Goal: Task Accomplishment & Management: Use online tool/utility

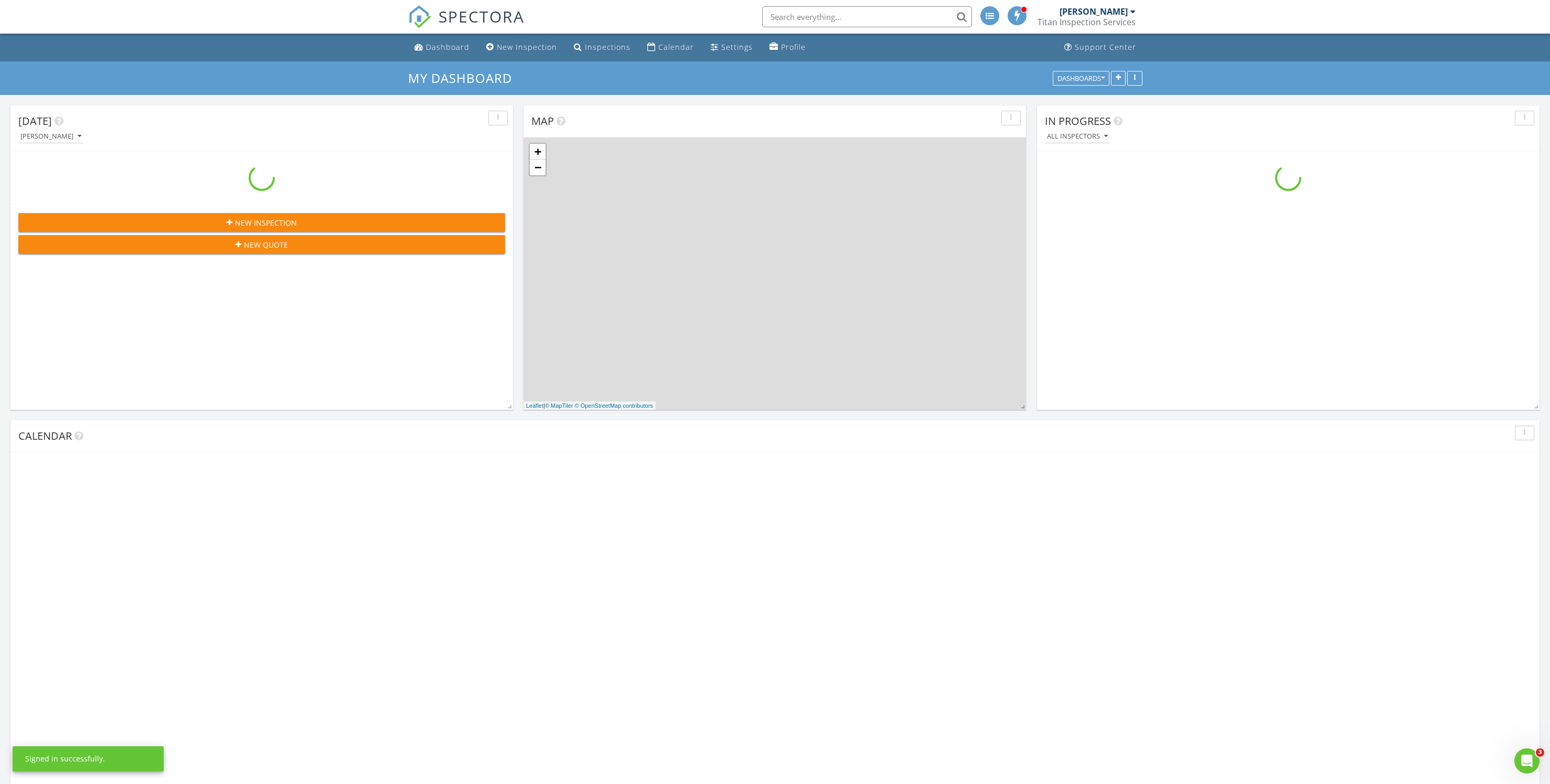
scroll to position [1003, 1597]
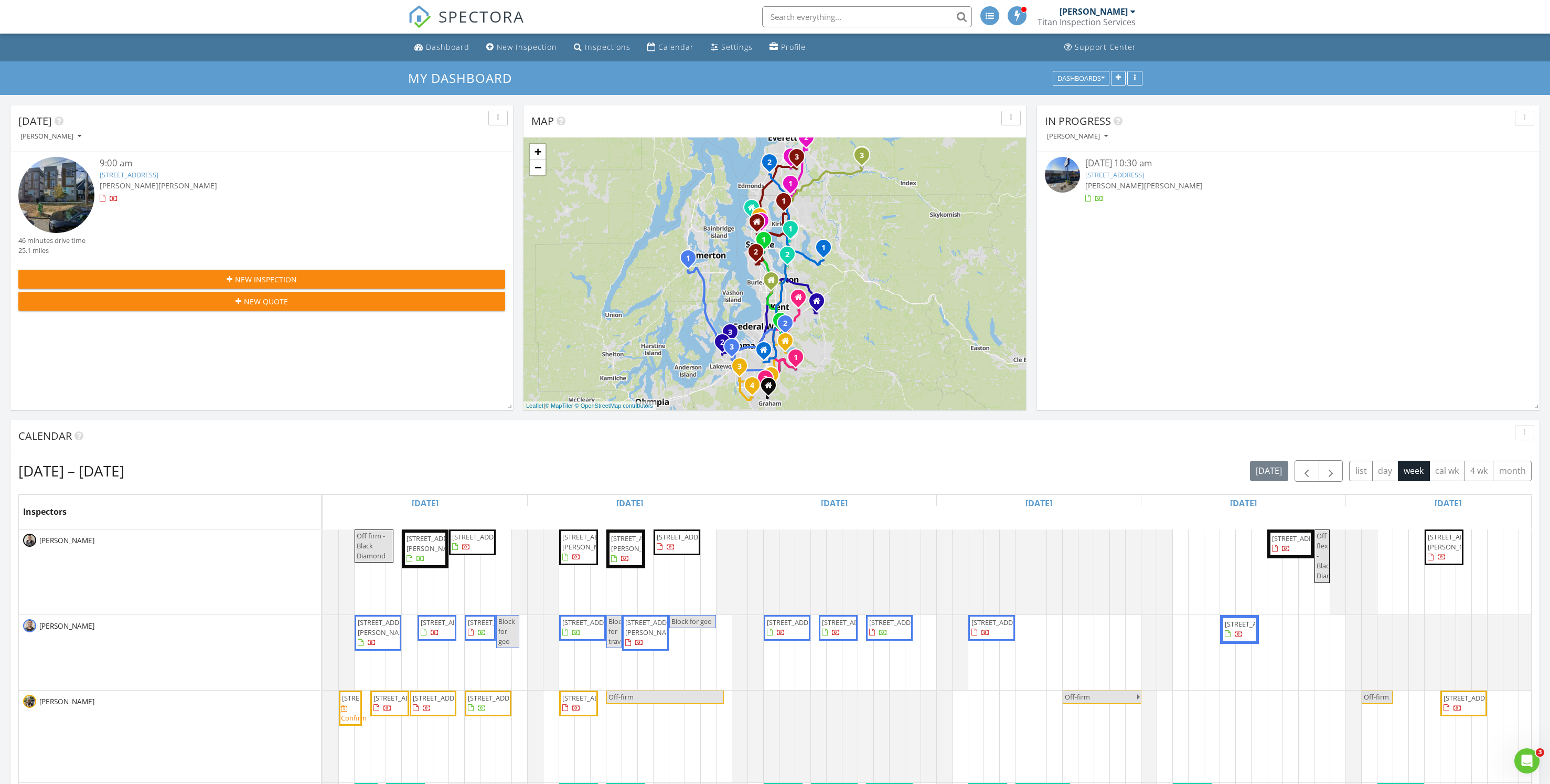
click at [1106, 181] on span "[PERSON_NAME]" at bounding box center [1114, 186] width 59 height 10
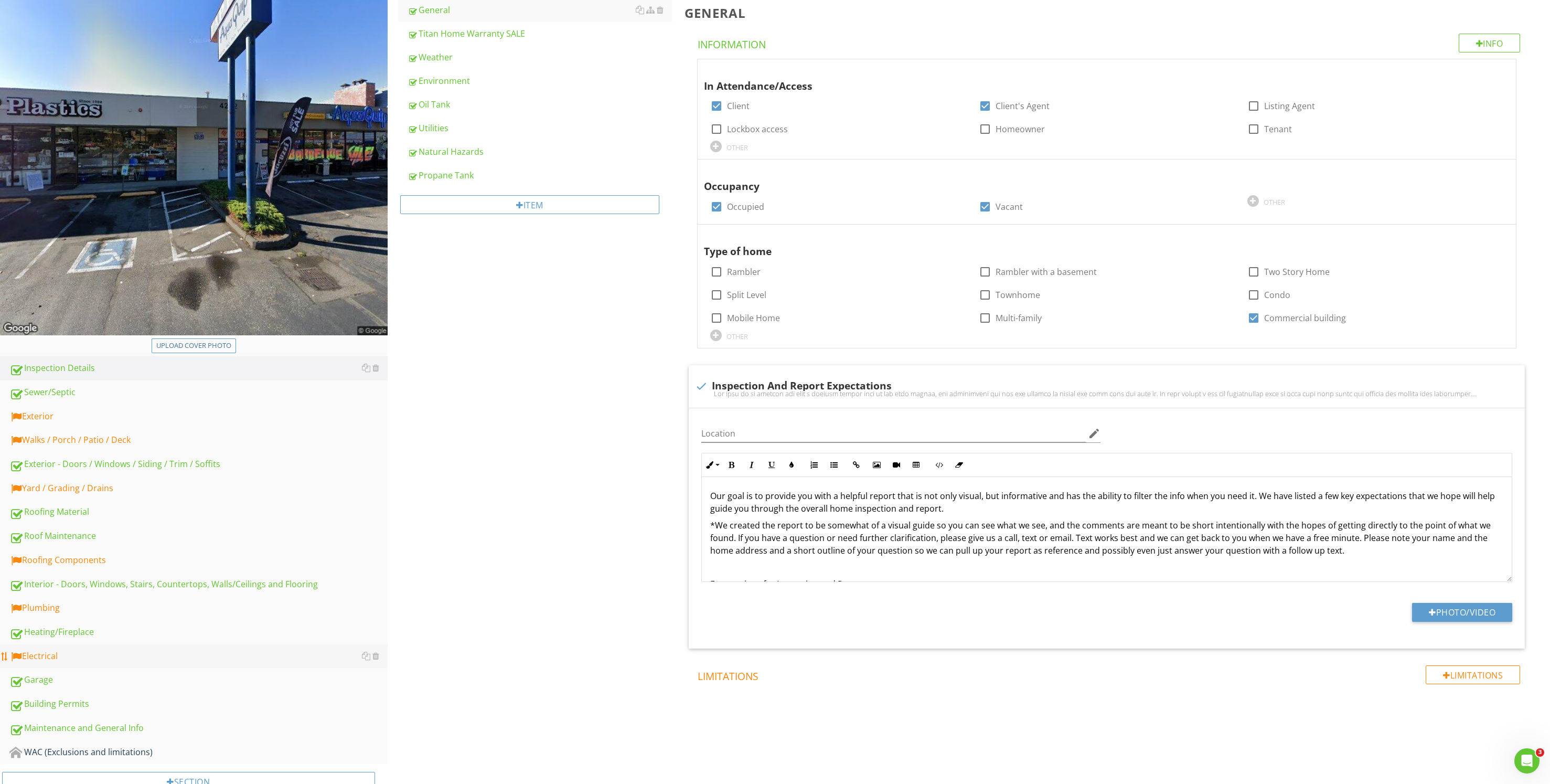
scroll to position [190, 0]
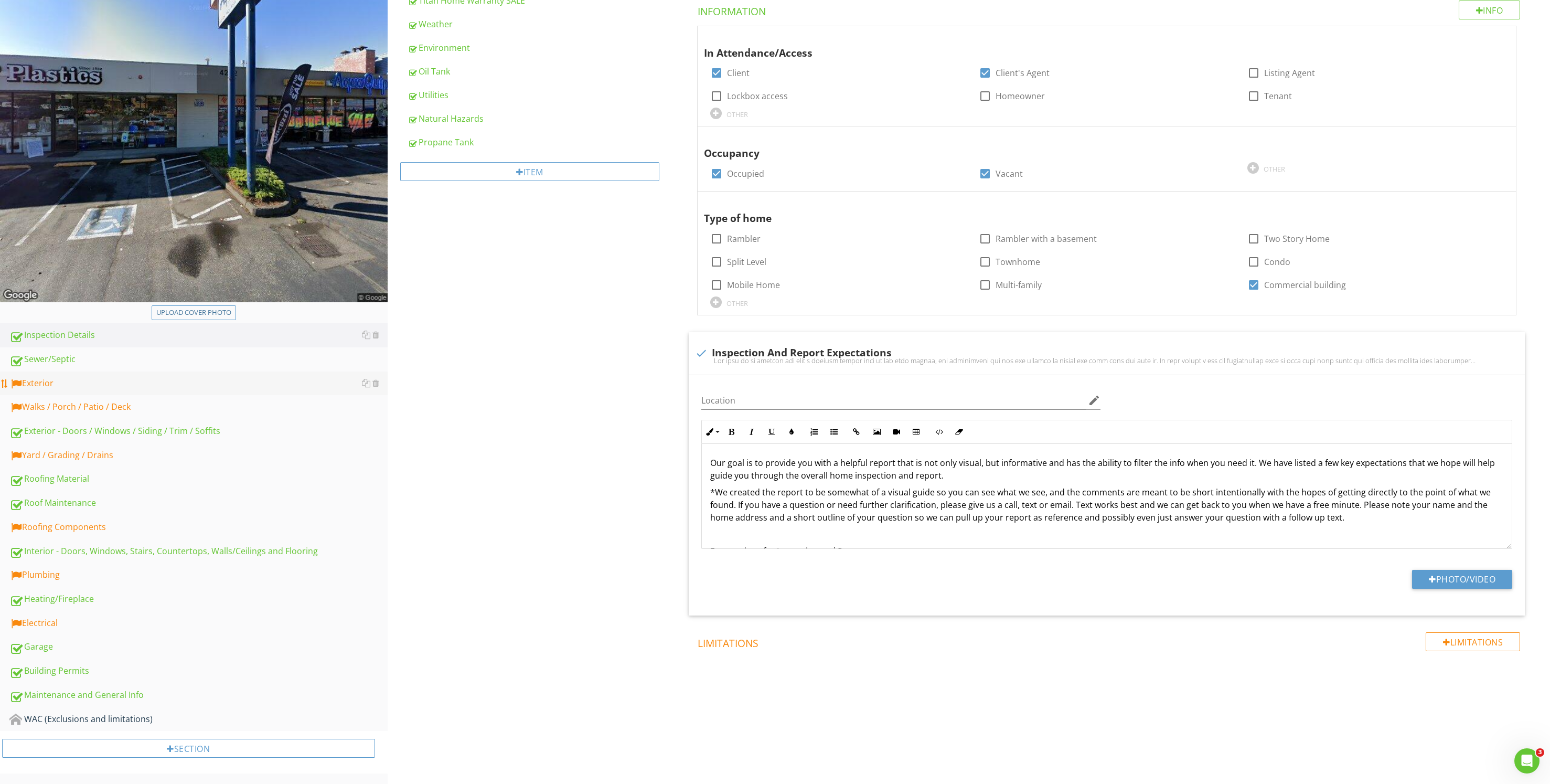
click at [137, 384] on div "Exterior" at bounding box center [198, 383] width 378 height 13
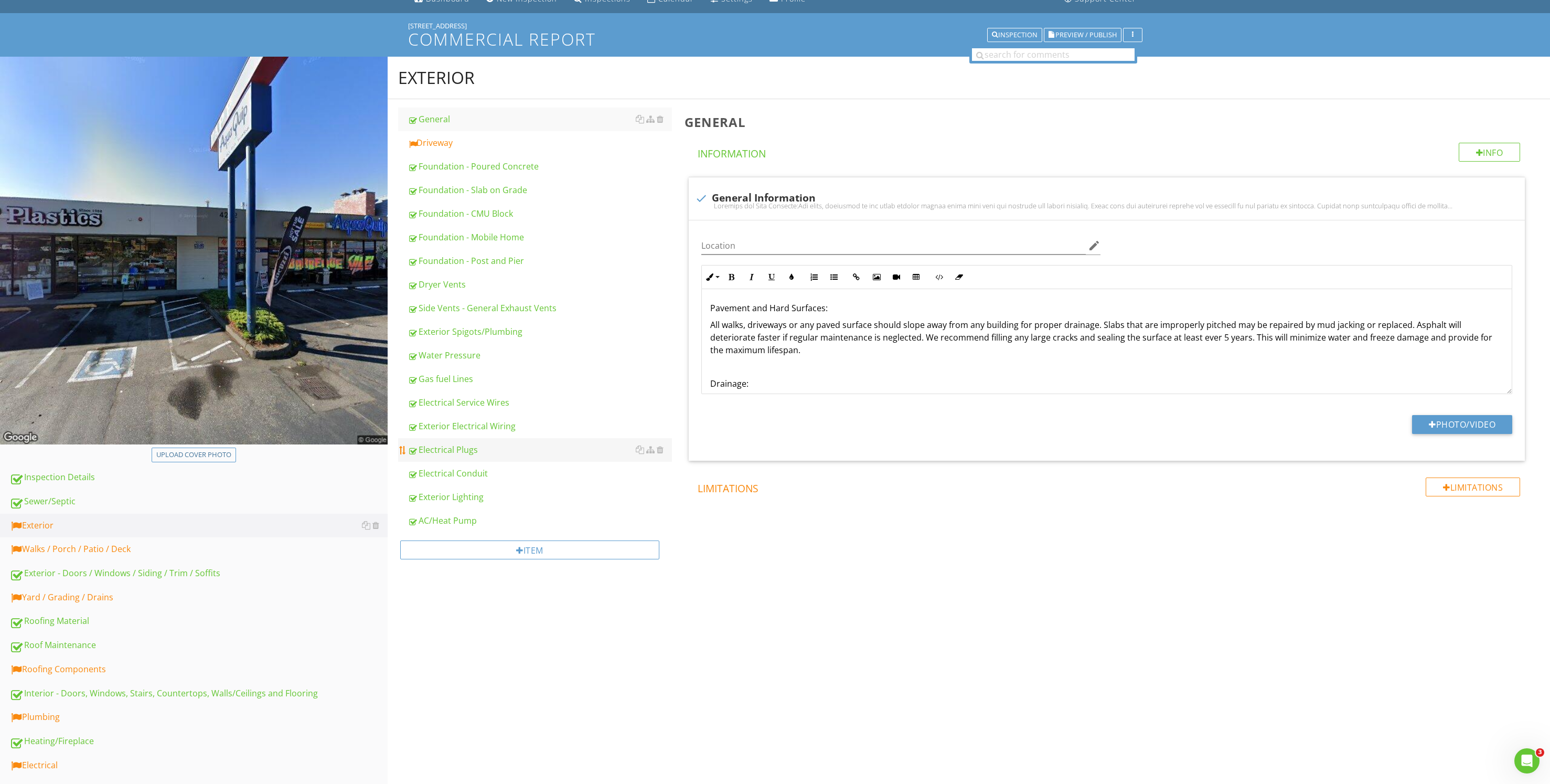
scroll to position [33, 0]
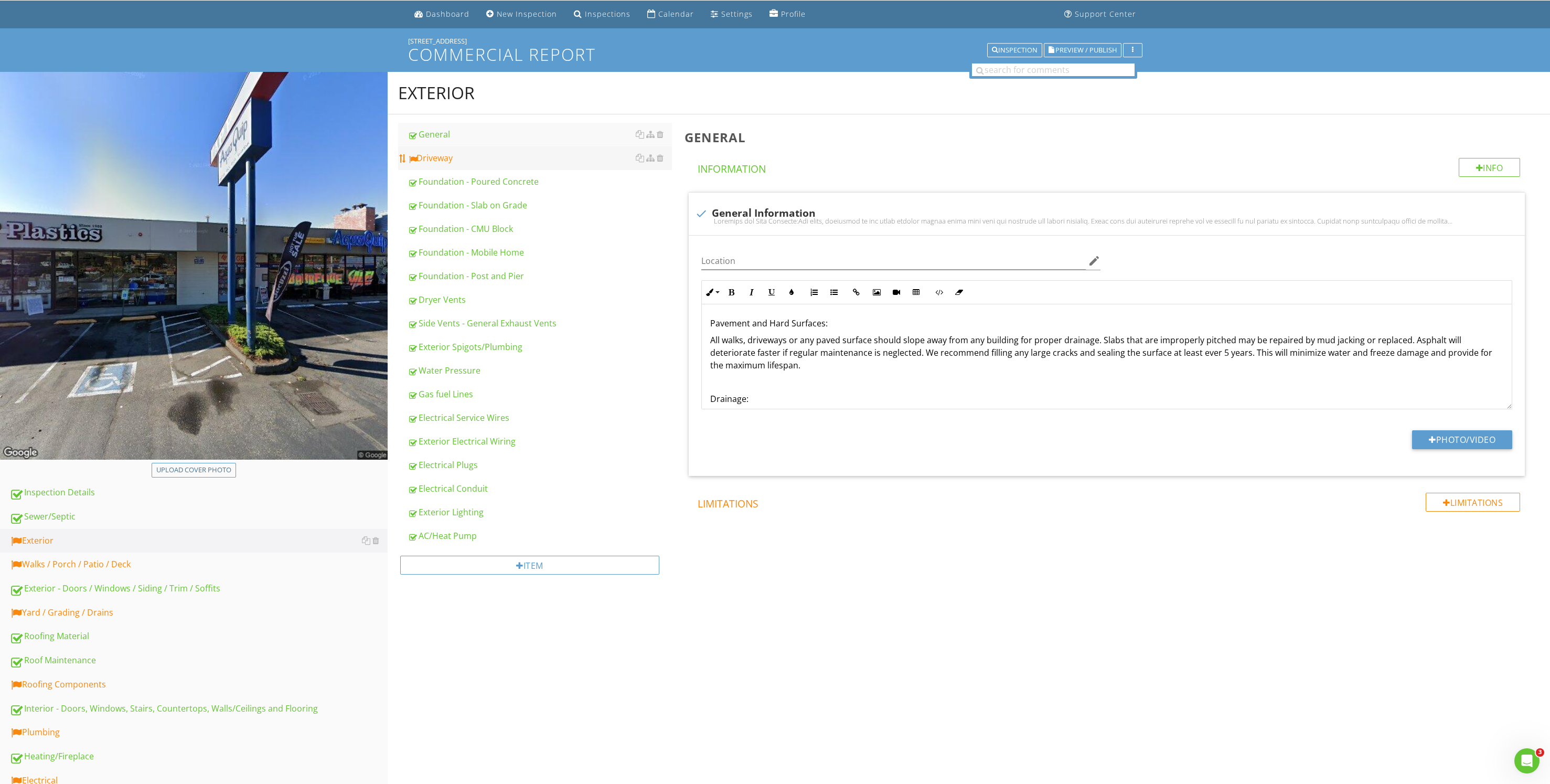
click at [541, 158] on div "Driveway" at bounding box center [539, 157] width 264 height 12
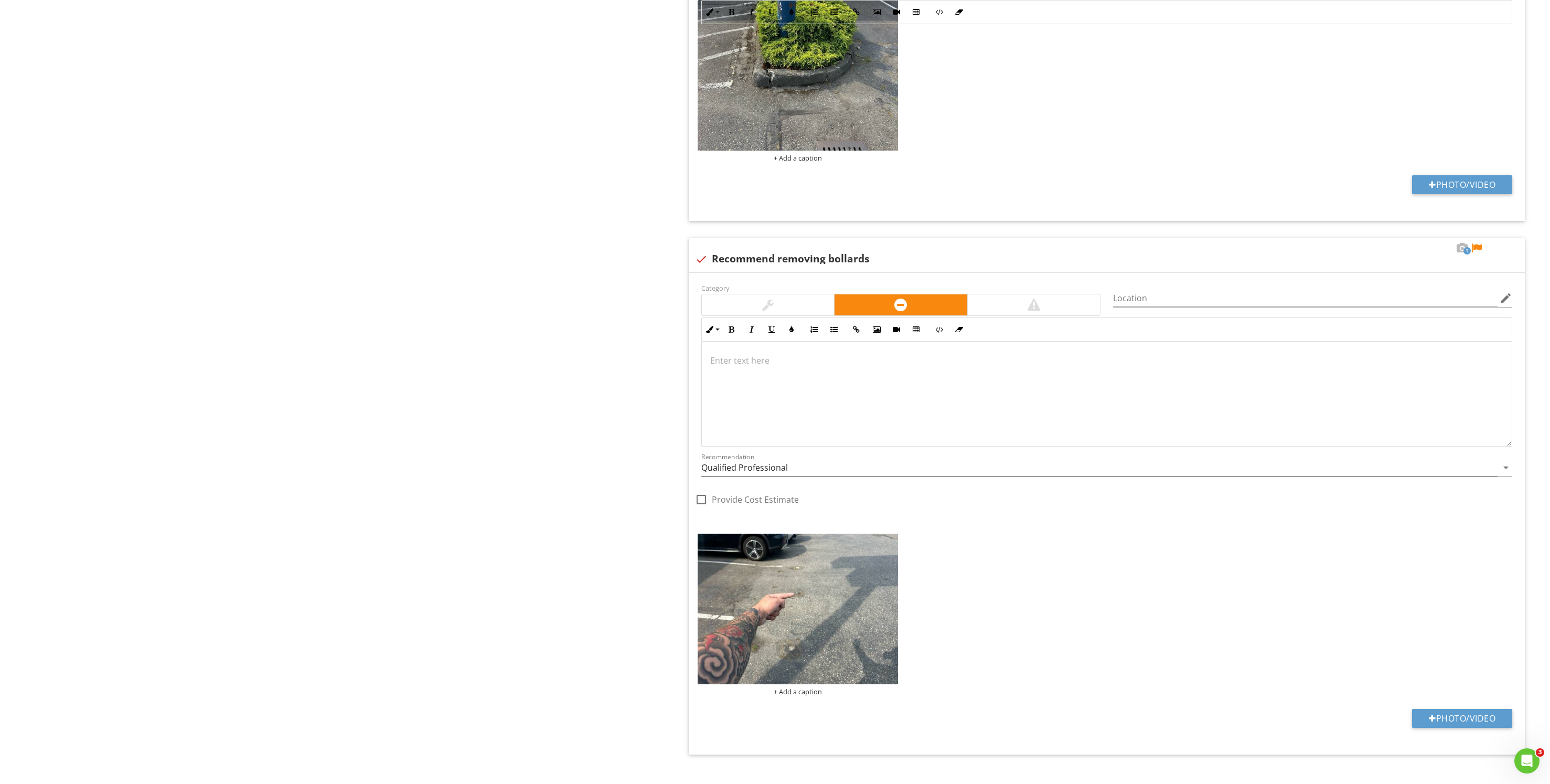
scroll to position [1755, 0]
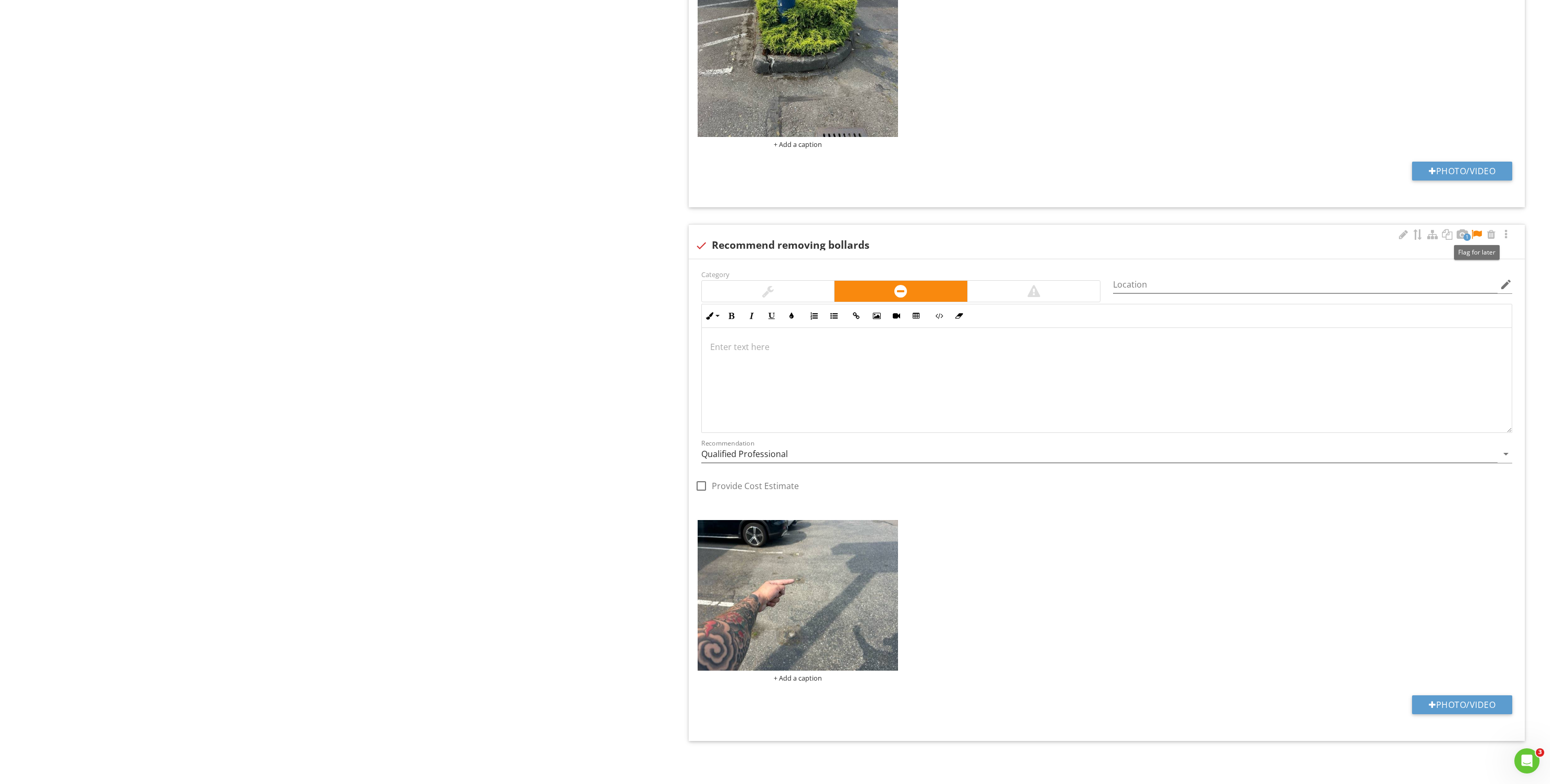
click at [1479, 230] on div at bounding box center [1476, 234] width 12 height 10
click at [1400, 240] on div at bounding box center [1402, 234] width 12 height 10
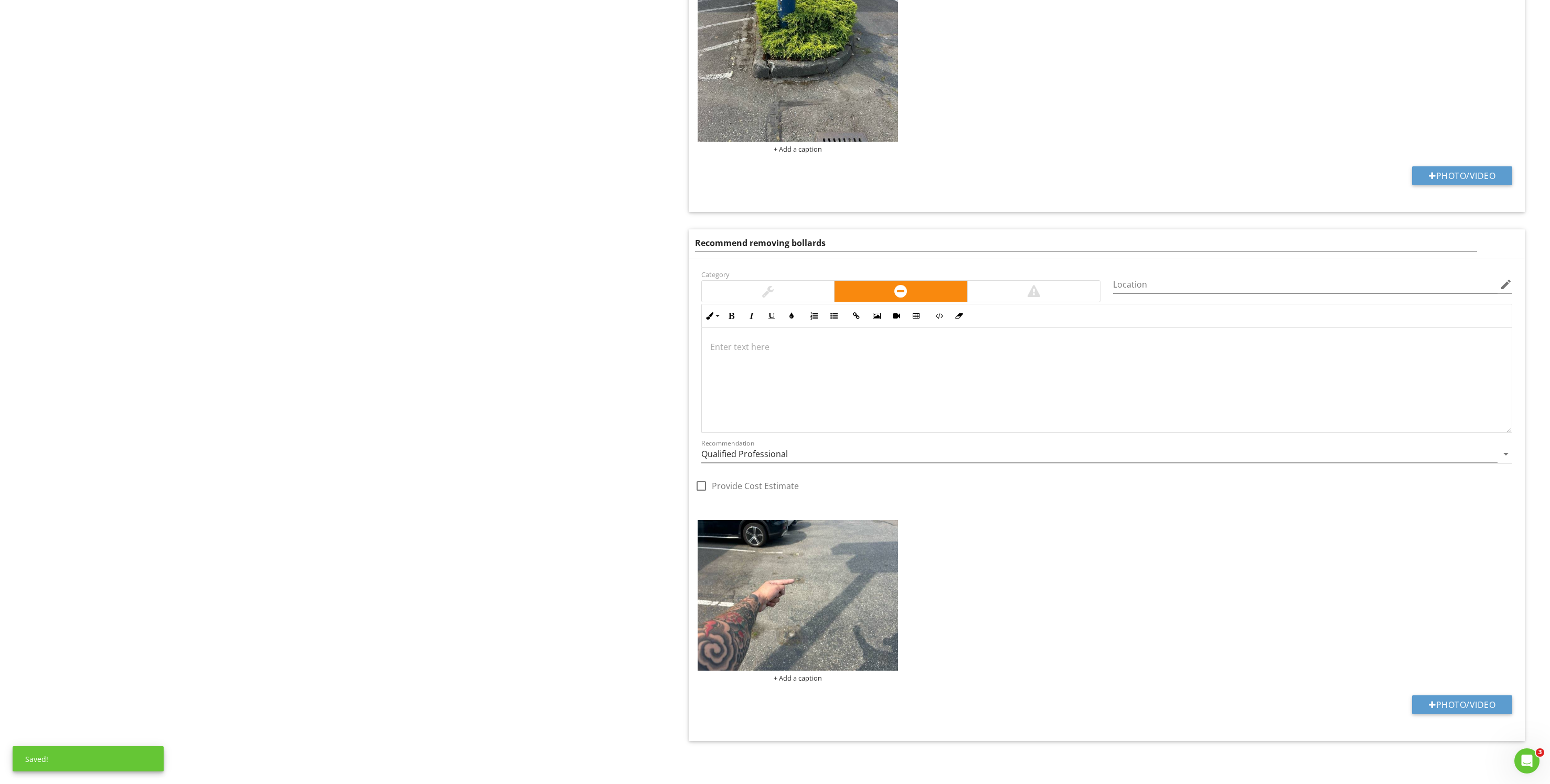
scroll to position [1751, 0]
type input "Recommend removing metal from the parking lot"
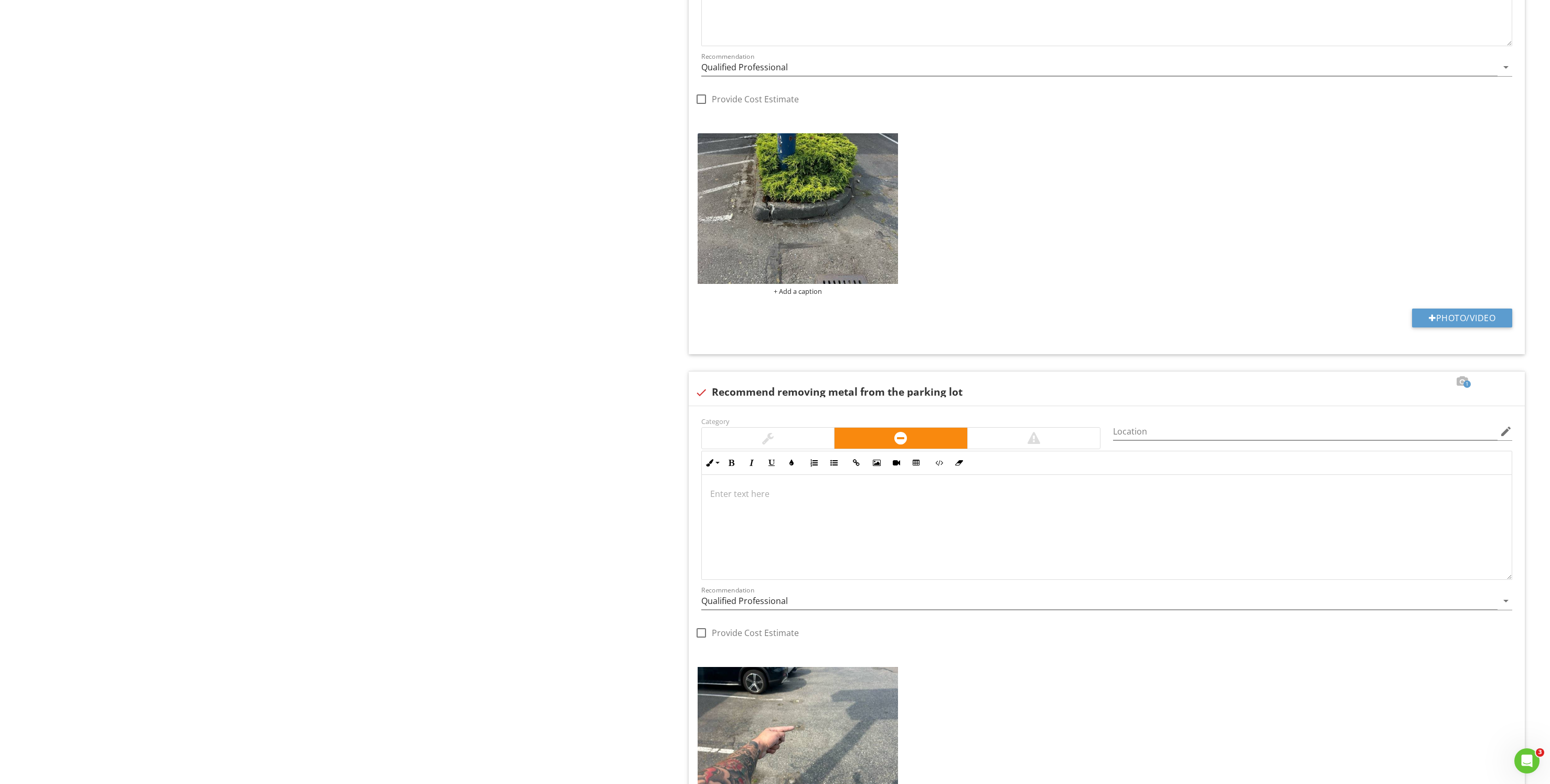
scroll to position [1593, 0]
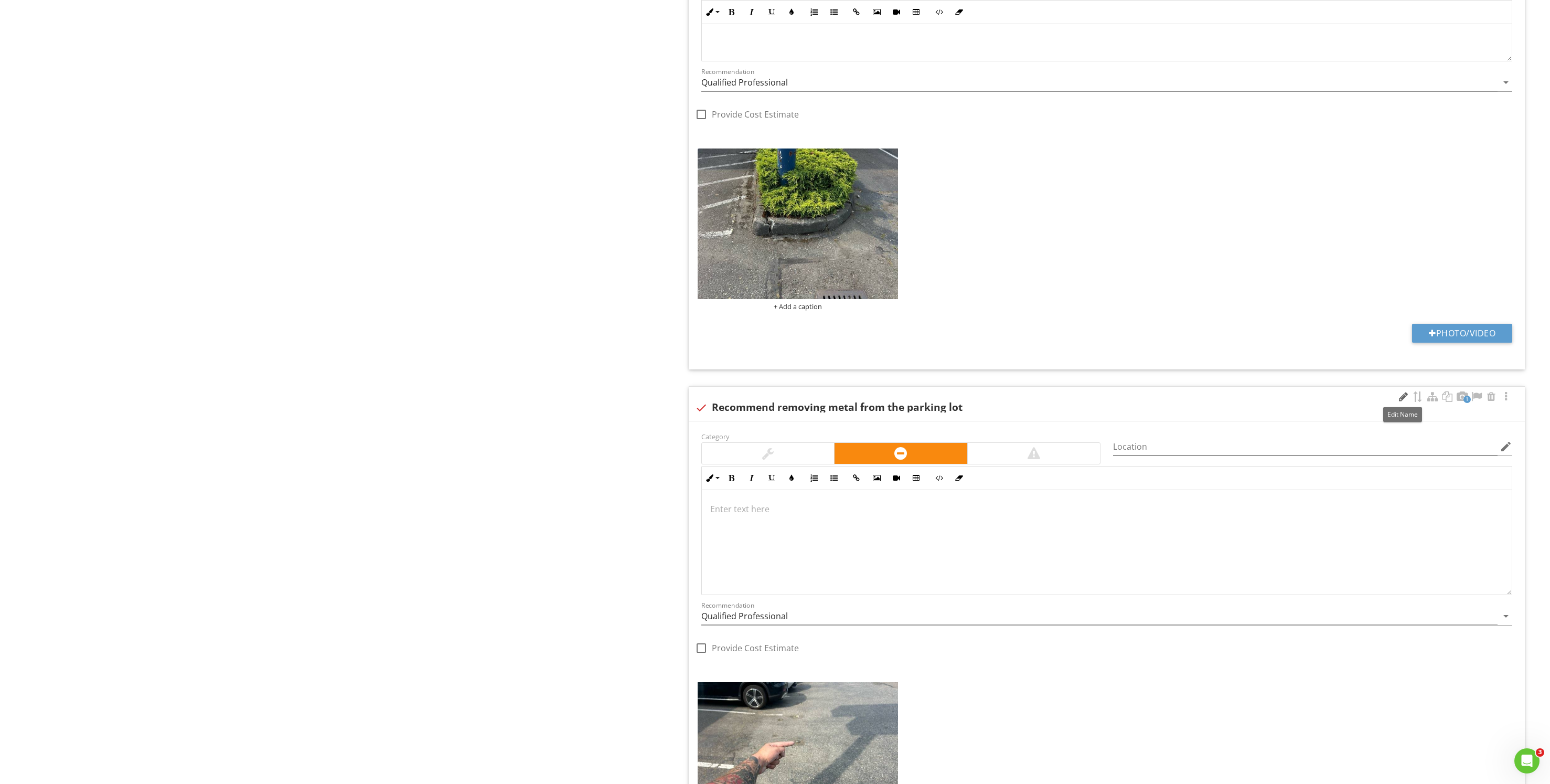
click at [1398, 395] on div at bounding box center [1402, 396] width 12 height 10
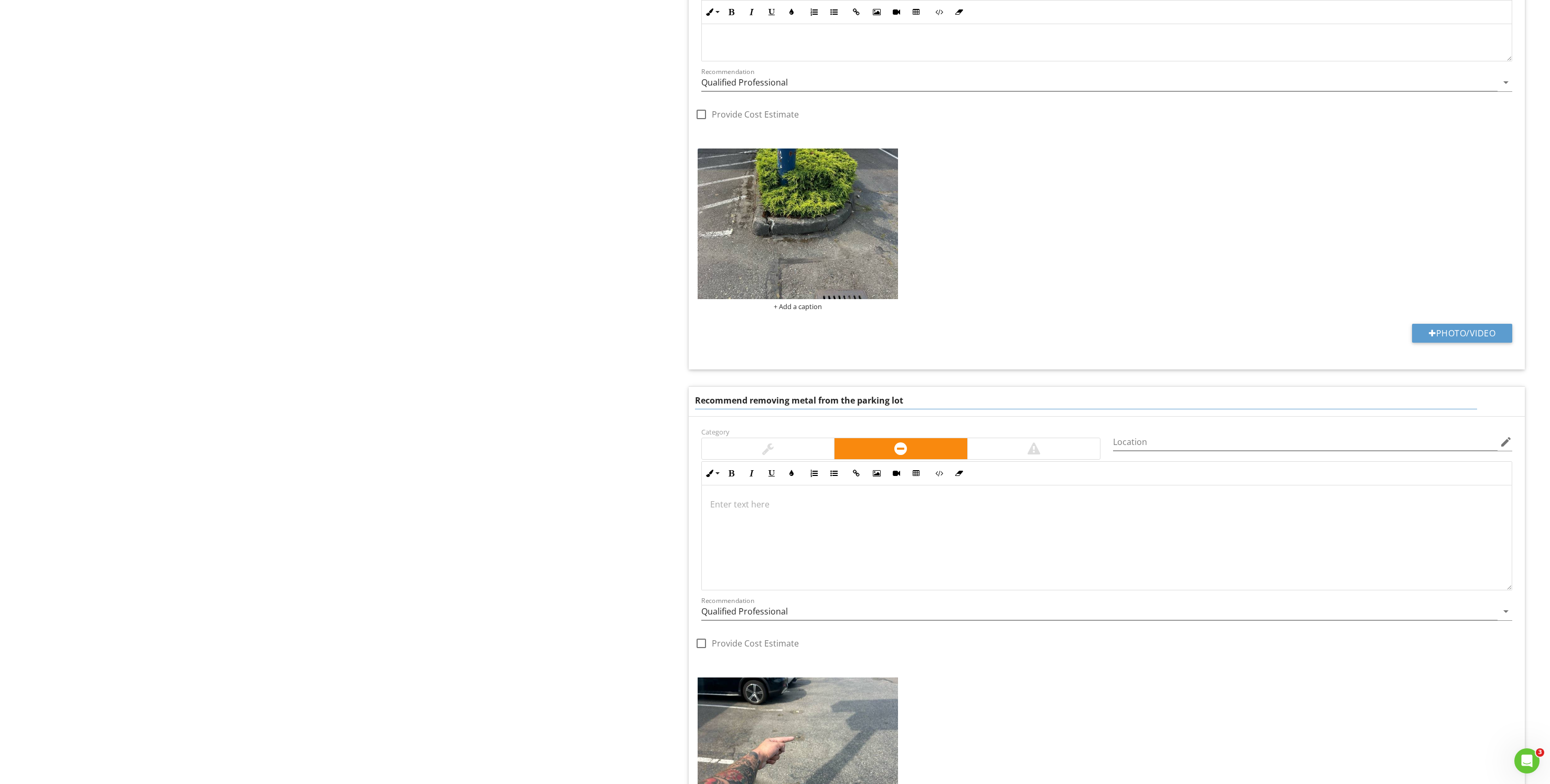
click at [815, 402] on input "Recommend removing metal from the parking lot" at bounding box center [1086, 401] width 783 height 17
type input "Recommend removing metal rings from the parking lot"
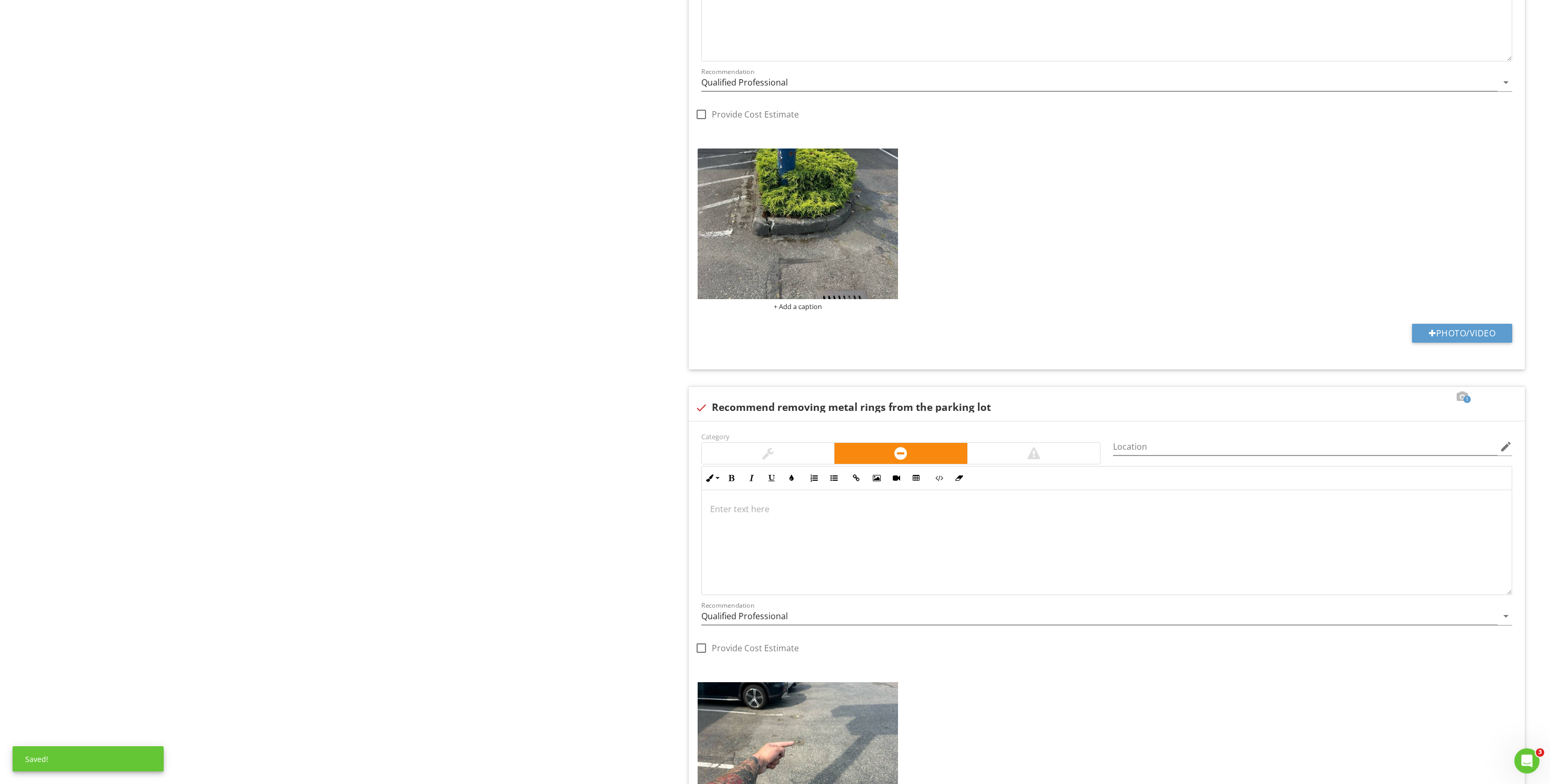
scroll to position [1278, 0]
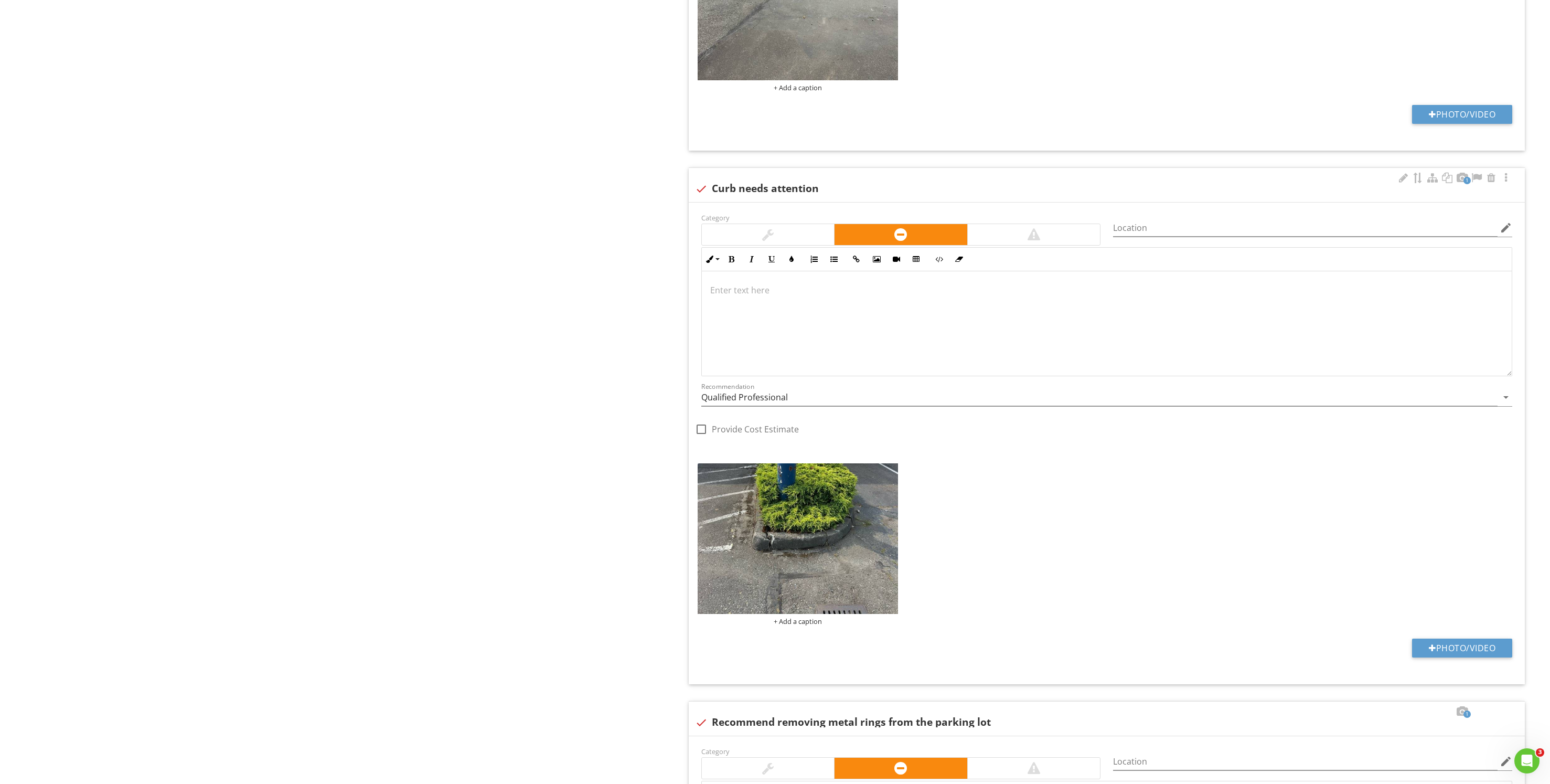
click at [865, 326] on div at bounding box center [1106, 323] width 810 height 105
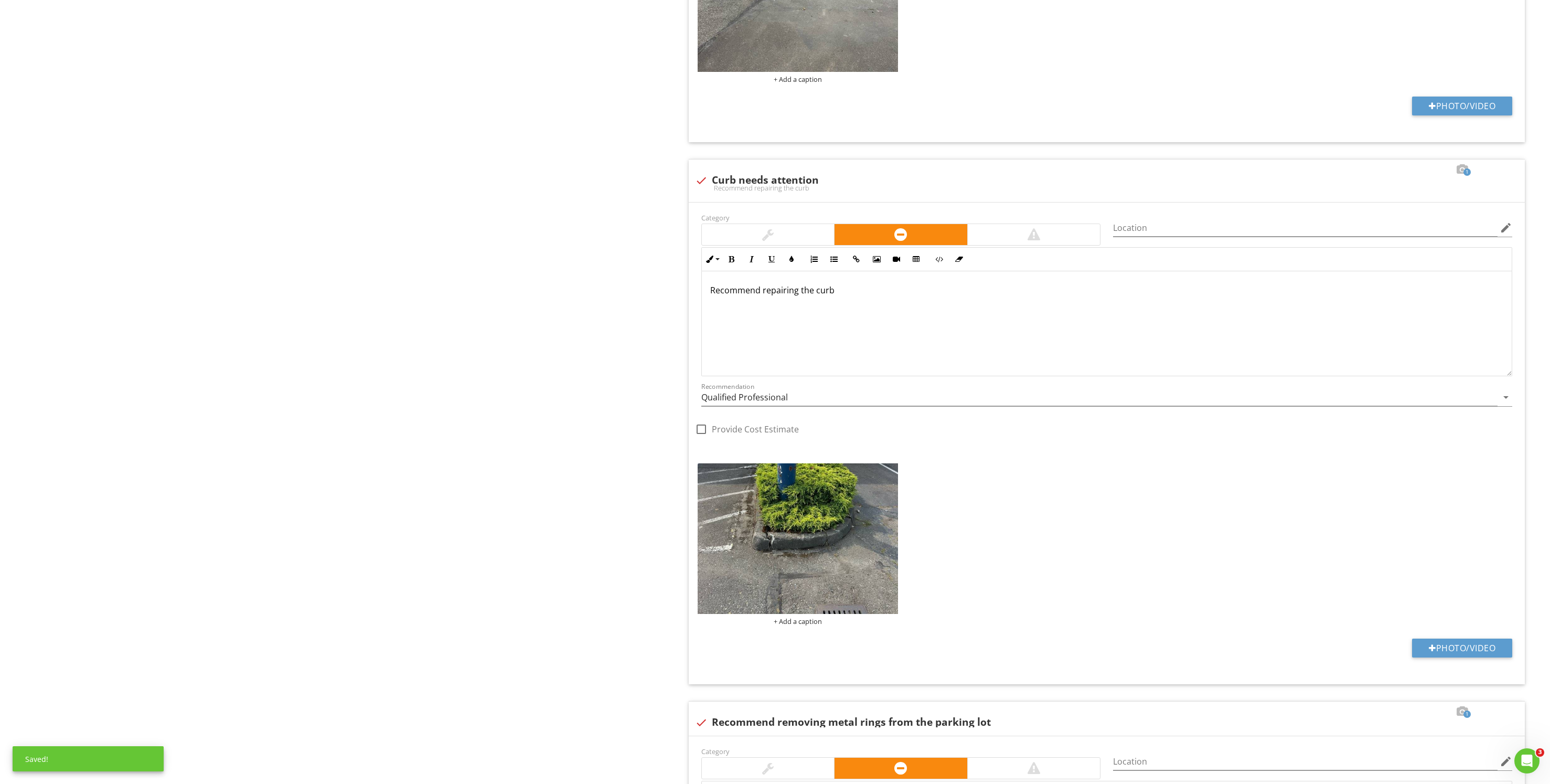
click at [291, 290] on div "Upload cover photo Inspection Details Sewer/Septic Exterior Walks / Porch / Pat…" at bounding box center [775, 39] width 1550 height 2442
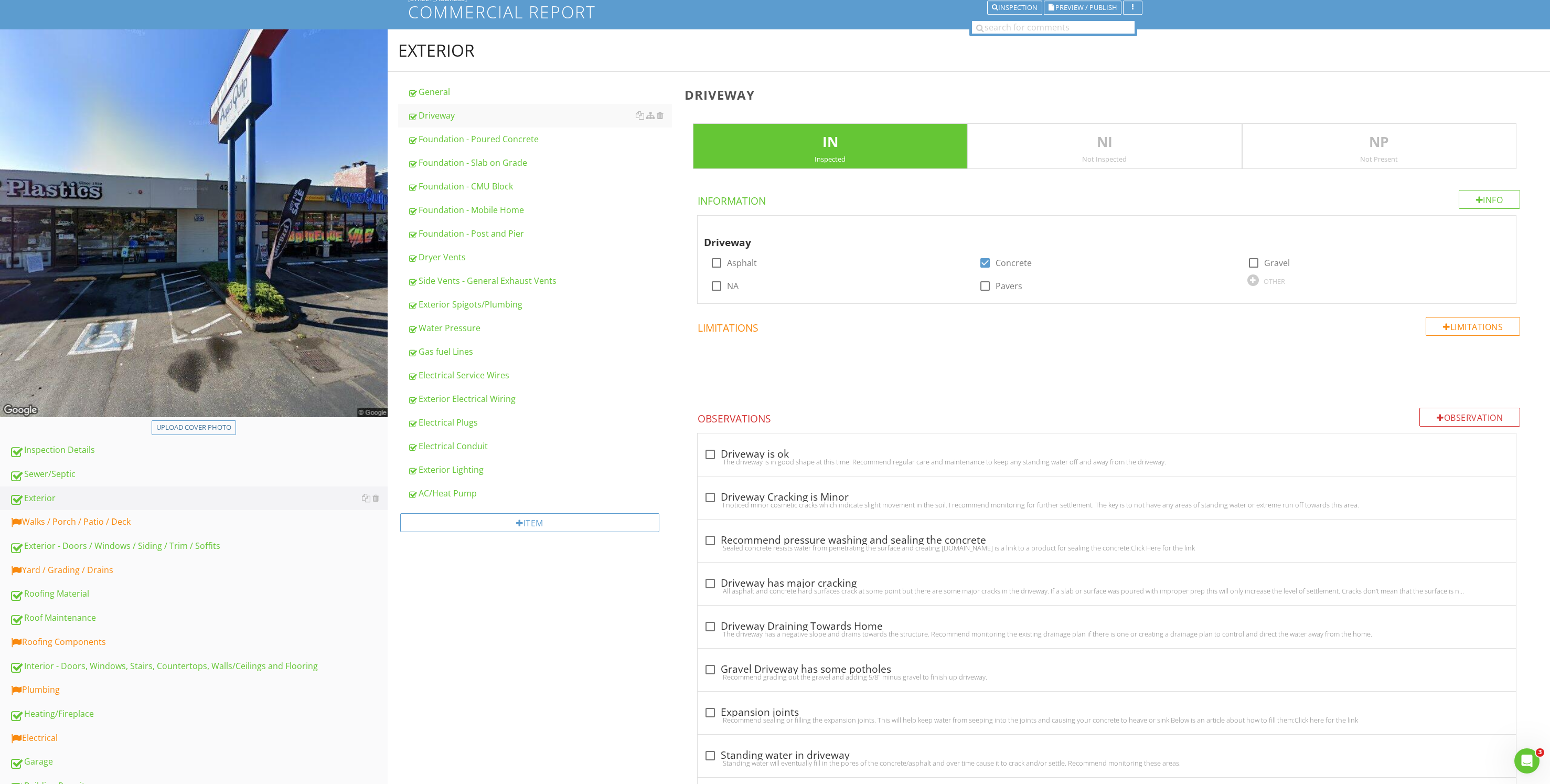
scroll to position [27, 0]
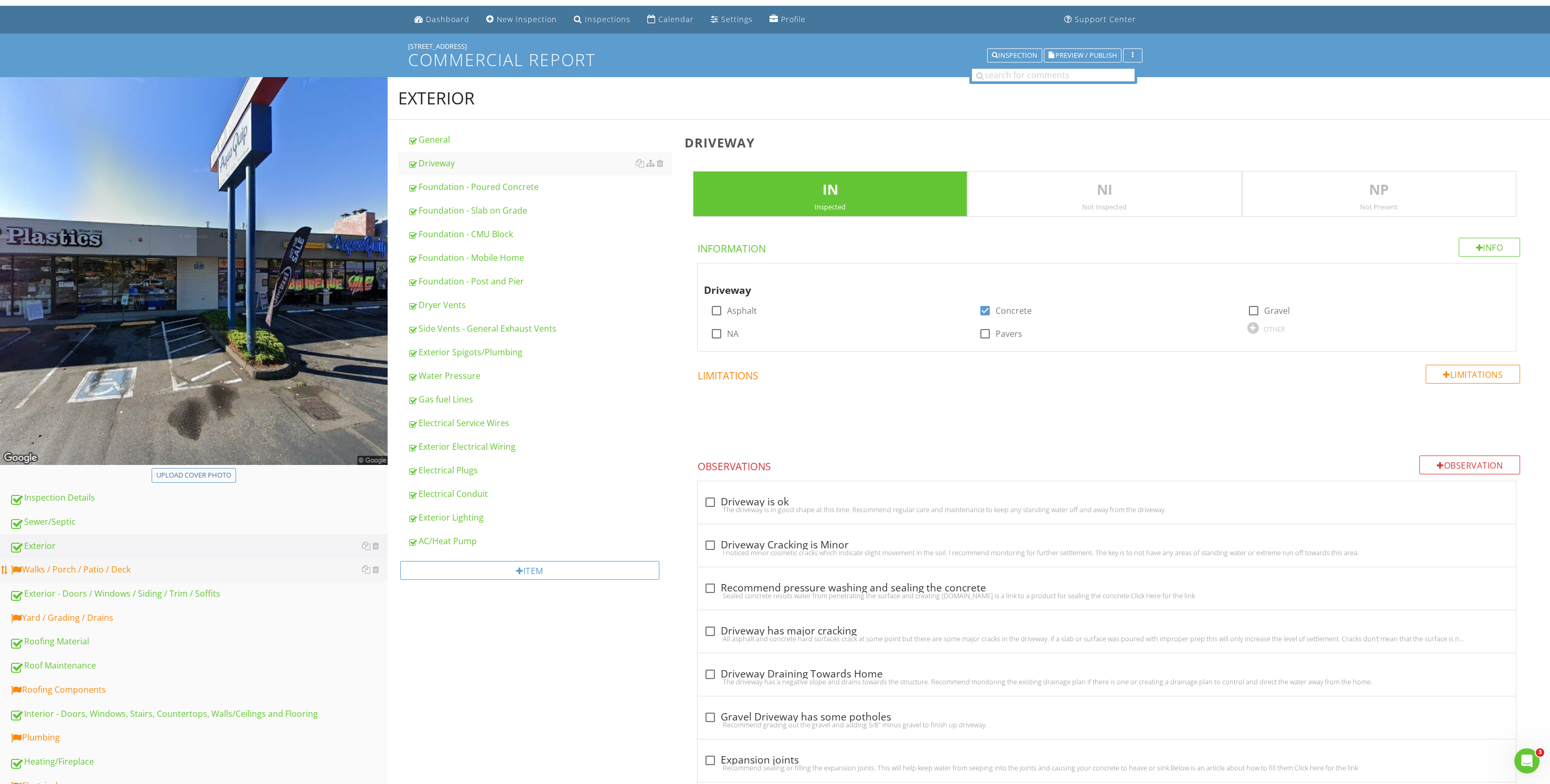
click at [124, 564] on div "Walks / Porch / Patio / Deck" at bounding box center [198, 569] width 378 height 13
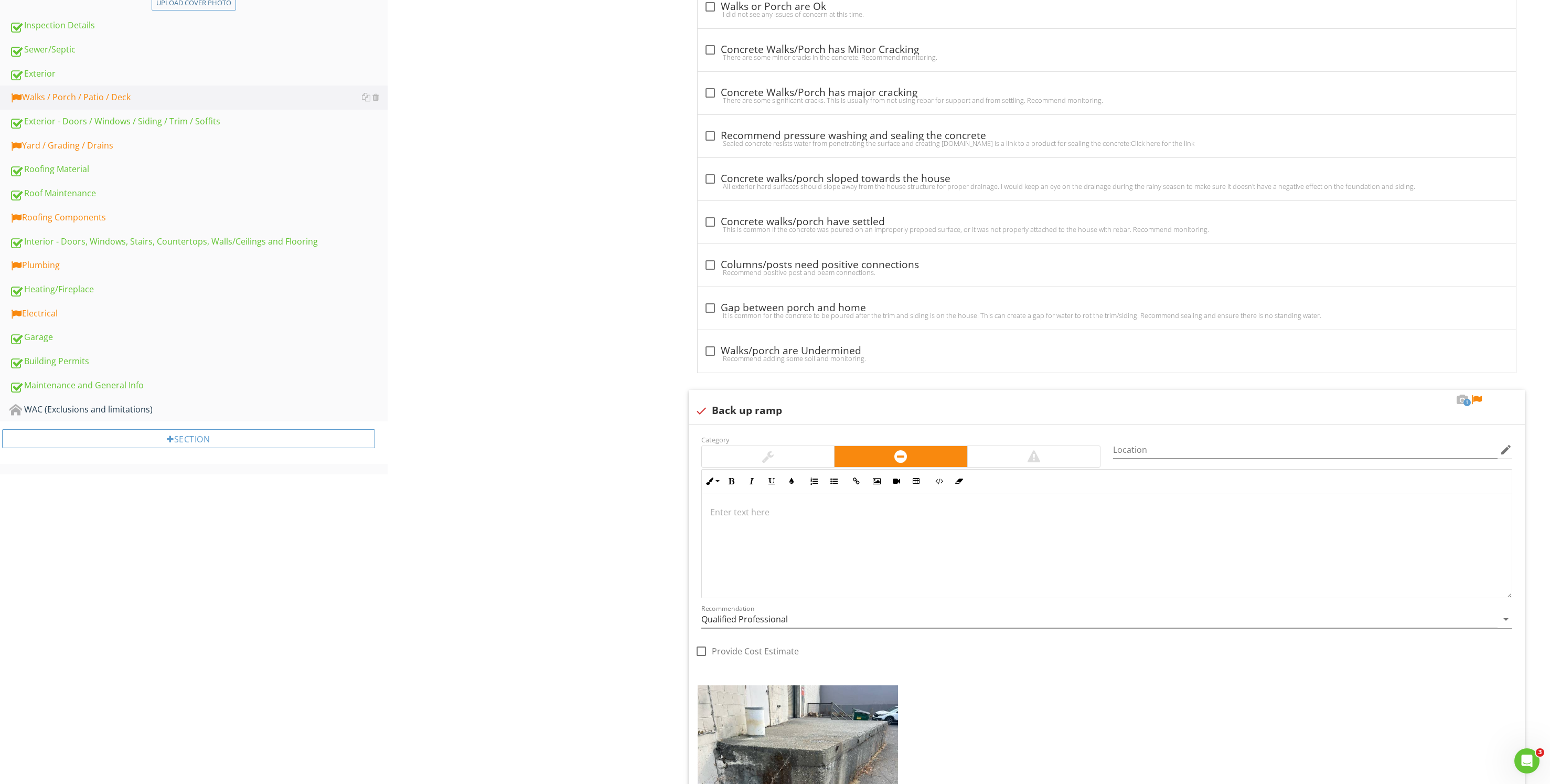
scroll to position [665, 0]
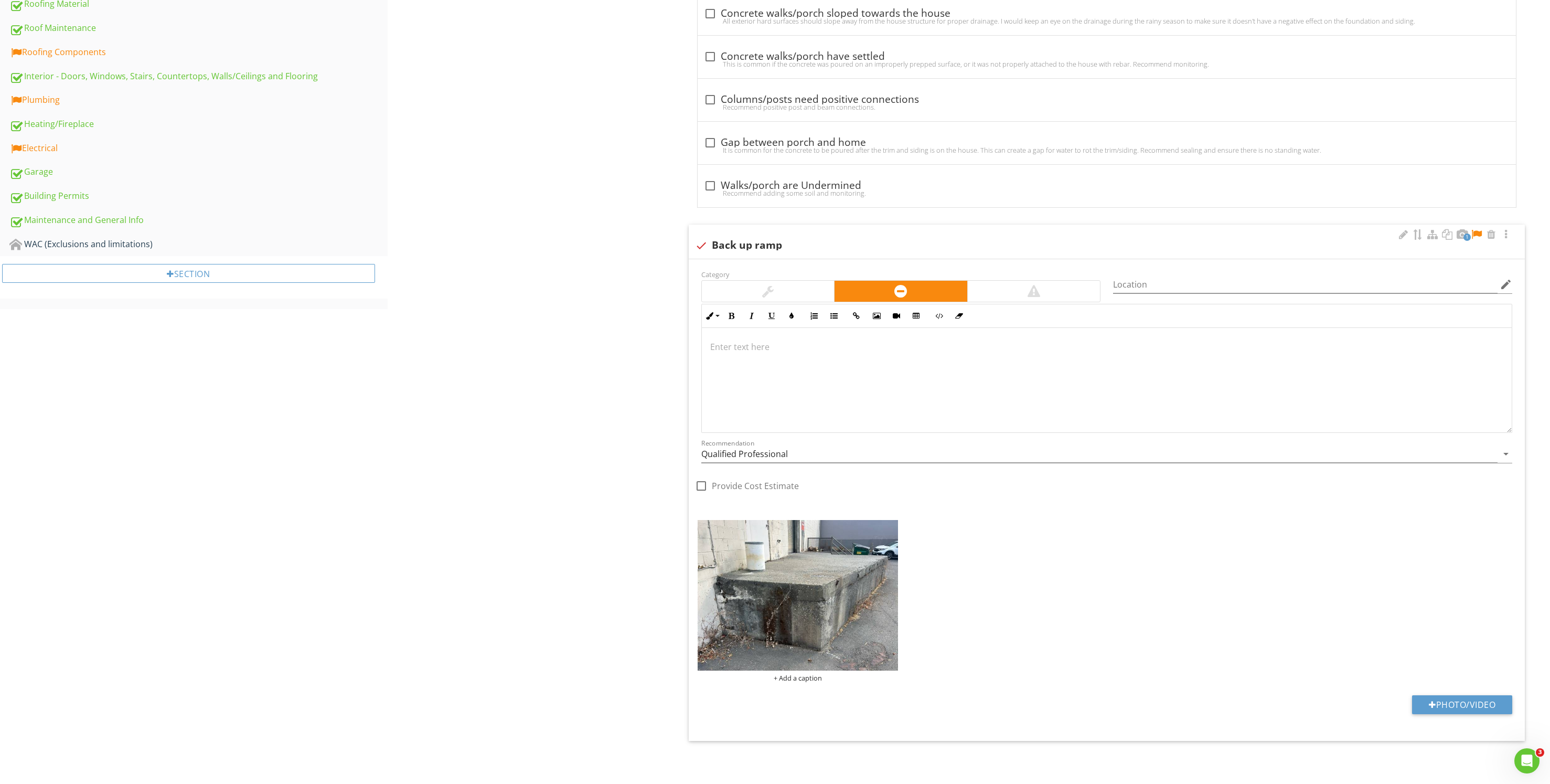
drag, startPoint x: 1475, startPoint y: 232, endPoint x: 1469, endPoint y: 235, distance: 6.7
click at [1475, 232] on div at bounding box center [1476, 234] width 12 height 10
click at [719, 349] on p at bounding box center [1107, 347] width 793 height 12
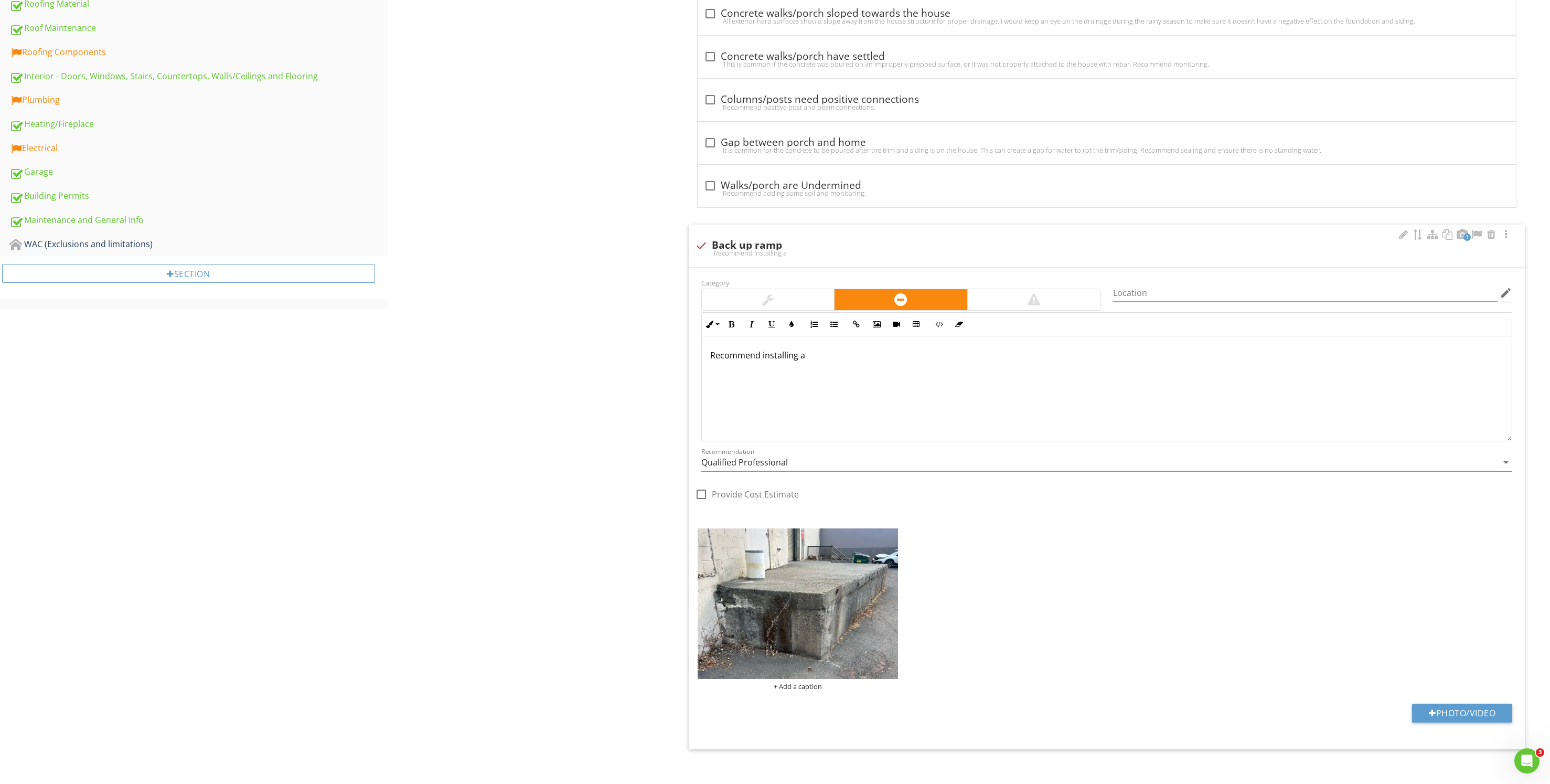
scroll to position [673, 0]
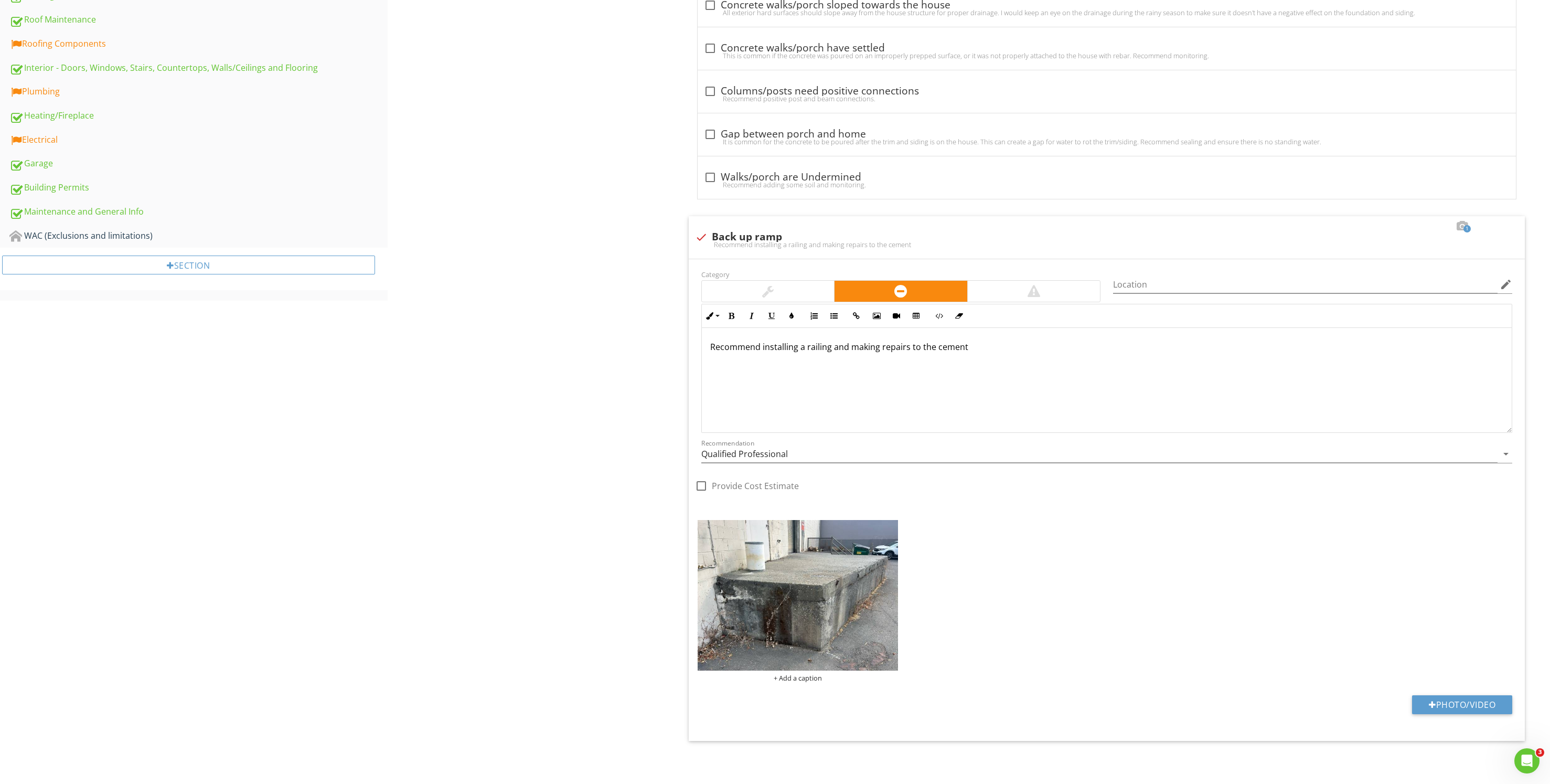
click at [531, 424] on div "Walks / Porch / Patio / Deck Walkways & Porch Patio Exterior Stairs Exterior Ra…" at bounding box center [969, 107] width 1163 height 1352
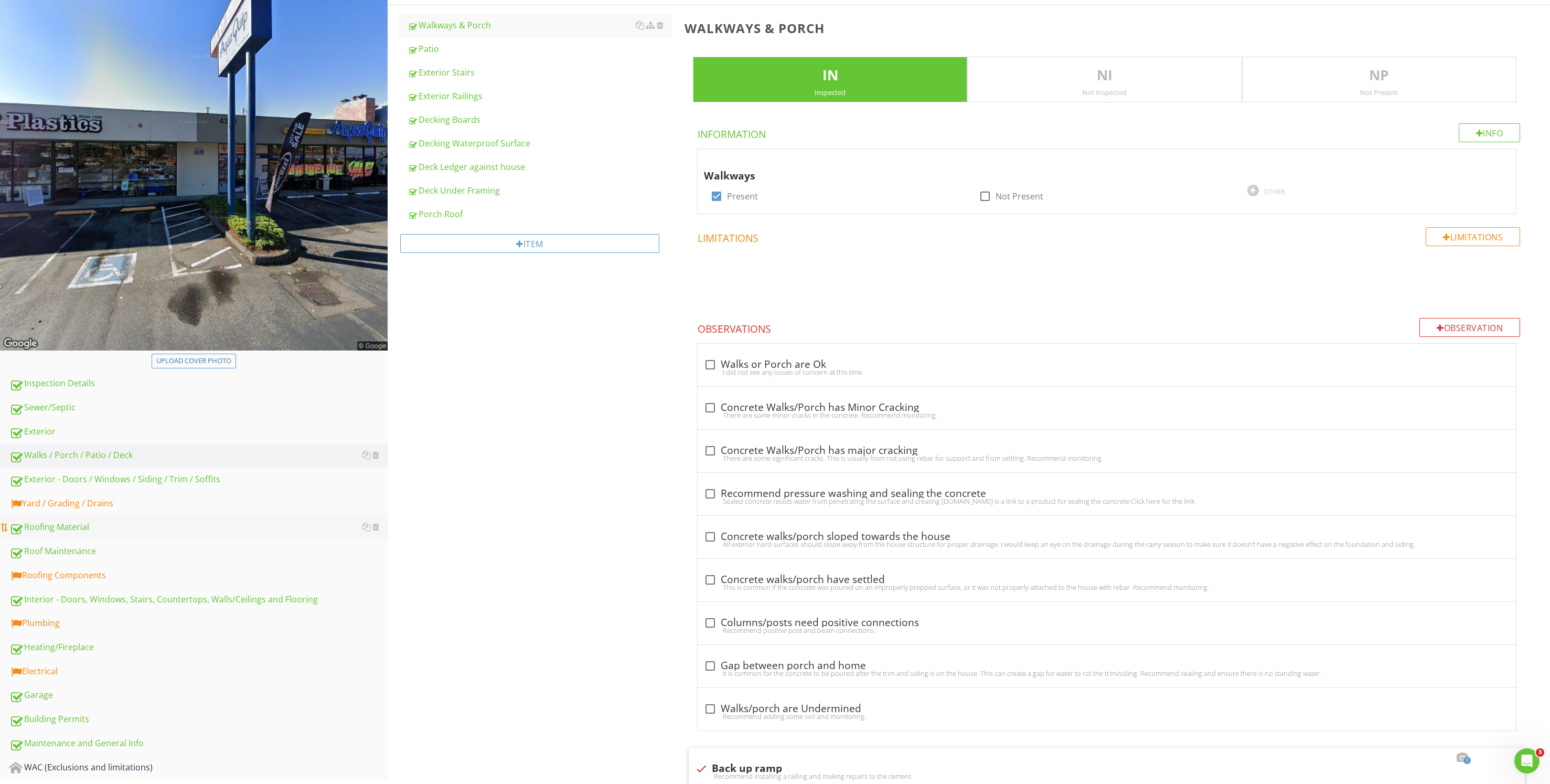
scroll to position [157, 0]
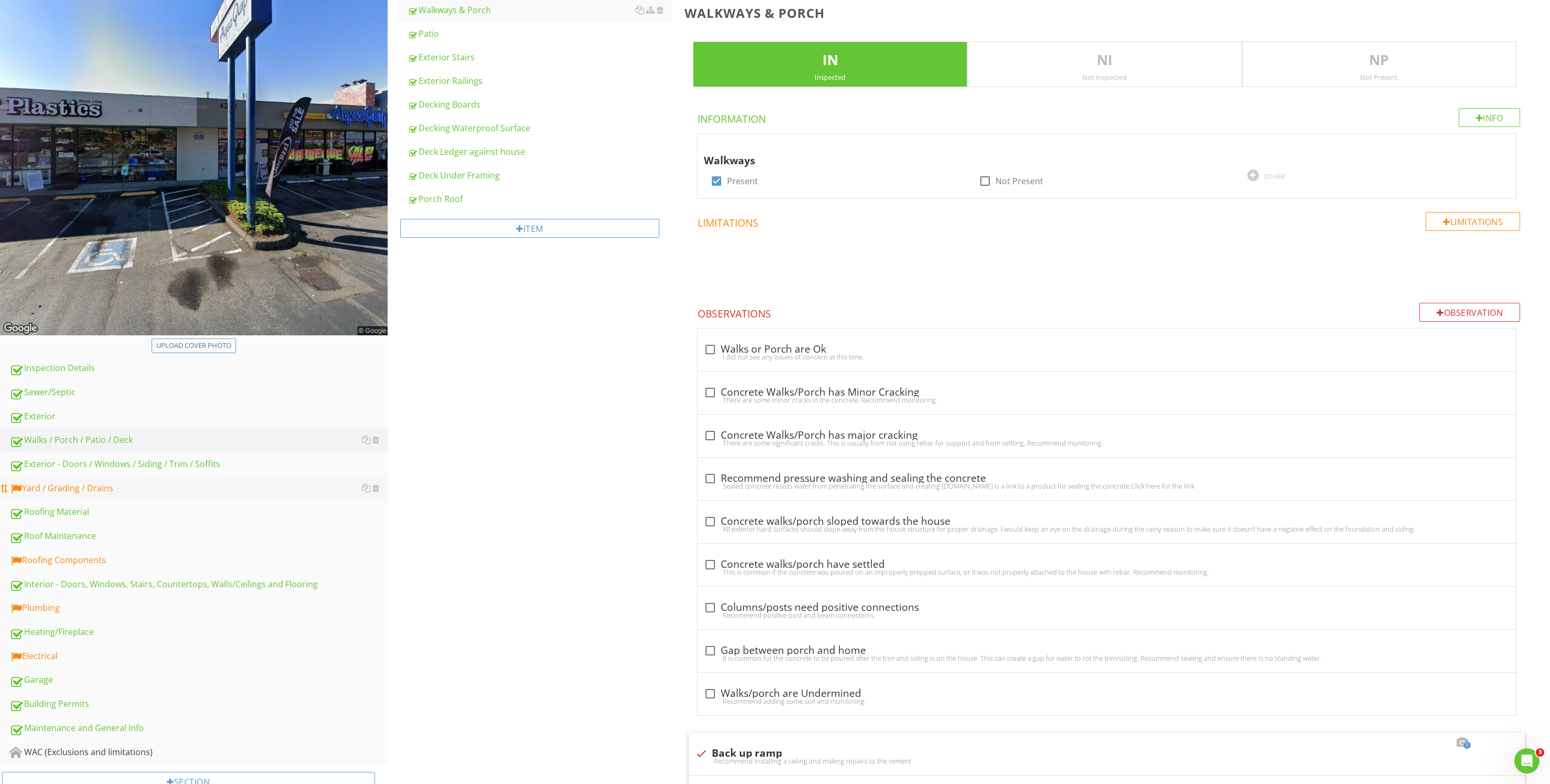
click at [145, 484] on div "Yard / Grading / Drains" at bounding box center [198, 489] width 378 height 13
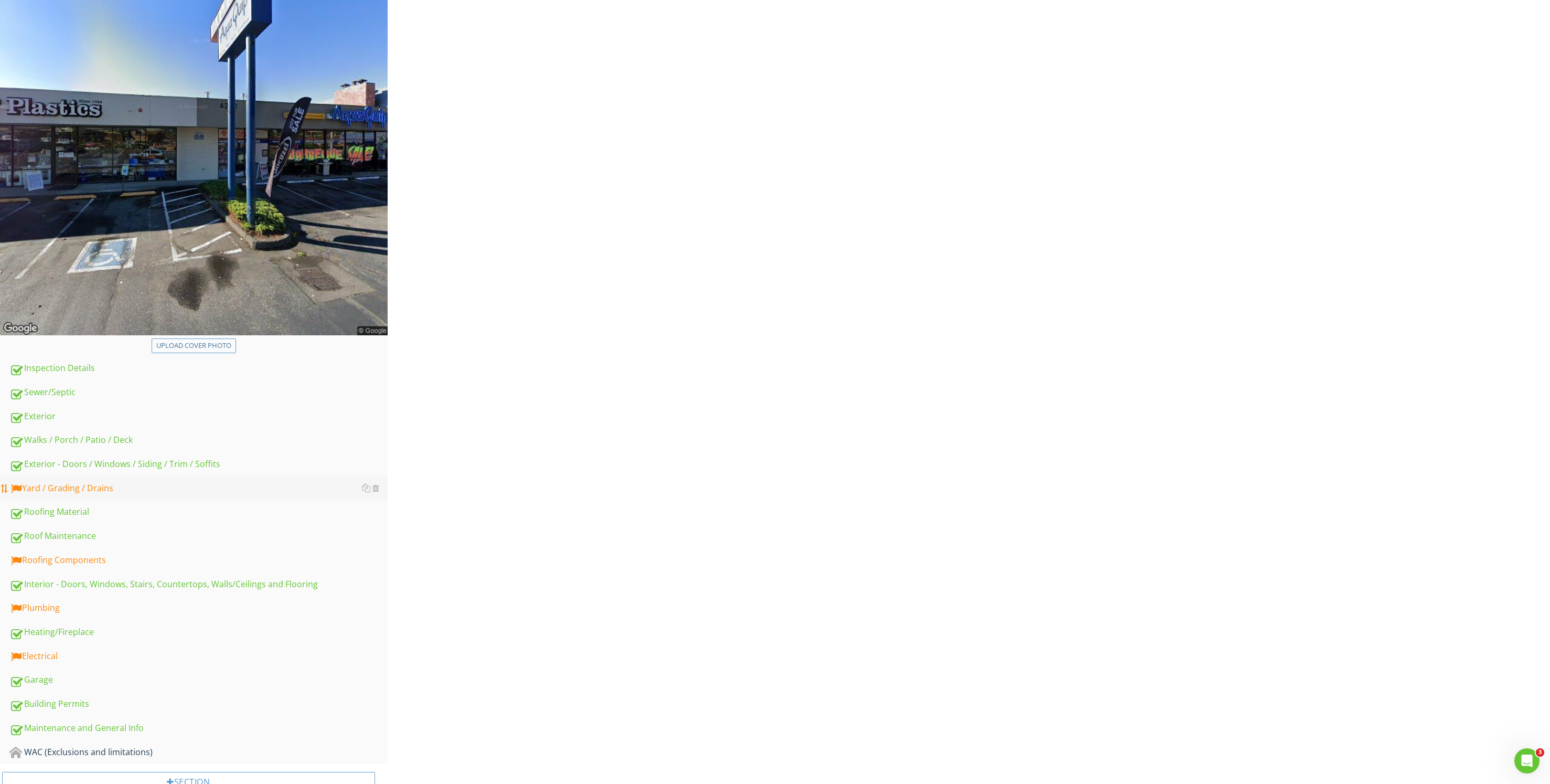
click at [134, 487] on div "Yard / Grading / Drains" at bounding box center [198, 489] width 378 height 13
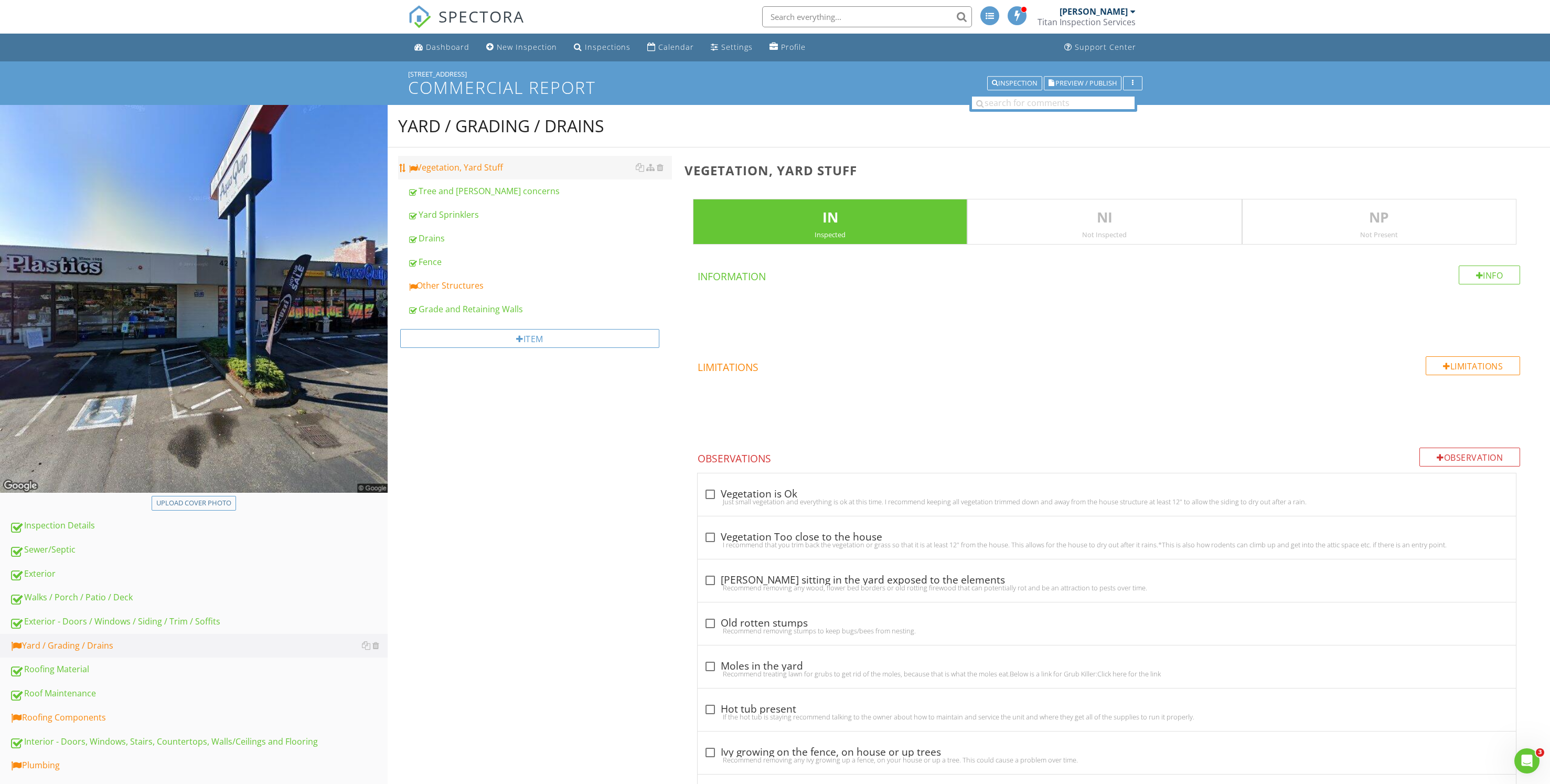
click at [528, 158] on link "Vegetation, Yard Stuff" at bounding box center [539, 168] width 264 height 23
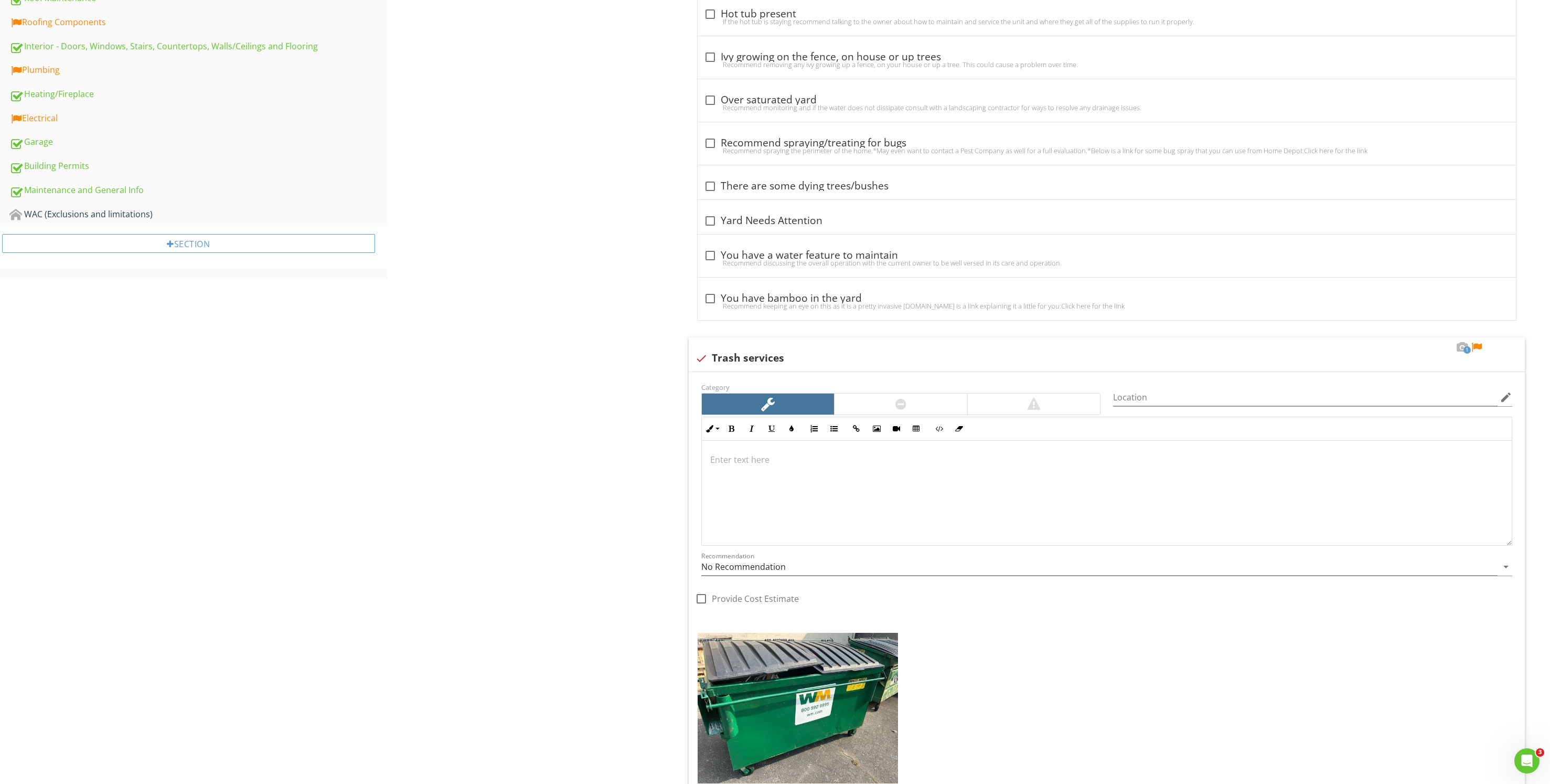
scroll to position [787, 0]
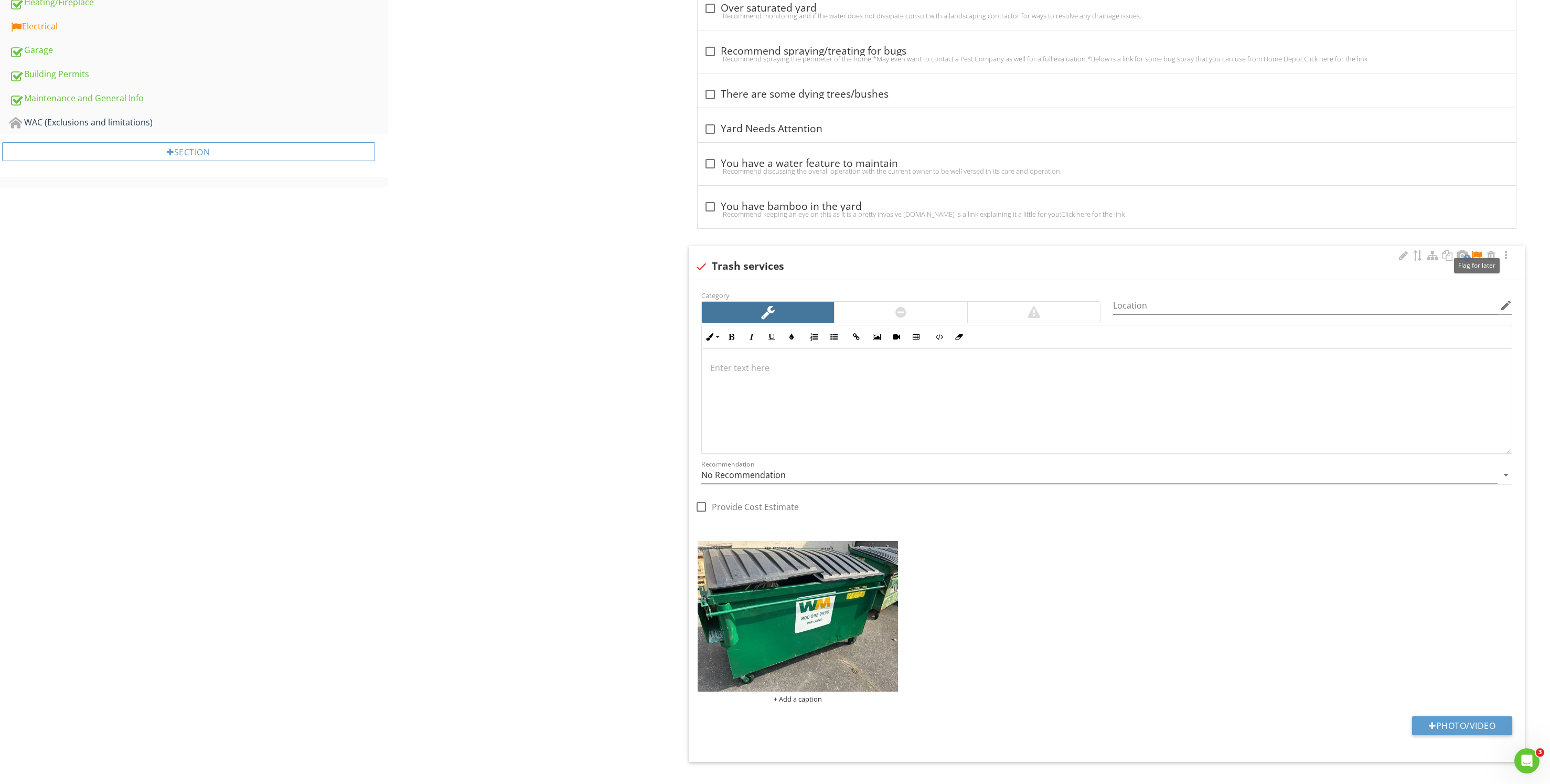
click at [1479, 252] on div at bounding box center [1476, 255] width 12 height 10
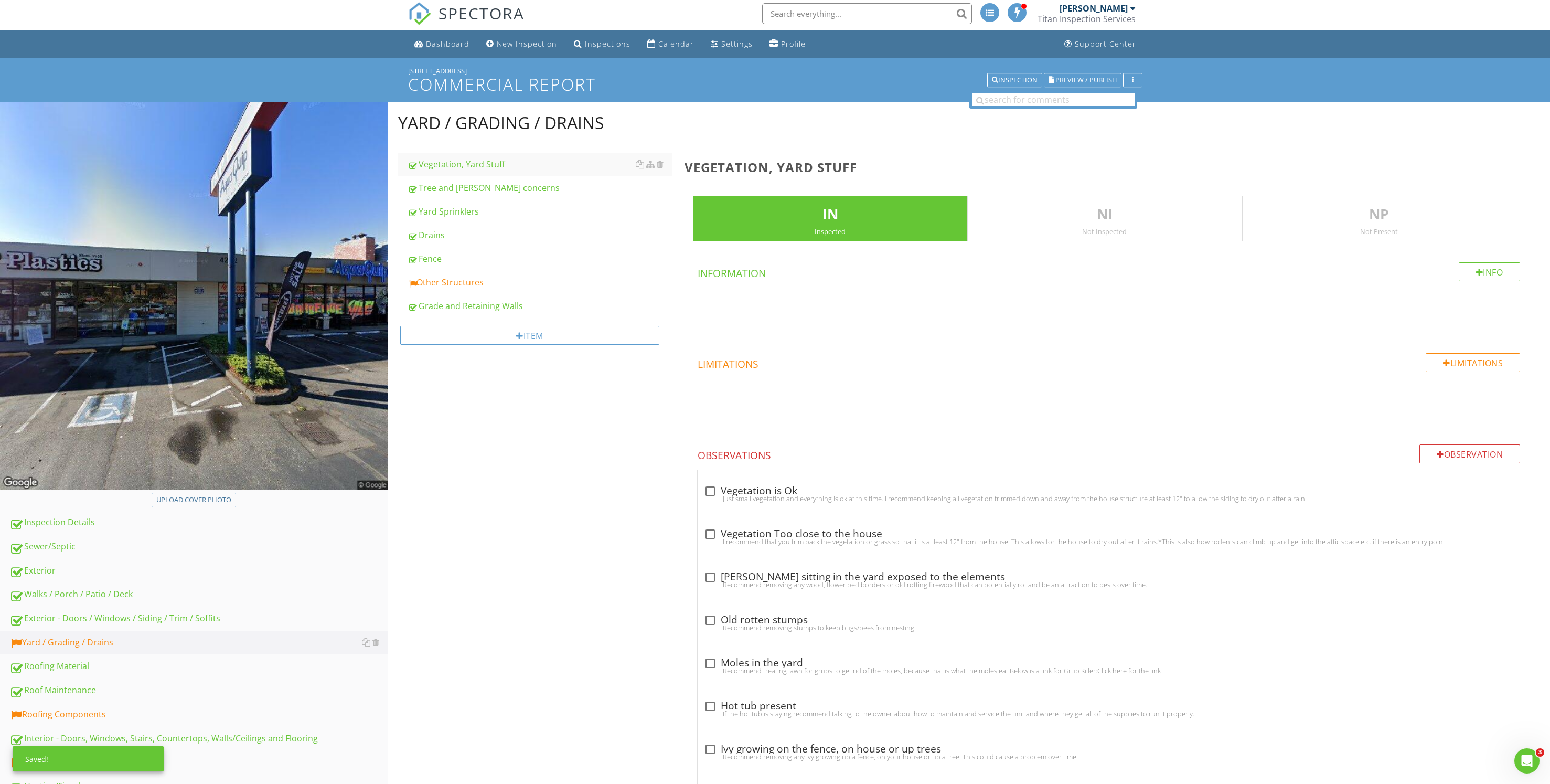
scroll to position [0, 0]
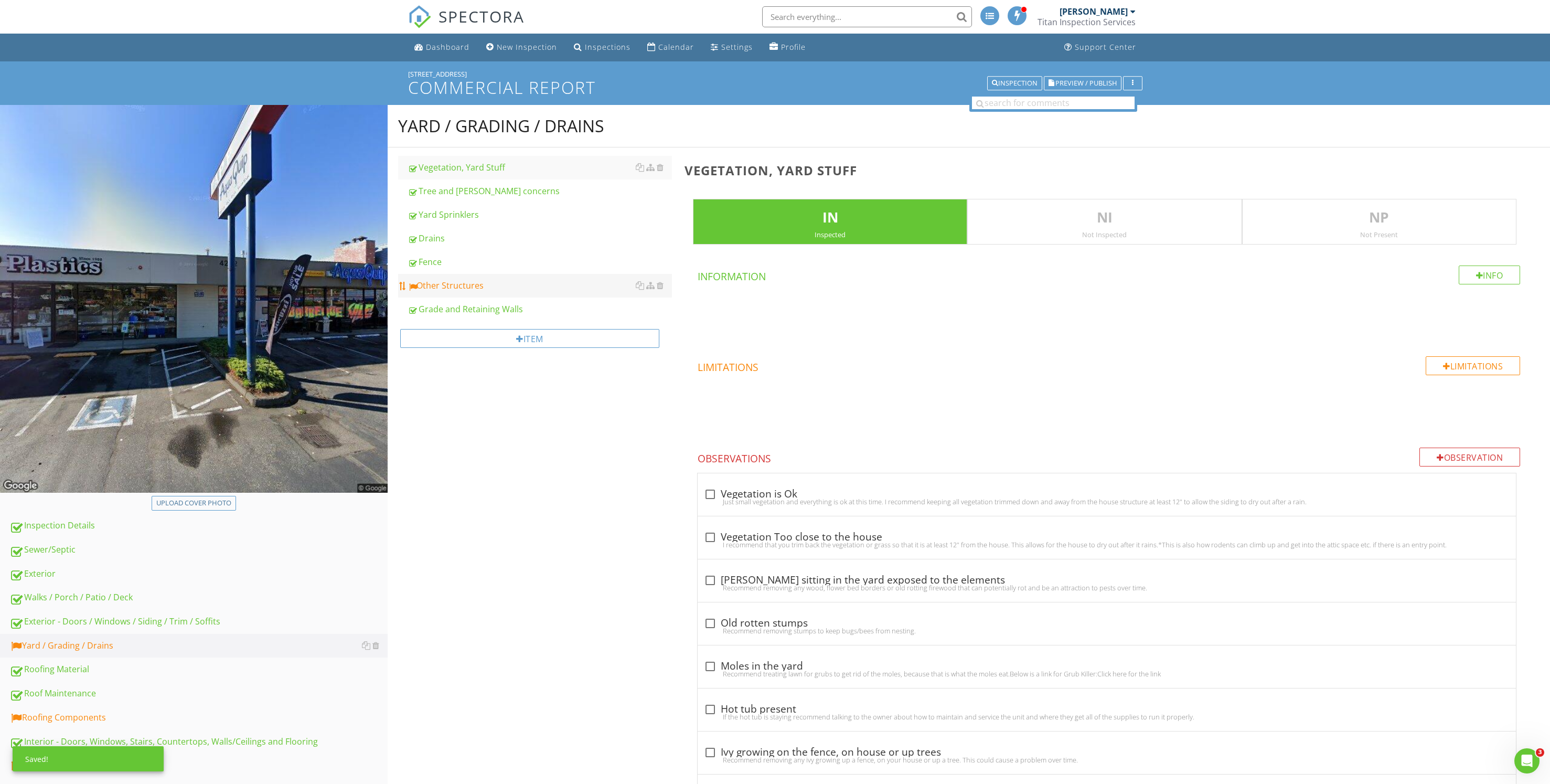
click at [489, 283] on div "Other Structures" at bounding box center [539, 285] width 264 height 12
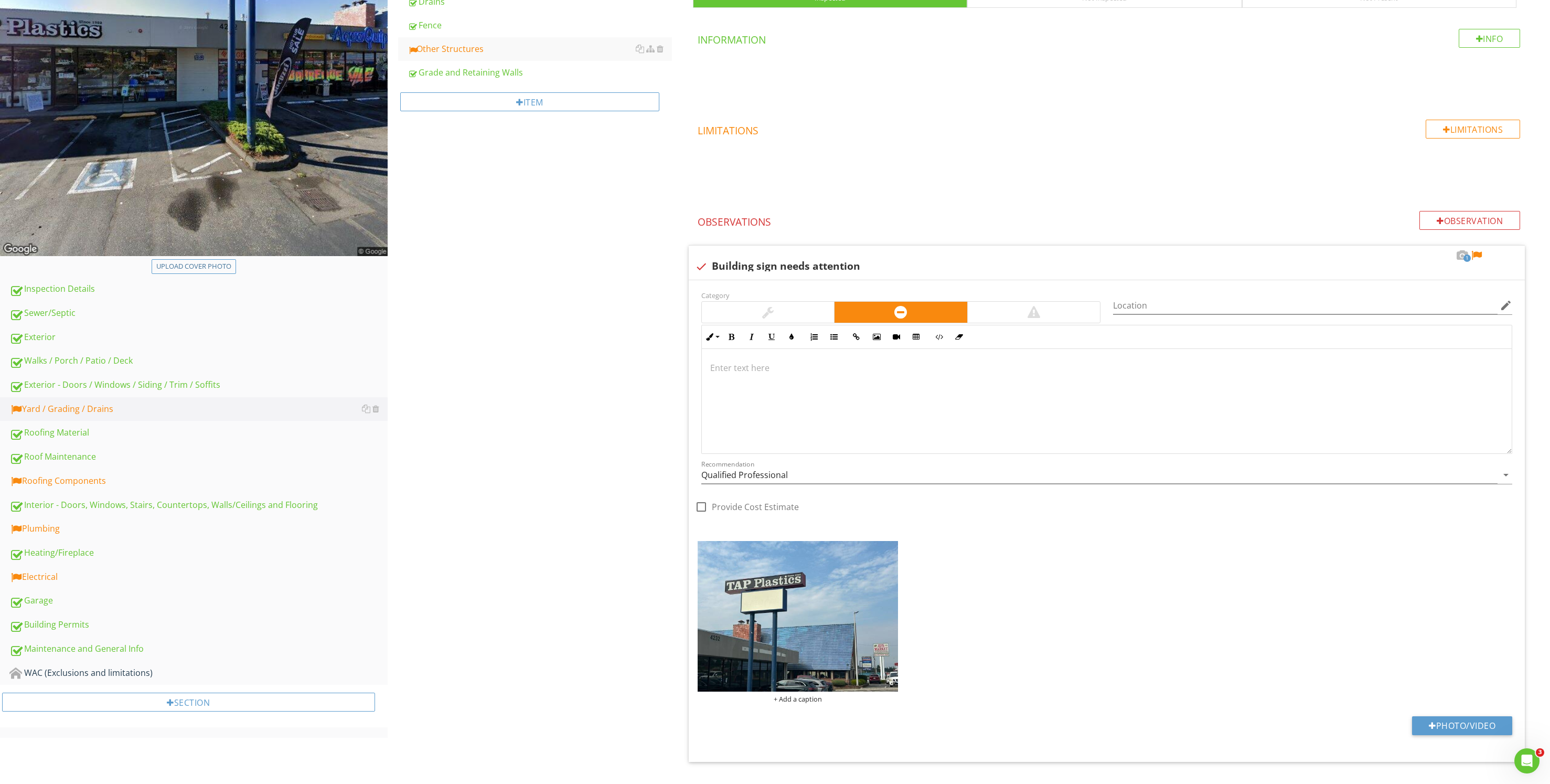
scroll to position [258, 0]
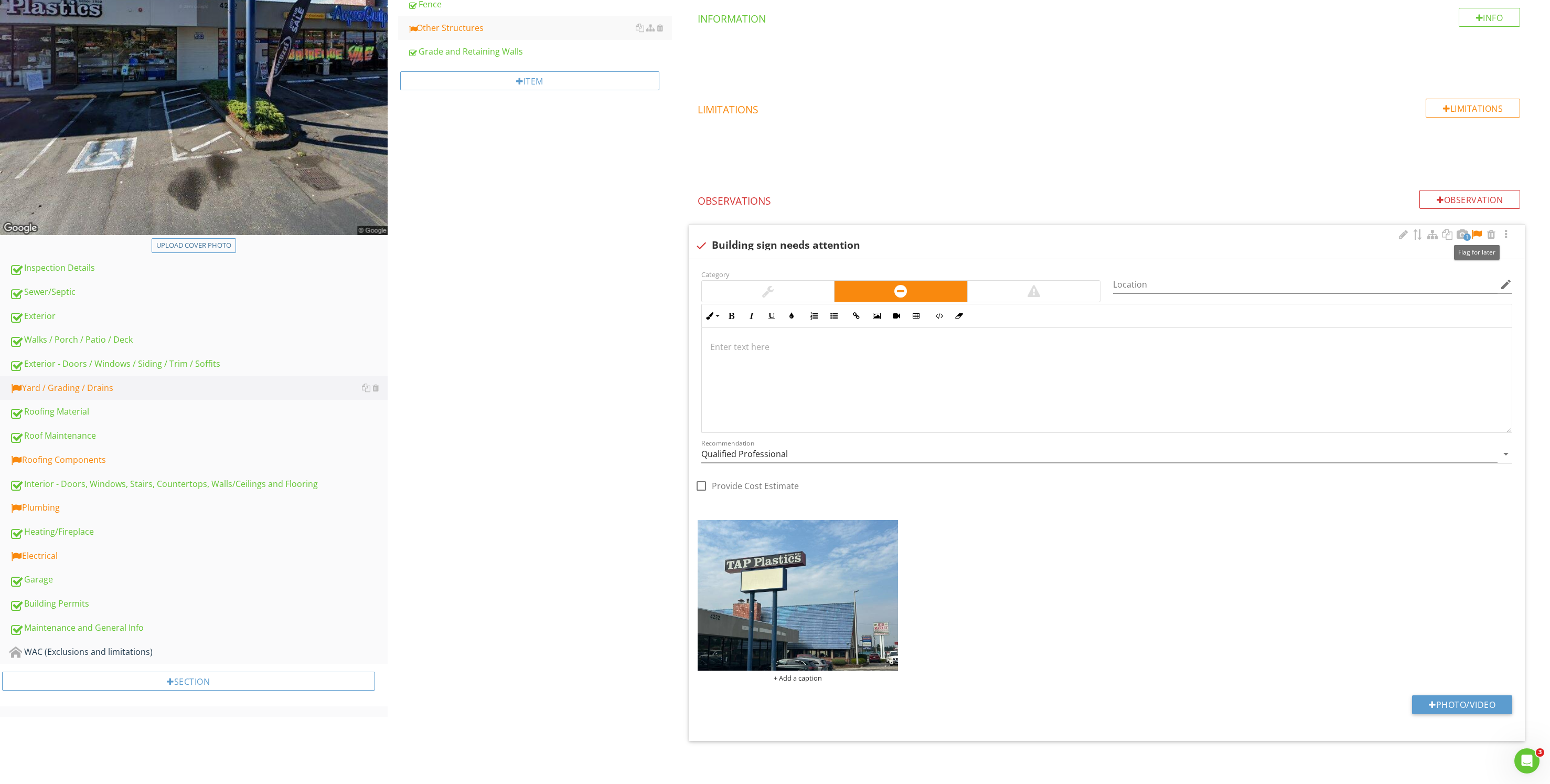
click at [1478, 235] on div at bounding box center [1476, 234] width 12 height 10
click at [1027, 441] on div "Recommendation Qualified Professional arrow_drop_down" at bounding box center [1107, 456] width 811 height 34
click at [1041, 390] on div at bounding box center [1106, 380] width 810 height 105
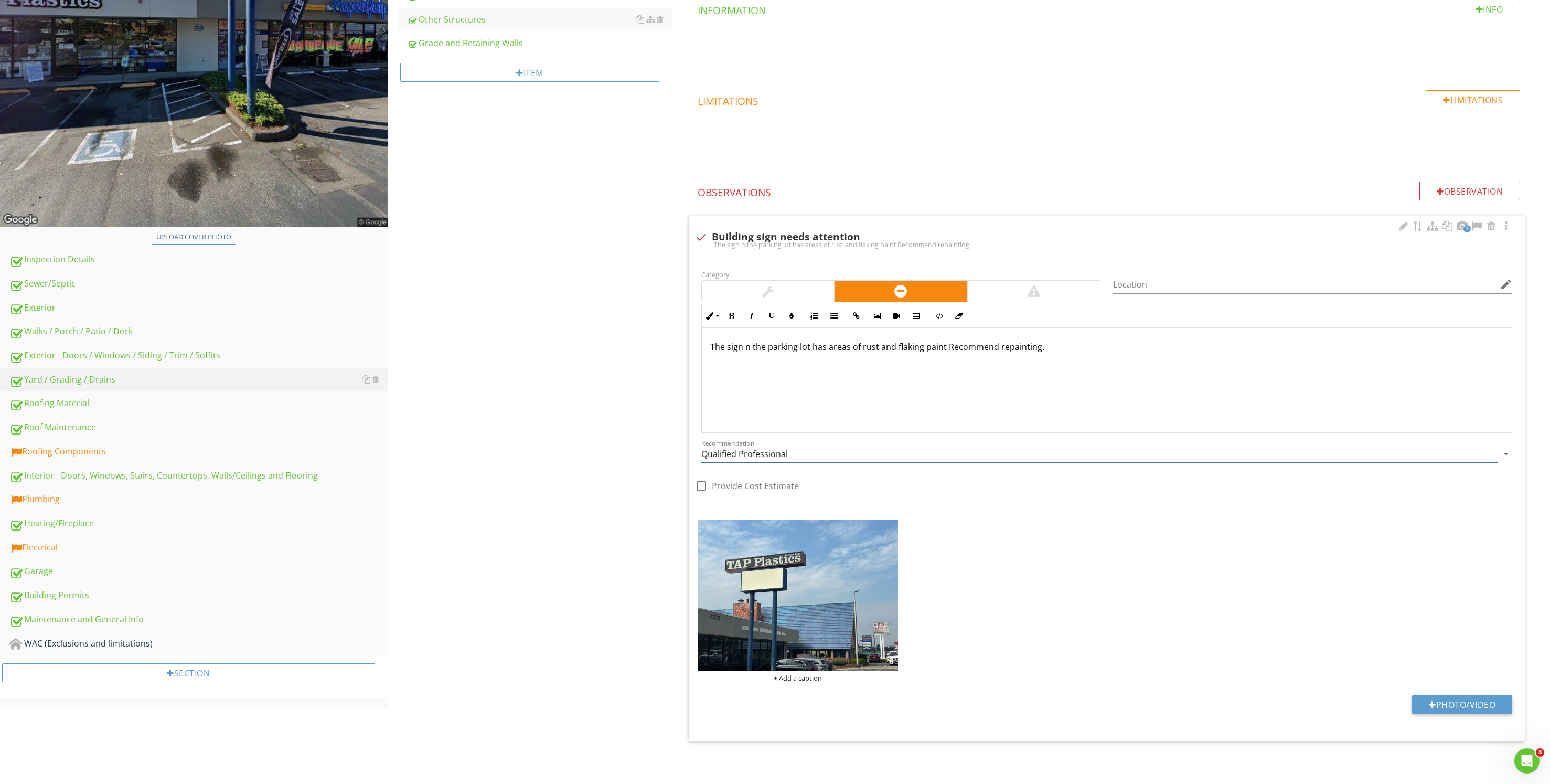
click at [1022, 449] on input "Qualified Professional" at bounding box center [1099, 454] width 796 height 17
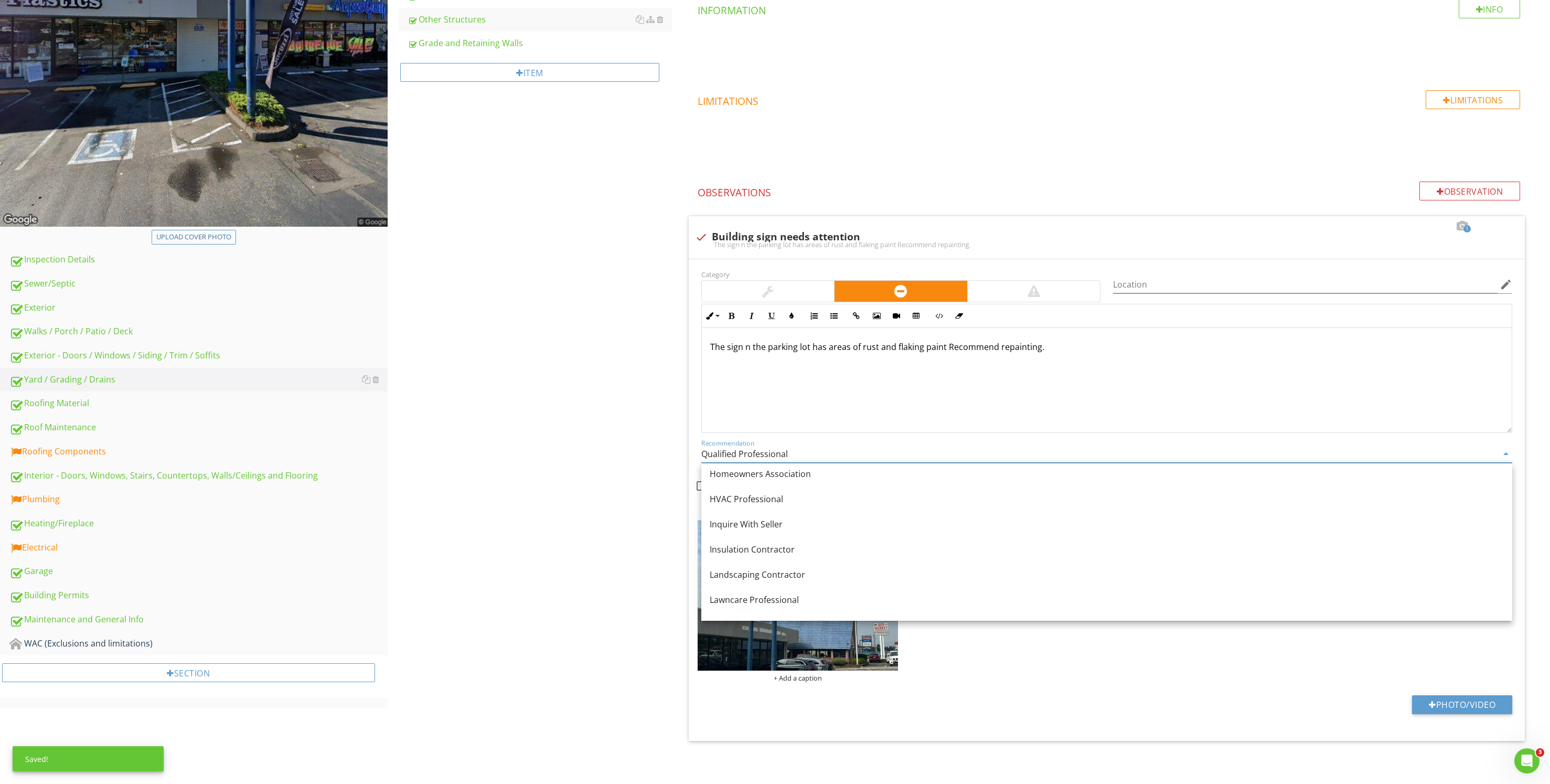
scroll to position [630, 0]
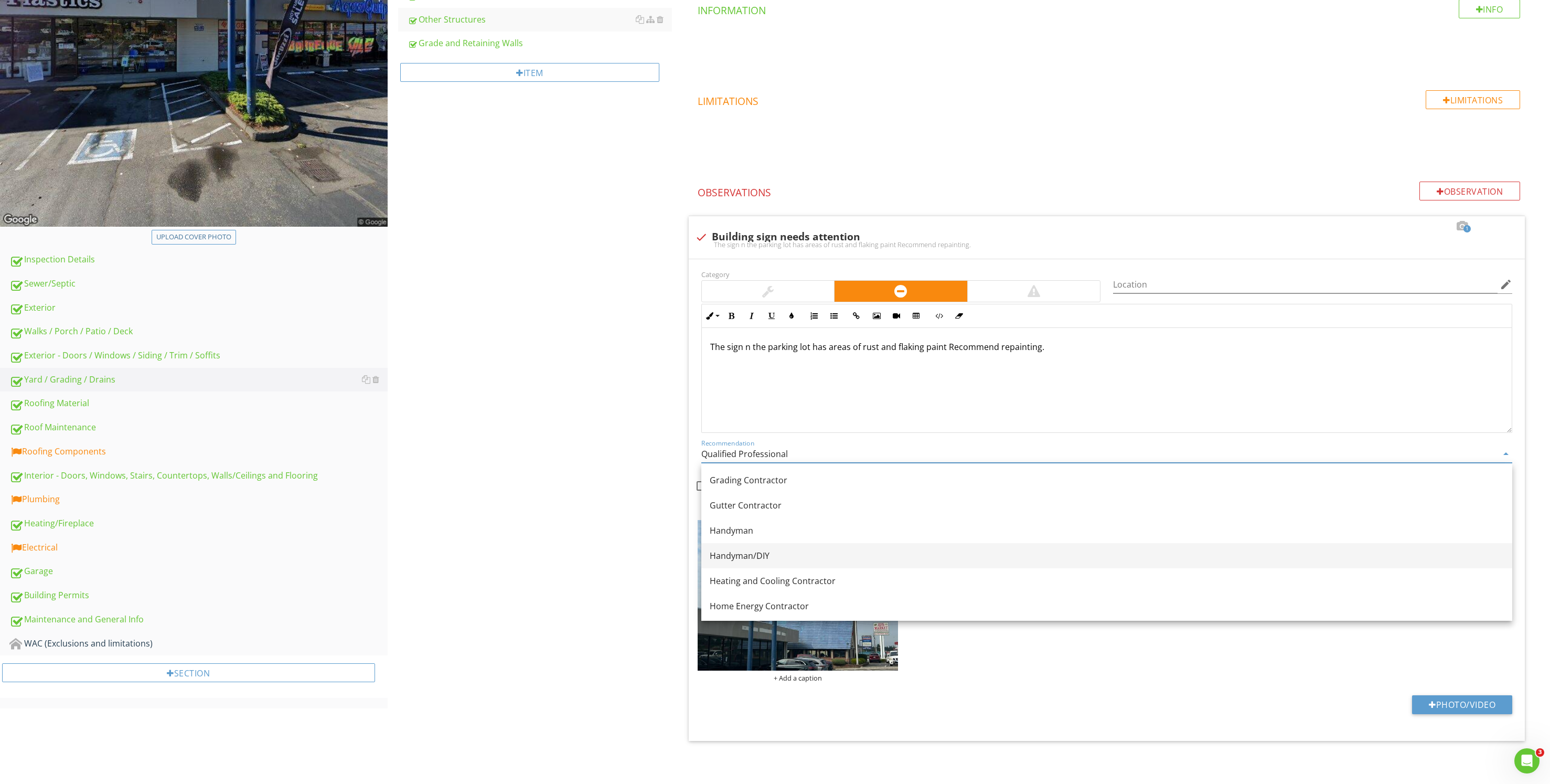
click at [828, 555] on div "Handyman/DIY" at bounding box center [1107, 555] width 794 height 12
type input "Handyman/DIY"
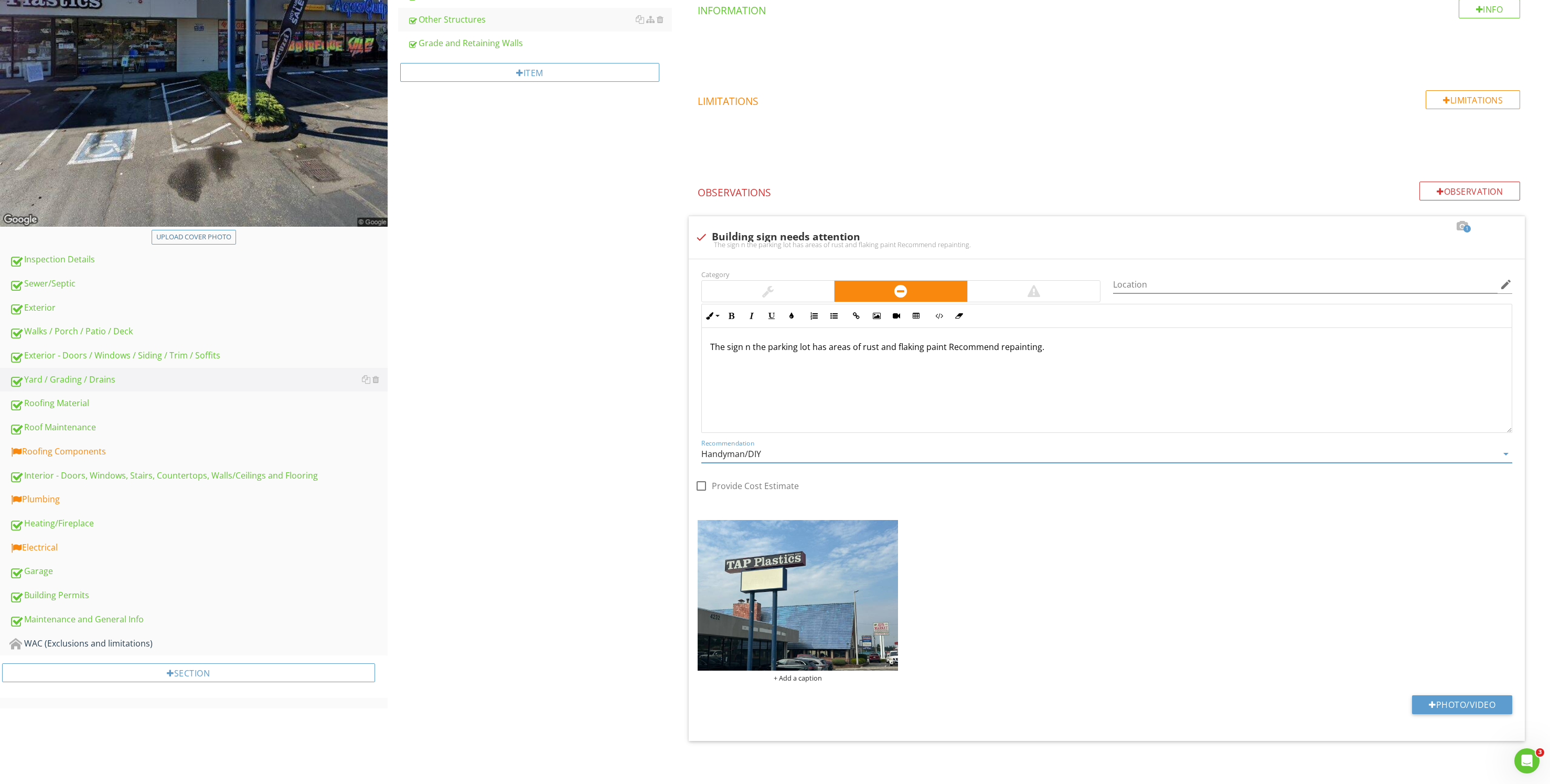
click at [470, 466] on div "Yard / Grading / Drains Vegetation, Yard Stuff Tree and Bush concerns Yard Spri…" at bounding box center [969, 312] width 1163 height 945
click at [801, 618] on img at bounding box center [798, 595] width 201 height 151
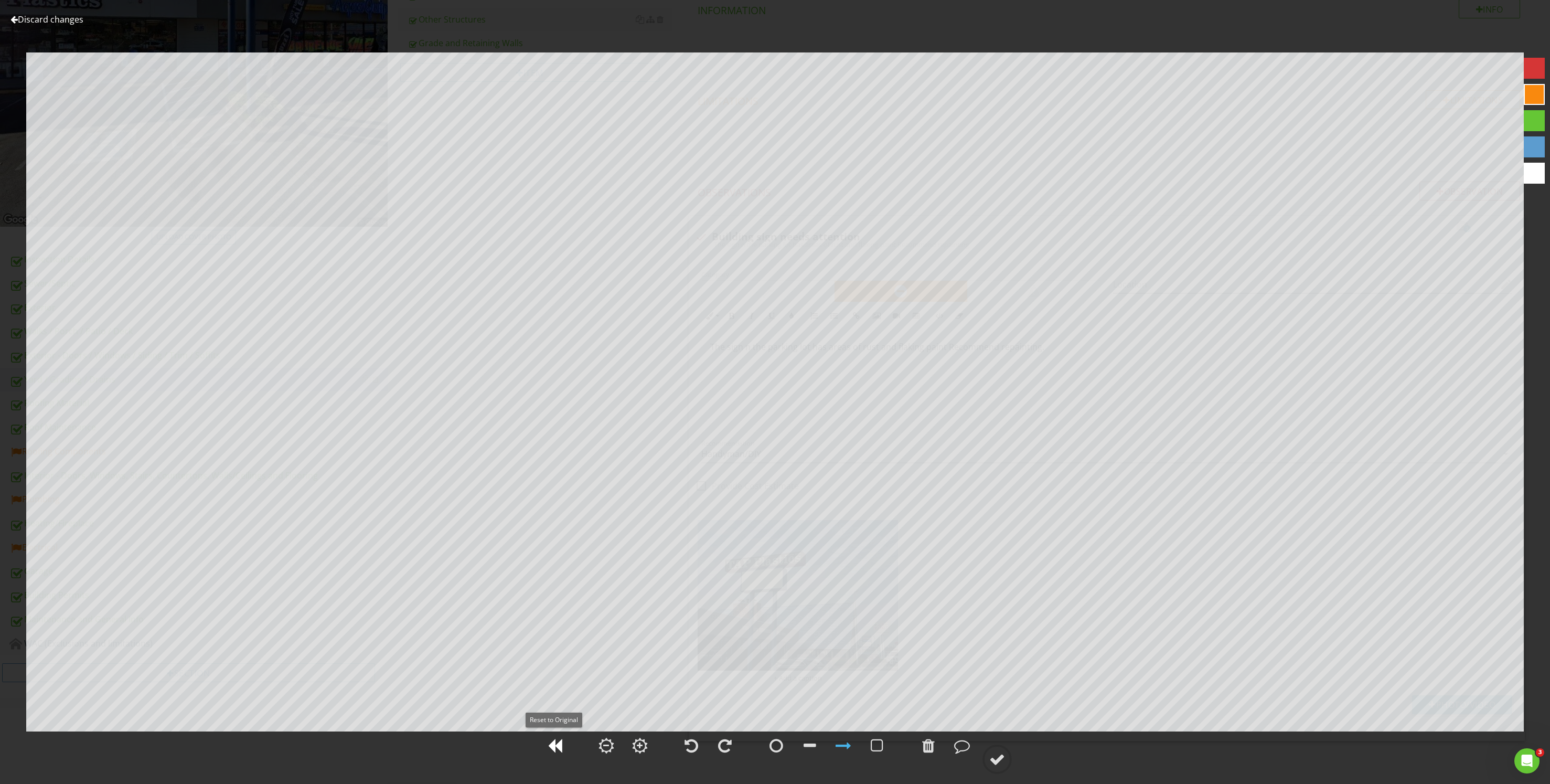
click at [565, 742] on div at bounding box center [555, 745] width 27 height 27
click at [995, 758] on div at bounding box center [997, 758] width 16 height 16
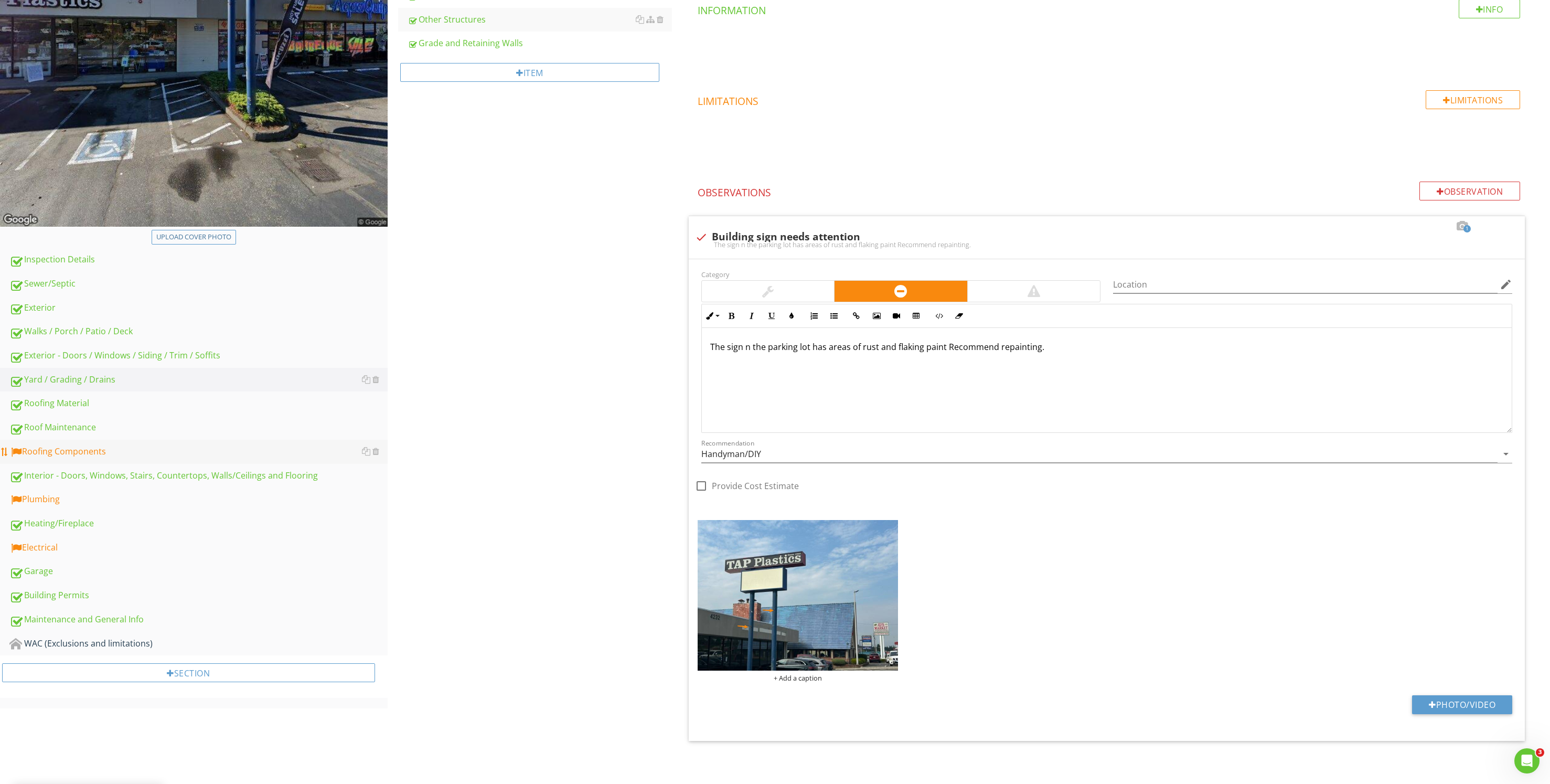
click at [133, 451] on div "Roofing Components" at bounding box center [198, 452] width 378 height 13
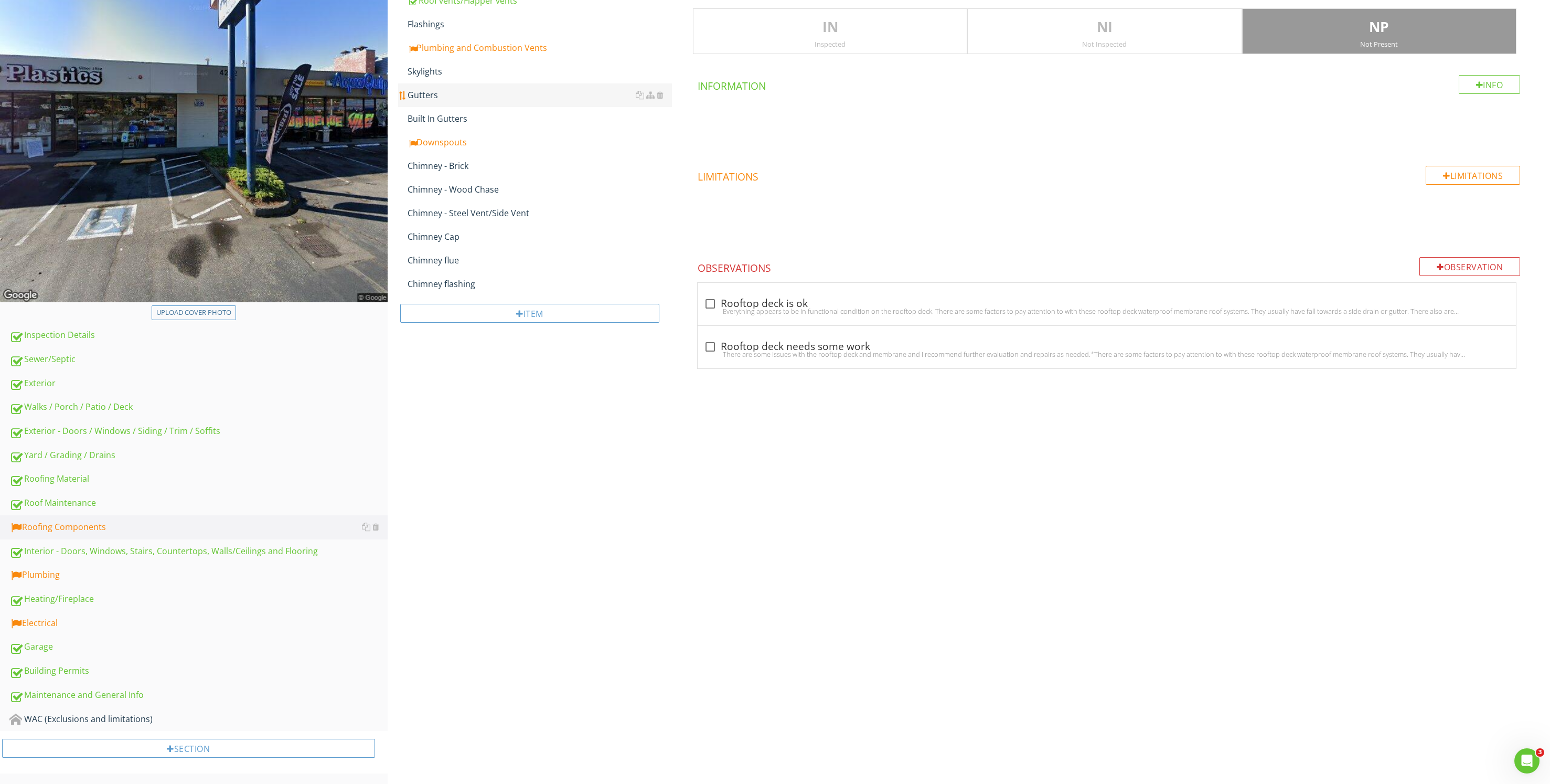
scroll to position [33, 0]
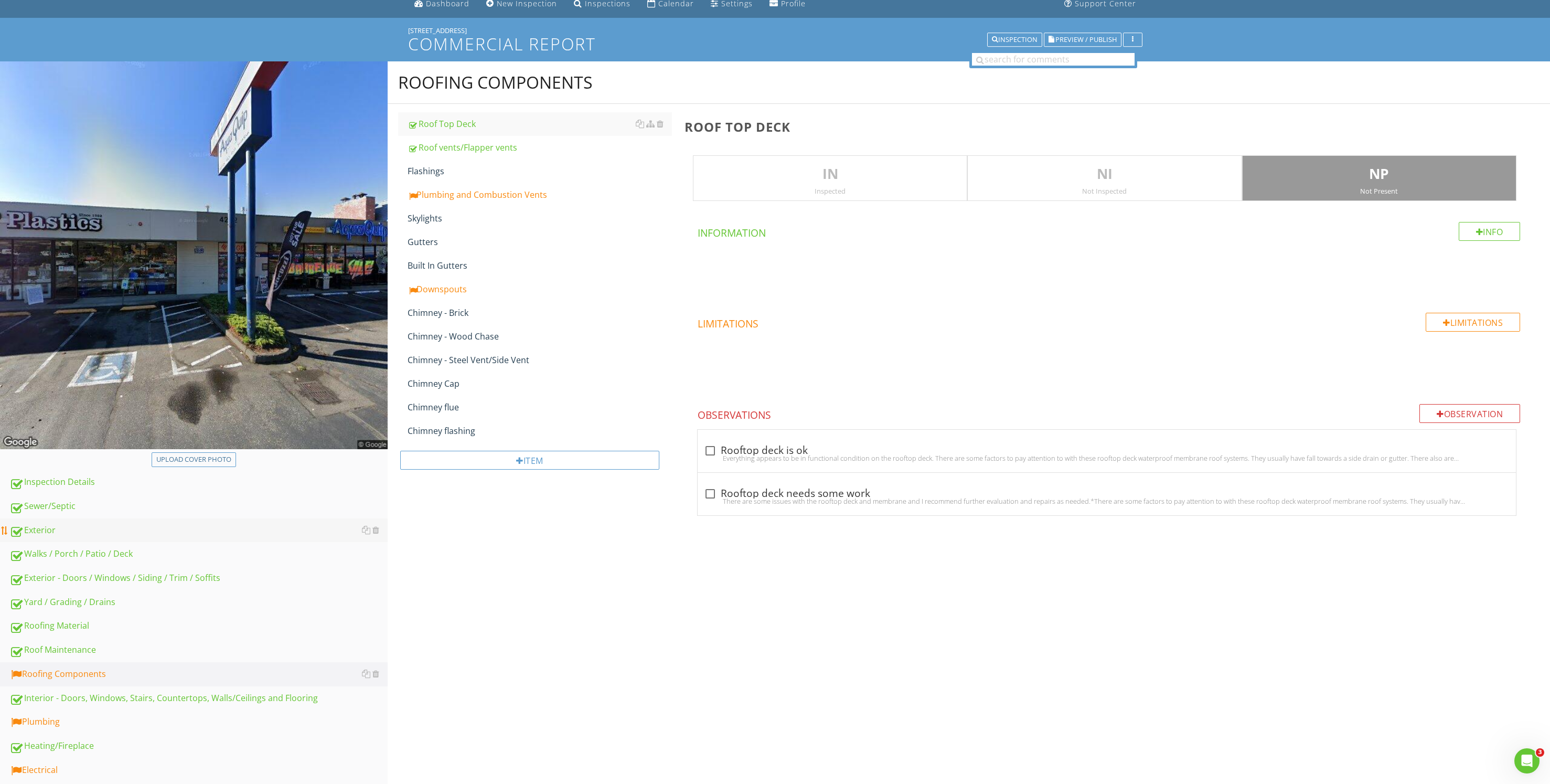
scroll to position [33, 0]
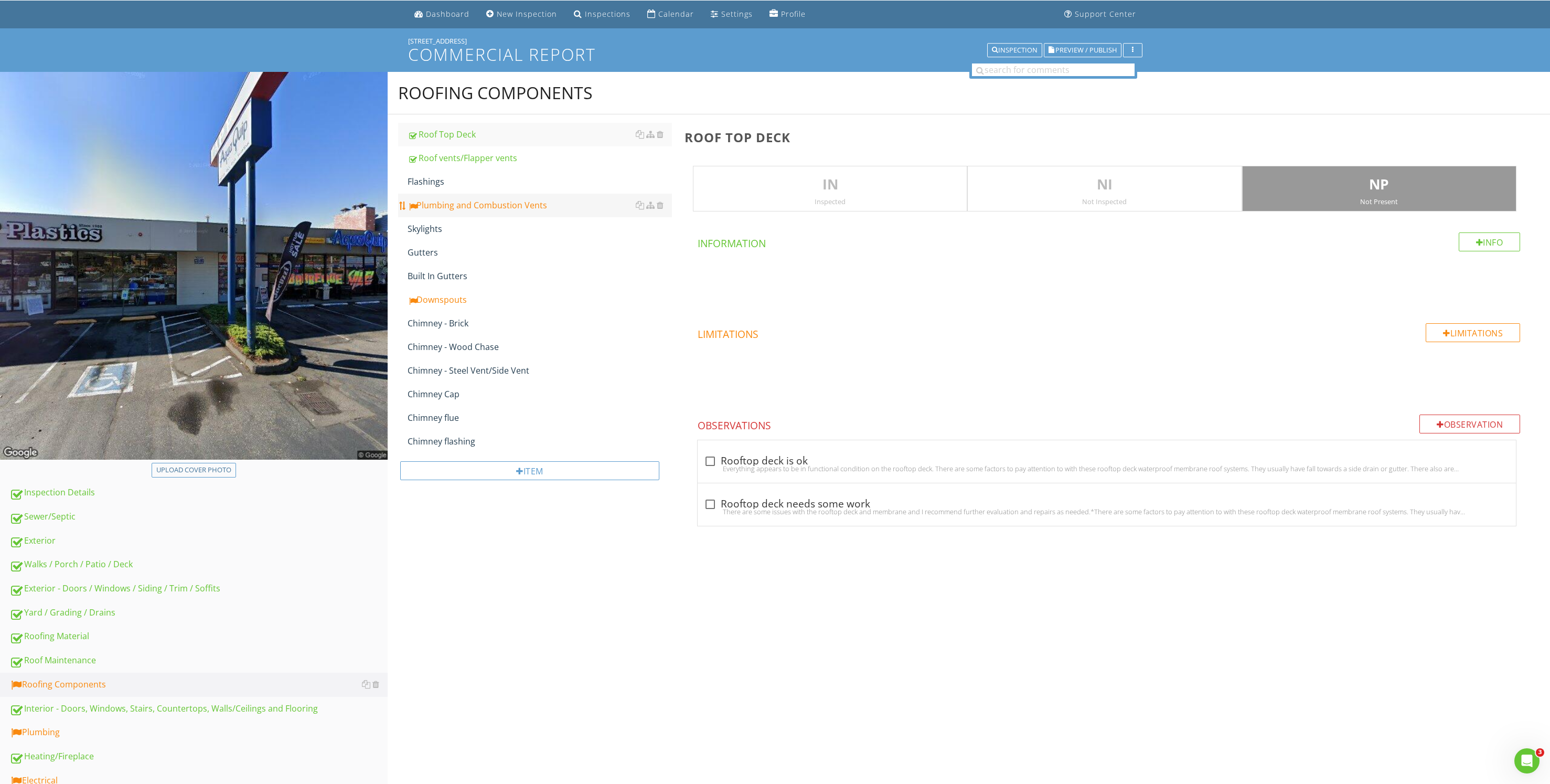
click at [480, 195] on link "Plumbing and Combustion Vents" at bounding box center [539, 205] width 264 height 23
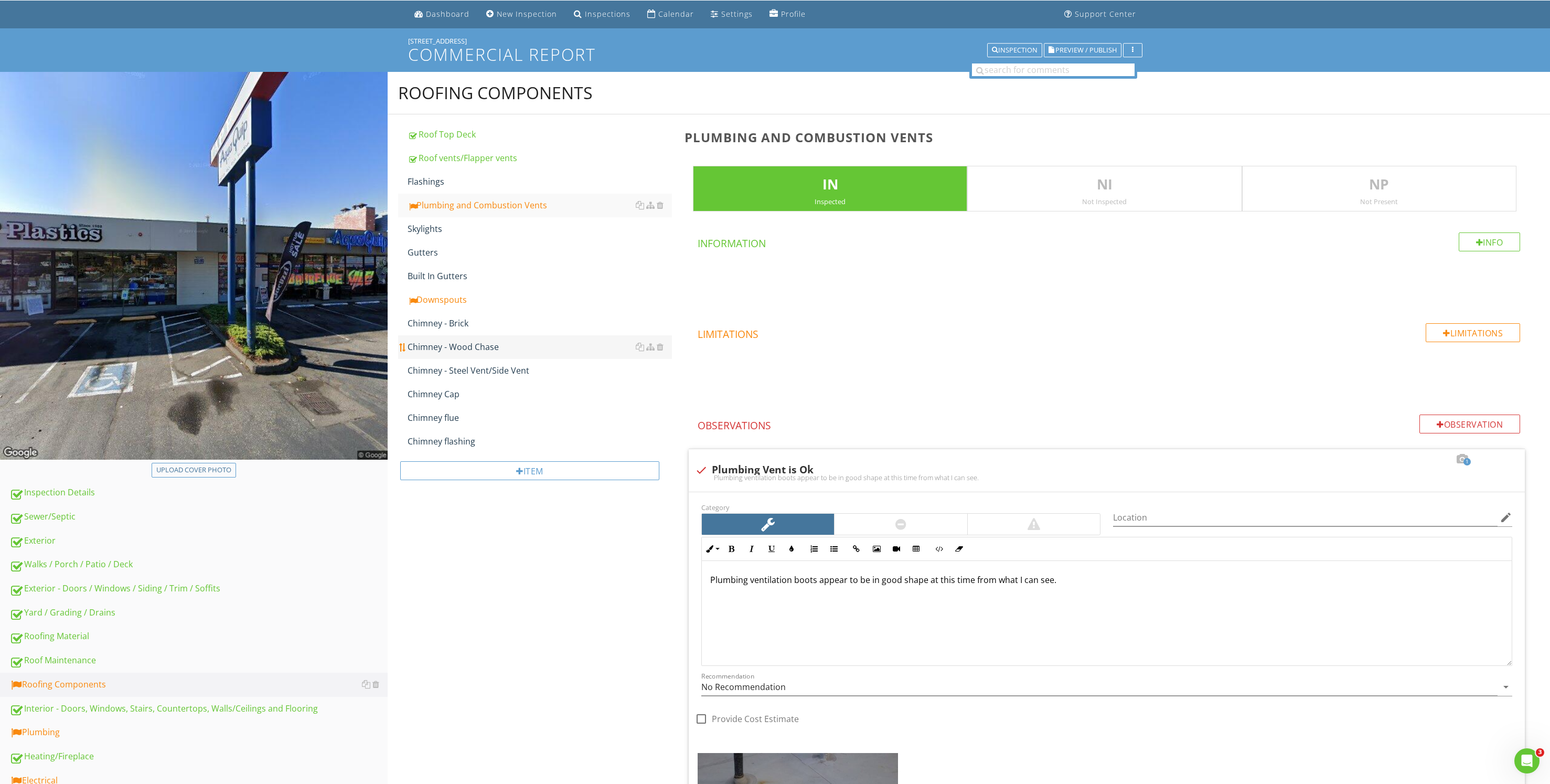
scroll to position [190, 0]
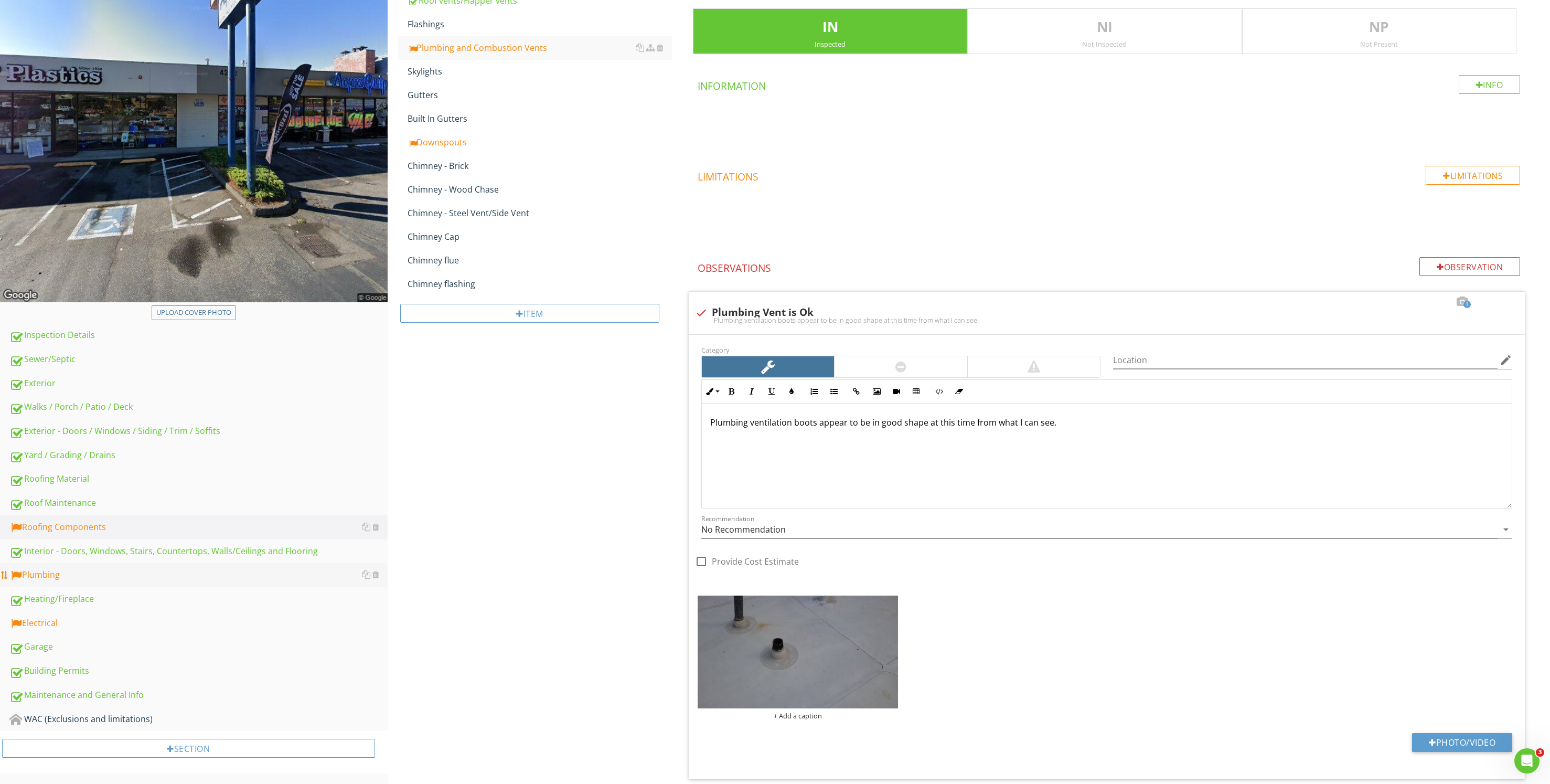
click at [52, 574] on div "Plumbing" at bounding box center [198, 575] width 378 height 13
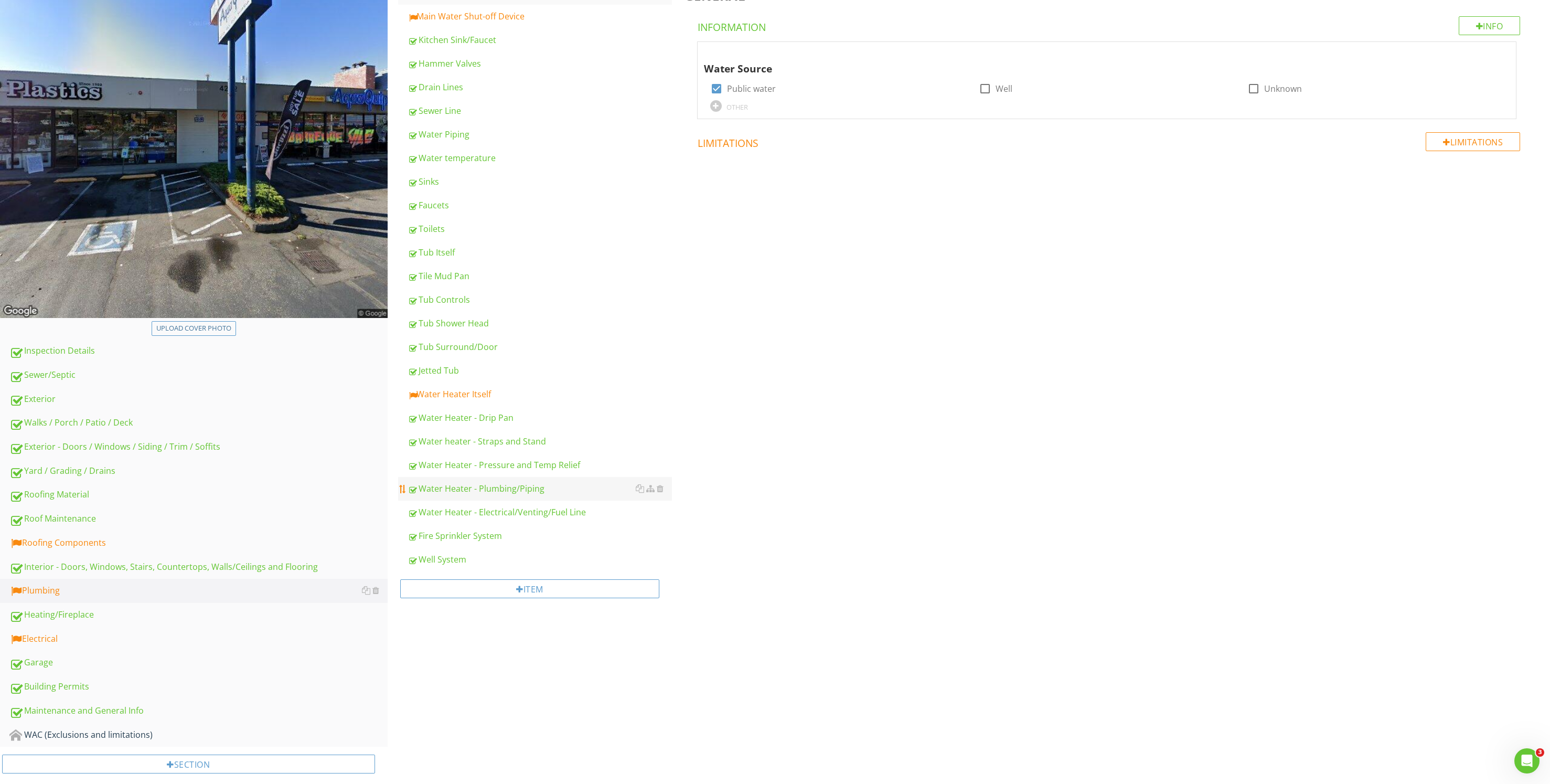
scroll to position [190, 0]
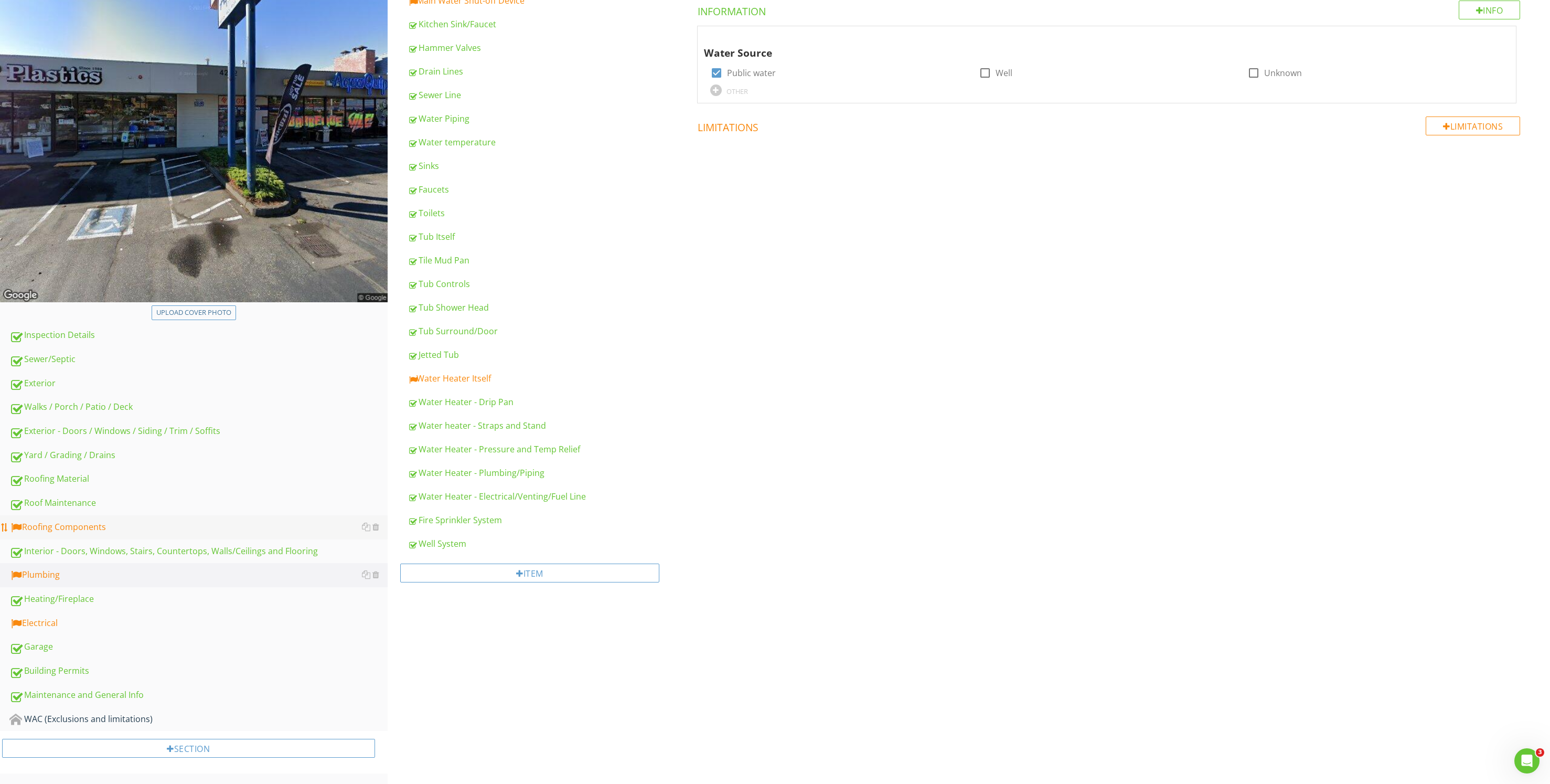
click at [142, 526] on div "Roofing Components" at bounding box center [198, 527] width 378 height 13
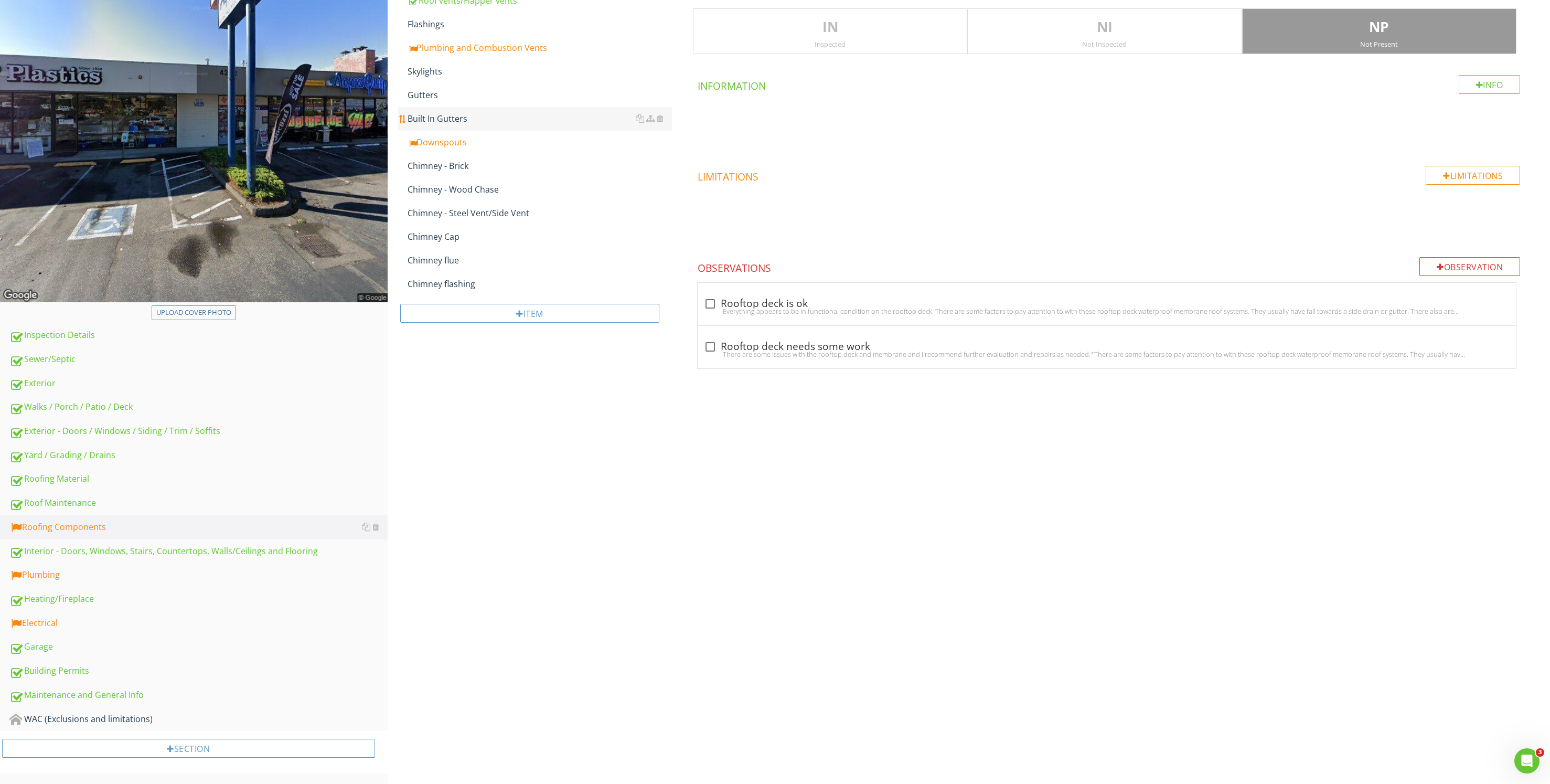
click at [434, 118] on div "Built In Gutters" at bounding box center [539, 118] width 264 height 12
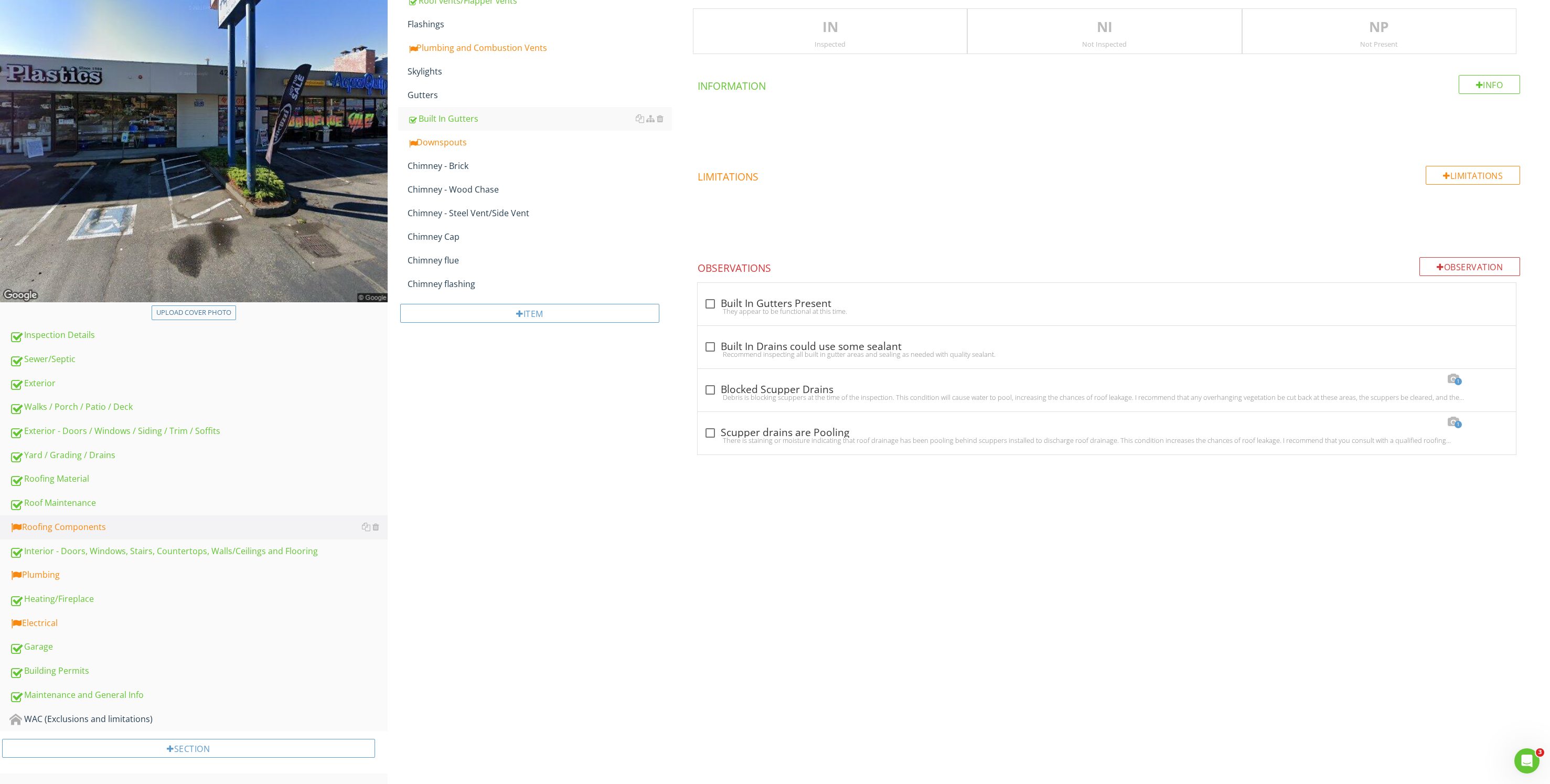
click at [890, 34] on p "IN" at bounding box center [829, 27] width 274 height 21
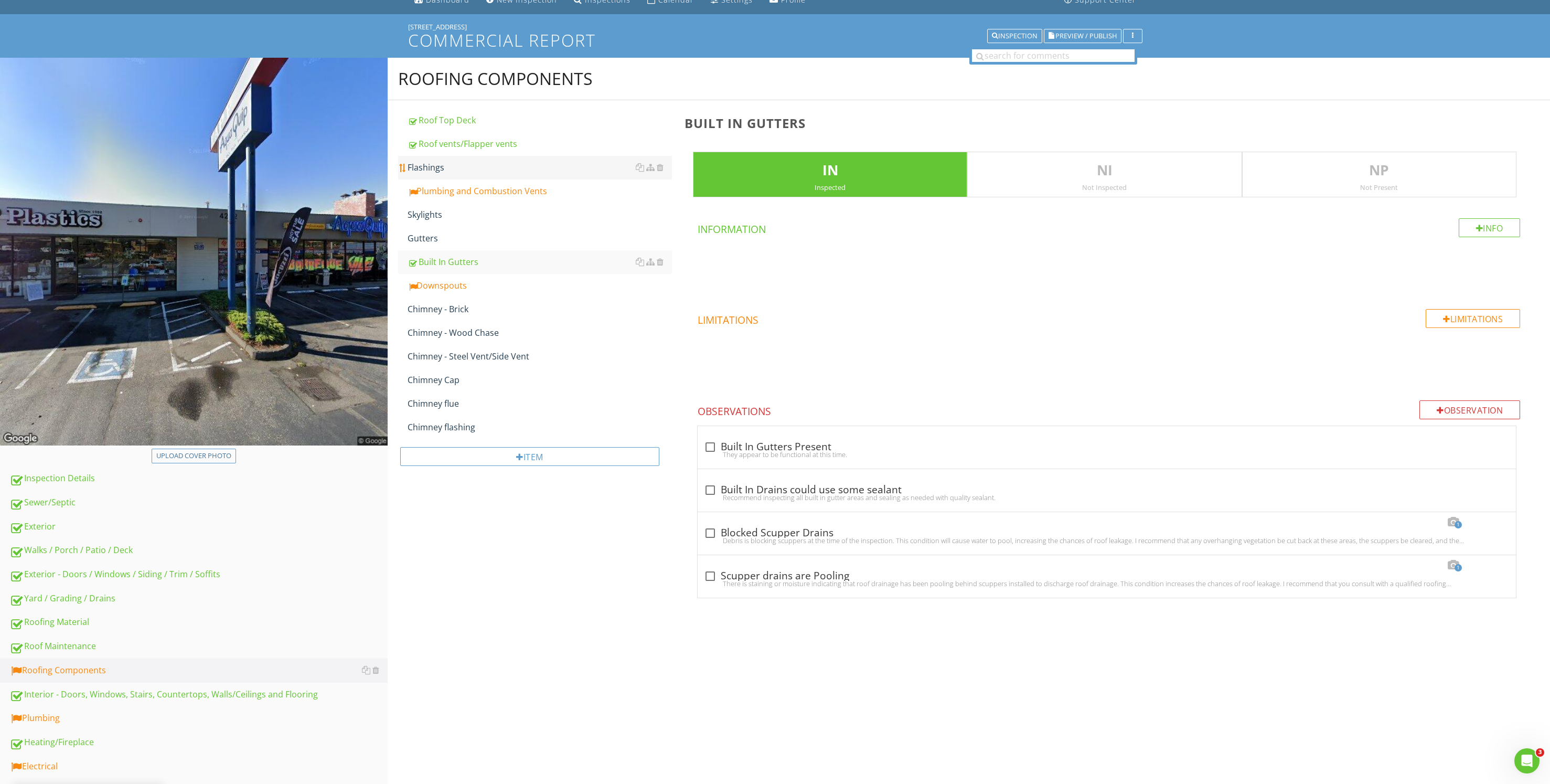
scroll to position [33, 0]
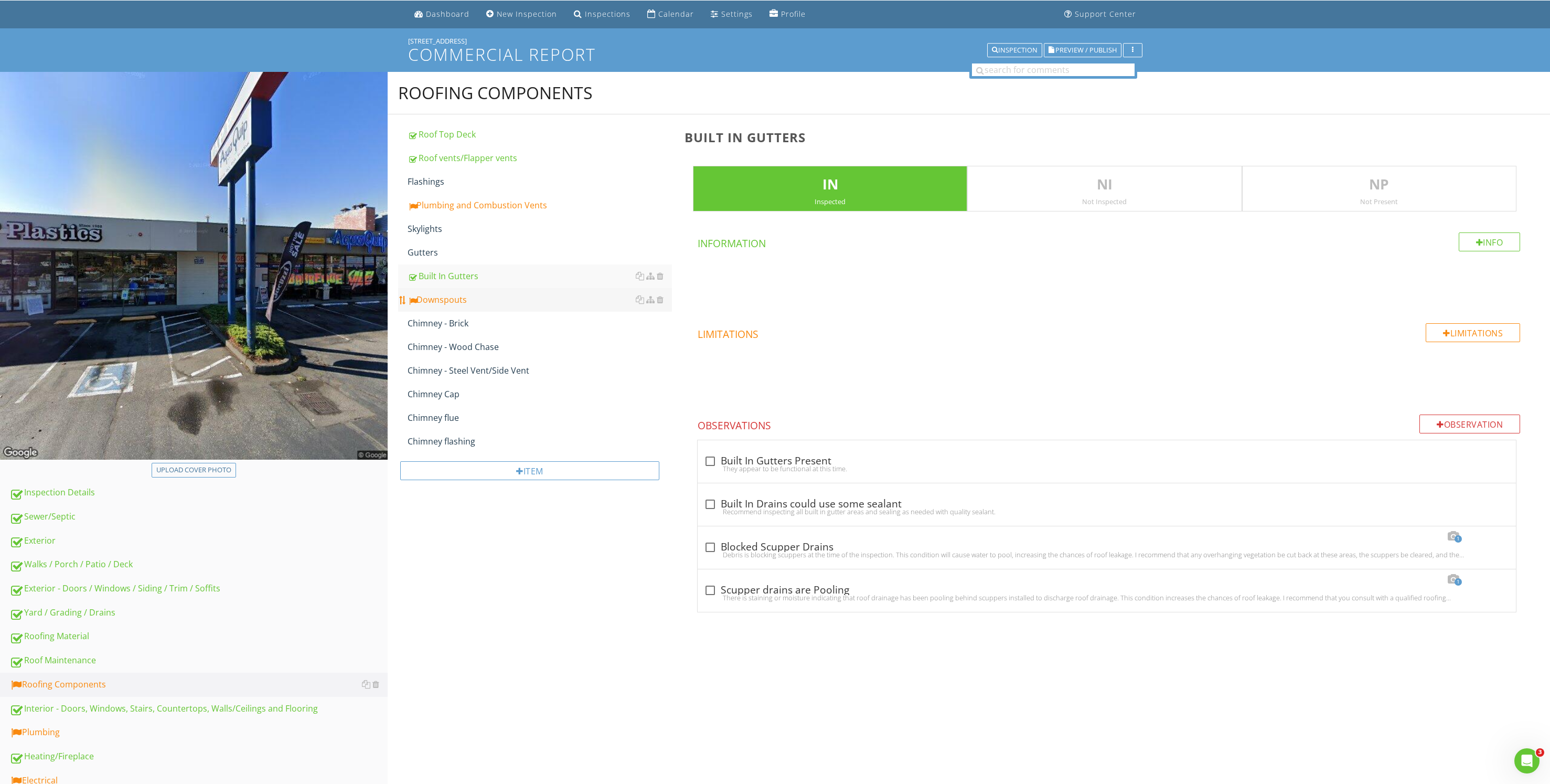
click at [476, 303] on div "Downspouts" at bounding box center [539, 299] width 264 height 12
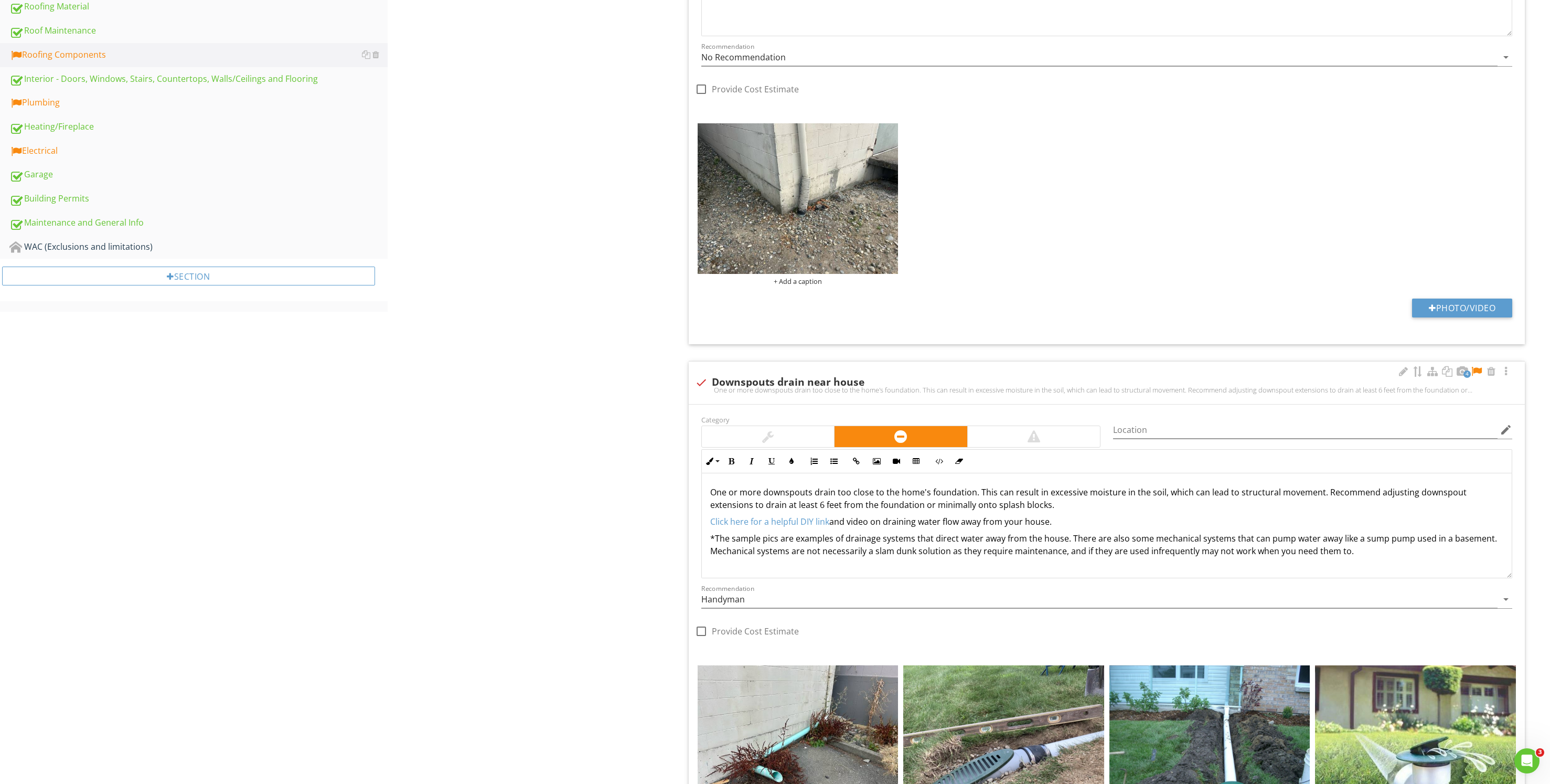
scroll to position [820, 0]
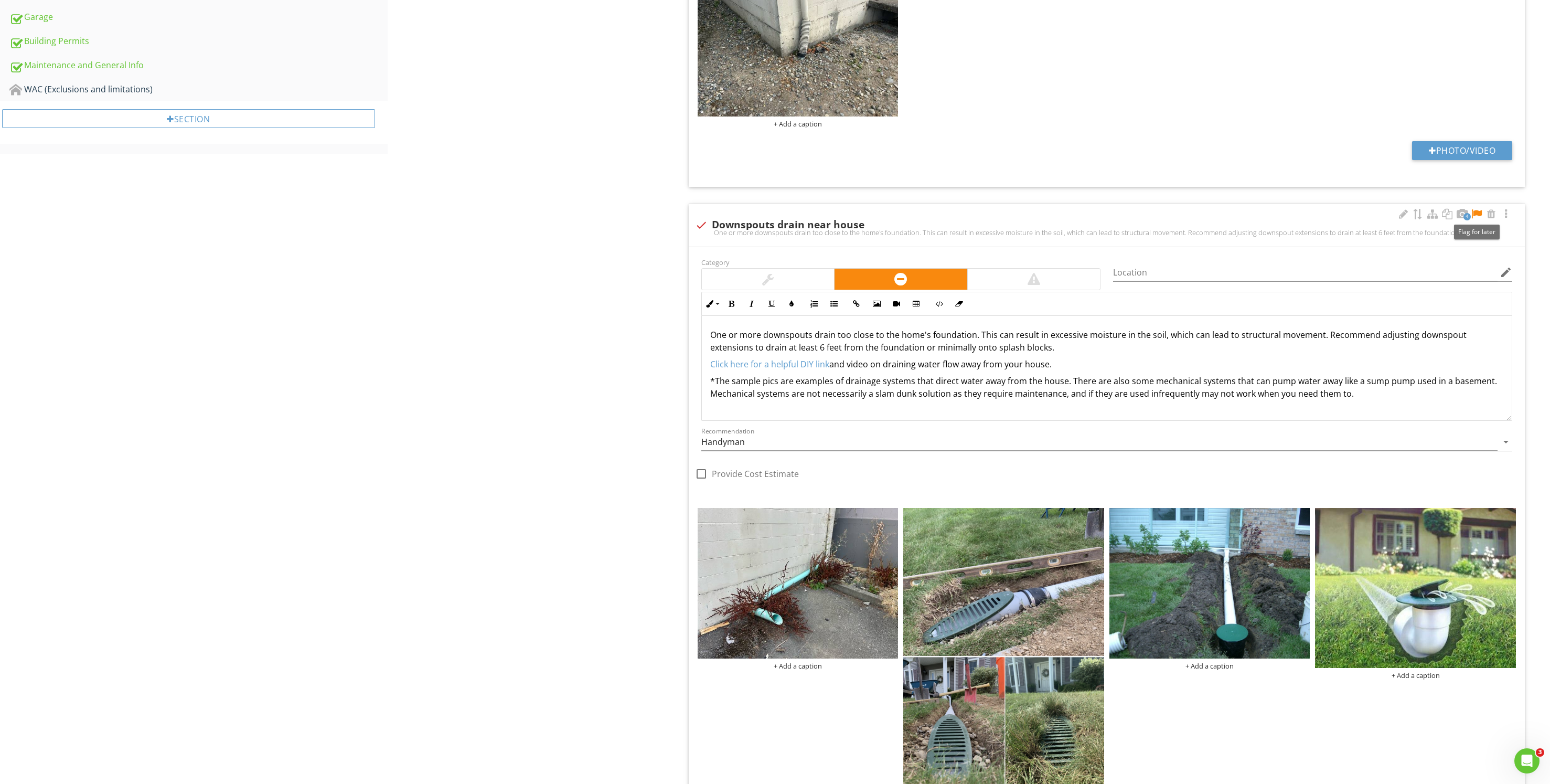
click at [1481, 213] on div at bounding box center [1476, 213] width 12 height 10
click at [927, 334] on p "One or more downspouts drain too close to the home's foundation. This can resul…" at bounding box center [1107, 341] width 793 height 26
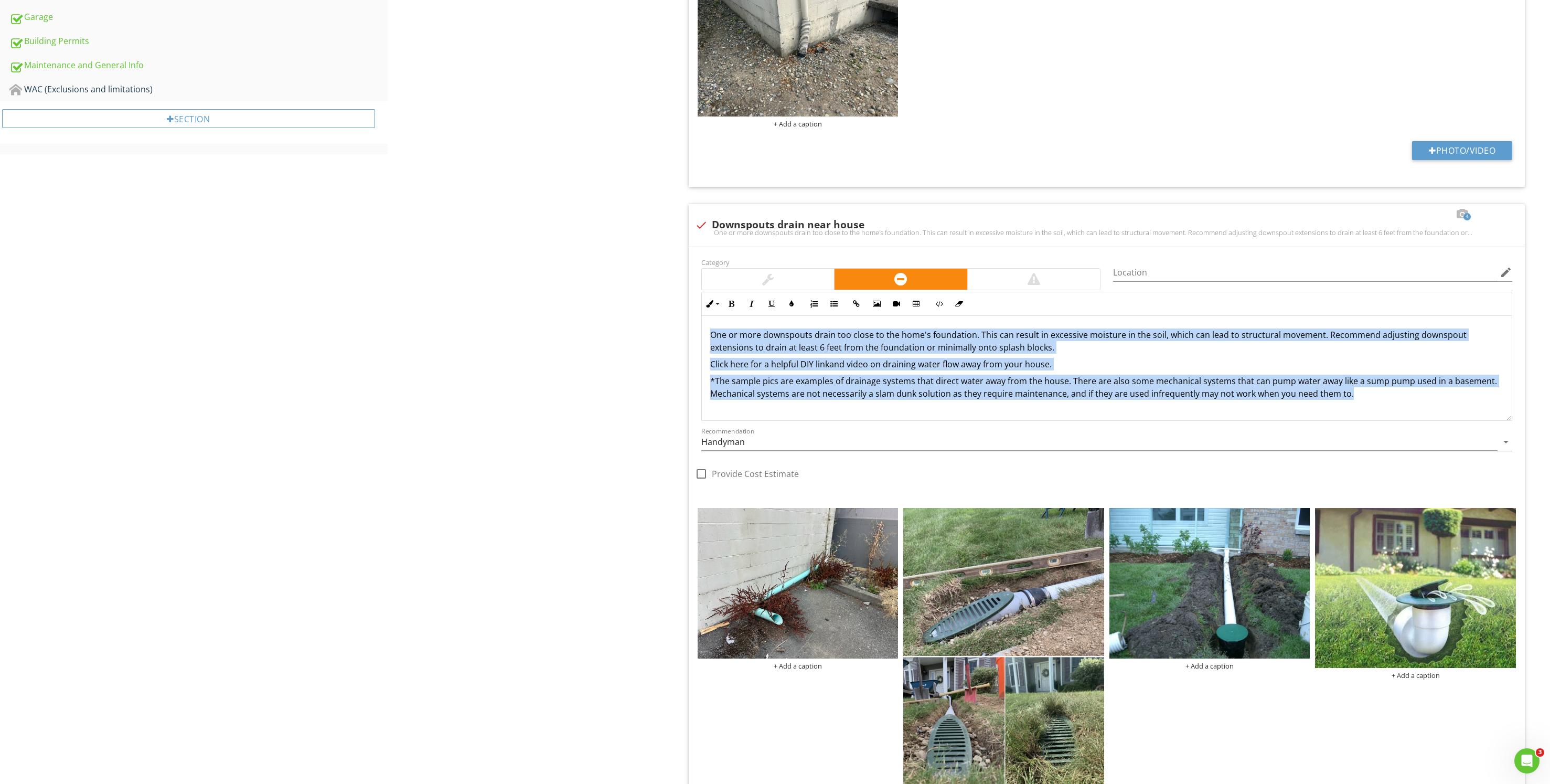
drag, startPoint x: 1416, startPoint y: 400, endPoint x: 0, endPoint y: 276, distance: 1421.4
click at [0, 276] on div "Upload cover photo Inspection Details Sewer/Septic Exterior Walks / Porch / Pat…" at bounding box center [775, 332] width 1550 height 2094
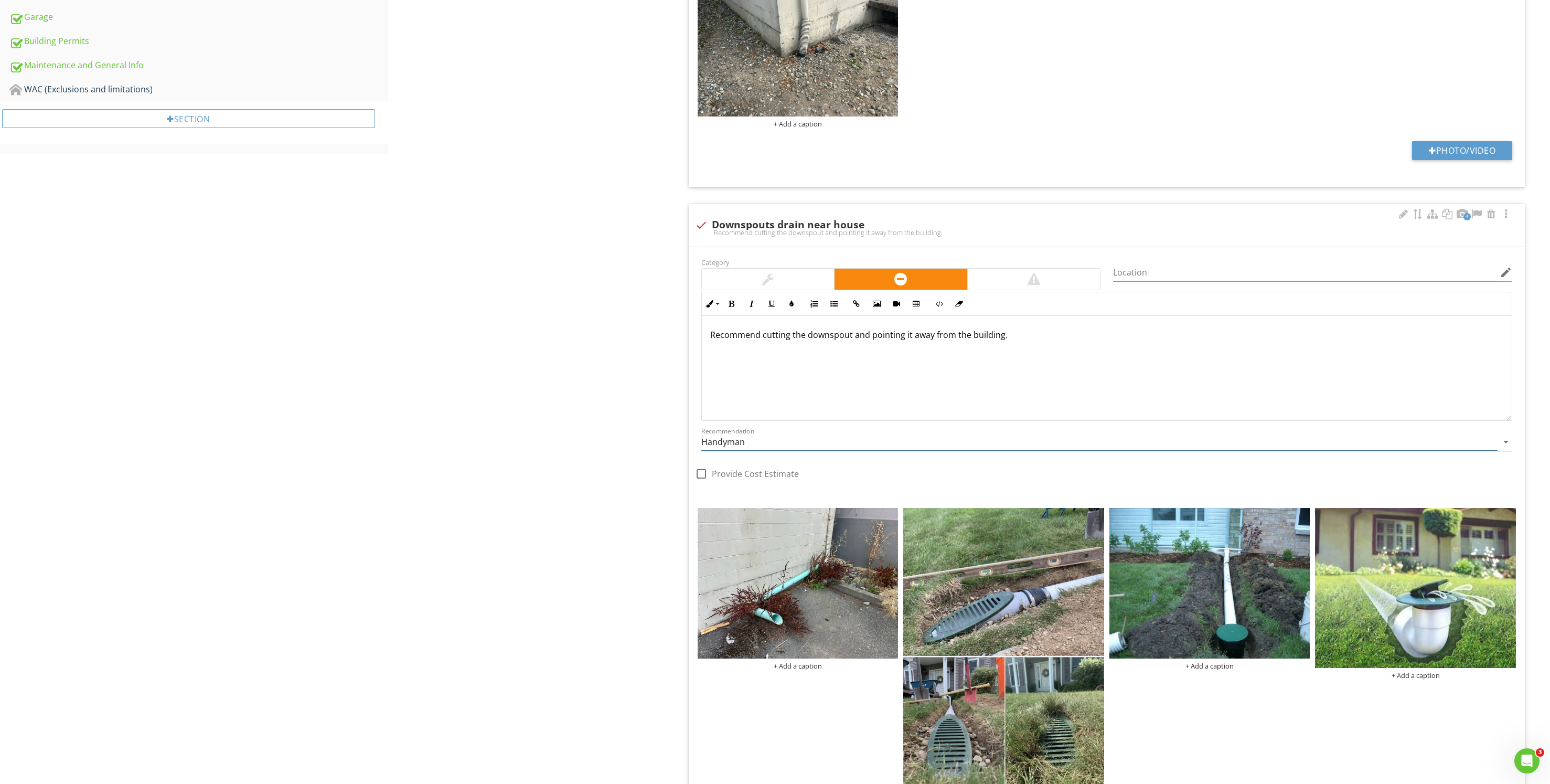
click at [761, 437] on input "Handyman" at bounding box center [1099, 442] width 796 height 17
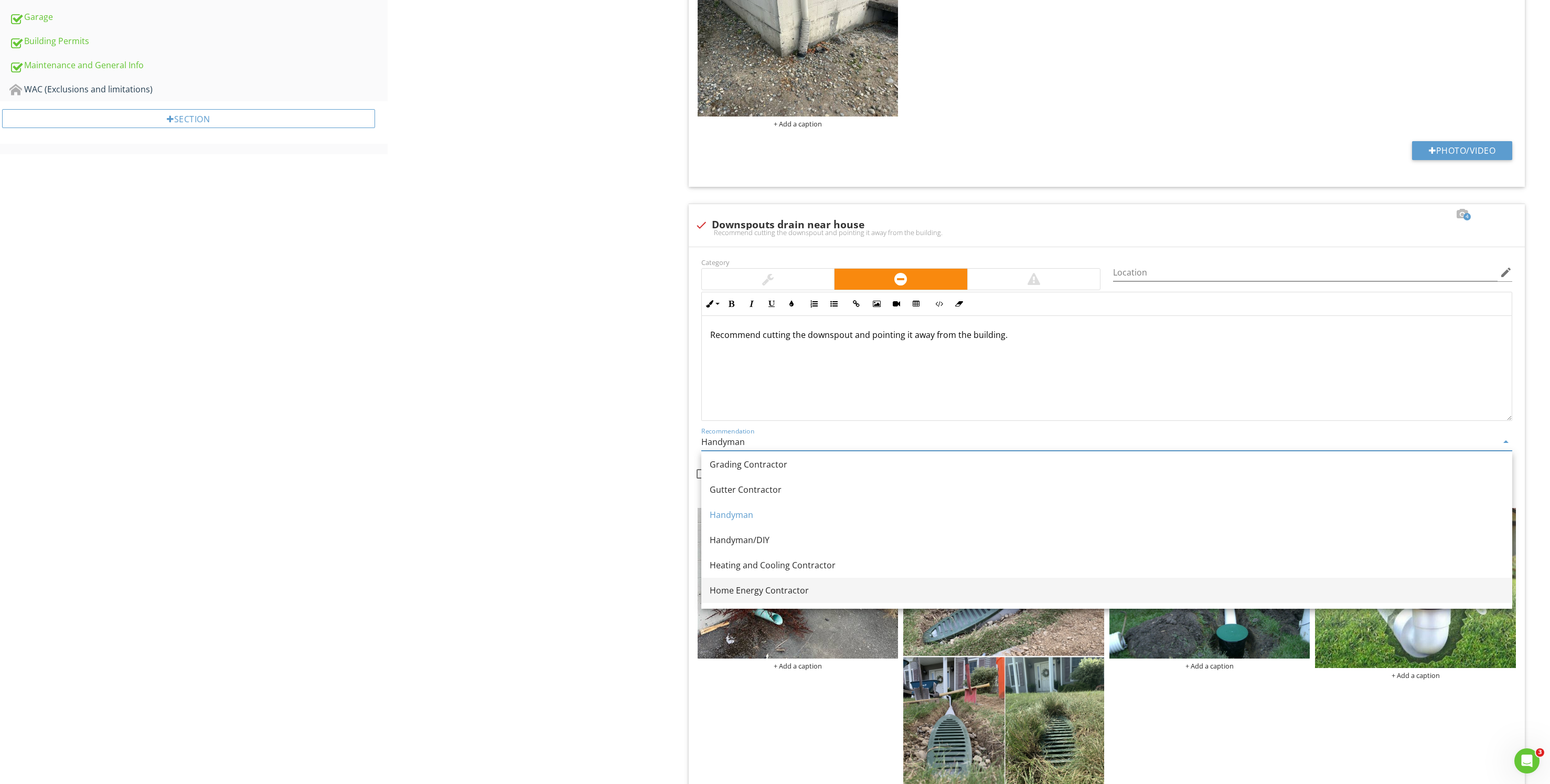
scroll to position [630, 0]
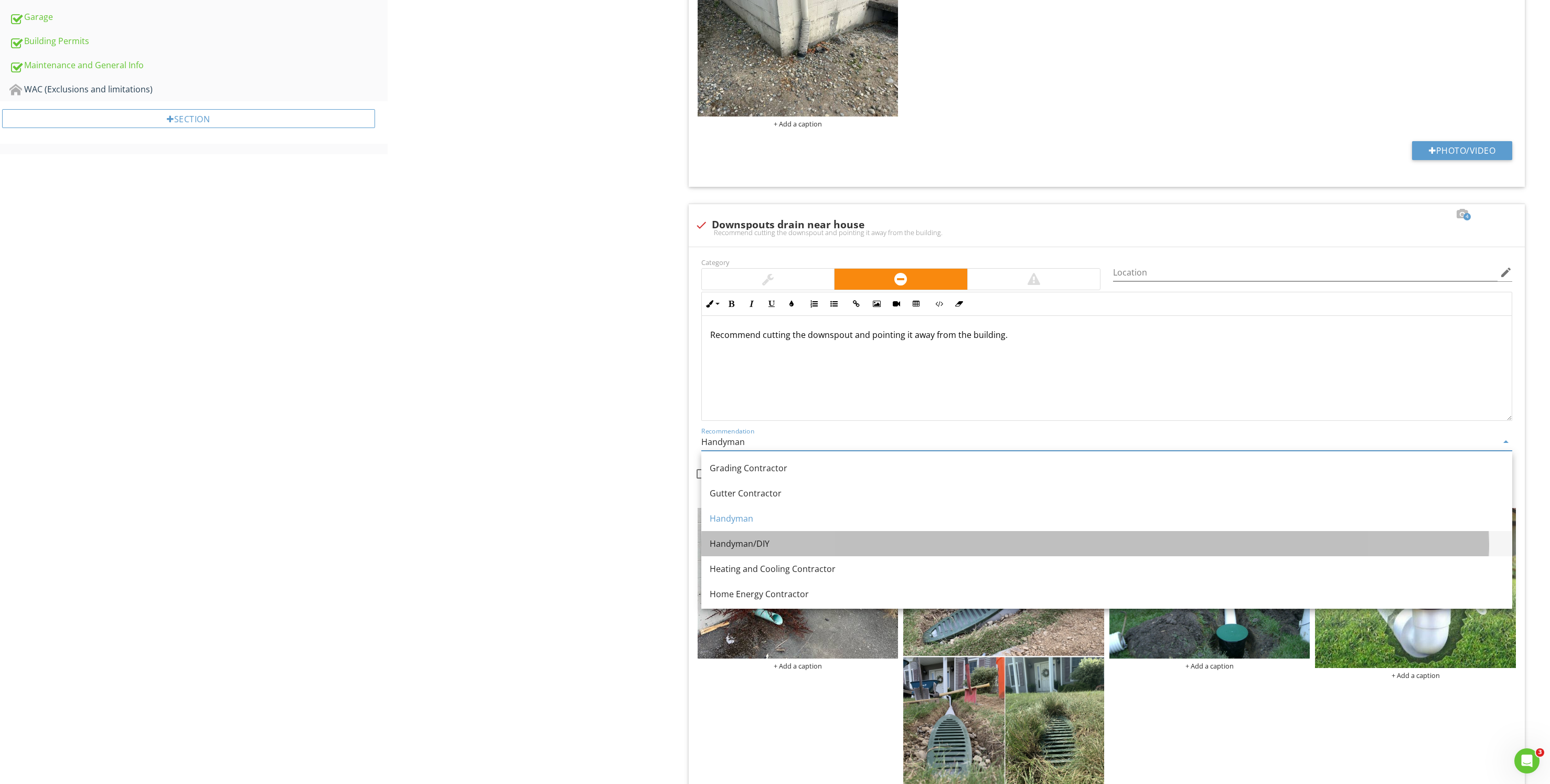
click at [792, 533] on link "Handyman/DIY" at bounding box center [1107, 543] width 811 height 26
type input "Handyman/DIY"
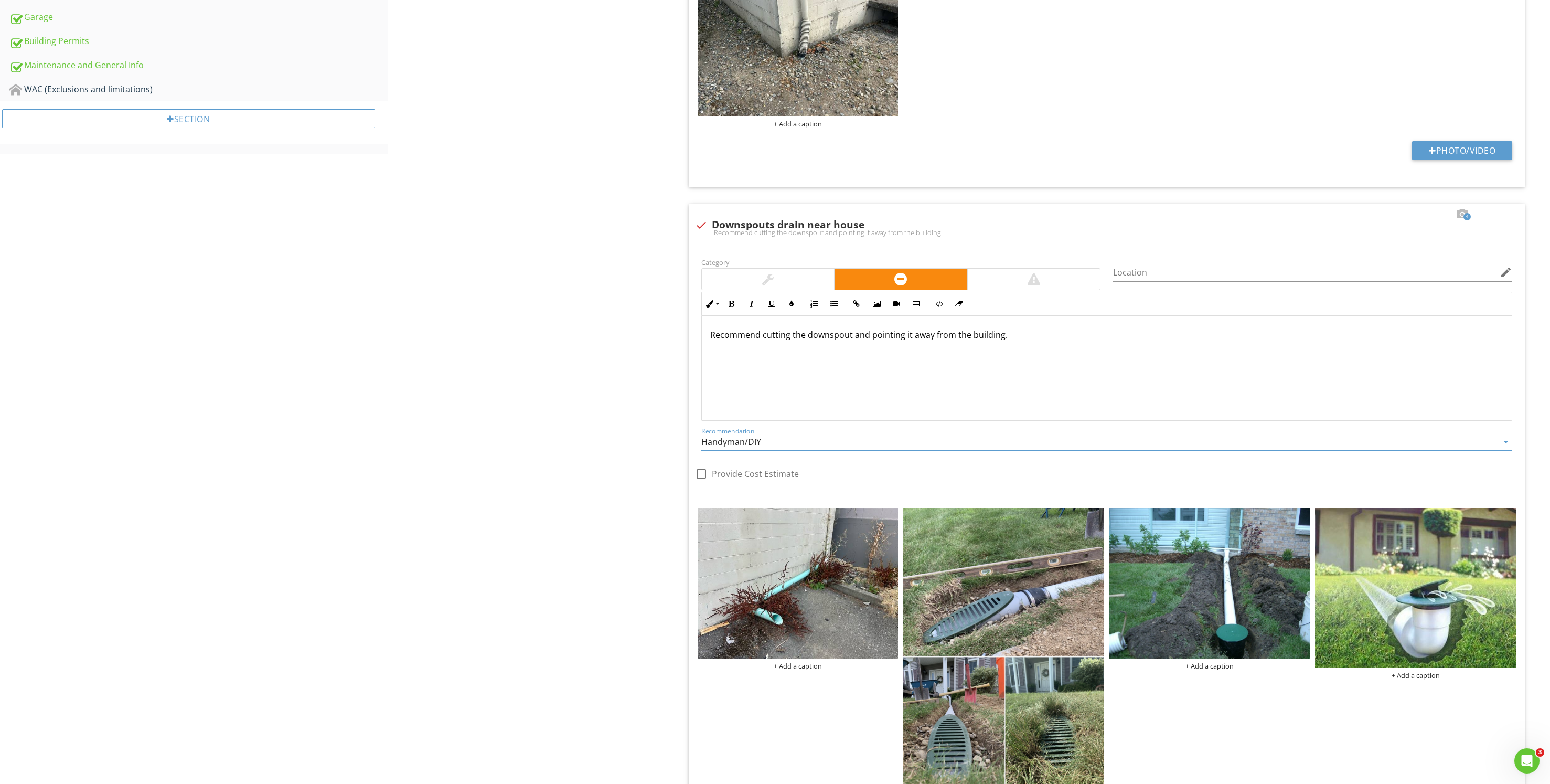
click at [610, 514] on div "Roofing Components Roof Top Deck Roof vents/Flapper vents Flashings Plumbing an…" at bounding box center [969, 332] width 1163 height 2094
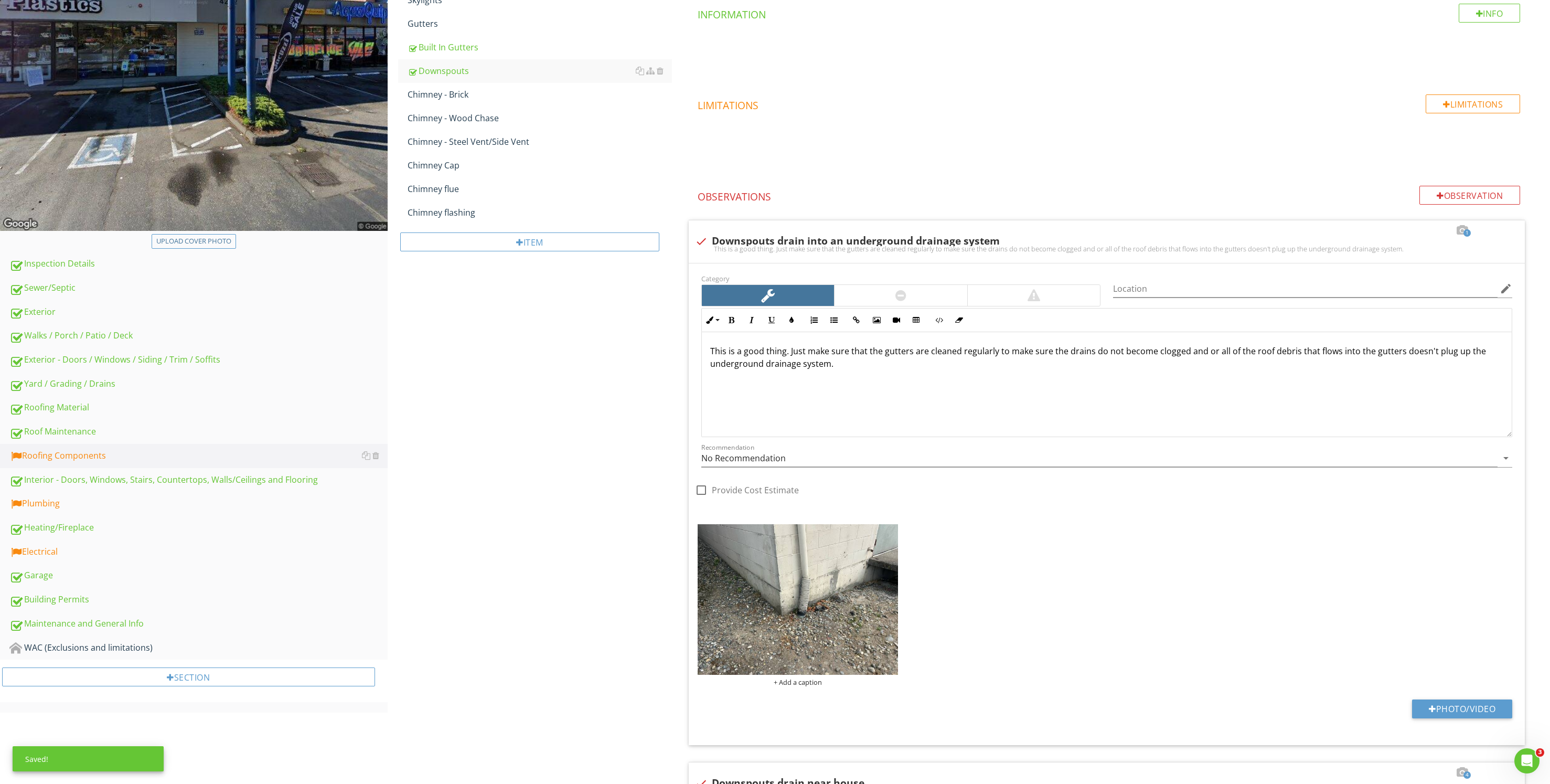
scroll to position [190, 0]
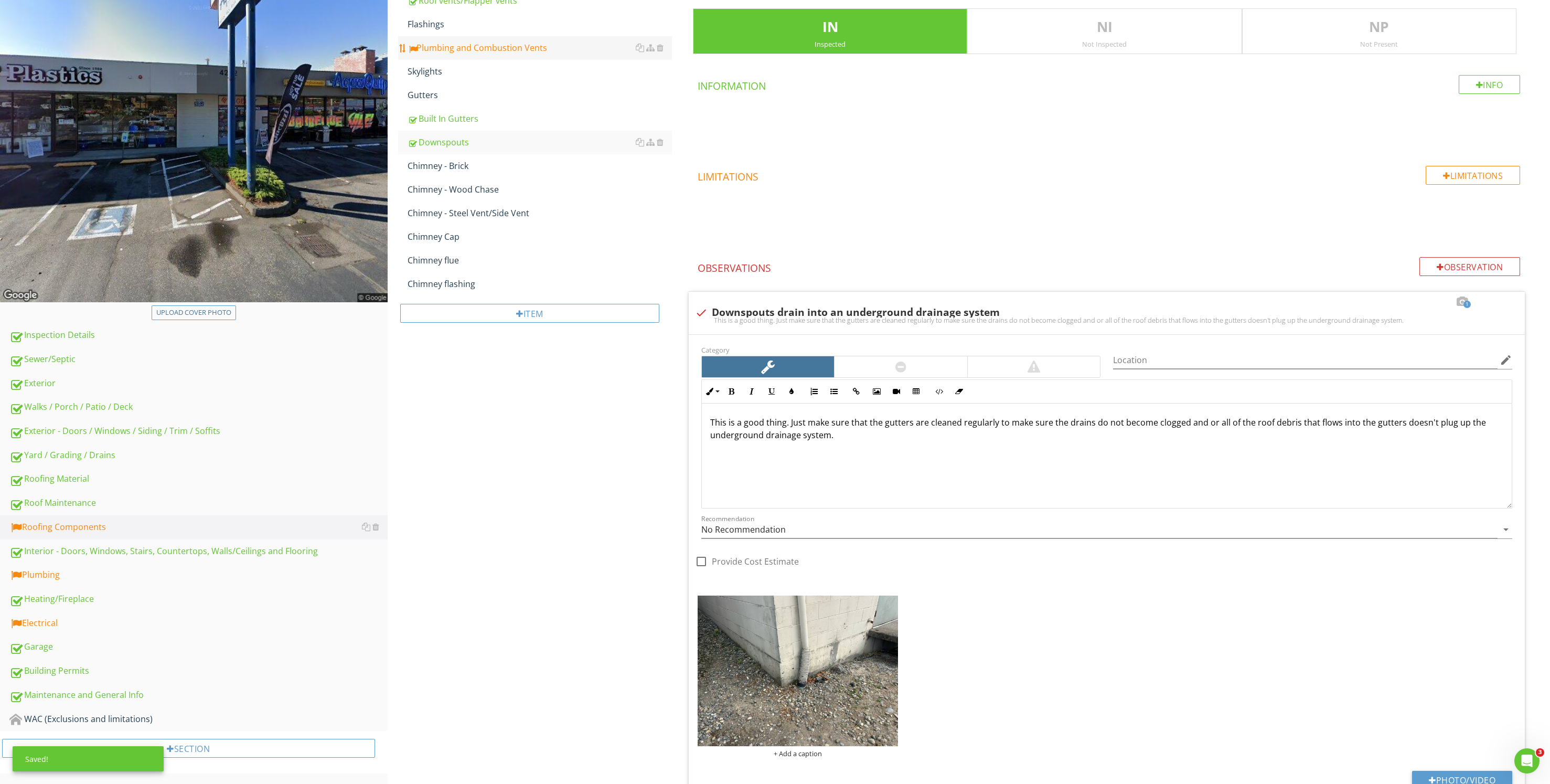
click at [479, 37] on link "Plumbing and Combustion Vents" at bounding box center [539, 47] width 264 height 23
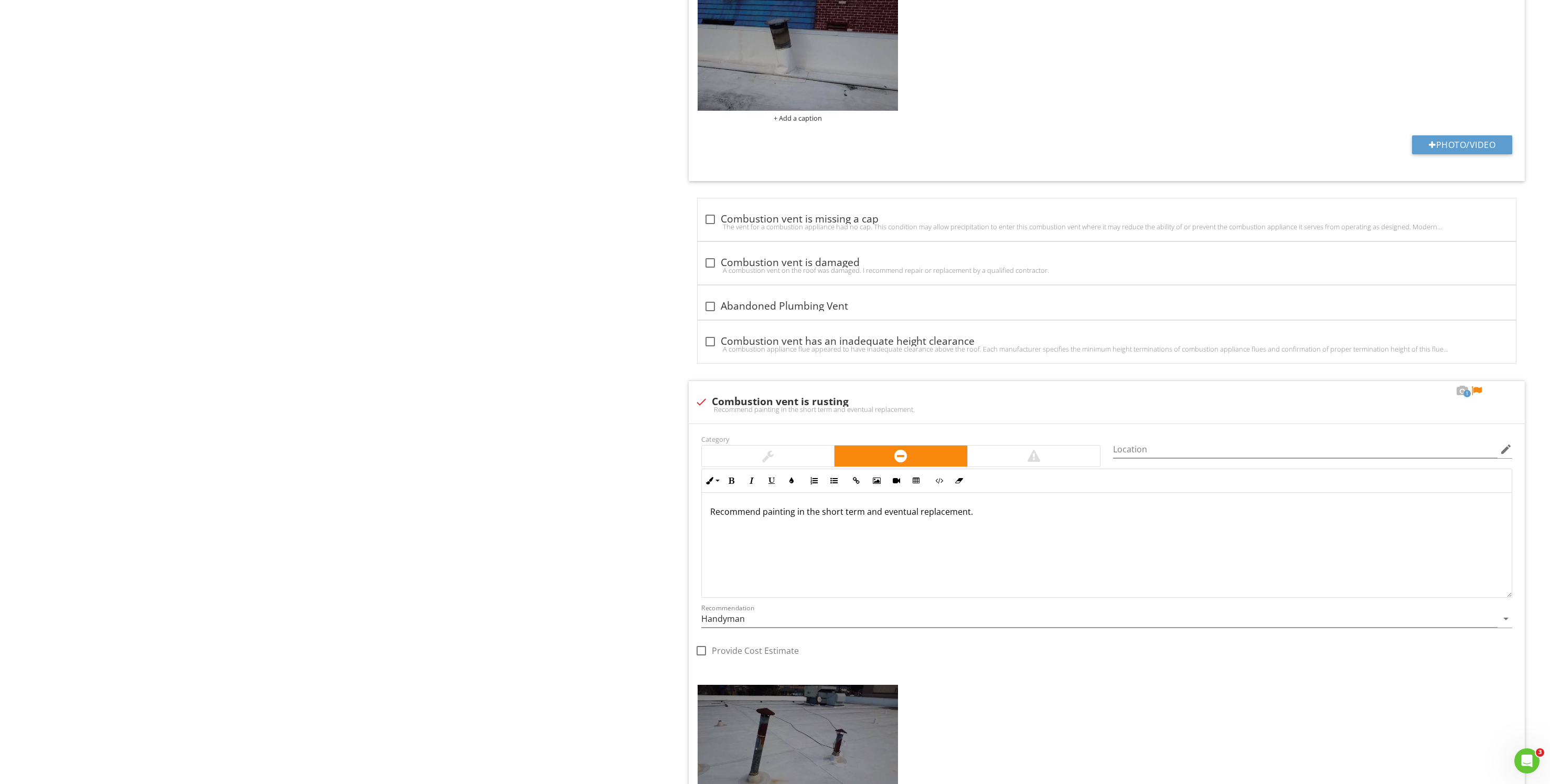
scroll to position [1450, 0]
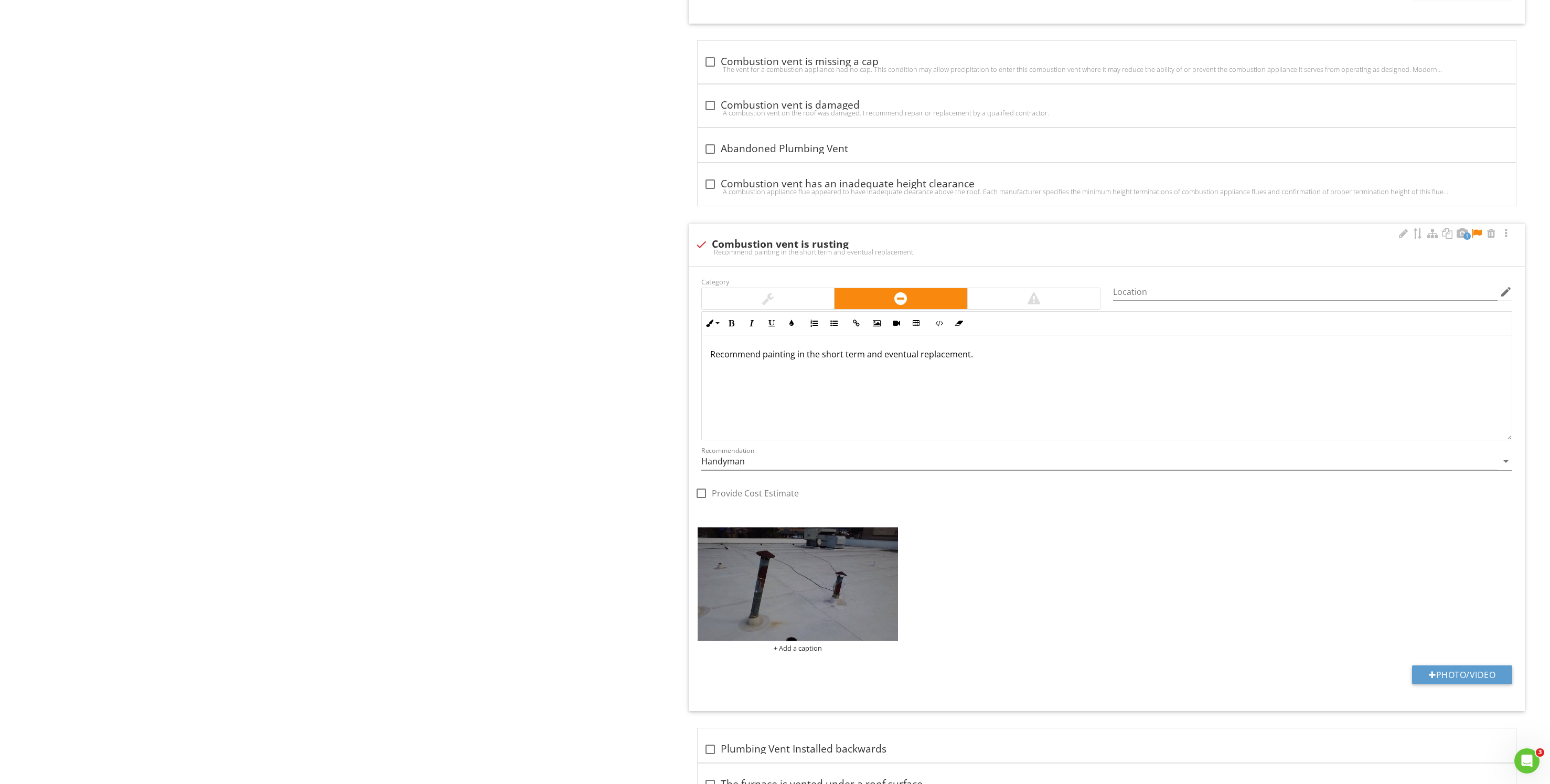
click at [998, 353] on p "Recommend painting in the short term and eventual replacement." at bounding box center [1107, 353] width 793 height 12
click at [1478, 231] on div at bounding box center [1476, 233] width 12 height 10
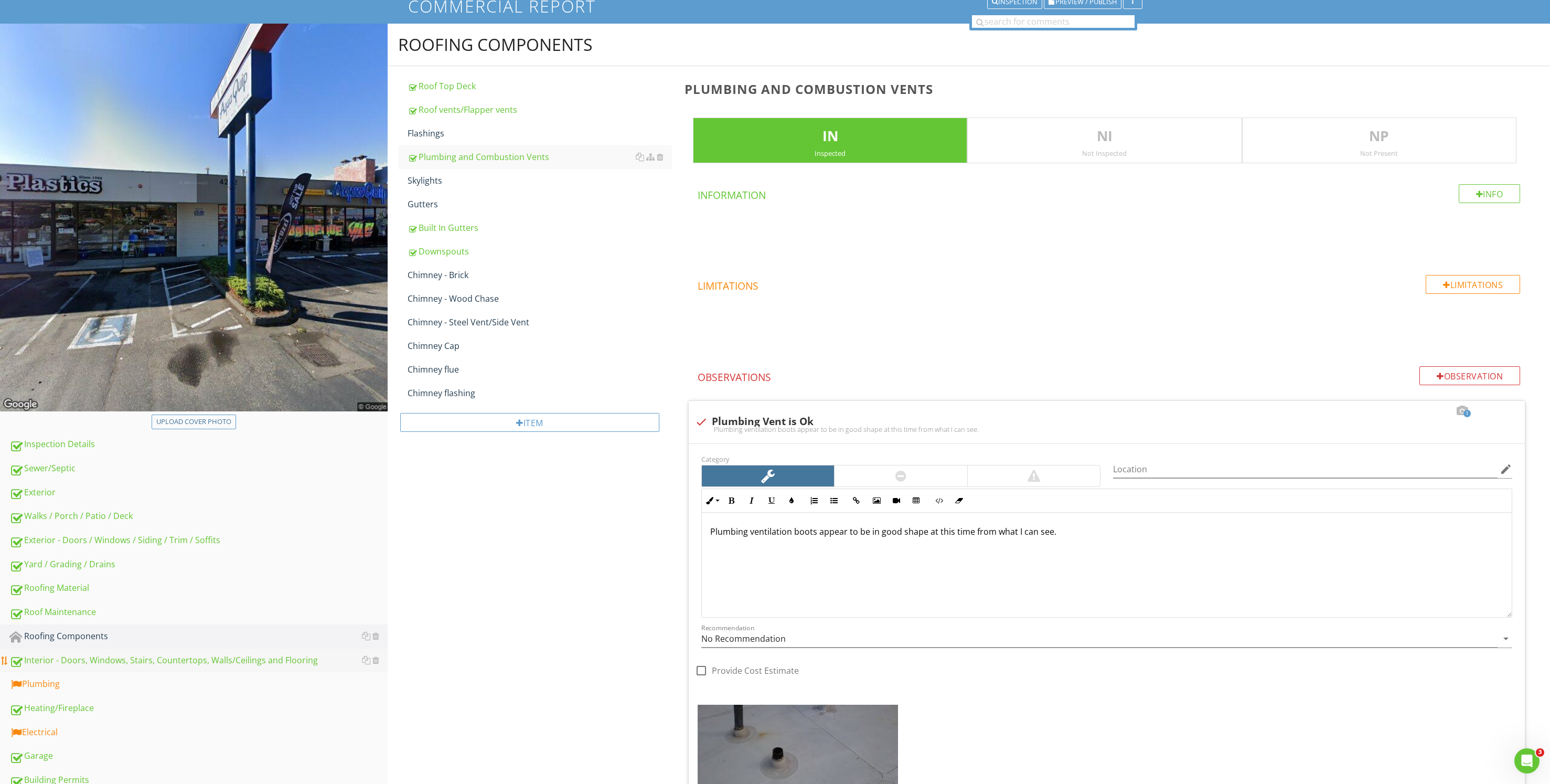
scroll to position [0, 0]
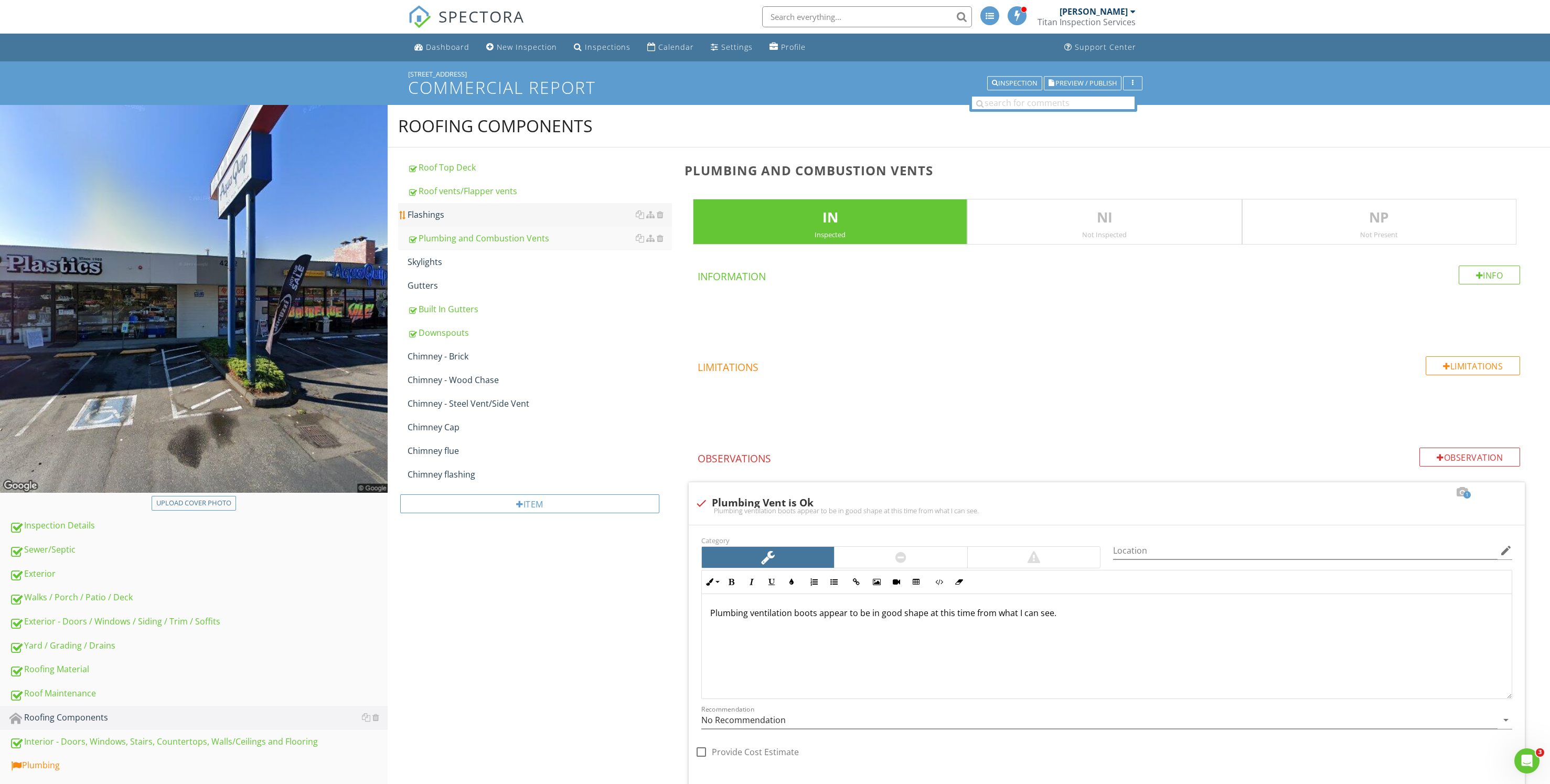
click at [527, 210] on div "Flashings" at bounding box center [539, 214] width 264 height 12
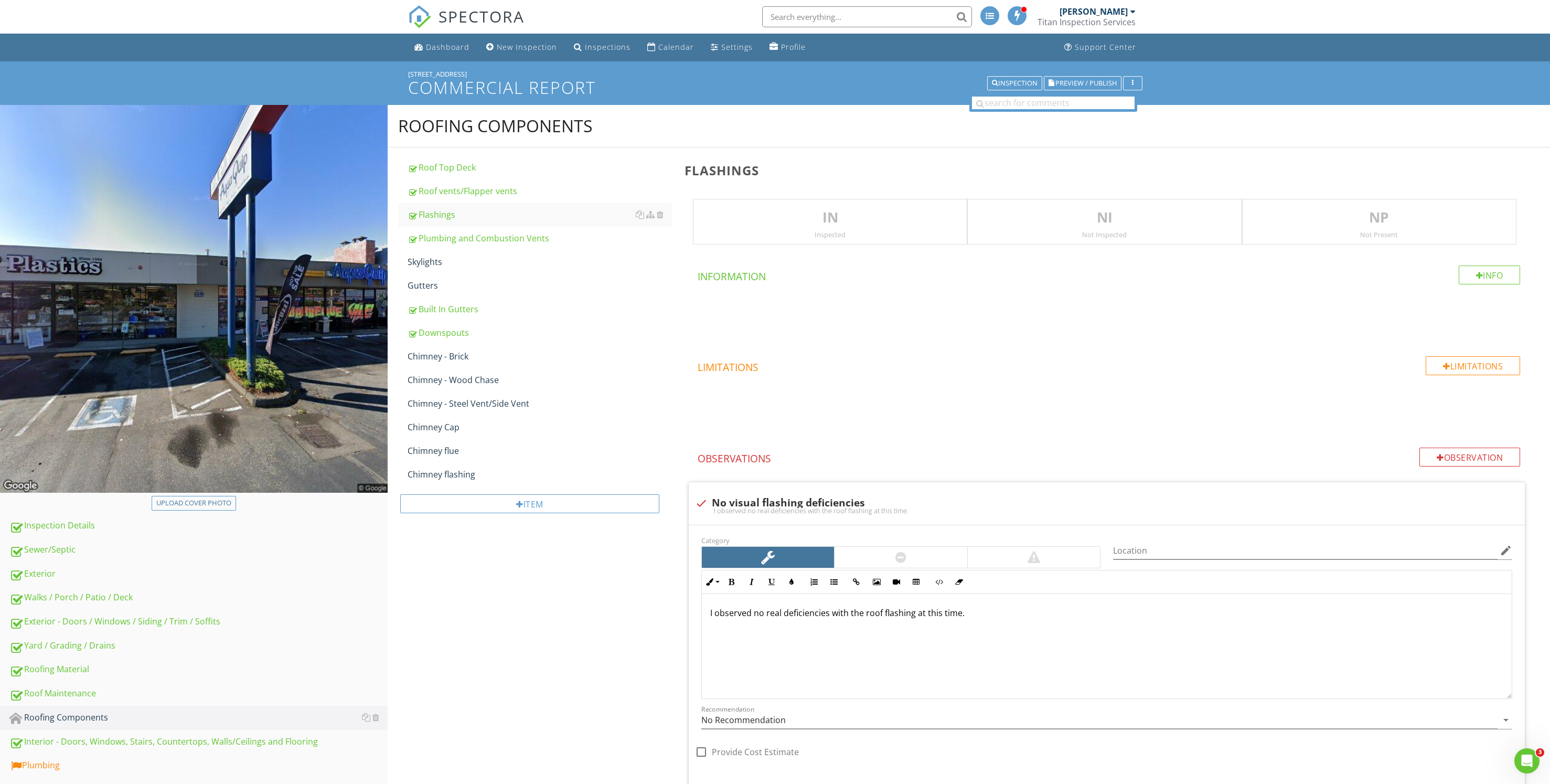
click at [885, 222] on p "IN" at bounding box center [829, 218] width 274 height 21
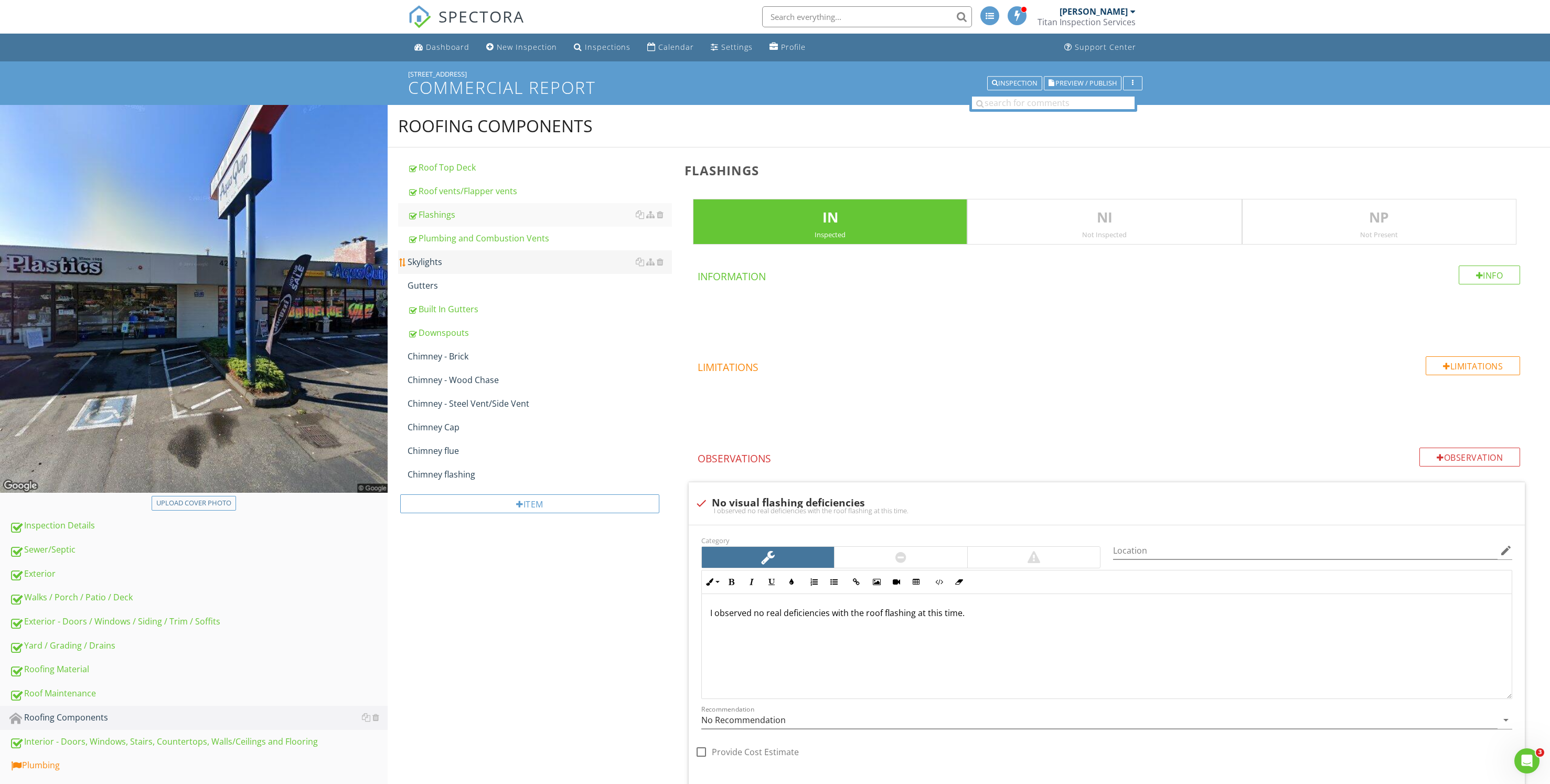
click at [497, 264] on div "Skylights" at bounding box center [539, 261] width 264 height 12
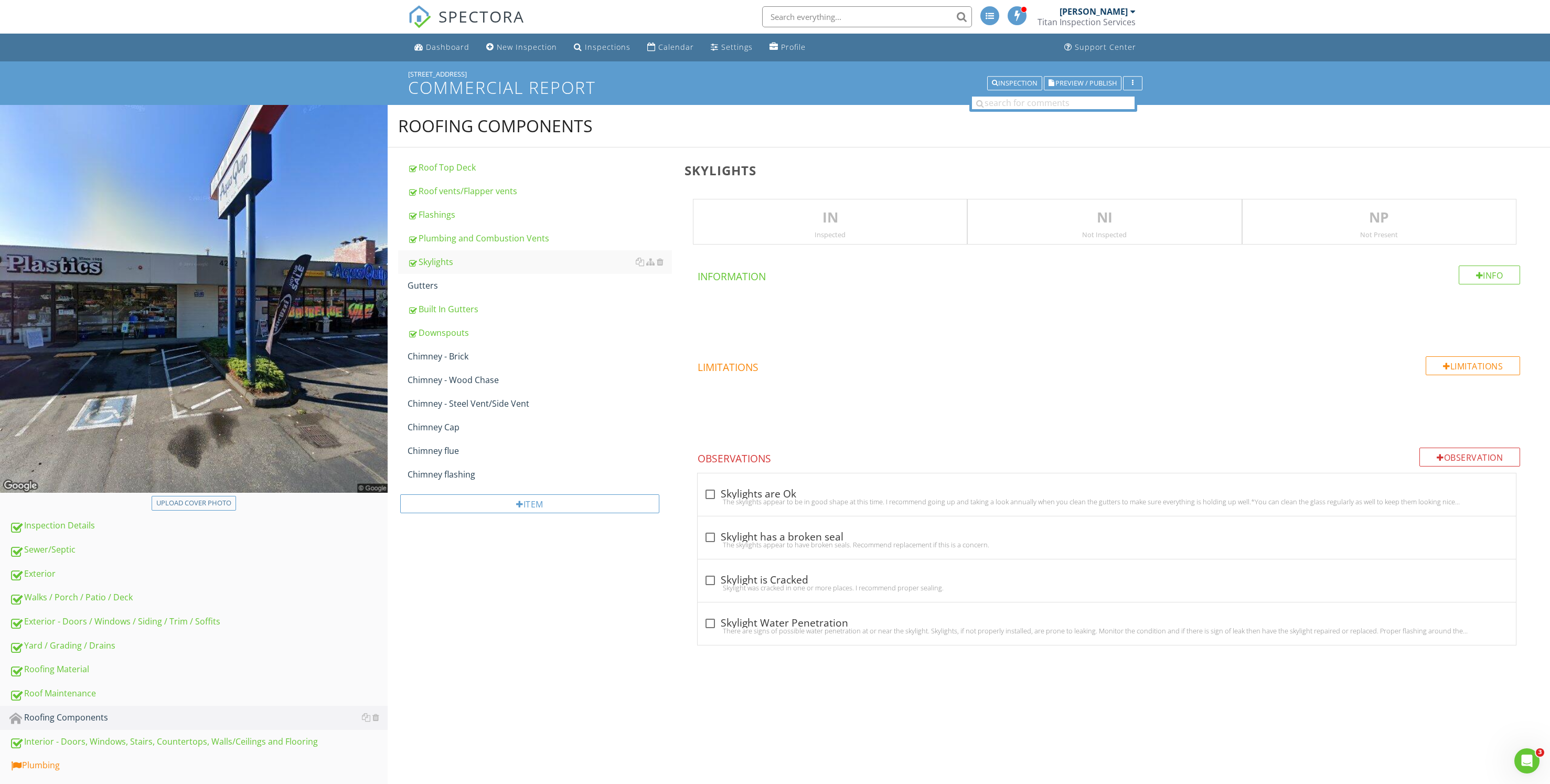
click at [1417, 229] on div "NP Not Present" at bounding box center [1380, 222] width 275 height 46
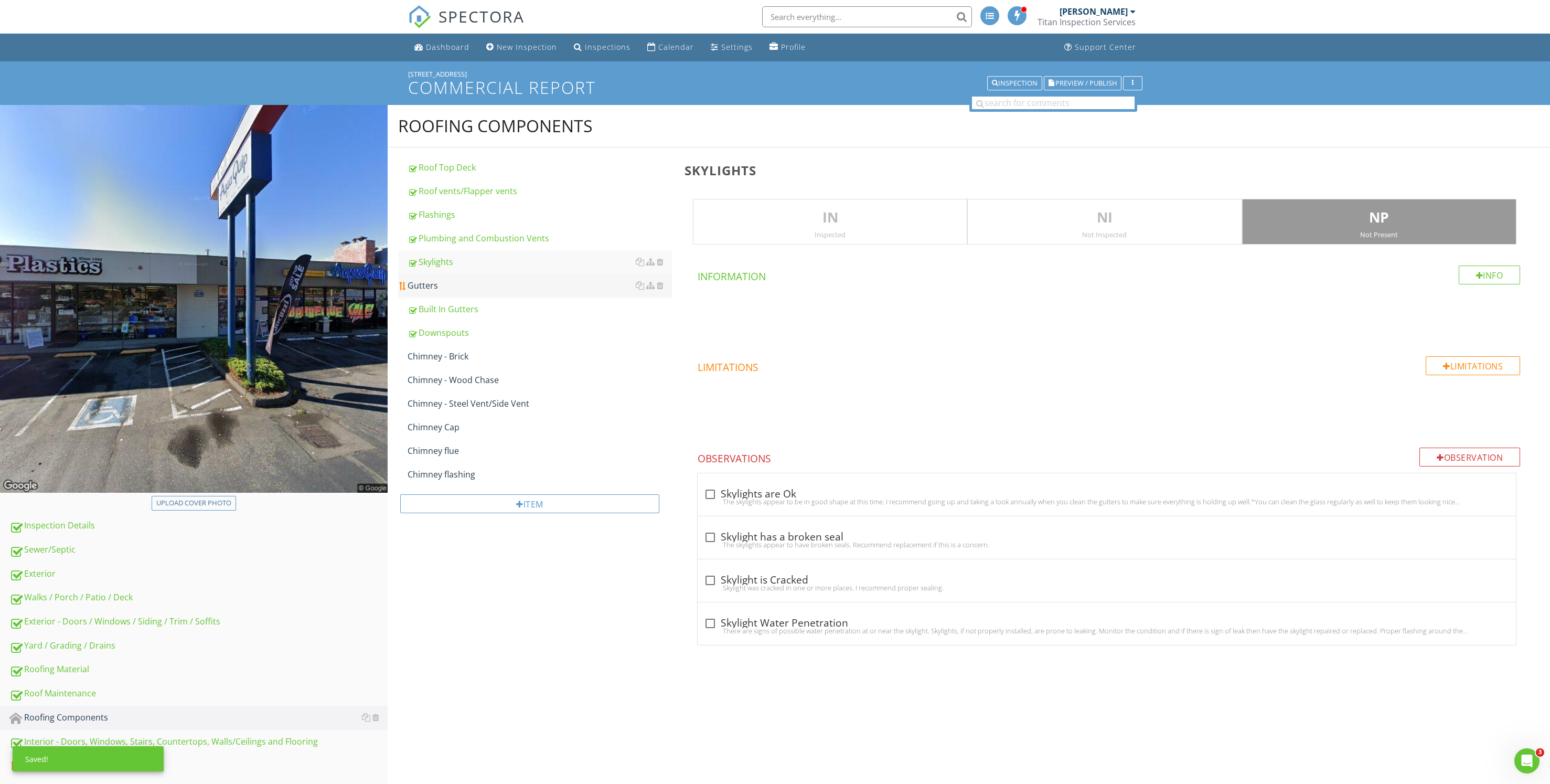
click at [466, 281] on div "Gutters" at bounding box center [539, 285] width 264 height 12
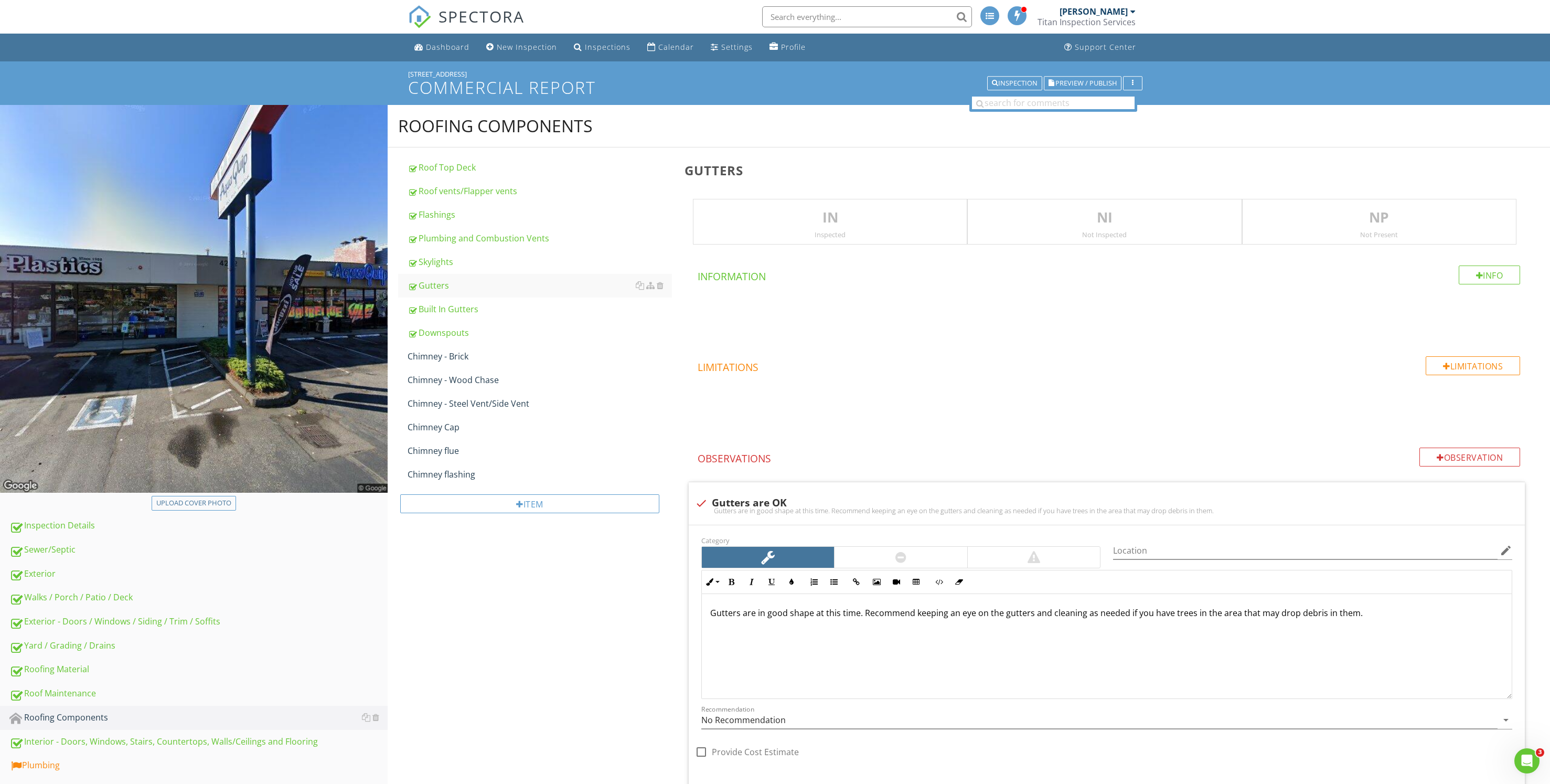
click at [1393, 208] on p "NP" at bounding box center [1379, 218] width 274 height 21
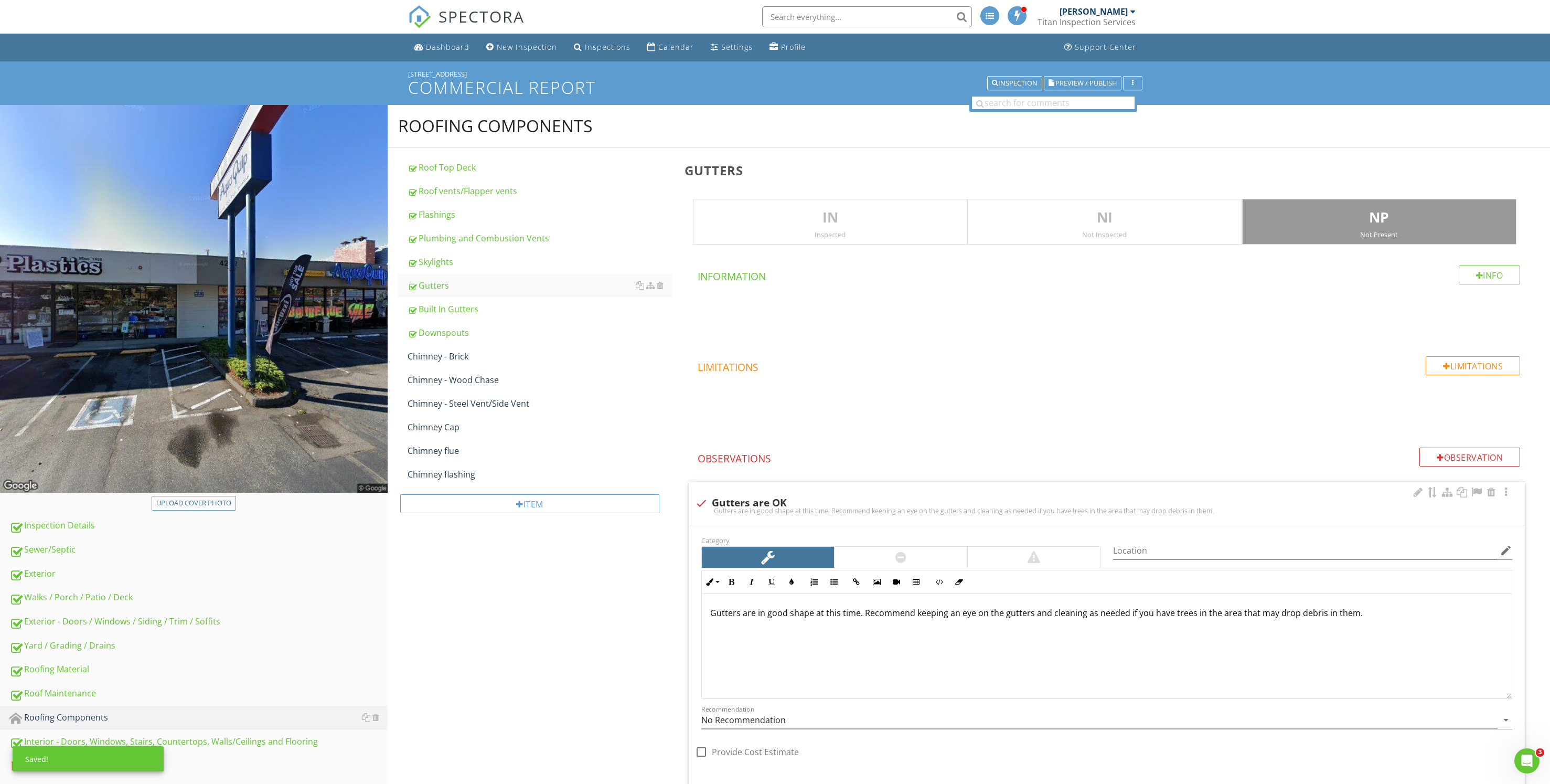
click at [958, 498] on div "check Gutters are OK" at bounding box center [1107, 502] width 824 height 15
checkbox input "true"
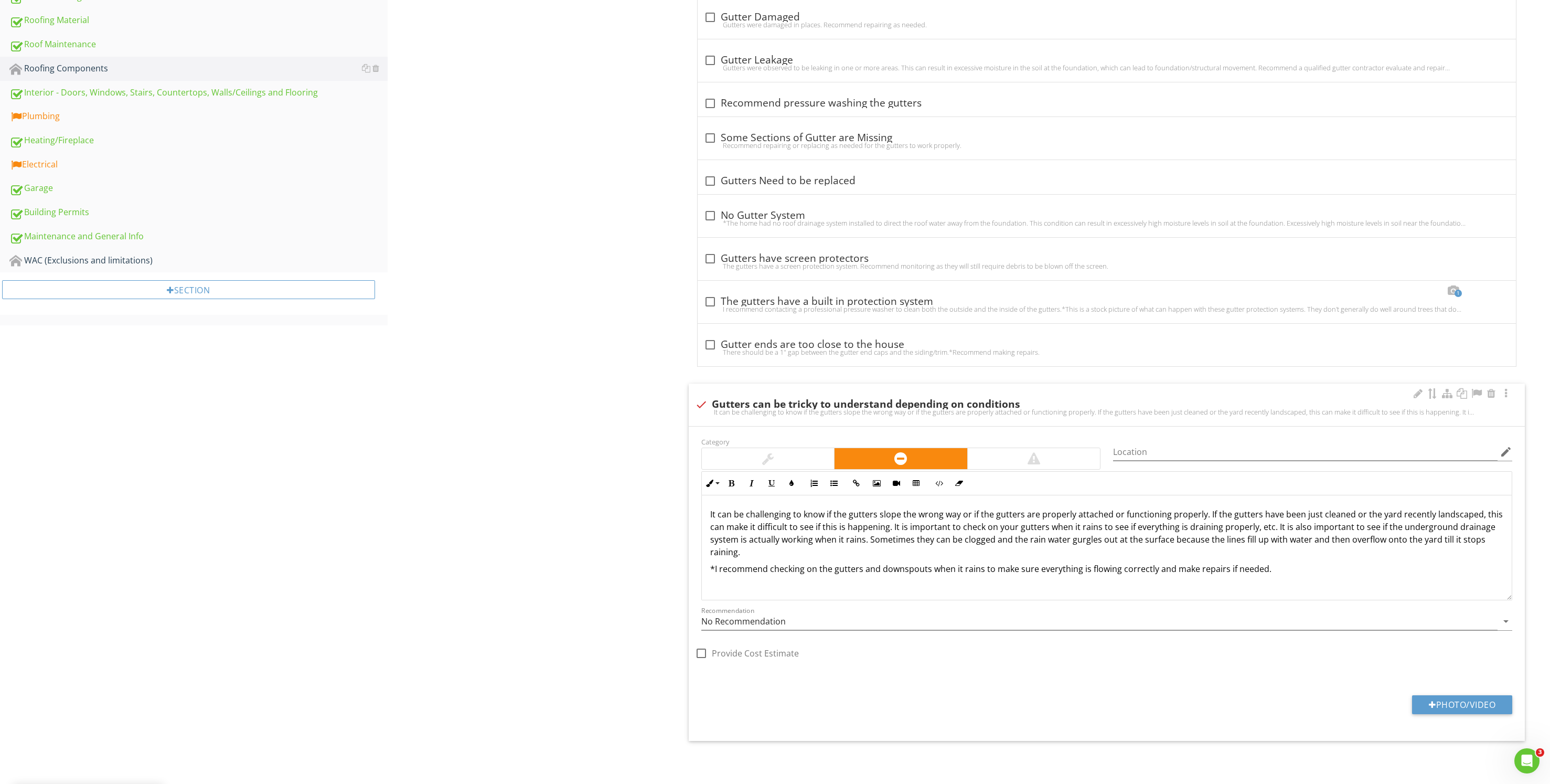
click at [820, 398] on div "check Gutters can be tricky to understand depending on conditions" at bounding box center [1107, 403] width 824 height 12
checkbox input "true"
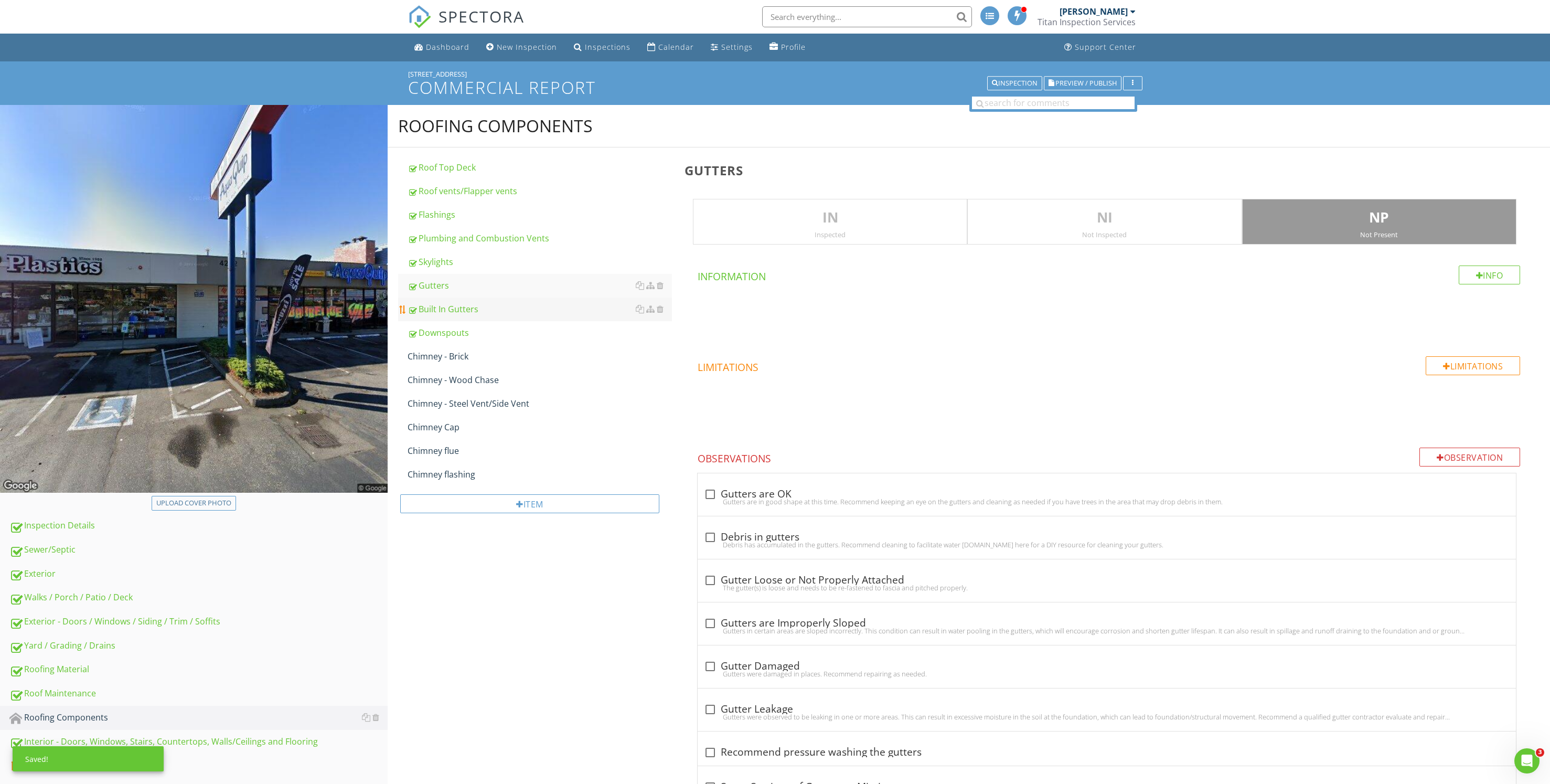
click at [470, 303] on div "Built In Gutters" at bounding box center [539, 309] width 264 height 12
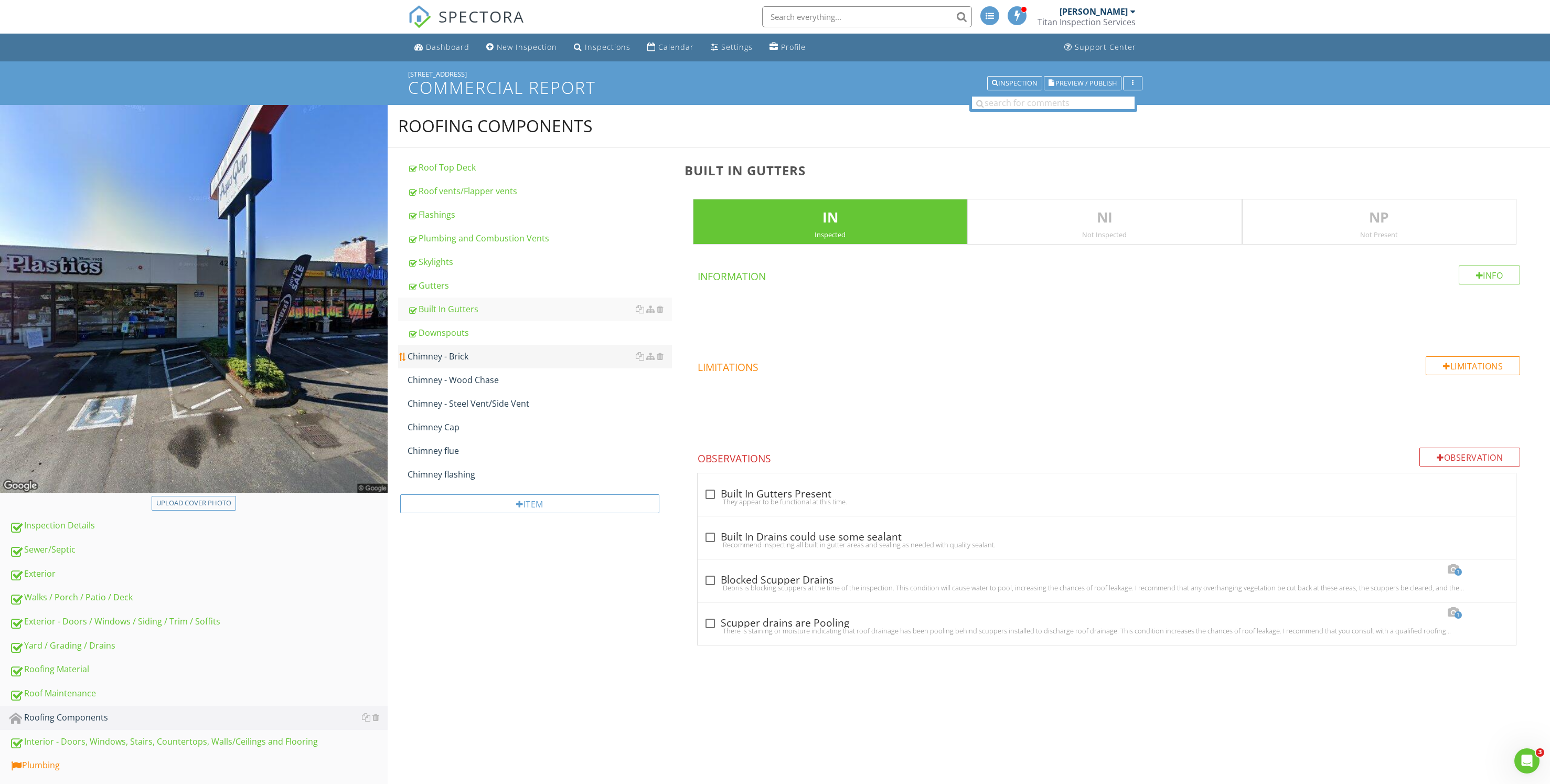
click at [477, 358] on div "Chimney - Brick" at bounding box center [539, 356] width 264 height 12
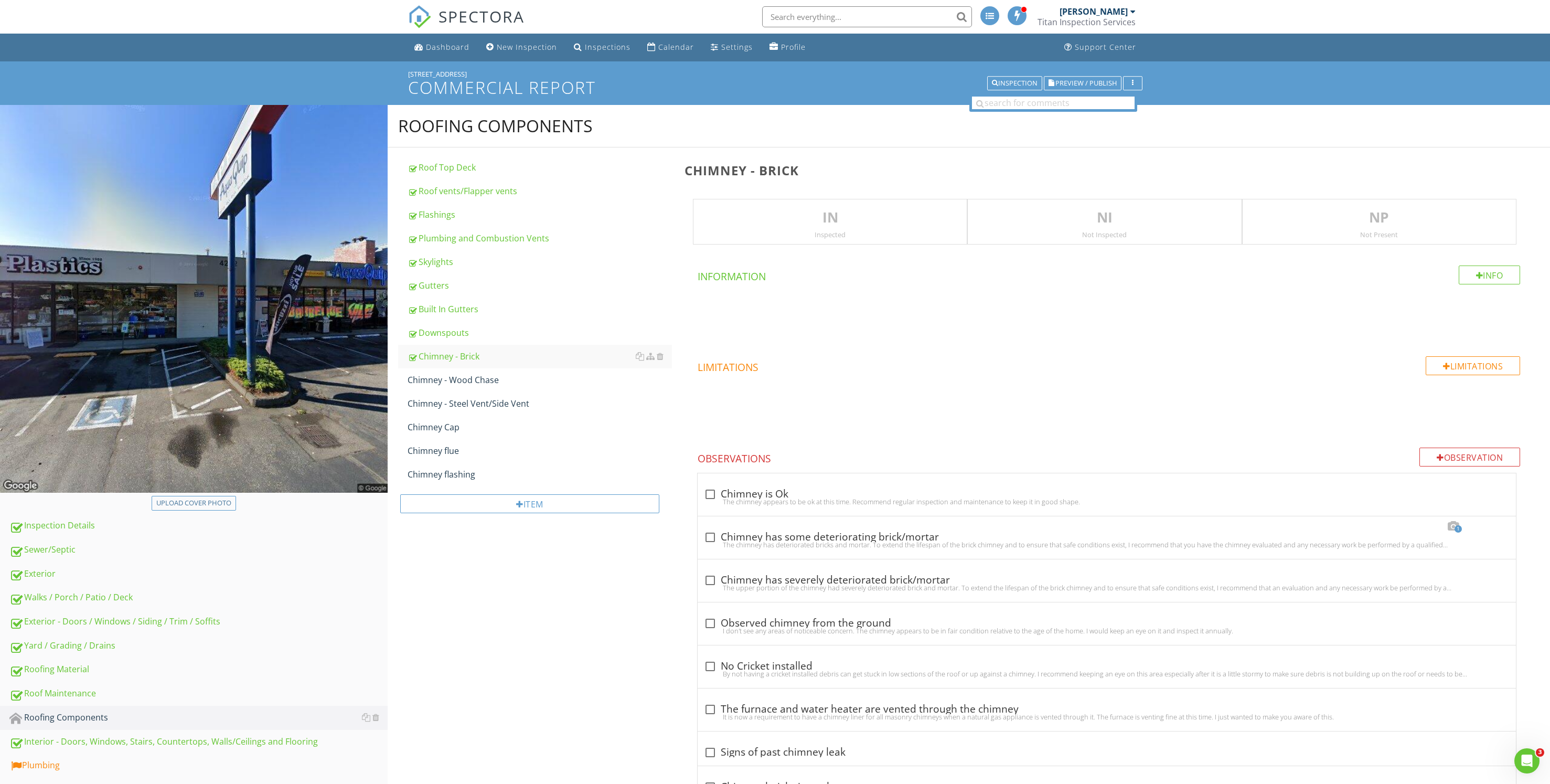
drag, startPoint x: 1408, startPoint y: 231, endPoint x: 1335, endPoint y: 251, distance: 75.7
click at [1406, 231] on div "Not Present" at bounding box center [1379, 234] width 274 height 9
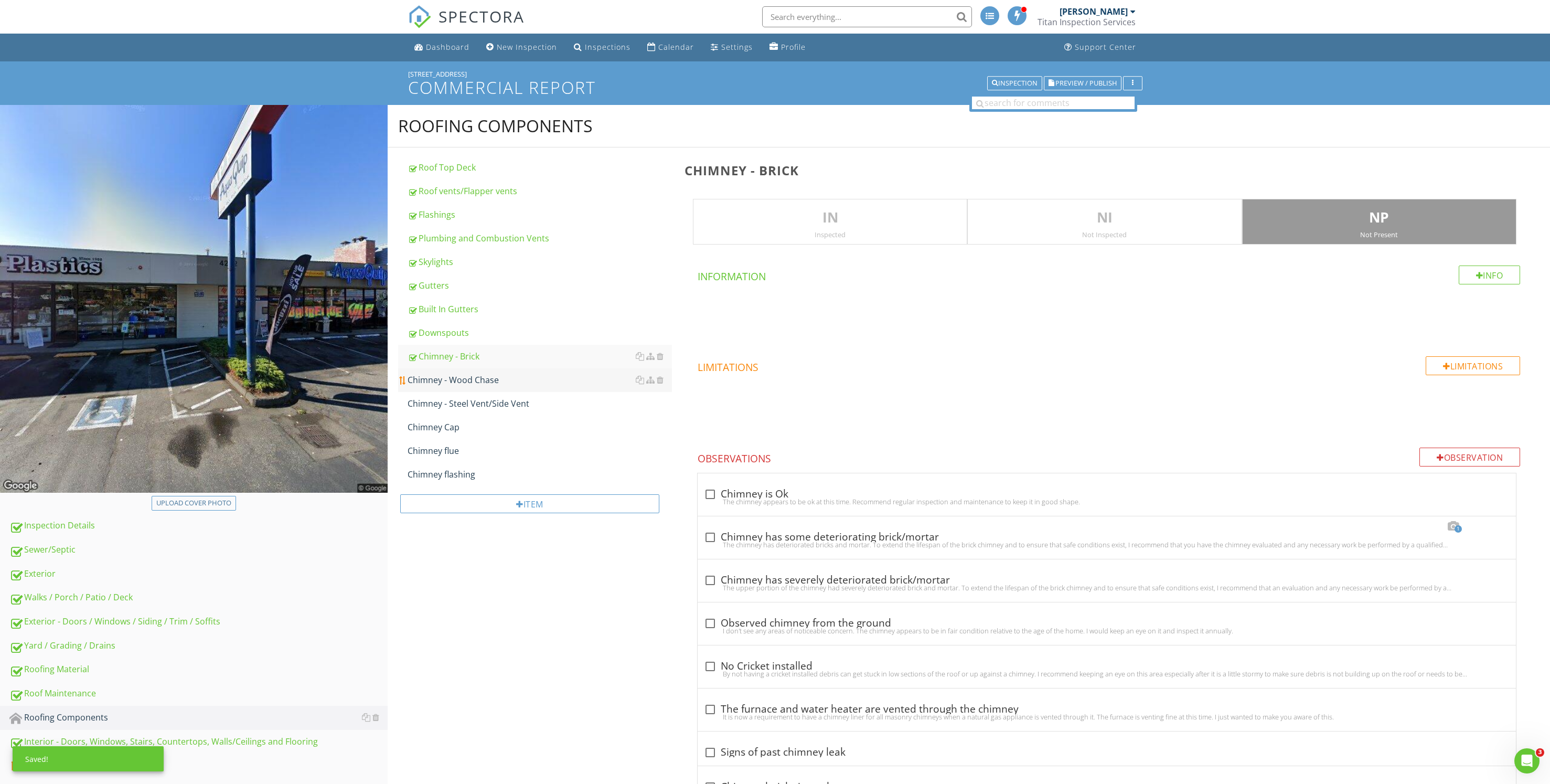
click at [513, 384] on div "Chimney - Wood Chase" at bounding box center [539, 379] width 264 height 12
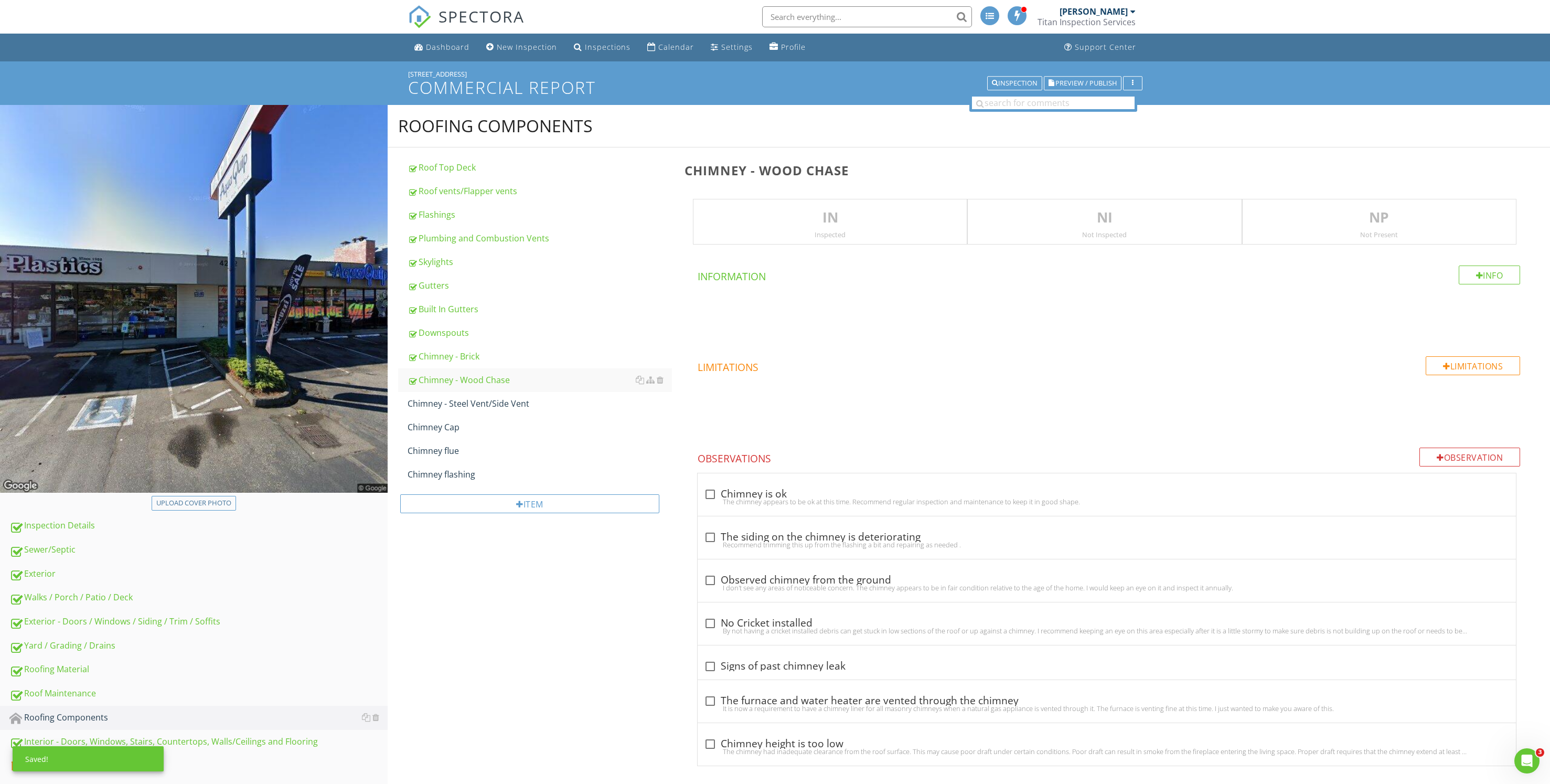
click at [1325, 218] on p "NP" at bounding box center [1379, 218] width 274 height 21
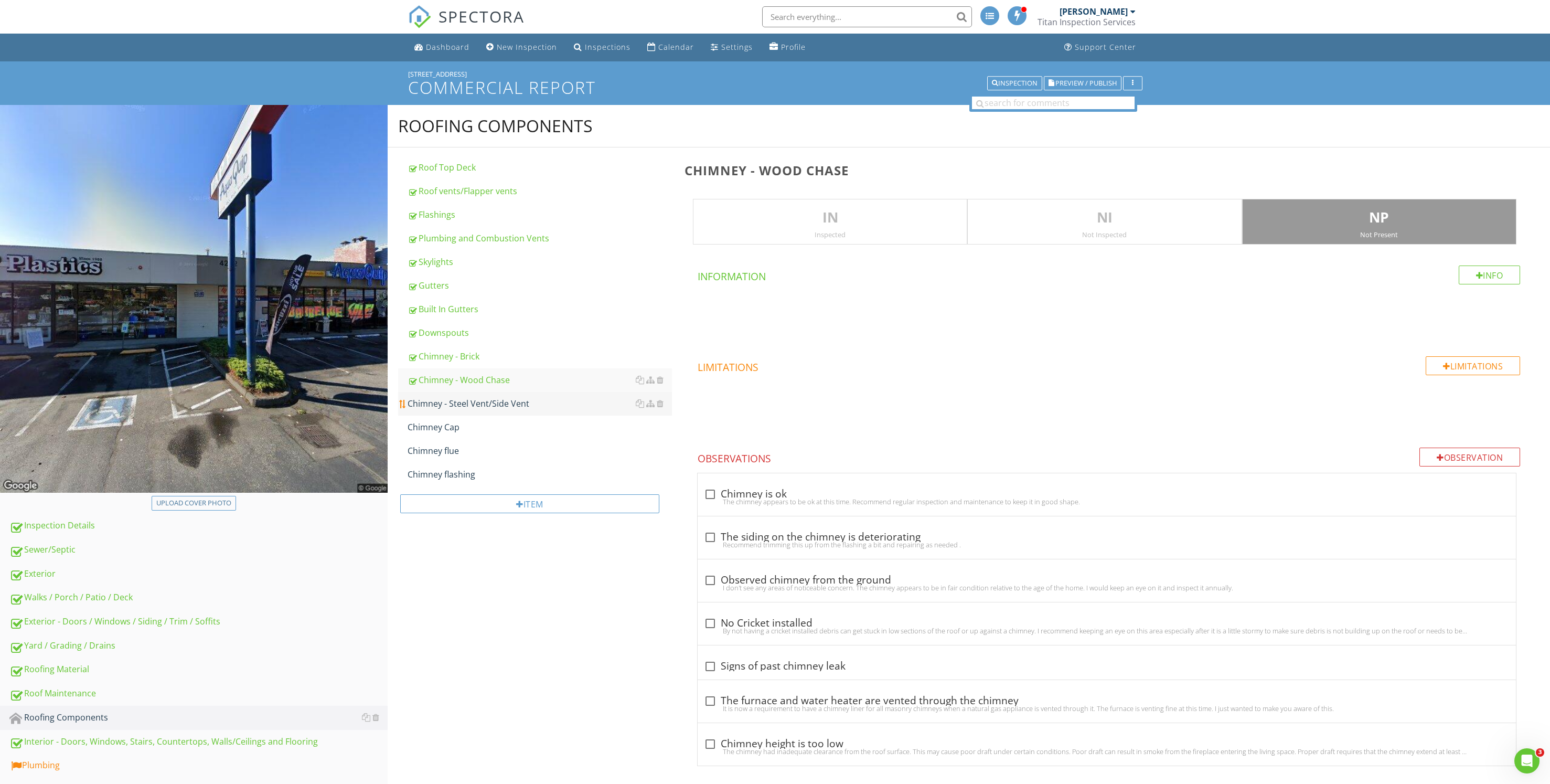
click at [490, 402] on div "Chimney - Steel Vent/Side Vent" at bounding box center [539, 402] width 264 height 12
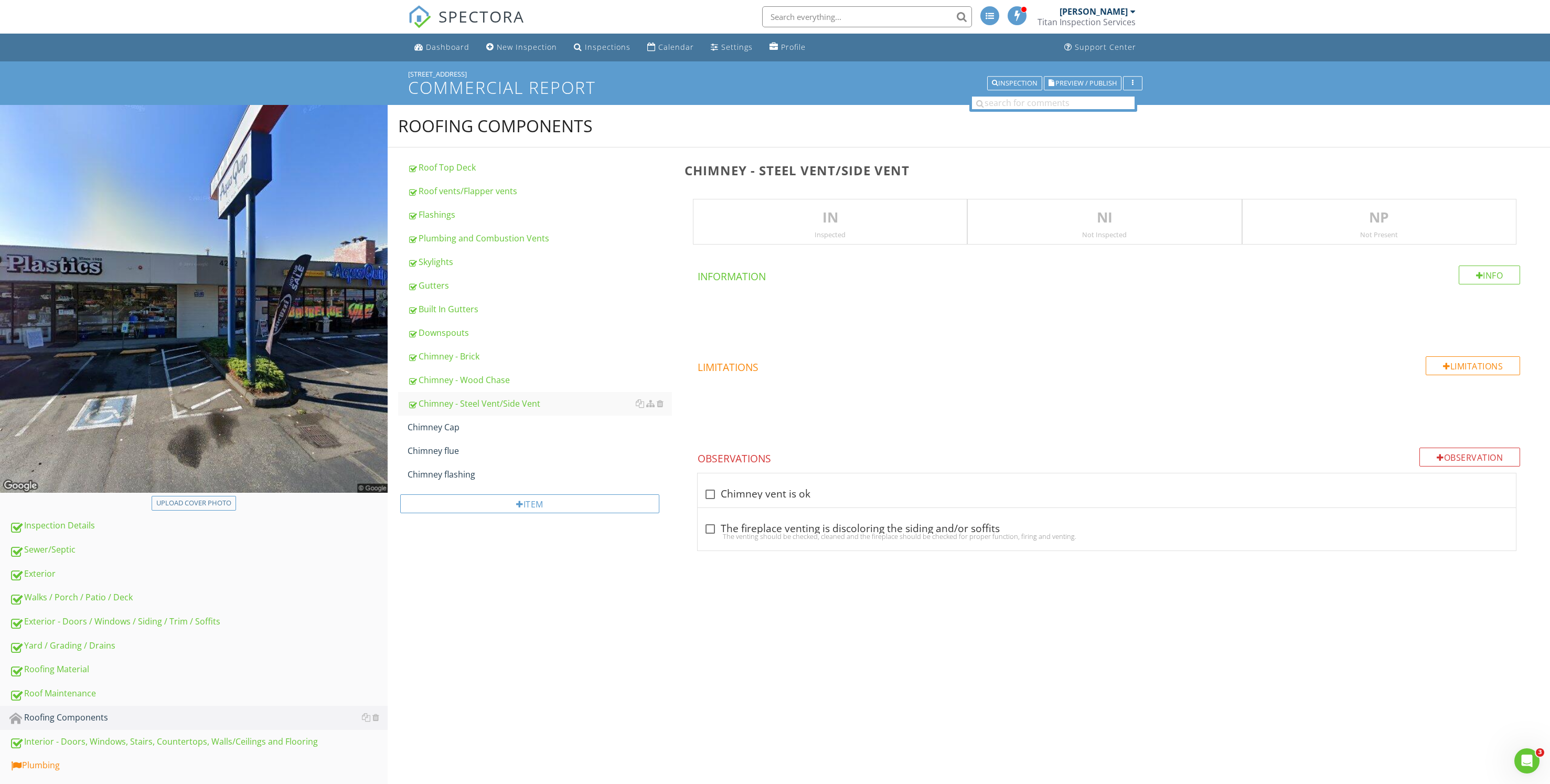
click at [1343, 232] on div "Not Present" at bounding box center [1379, 234] width 274 height 9
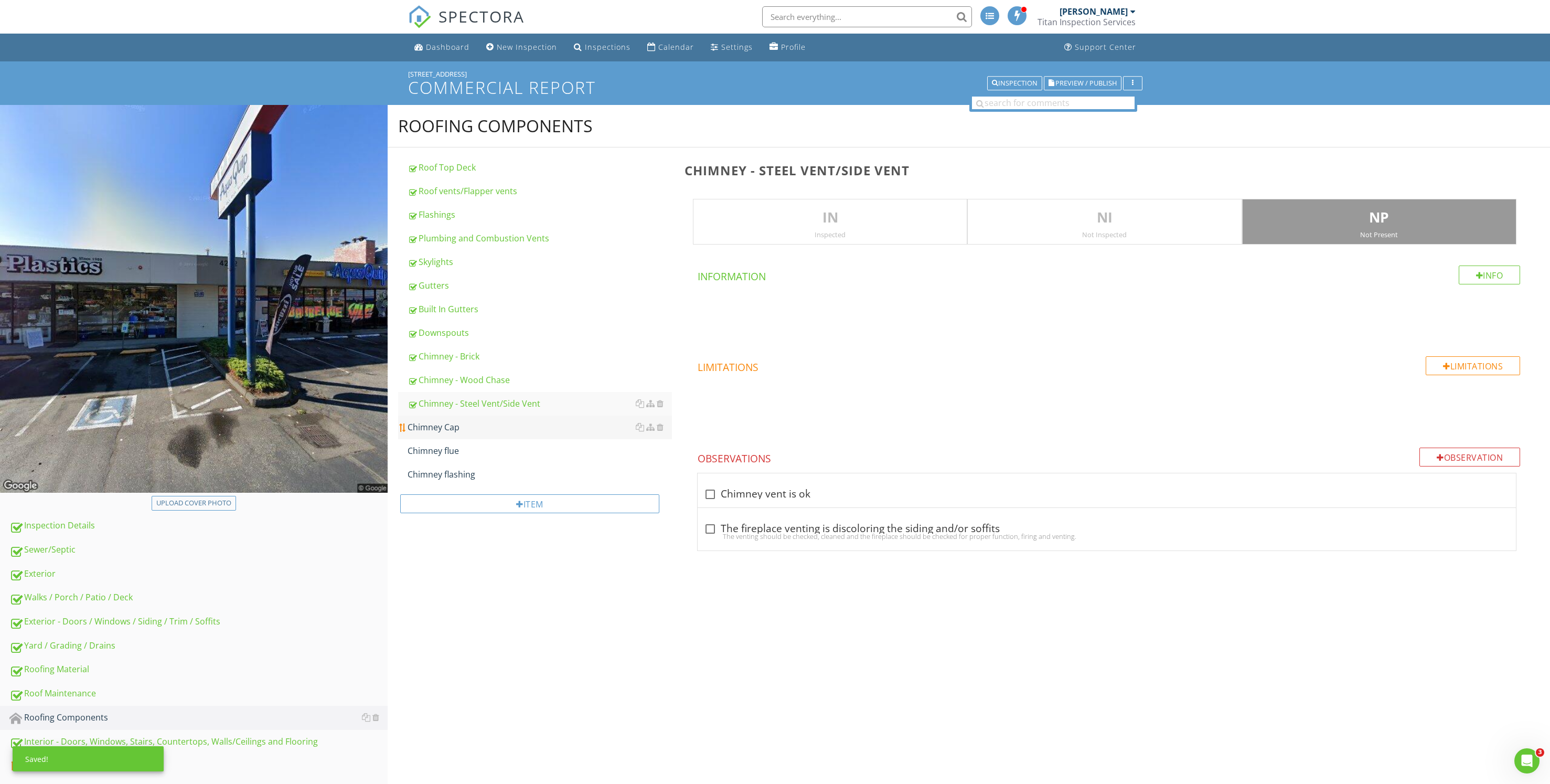
click at [479, 422] on div "Chimney Cap" at bounding box center [539, 426] width 264 height 12
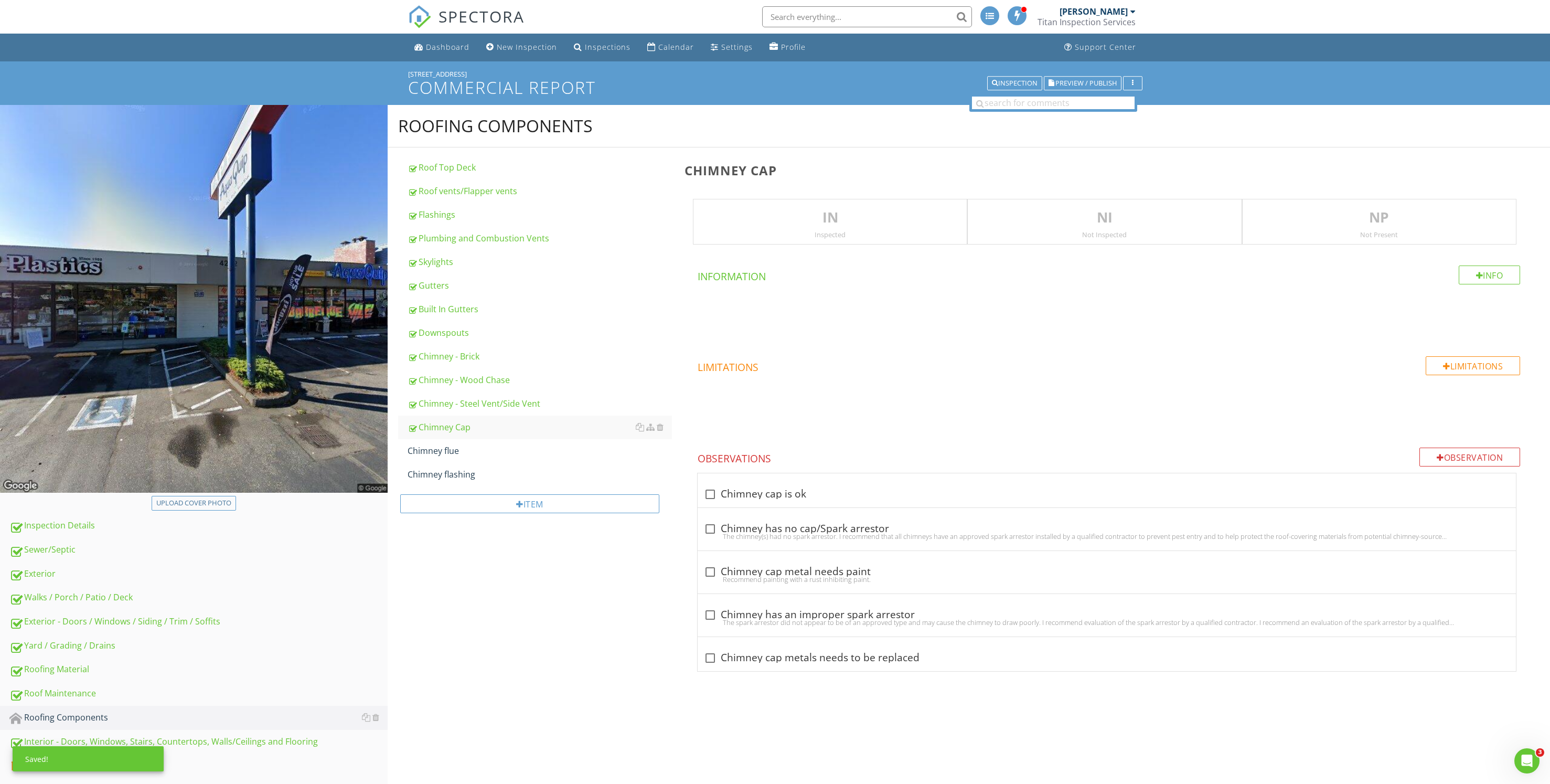
click at [1309, 201] on div "NP Not Present" at bounding box center [1380, 222] width 275 height 46
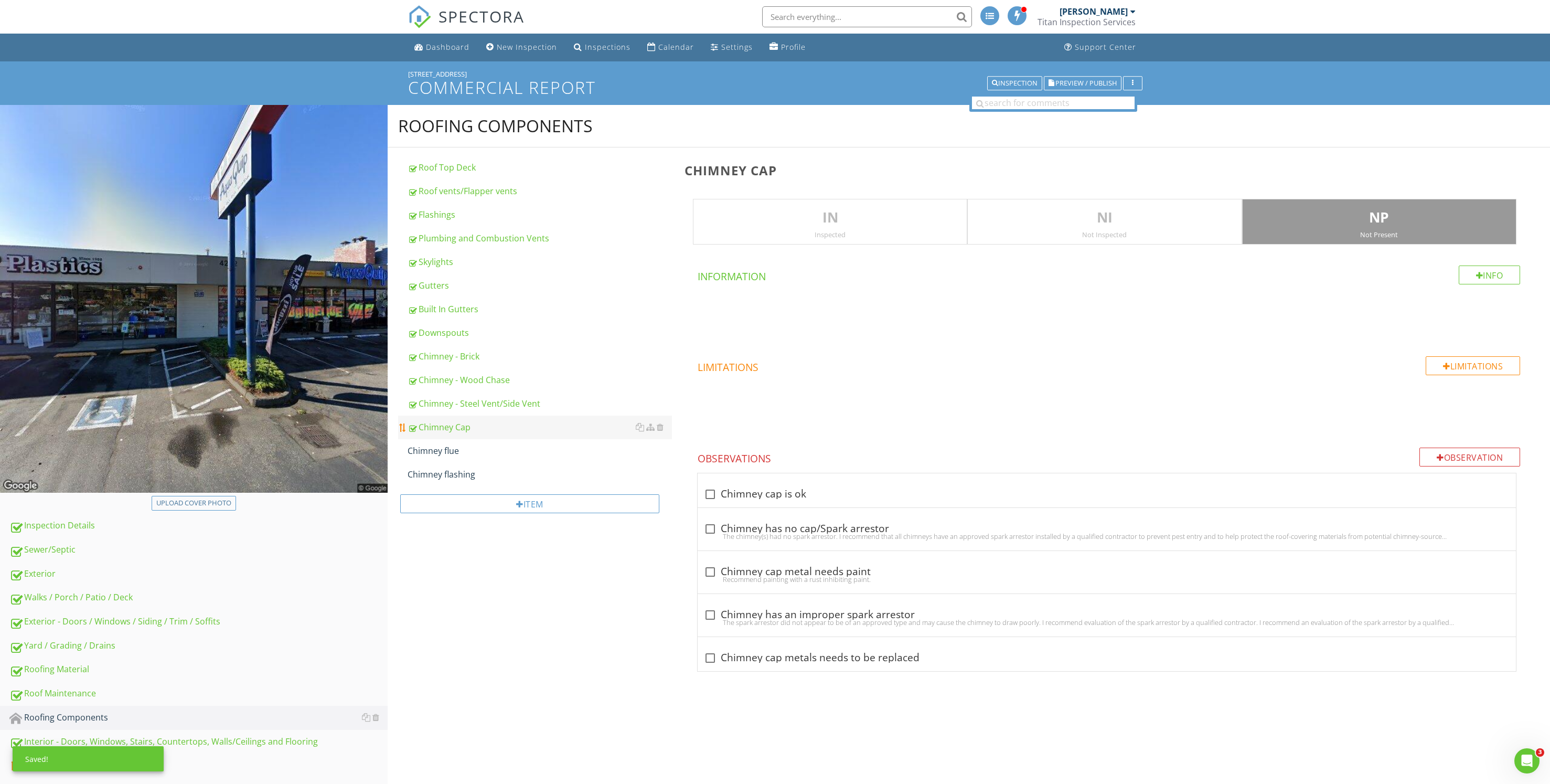
click at [412, 438] on link "Chimney Cap" at bounding box center [539, 427] width 264 height 23
click at [419, 441] on link "Chimney flue" at bounding box center [539, 451] width 264 height 23
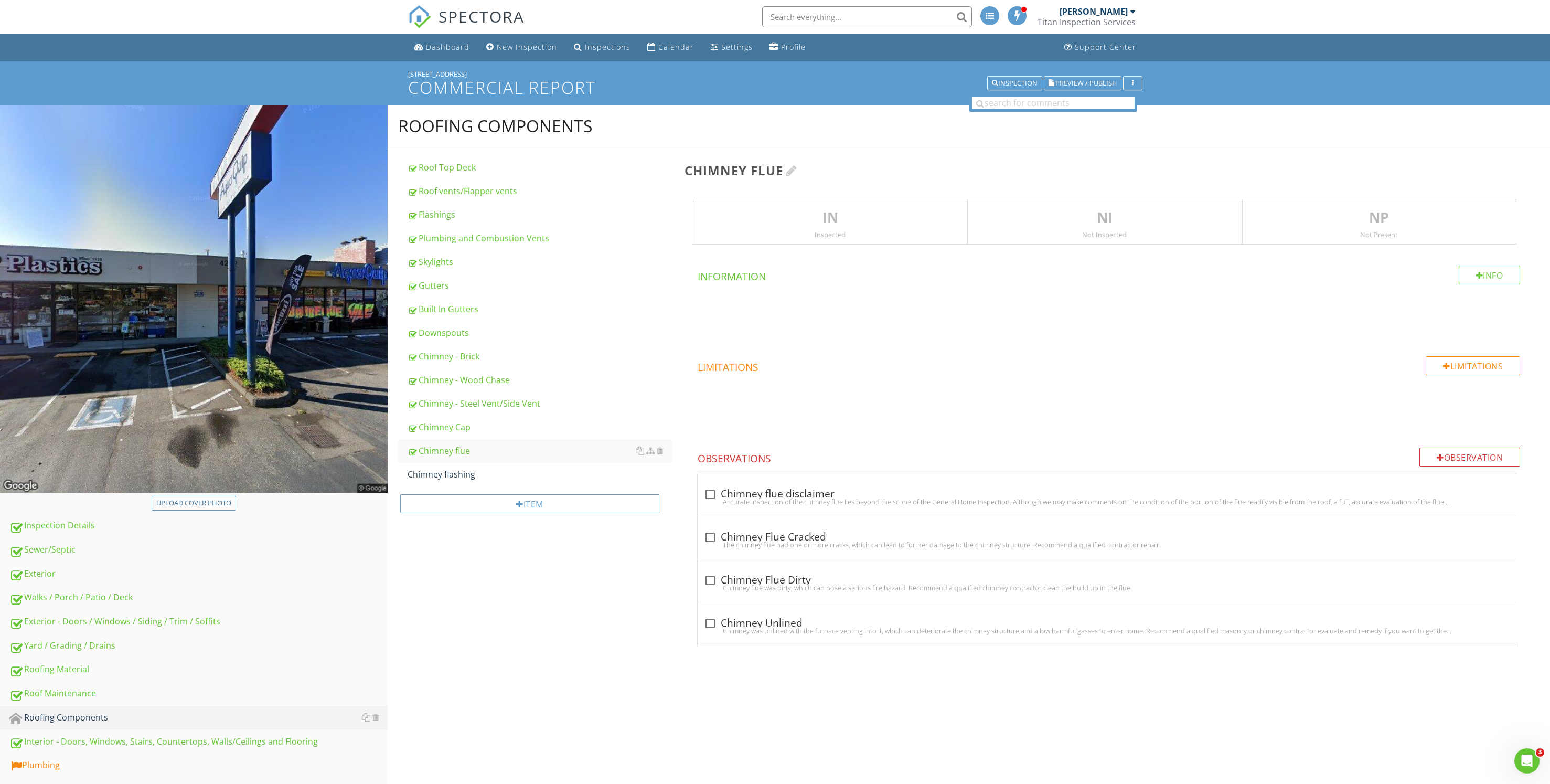
click at [1449, 174] on h3 "Chimney flue" at bounding box center [1109, 169] width 848 height 14
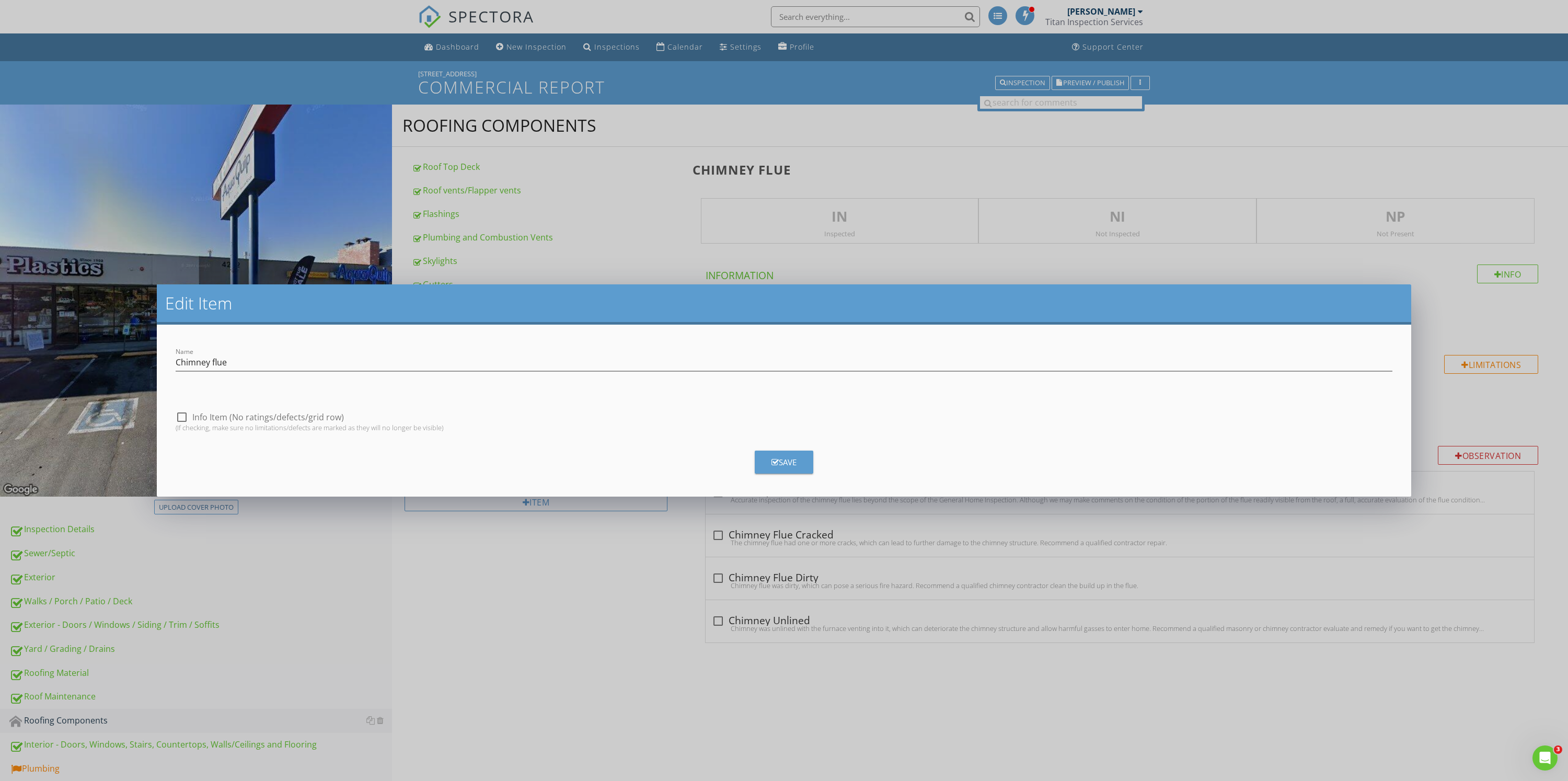
click at [1370, 215] on div "Edit Item Name Chimney flue check_box_outline_blank Info Item (No ratings/defec…" at bounding box center [784, 390] width 1568 height 781
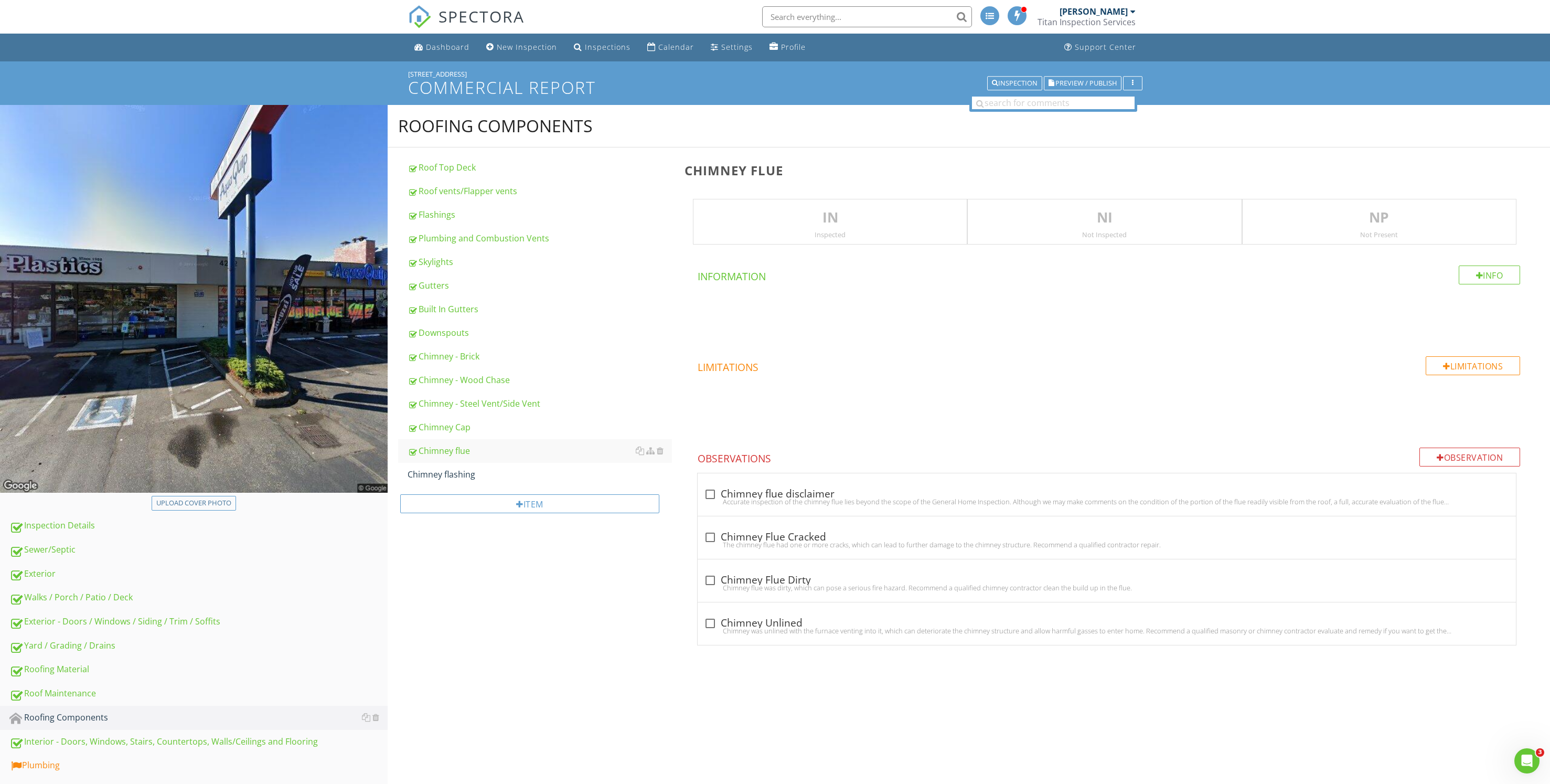
click at [1314, 251] on div "Chimney flue IN Inspected NI Not Inspected NP Not Present Info Information Limi…" at bounding box center [1114, 396] width 872 height 497
click at [1337, 224] on p "NP" at bounding box center [1379, 218] width 274 height 21
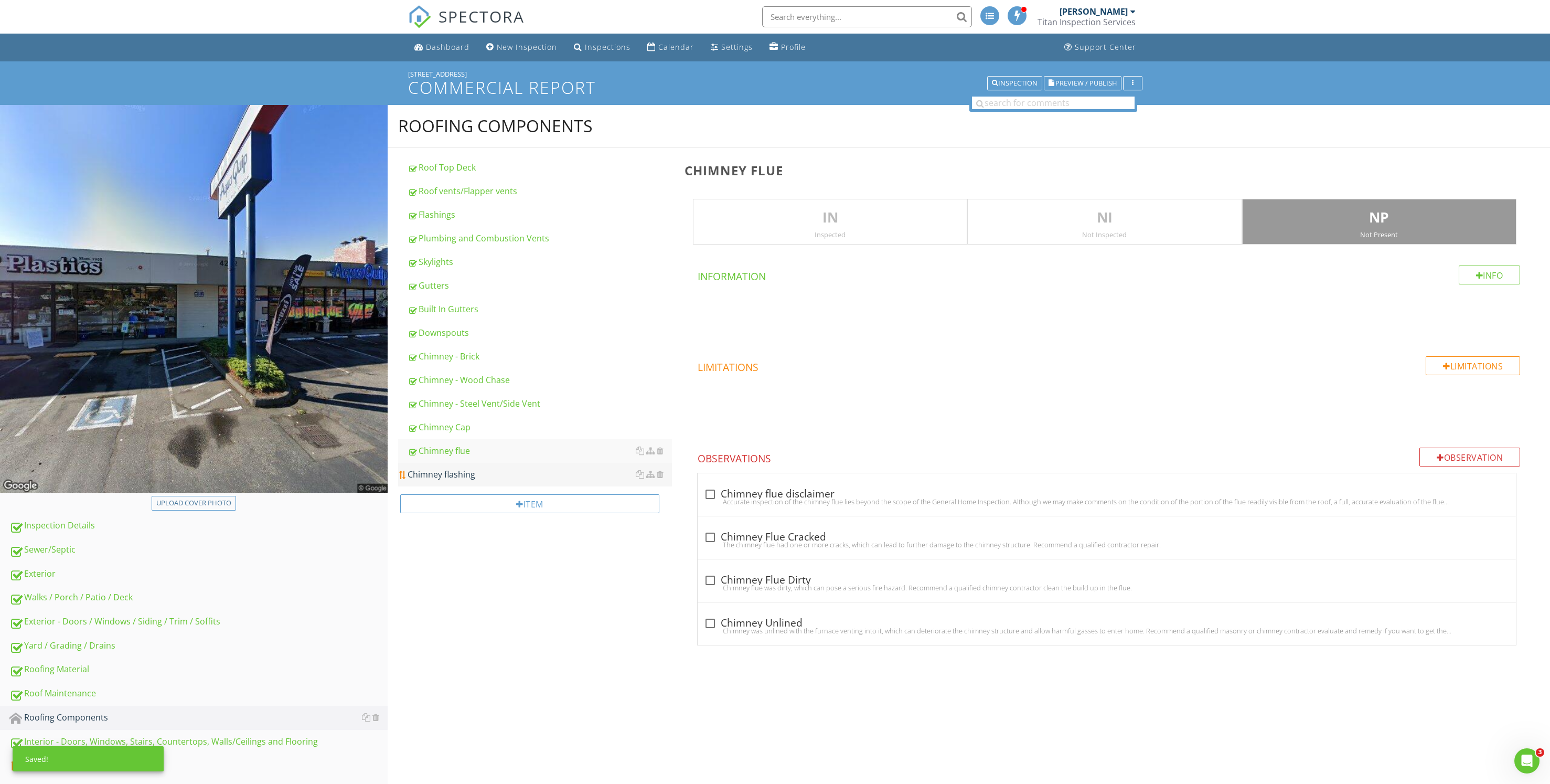
click at [467, 478] on div "Chimney flashing" at bounding box center [539, 473] width 264 height 12
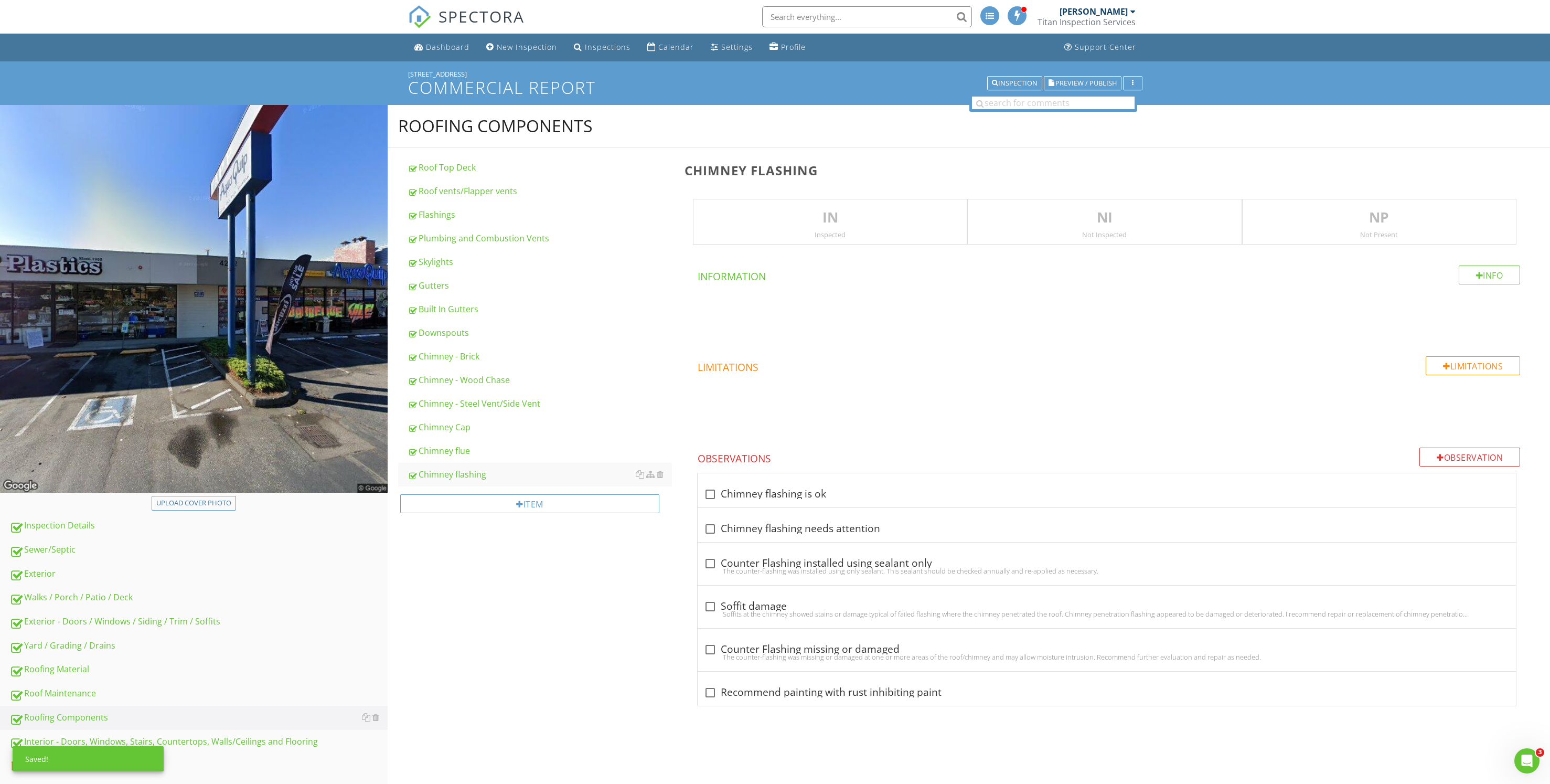
click at [1372, 220] on p "NP" at bounding box center [1379, 218] width 274 height 21
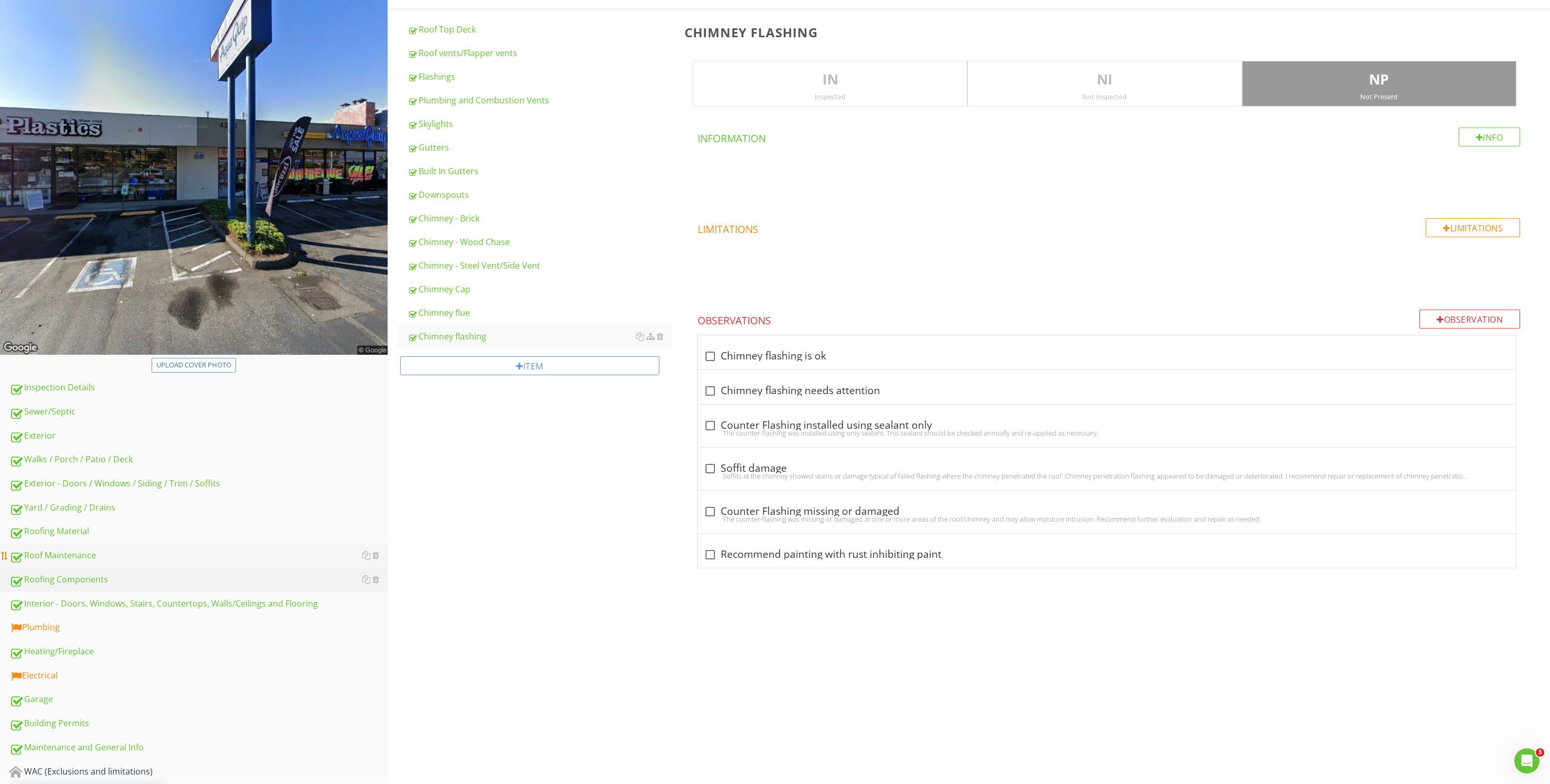
scroll to position [190, 0]
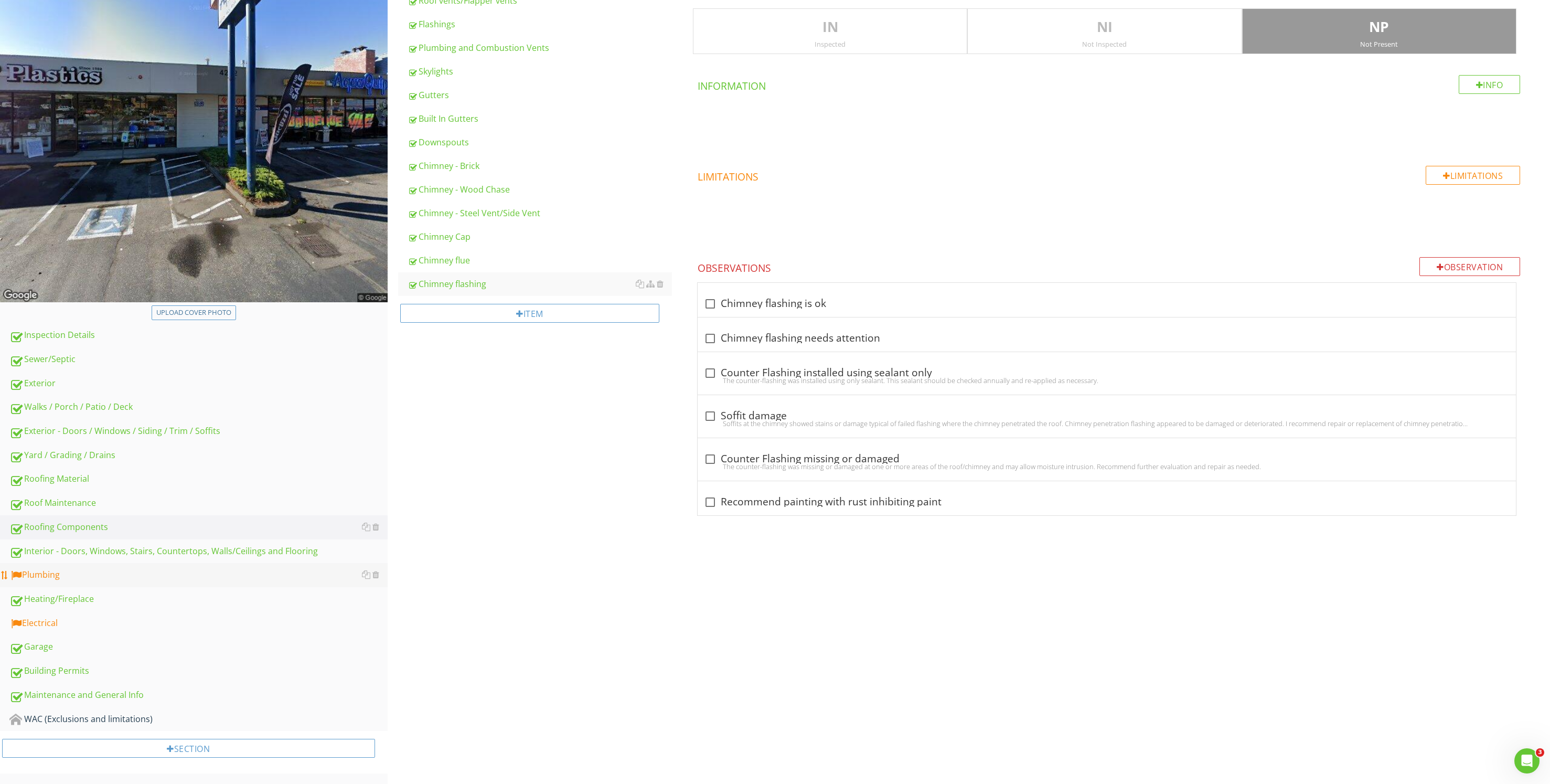
click at [156, 579] on div "Plumbing" at bounding box center [198, 575] width 378 height 13
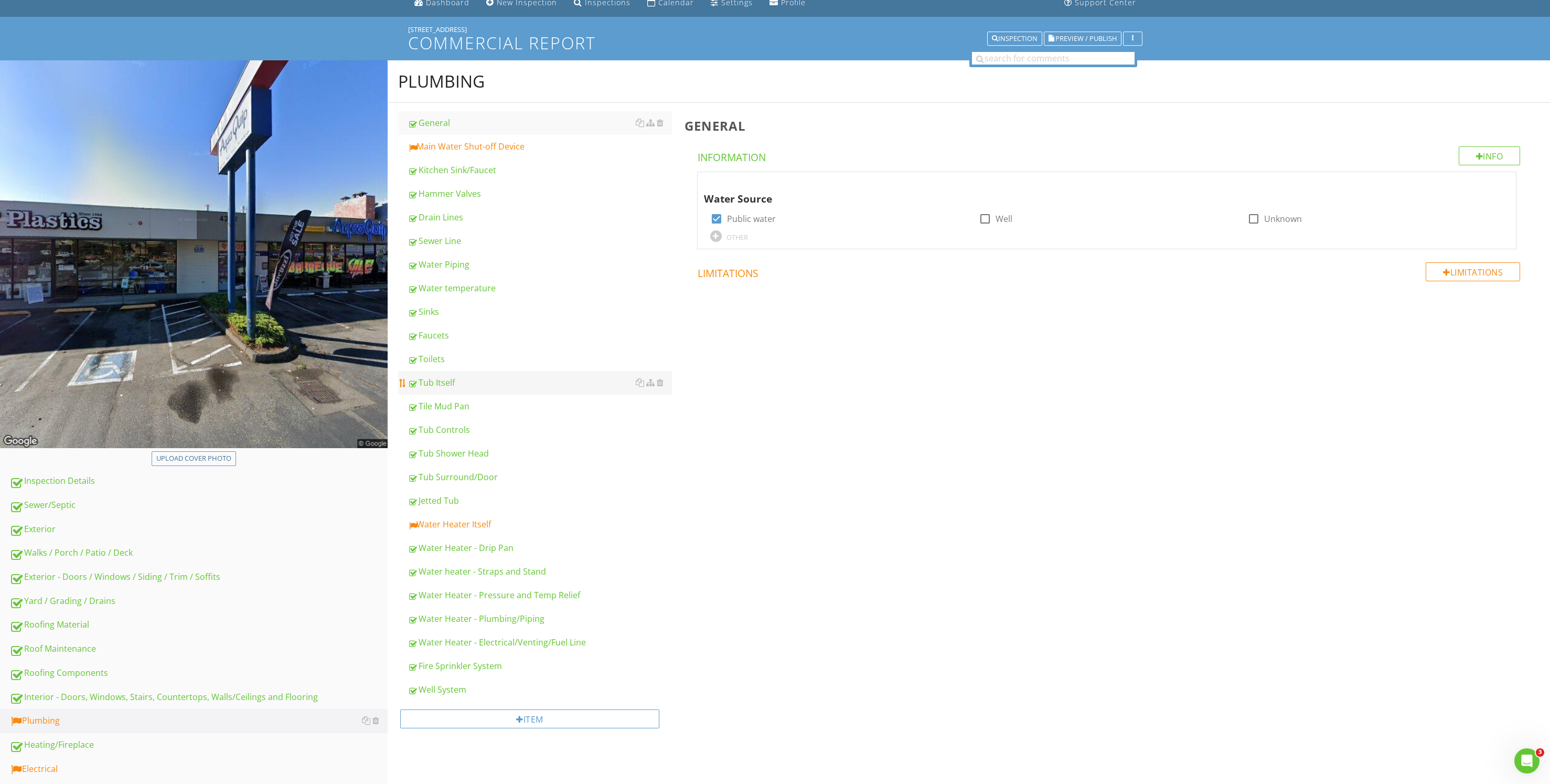
scroll to position [33, 0]
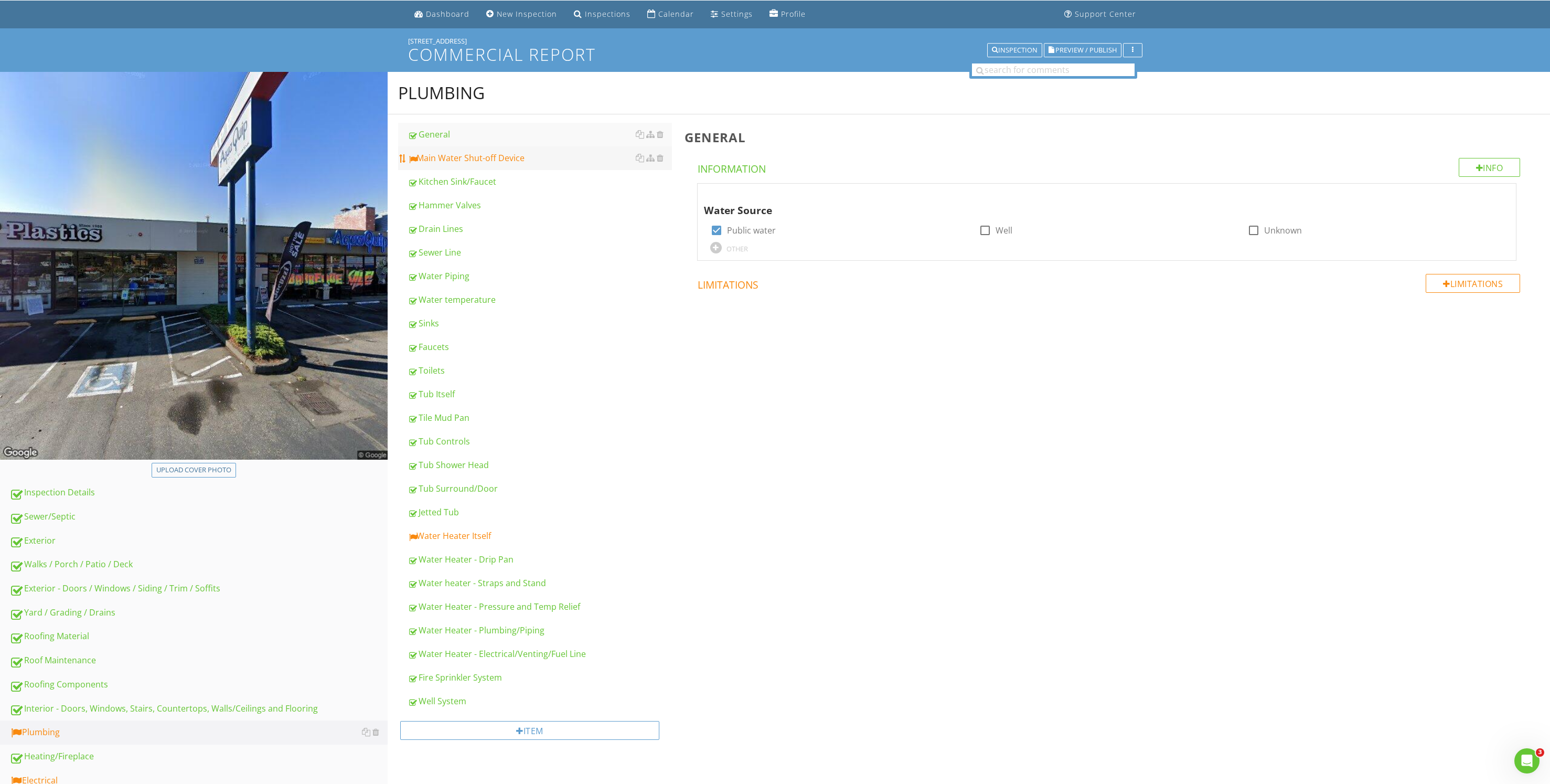
click at [532, 159] on div "Main Water Shut-off Device" at bounding box center [539, 157] width 264 height 12
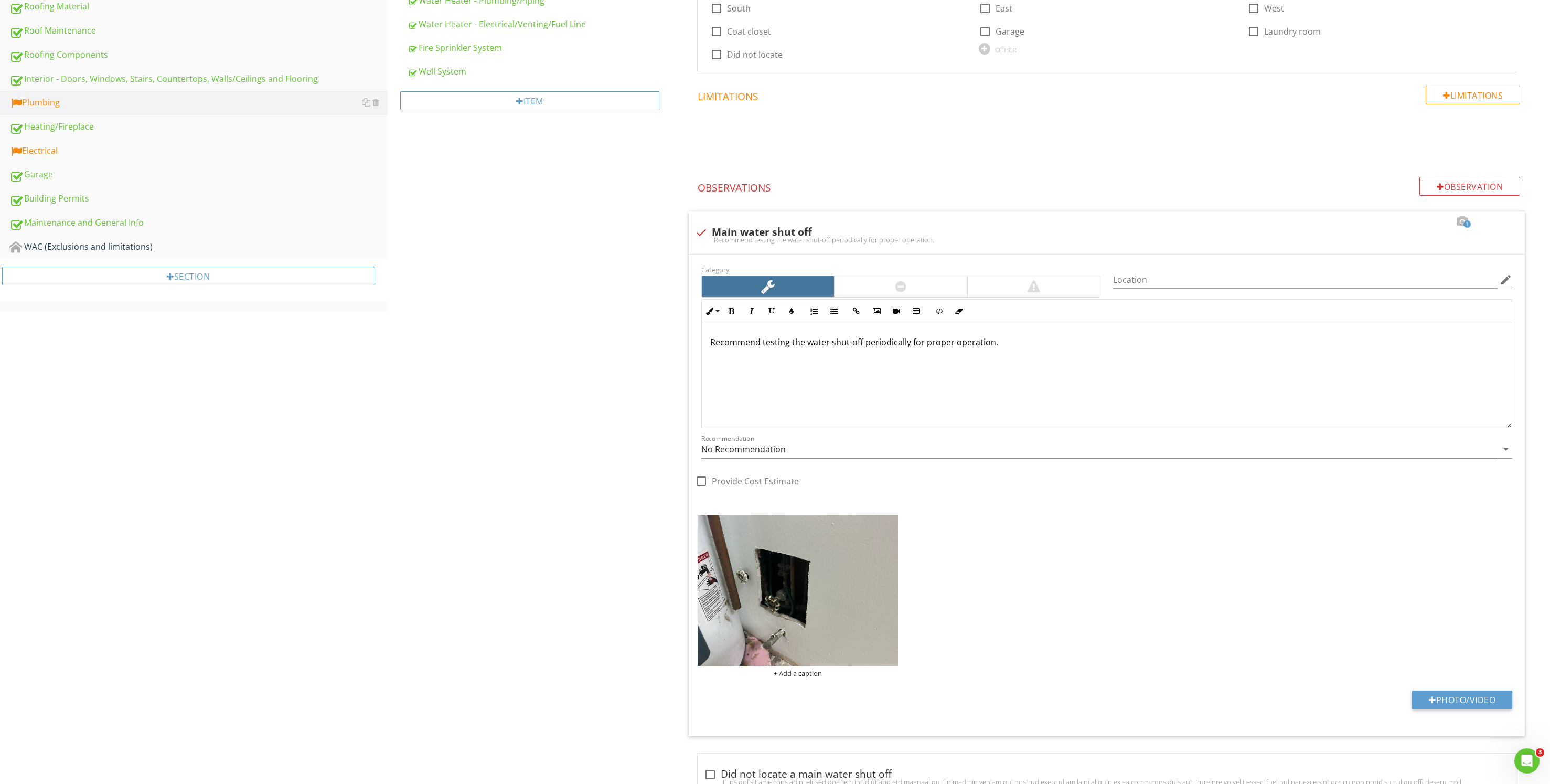
scroll to position [505, 0]
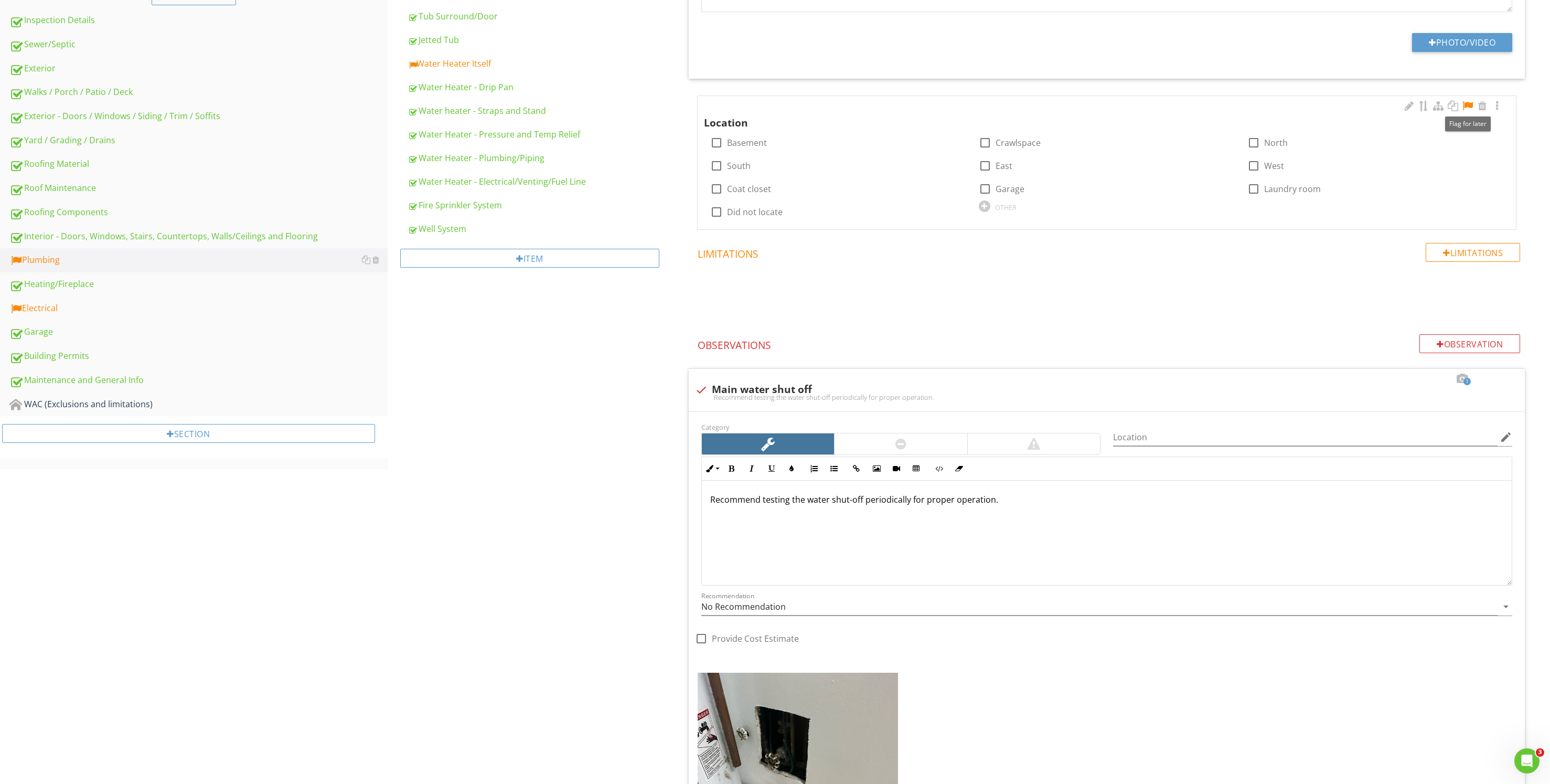
click at [1470, 105] on div at bounding box center [1467, 105] width 12 height 10
click at [1006, 209] on div "OTHER" at bounding box center [1006, 206] width 22 height 9
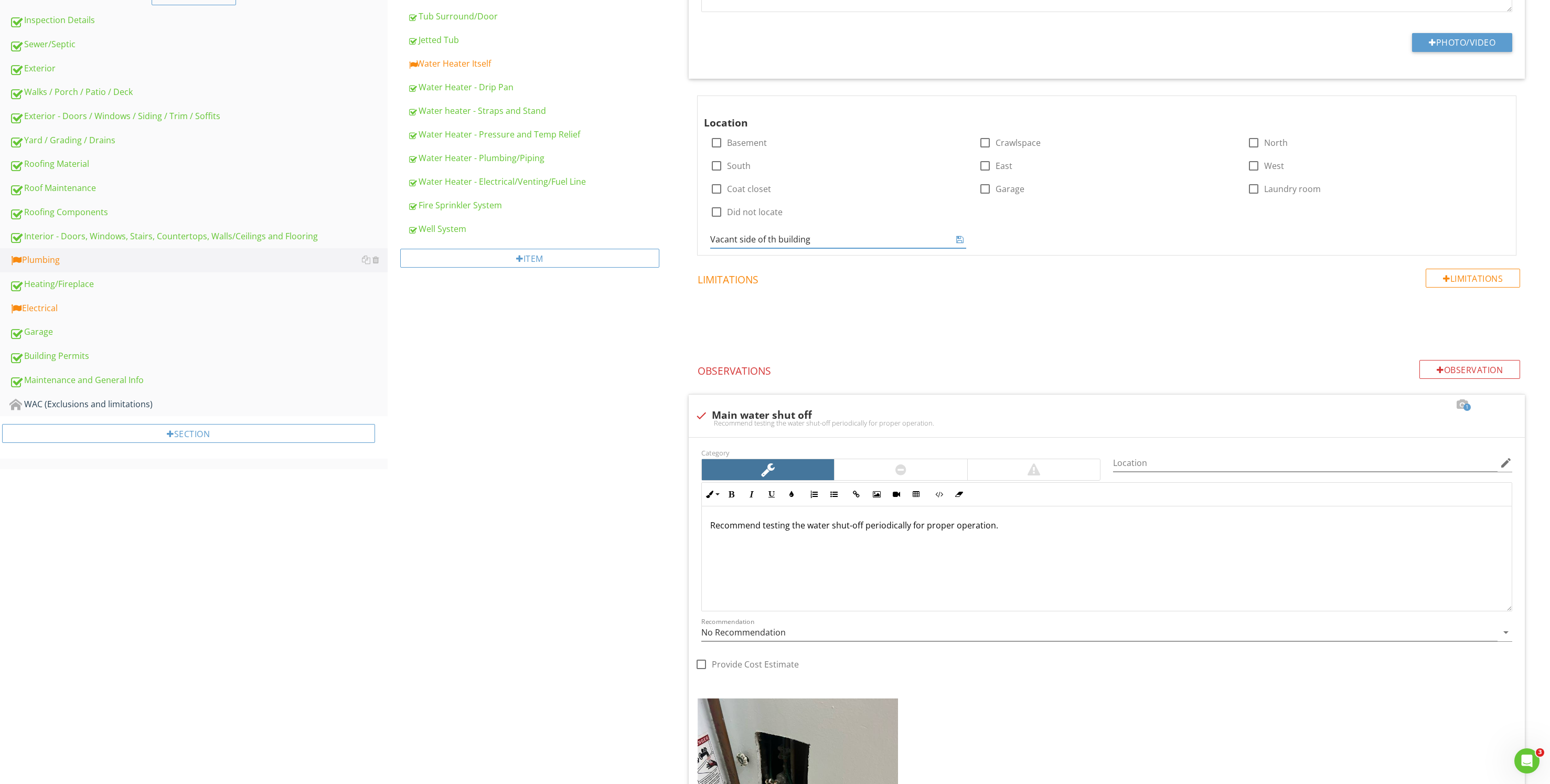
type input "Vacant side of the building"
click at [930, 287] on div "Limitations Limitations" at bounding box center [1109, 308] width 848 height 78
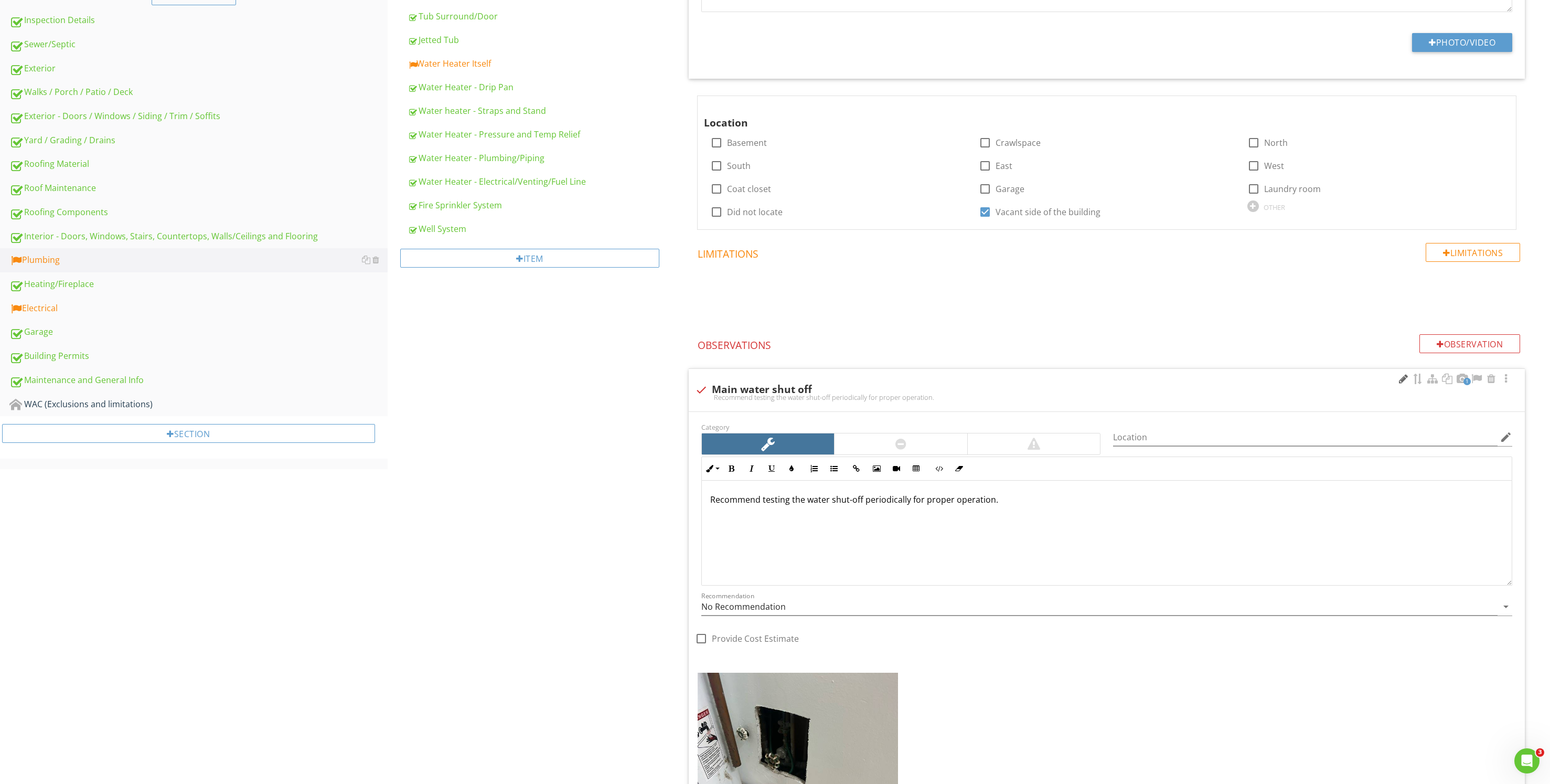
click at [1403, 383] on div at bounding box center [1402, 378] width 12 height 10
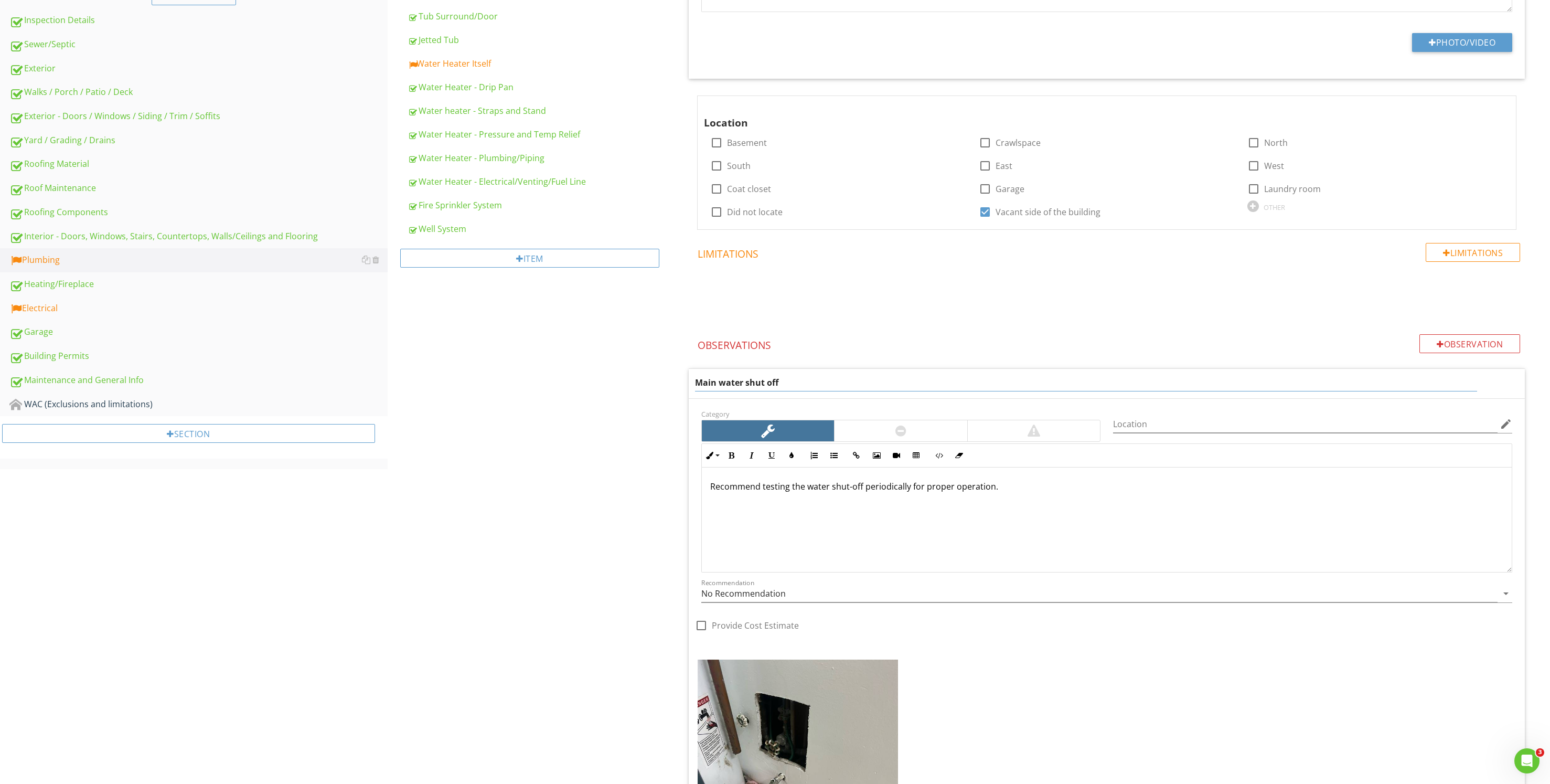
click at [614, 547] on div "Plumbing General Main Water Shut-off Device Kitchen Sink/Faucet Hammer Valves D…" at bounding box center [969, 601] width 1163 height 2005
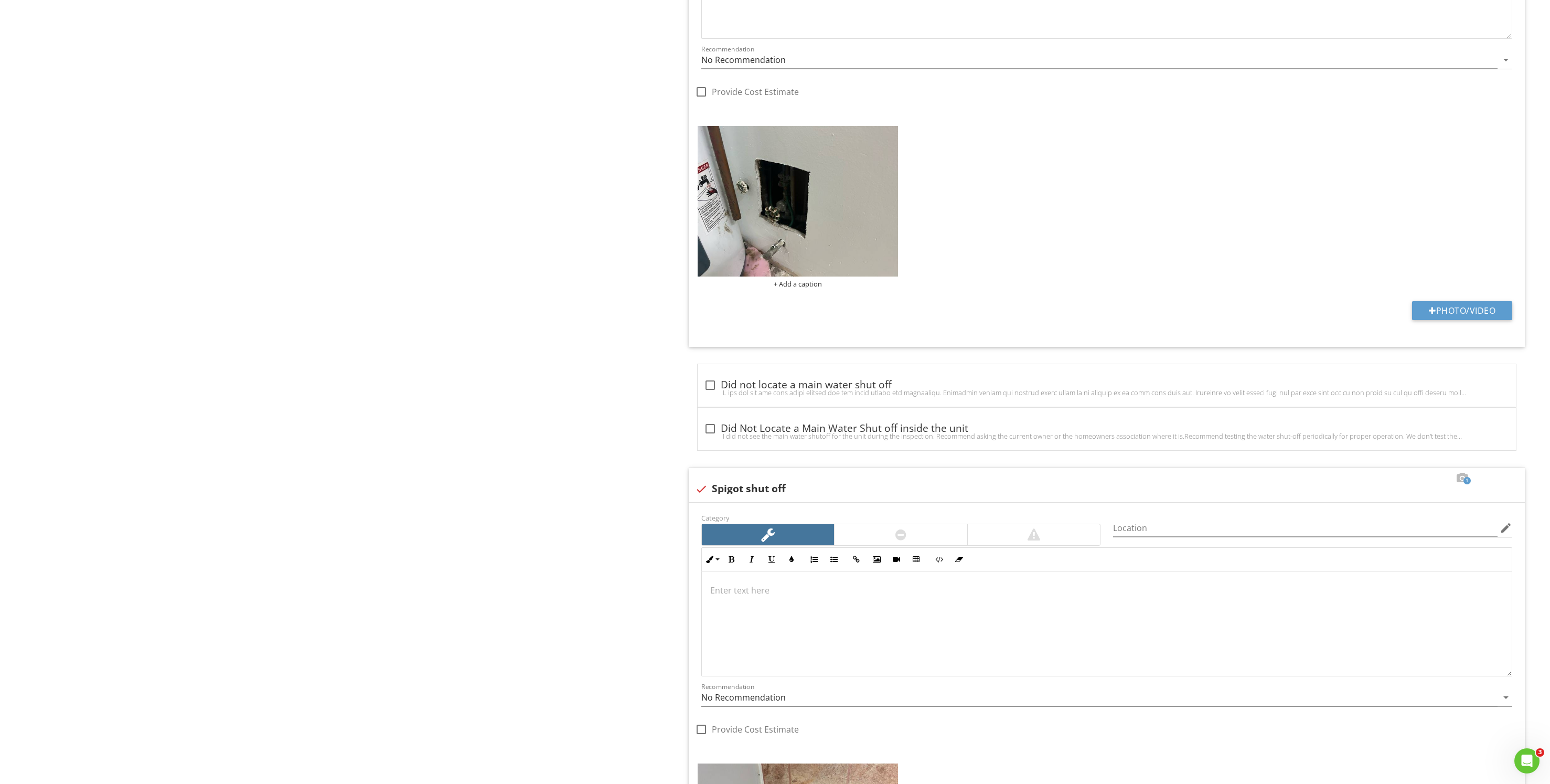
scroll to position [1134, 0]
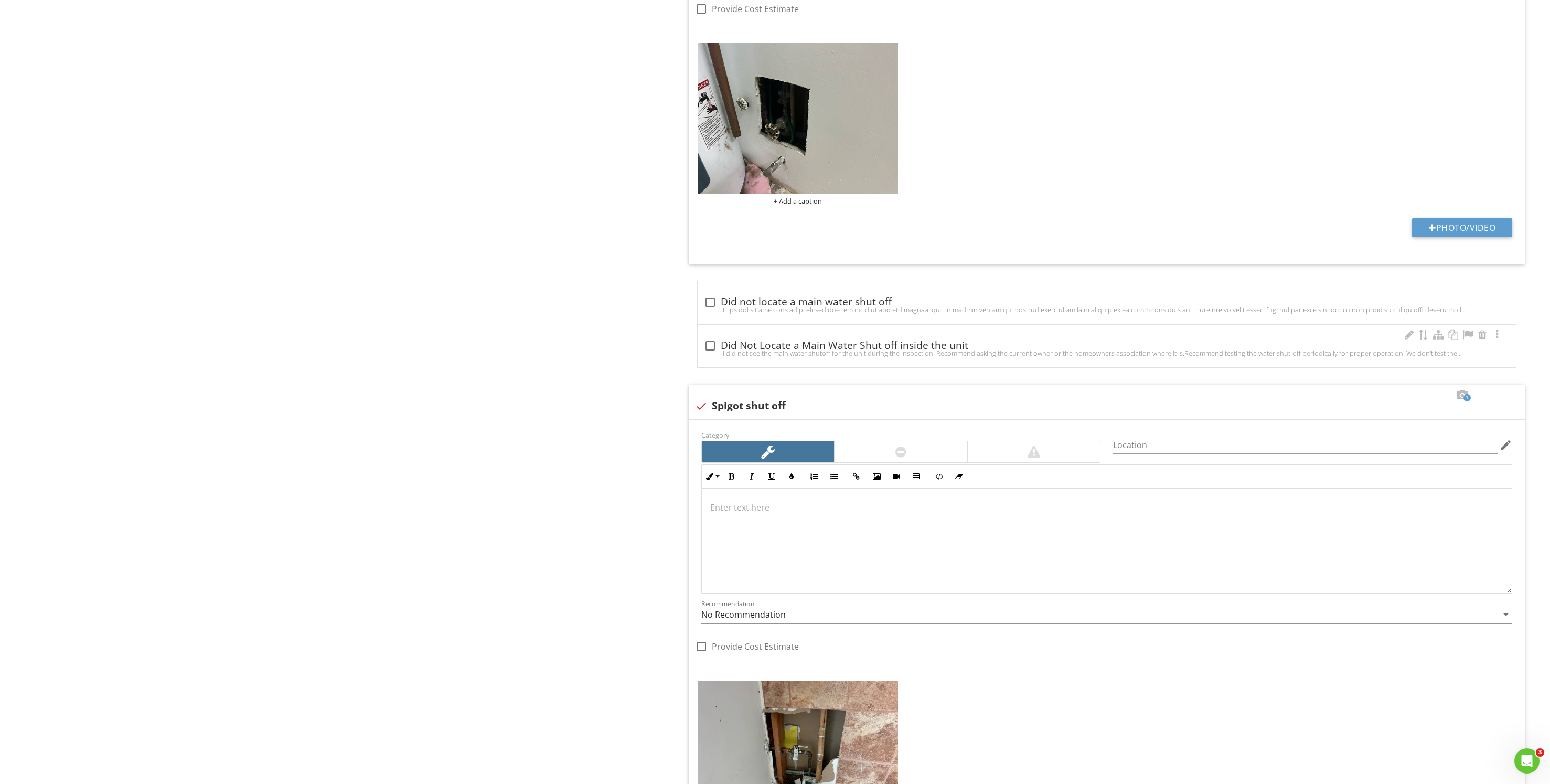
click at [833, 351] on div "I did not see the main water shutoff for the unit during the inspection. Recomm…" at bounding box center [1106, 352] width 806 height 9
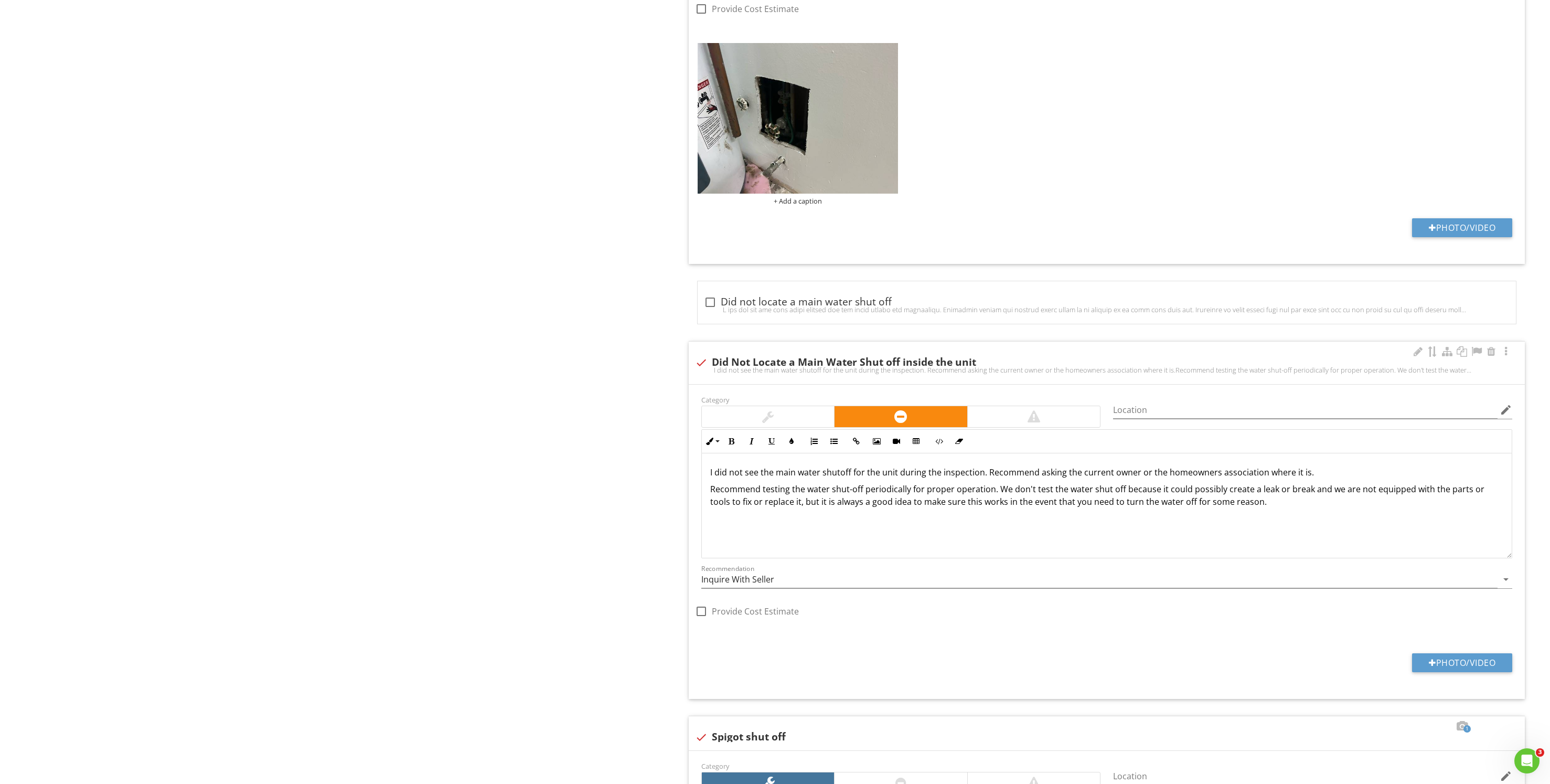
drag, startPoint x: 1314, startPoint y: 471, endPoint x: 1307, endPoint y: 473, distance: 7.3
click at [1307, 473] on p "I did not see the main water shutoff for the unit during the inspection. Recomm…" at bounding box center [1107, 472] width 793 height 12
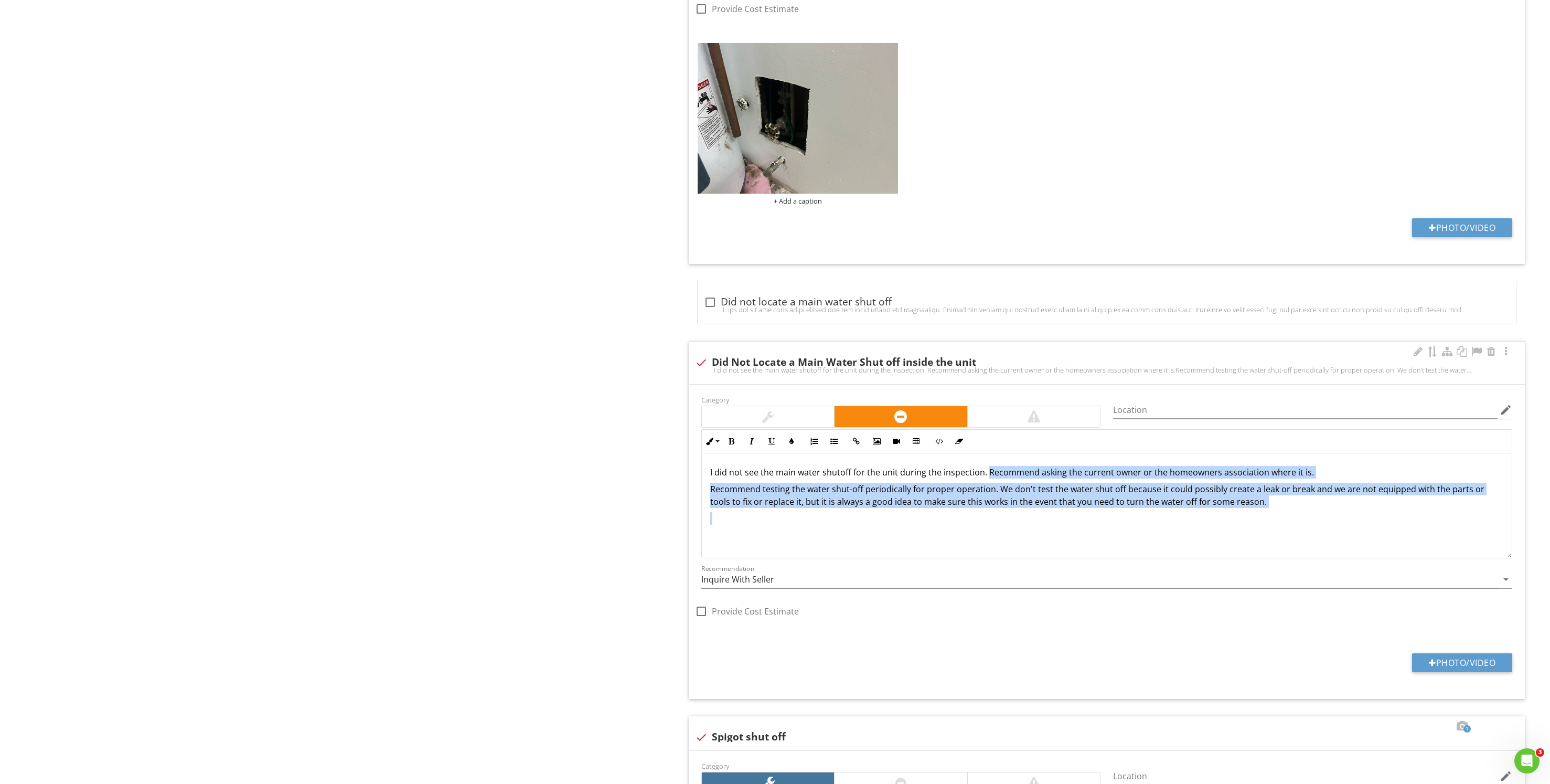
drag, startPoint x: 1268, startPoint y: 508, endPoint x: 985, endPoint y: 473, distance: 285.2
click at [985, 473] on div "I did not see the main water shutoff for the unit during the inspection. Recomm…" at bounding box center [1106, 506] width 810 height 105
copy div "Recommend asking the current owner or the homeowners association where it is. R…"
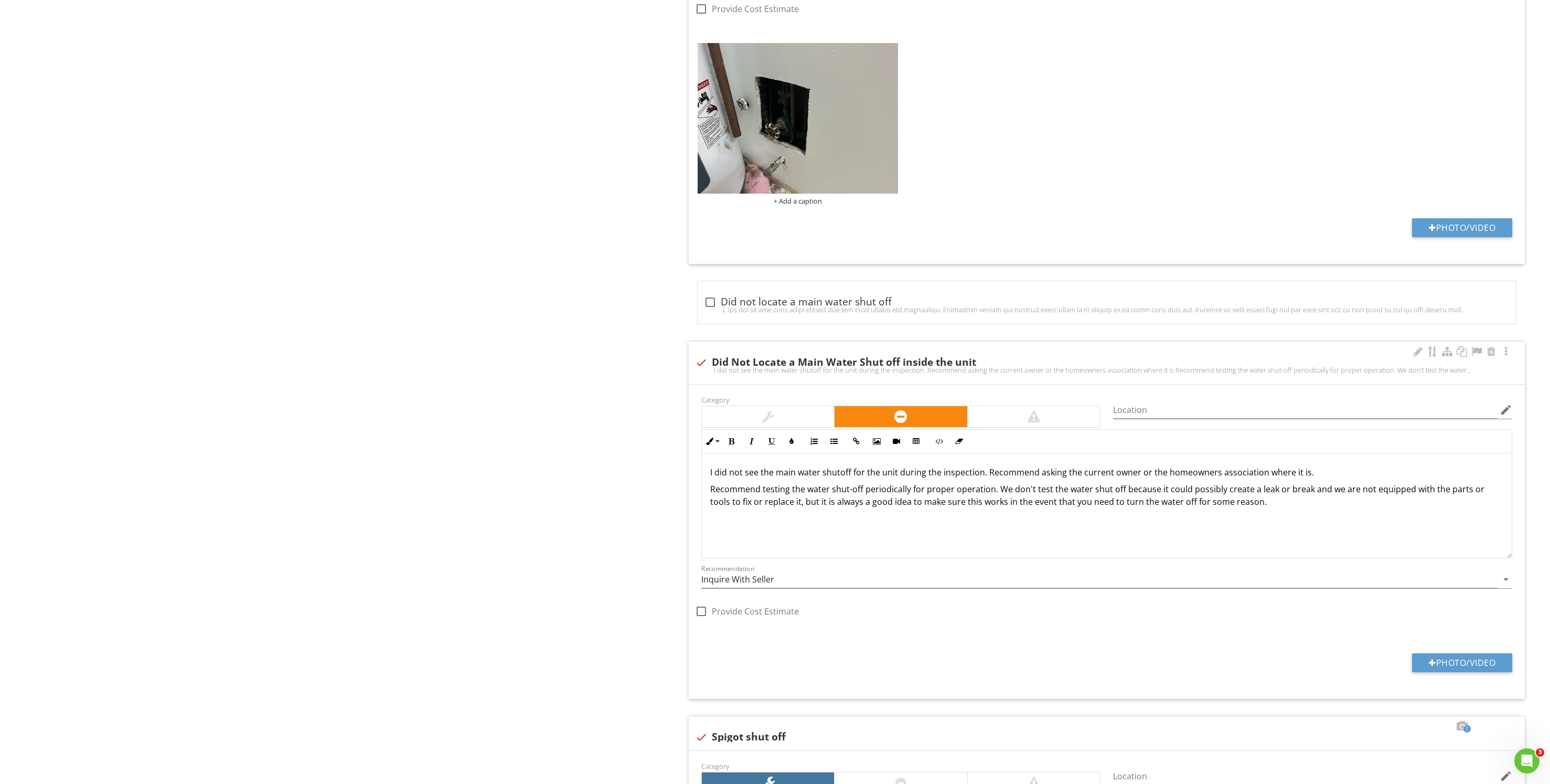
click at [853, 370] on div "I did not see the main water shutoff for the unit during the inspection. Recomm…" at bounding box center [1107, 369] width 824 height 9
checkbox input "true"
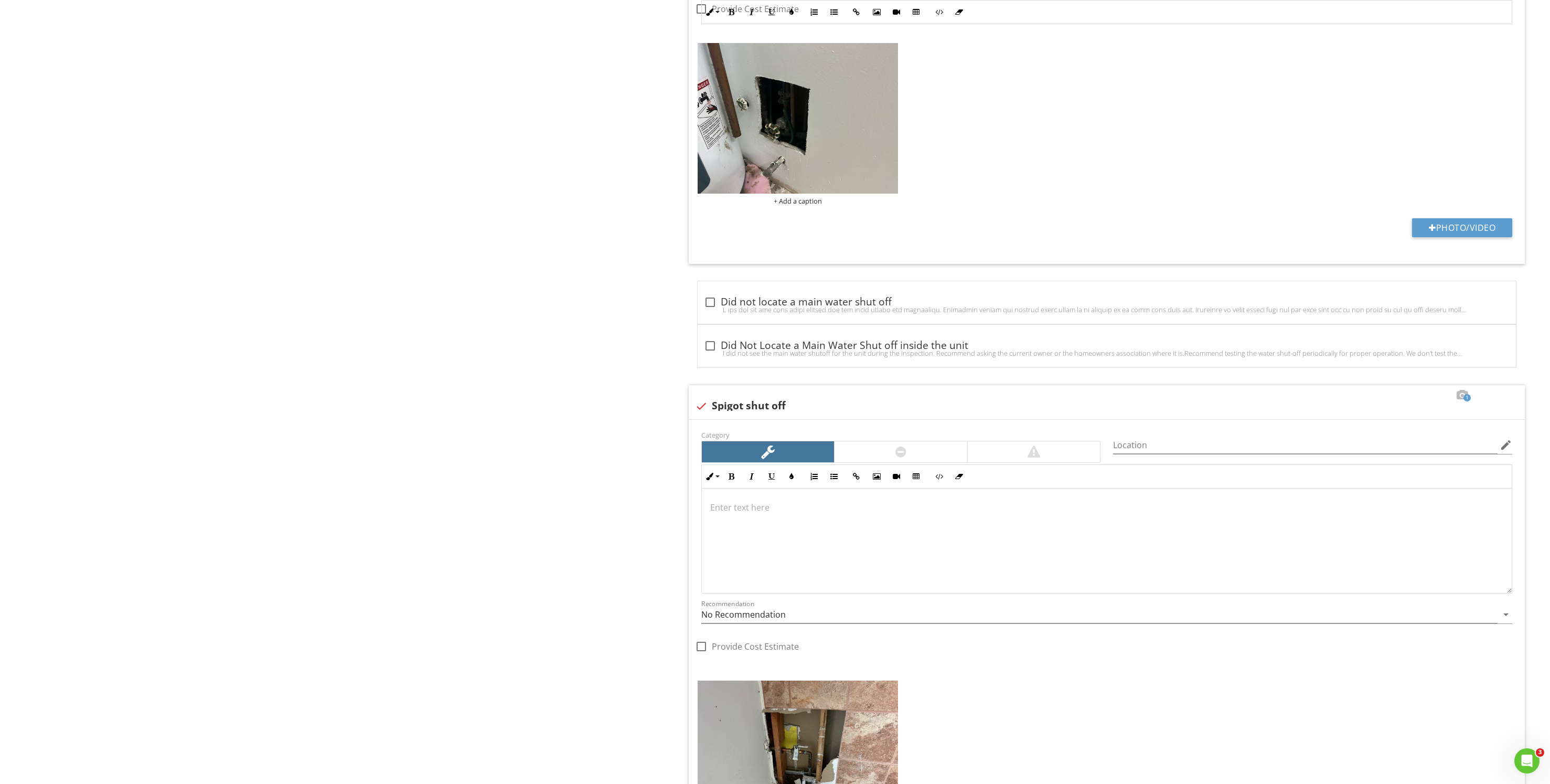
scroll to position [663, 0]
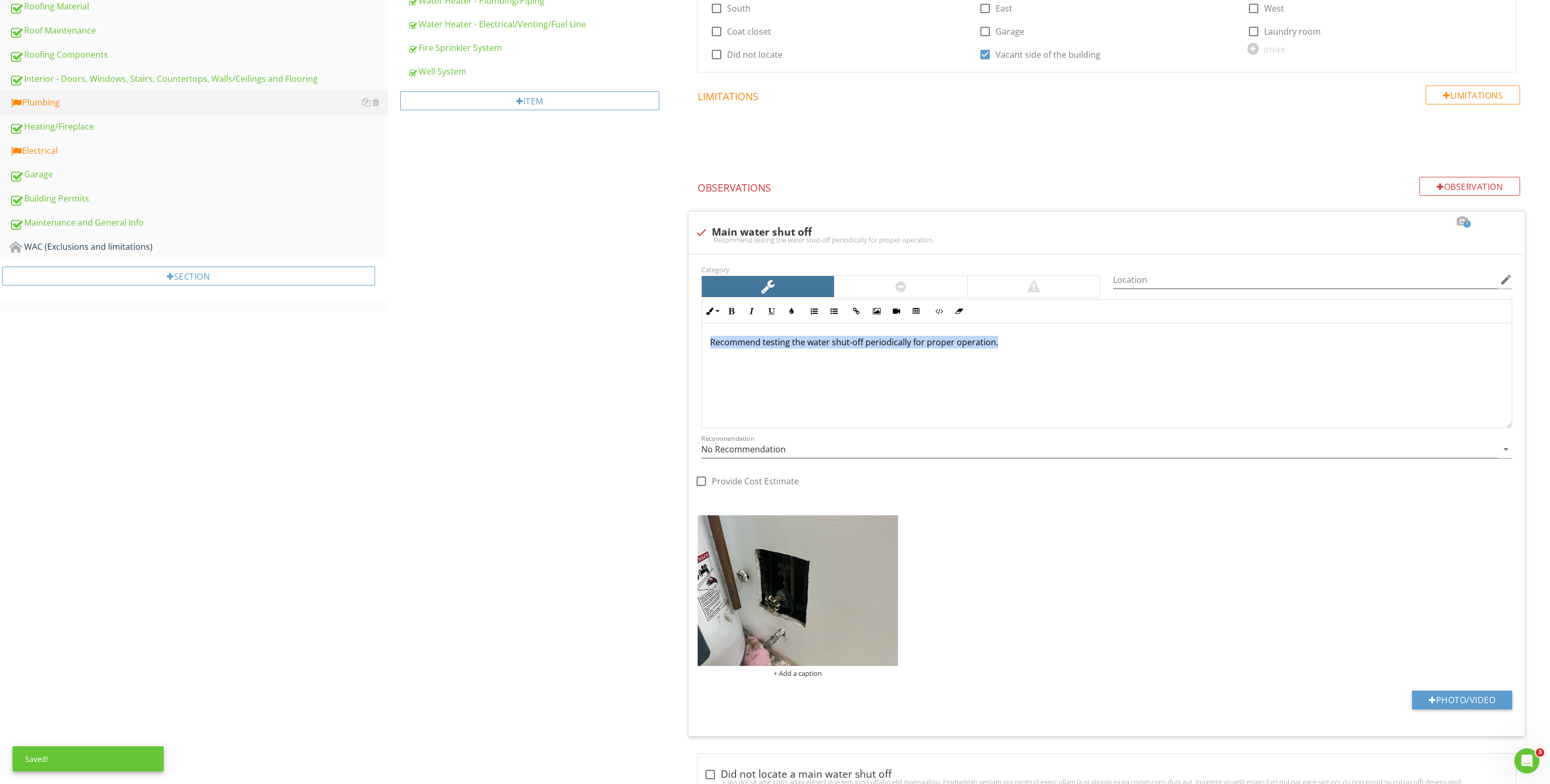
drag, startPoint x: 1033, startPoint y: 346, endPoint x: 224, endPoint y: 324, distance: 809.3
click at [224, 324] on div "Upload cover photo Inspection Details Sewer/Septic Exterior Walks / Porch / Pat…" at bounding box center [775, 451] width 1550 height 2018
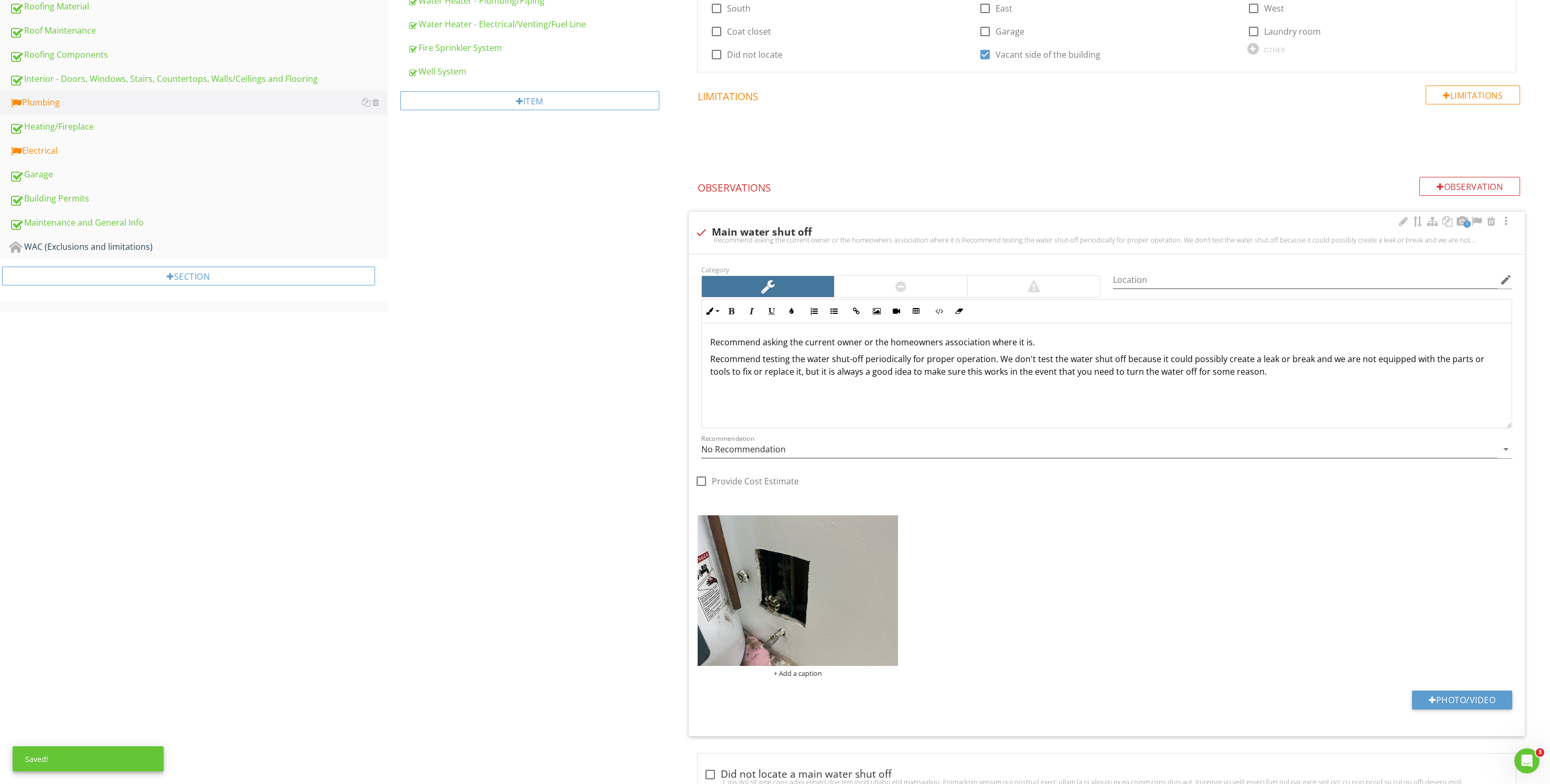
click at [711, 342] on p "Recommend asking the current owner or the homeowners association where it is." at bounding box center [1107, 342] width 793 height 12
click at [1408, 221] on div at bounding box center [1402, 221] width 12 height 10
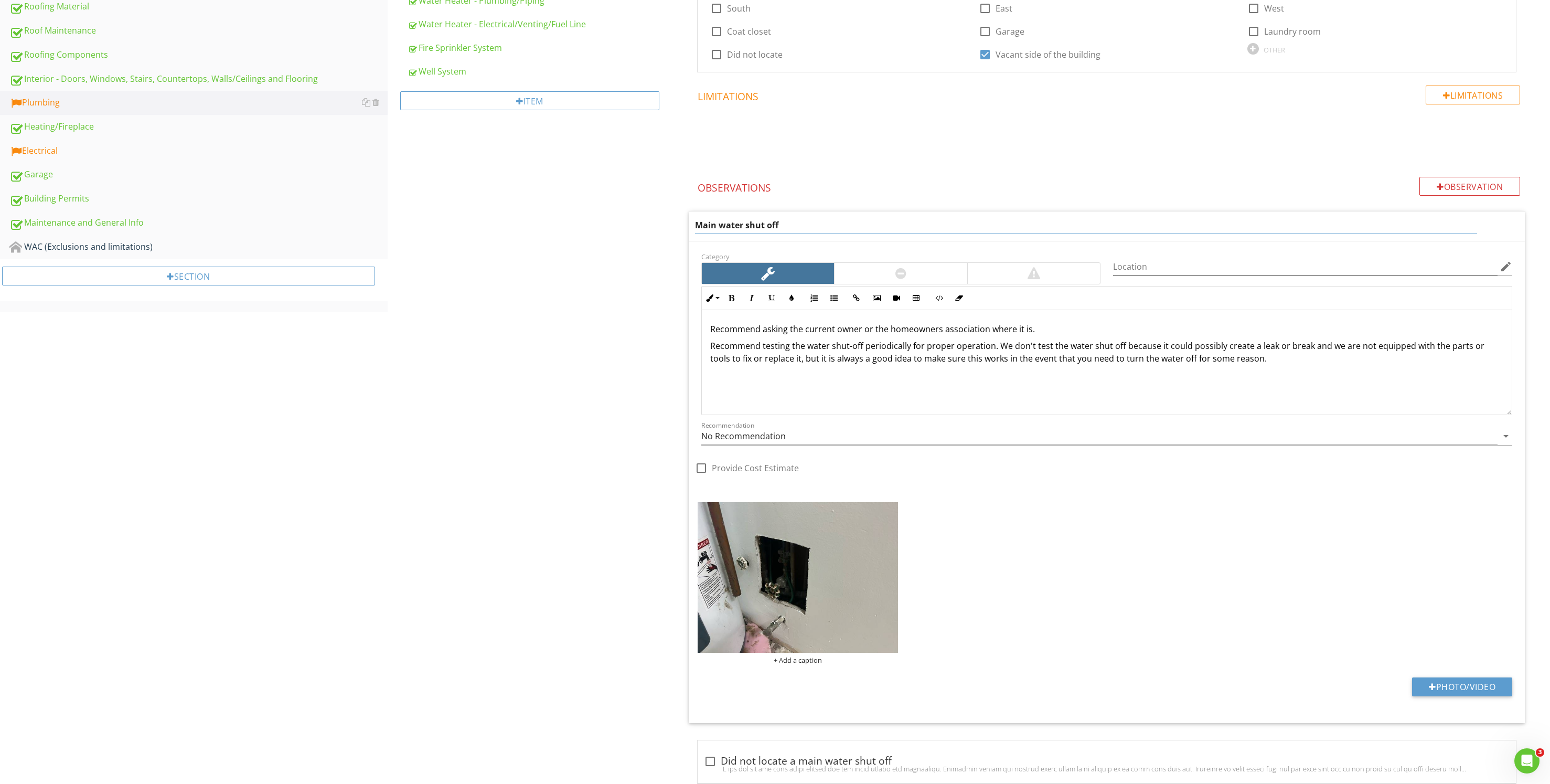
drag, startPoint x: 693, startPoint y: 220, endPoint x: 698, endPoint y: 225, distance: 7.1
click at [697, 223] on div "Main water shut off" at bounding box center [1106, 225] width 836 height 29
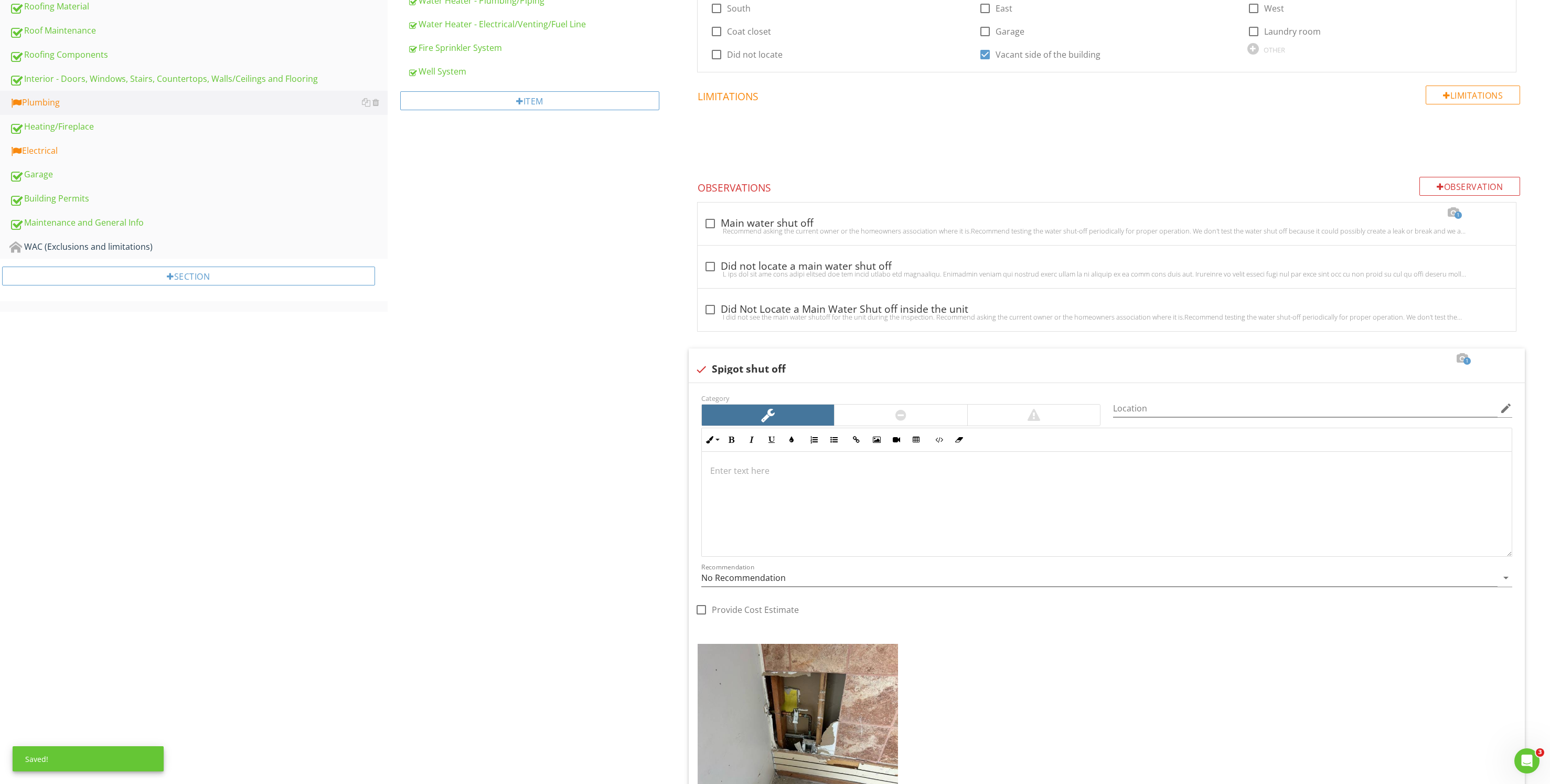
click at [715, 224] on div at bounding box center [710, 223] width 18 height 18
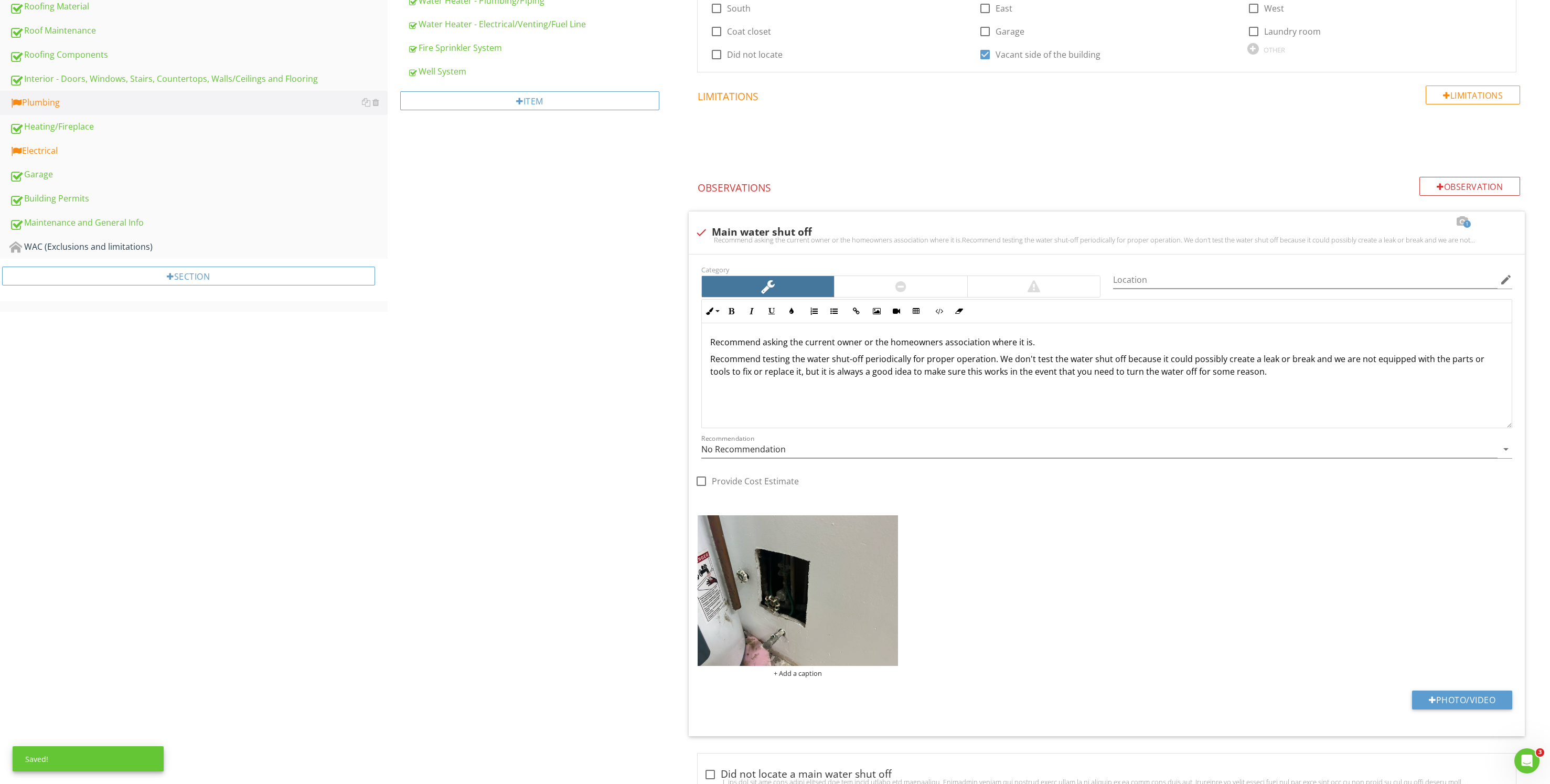
click at [716, 236] on div "Recommend asking the current owner or the homeowners association where it is.Re…" at bounding box center [1107, 240] width 824 height 9
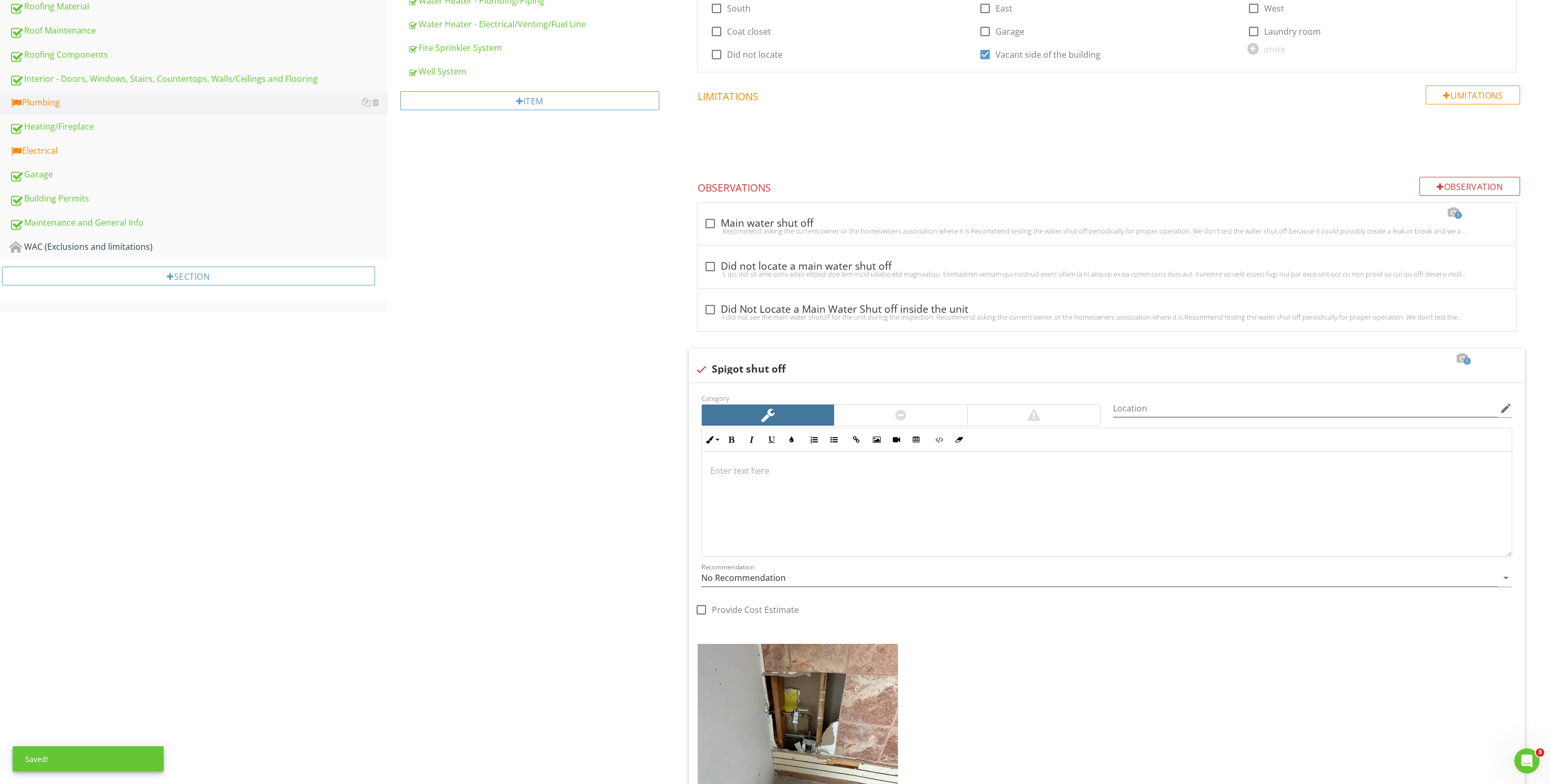
click at [739, 224] on div "check_box_outline_blank Main water shut off" at bounding box center [1106, 223] width 806 height 12
checkbox input "true"
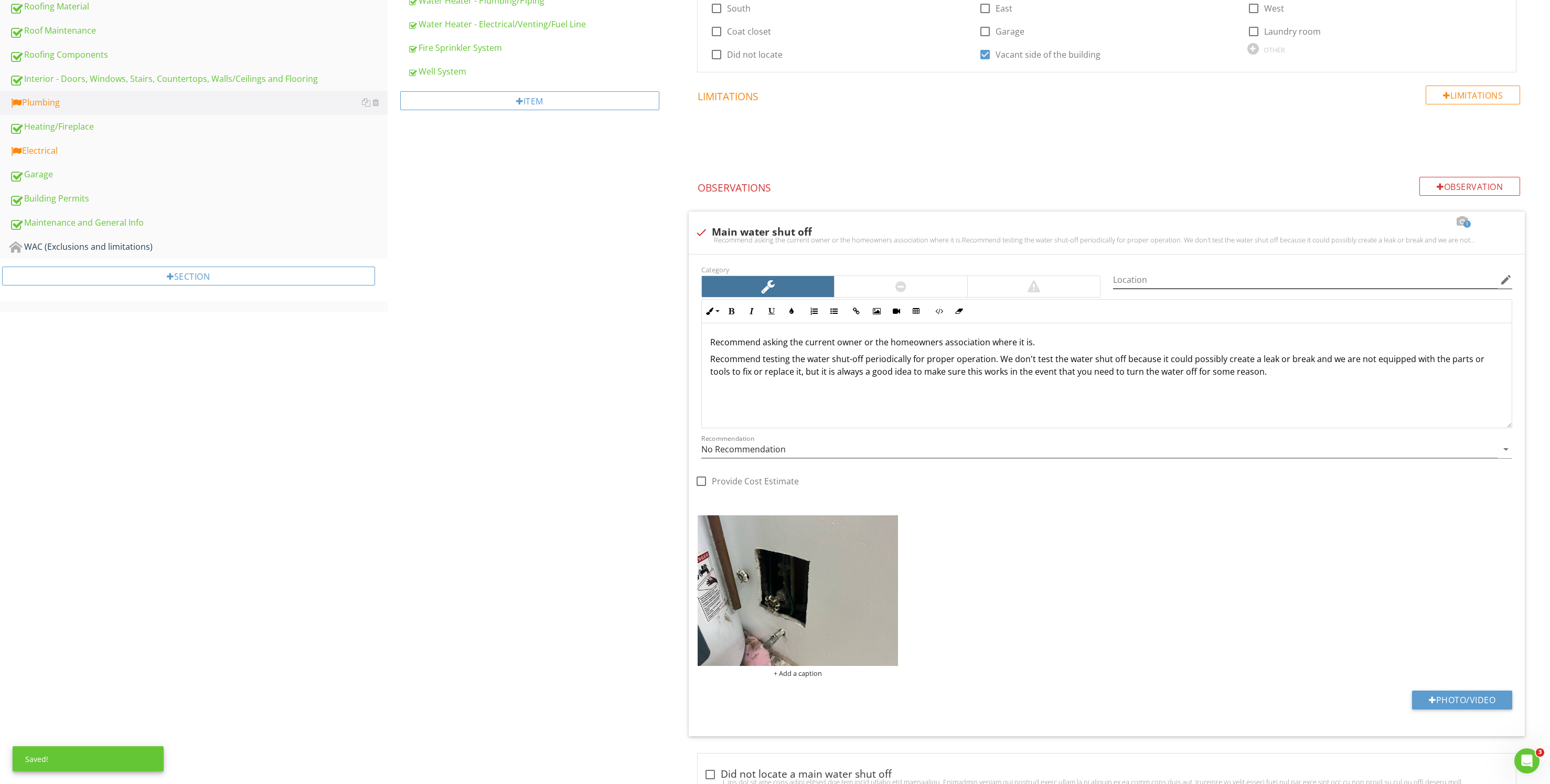
drag, startPoint x: 1405, startPoint y: 221, endPoint x: 1254, endPoint y: 258, distance: 155.5
click at [1404, 221] on div at bounding box center [1402, 221] width 12 height 10
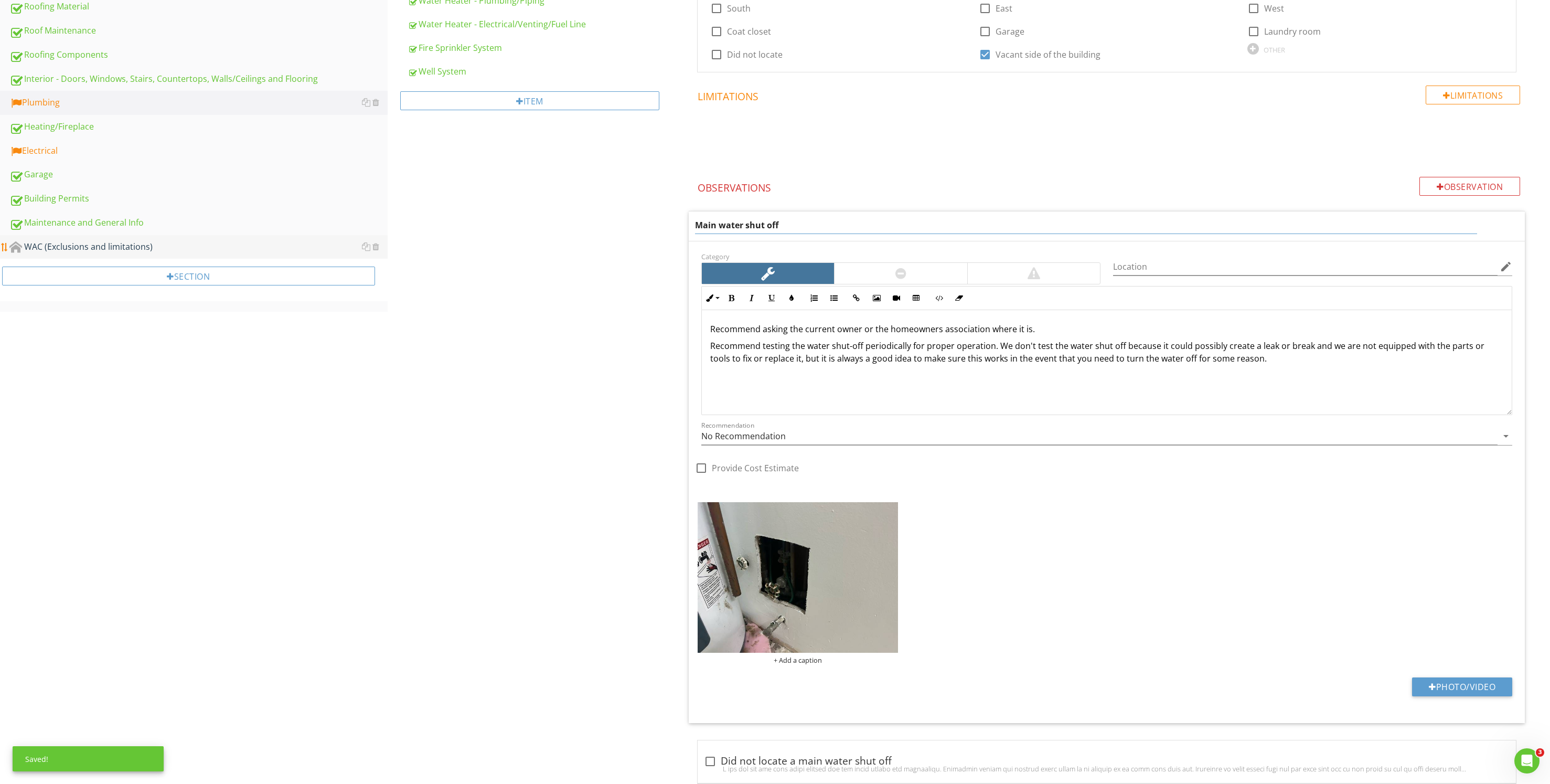
drag, startPoint x: 518, startPoint y: 224, endPoint x: 335, endPoint y: 239, distance: 183.6
click at [335, 238] on div "Upload cover photo Inspection Details Sewer/Septic Exterior Walks / Porch / Pat…" at bounding box center [775, 444] width 1550 height 2005
type input "Appears to be the Main water shut off"
click at [614, 411] on div "Plumbing General Main Water Shut-off Device Kitchen Sink/Faucet Hammer Valves D…" at bounding box center [969, 444] width 1163 height 2005
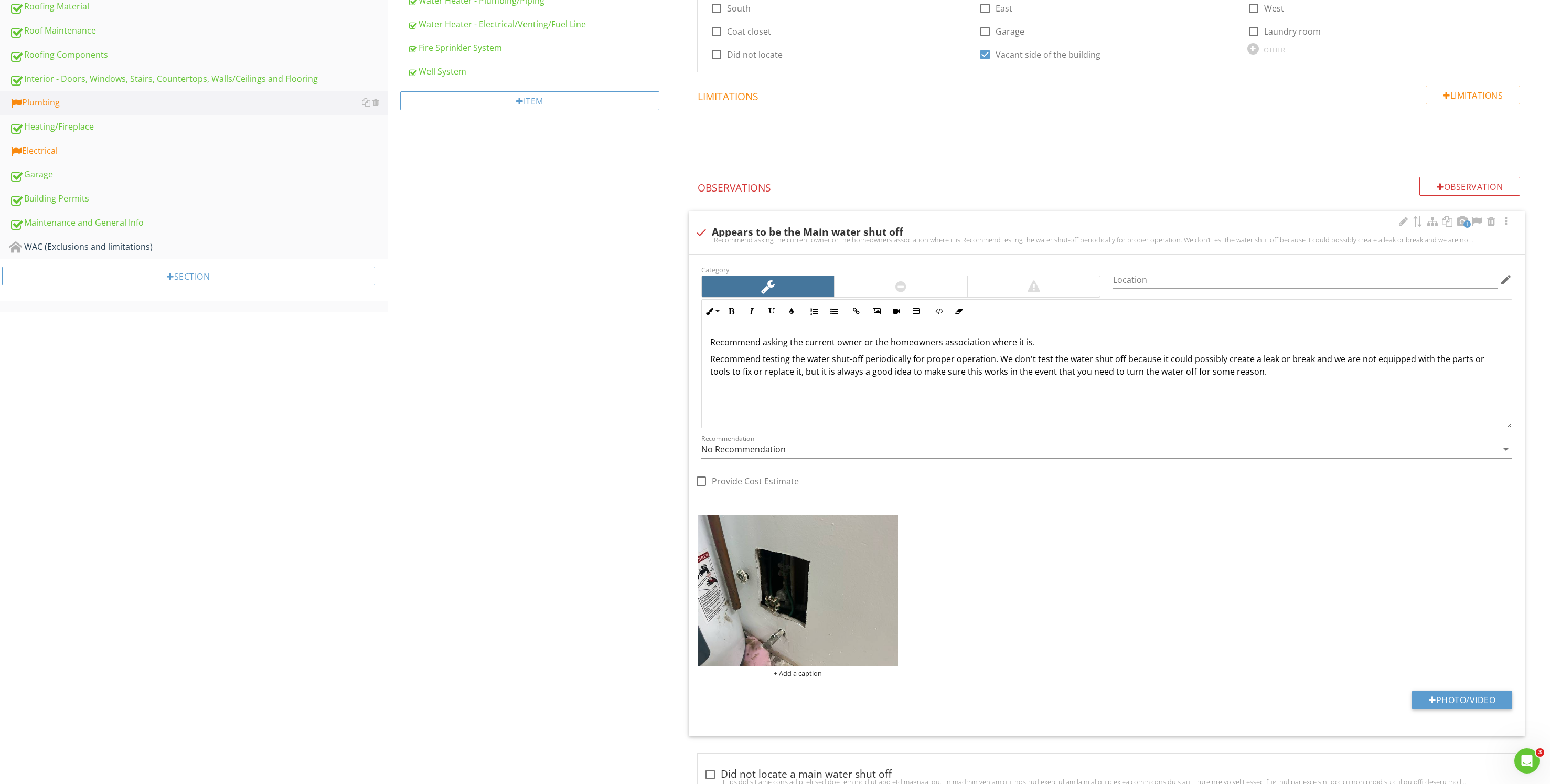
click at [853, 439] on div "Recommendation No Recommendation arrow_drop_down" at bounding box center [1107, 452] width 811 height 34
click at [856, 448] on input "No Recommendation" at bounding box center [1099, 449] width 796 height 17
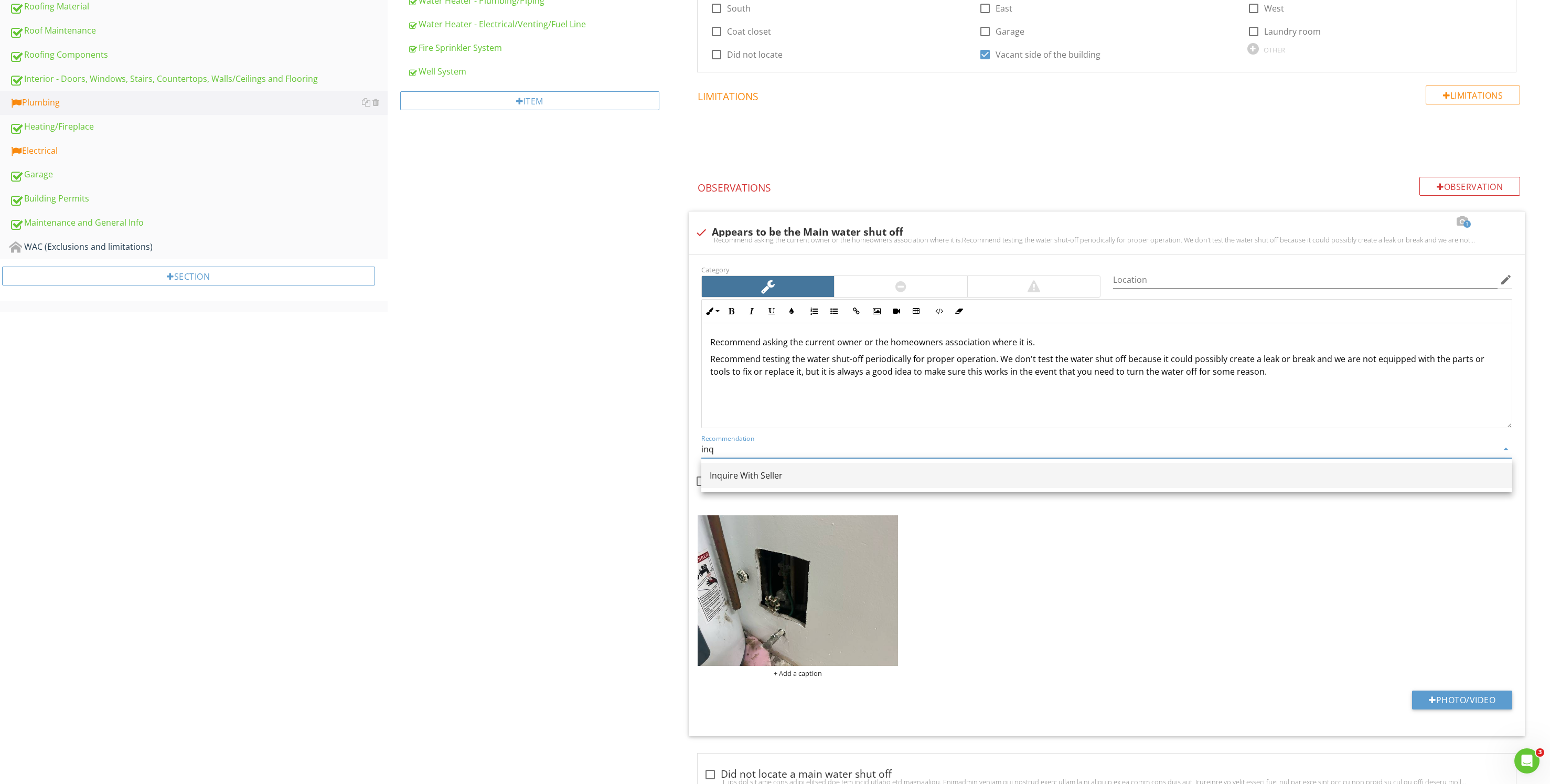
click at [791, 475] on div "Inquire With Seller" at bounding box center [1107, 474] width 794 height 12
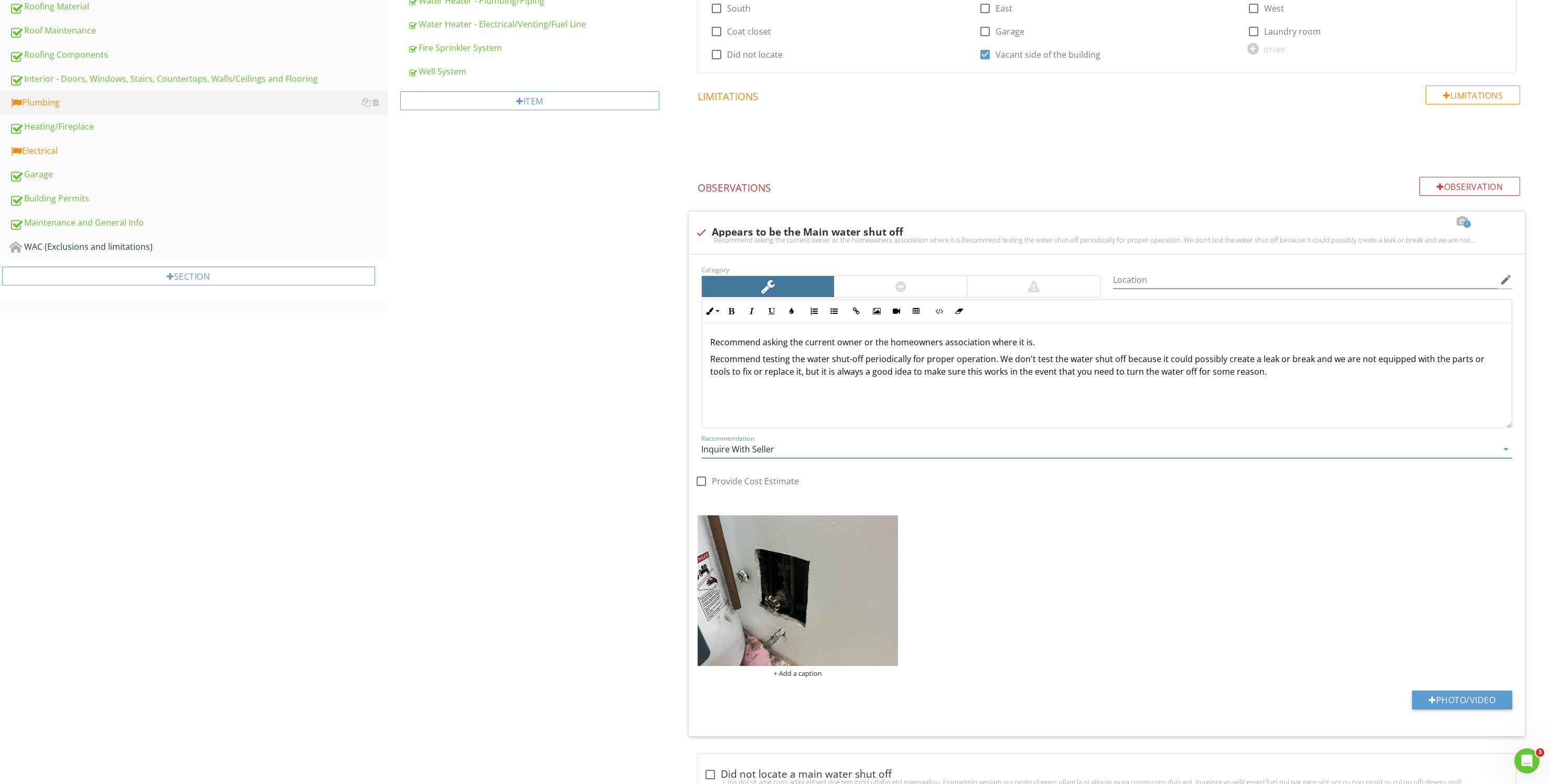
type input "Inquire With Seller"
click at [454, 405] on div "Plumbing General Main Water Shut-off Device Kitchen Sink/Faucet Hammer Valves D…" at bounding box center [969, 451] width 1163 height 2018
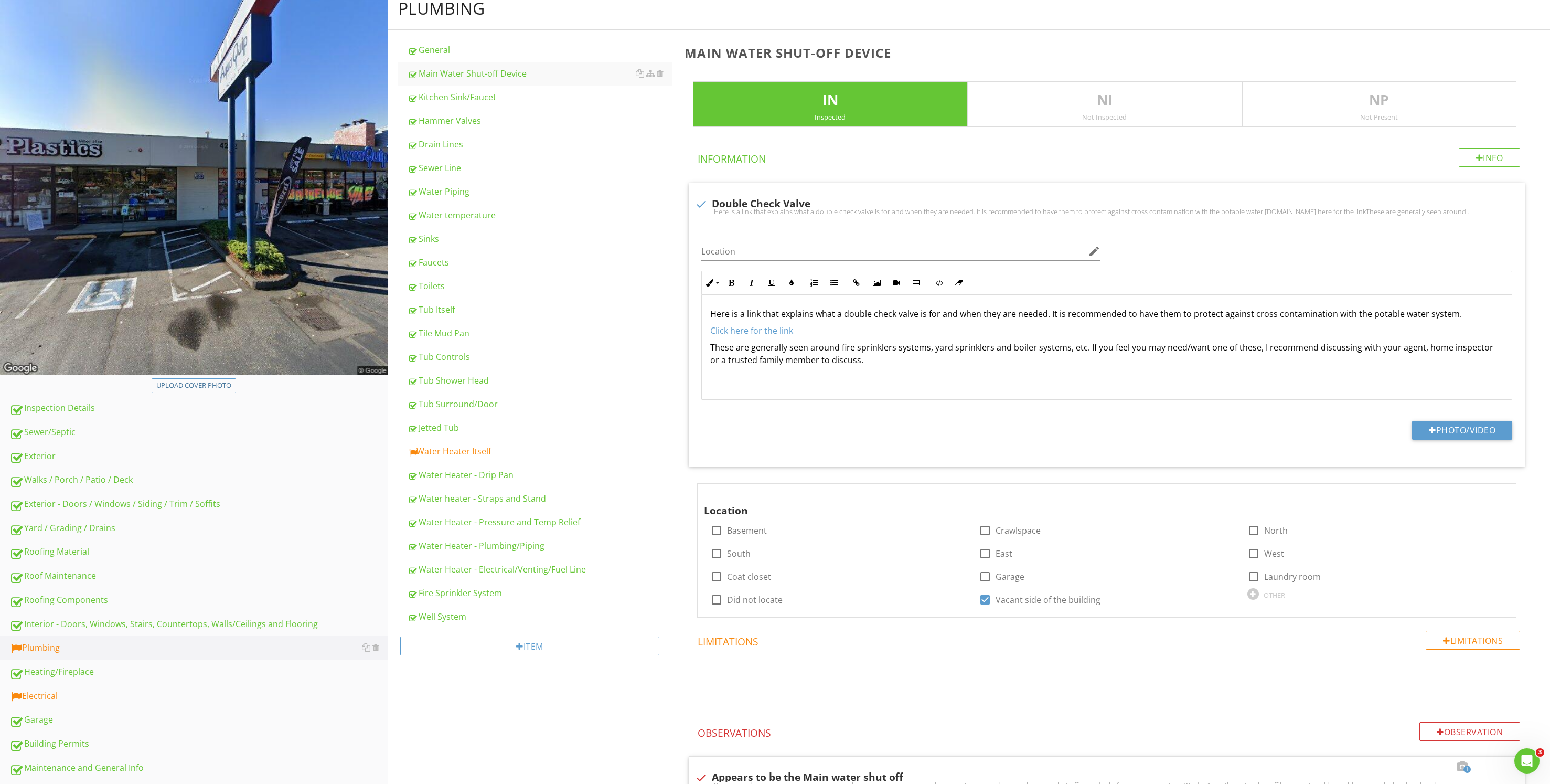
scroll to position [33, 0]
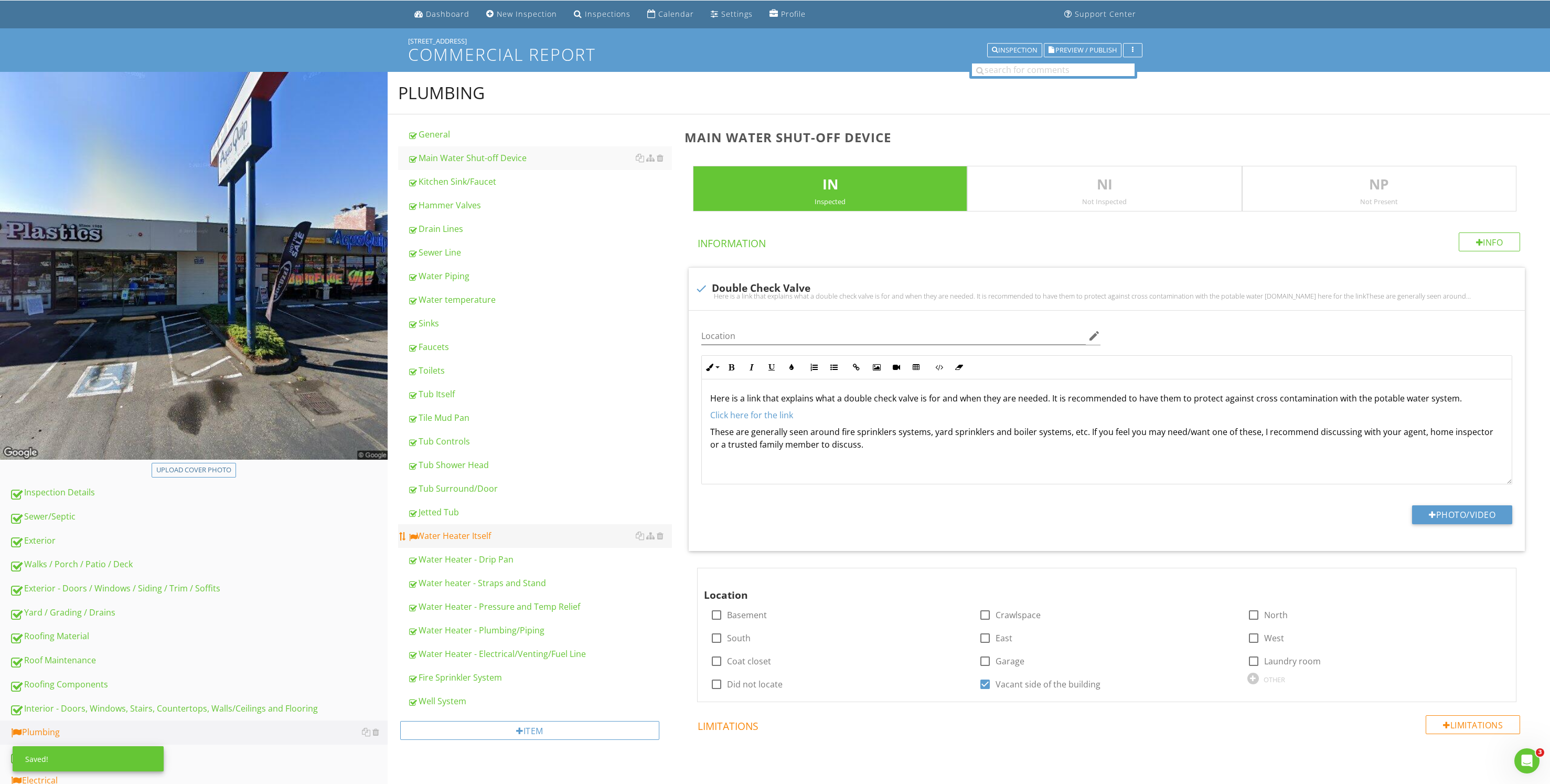
click at [494, 545] on link "Water Heater Itself" at bounding box center [539, 535] width 264 height 23
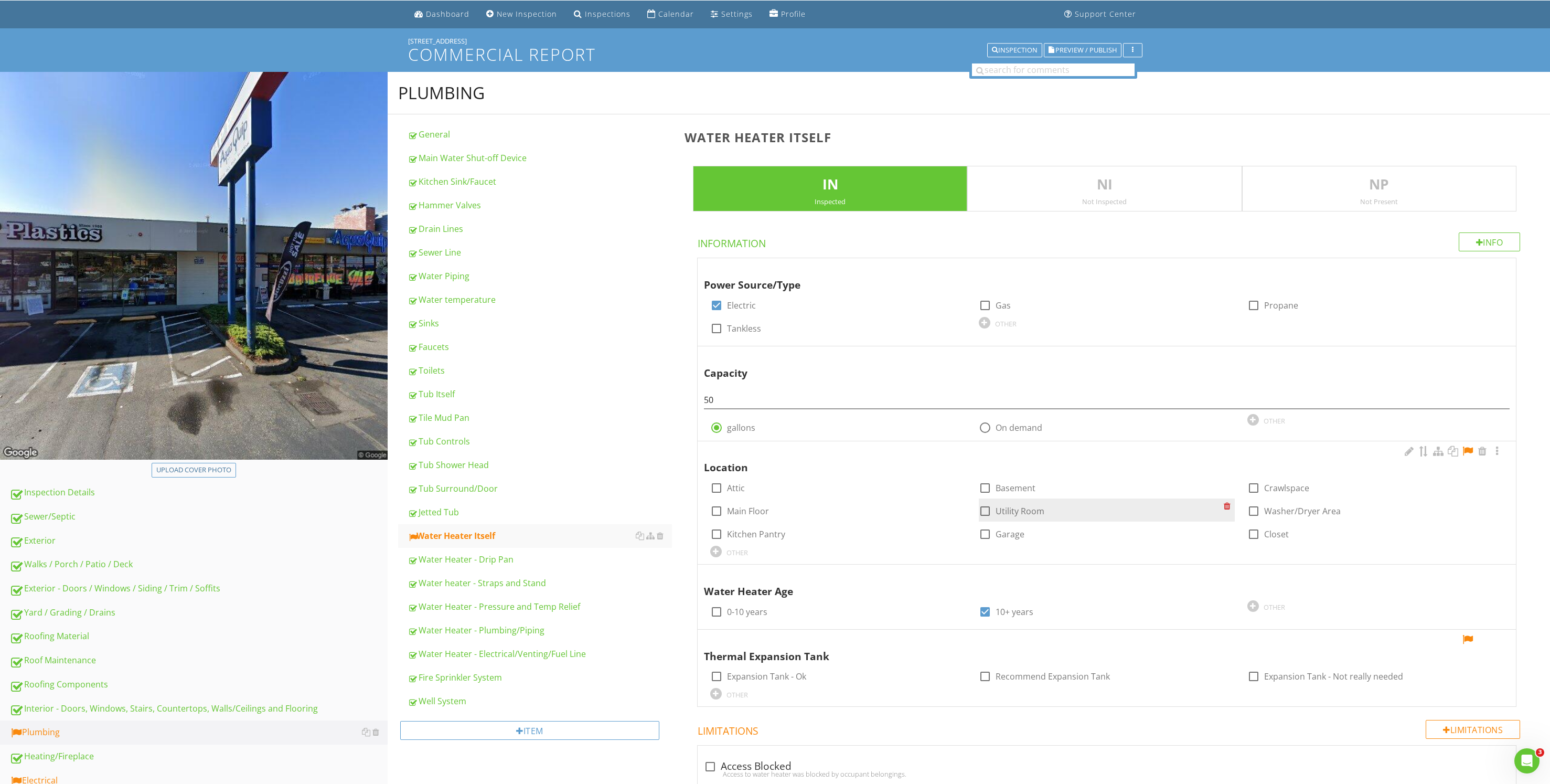
click at [1023, 517] on div "check_box_outline_blank Utility Room" at bounding box center [1011, 510] width 65 height 12
click at [1016, 514] on label "Utility Room" at bounding box center [1020, 510] width 49 height 10
checkbox input "true"
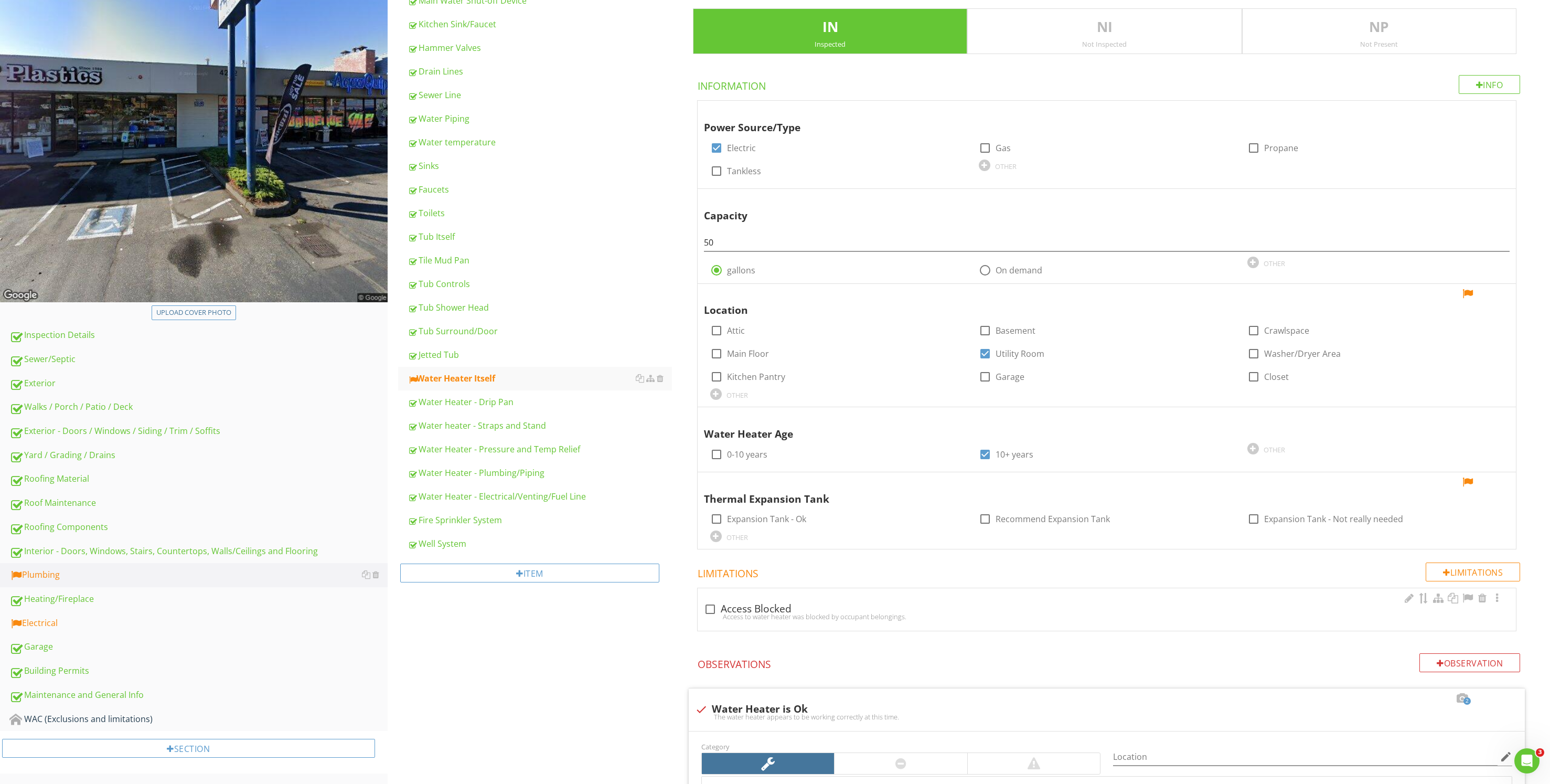
scroll to position [505, 0]
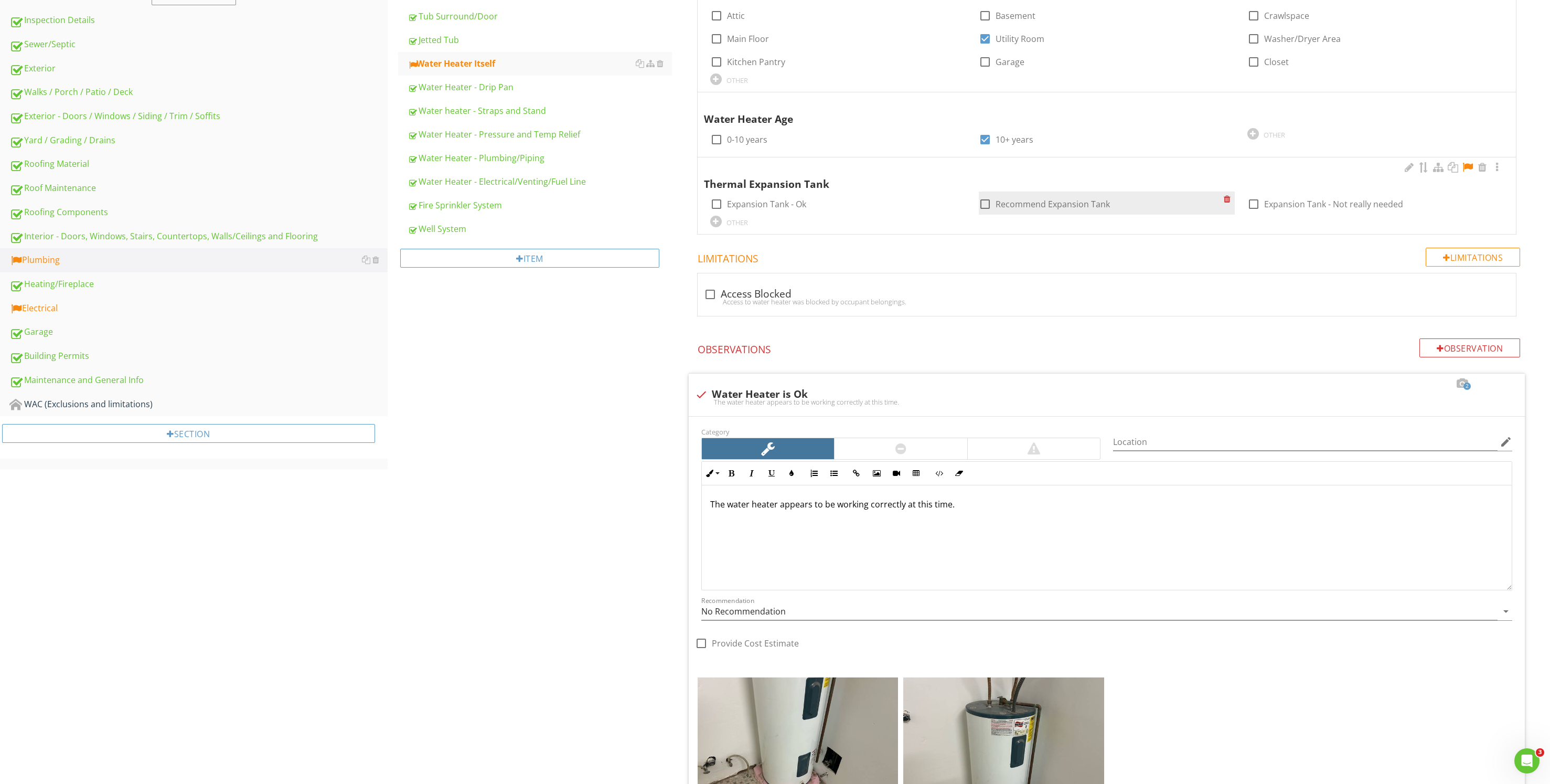
click at [1042, 197] on div "check_box_outline_blank Recommend Expansion Tank" at bounding box center [1101, 204] width 245 height 15
click at [1042, 202] on label "Recommend Expansion Tank" at bounding box center [1052, 204] width 115 height 10
checkbox input "true"
click at [1479, 169] on div at bounding box center [1482, 167] width 12 height 10
click at [1465, 166] on div at bounding box center [1467, 167] width 12 height 10
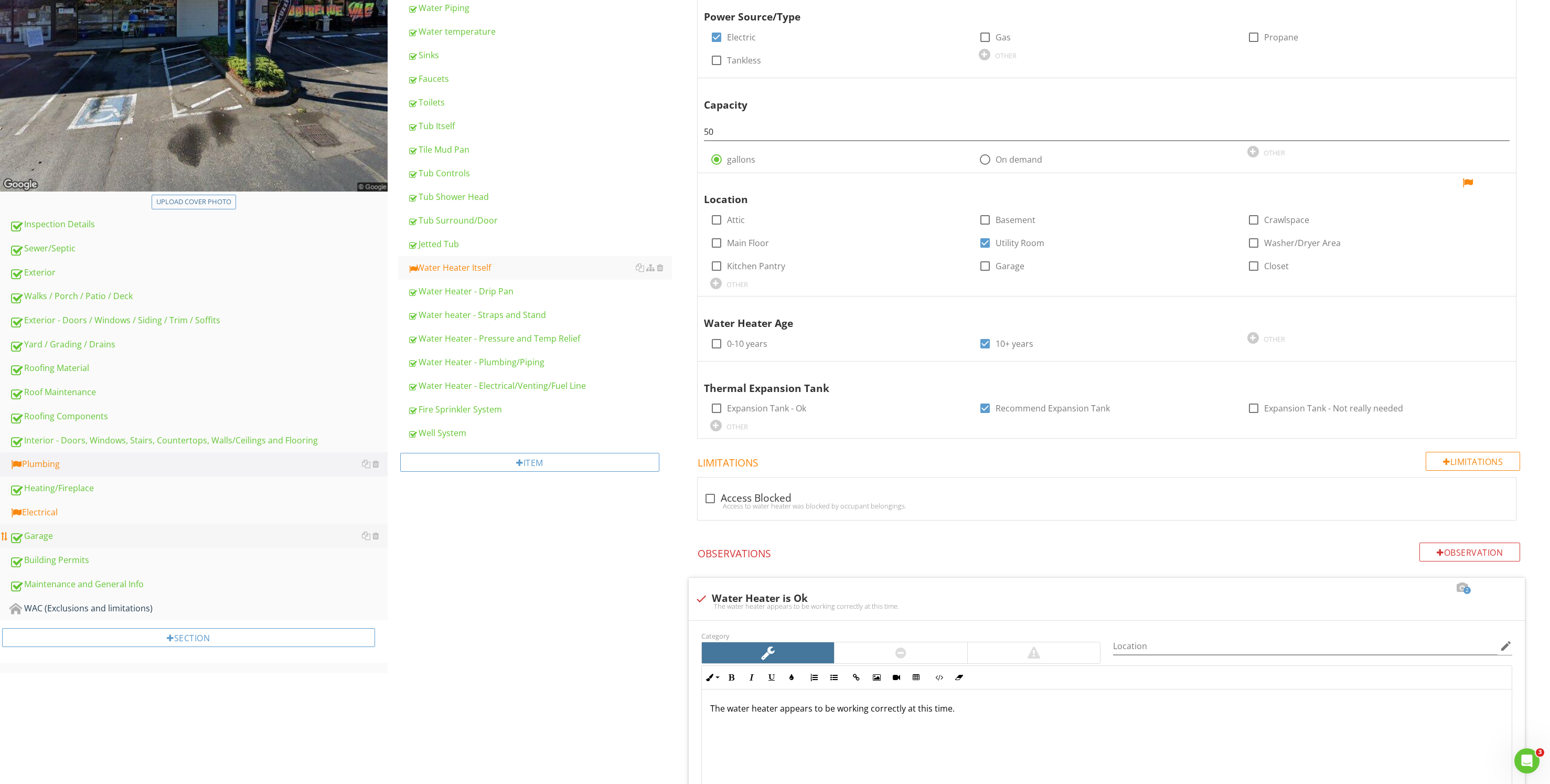
scroll to position [314, 0]
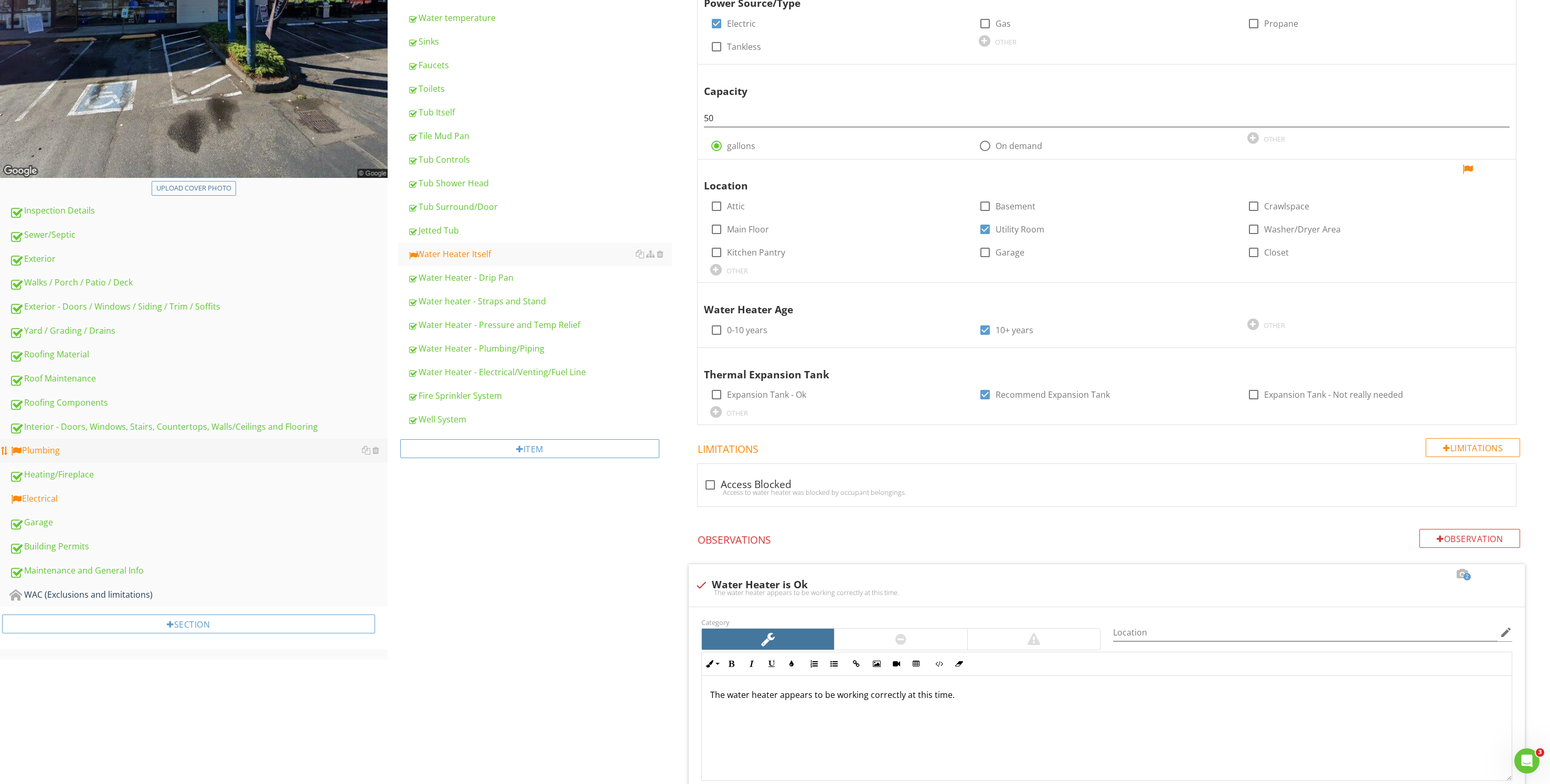
click at [170, 446] on div "Plumbing" at bounding box center [198, 451] width 378 height 13
click at [39, 445] on div "Plumbing" at bounding box center [198, 451] width 378 height 13
click at [35, 448] on div "Plumbing" at bounding box center [198, 451] width 378 height 13
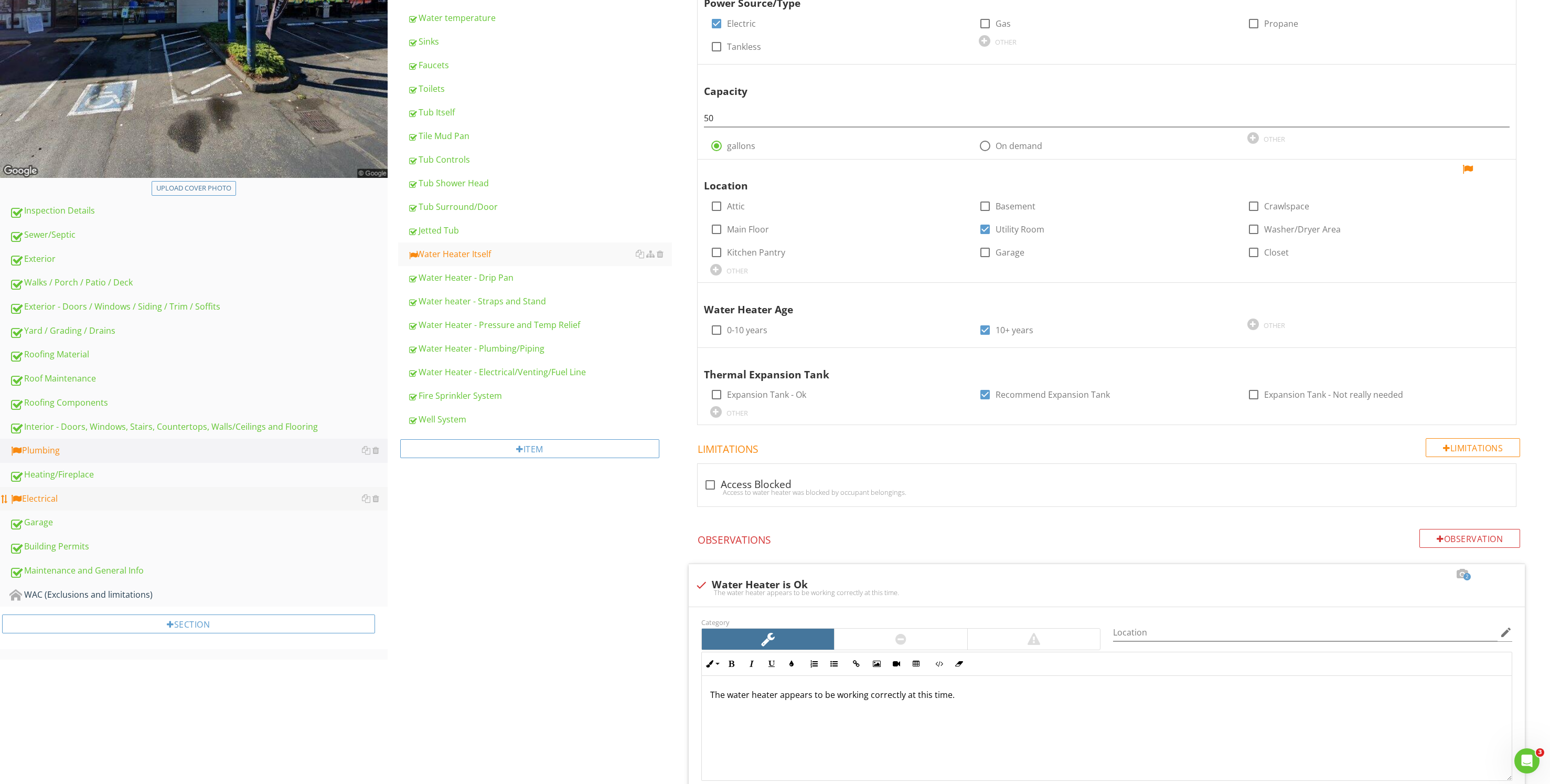
click at [41, 496] on div "Electrical" at bounding box center [198, 499] width 378 height 13
click at [599, 254] on div "Water Heater Itself" at bounding box center [539, 253] width 264 height 12
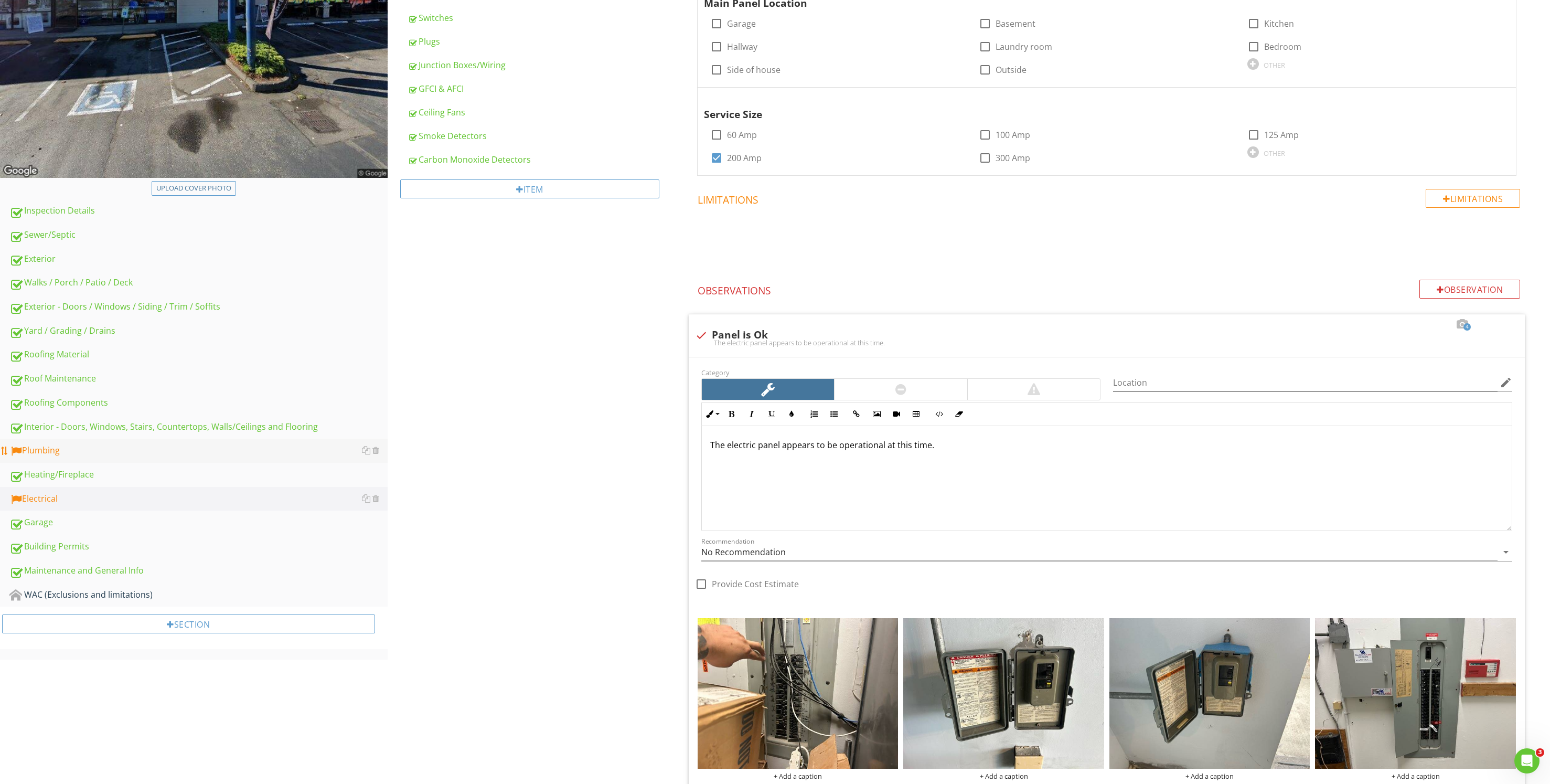
click at [70, 446] on div "Plumbing" at bounding box center [198, 451] width 378 height 13
type textarea "<p>You are missing bolts in your electrical panel or they are the wrong style.&…"
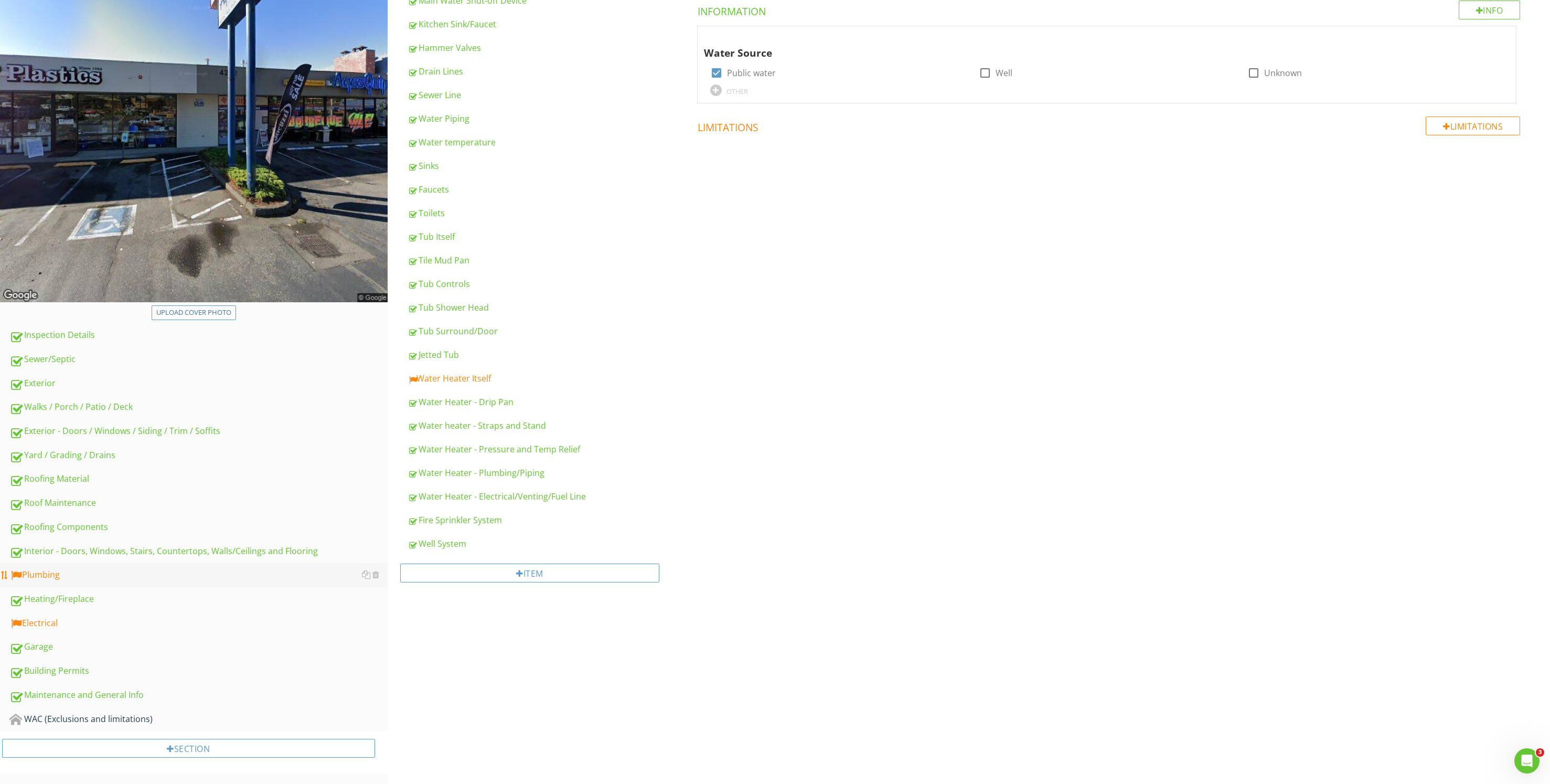
scroll to position [190, 0]
click at [533, 385] on link "Water Heater Itself" at bounding box center [539, 378] width 264 height 23
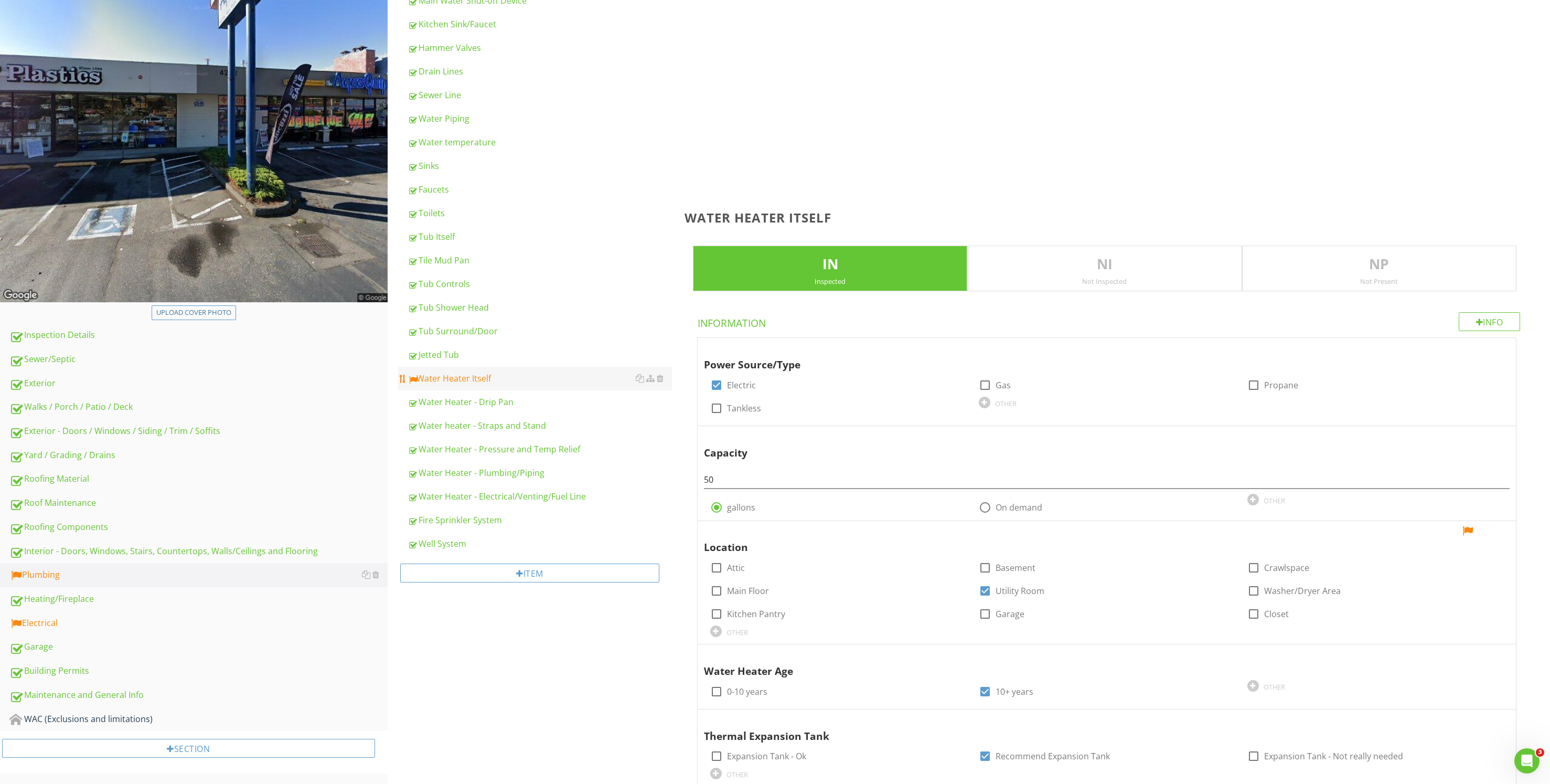
scroll to position [314, 0]
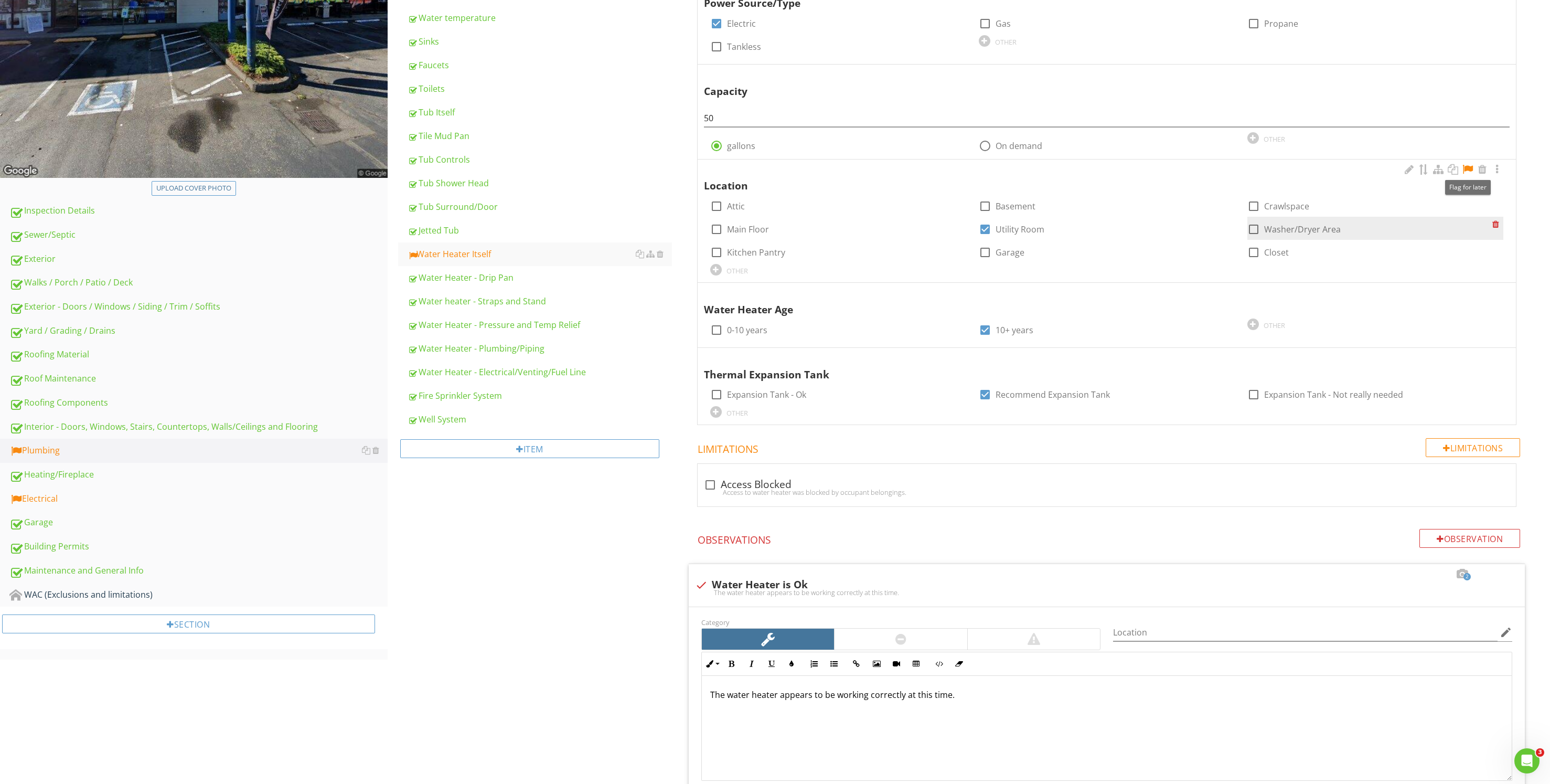
click at [1468, 167] on div at bounding box center [1467, 169] width 12 height 10
click at [33, 495] on div "Electrical" at bounding box center [198, 499] width 378 height 13
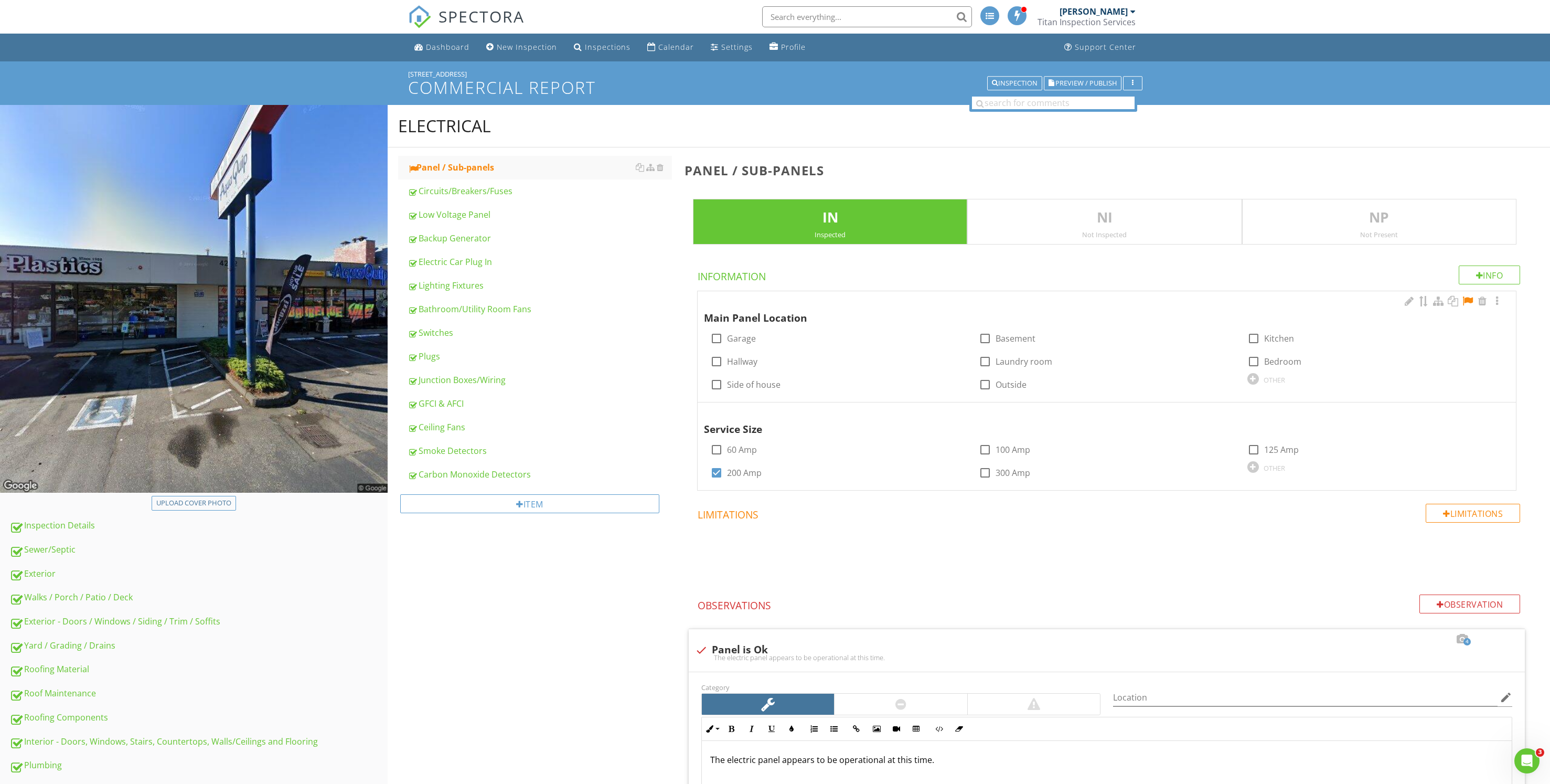
click at [1466, 300] on div at bounding box center [1467, 300] width 12 height 10
click at [1264, 381] on div "OTHER" at bounding box center [1274, 380] width 22 height 9
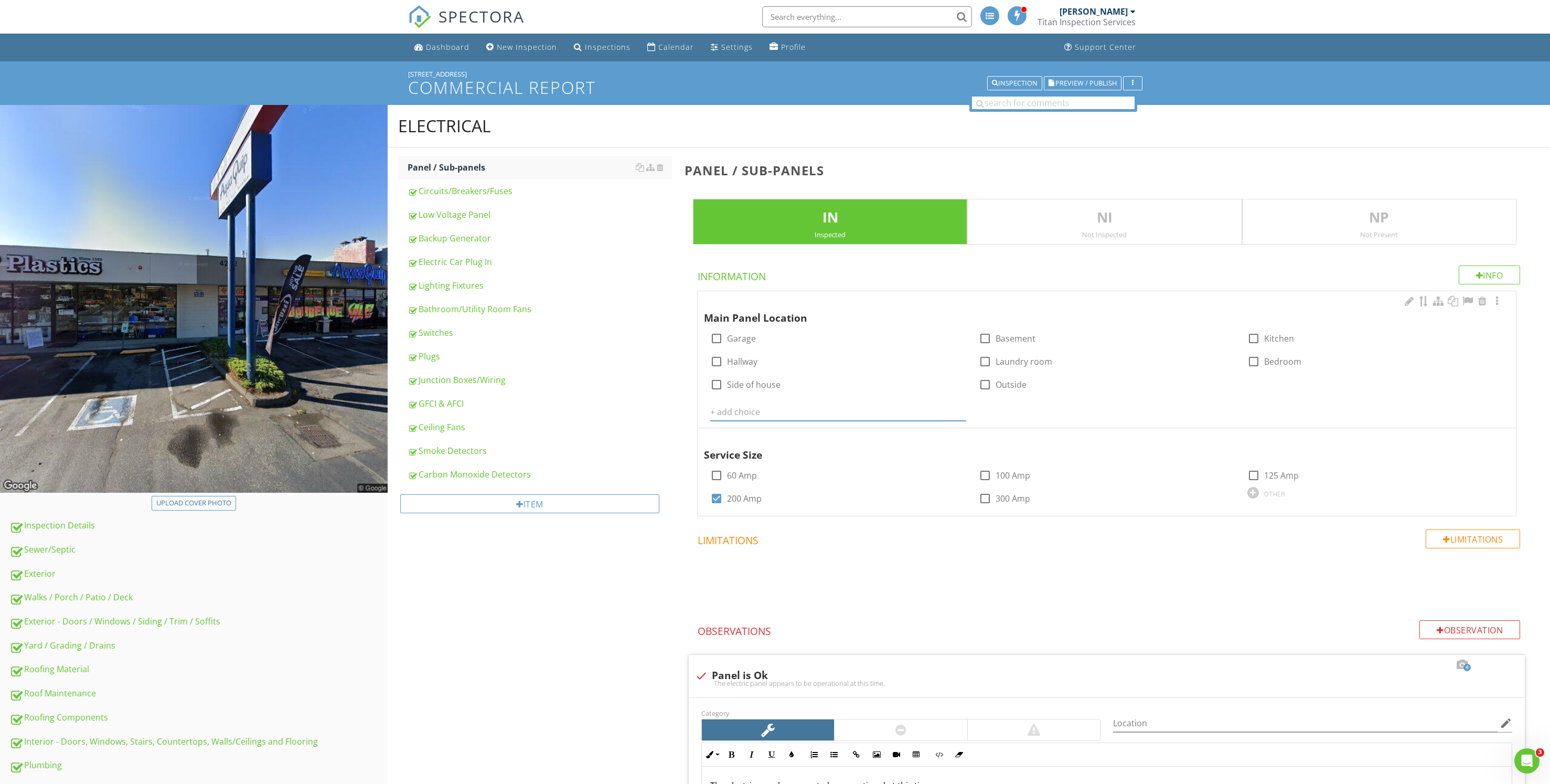
type input "B"
type input "Storage room"
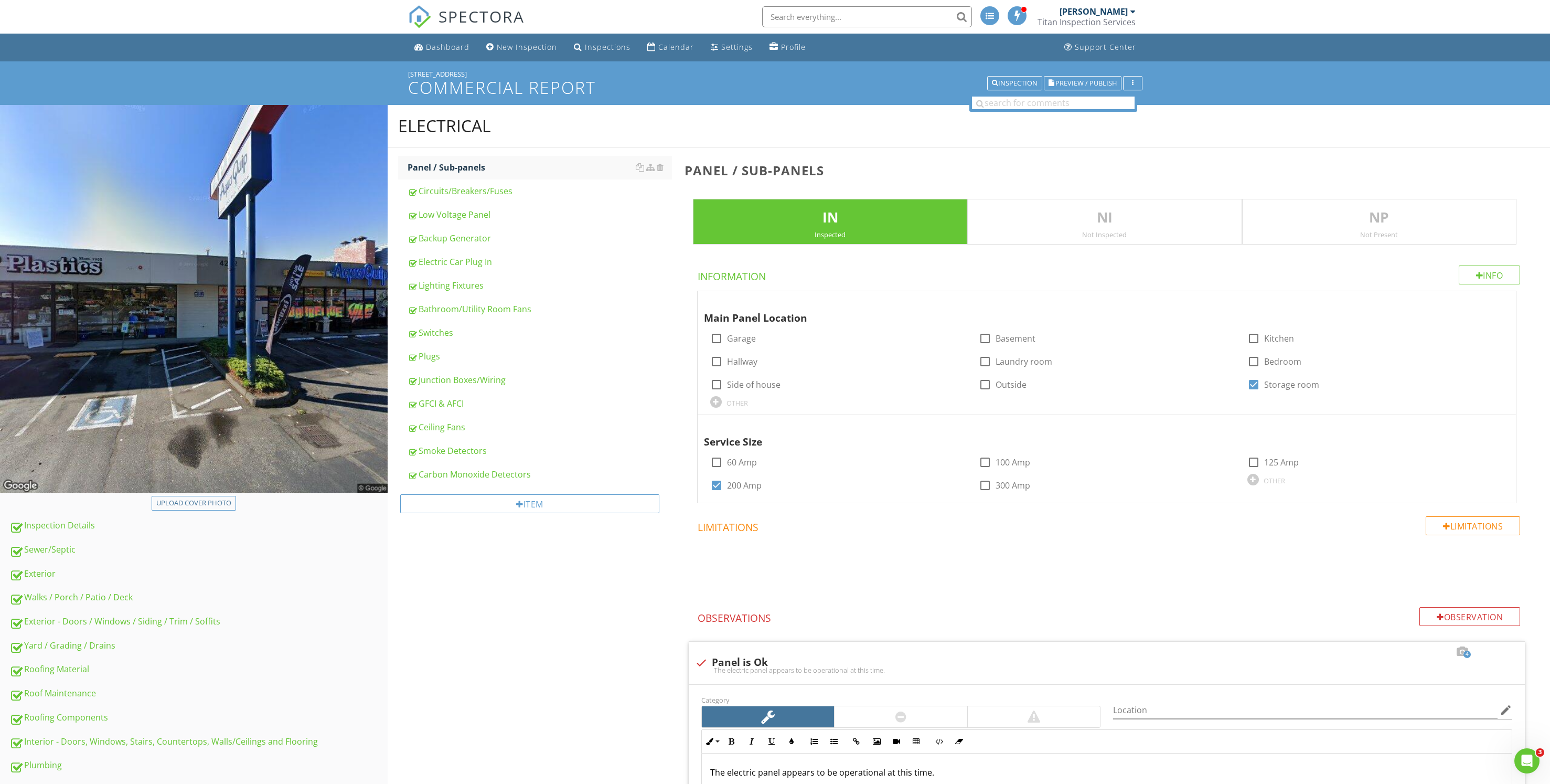
click at [1261, 475] on div "OTHER" at bounding box center [1375, 478] width 256 height 12
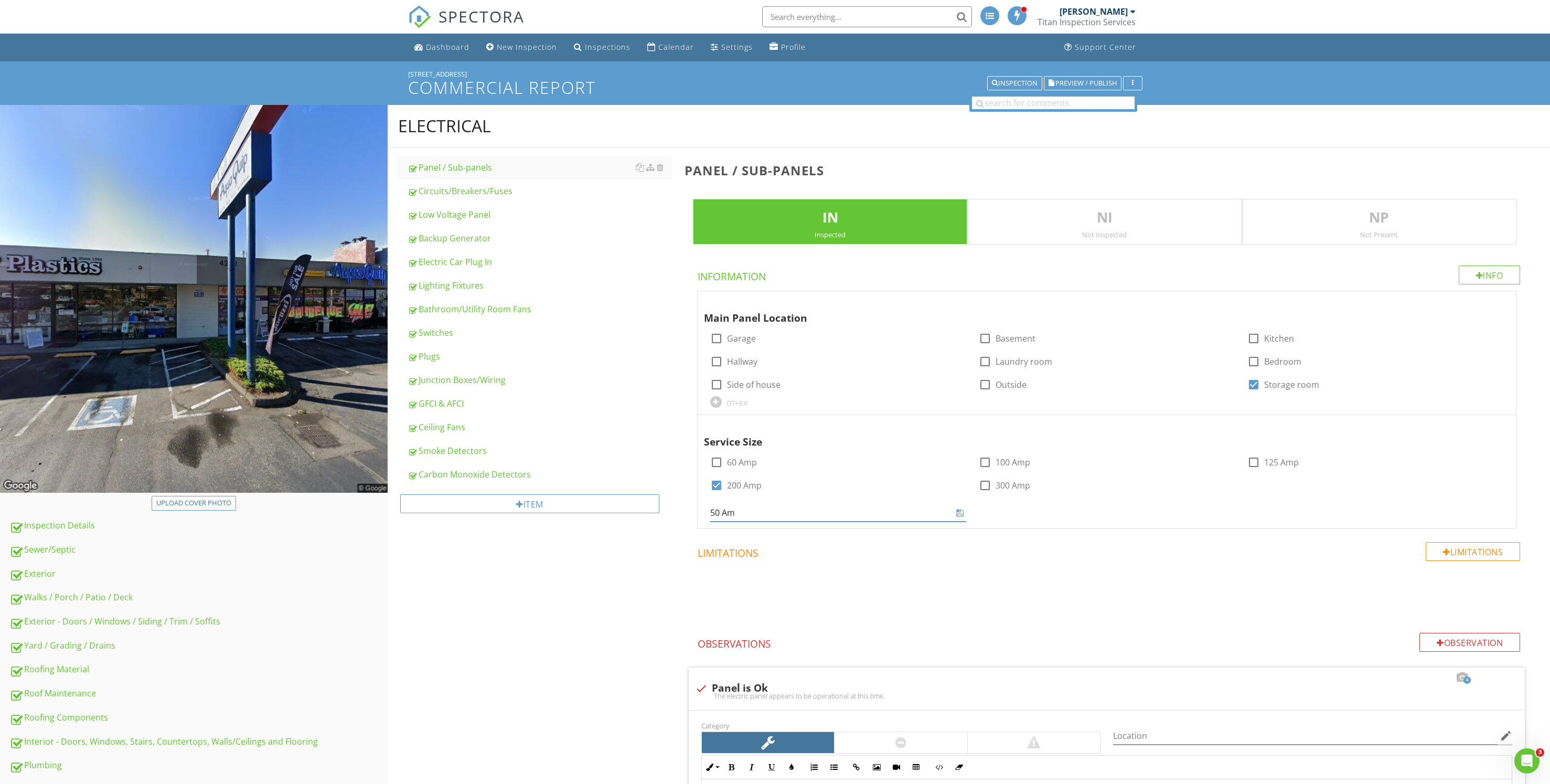
type input "50 Amp"
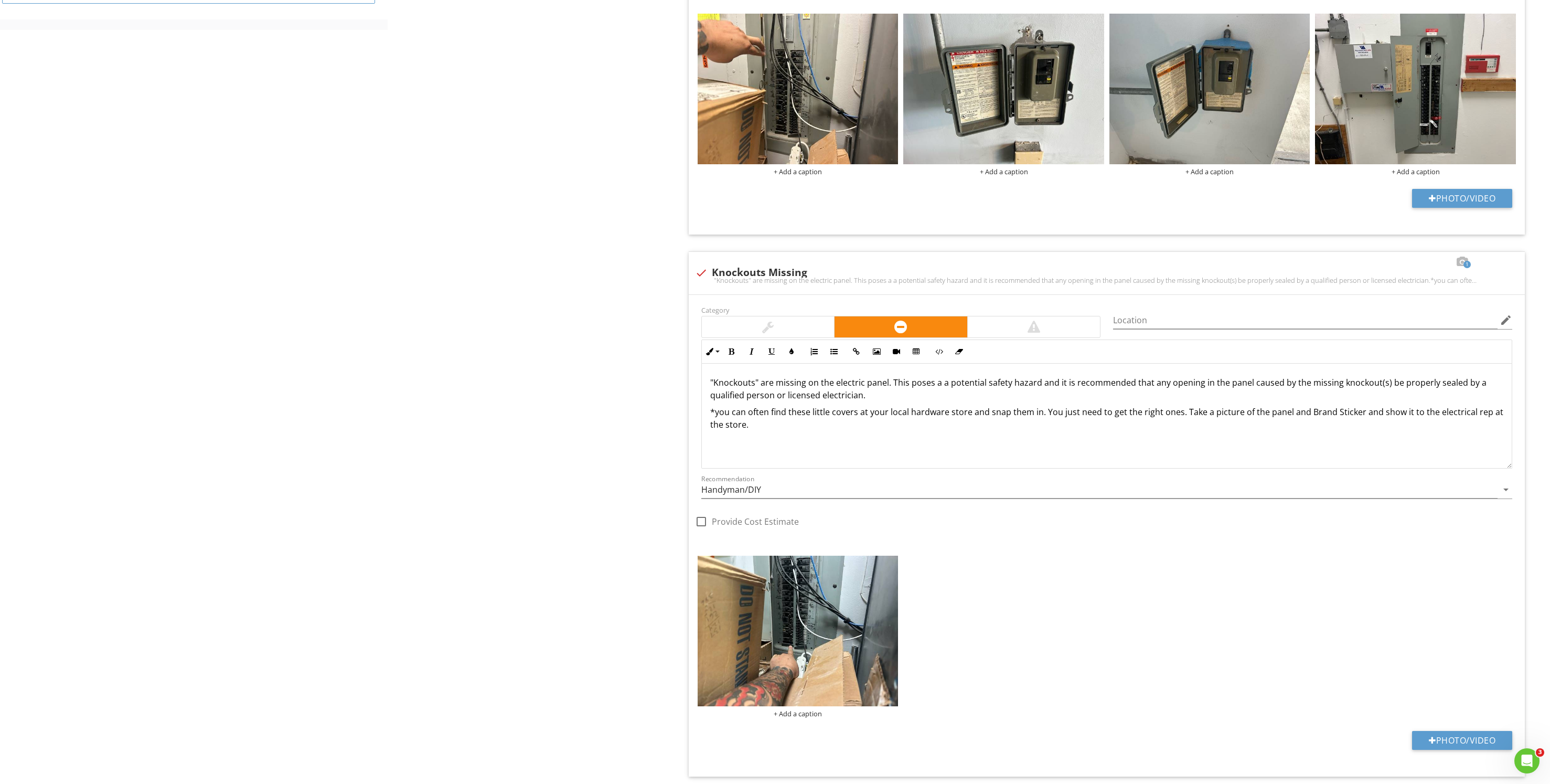
scroll to position [1101, 0]
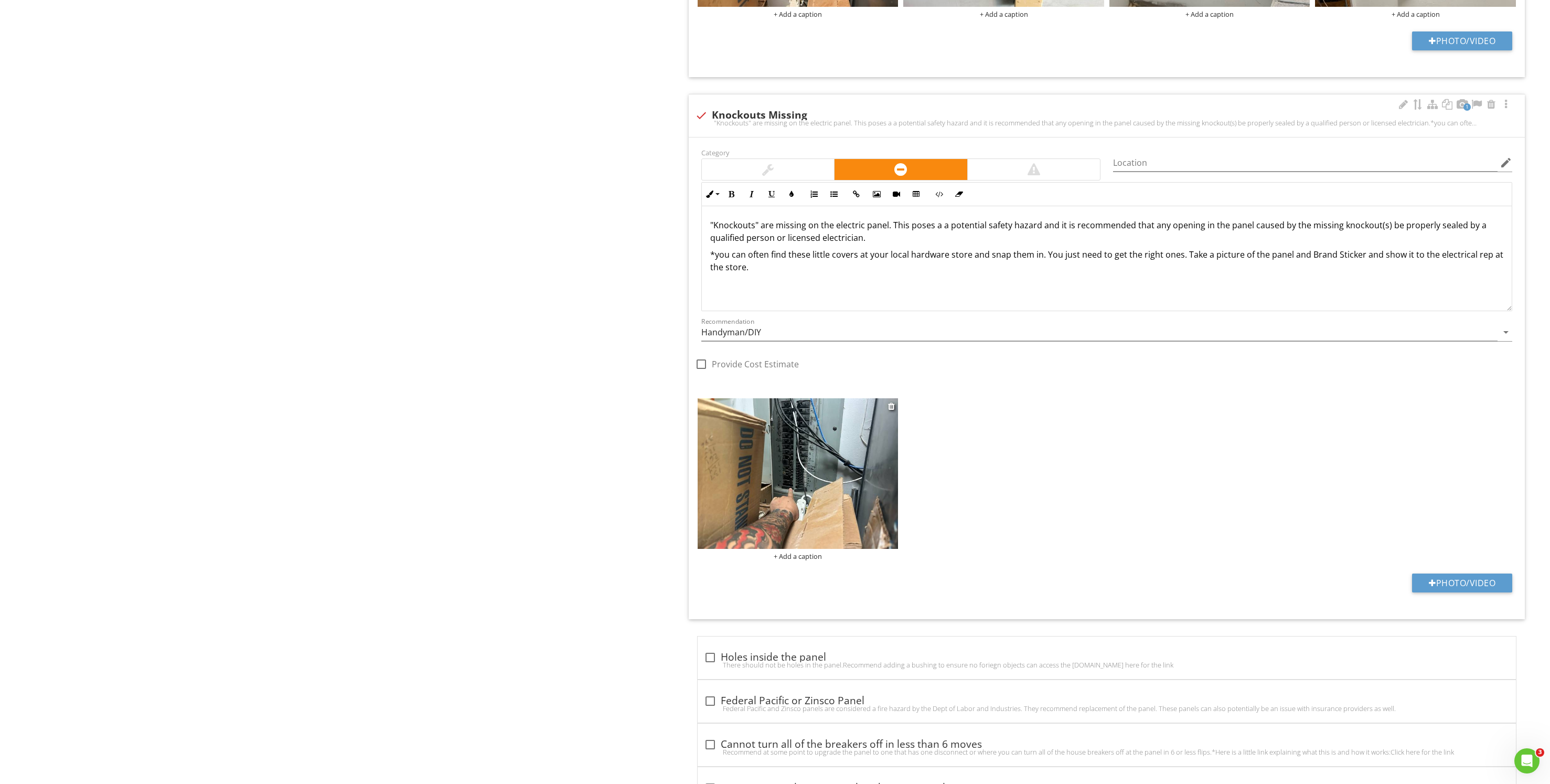
click at [801, 555] on div "+ Add a caption" at bounding box center [798, 556] width 201 height 9
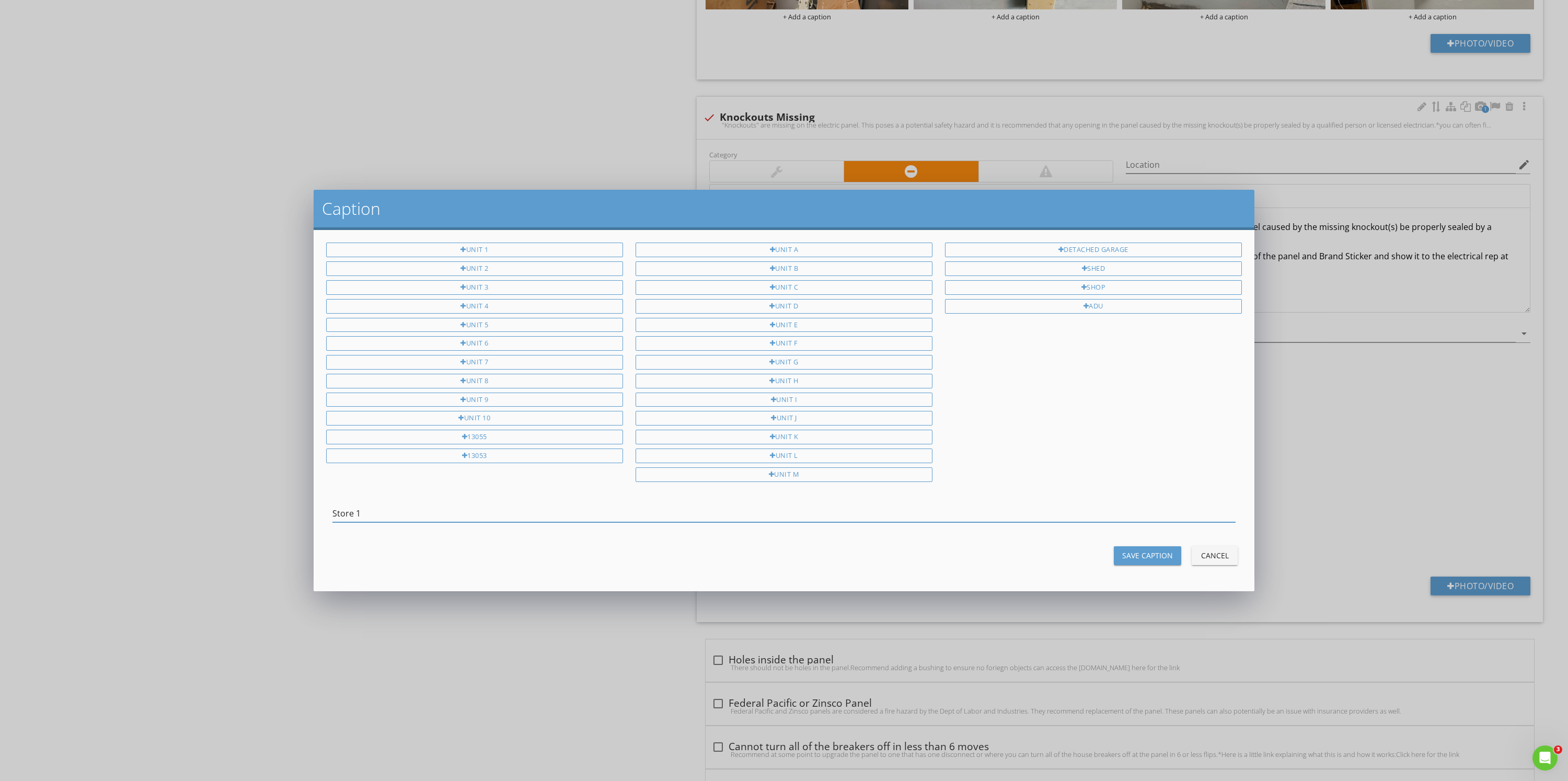
type input "Store 1"
click at [1150, 553] on div "Save Caption" at bounding box center [1147, 556] width 51 height 11
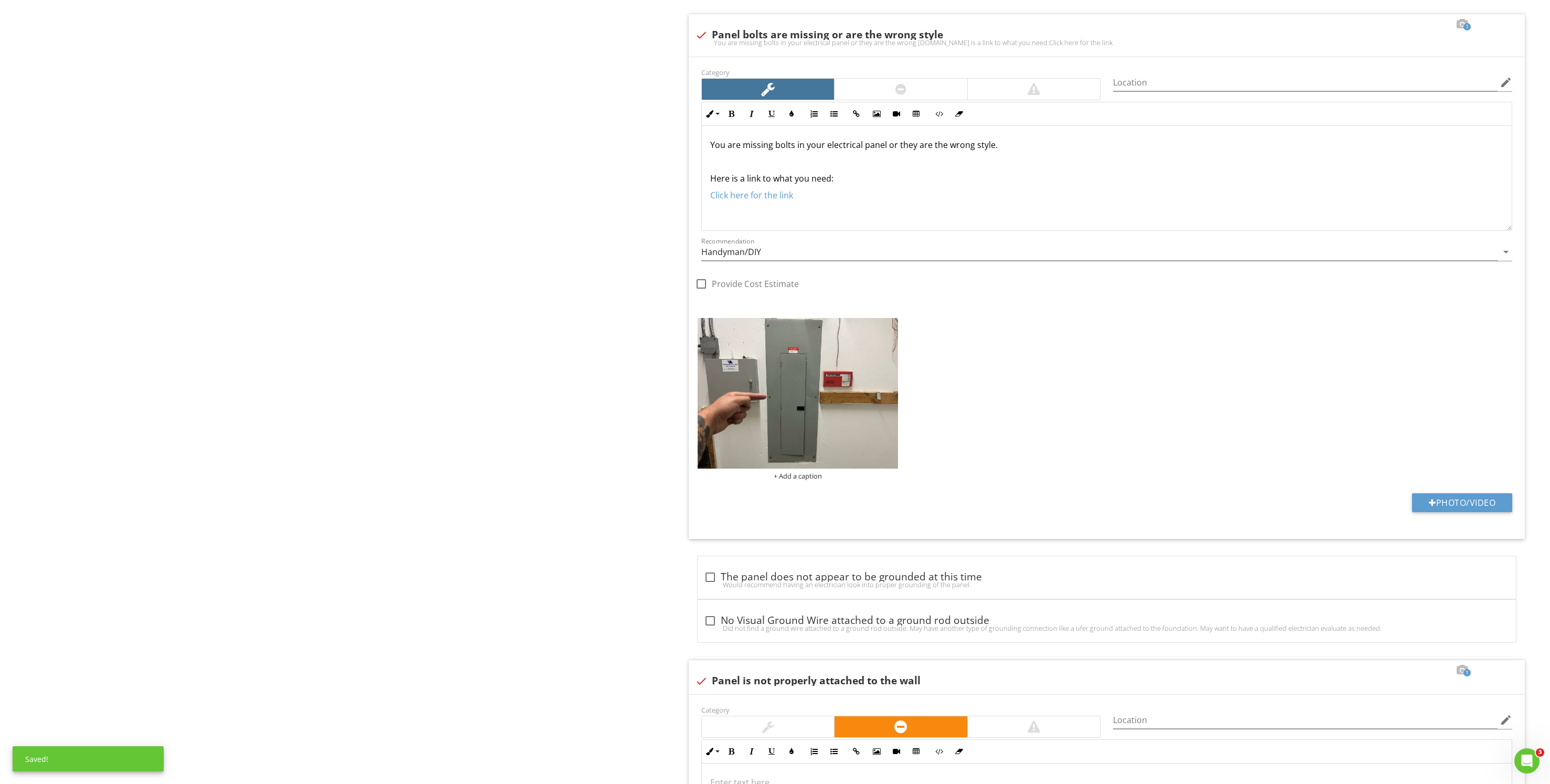
scroll to position [2046, 0]
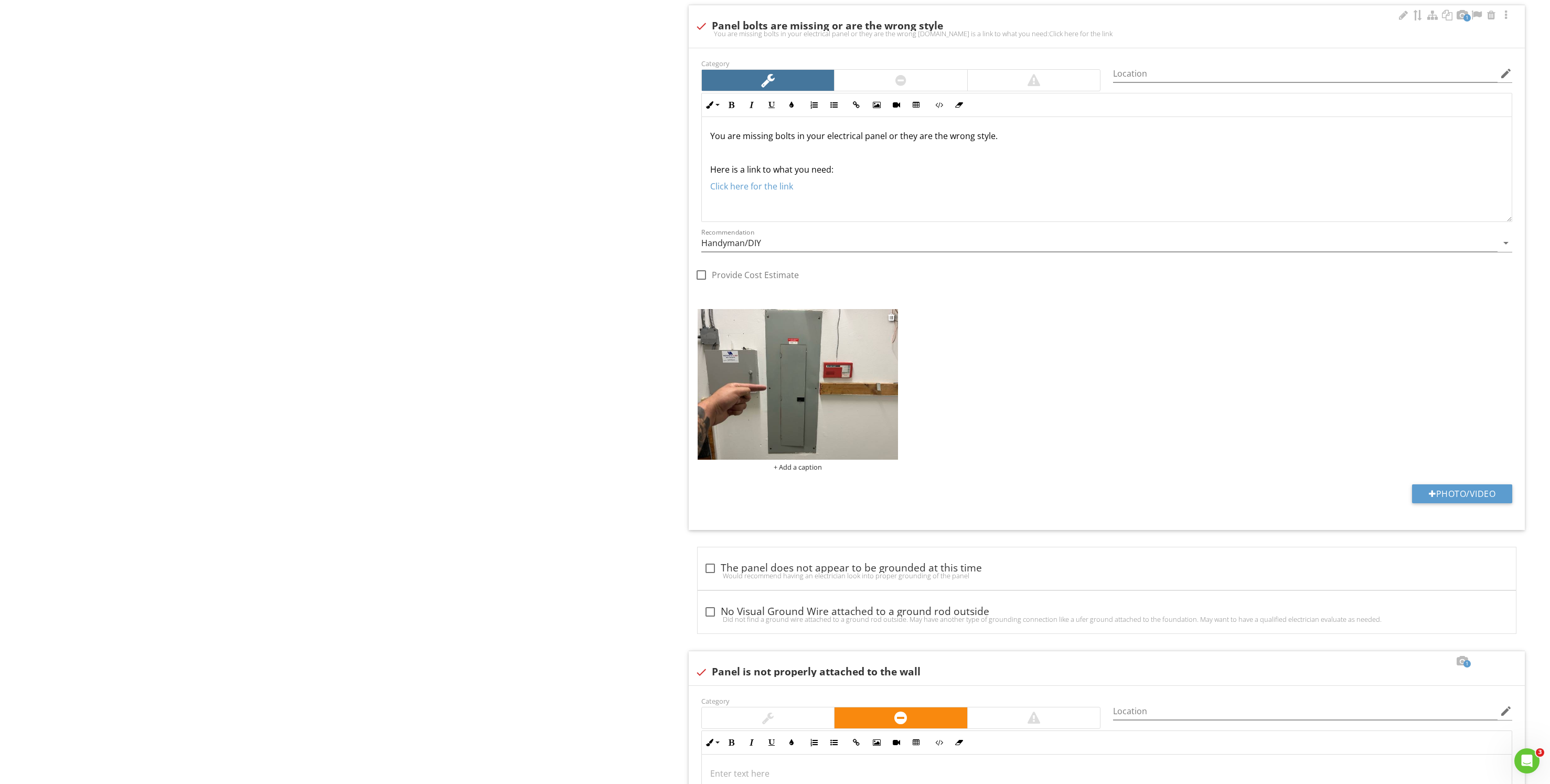
click at [798, 467] on div "+ Add a caption" at bounding box center [798, 467] width 201 height 9
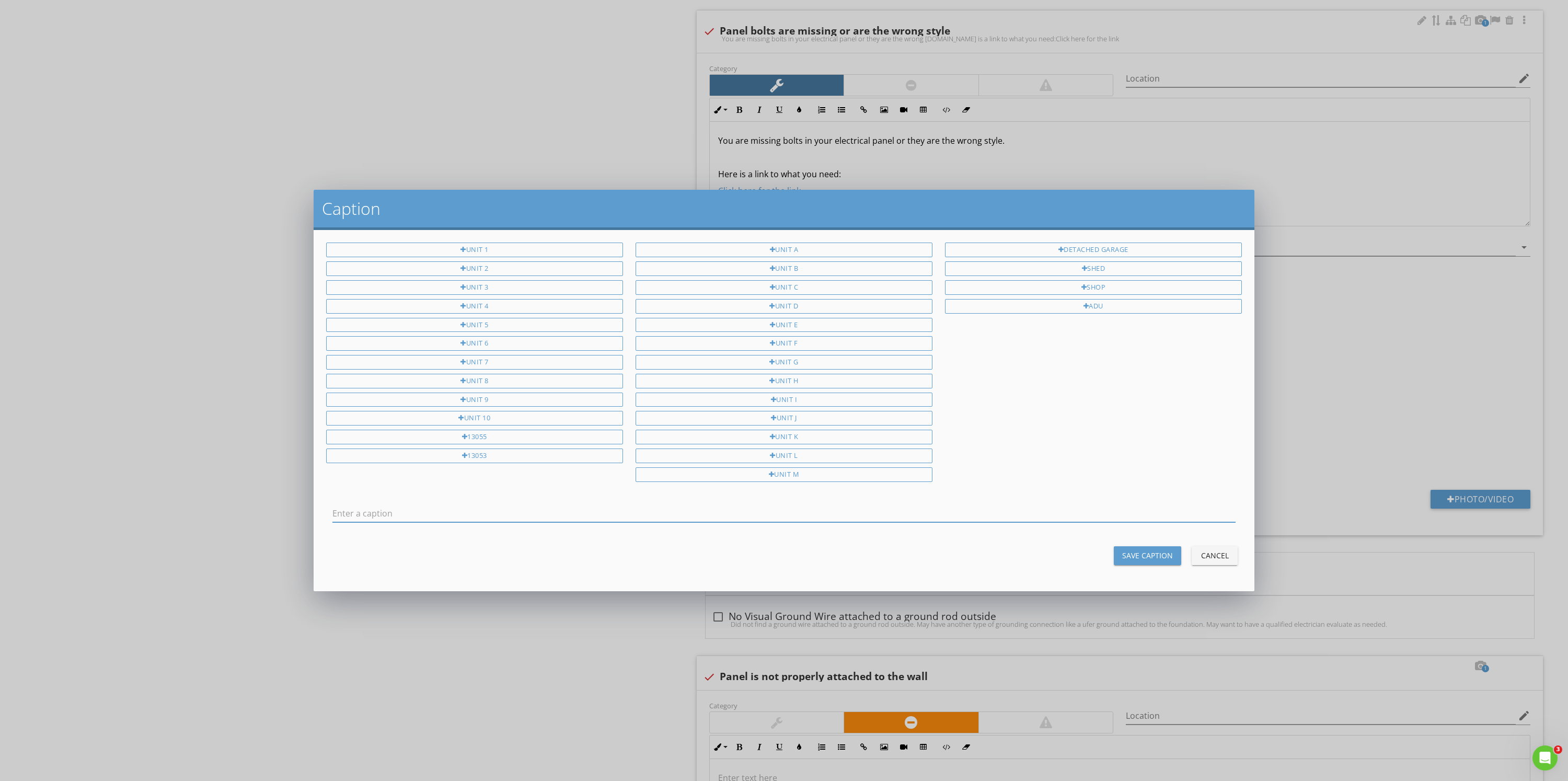
click at [698, 505] on input "text" at bounding box center [783, 513] width 903 height 17
type input "Store 2"
click at [1142, 562] on button "Save Caption" at bounding box center [1147, 556] width 67 height 19
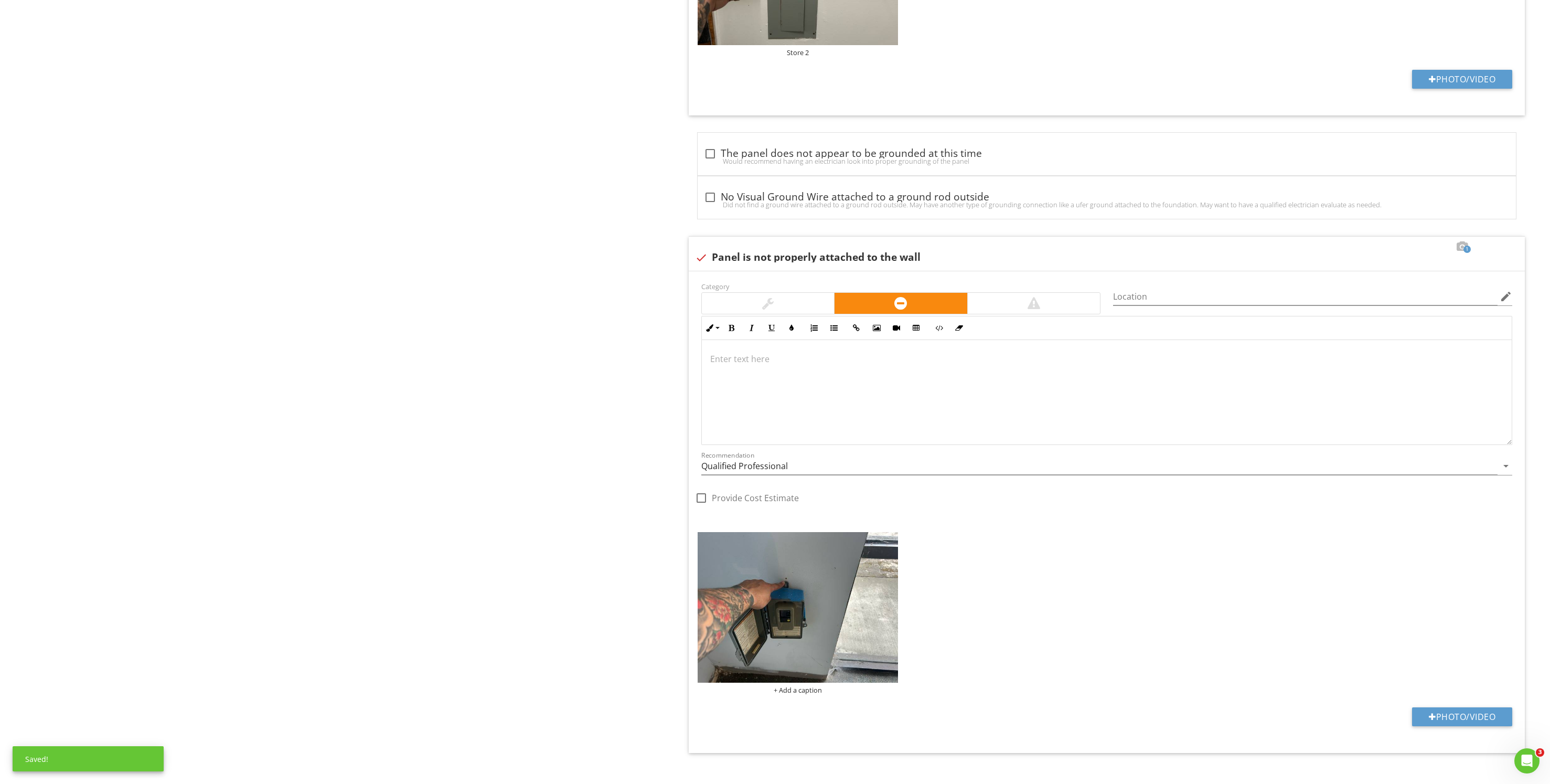
scroll to position [2472, 0]
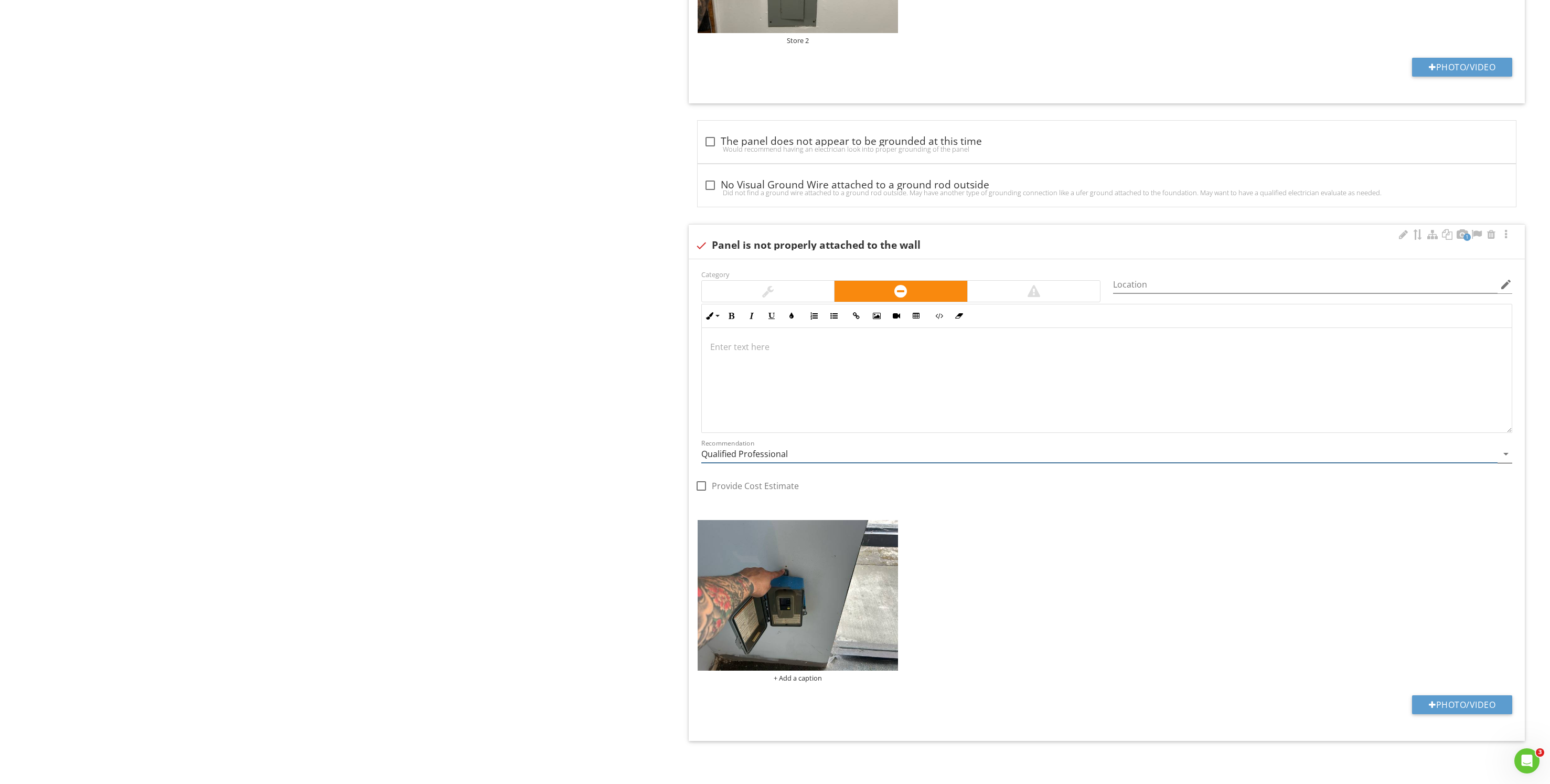
click at [828, 457] on input "Qualified Professional" at bounding box center [1099, 454] width 796 height 17
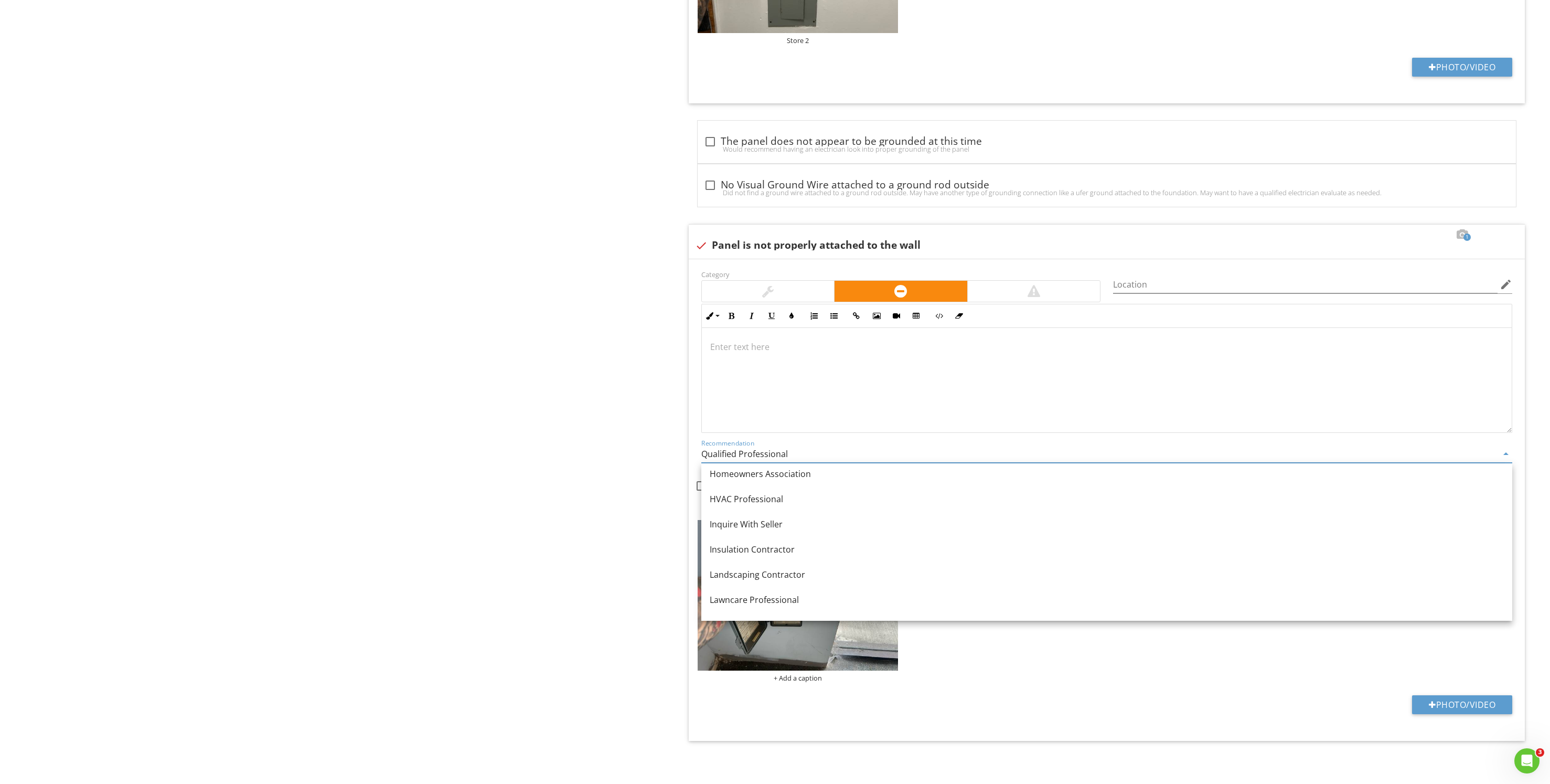
scroll to position [630, 0]
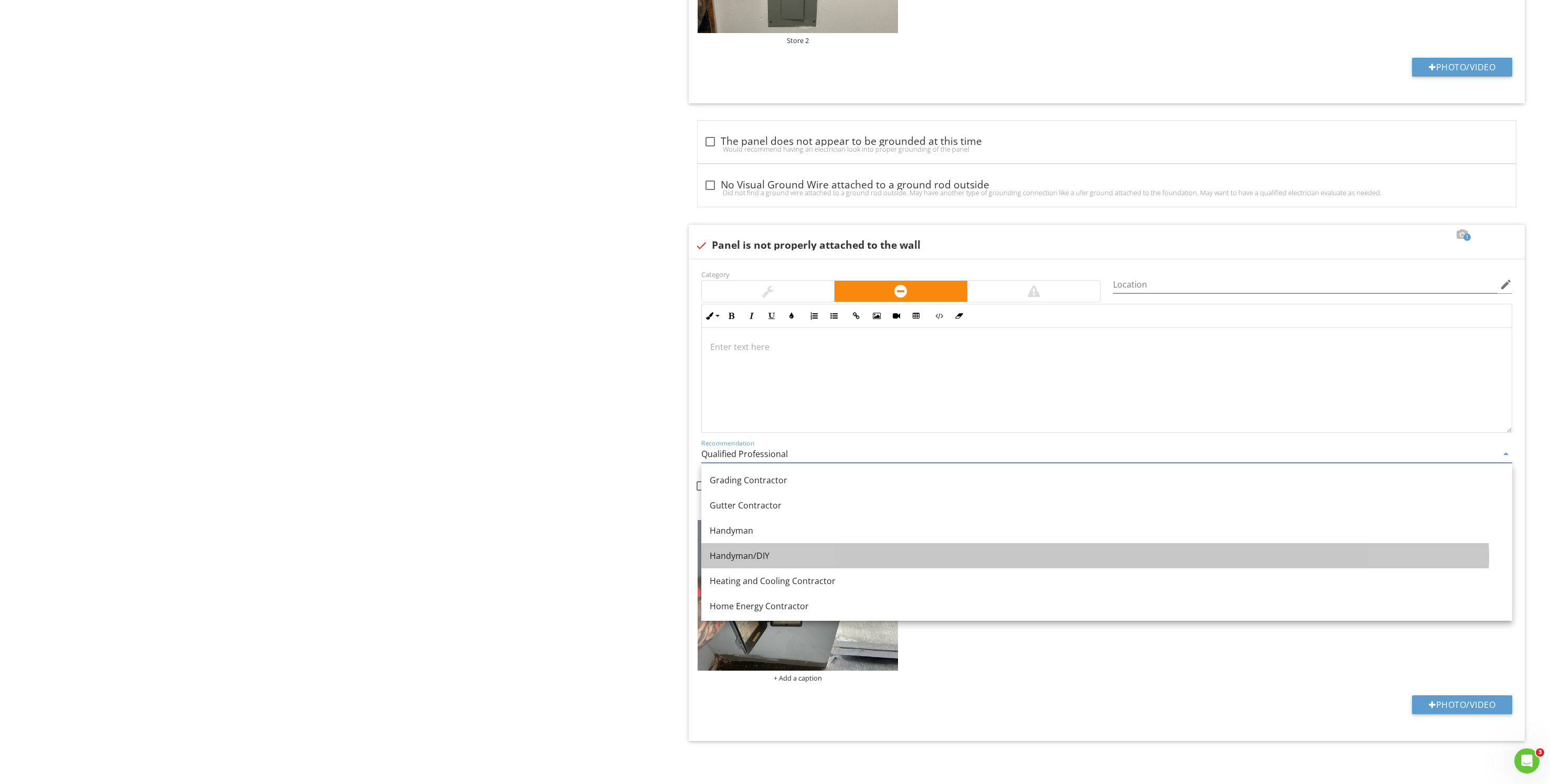
click at [822, 556] on div "Handyman/DIY" at bounding box center [1107, 555] width 794 height 12
type input "Handyman/DIY"
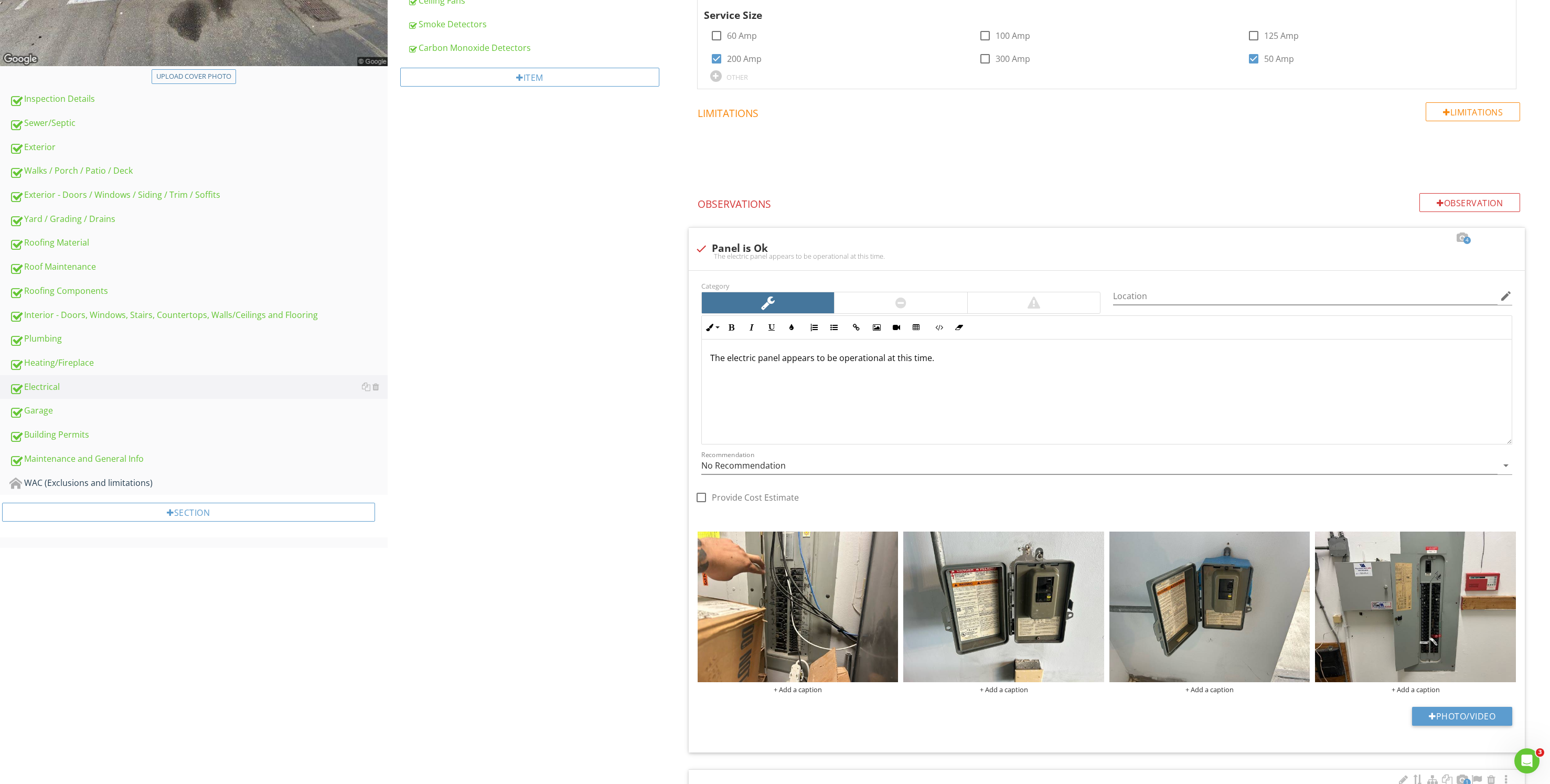
scroll to position [0, 0]
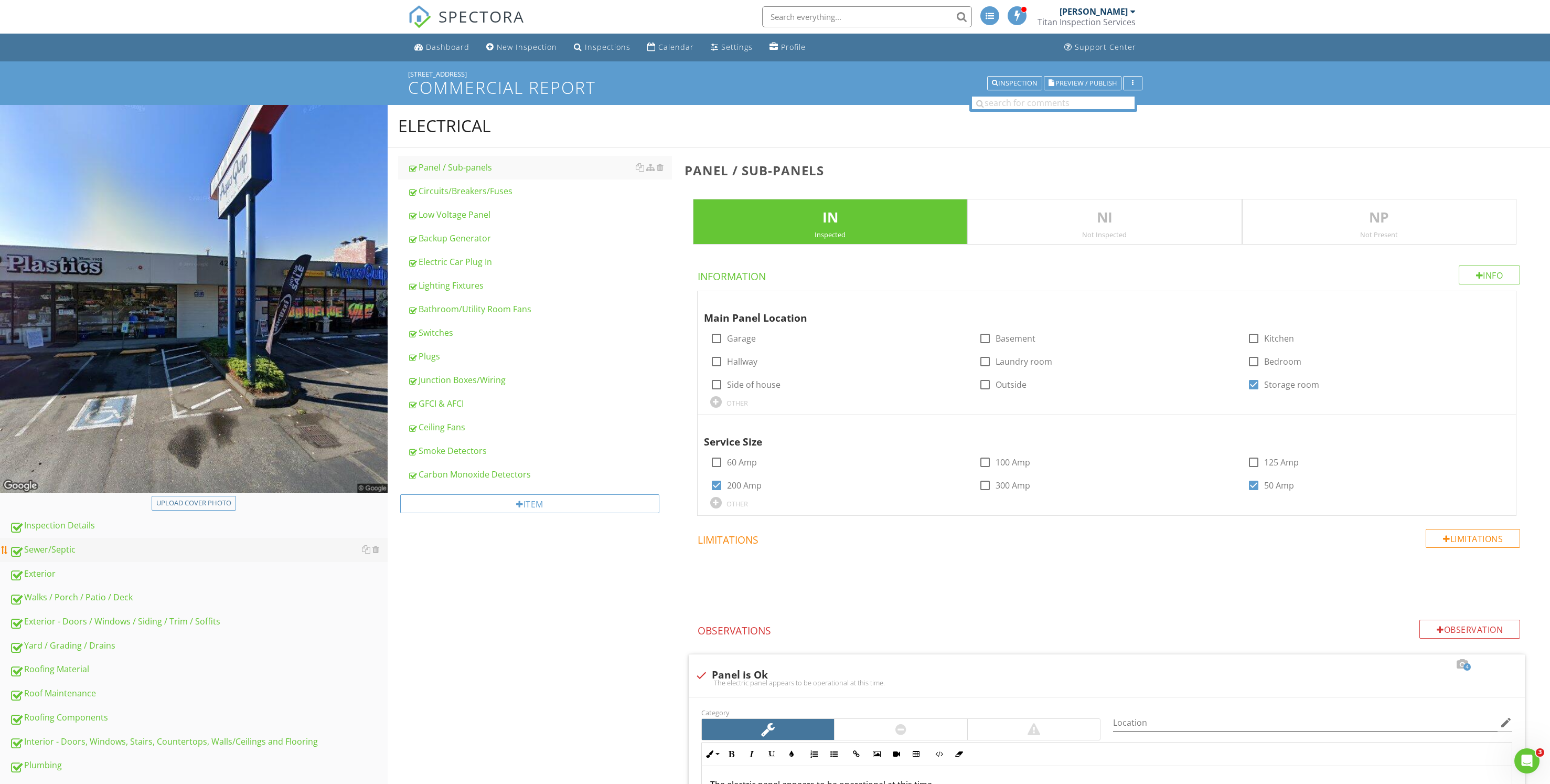
click at [64, 545] on div "Sewer/Septic" at bounding box center [198, 549] width 378 height 13
type textarea "<p>You are missing bolts in your electrical panel or they are the wrong style.&…"
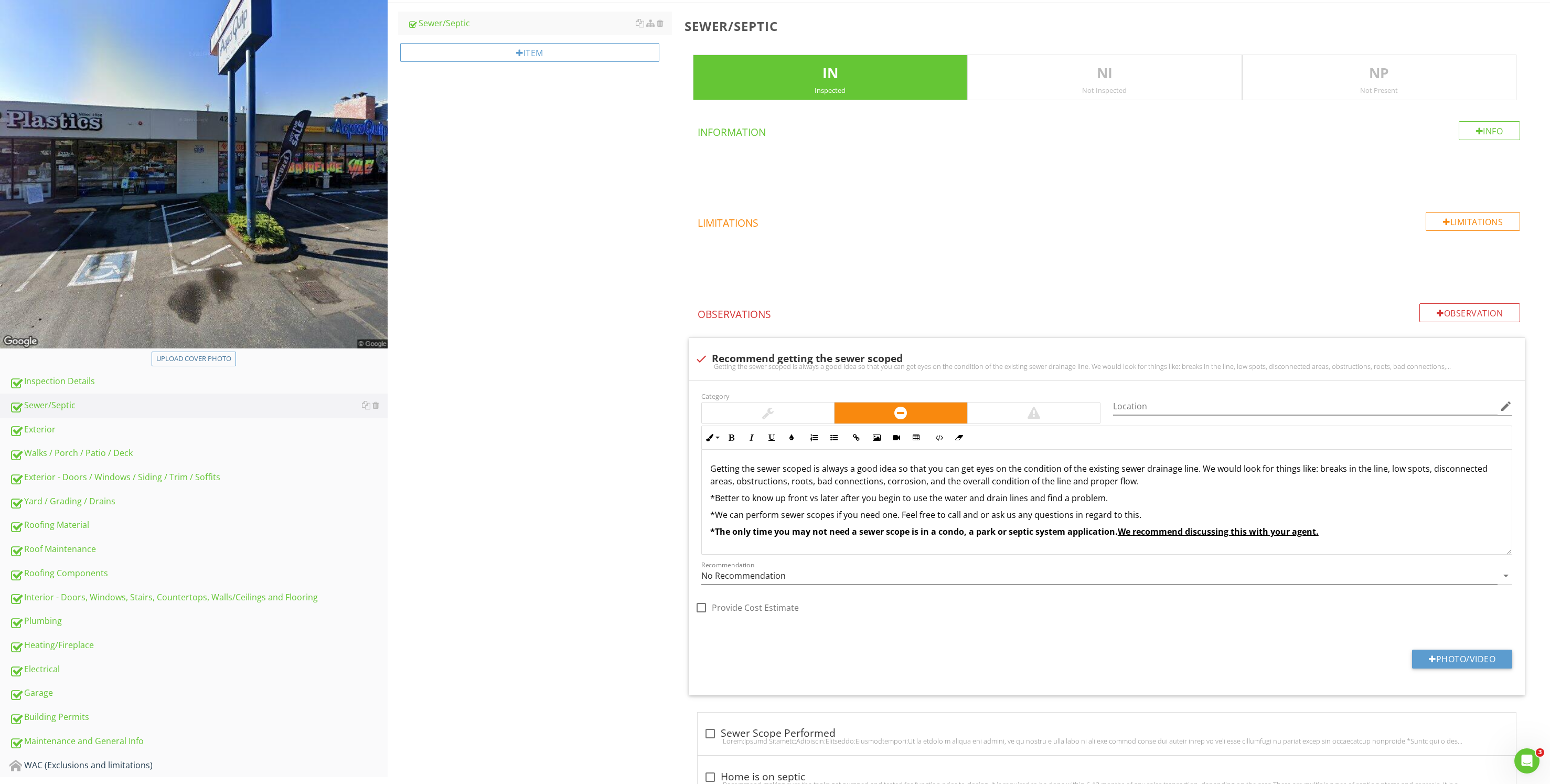
scroll to position [157, 0]
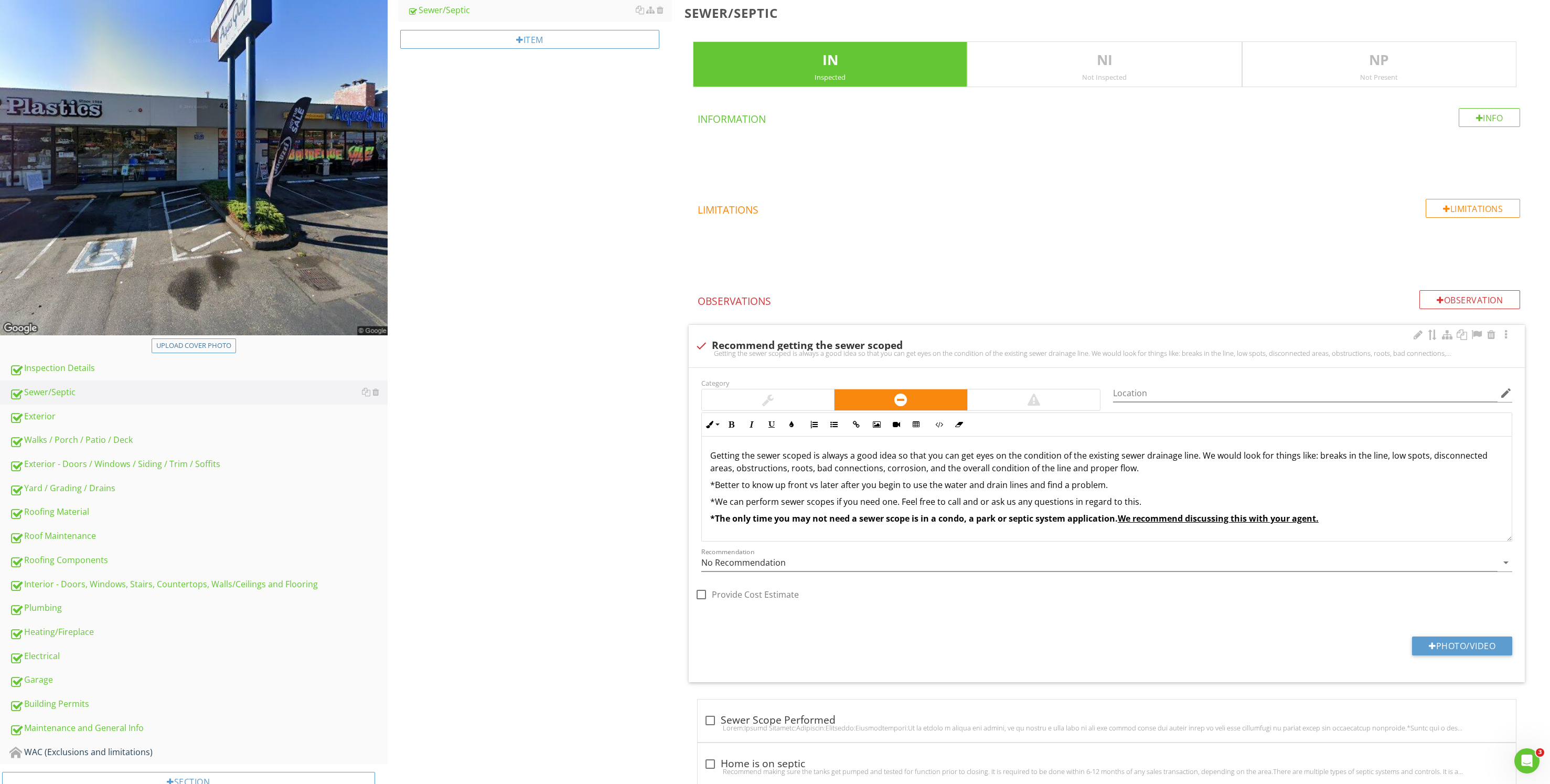
click at [832, 340] on div "check Recommend getting the sewer scoped" at bounding box center [1107, 345] width 824 height 12
checkbox input "true"
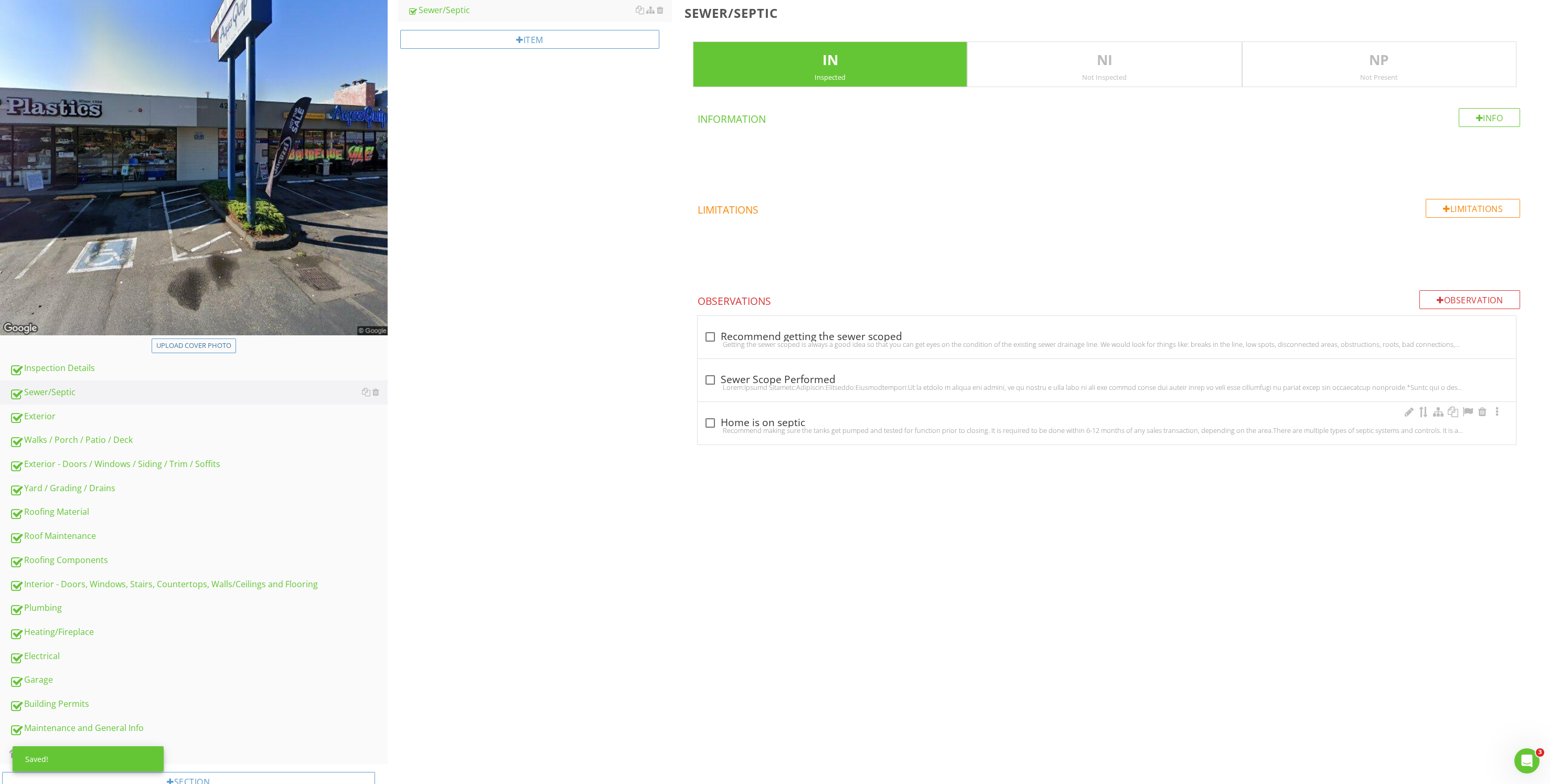
click at [824, 421] on div "check_box_outline_blank Home is on septic" at bounding box center [1106, 422] width 806 height 12
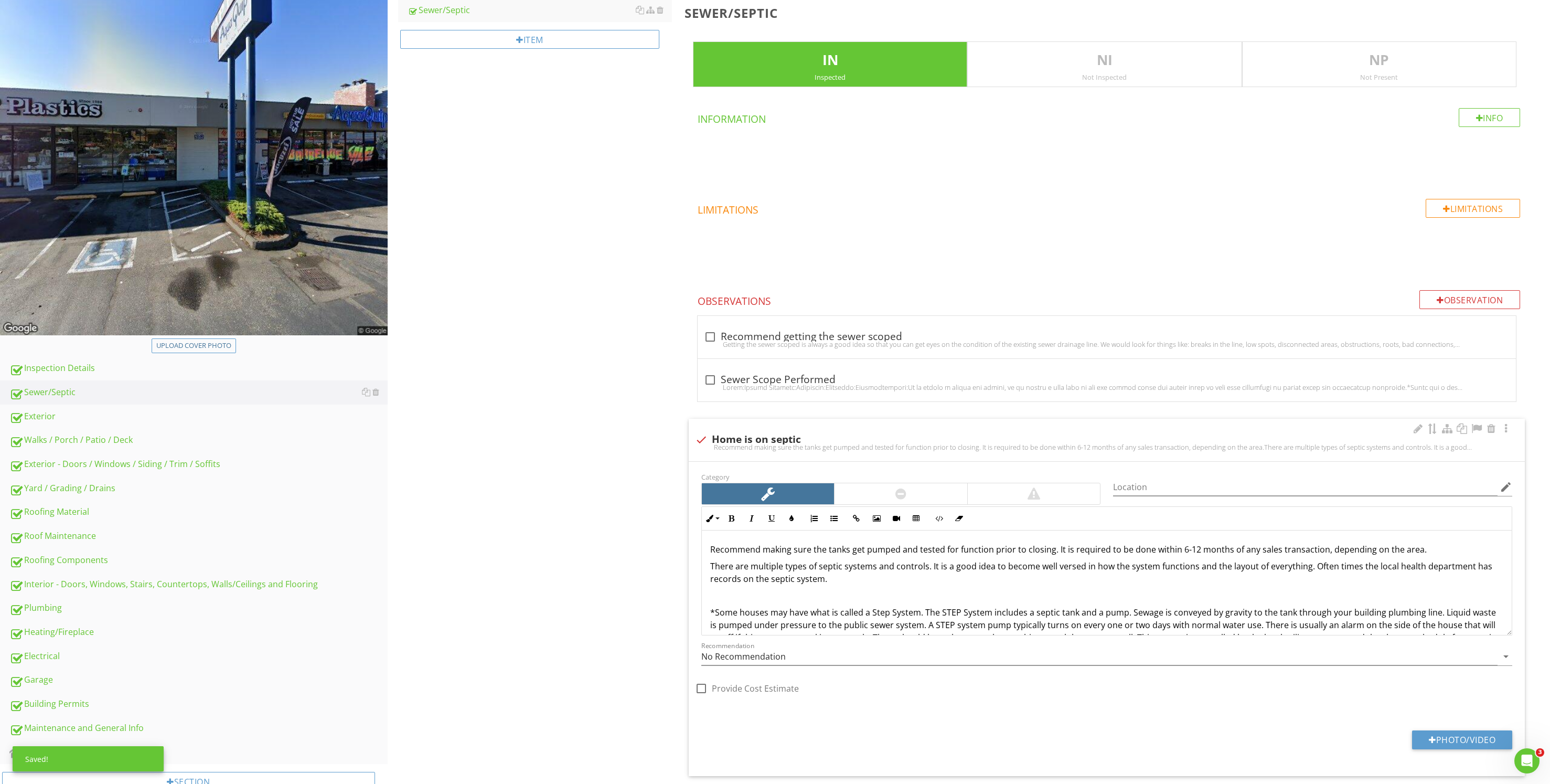
click at [797, 445] on div at bounding box center [1107, 447] width 824 height 9
checkbox input "true"
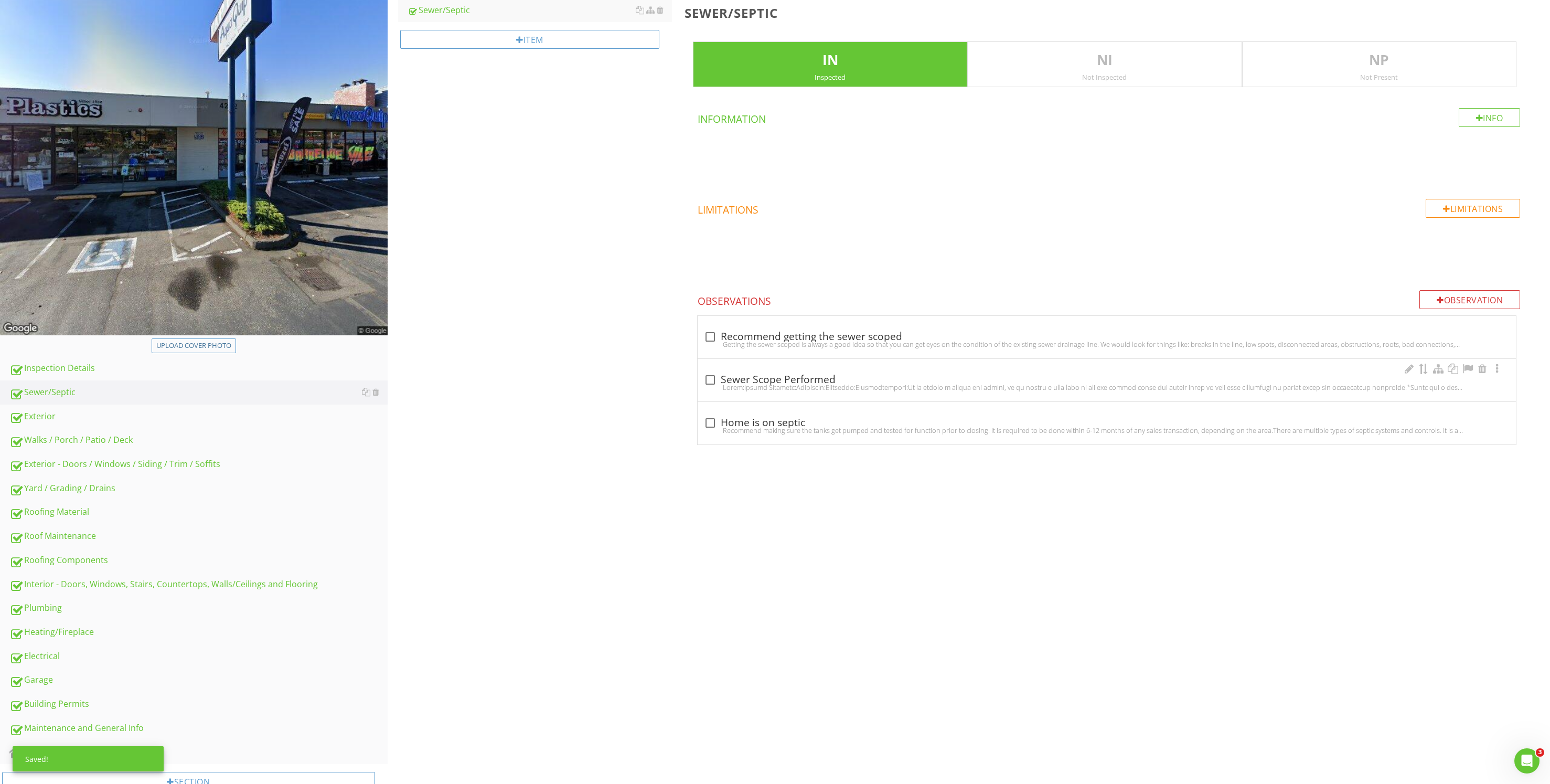
click at [822, 379] on div "check_box_outline_blank Sewer Scope Performed" at bounding box center [1106, 379] width 806 height 12
checkbox input "true"
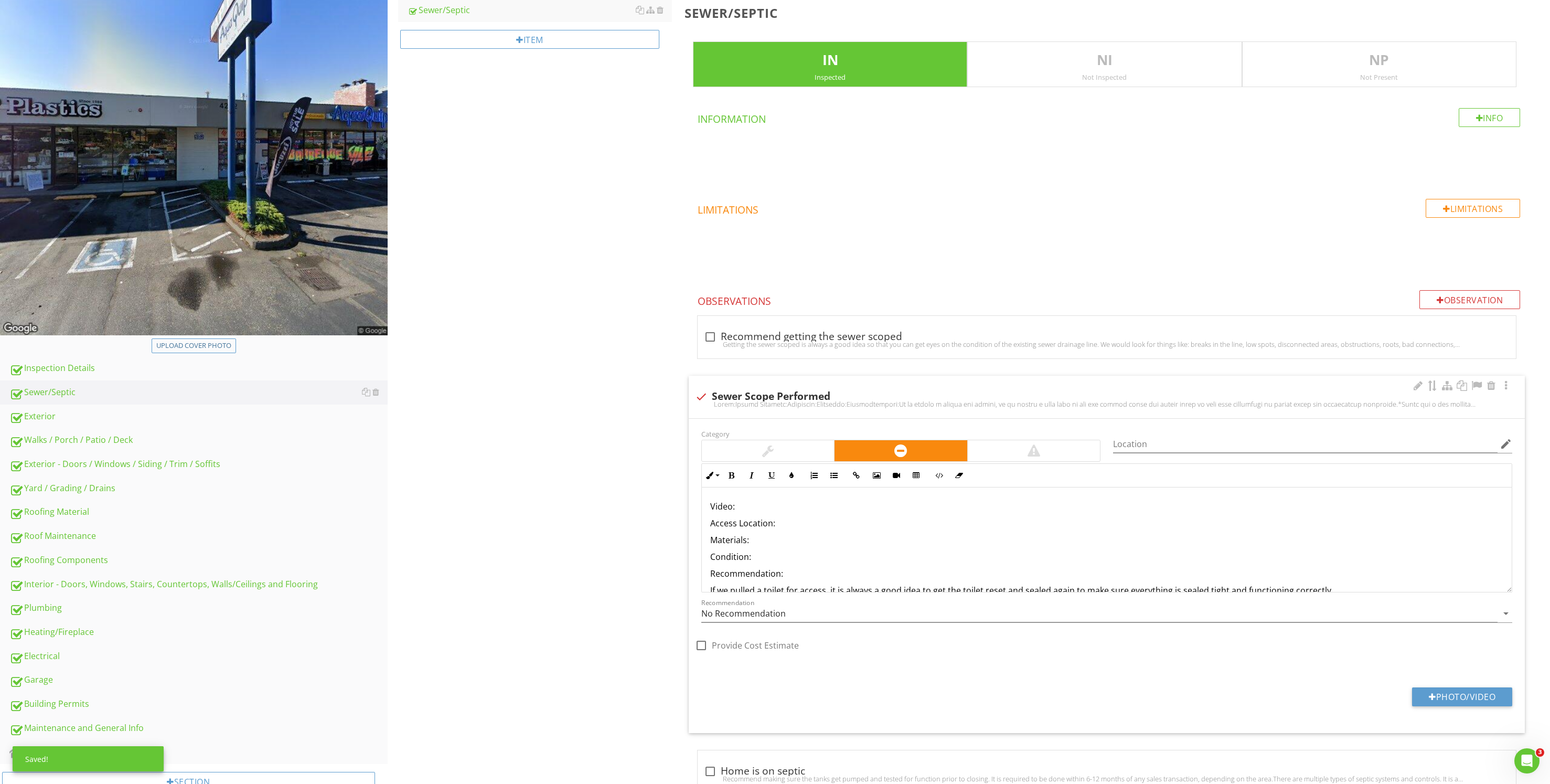
click at [783, 525] on p "Access Location:" at bounding box center [1107, 523] width 793 height 12
click at [870, 523] on p "Access Location: We pulled the toilet in te vacant side of the builing." at bounding box center [1107, 523] width 793 height 12
click at [770, 558] on p "Condition:" at bounding box center [1107, 556] width 793 height 12
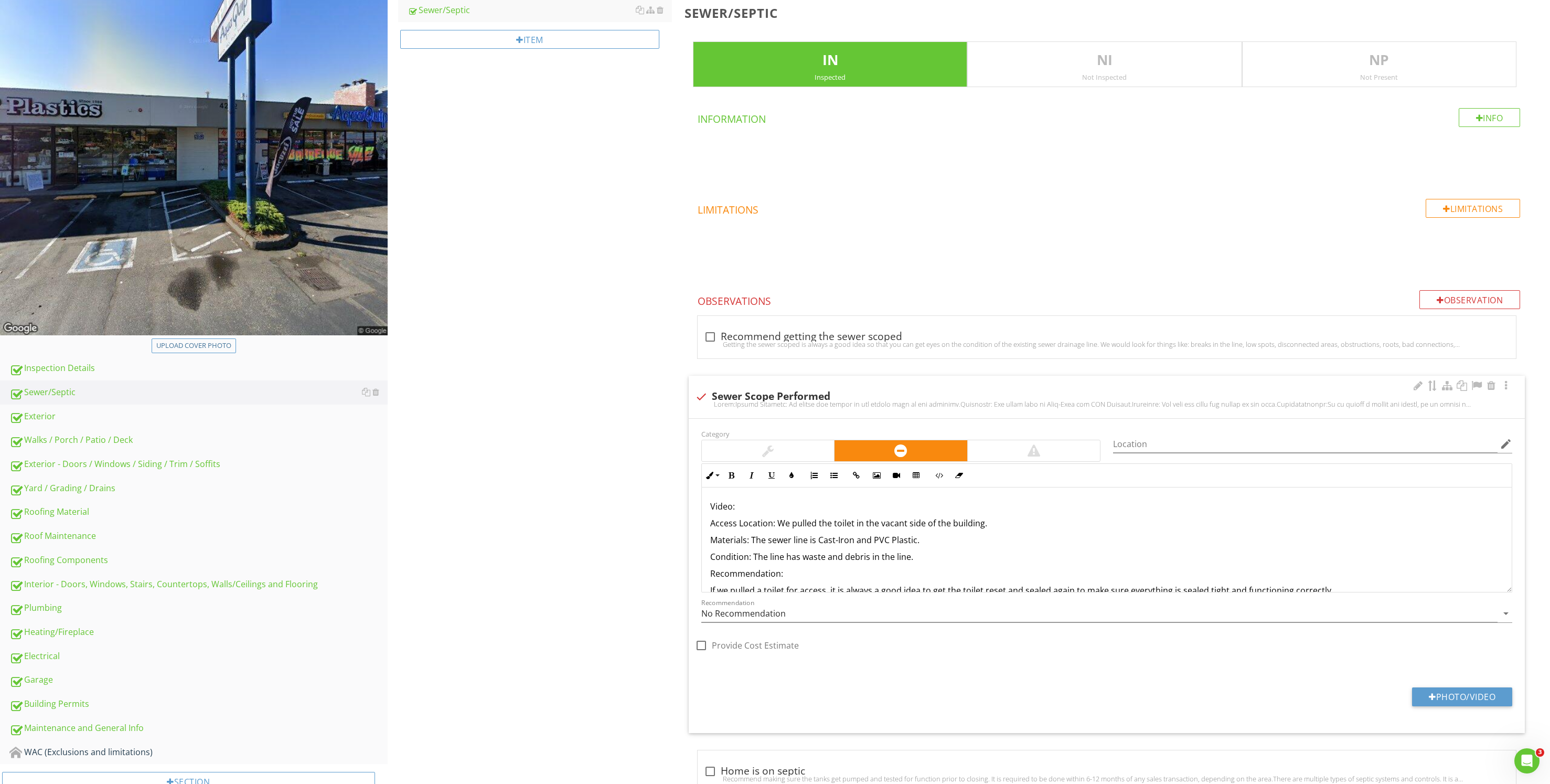
click at [870, 543] on p "Materials: The sewer line is Cast-Iron and PVC Plastic." at bounding box center [1107, 539] width 793 height 12
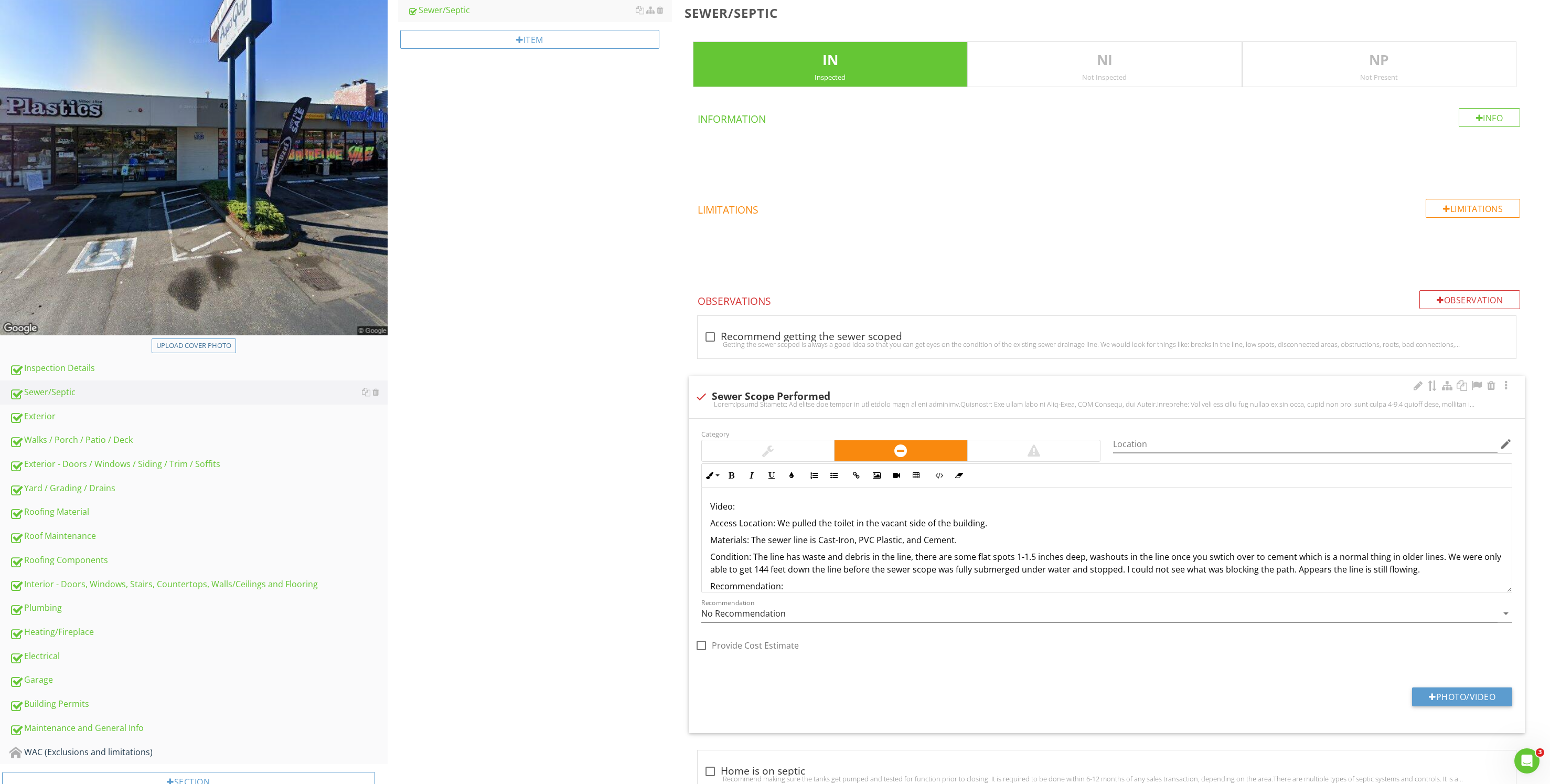
click at [1082, 558] on p "Condition: The line has waste and debris in the line, there are some flat spots…" at bounding box center [1107, 562] width 793 height 26
click at [1360, 560] on p "Condition: The line has waste and debris in the line, there are some flat spots…" at bounding box center [1107, 569] width 793 height 38
click at [884, 586] on p "Condition: The line has waste and debris in the line, there are some flat spots…" at bounding box center [1107, 569] width 793 height 38
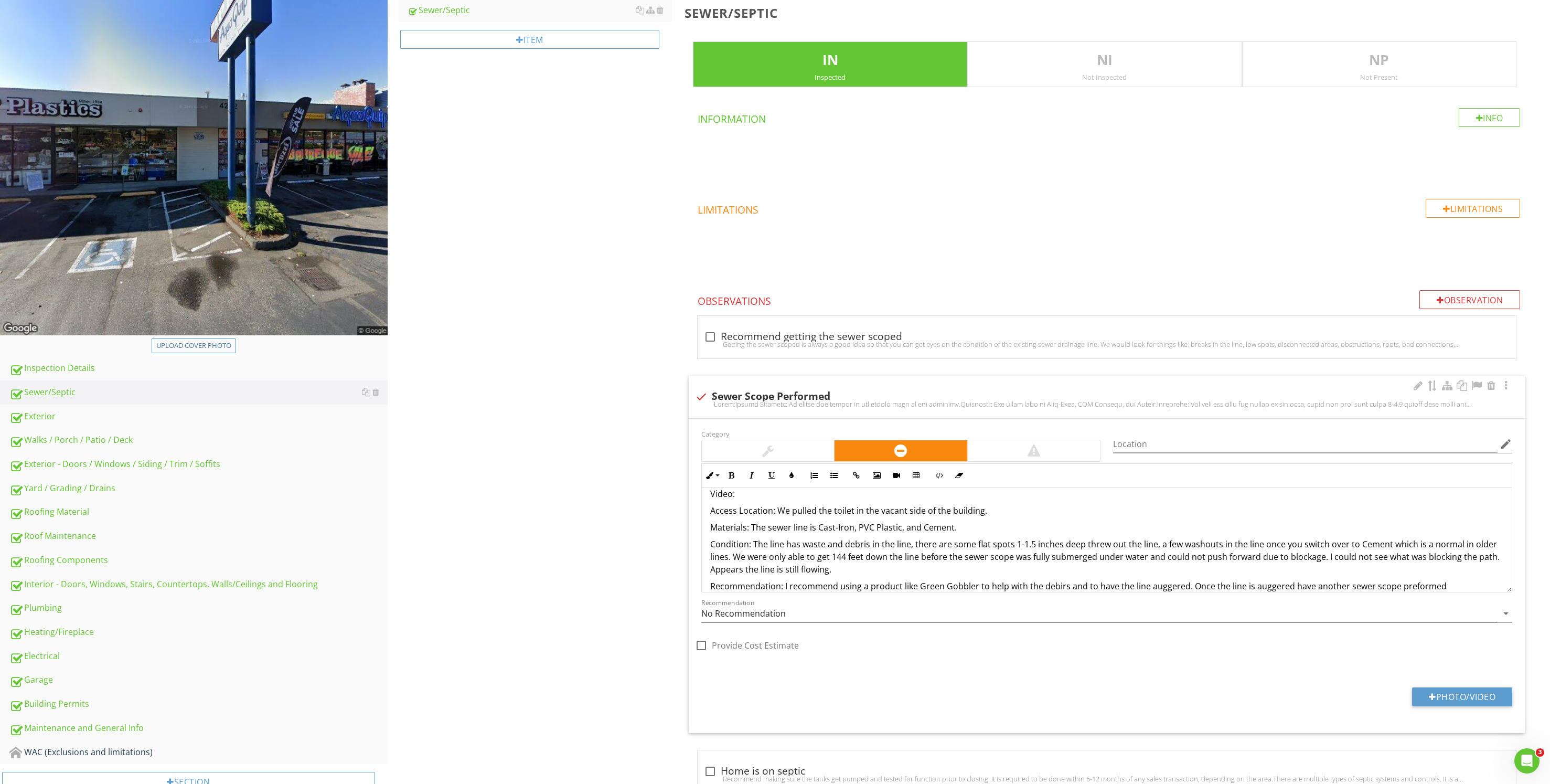
drag, startPoint x: 1045, startPoint y: 597, endPoint x: 980, endPoint y: 598, distance: 65.0
click at [980, 598] on div "Recommendation No Recommendation arrow_drop_down" at bounding box center [1107, 615] width 811 height 34
drag, startPoint x: 1056, startPoint y: 592, endPoint x: 1042, endPoint y: 582, distance: 17.2
click at [1042, 582] on p "Recommendation: I recommend using a product like Green Gobbler to help with the…" at bounding box center [1107, 585] width 793 height 12
click at [1445, 590] on p "Recommendation: I recommend using a product like Green Gobbler to help with the…" at bounding box center [1107, 585] width 793 height 12
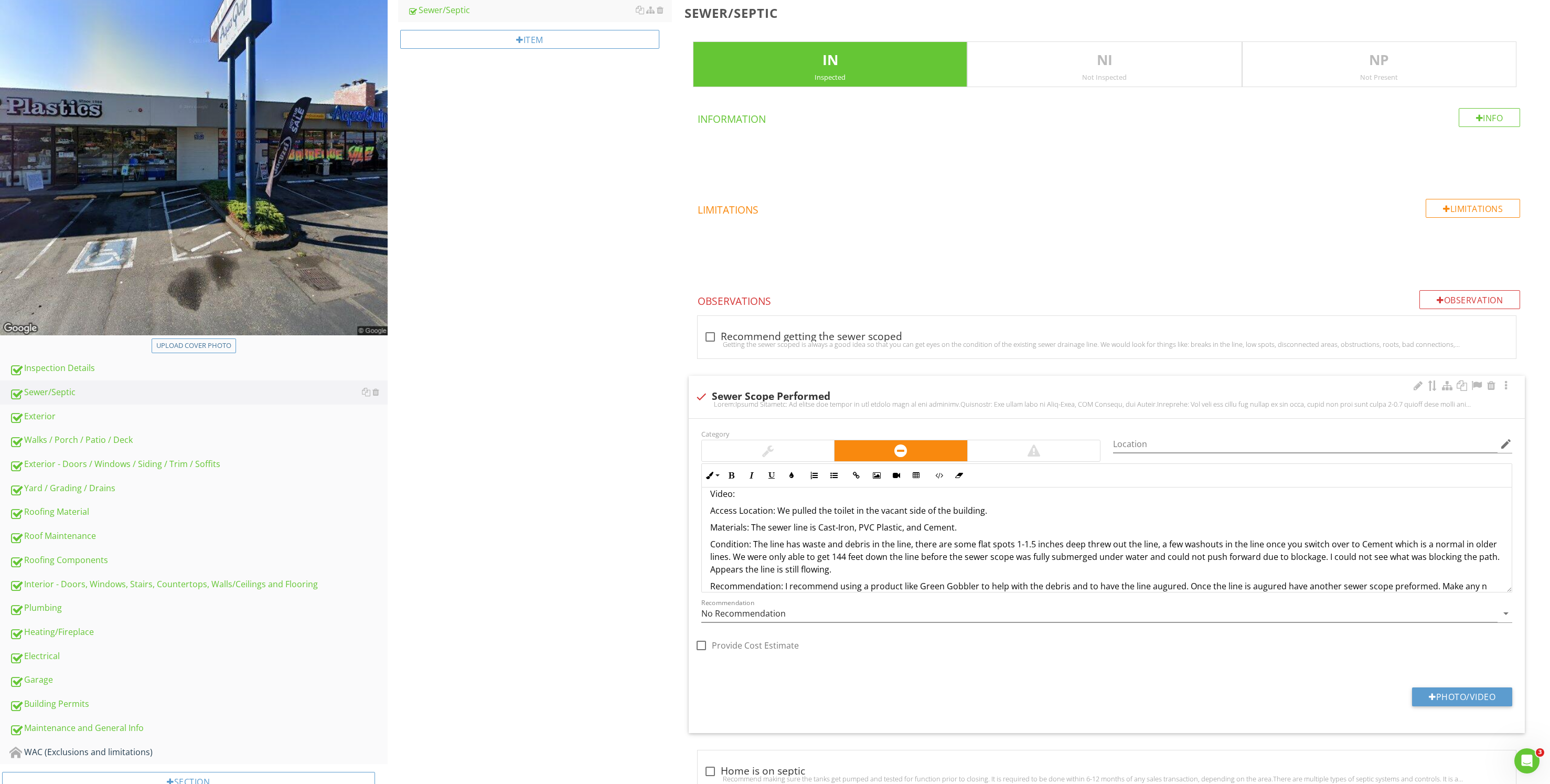
scroll to position [26, 0]
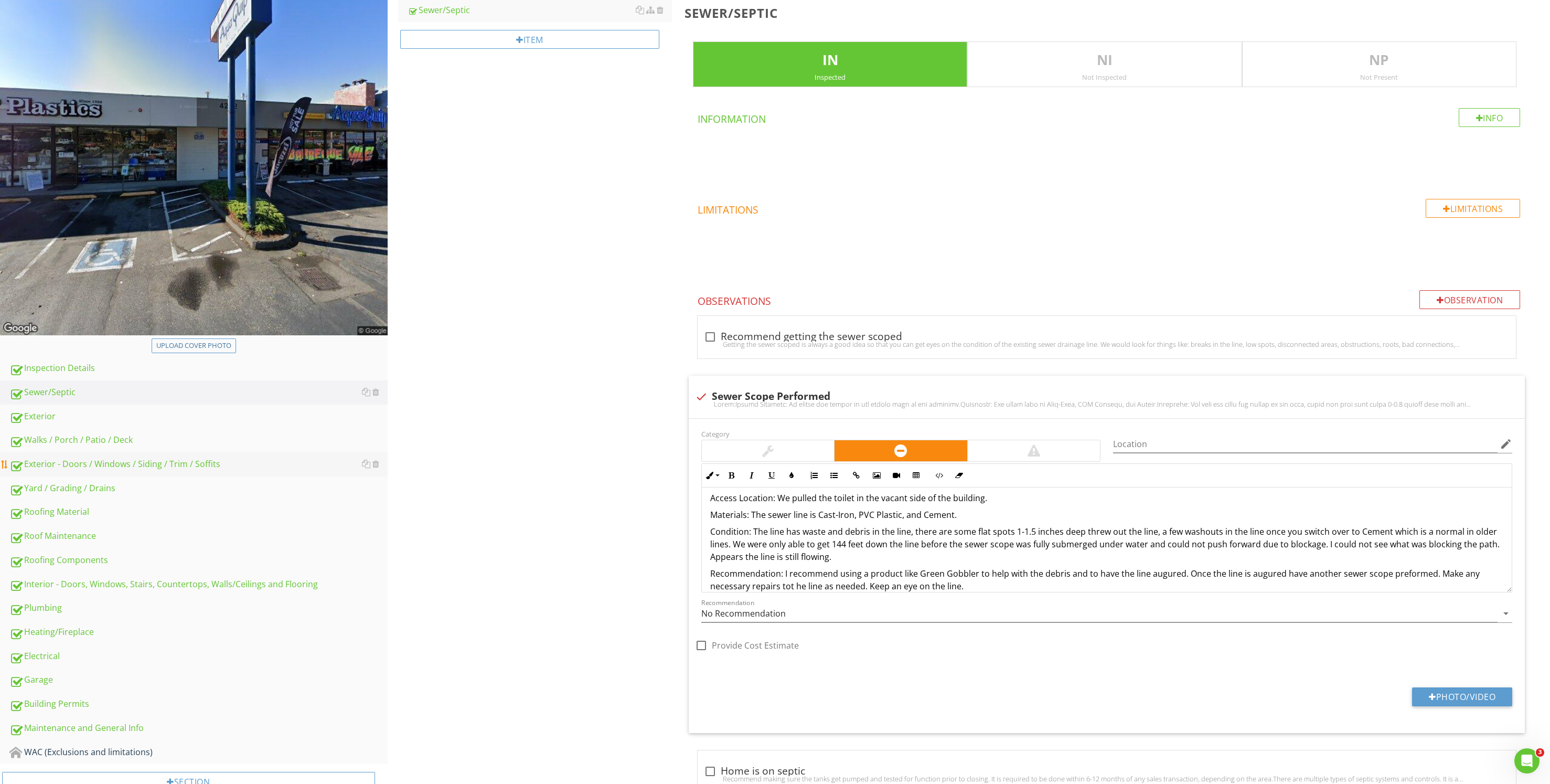
click at [178, 458] on div "Exterior - Doors / Windows / Siding / Trim / Soffits" at bounding box center [198, 464] width 378 height 13
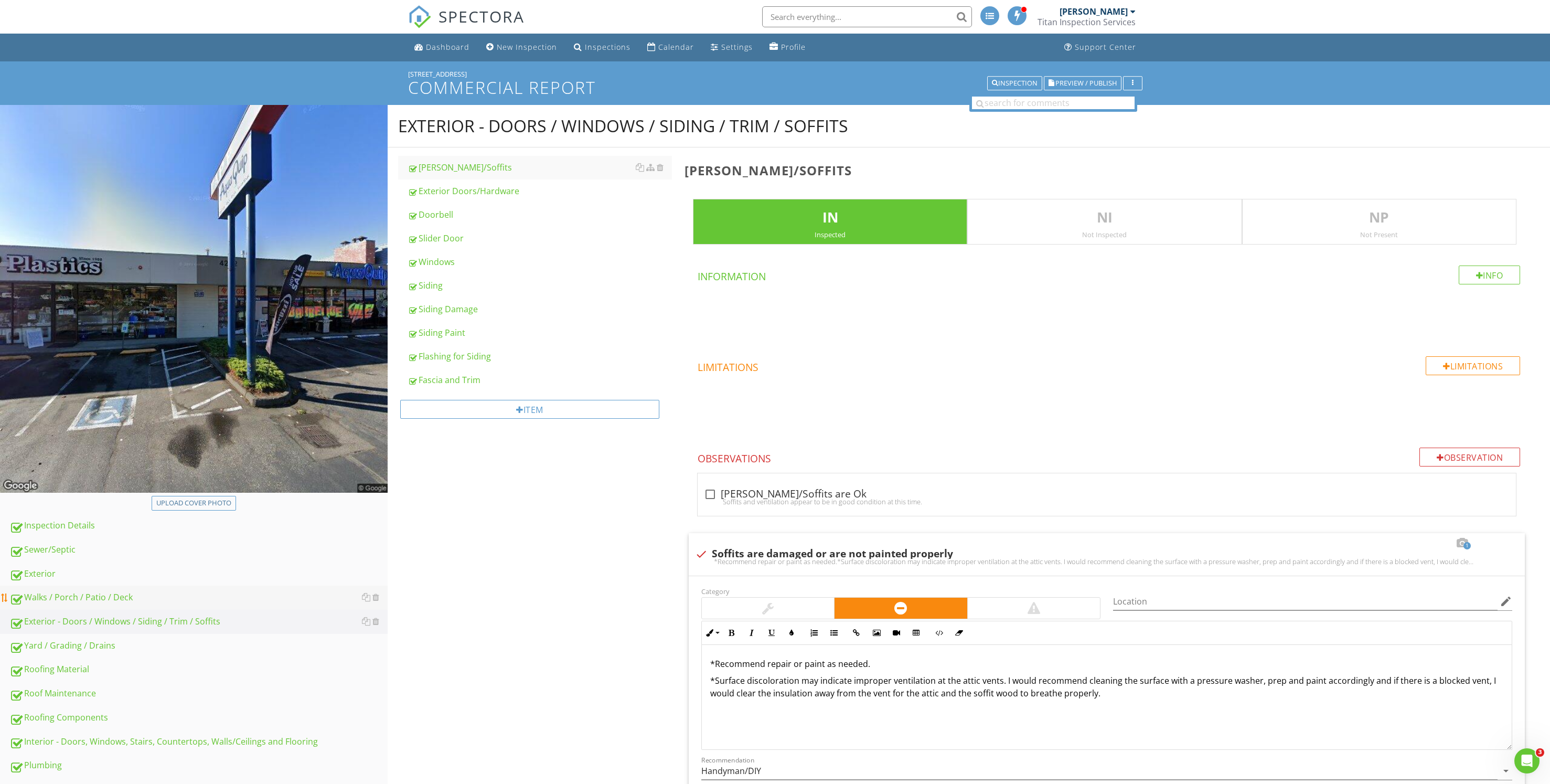
click at [144, 601] on div "Walks / Porch / Patio / Deck" at bounding box center [198, 597] width 378 height 13
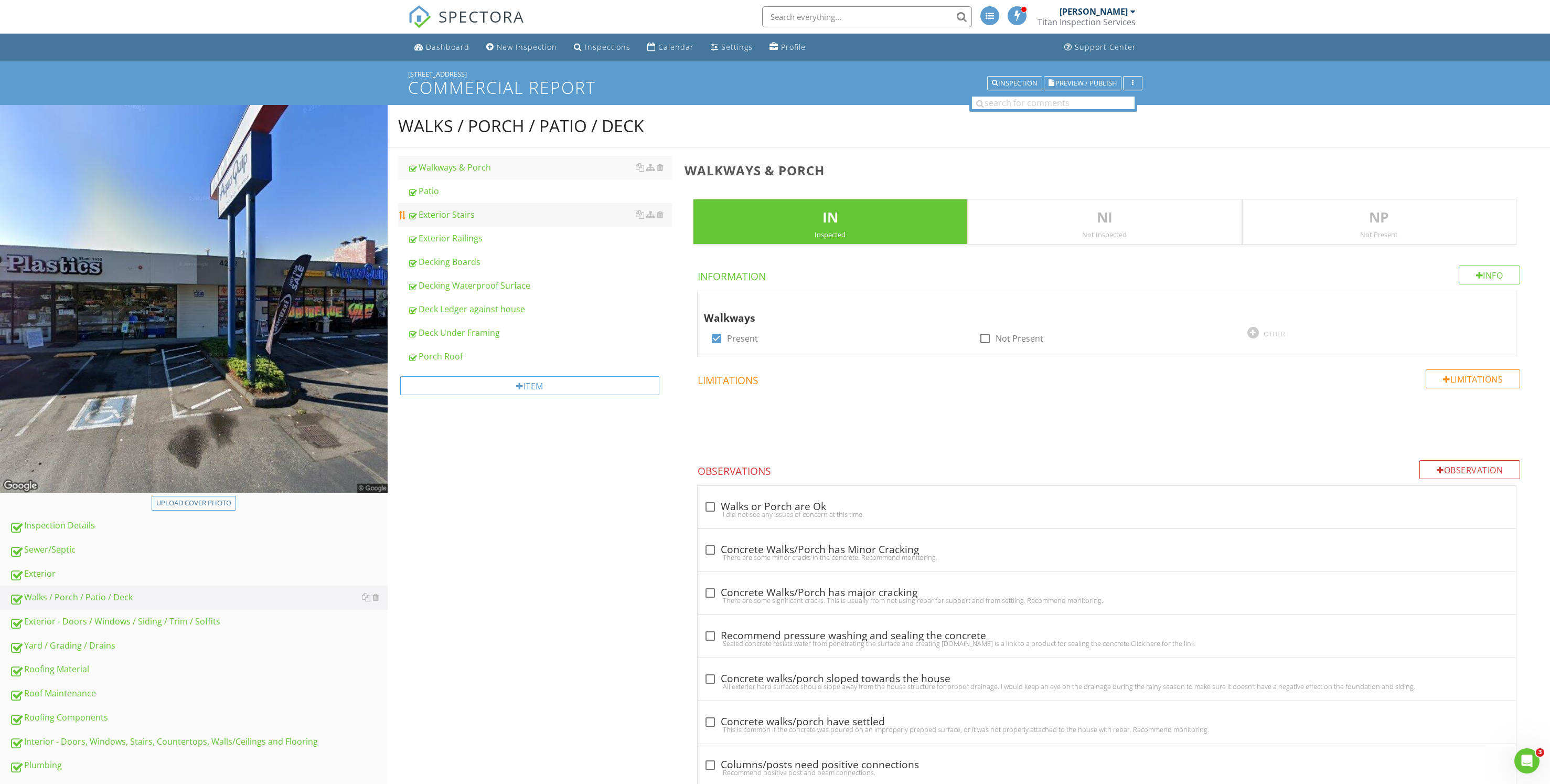
click at [512, 222] on link "Exterior Stairs" at bounding box center [539, 214] width 264 height 23
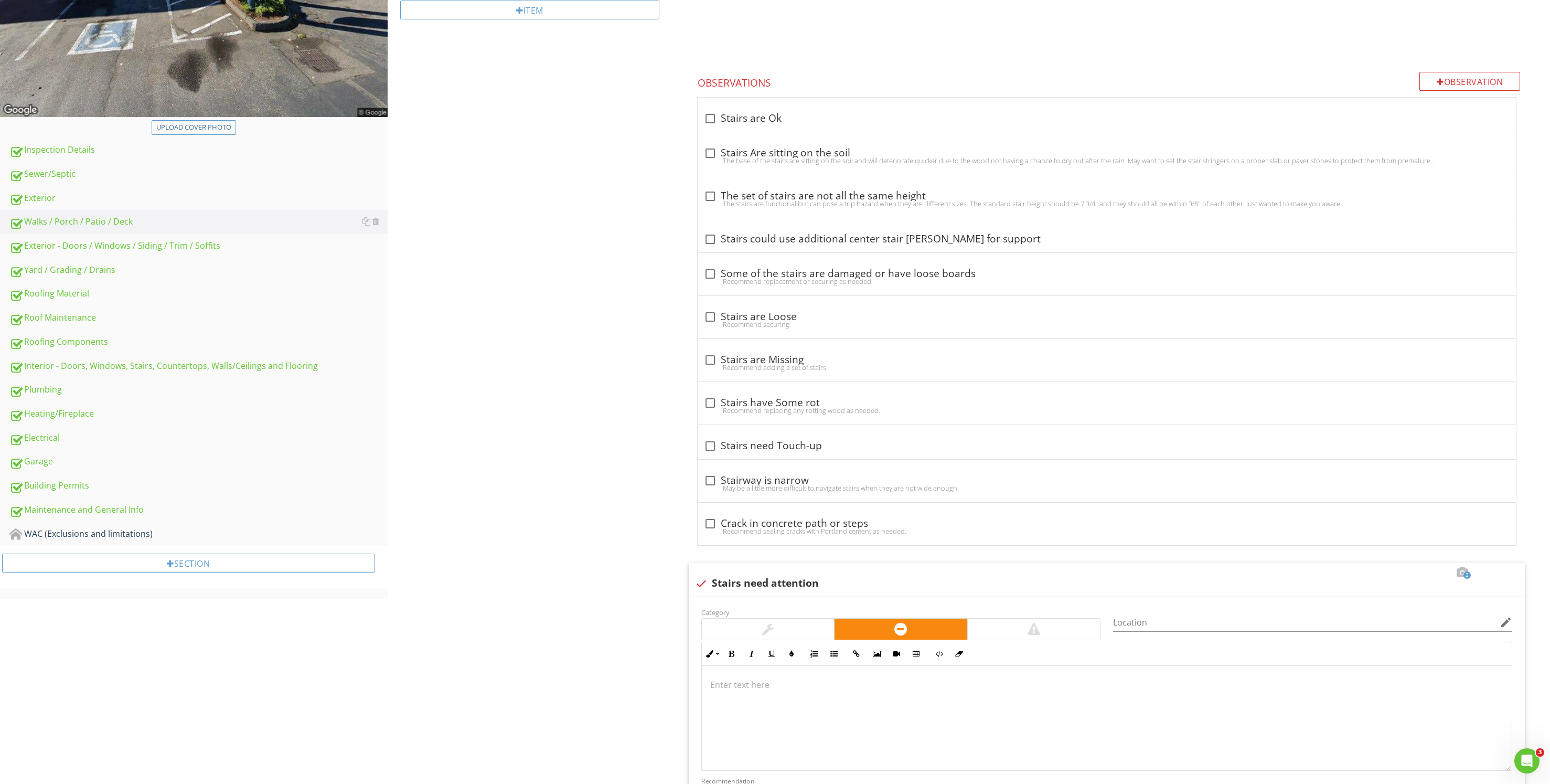
scroll to position [241, 0]
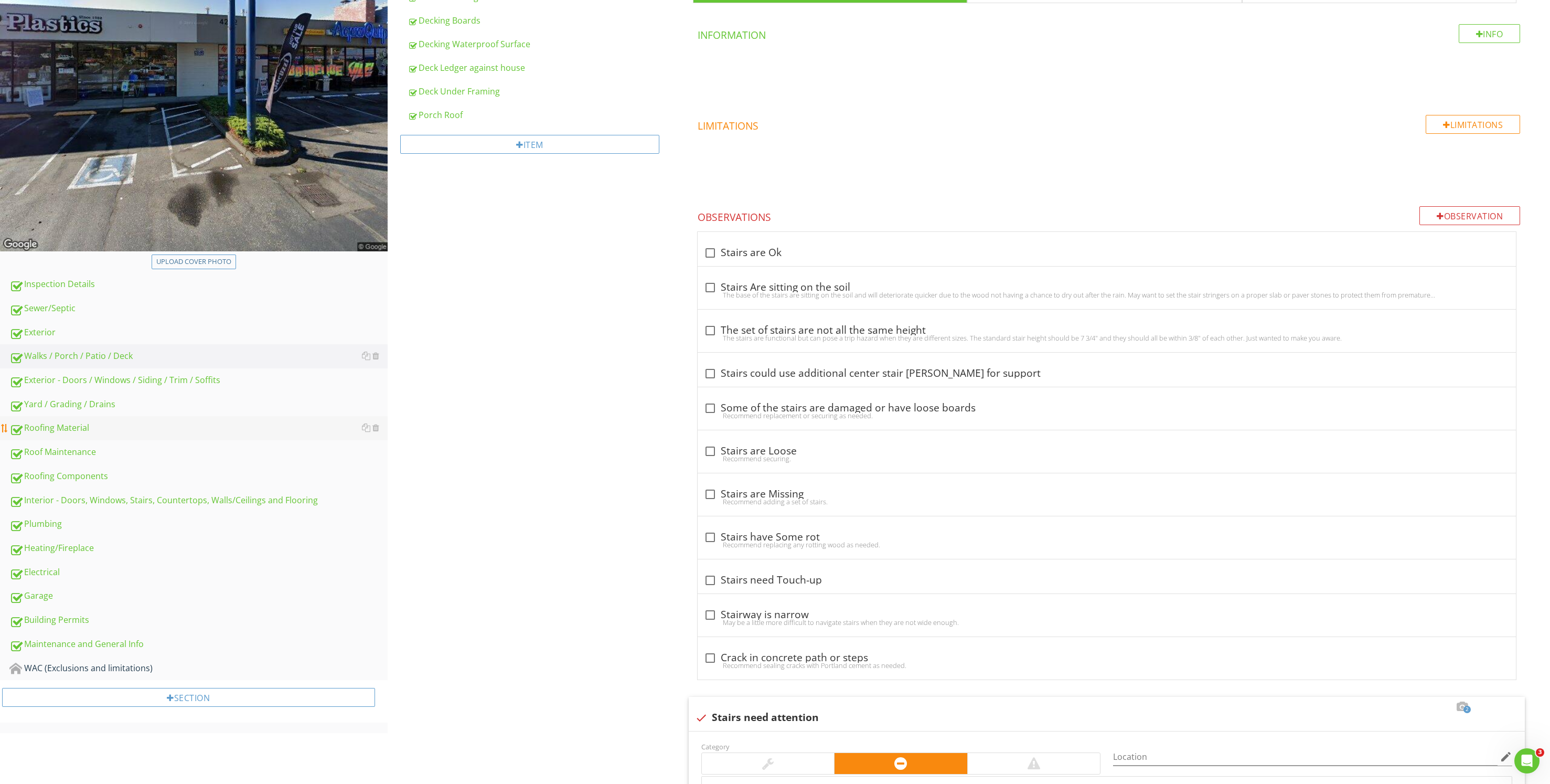
click at [164, 425] on div "Roofing Material" at bounding box center [198, 428] width 378 height 13
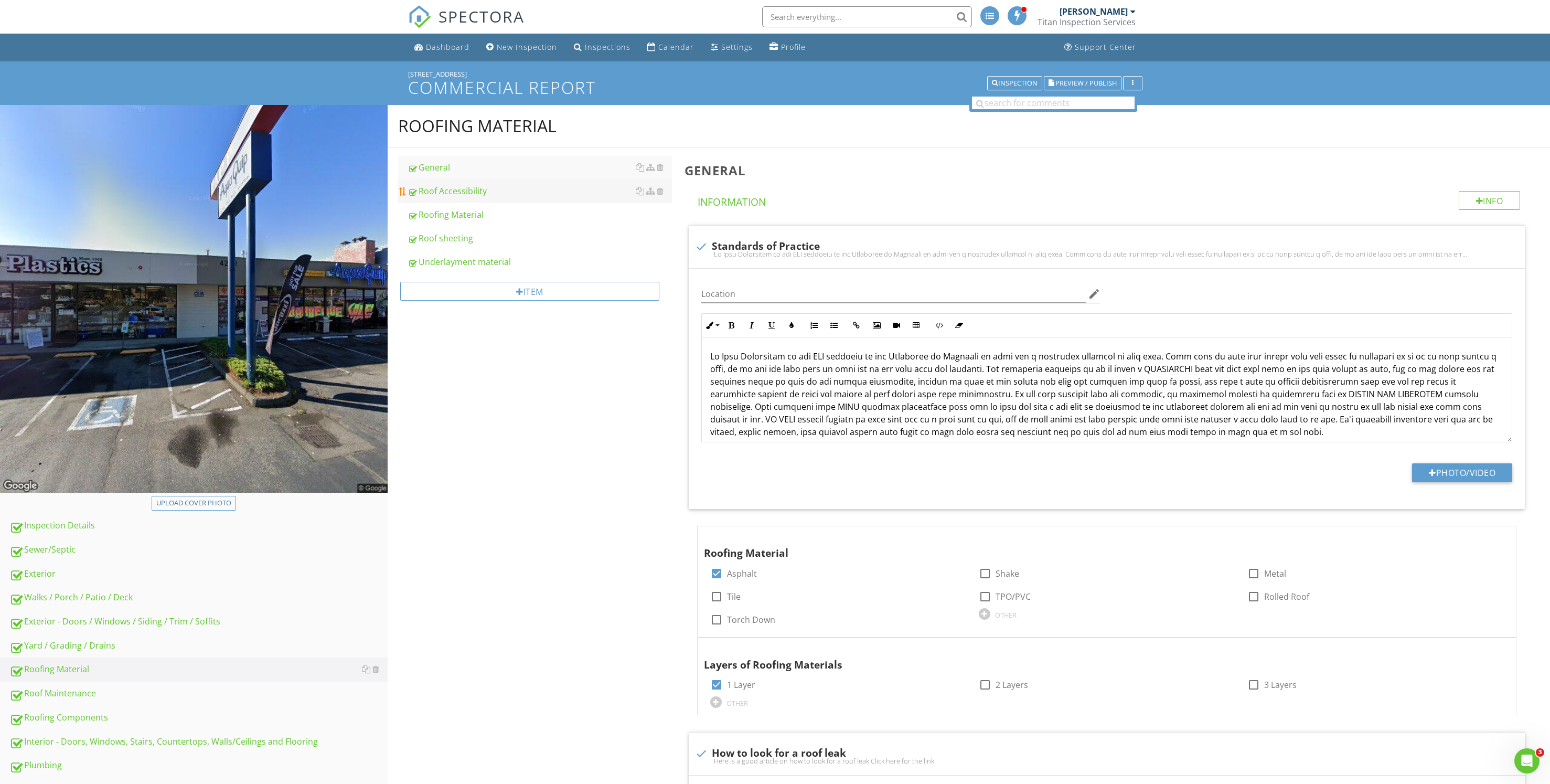
click at [557, 180] on link "Roof Accessibility" at bounding box center [539, 190] width 264 height 23
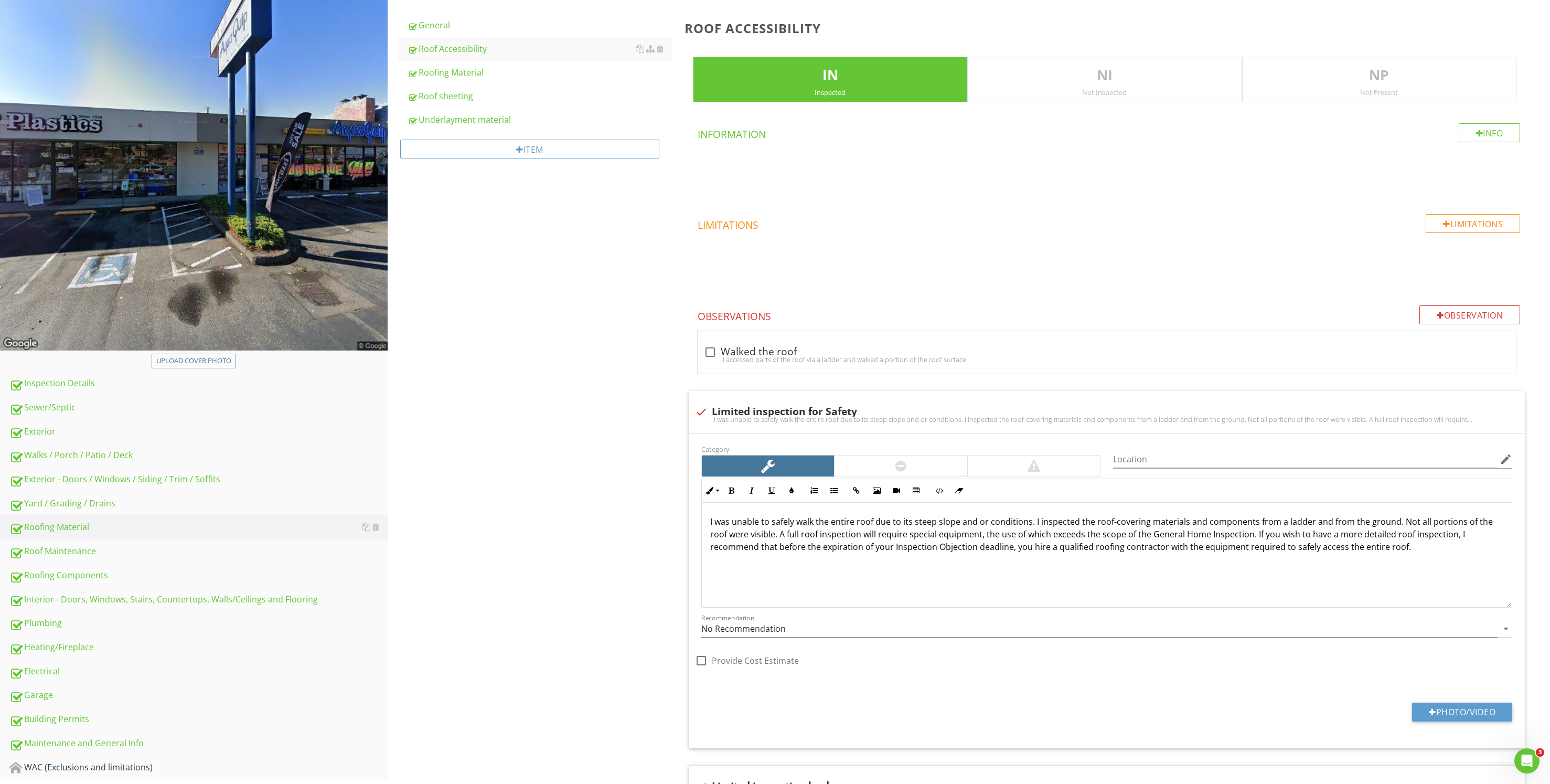
scroll to position [157, 0]
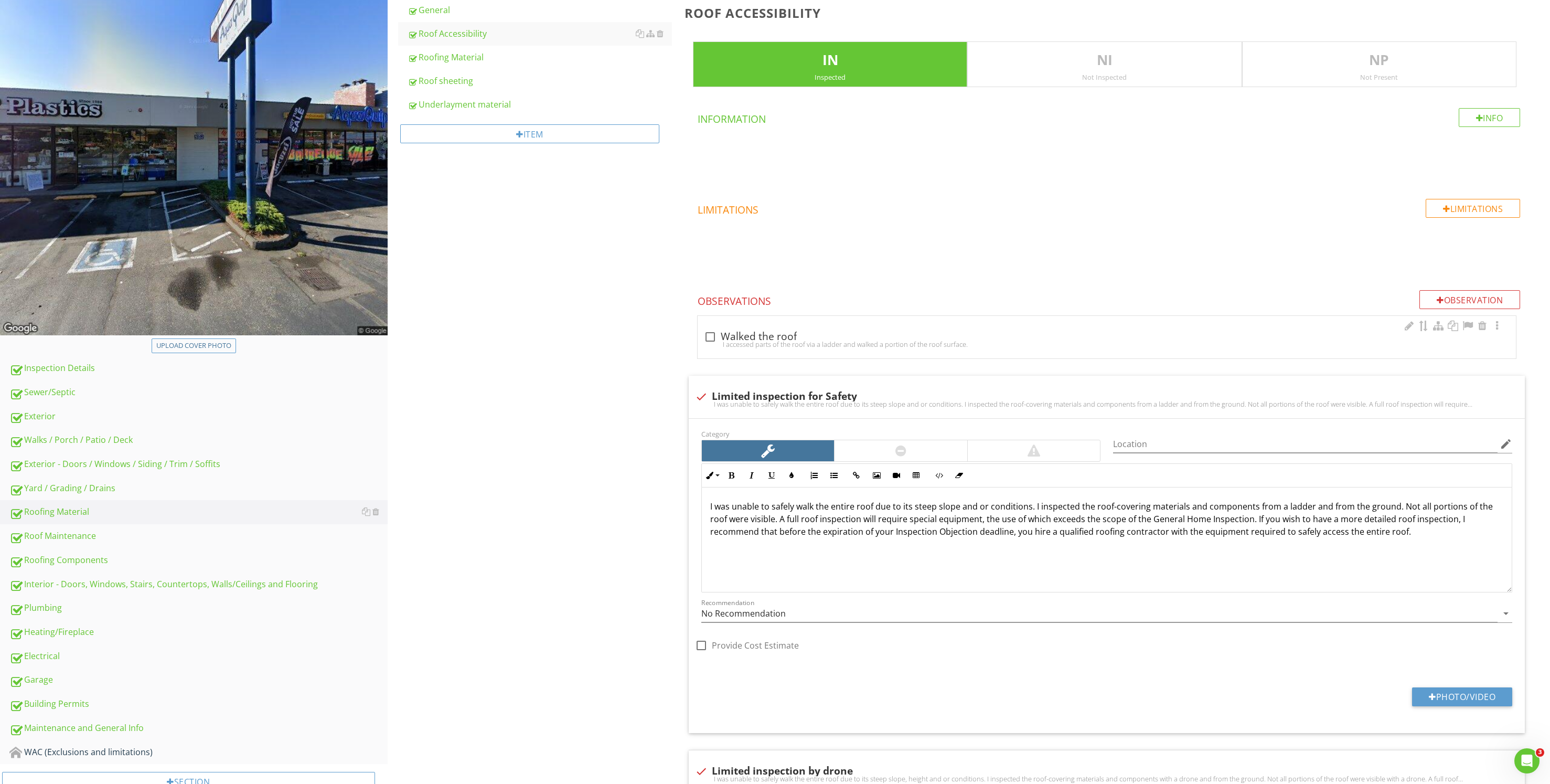
click at [829, 338] on div "check_box_outline_blank Walked the roof" at bounding box center [1106, 336] width 806 height 12
checkbox input "true"
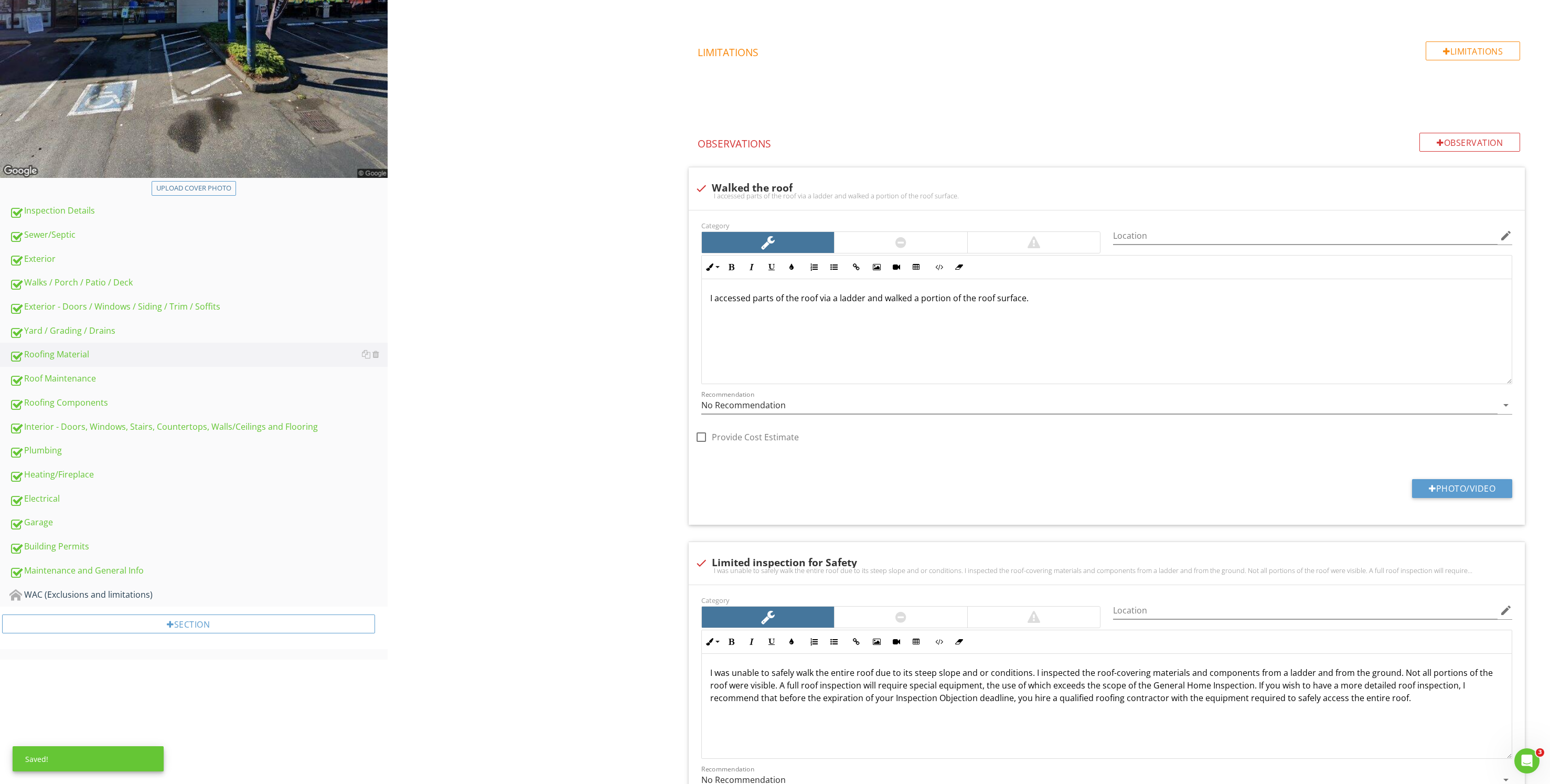
scroll to position [472, 0]
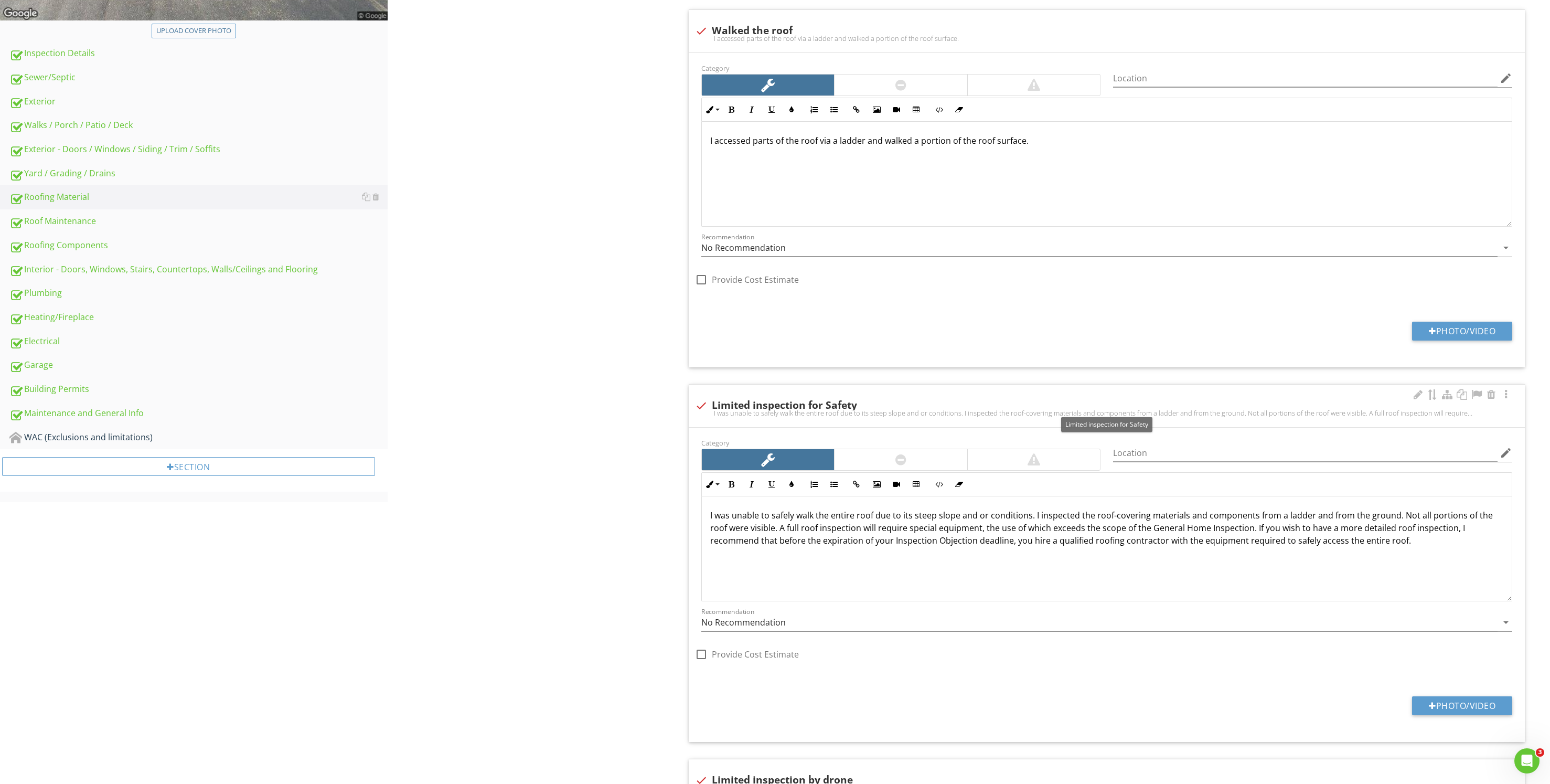
click at [774, 408] on div "check Limited inspection for Safety" at bounding box center [1107, 405] width 824 height 12
checkbox input "true"
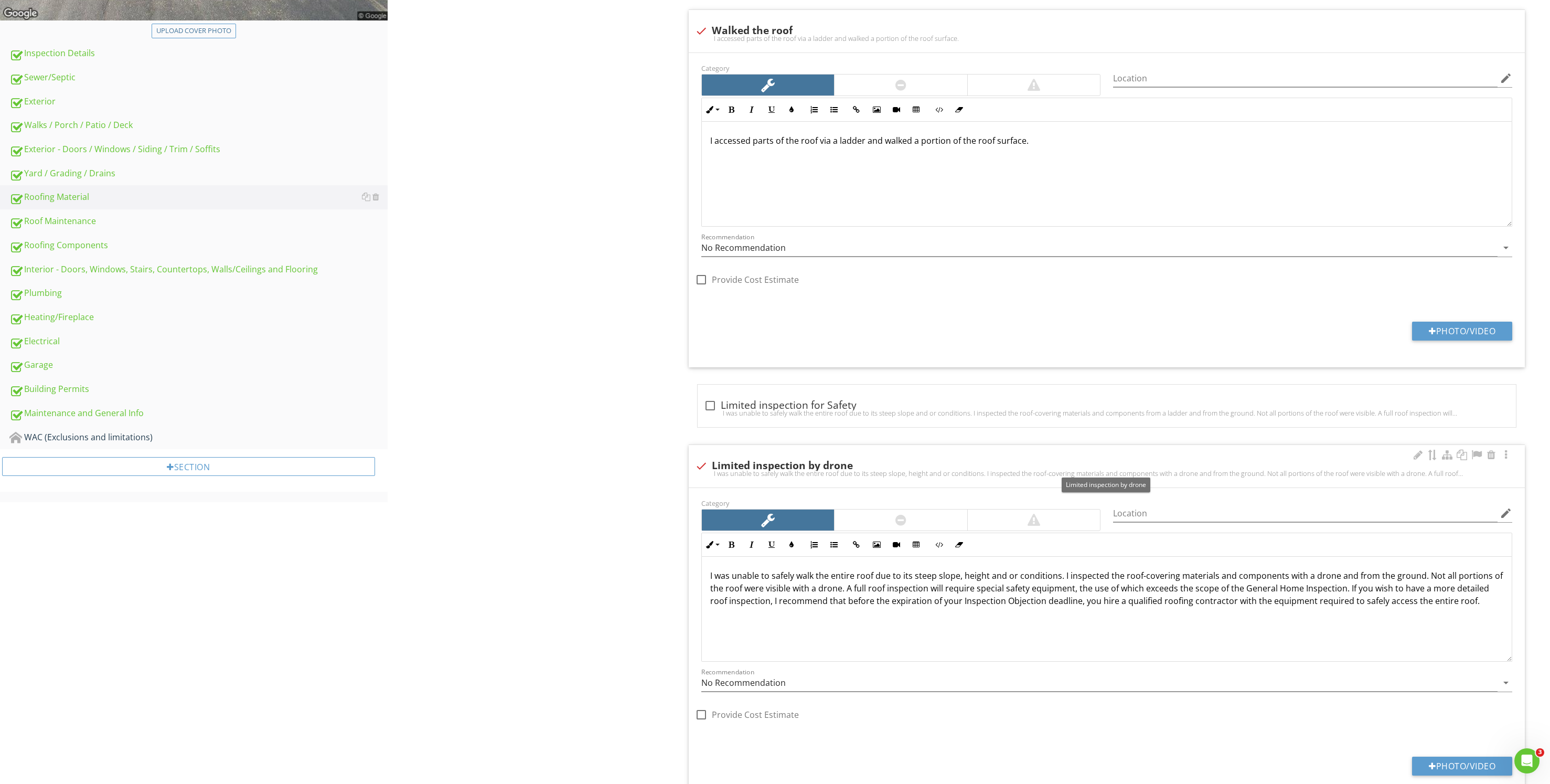
click at [852, 463] on div "check Limited inspection by drone" at bounding box center [1107, 465] width 824 height 12
checkbox input "true"
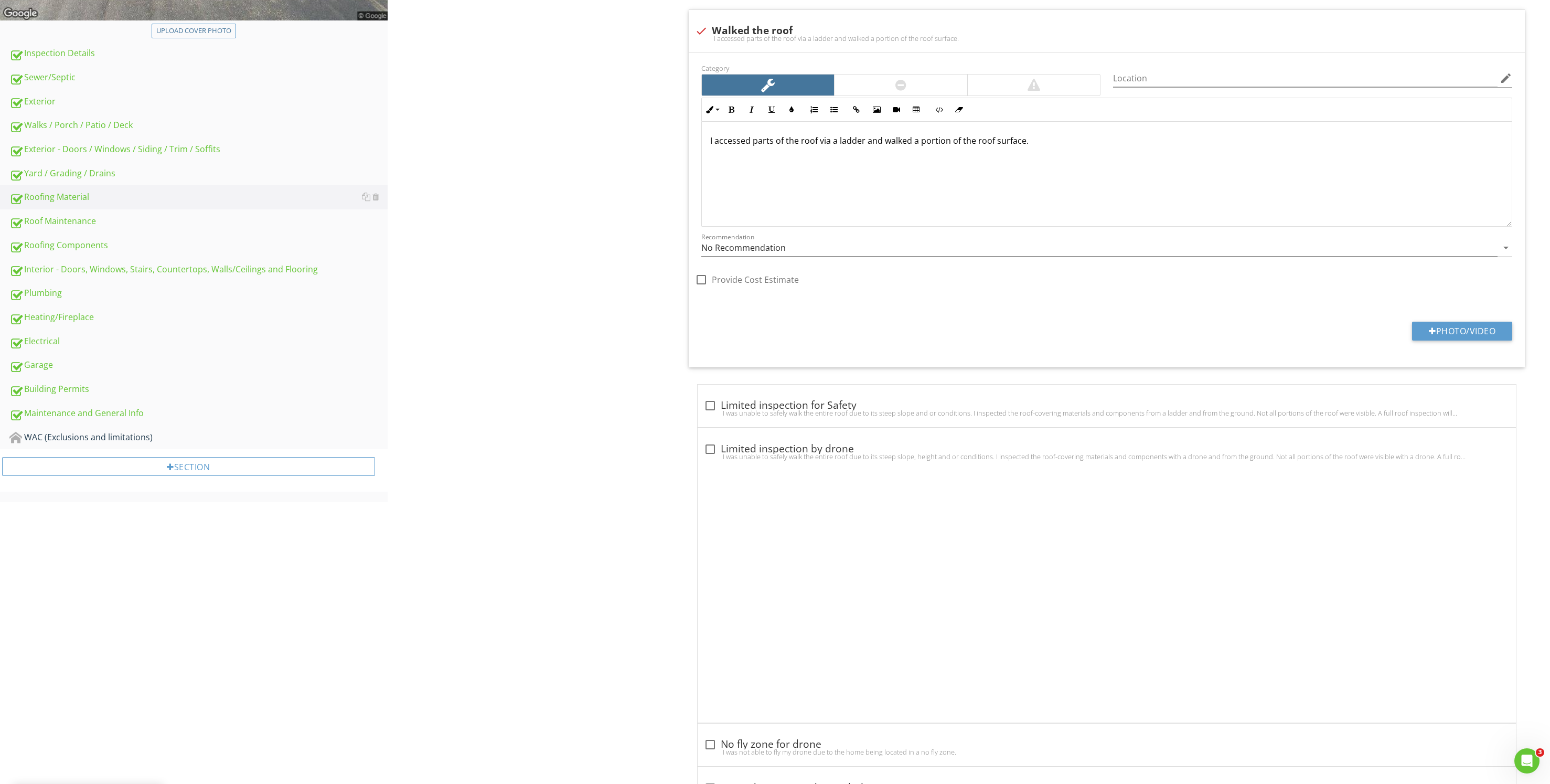
scroll to position [360, 0]
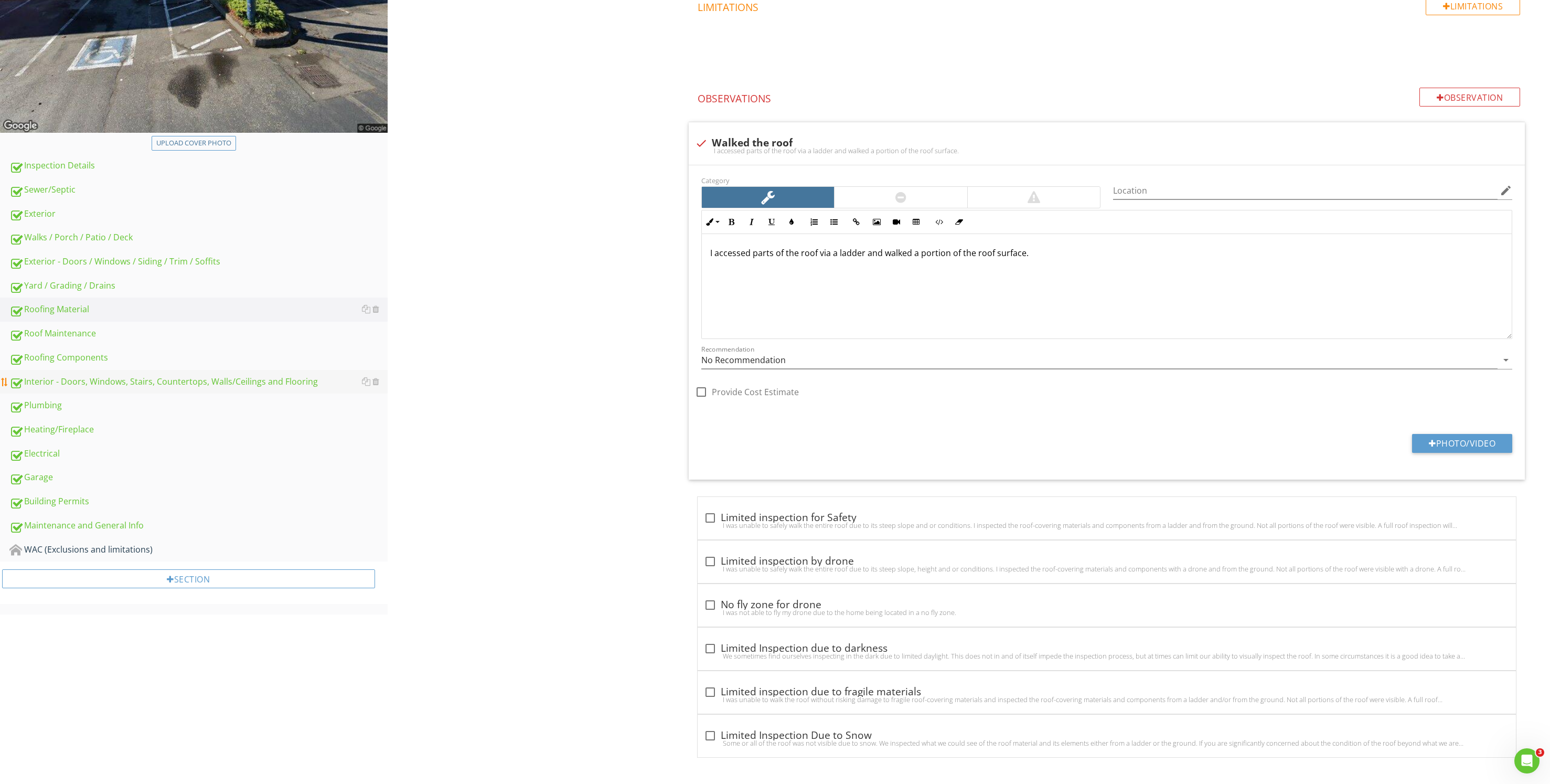
click at [187, 376] on div "Interior - Doors, Windows, Stairs, Countertops, Walls/Ceilings and Flooring" at bounding box center [198, 382] width 378 height 13
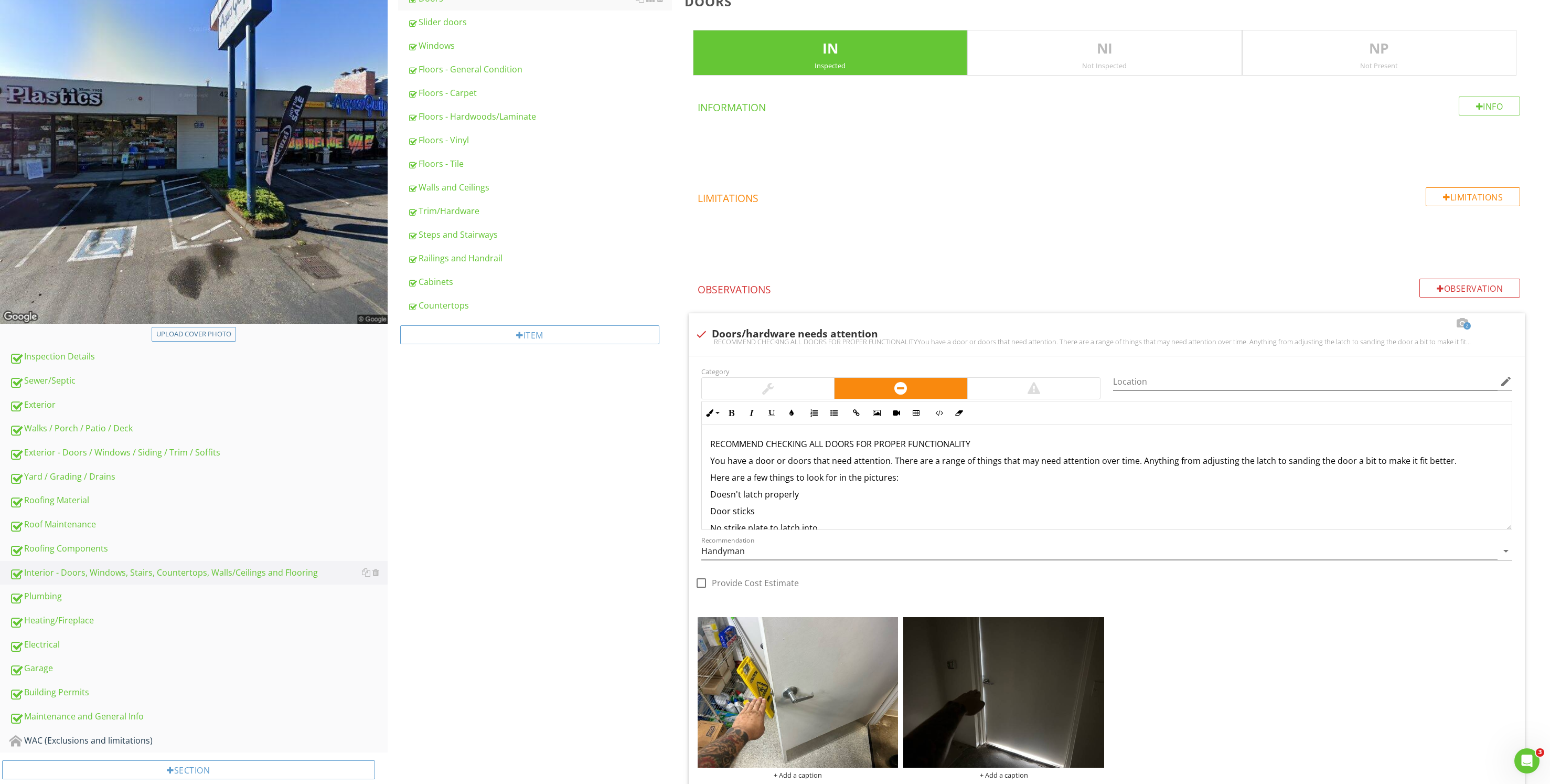
scroll to position [157, 0]
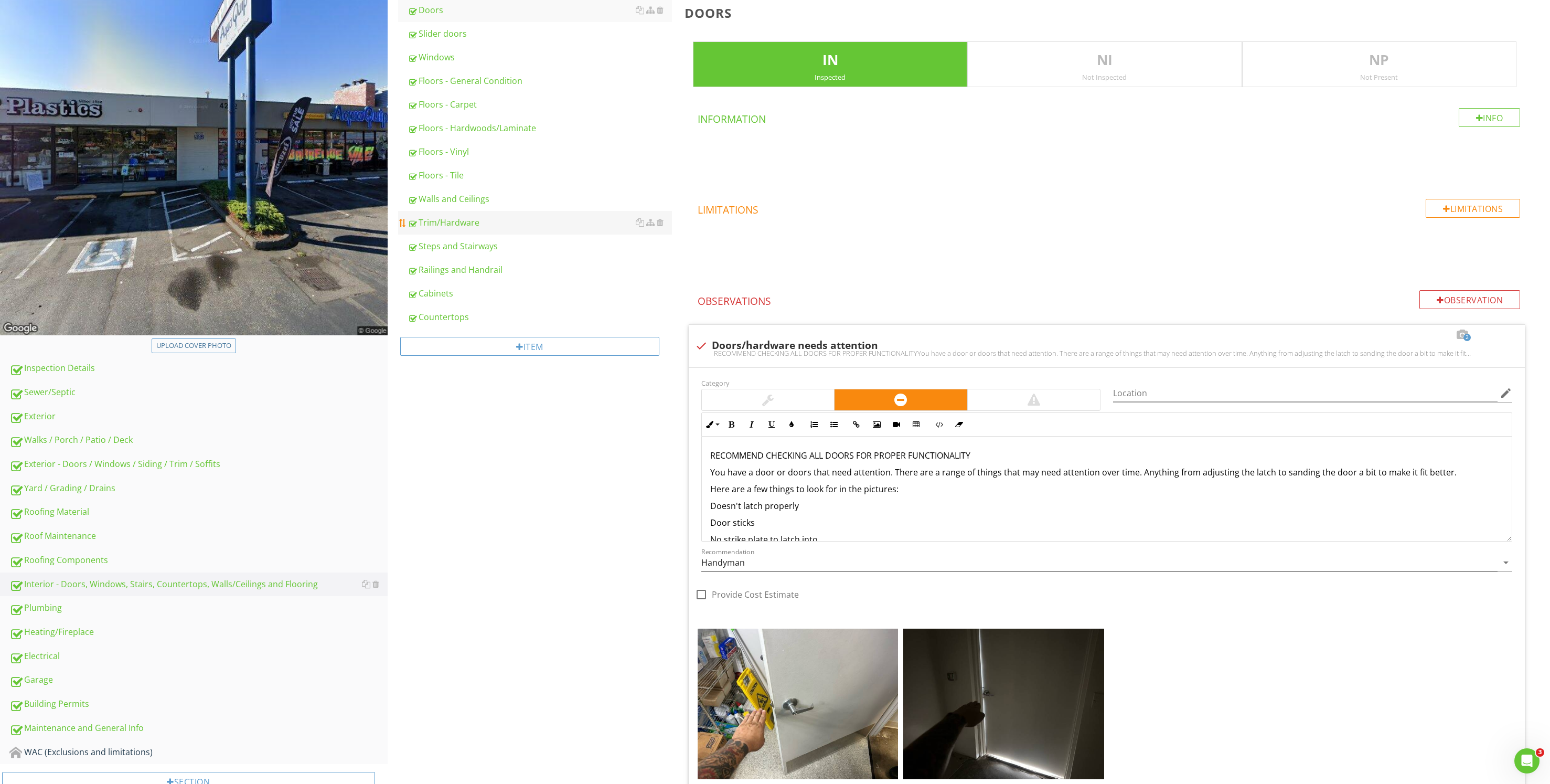
click at [526, 230] on link "Trim/Hardware" at bounding box center [539, 223] width 264 height 23
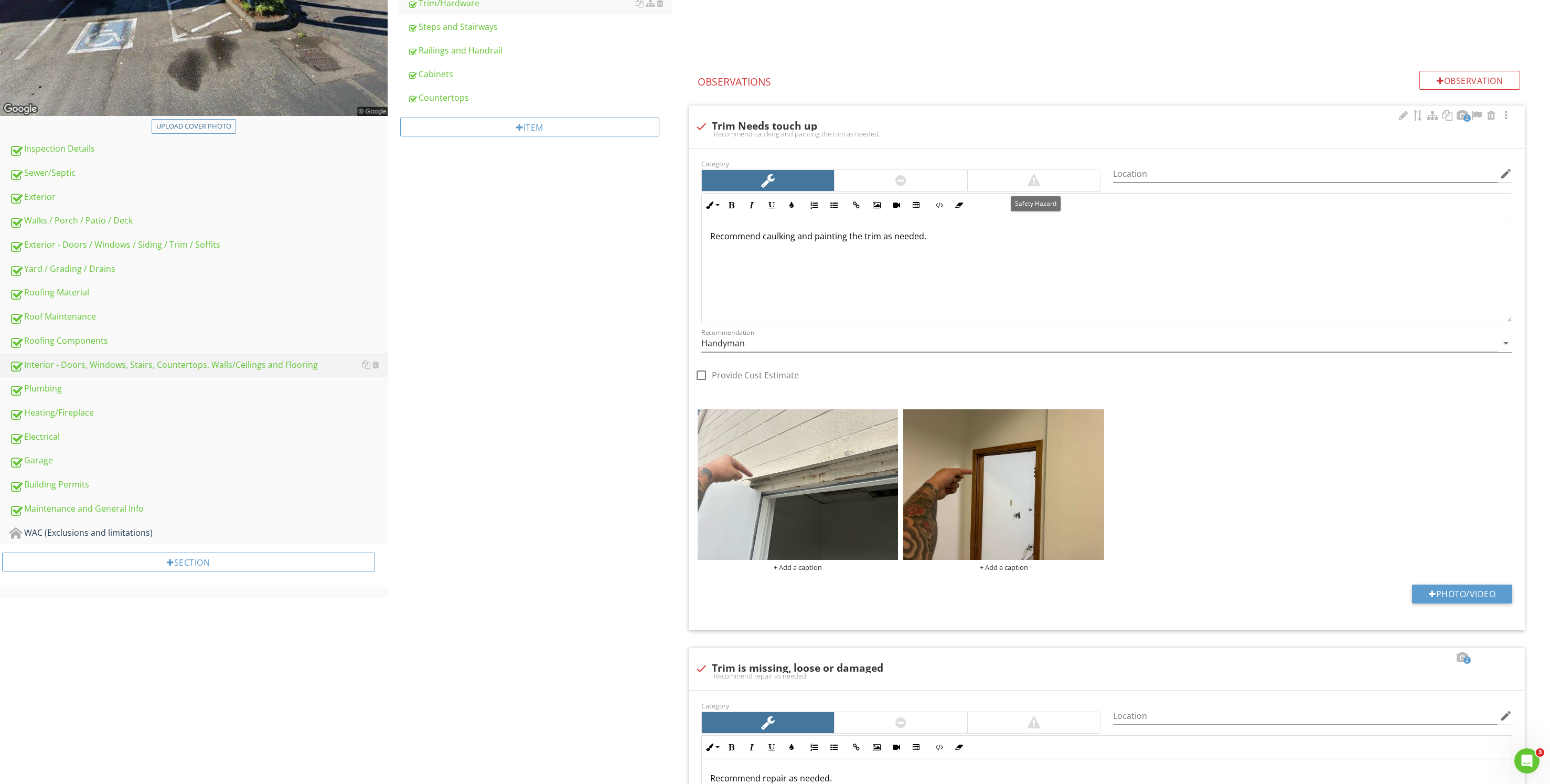
scroll to position [472, 0]
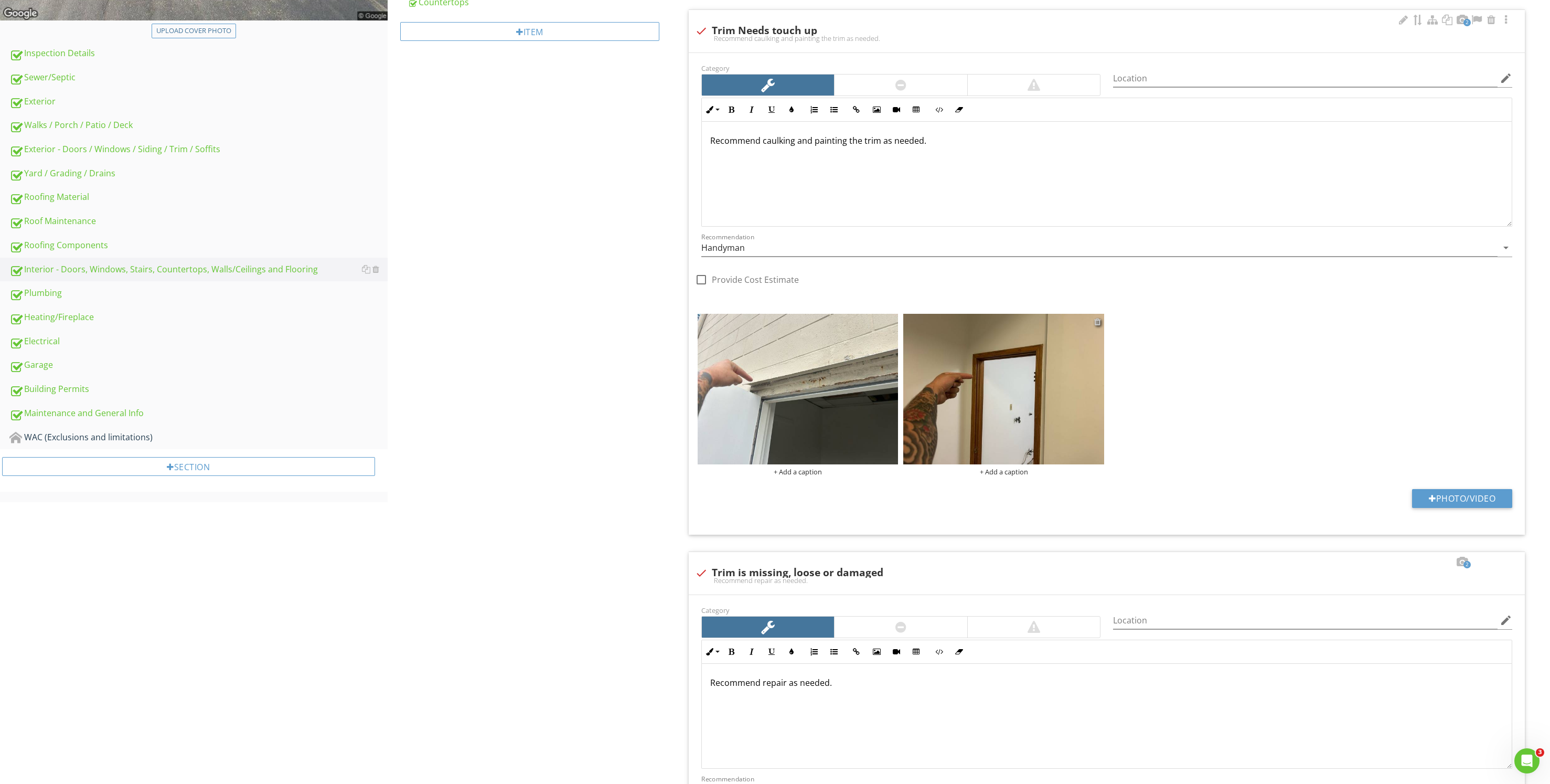
click at [1097, 320] on div at bounding box center [1097, 321] width 7 height 9
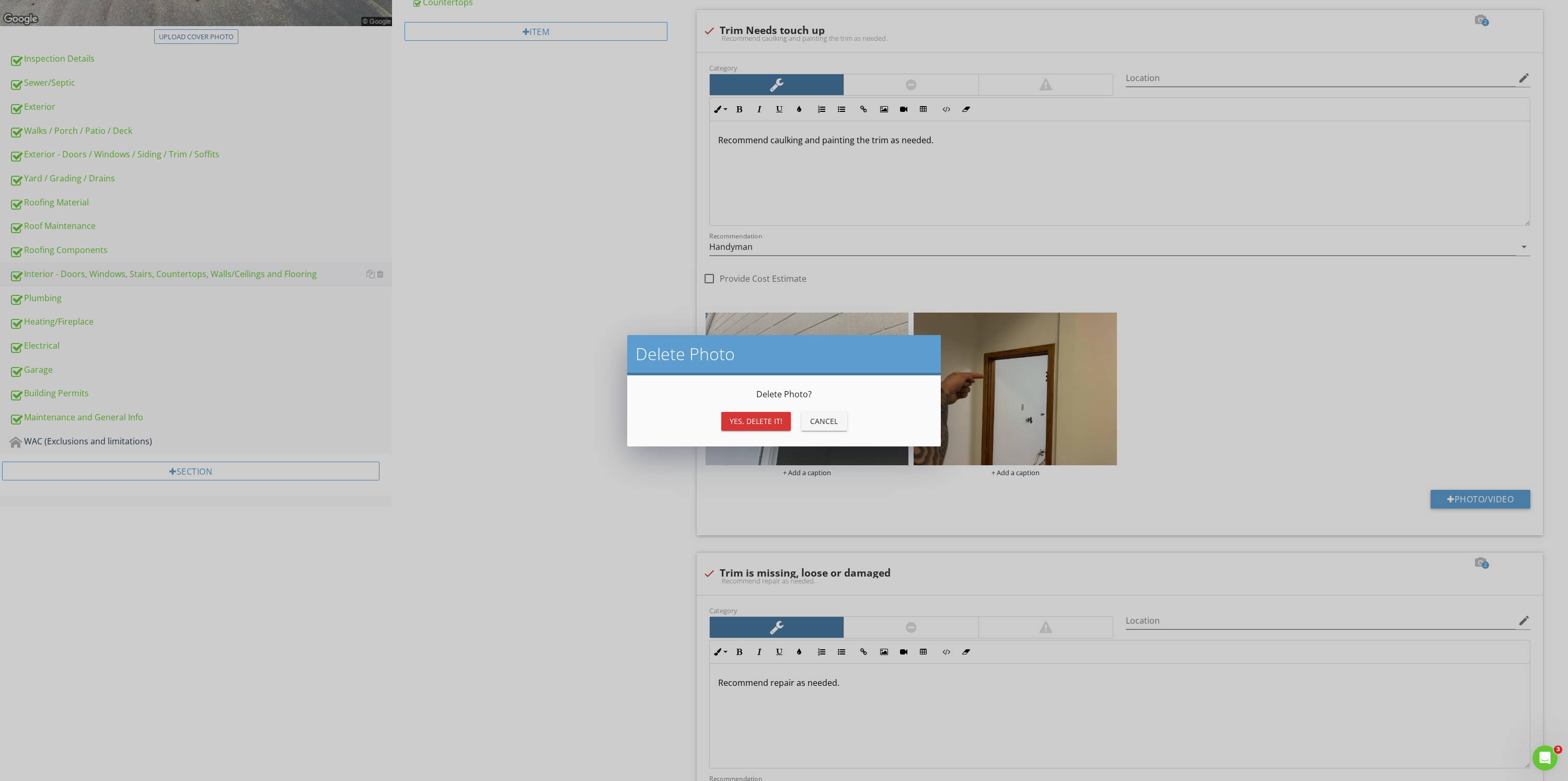
click at [730, 419] on div "Yes, Delete it!" at bounding box center [756, 421] width 53 height 11
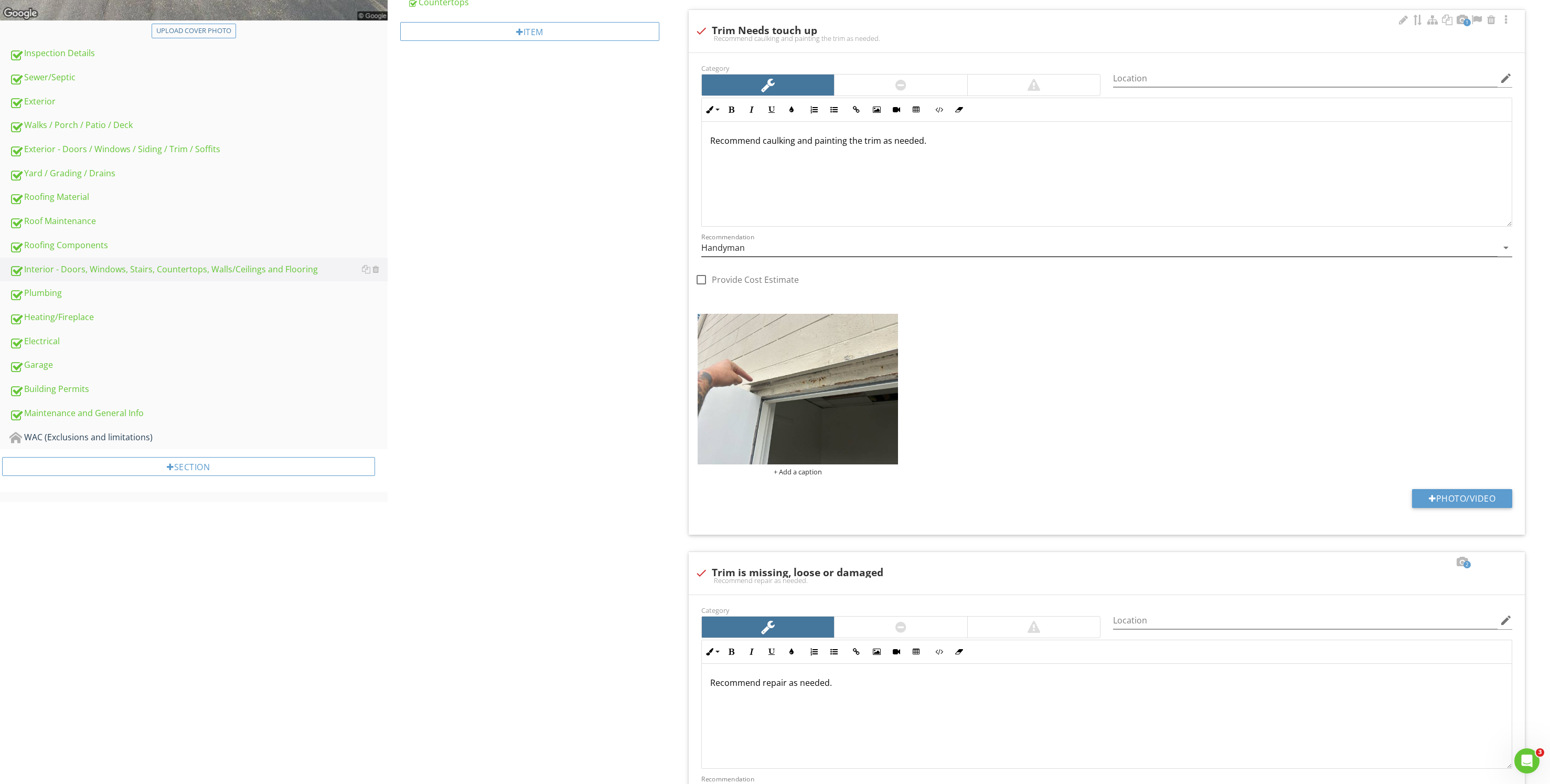
scroll to position [314, 0]
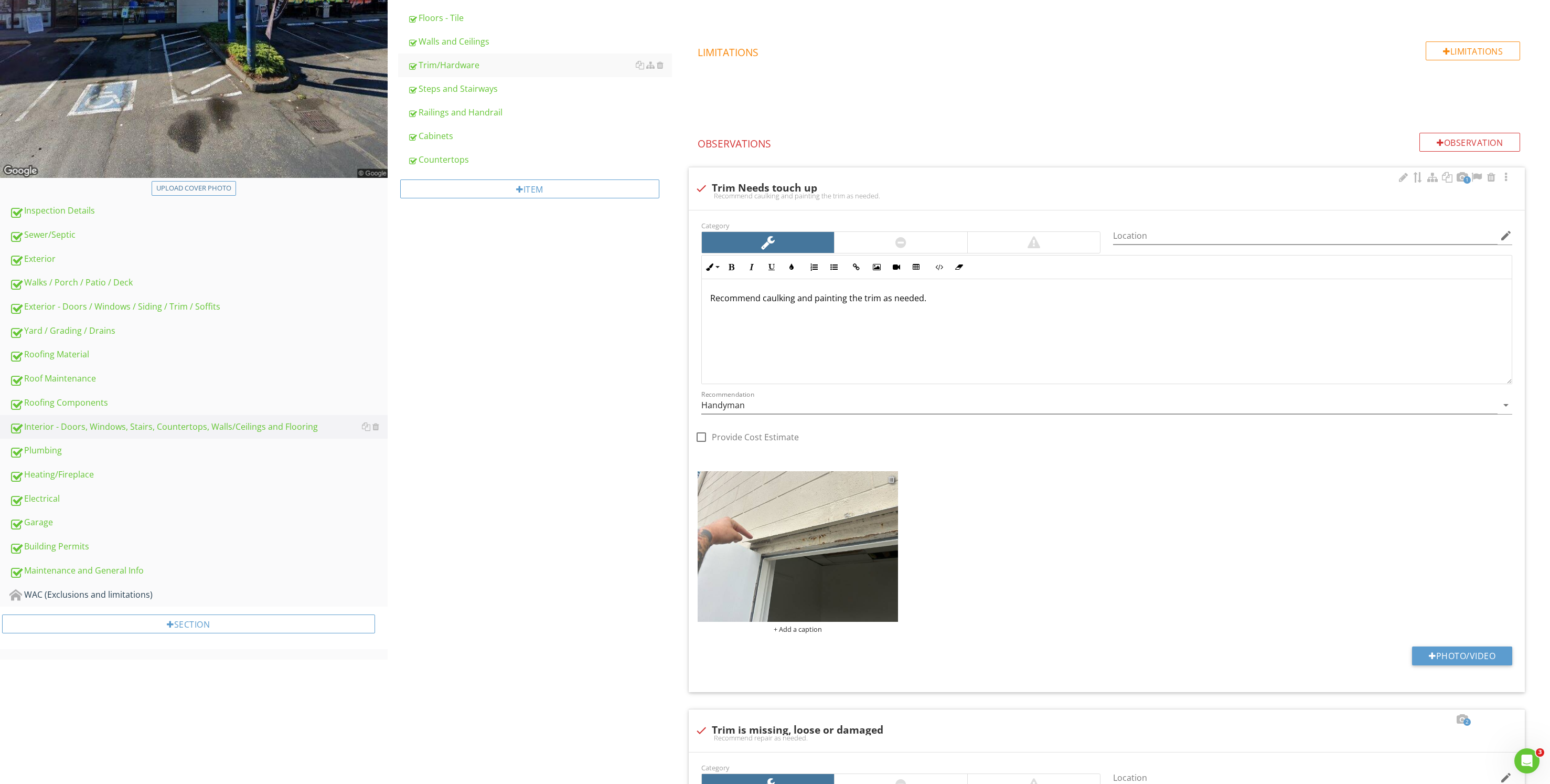
click at [892, 479] on div at bounding box center [891, 478] width 7 height 9
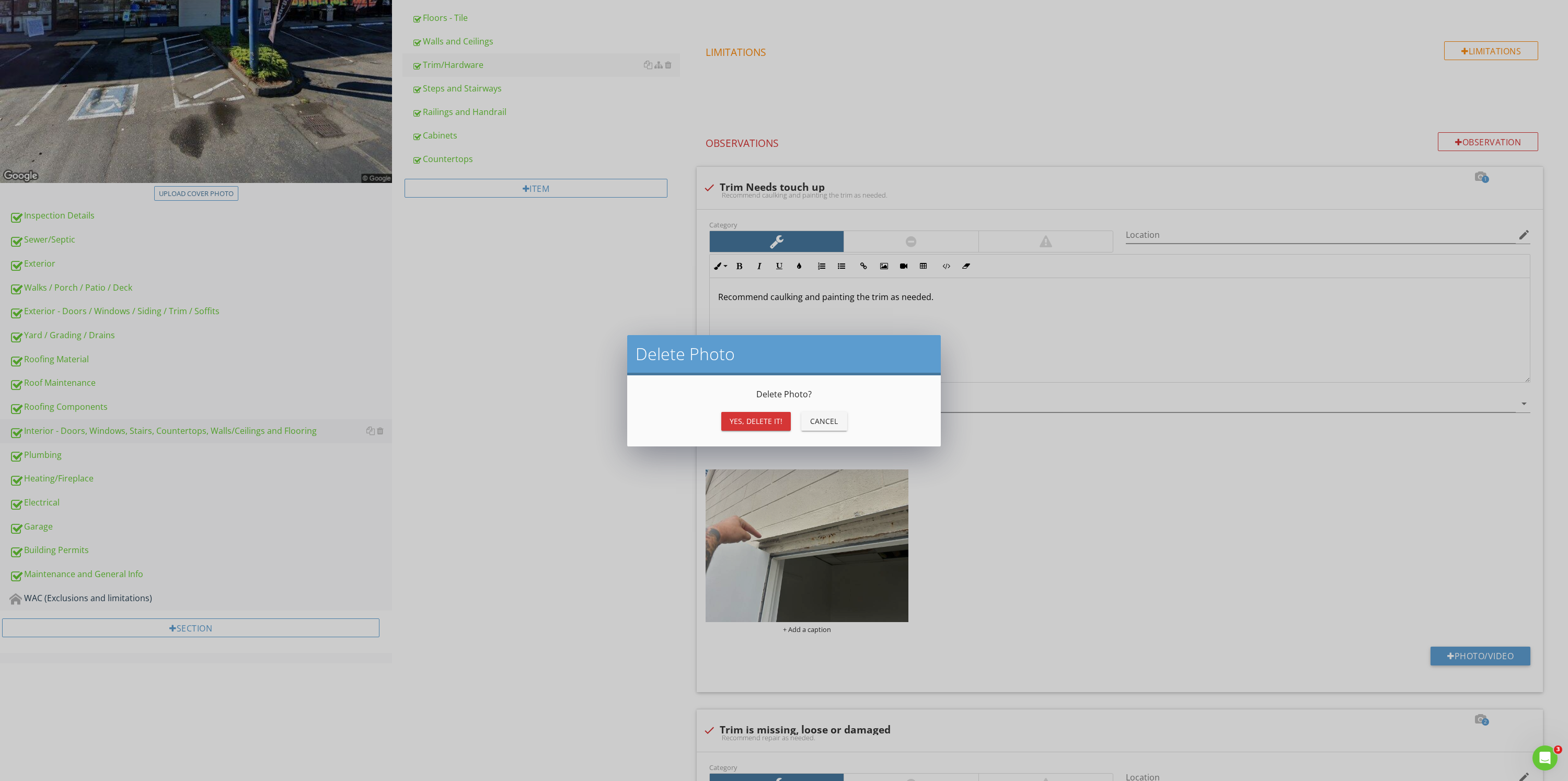
click at [752, 416] on div "Yes, Delete it!" at bounding box center [756, 421] width 53 height 11
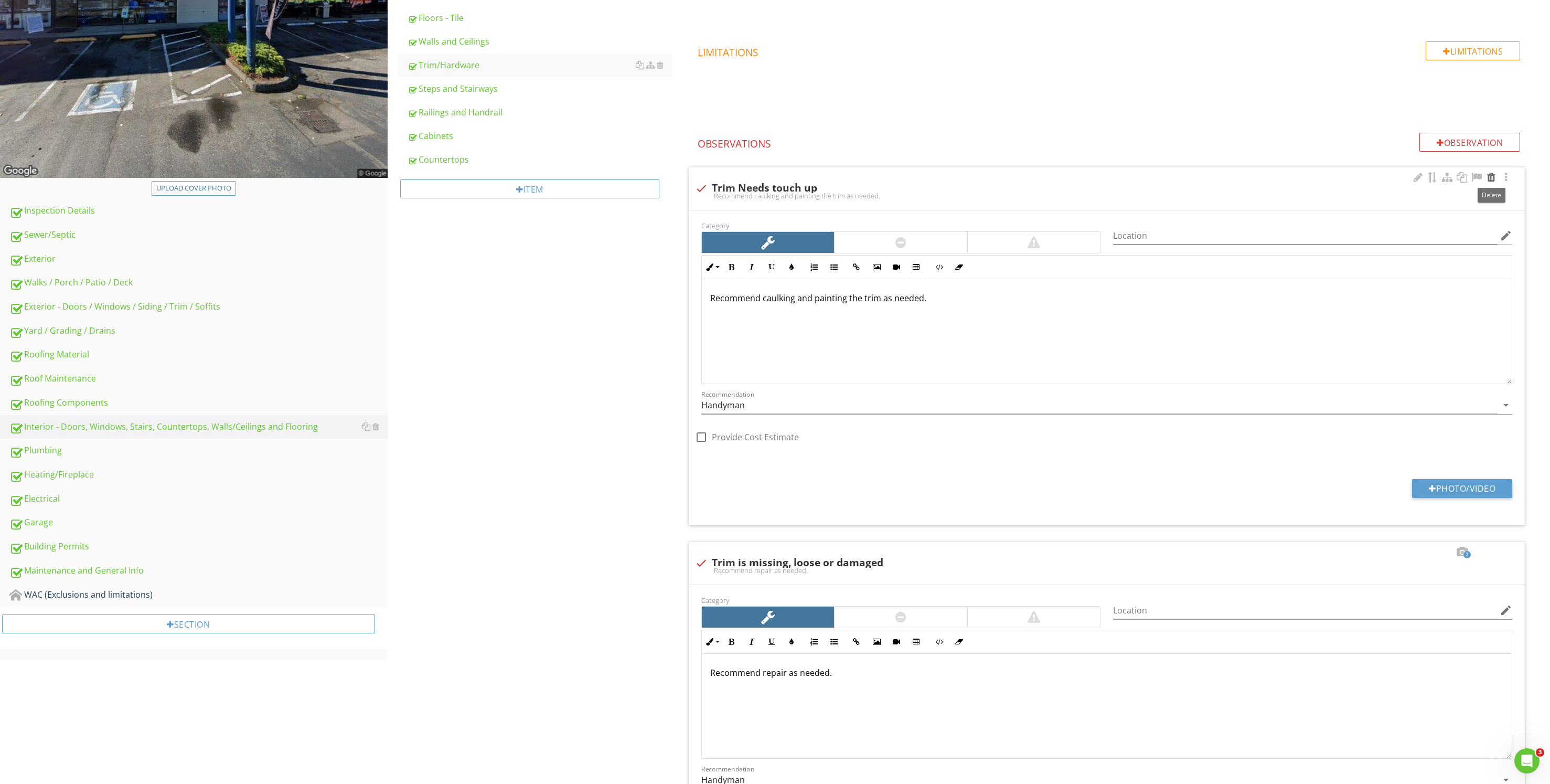
click at [1492, 175] on div at bounding box center [1490, 177] width 12 height 10
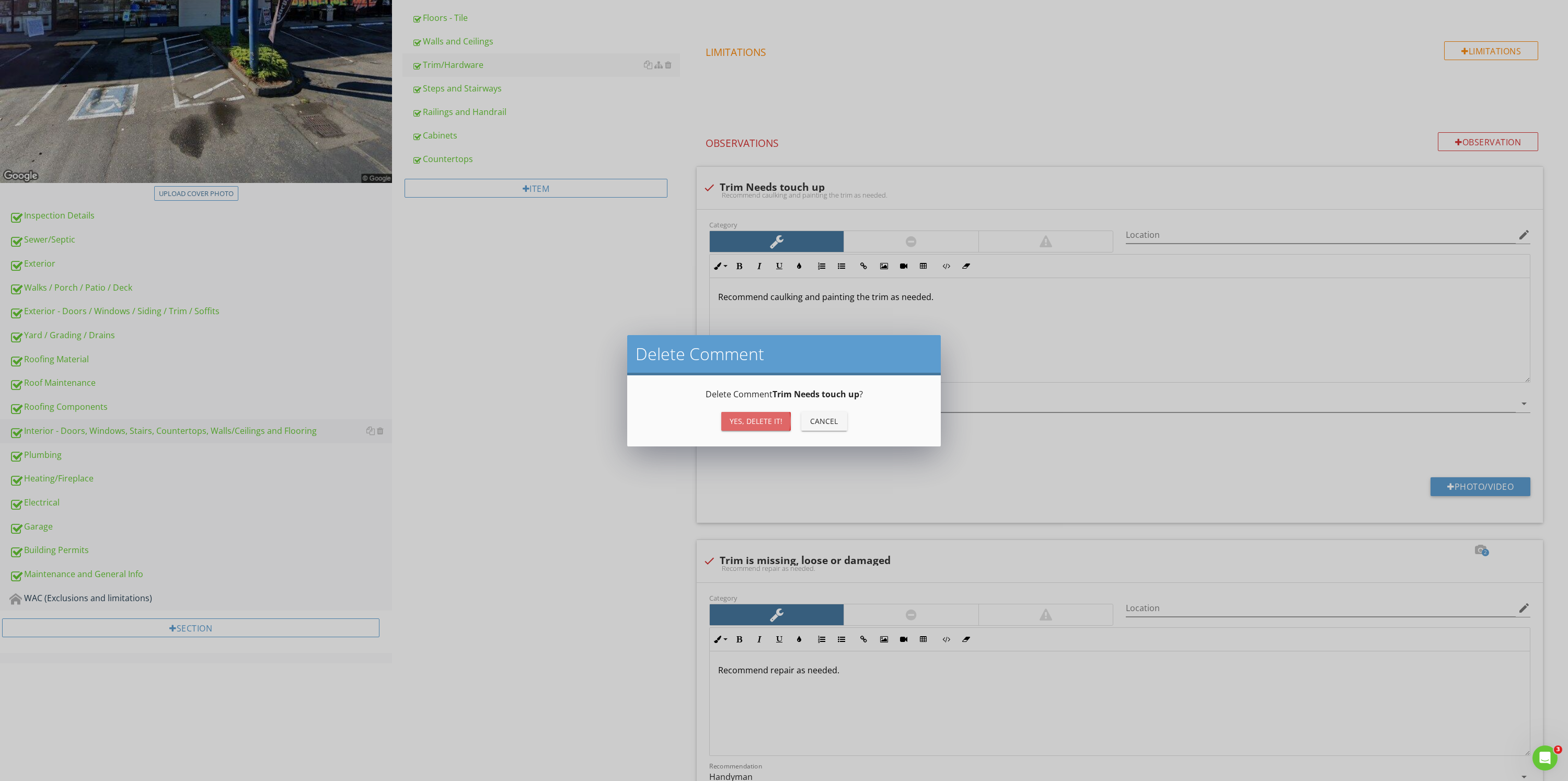
click at [735, 424] on div "Yes, Delete it!" at bounding box center [756, 421] width 53 height 11
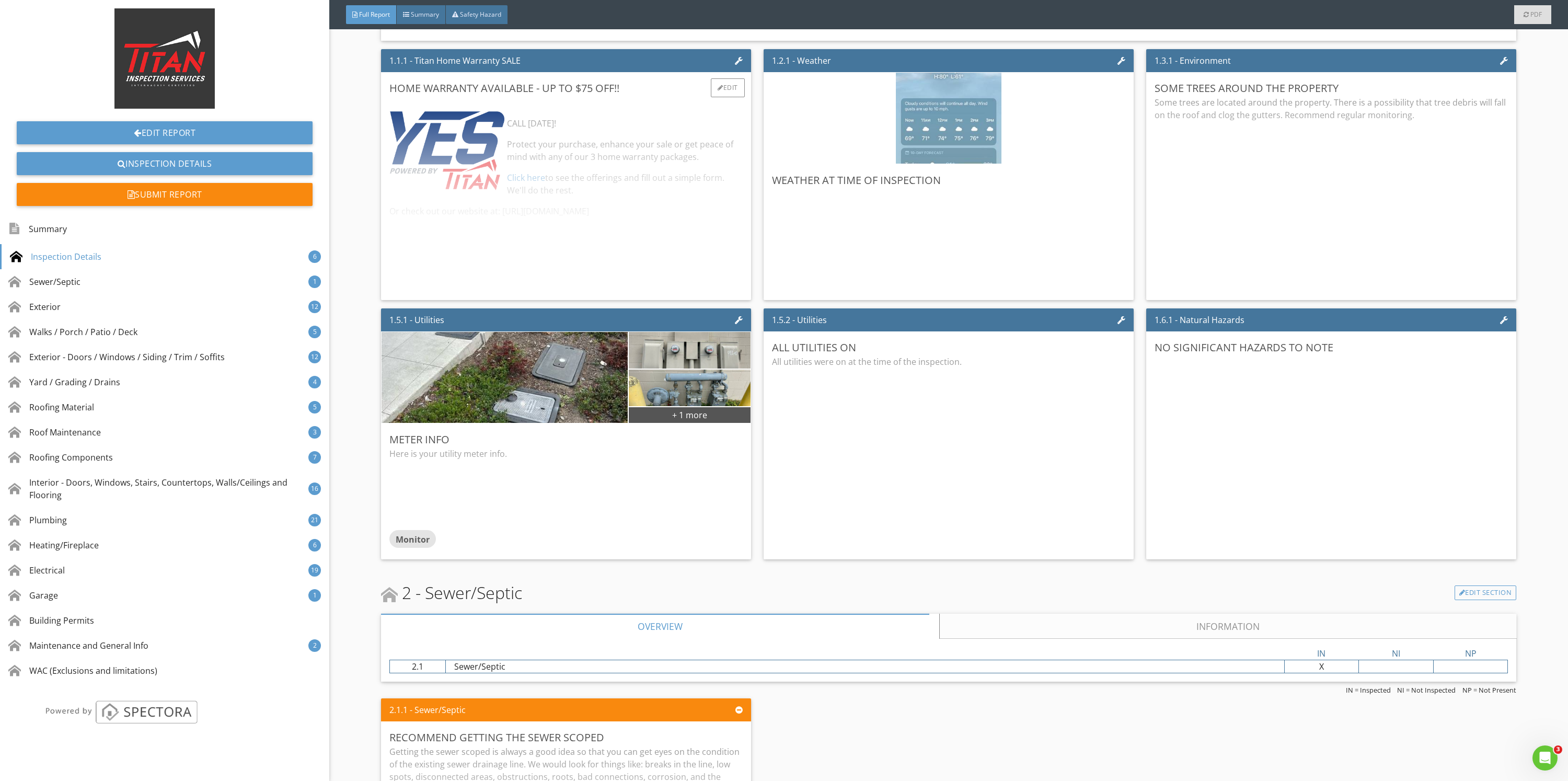
scroll to position [784, 0]
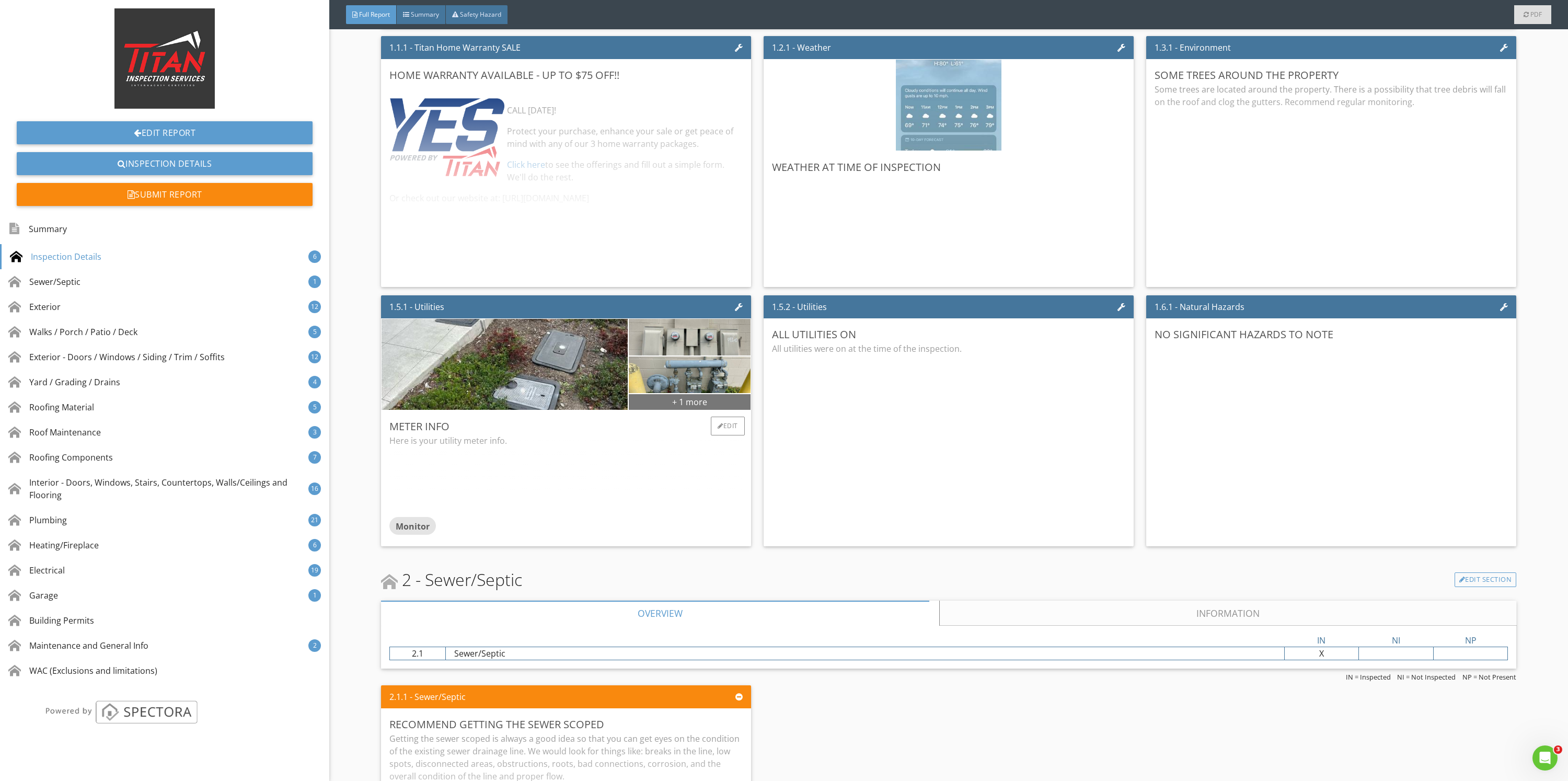
click at [676, 404] on div "+ 1 more" at bounding box center [689, 402] width 122 height 17
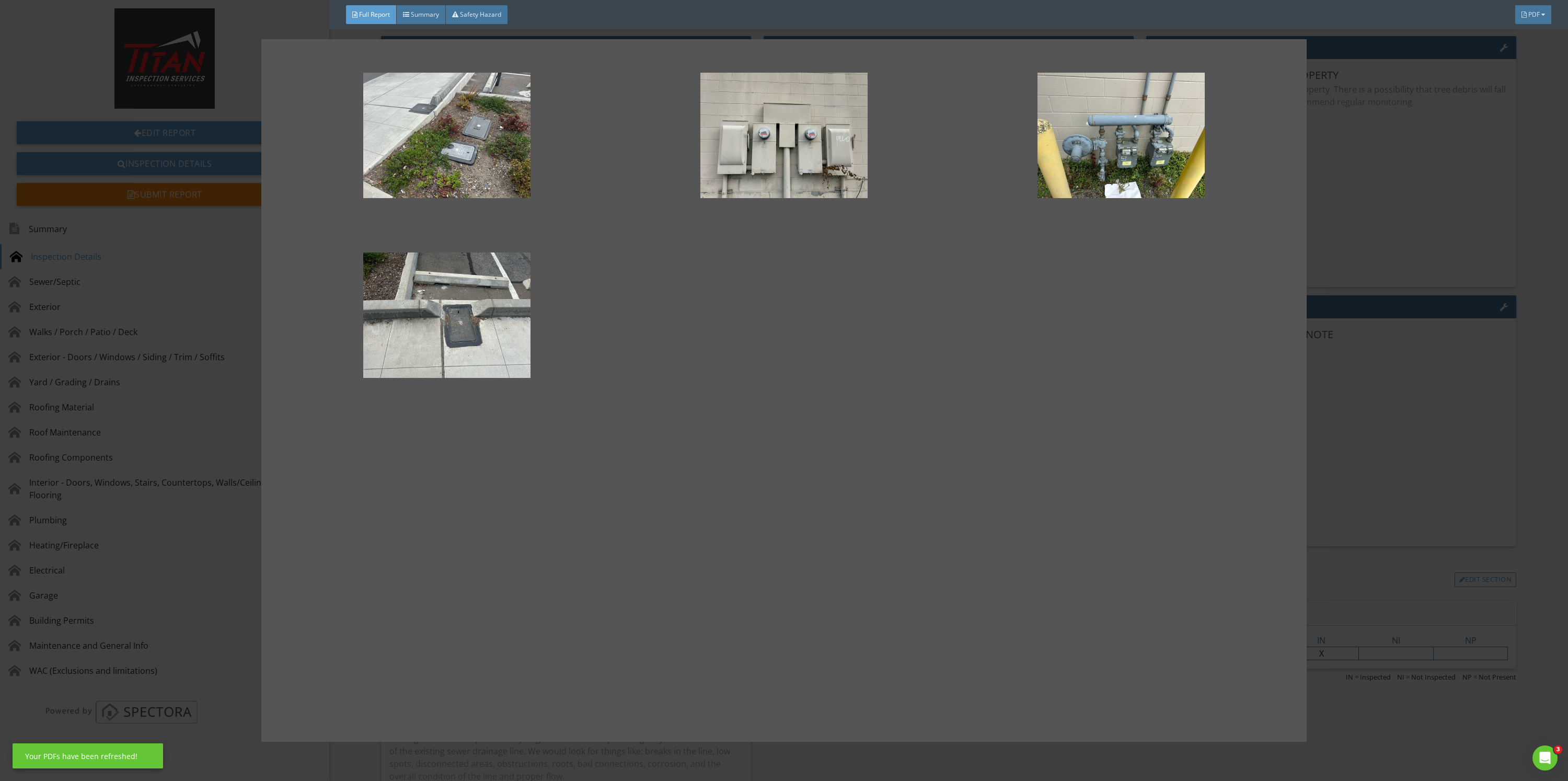
click at [1452, 299] on div at bounding box center [784, 390] width 1568 height 781
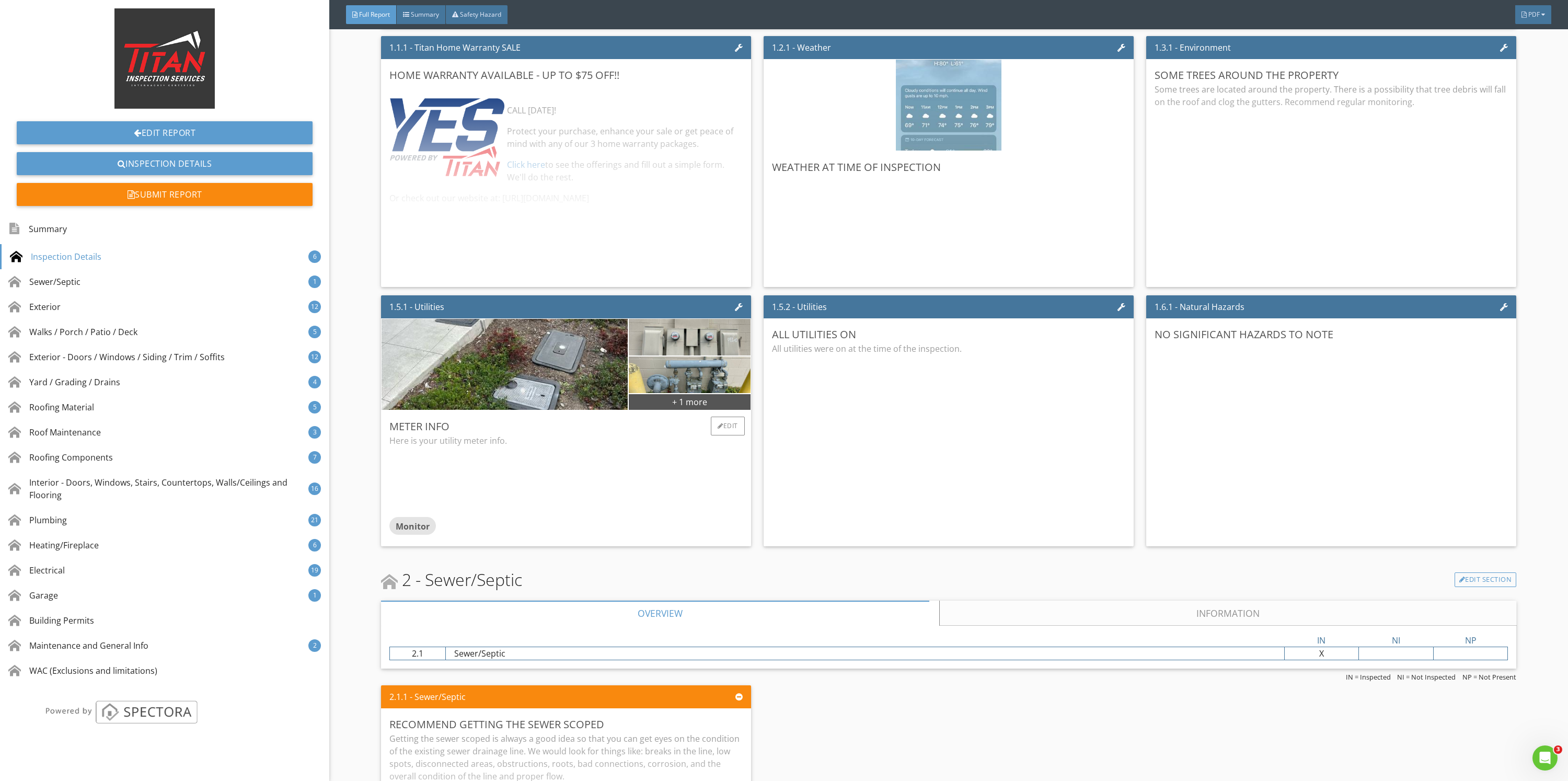
click at [739, 422] on div "Meter Info Here is your utility meter info. Monitor Edit" at bounding box center [566, 478] width 370 height 136
click at [715, 429] on div "Edit" at bounding box center [727, 426] width 34 height 19
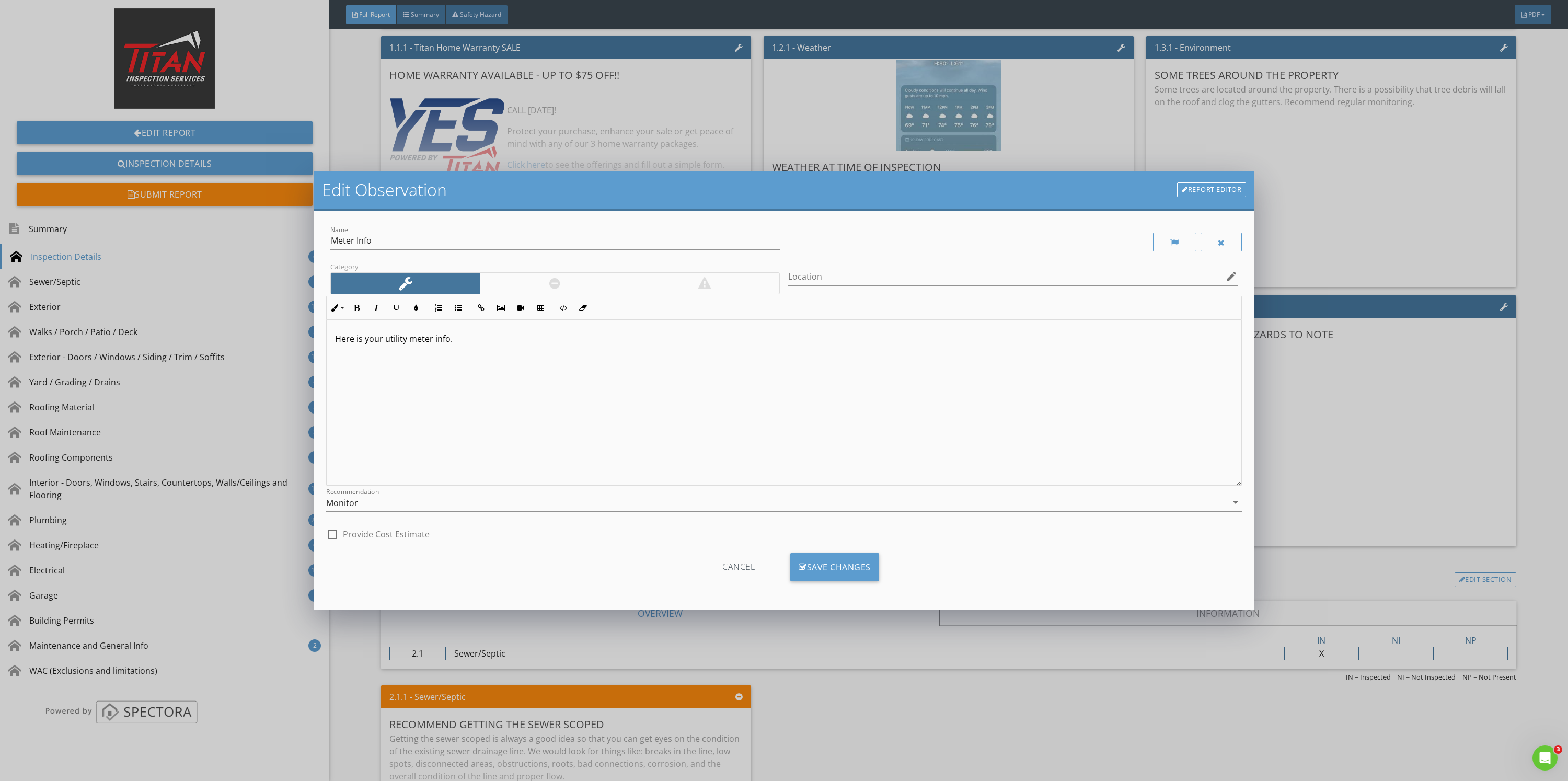
click at [522, 374] on div "Here is your utility meter info." at bounding box center [783, 403] width 914 height 166
click at [389, 503] on div "Monitor" at bounding box center [776, 503] width 901 height 17
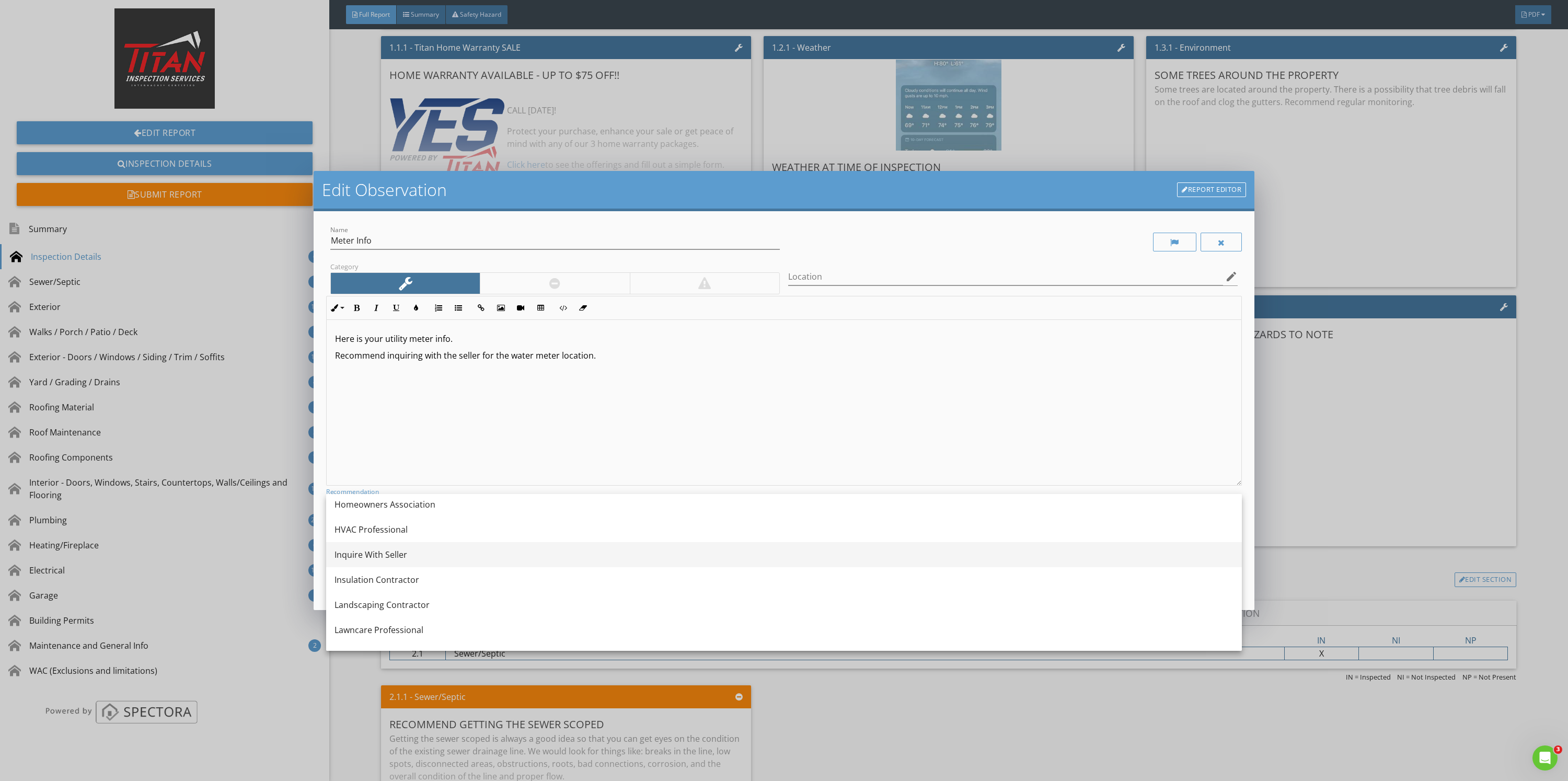
click at [394, 563] on div "Inquire With Seller" at bounding box center [784, 554] width 899 height 25
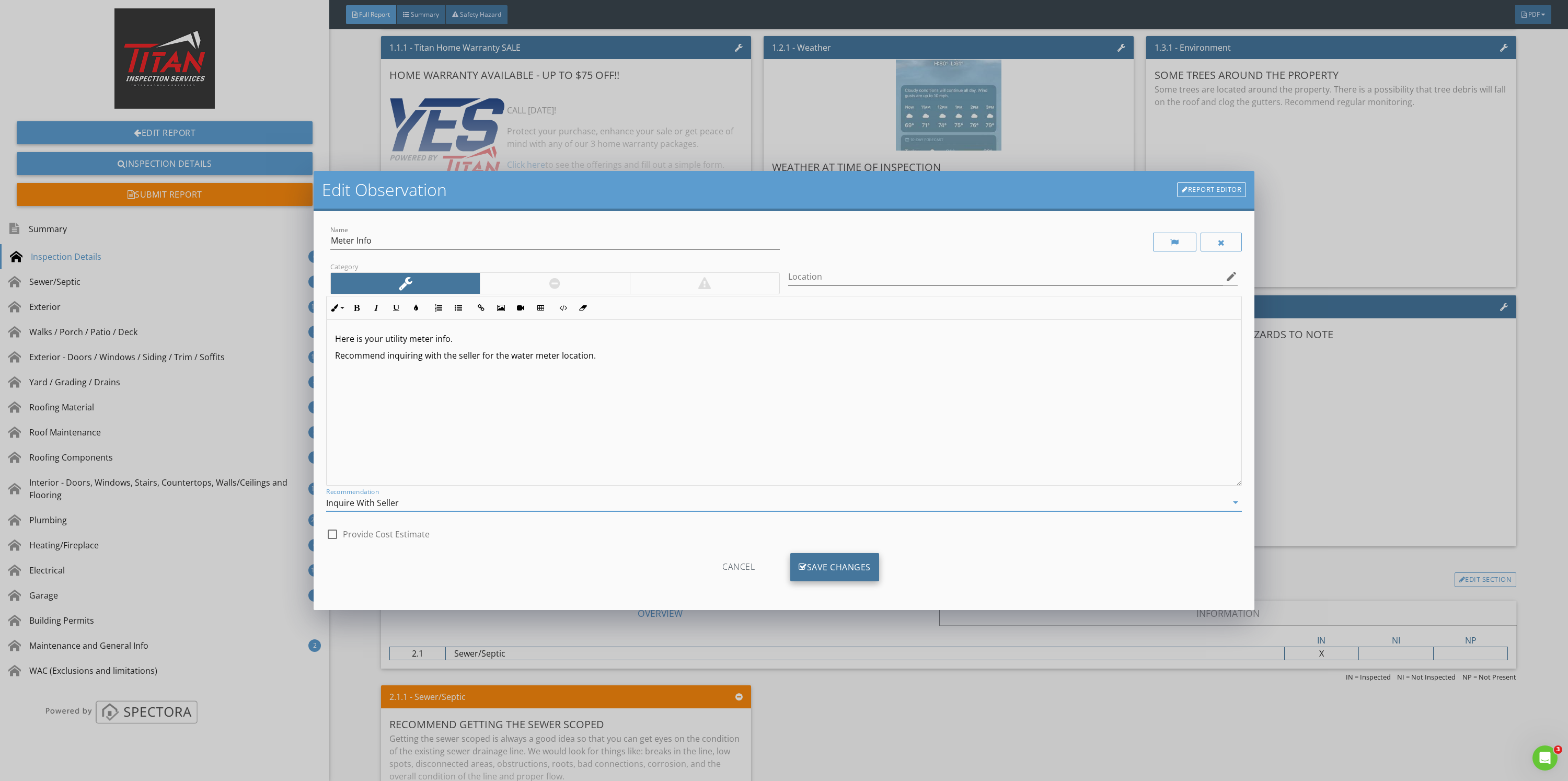
click at [846, 564] on div "Save Changes" at bounding box center [835, 567] width 89 height 28
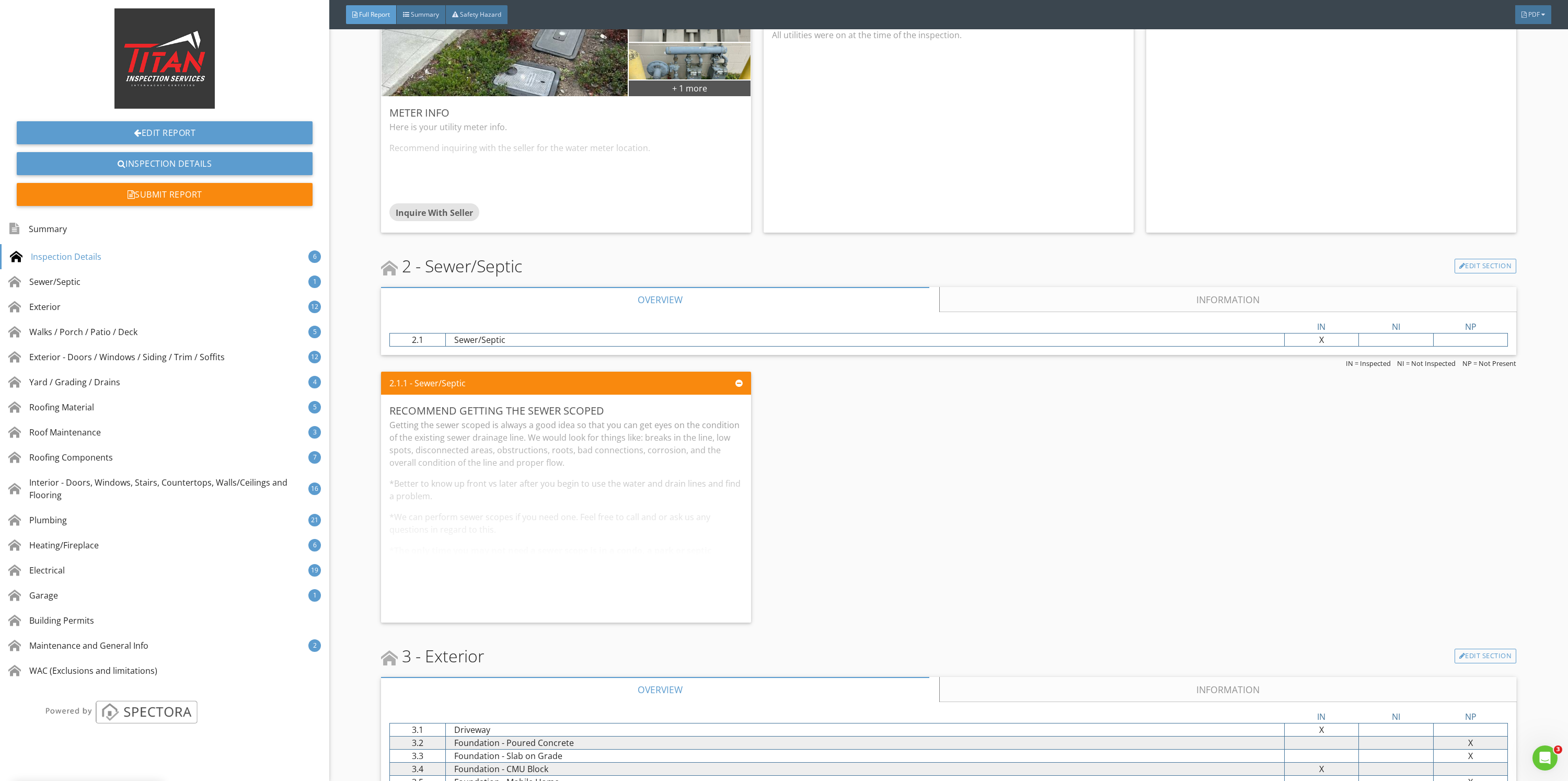
scroll to position [1255, 0]
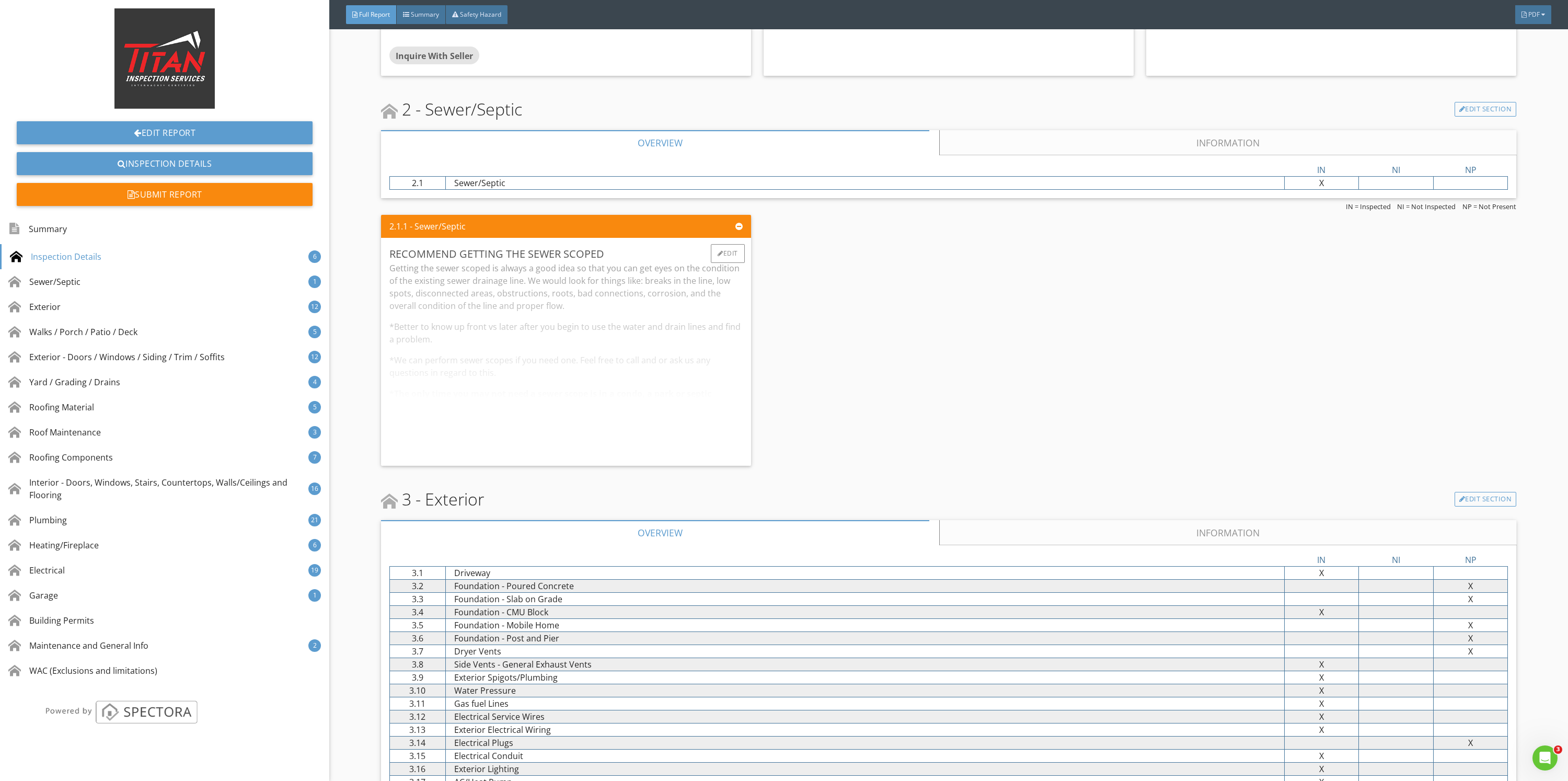
click at [673, 377] on div "Getting the sewer scoped is always a good idea so that you can get eyes on the …" at bounding box center [566, 359] width 353 height 195
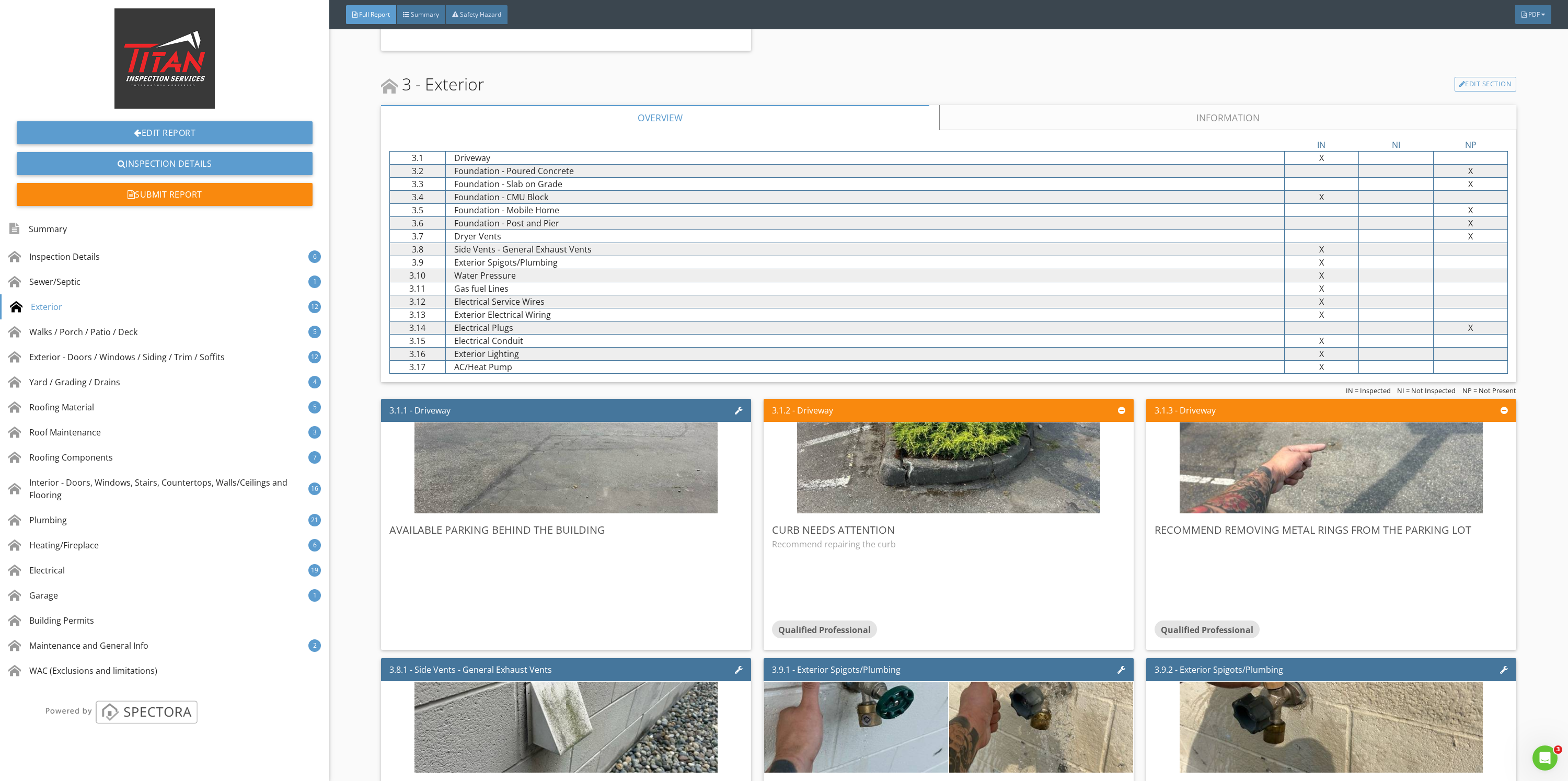
scroll to position [1724, 0]
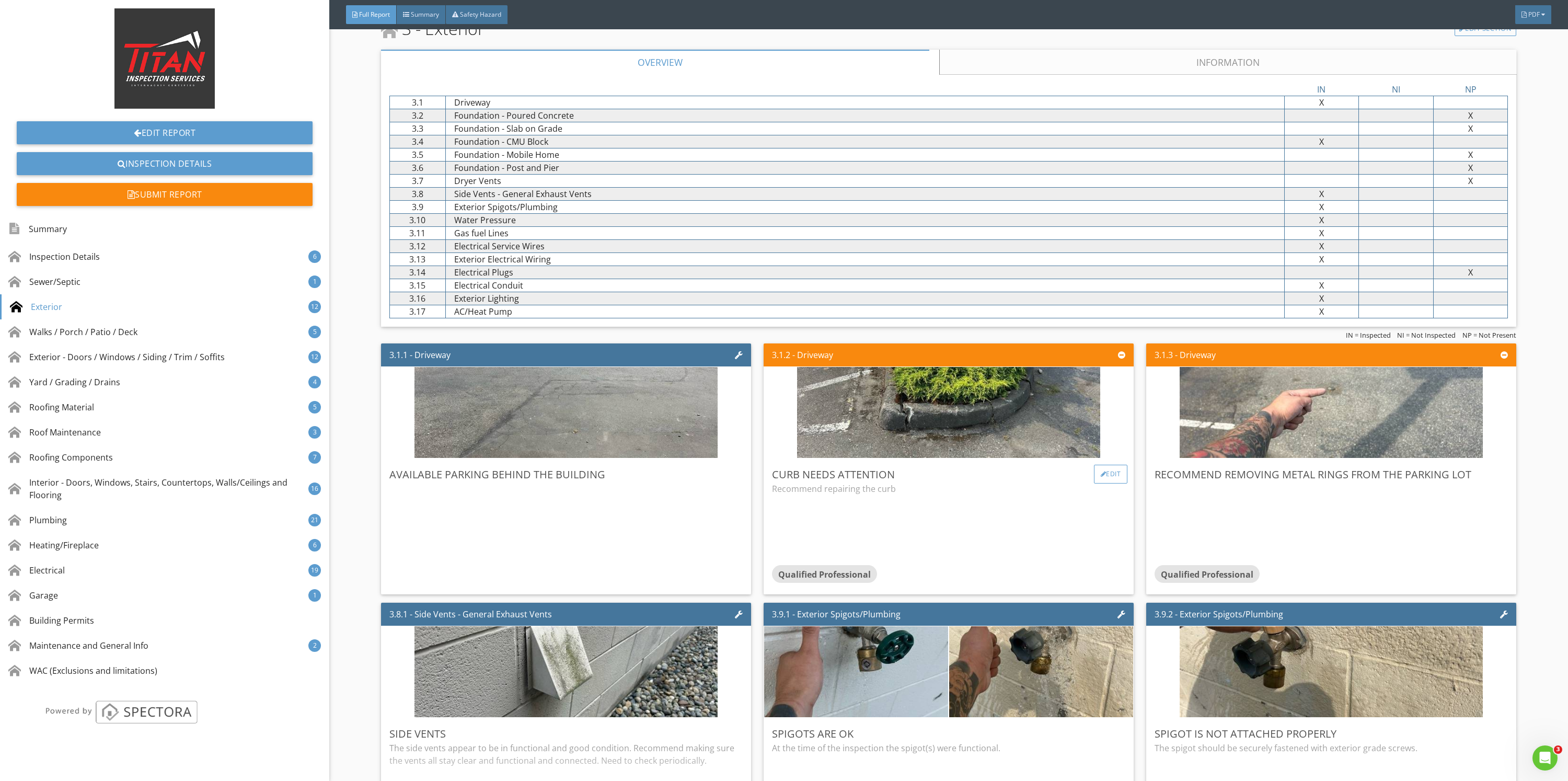
click at [1105, 473] on div "Edit" at bounding box center [1111, 474] width 34 height 19
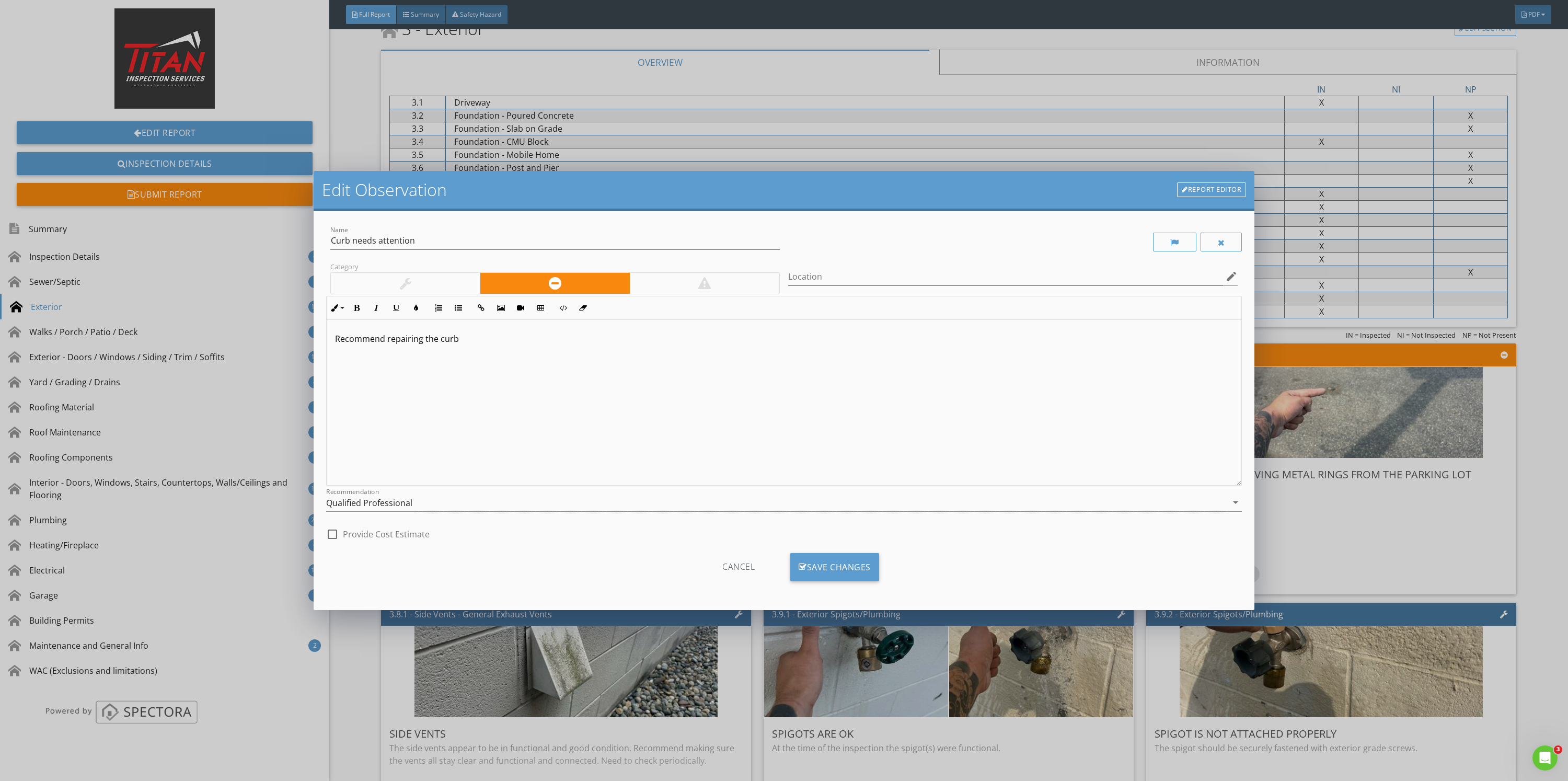
click at [441, 489] on div "Recommendation Qualified Professional arrow_drop_down" at bounding box center [784, 505] width 916 height 34
click at [455, 503] on div "Qualified Professional" at bounding box center [776, 503] width 901 height 17
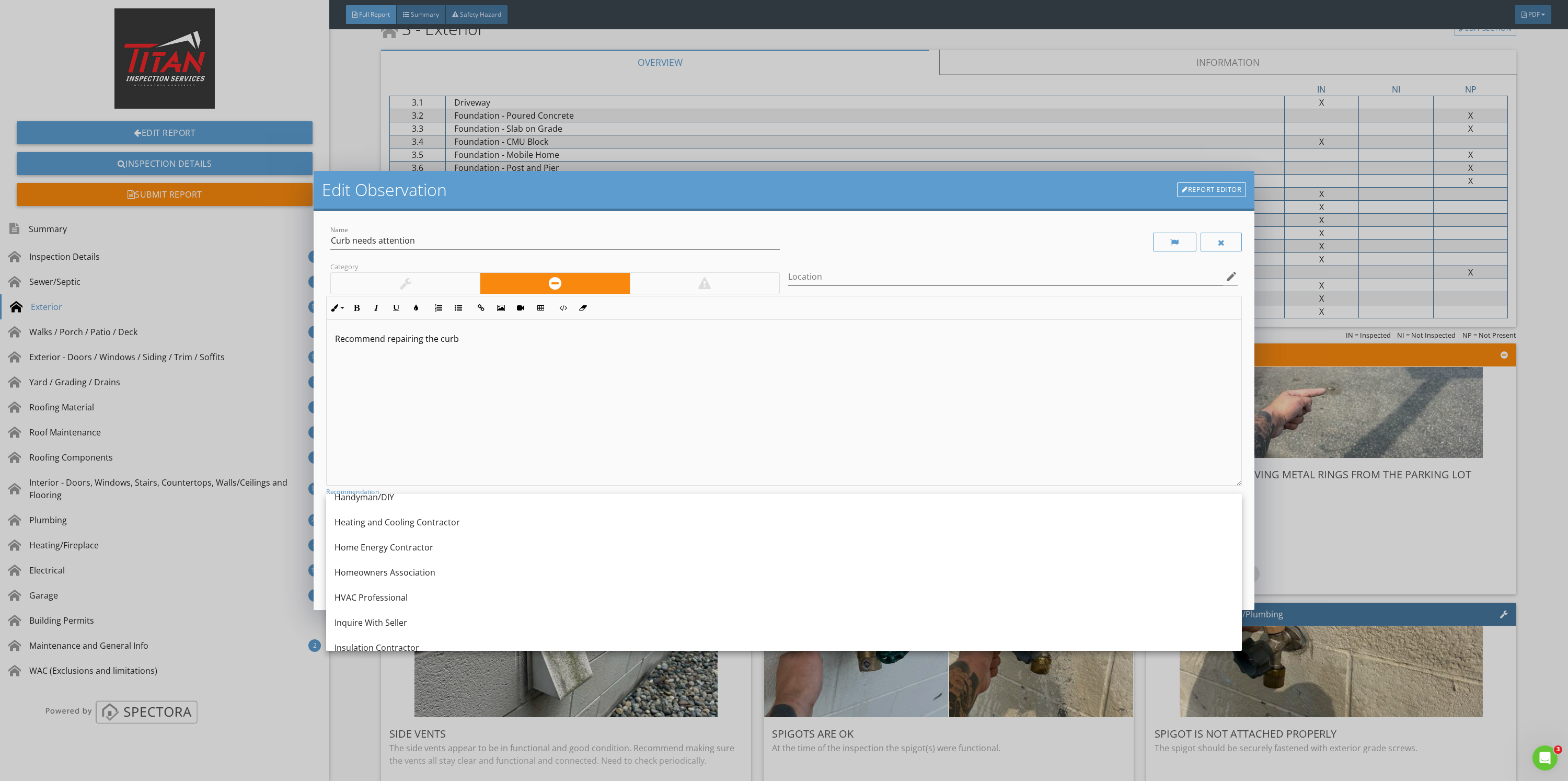
scroll to position [627, 0]
click at [423, 558] on div "Handyman" at bounding box center [784, 560] width 899 height 12
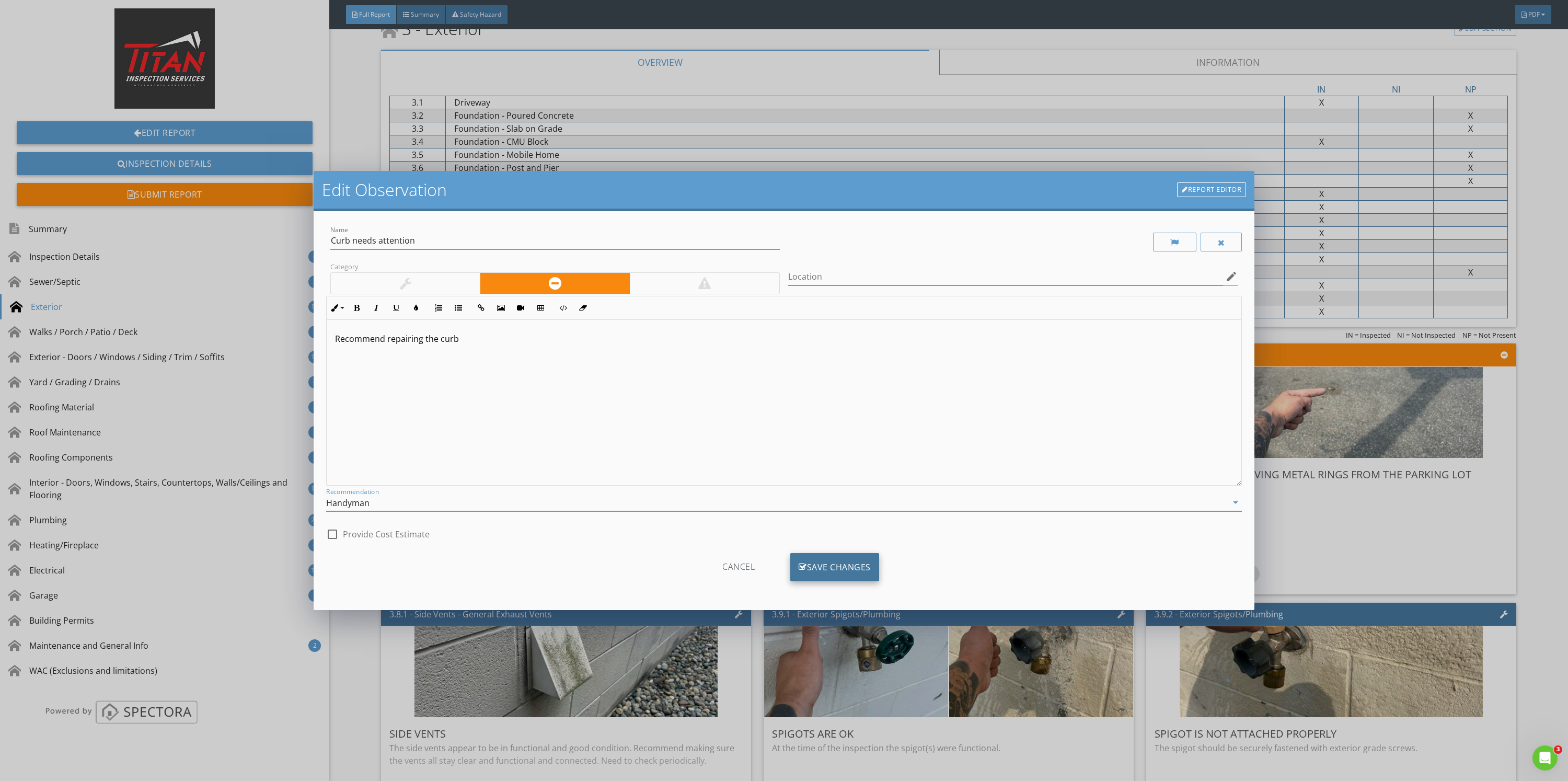
click at [836, 573] on div "Save Changes" at bounding box center [835, 567] width 89 height 28
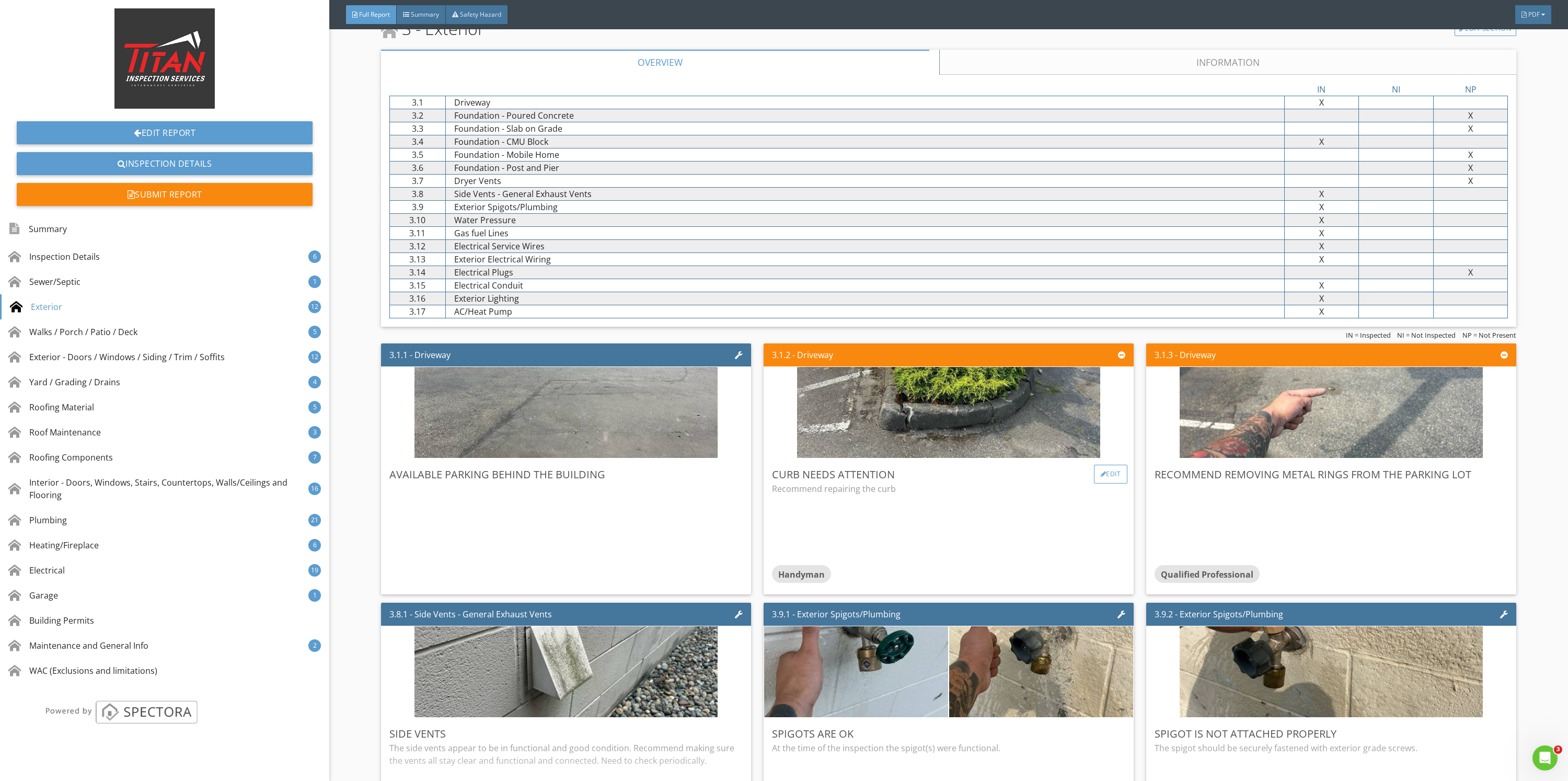
click at [1097, 470] on div "Edit" at bounding box center [1111, 474] width 34 height 19
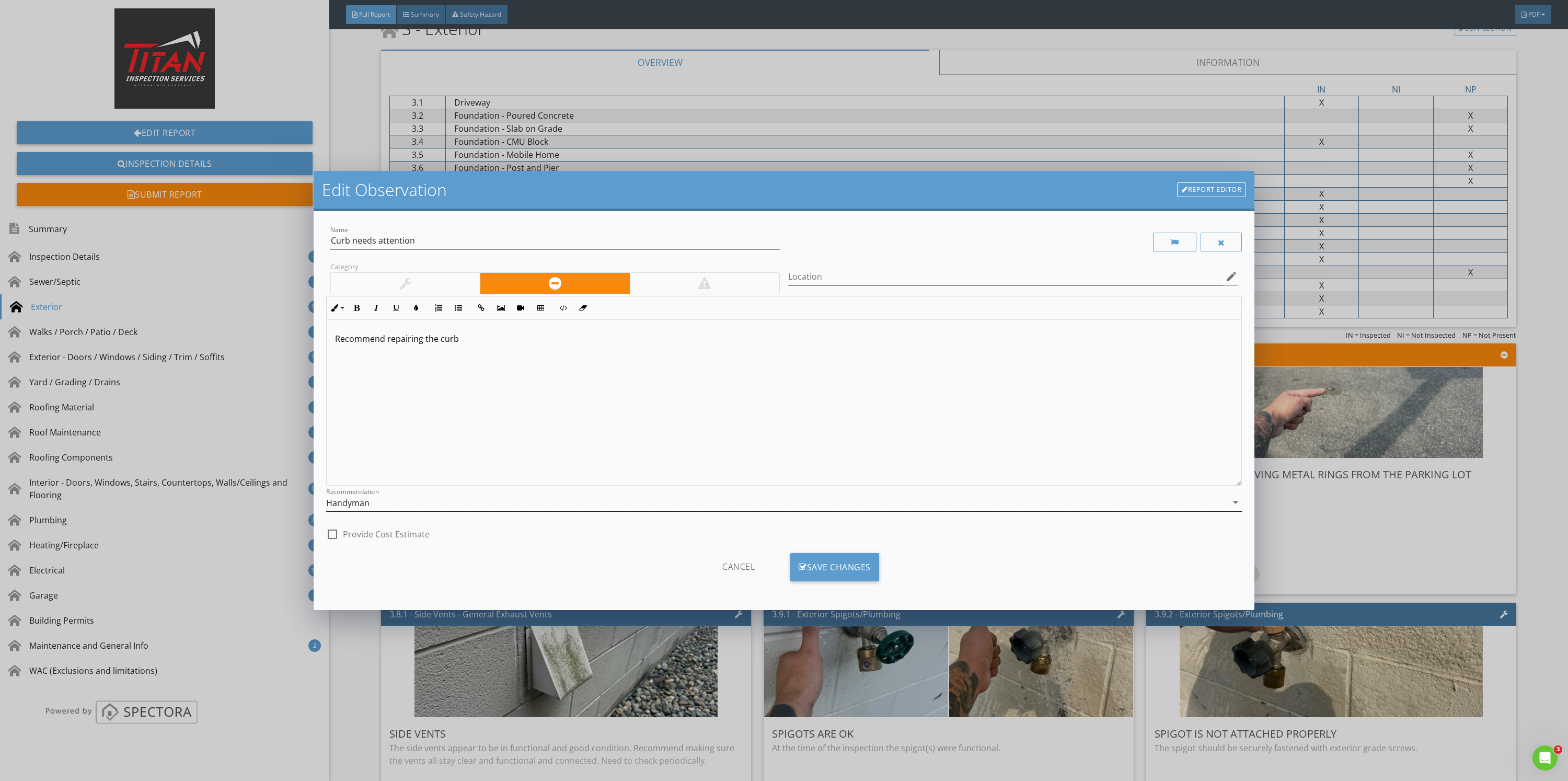
click at [496, 497] on div "Handyman" at bounding box center [776, 503] width 901 height 17
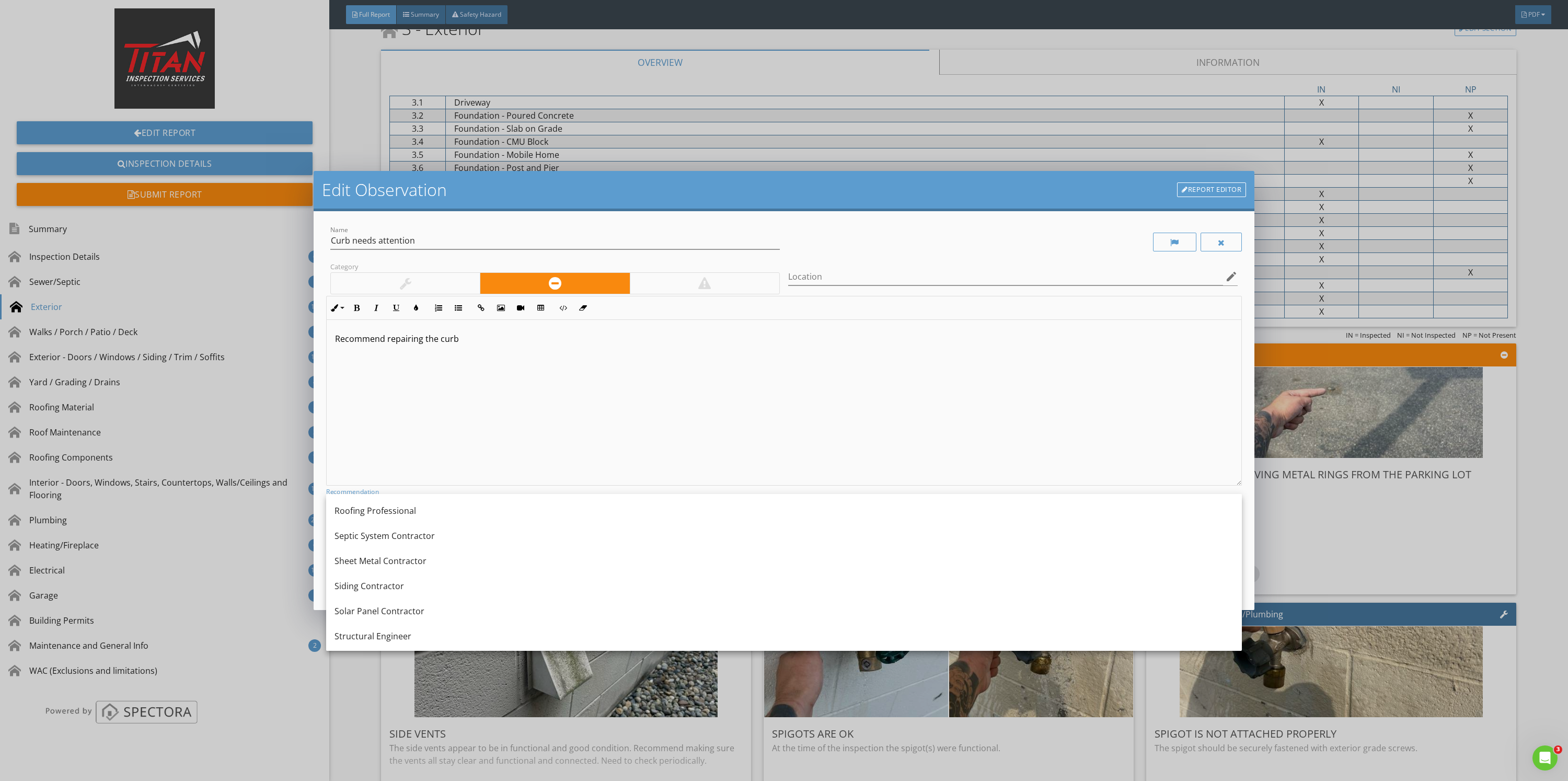
scroll to position [1097, 0]
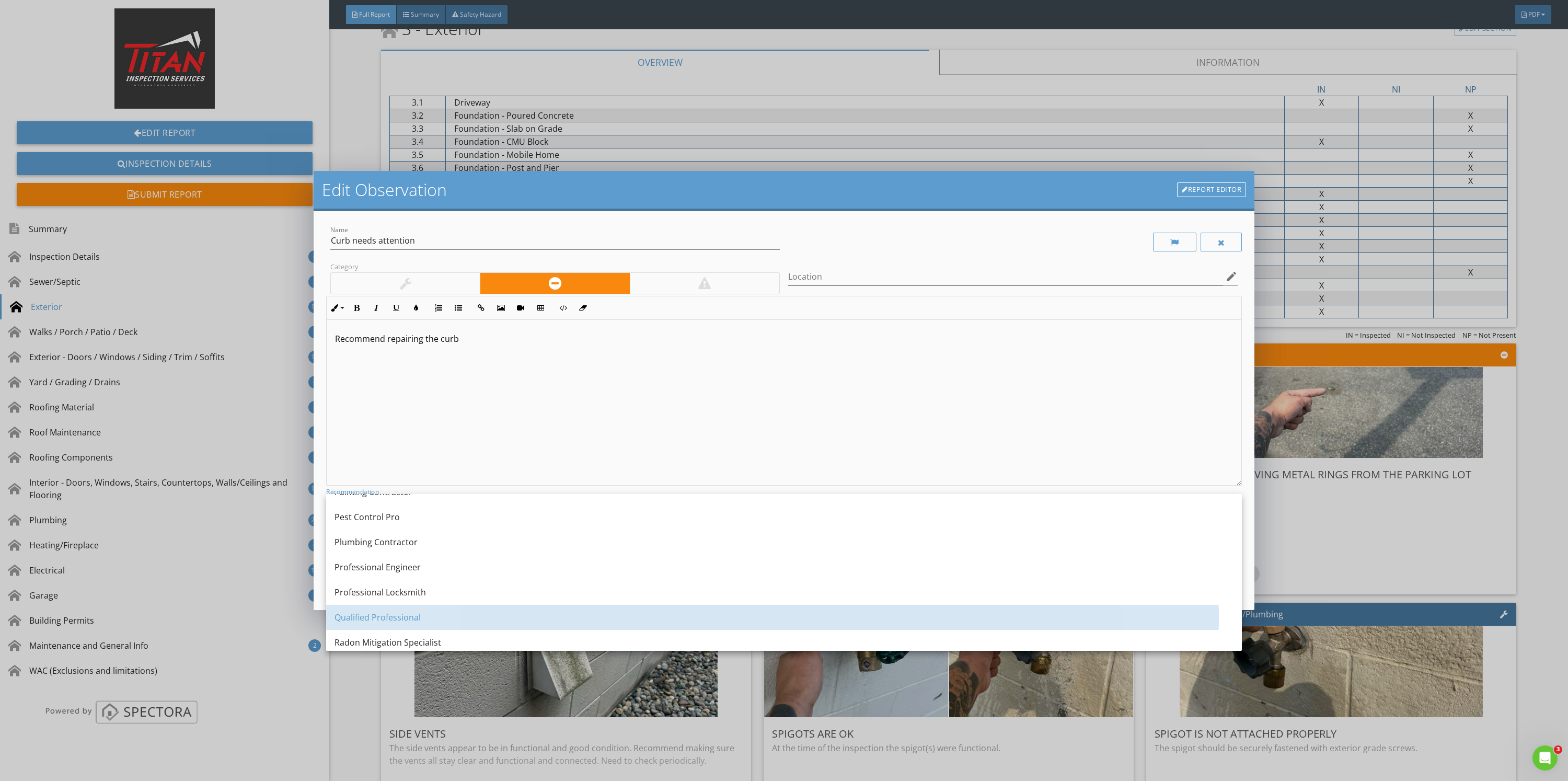
click at [411, 623] on div "Qualified Professional" at bounding box center [784, 617] width 899 height 25
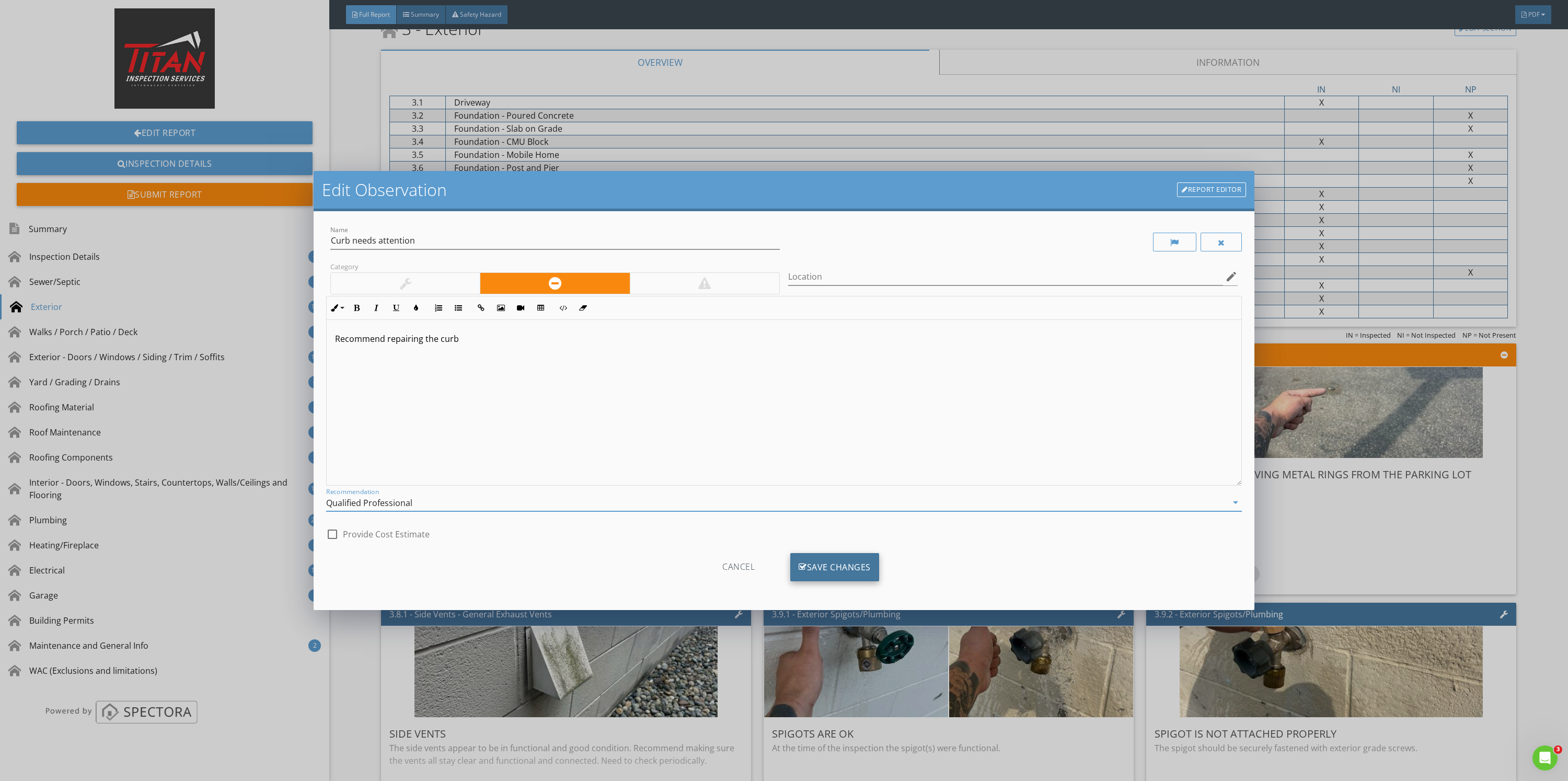
click at [823, 565] on div "Save Changes" at bounding box center [835, 567] width 89 height 28
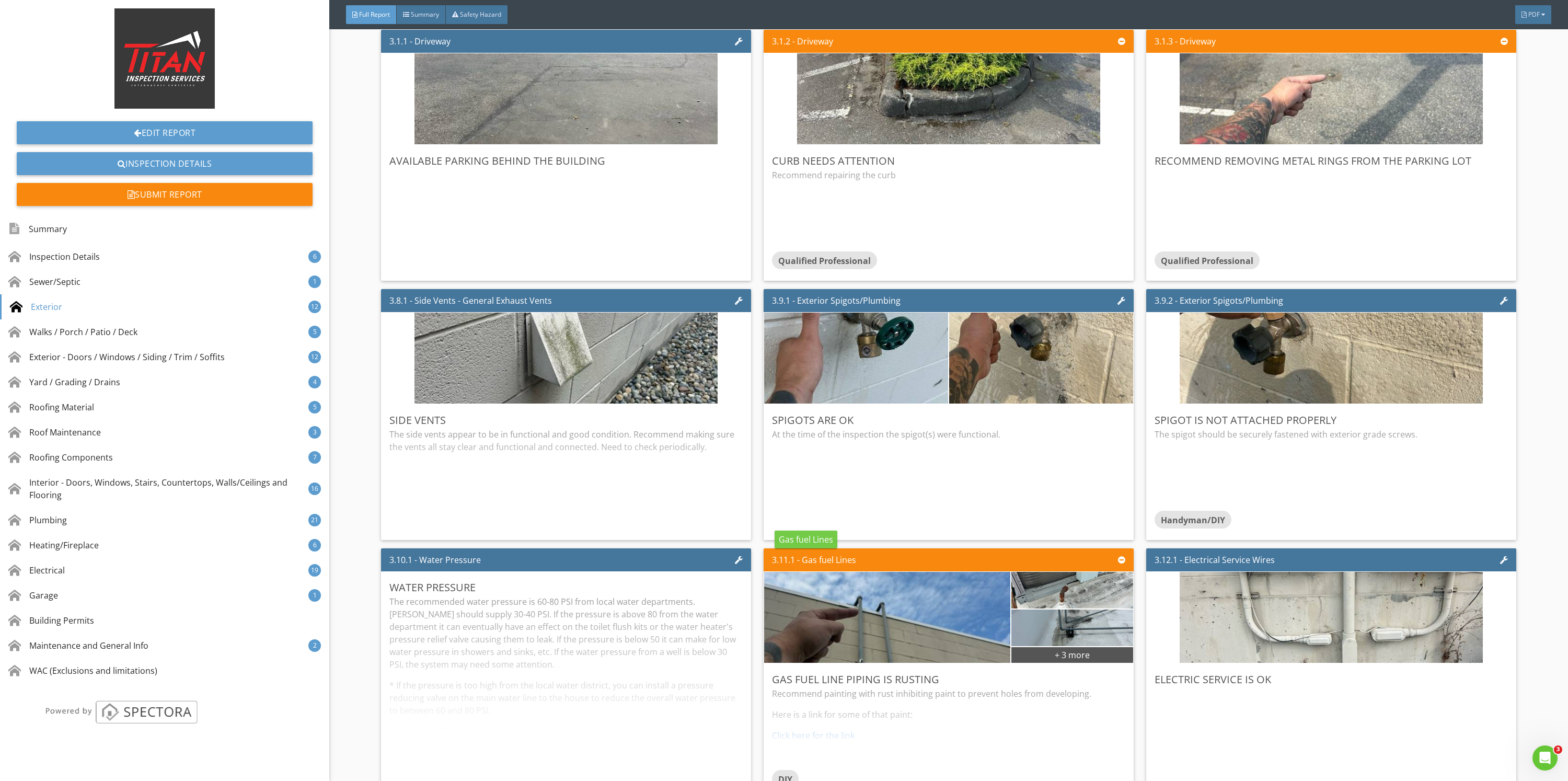
scroll to position [2195, 0]
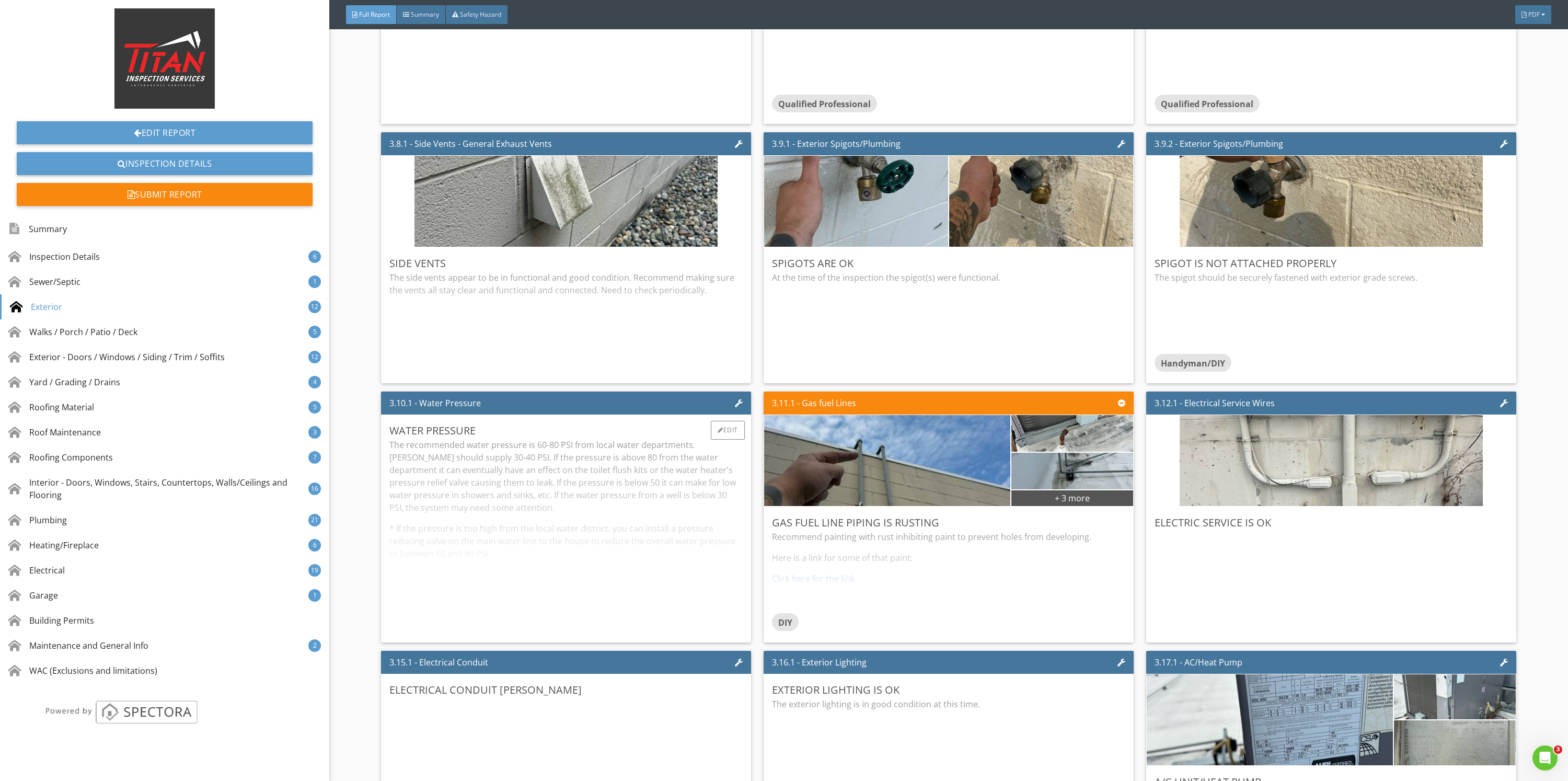
click at [539, 538] on div "The recommended water pressure is 60-80 PSI from local water departments. Wells…" at bounding box center [566, 536] width 353 height 195
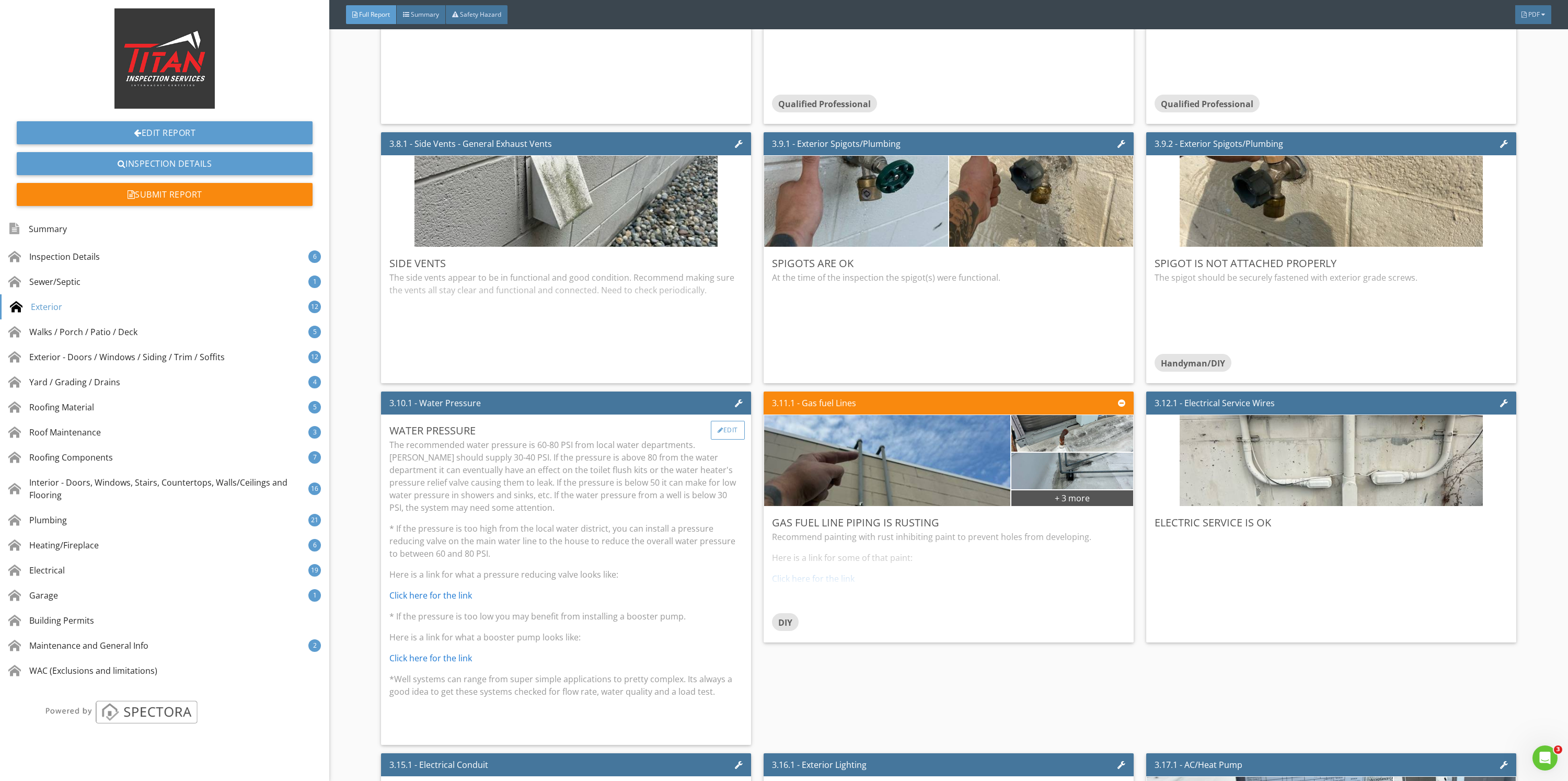
click at [715, 429] on div "Edit" at bounding box center [727, 430] width 34 height 19
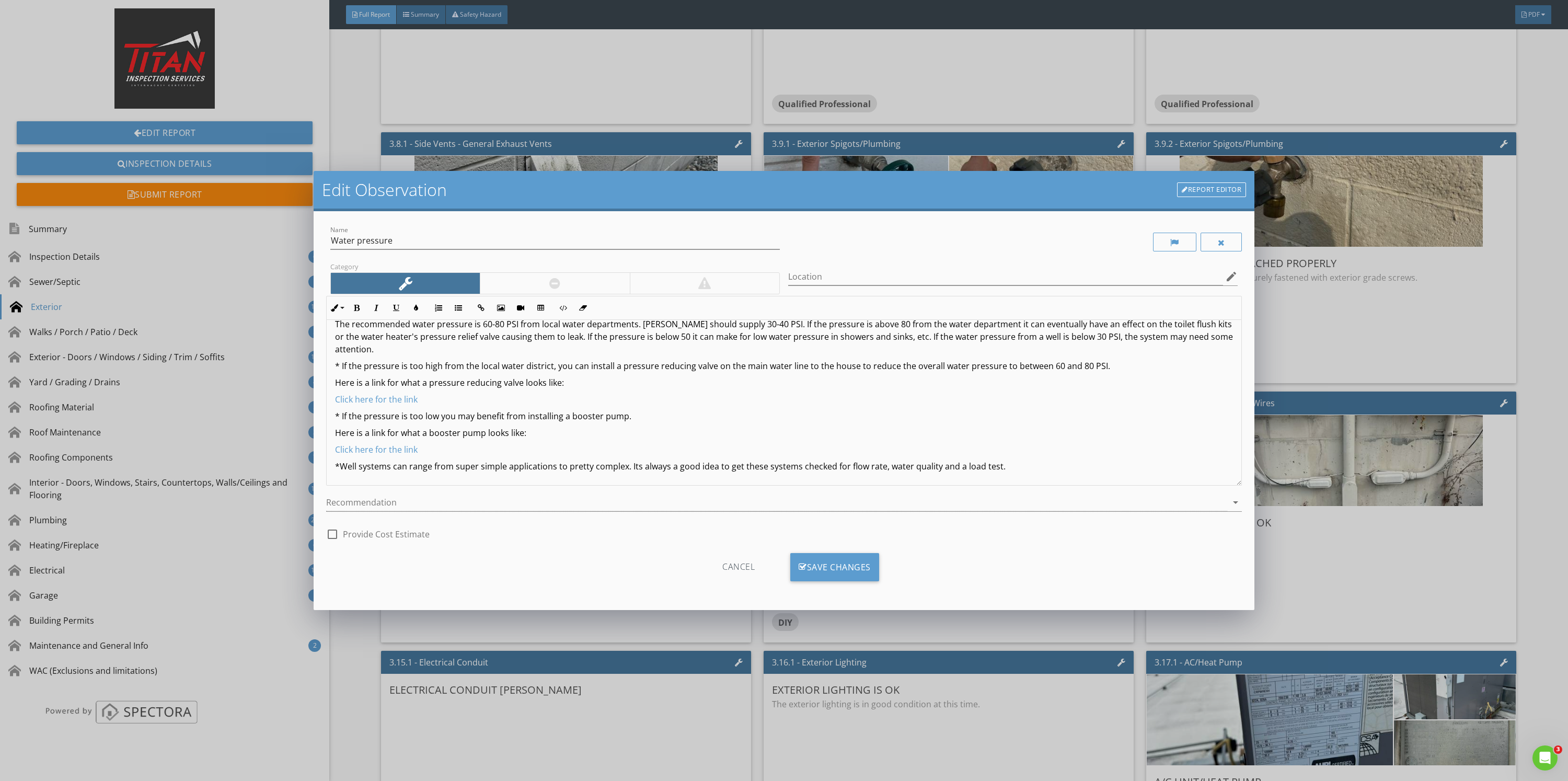
scroll to position [0, 0]
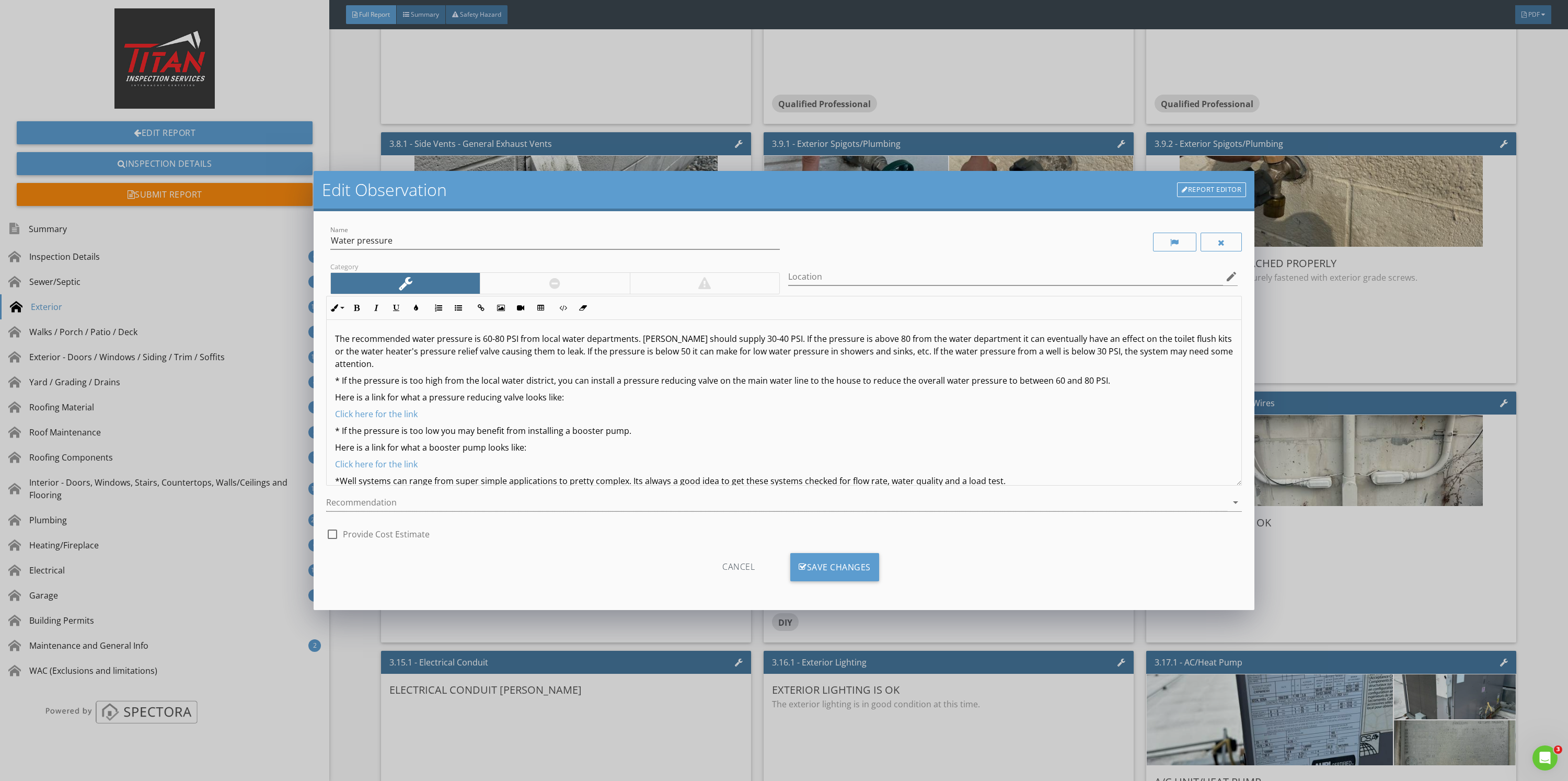
drag, startPoint x: 1028, startPoint y: 469, endPoint x: 251, endPoint y: 312, distance: 792.7
click at [238, 298] on div "Edit Observation Report Editor Name Water pressure Category Location edit Inlin…" at bounding box center [784, 390] width 1568 height 781
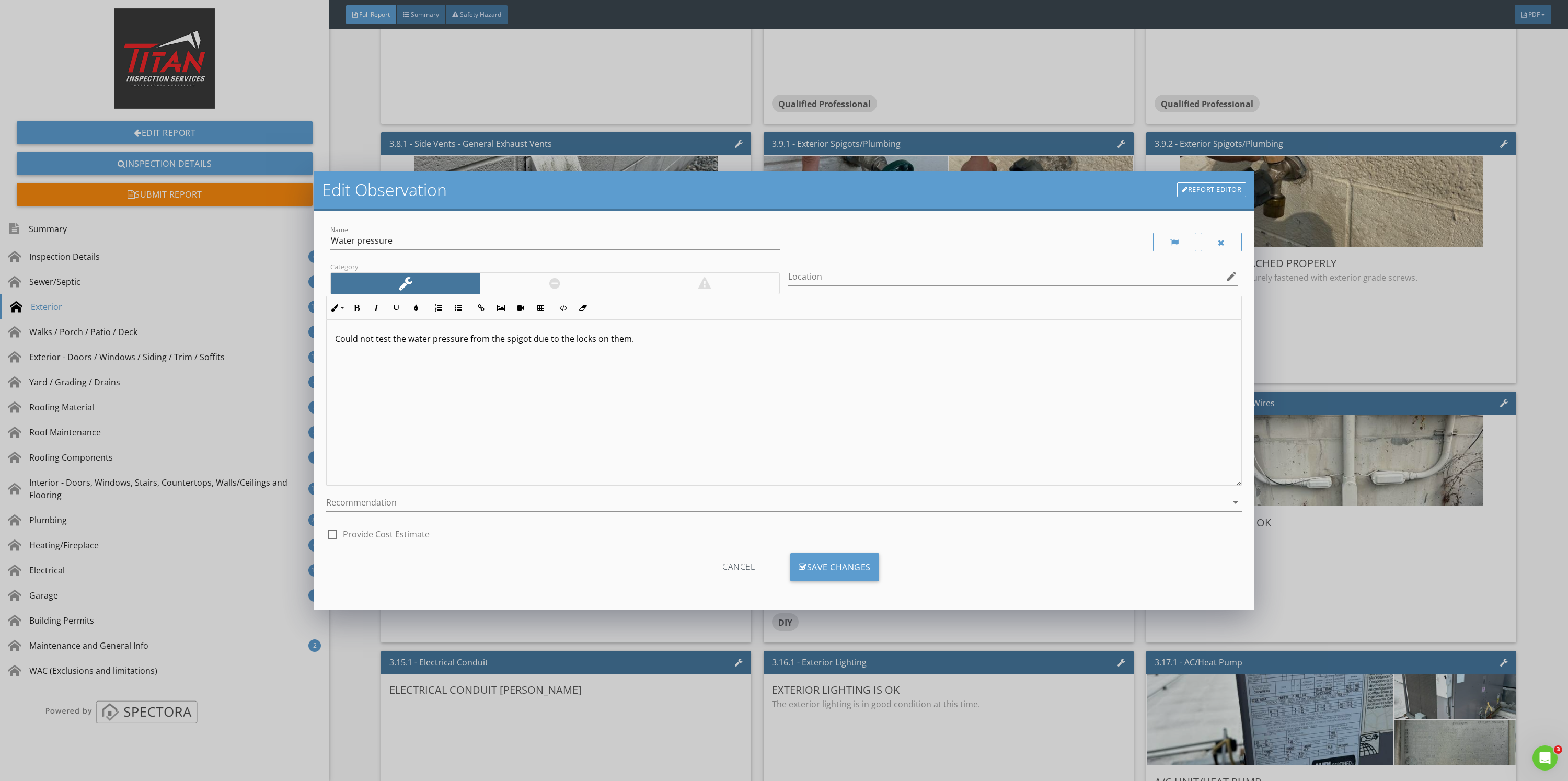
drag, startPoint x: 516, startPoint y: 282, endPoint x: 511, endPoint y: 274, distance: 9.4
click at [515, 279] on div at bounding box center [555, 283] width 149 height 21
click at [447, 284] on div at bounding box center [406, 283] width 149 height 21
click at [397, 503] on div at bounding box center [776, 503] width 901 height 17
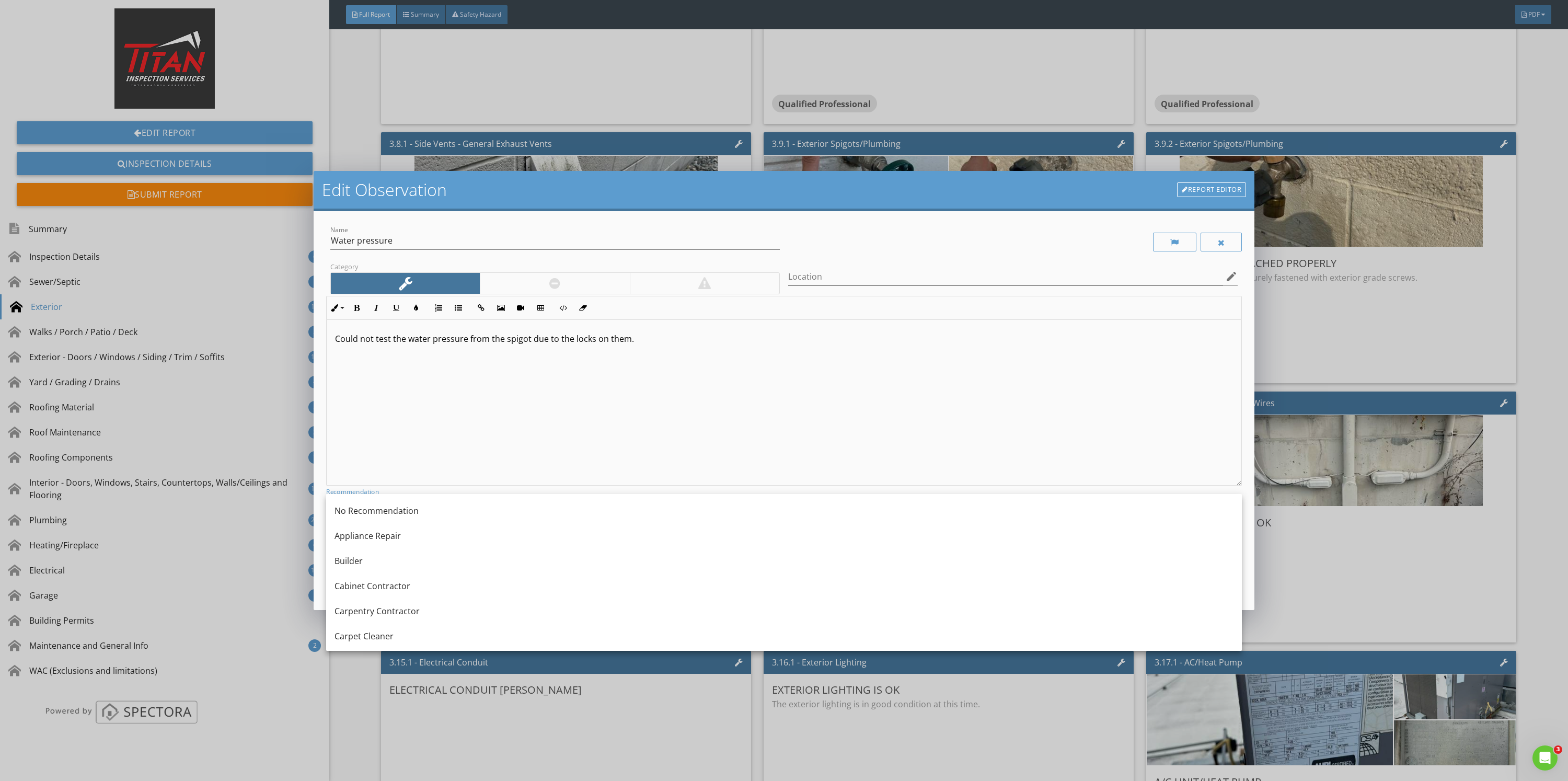
click at [486, 455] on div "Could not test the water pressure from the spigot due to the locks on them." at bounding box center [783, 403] width 914 height 166
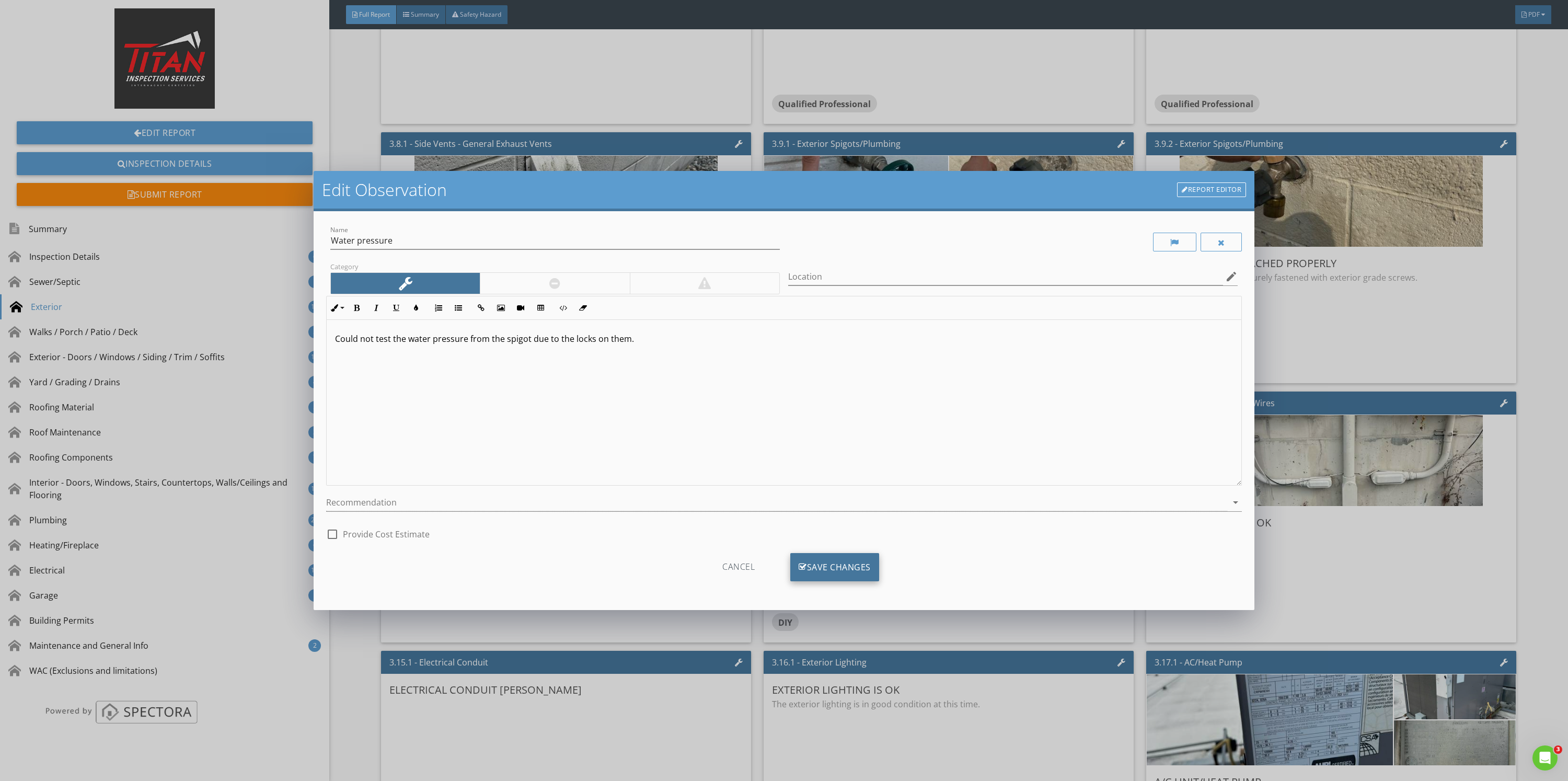
click at [857, 578] on div "Save Changes" at bounding box center [835, 567] width 89 height 28
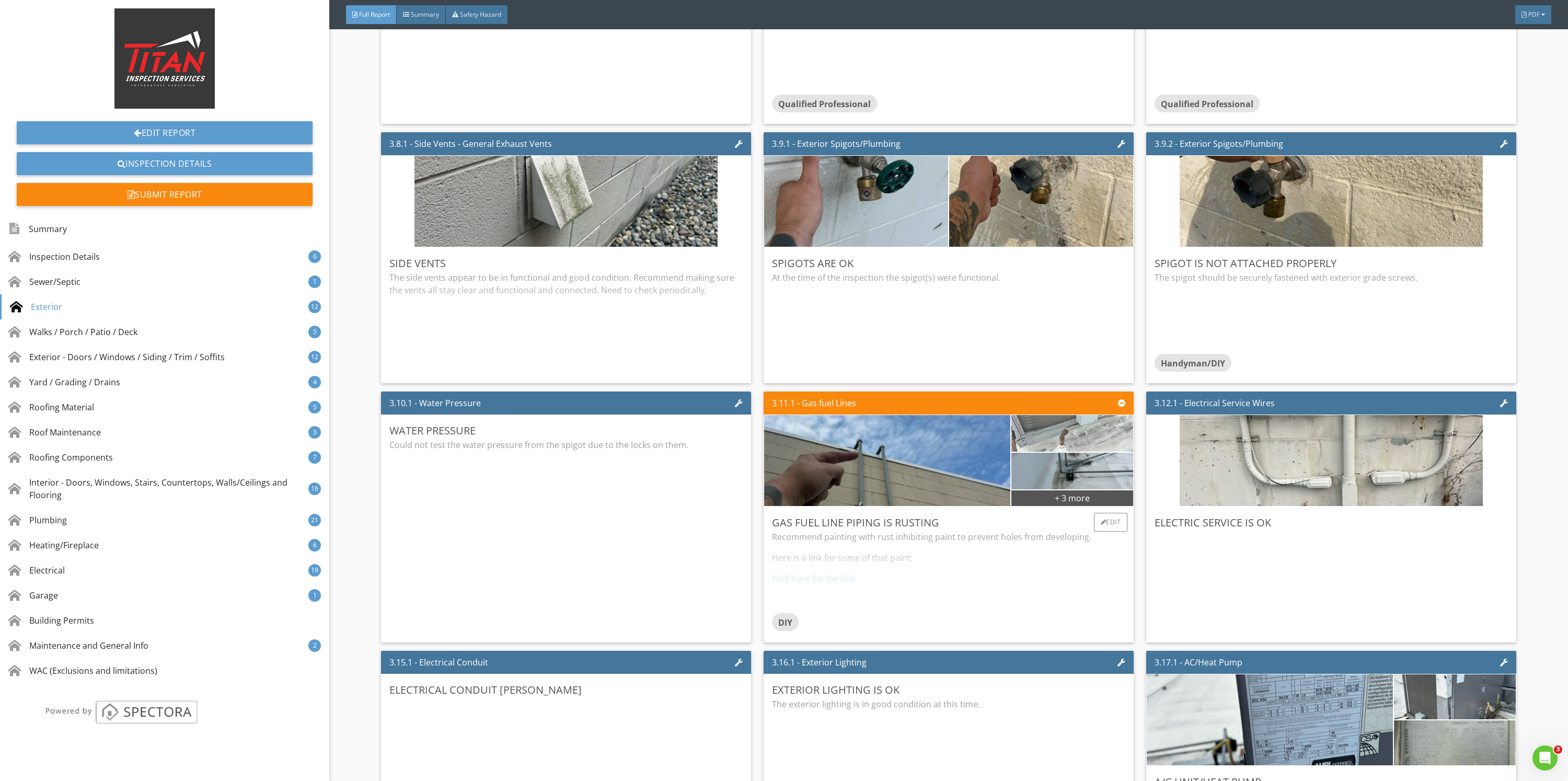
click at [1044, 435] on img at bounding box center [1072, 433] width 122 height 91
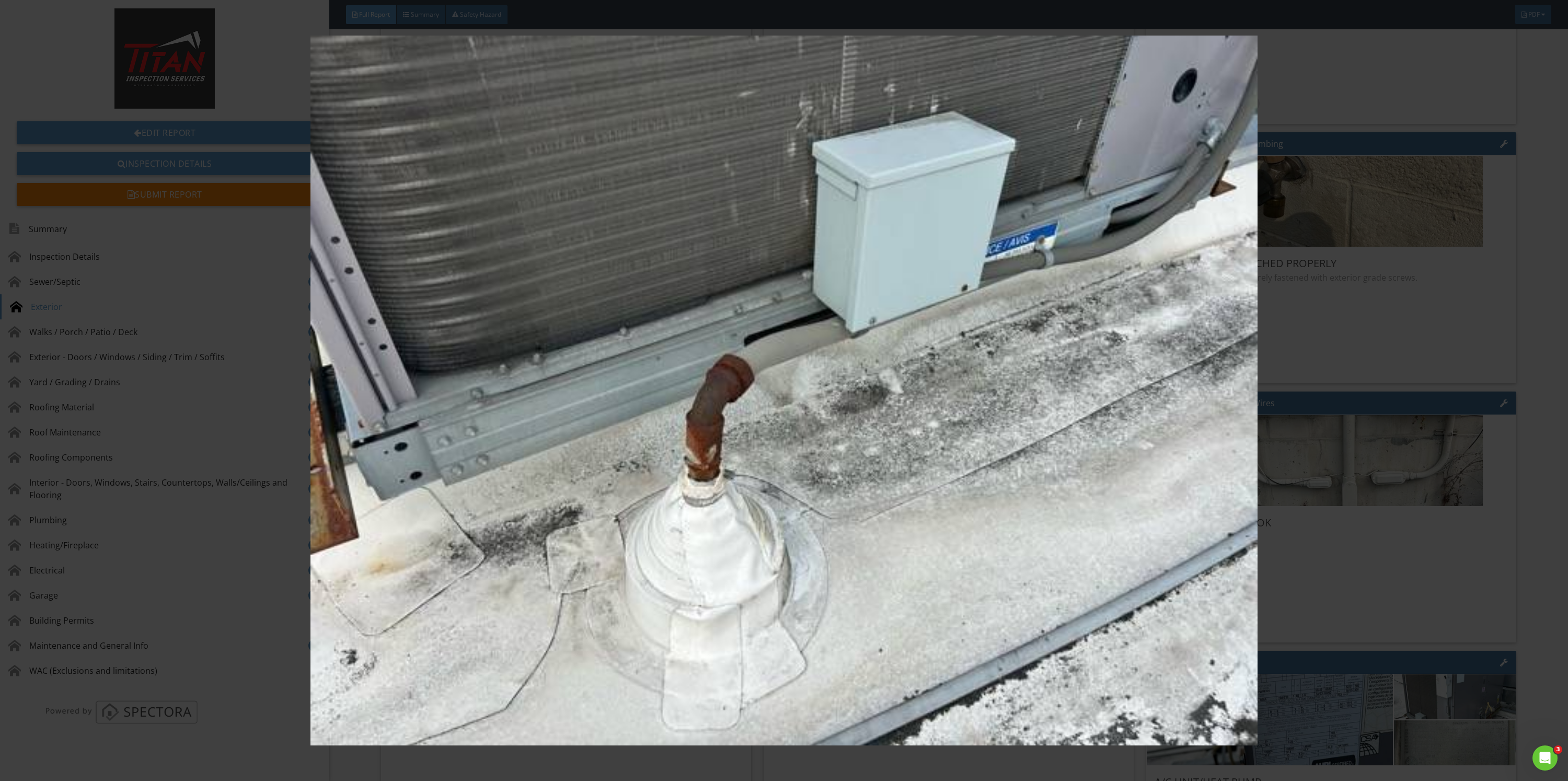
drag, startPoint x: 1453, startPoint y: 497, endPoint x: 1221, endPoint y: 507, distance: 232.2
click at [1453, 497] on img at bounding box center [783, 390] width 1458 height 710
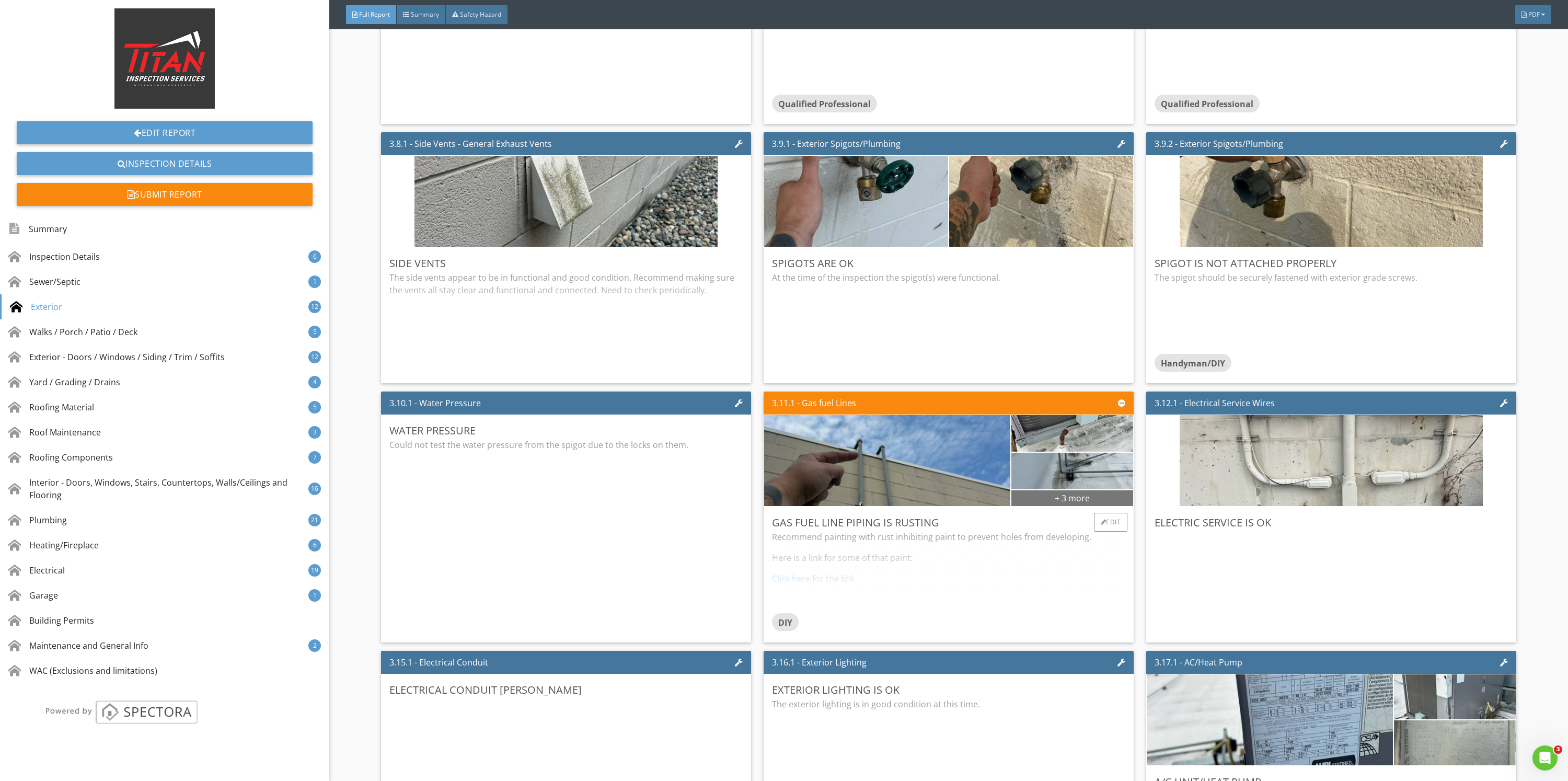
click at [1053, 505] on div "+ 3 more" at bounding box center [1072, 498] width 122 height 17
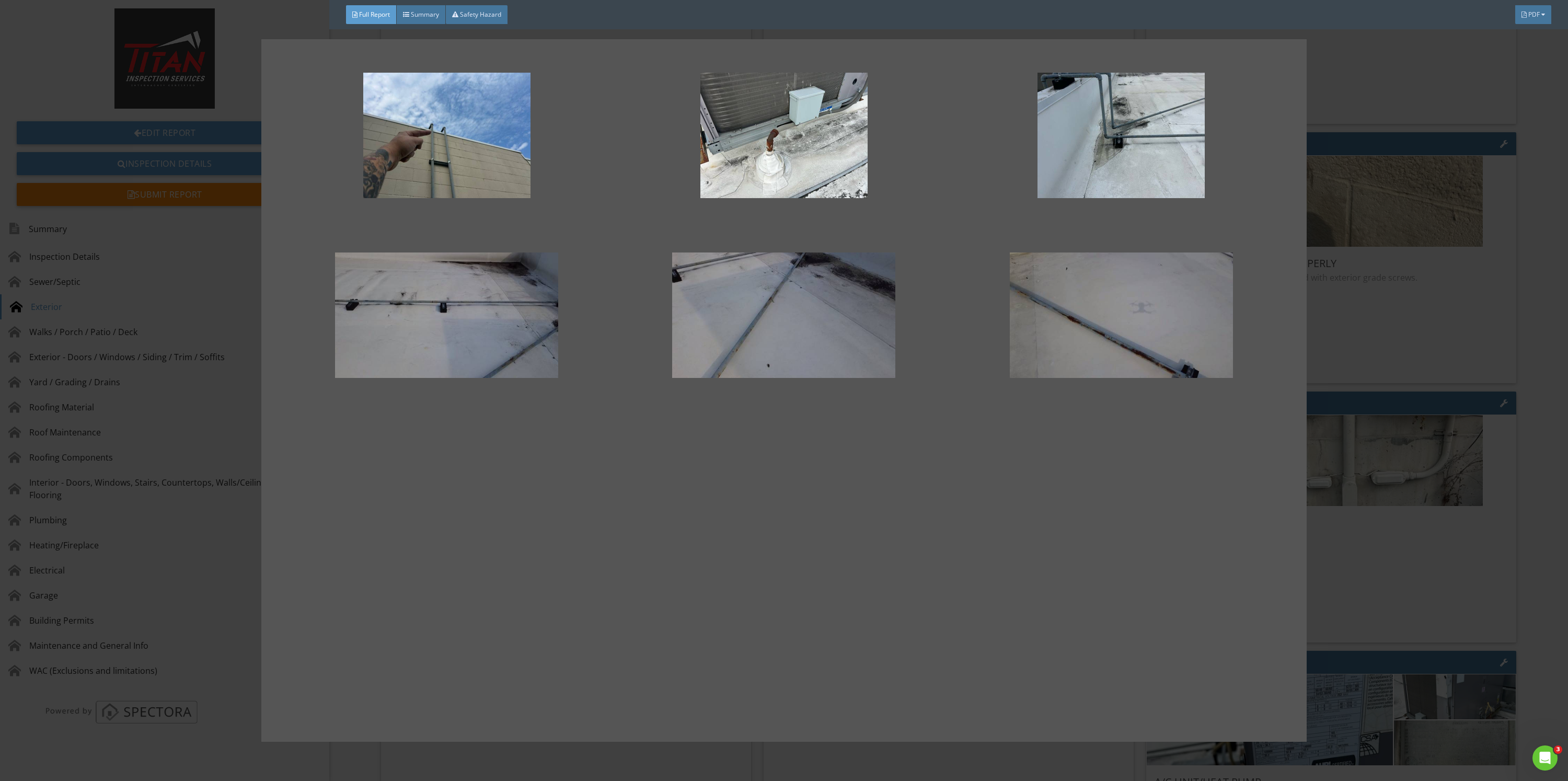
click at [1493, 485] on div at bounding box center [784, 390] width 1568 height 781
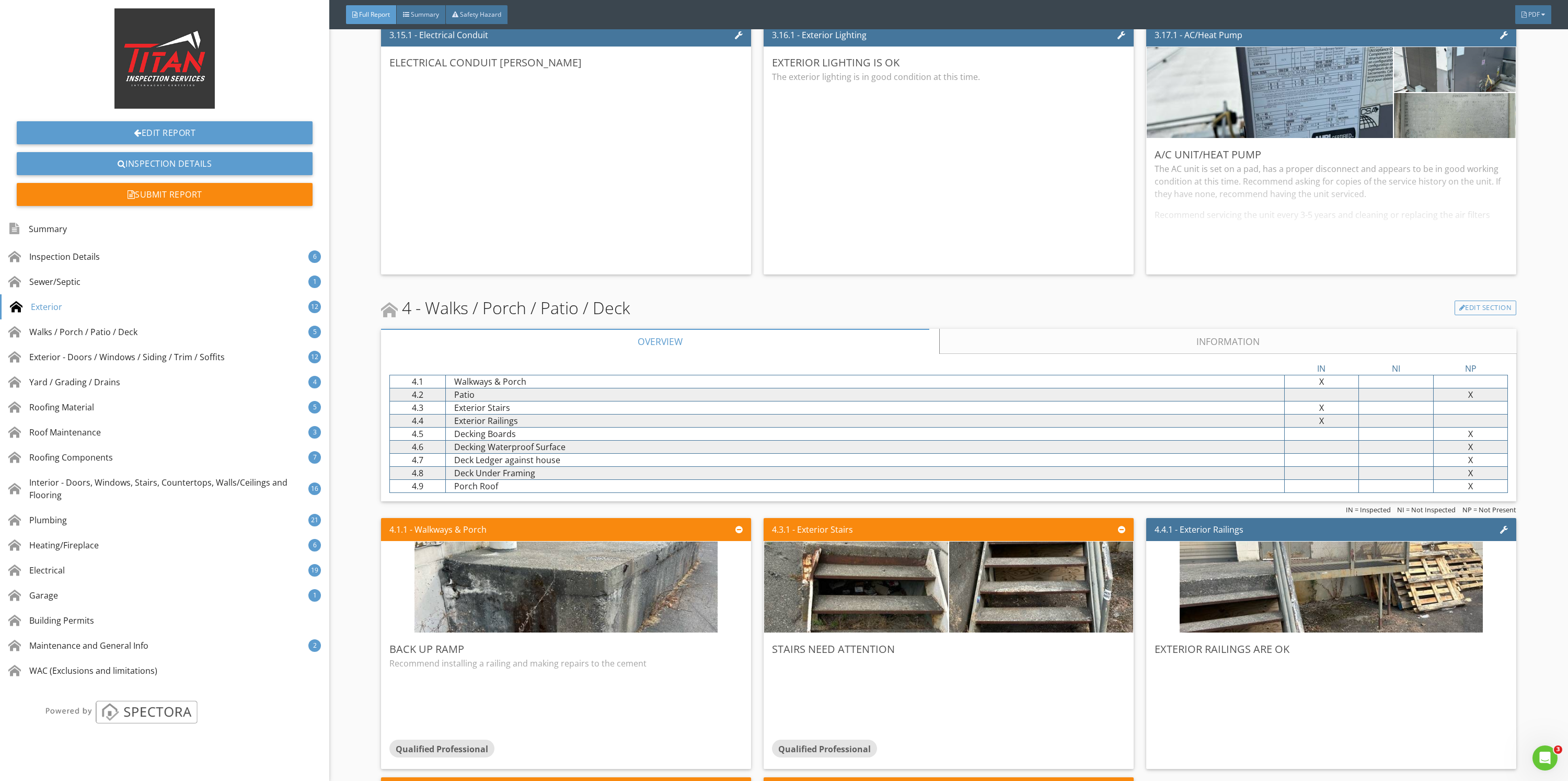
scroll to position [2665, 0]
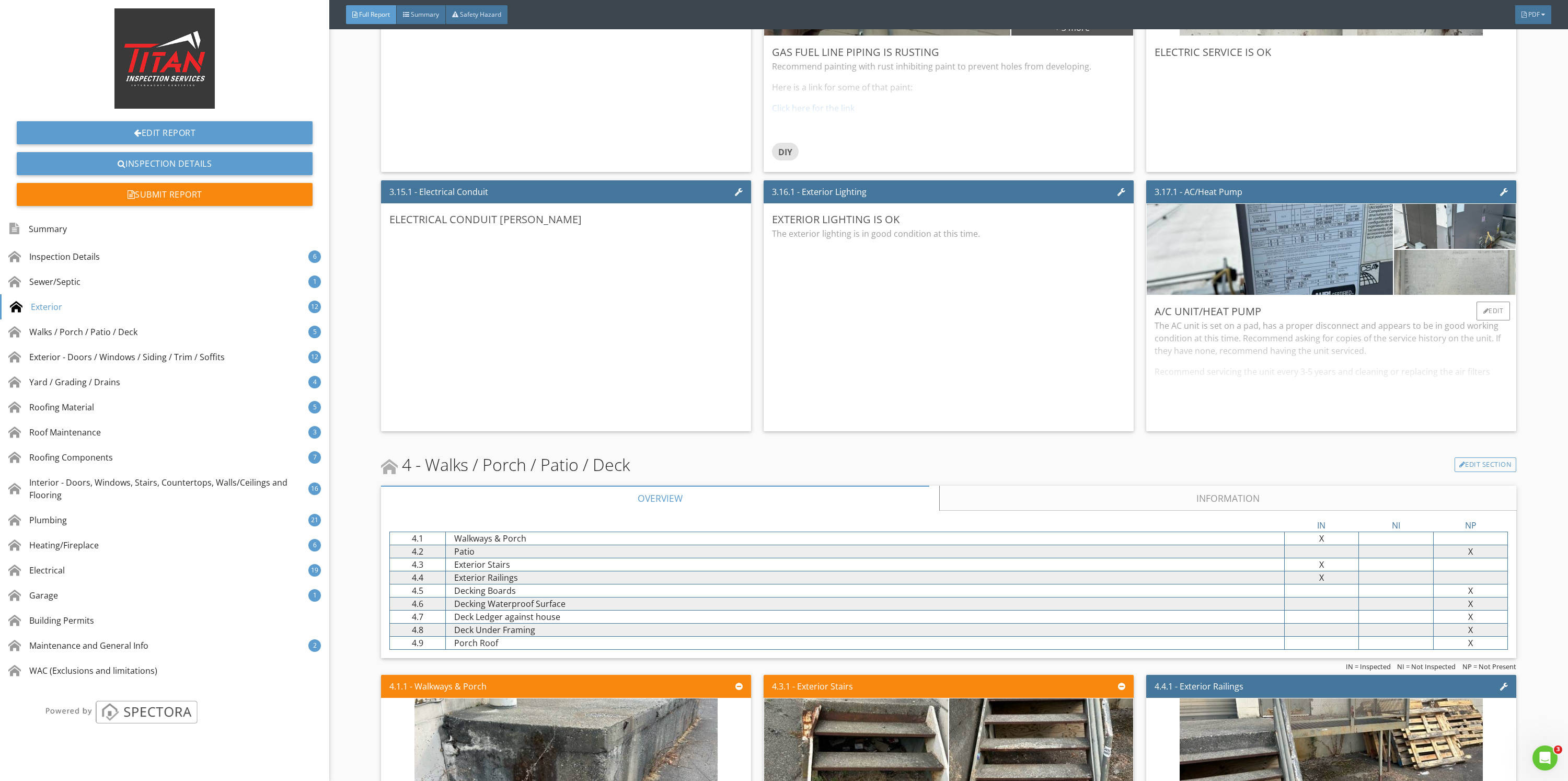
click at [1428, 273] on img at bounding box center [1455, 272] width 150 height 112
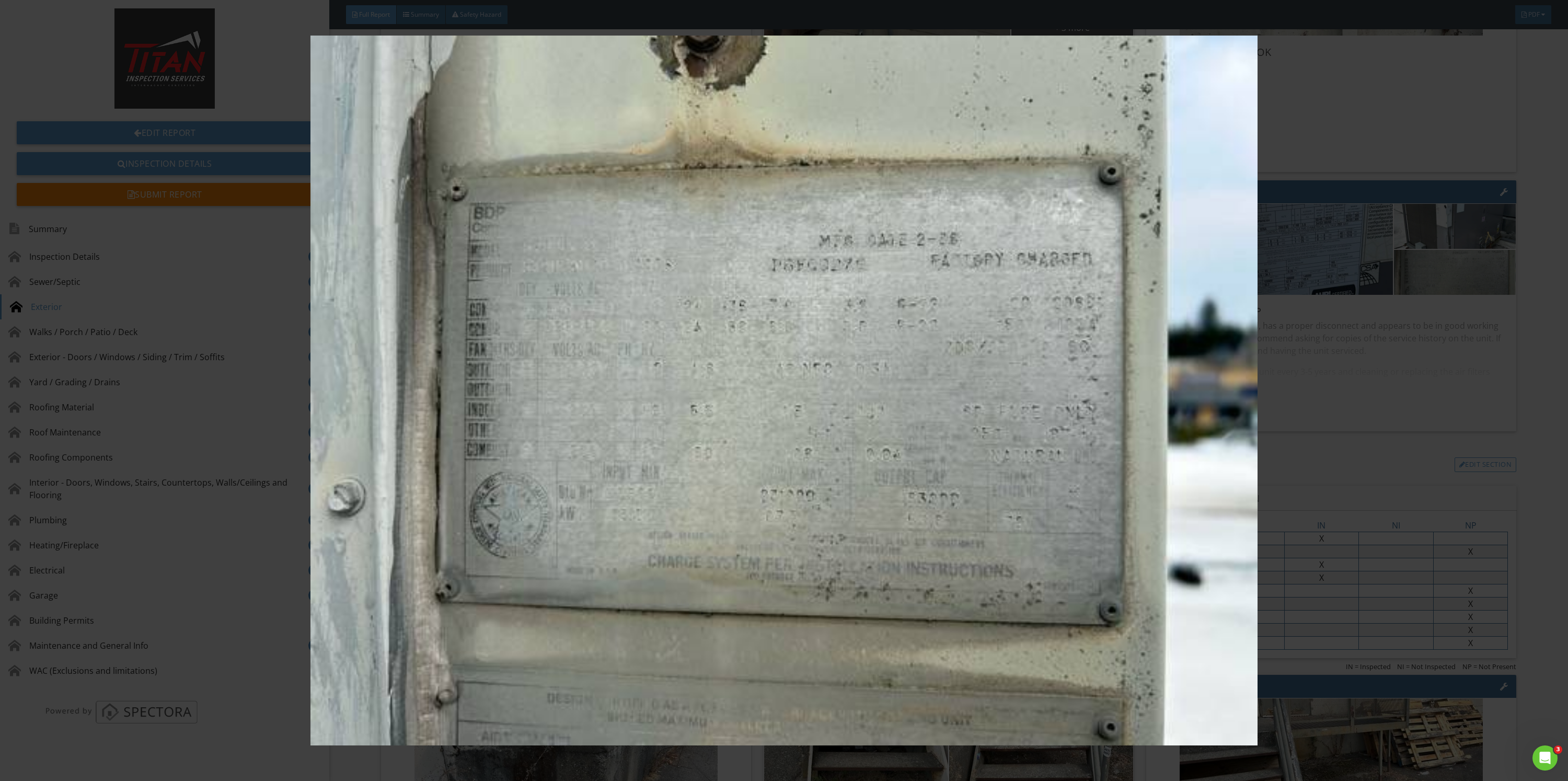
click at [1422, 280] on img at bounding box center [783, 390] width 1458 height 710
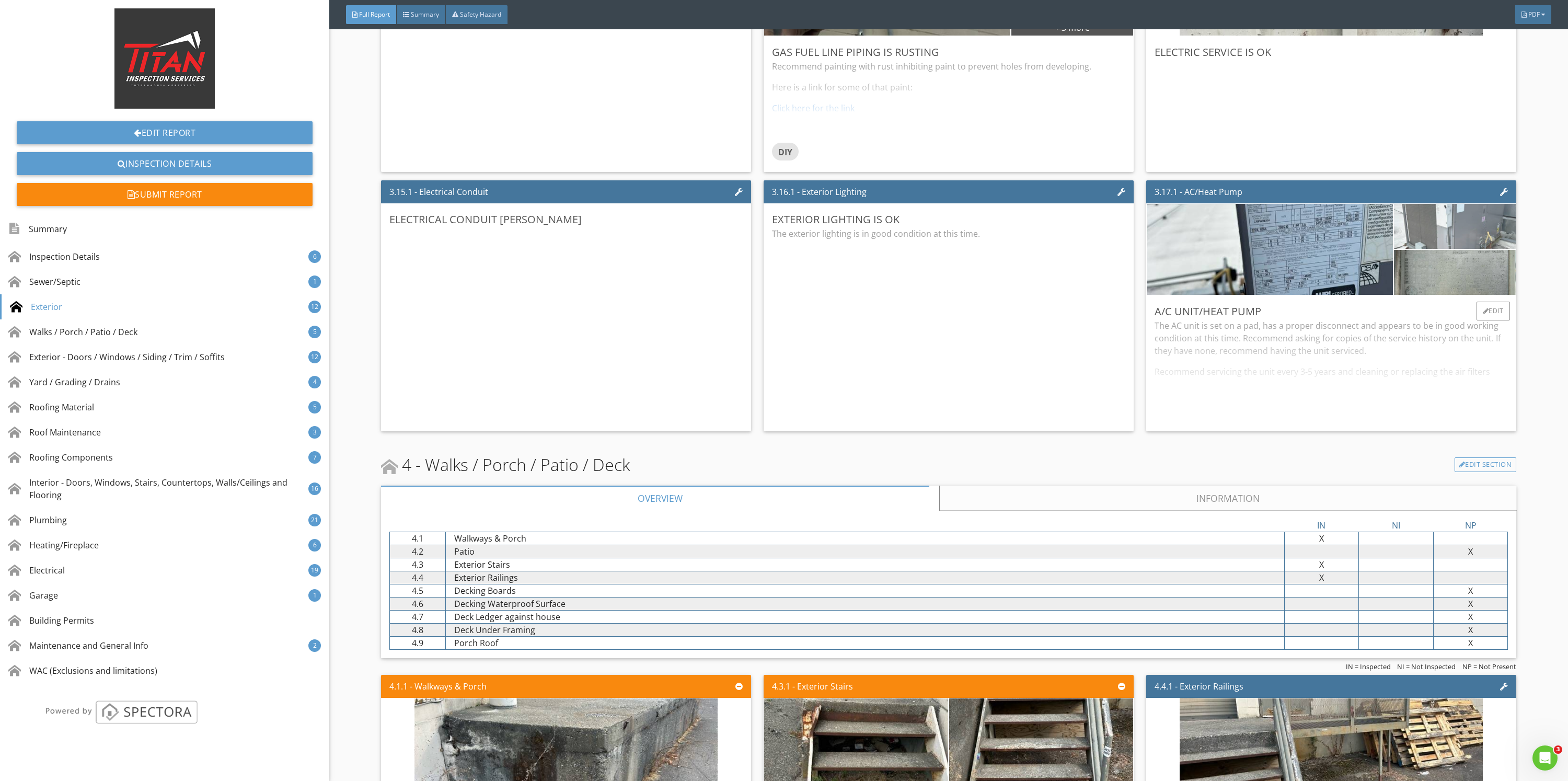
click at [1460, 229] on img at bounding box center [1455, 226] width 150 height 112
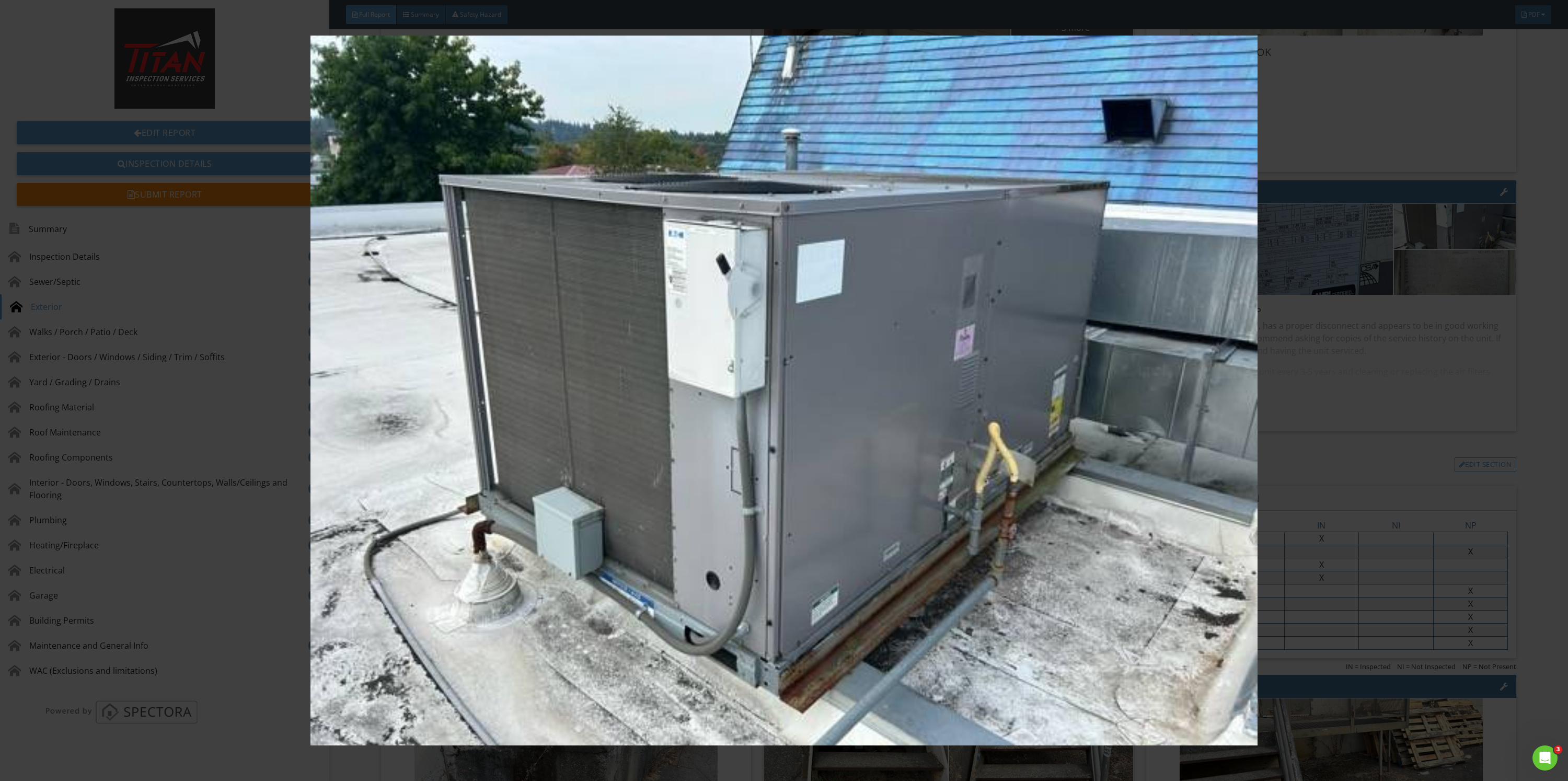
click at [1443, 253] on img at bounding box center [783, 390] width 1458 height 710
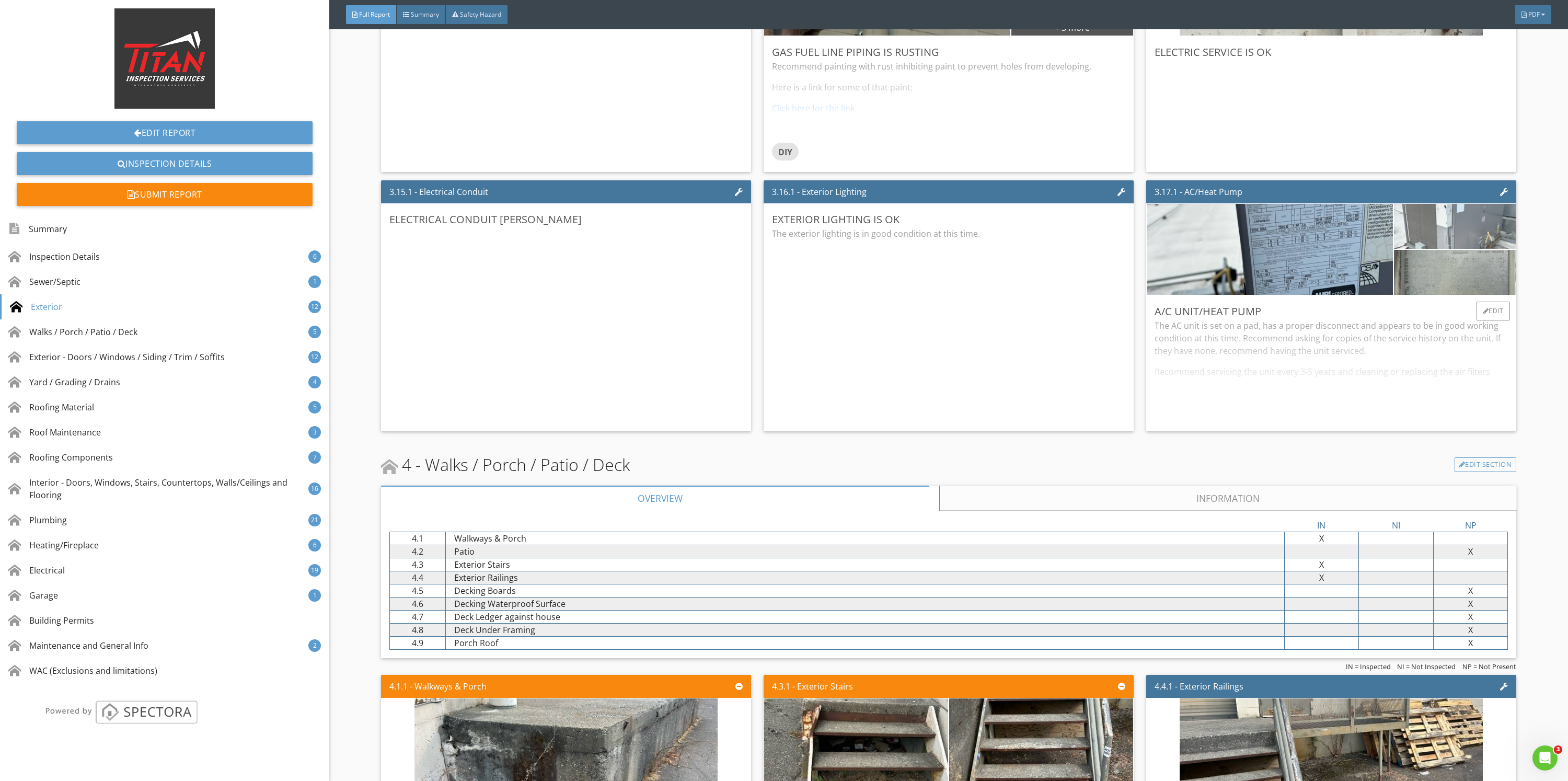
click at [1410, 224] on img at bounding box center [1455, 226] width 150 height 112
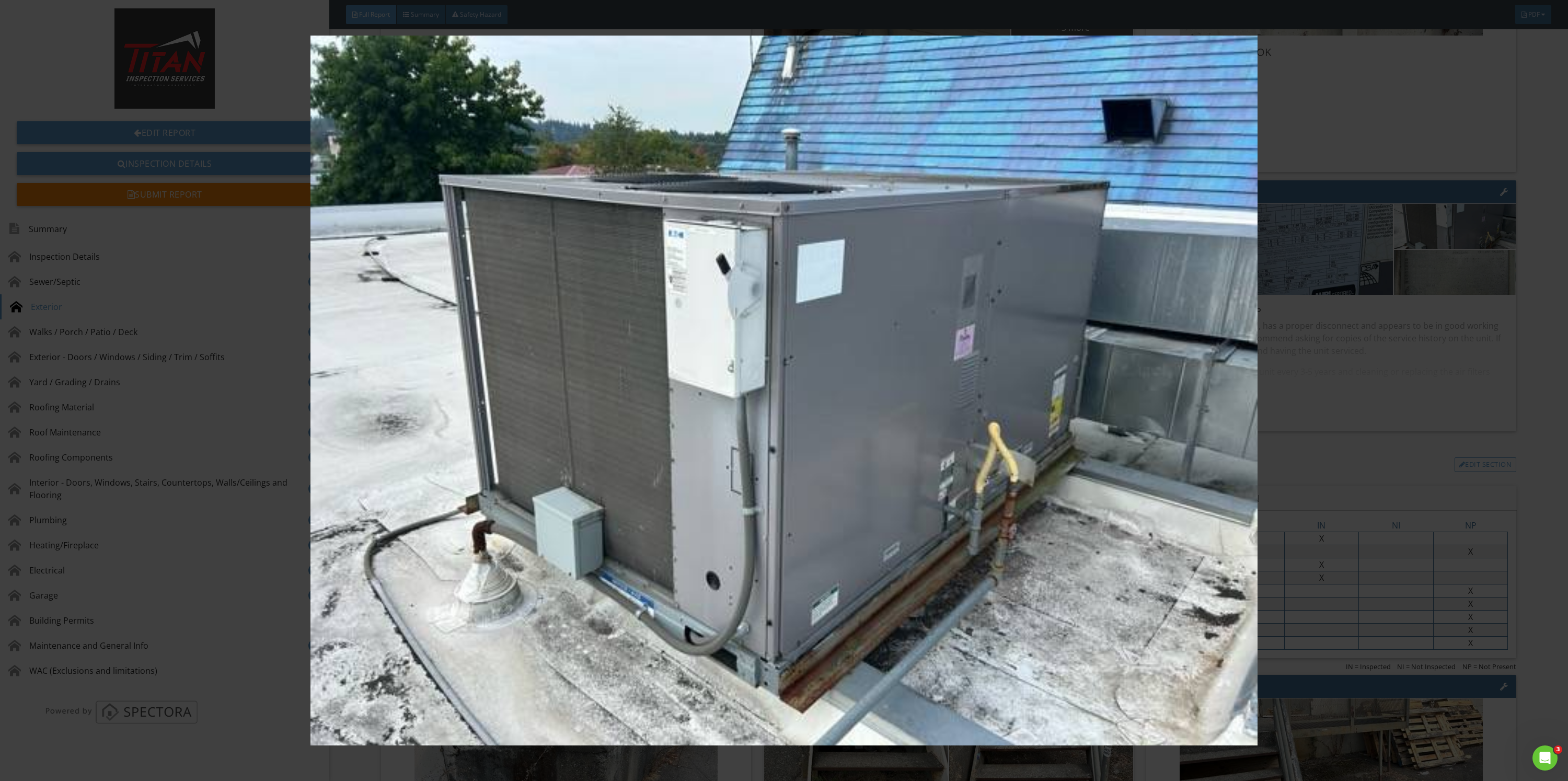
click at [1424, 302] on img at bounding box center [783, 390] width 1458 height 710
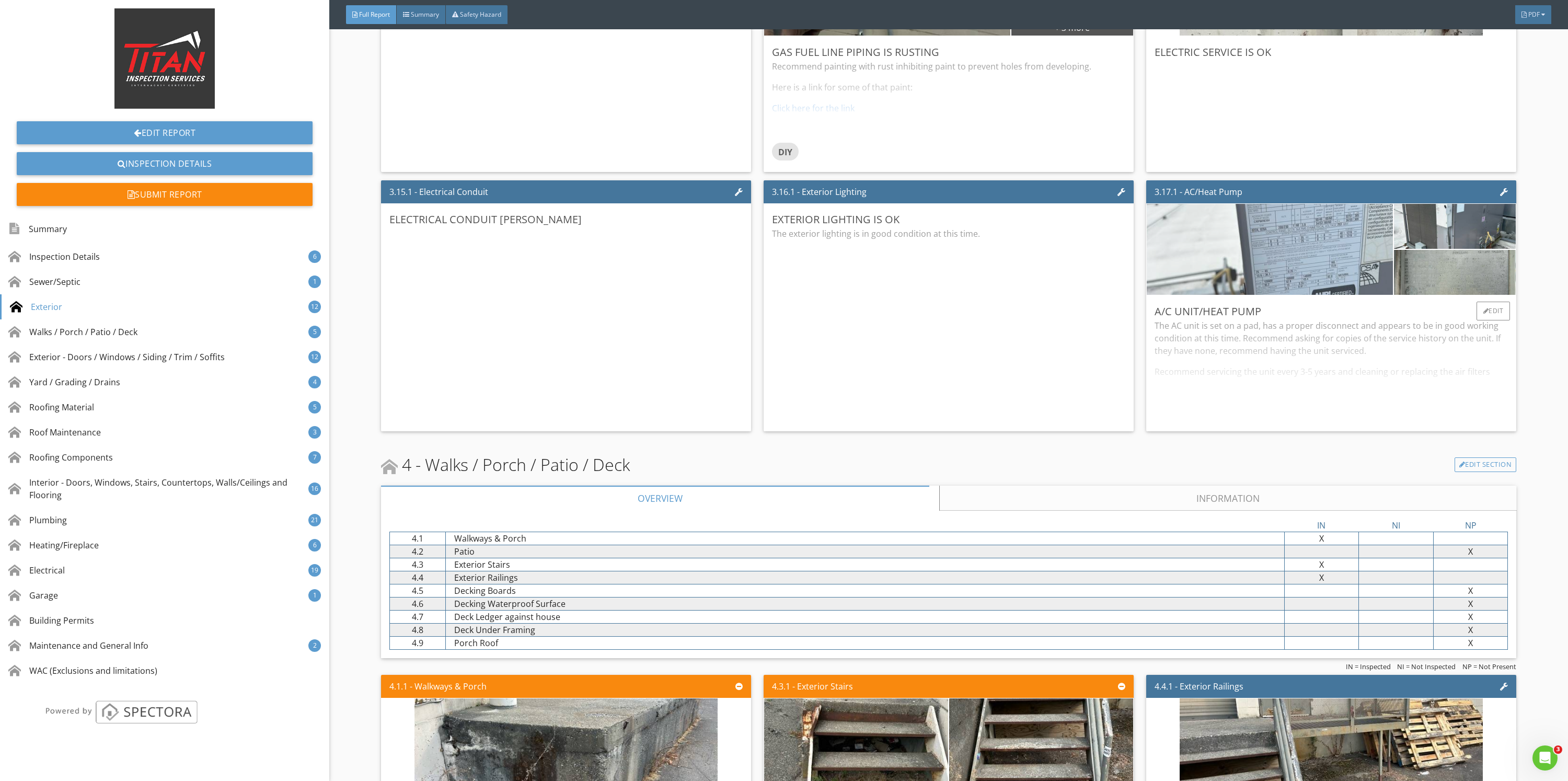
click at [1359, 289] on img at bounding box center [1269, 249] width 303 height 227
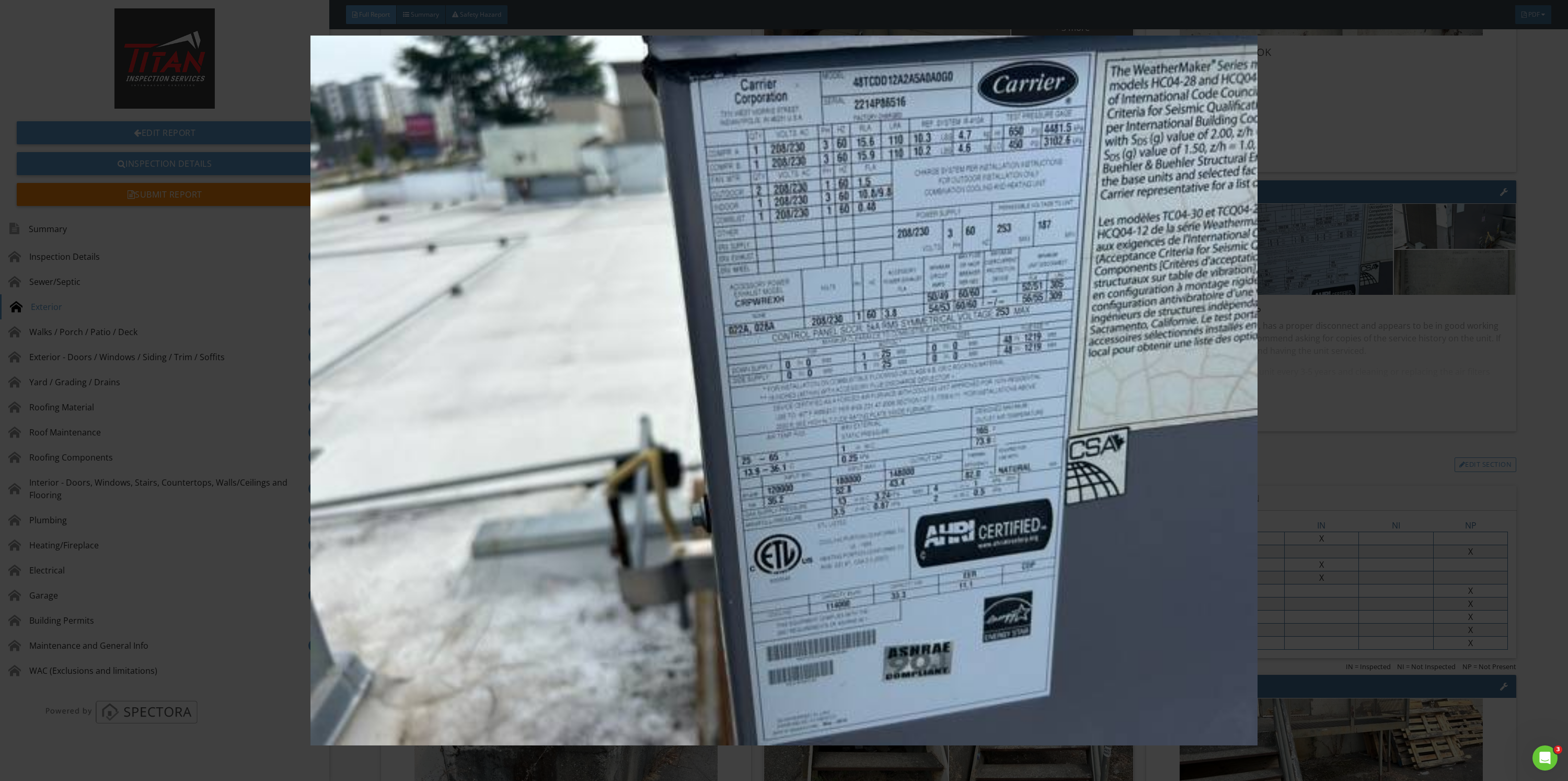
click at [1444, 277] on img at bounding box center [783, 390] width 1458 height 710
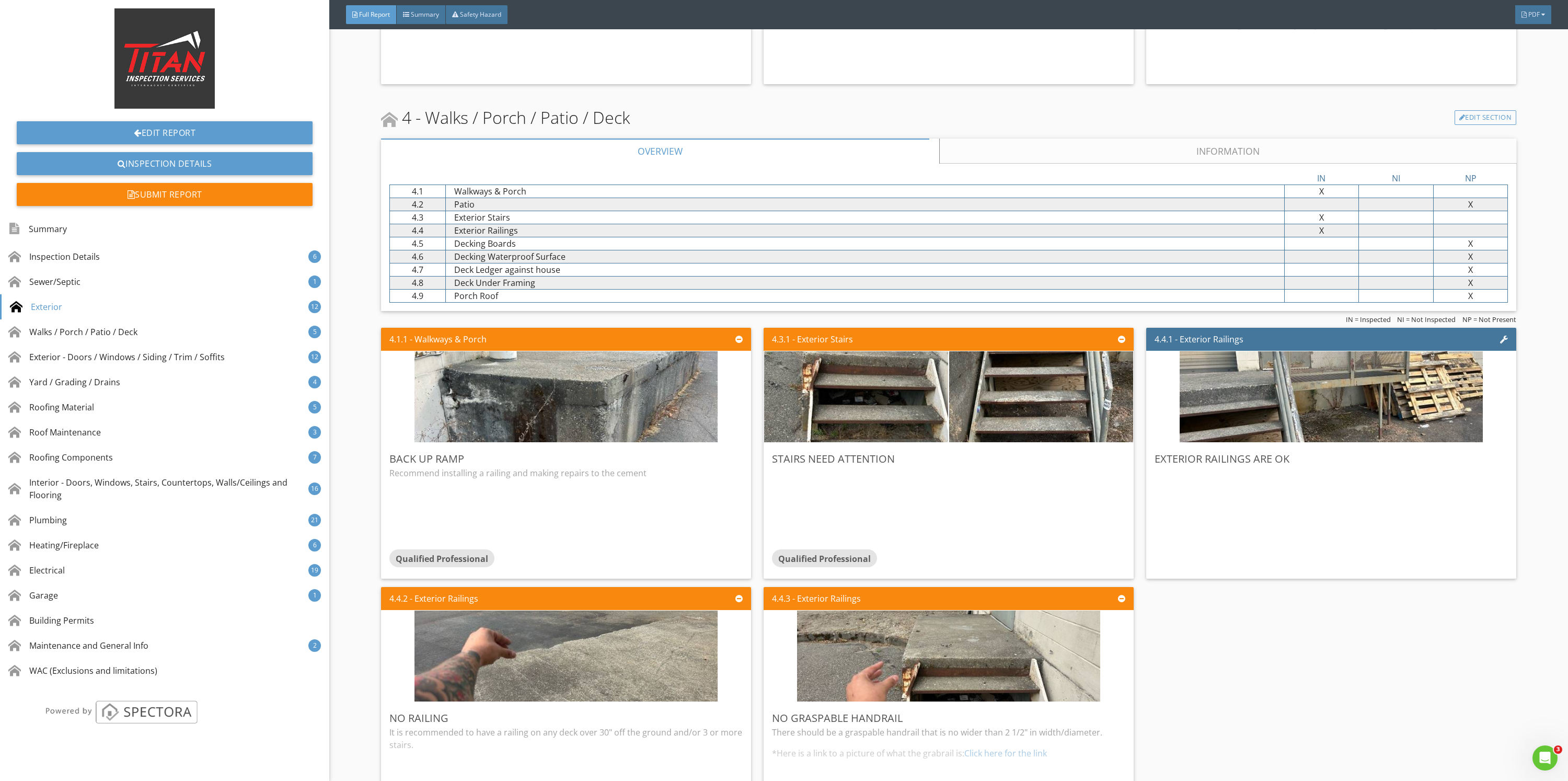
scroll to position [3135, 0]
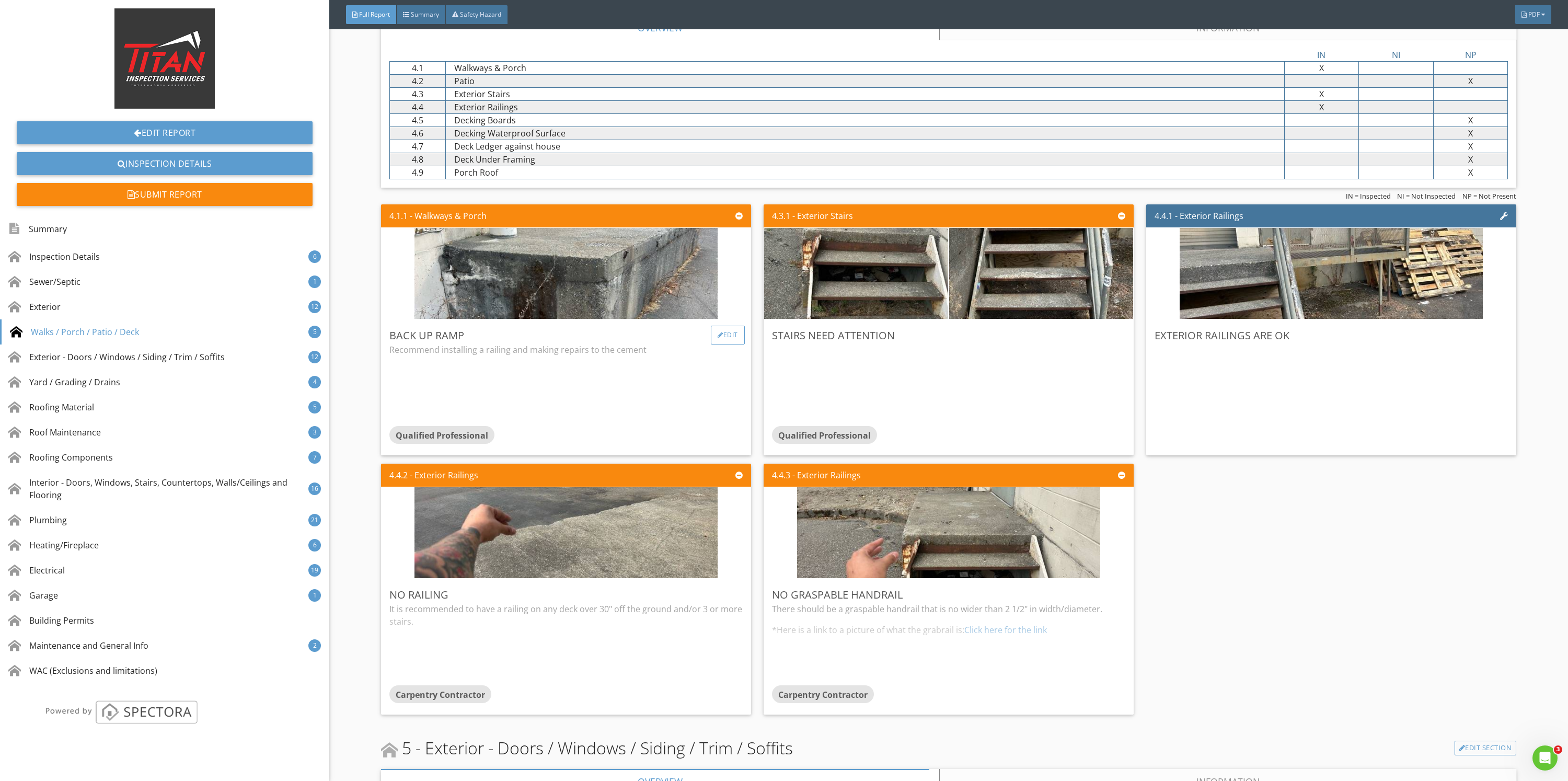
click at [726, 328] on div "Edit" at bounding box center [727, 335] width 34 height 19
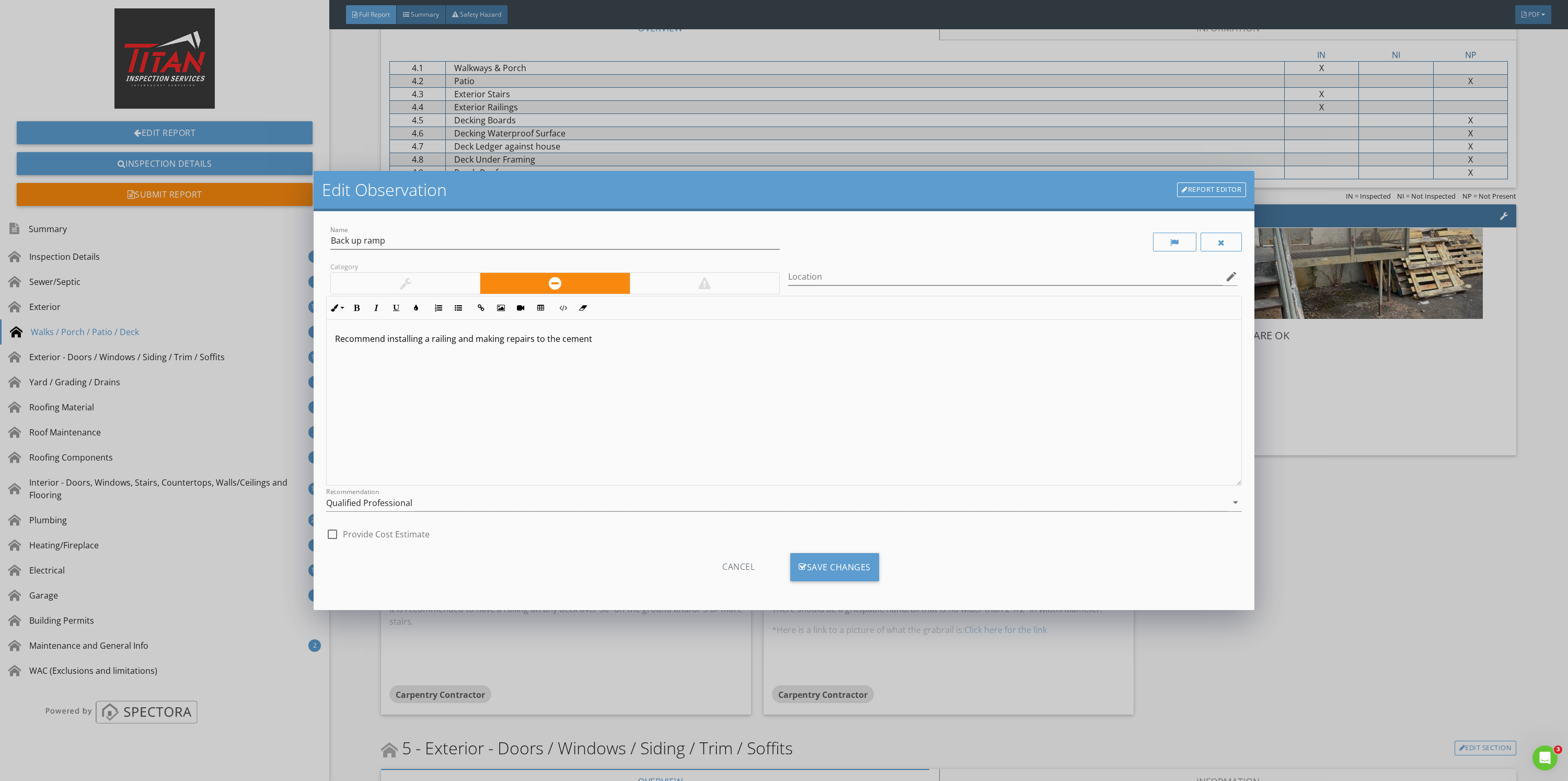
click at [690, 338] on p "Recommend installing a railing and making repairs to the cement" at bounding box center [784, 338] width 898 height 12
click at [864, 575] on div "Save Changes" at bounding box center [835, 567] width 89 height 28
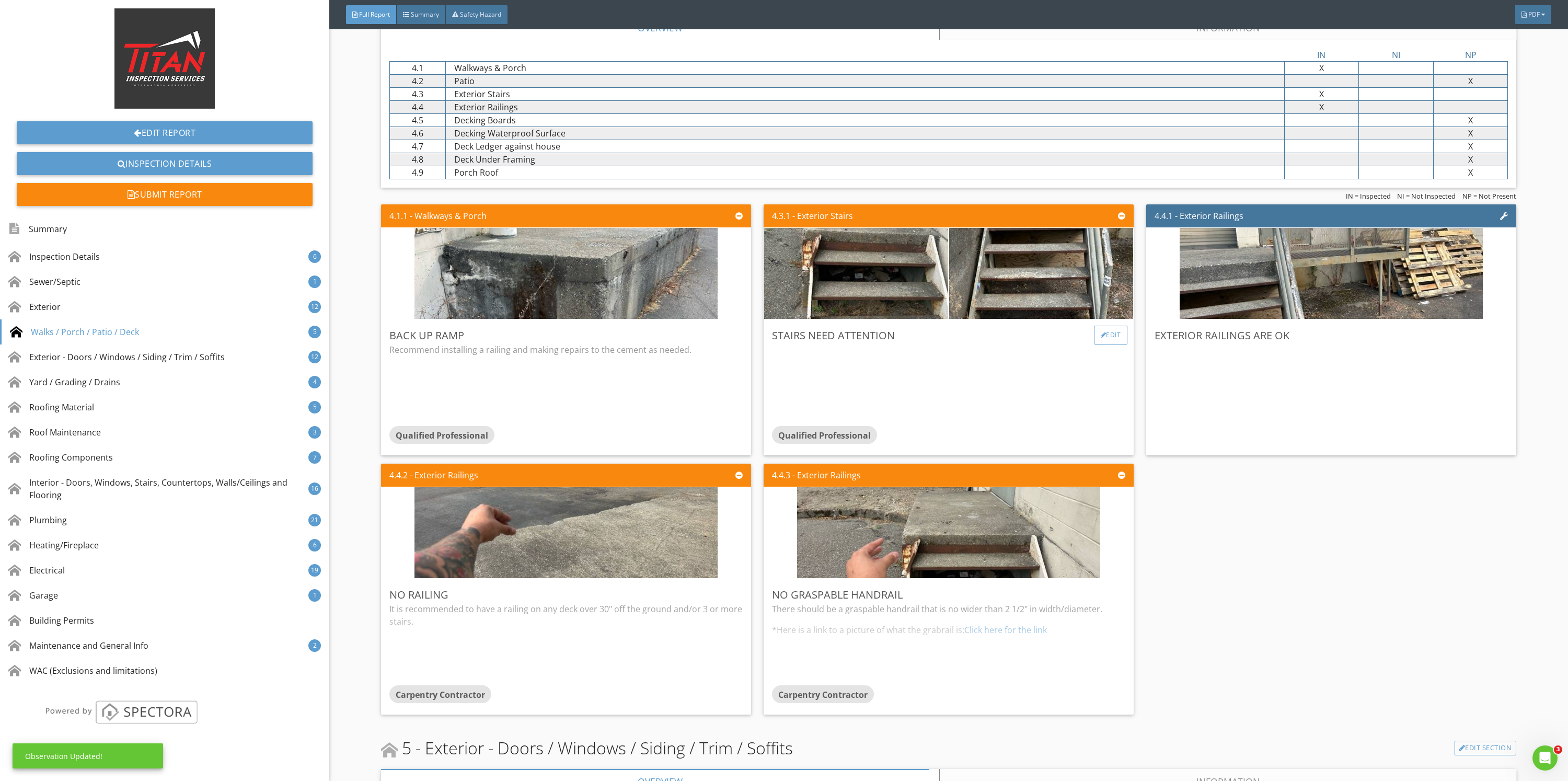
click at [1094, 338] on div "Edit" at bounding box center [1111, 335] width 34 height 19
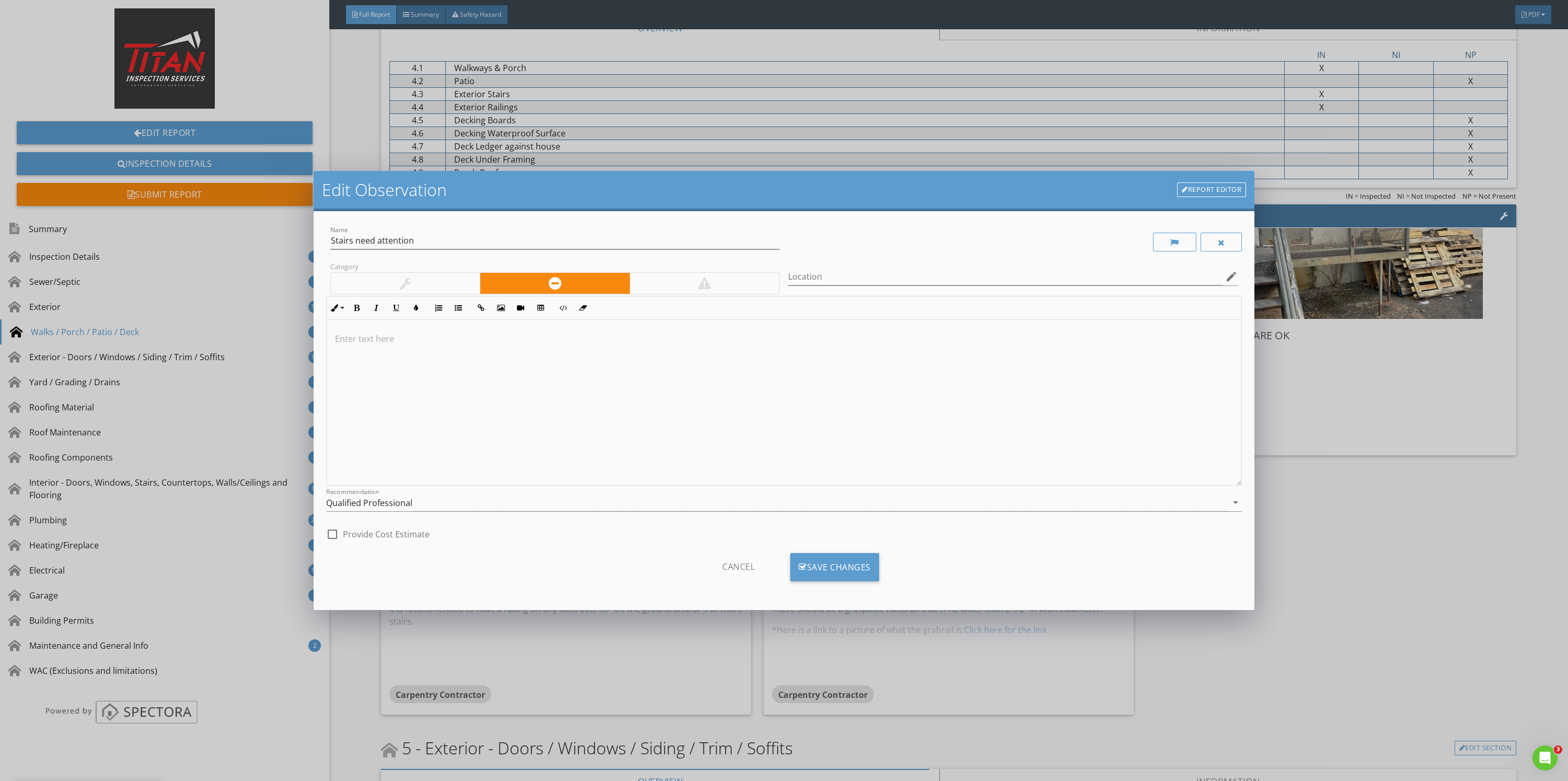
click at [802, 353] on div at bounding box center [783, 403] width 914 height 166
drag, startPoint x: 425, startPoint y: 492, endPoint x: 425, endPoint y: 504, distance: 12.0
click at [425, 492] on div "Recommendation Qualified Professional arrow_drop_down" at bounding box center [784, 505] width 916 height 34
click at [425, 506] on div "Qualified Professional" at bounding box center [776, 503] width 901 height 17
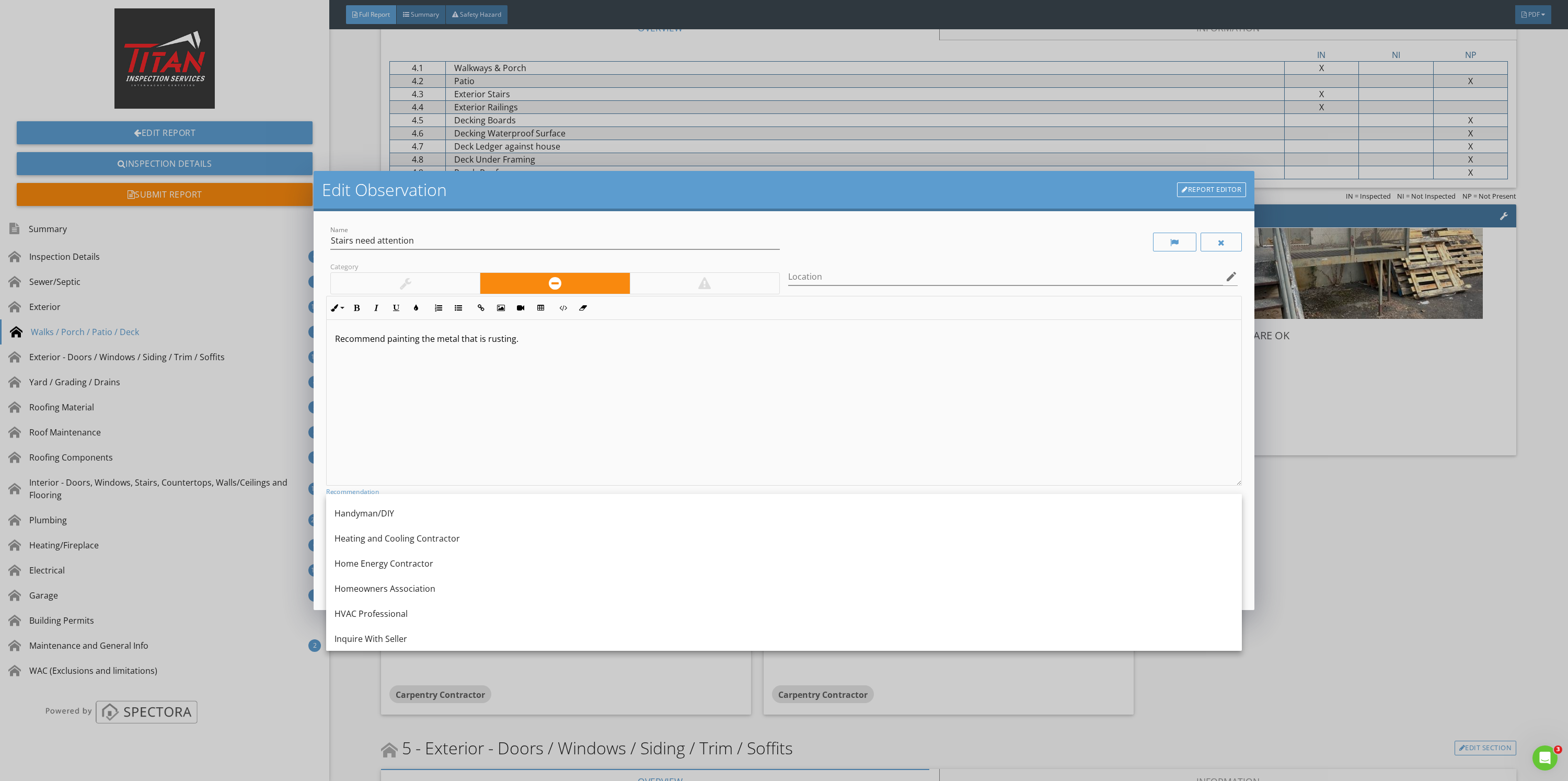
scroll to position [667, 0]
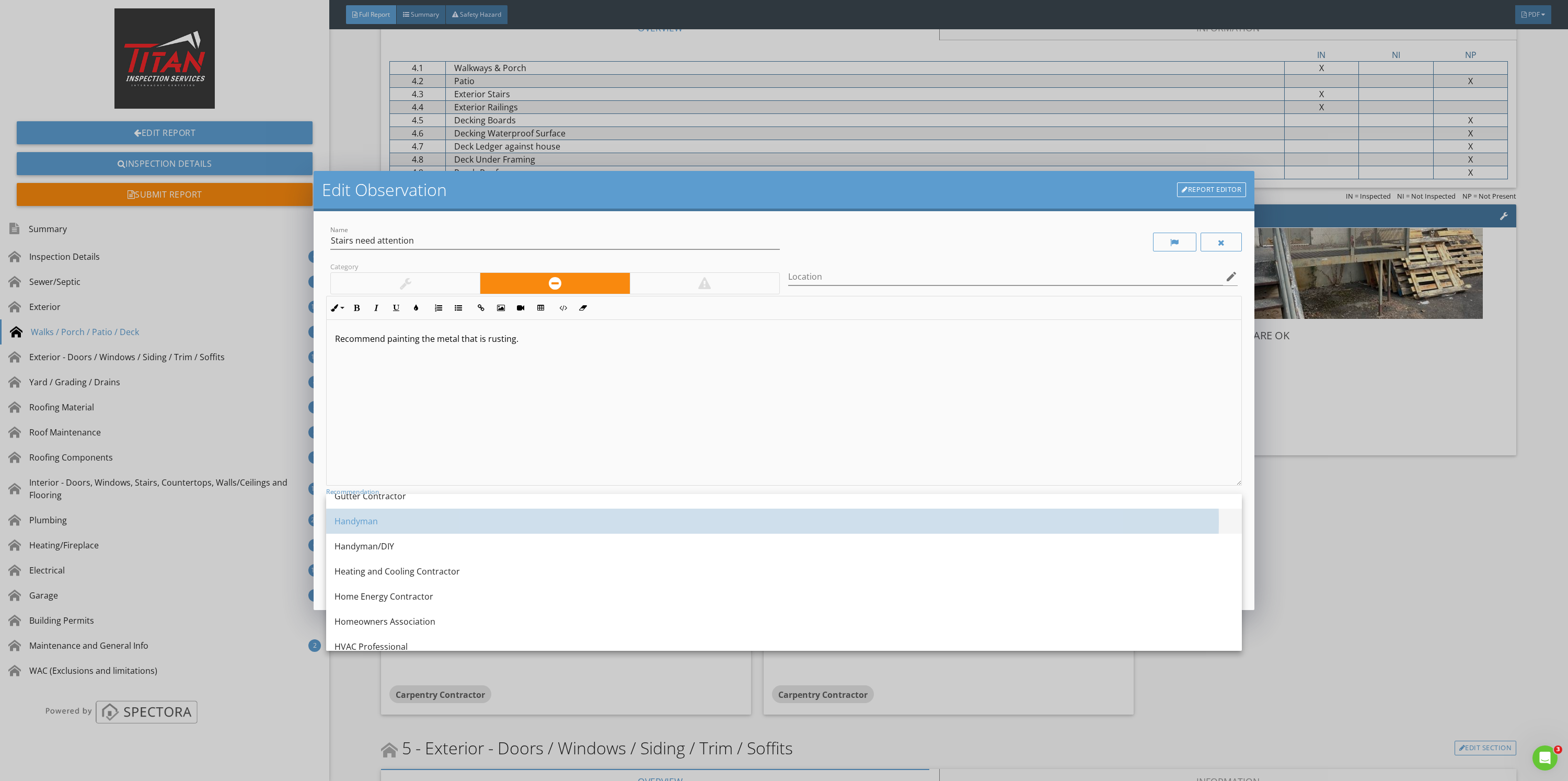
click at [439, 514] on div "Handyman" at bounding box center [784, 521] width 899 height 25
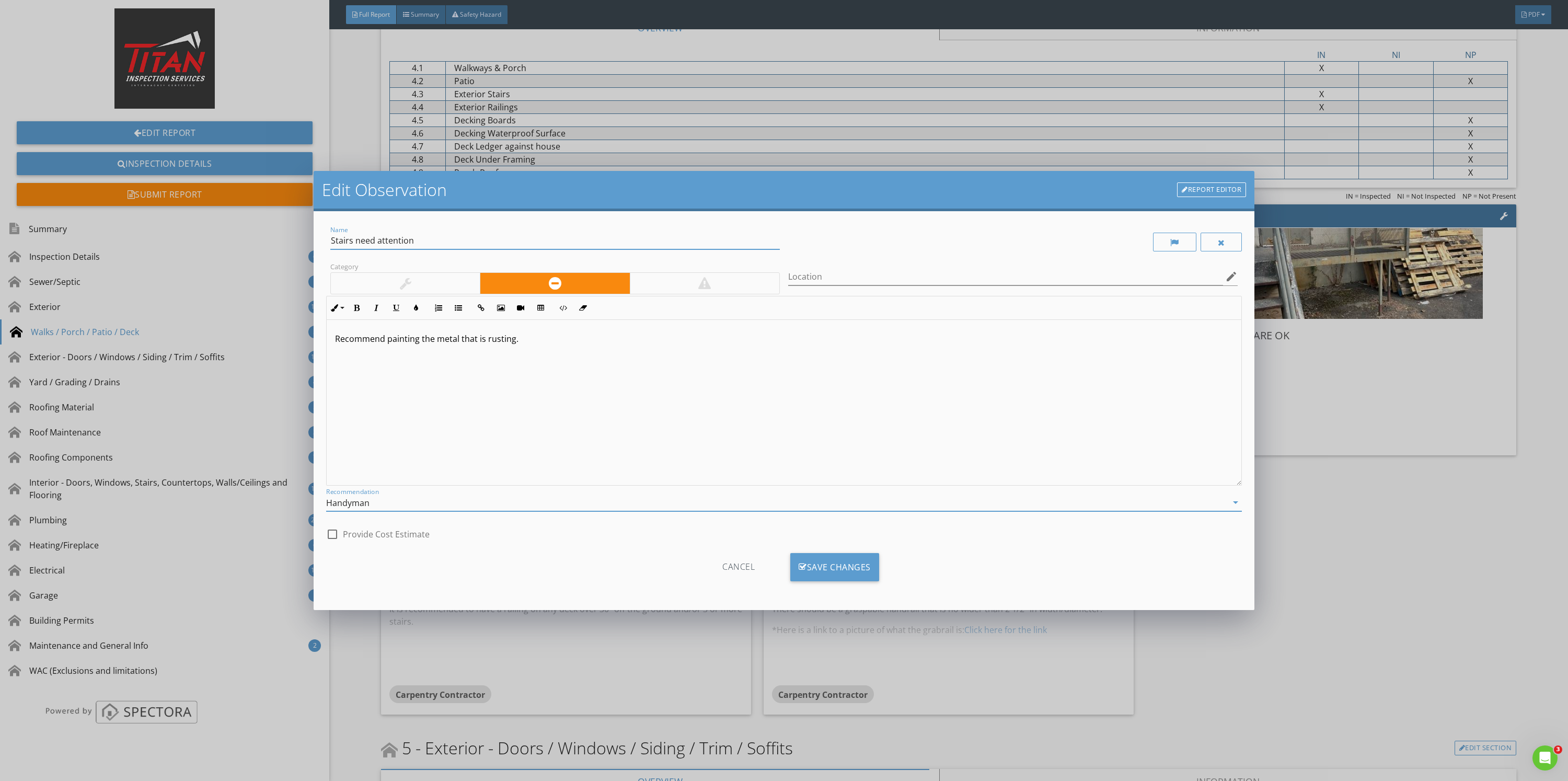
click at [436, 234] on input "Stairs need attention" at bounding box center [555, 241] width 449 height 17
type input "Stairs need paint touch up"
click at [834, 566] on div "Save Changes" at bounding box center [835, 567] width 89 height 28
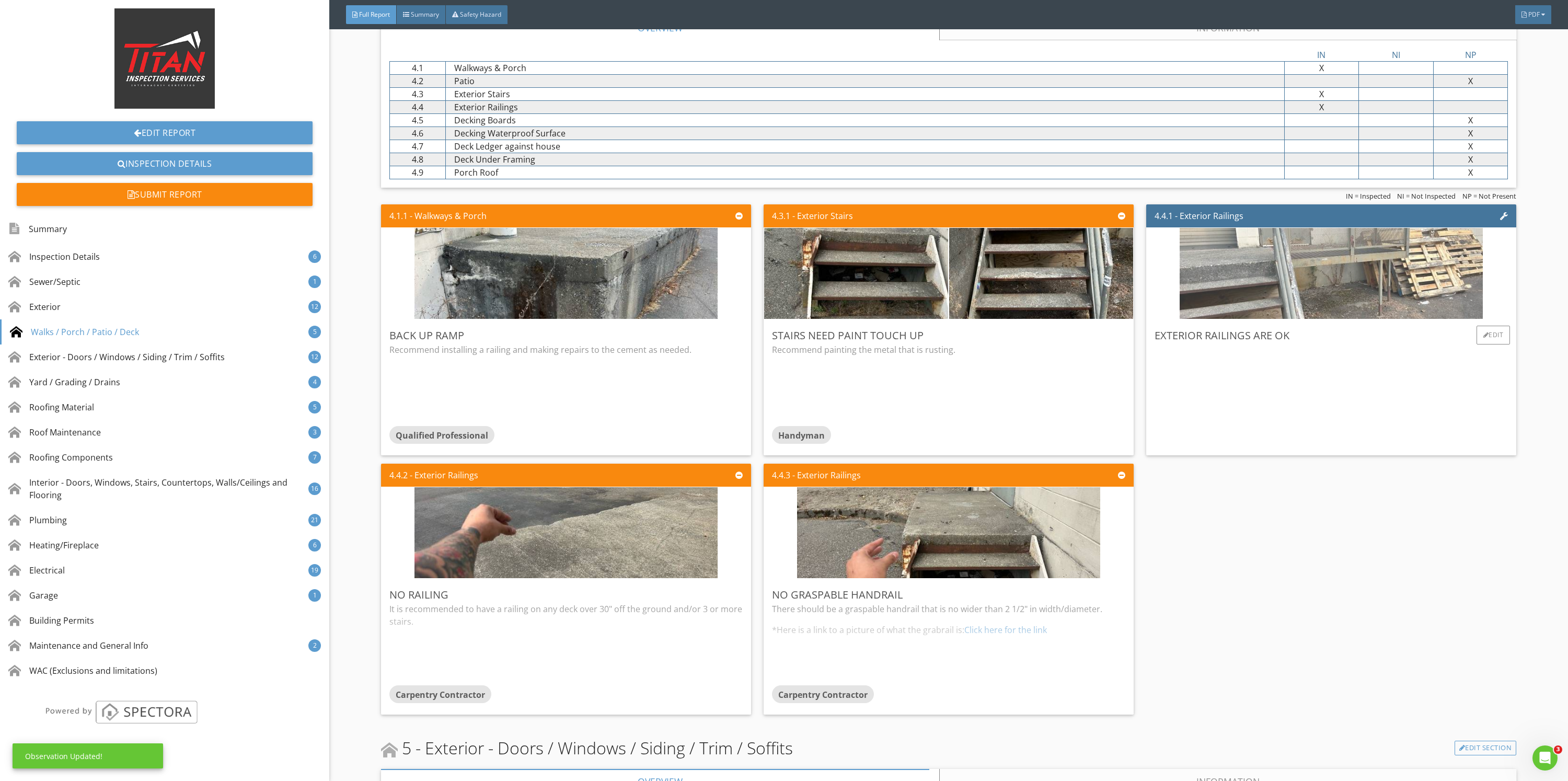
click at [1318, 276] on img at bounding box center [1330, 274] width 303 height 227
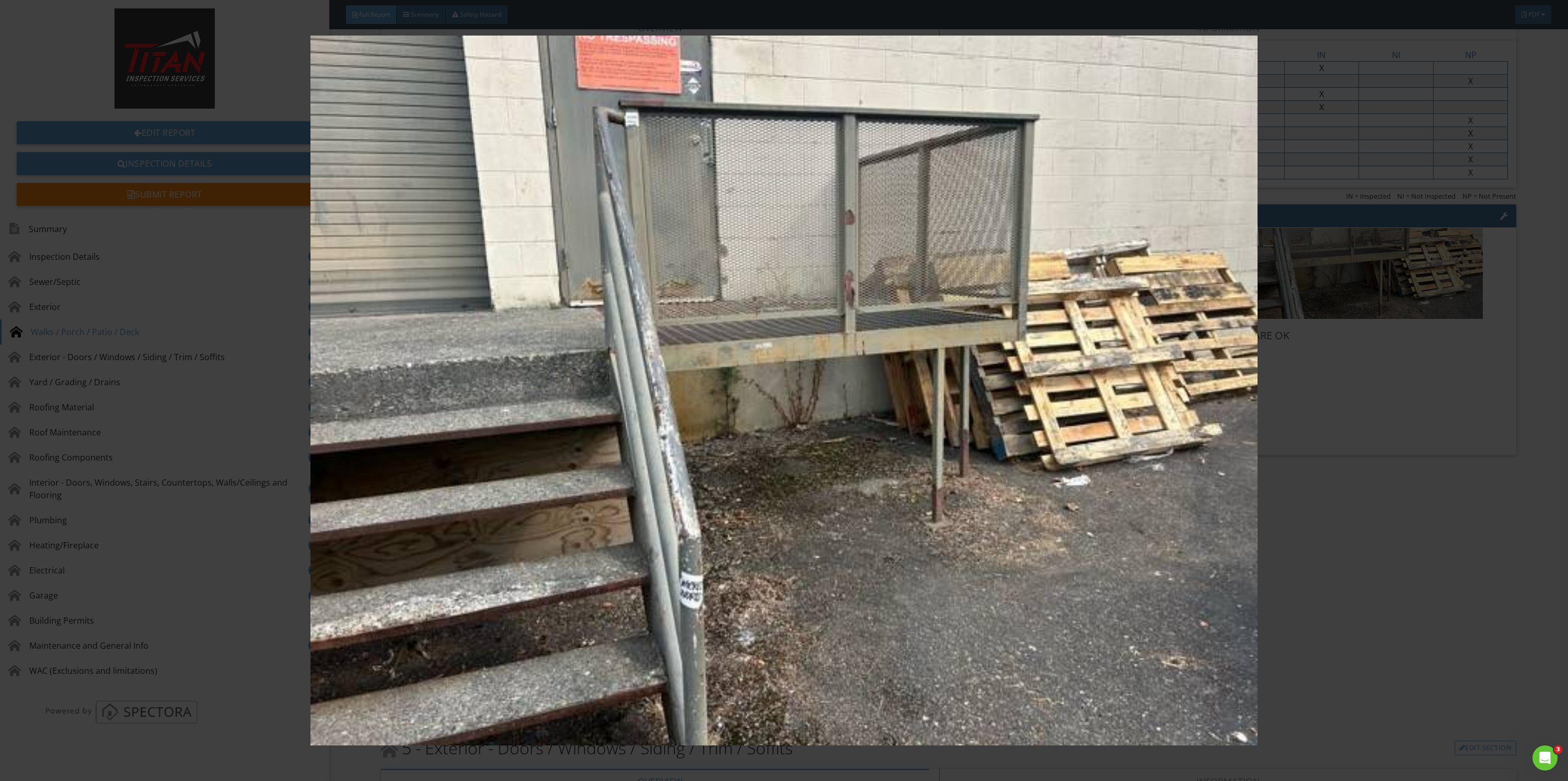
click at [1473, 478] on img at bounding box center [783, 390] width 1458 height 710
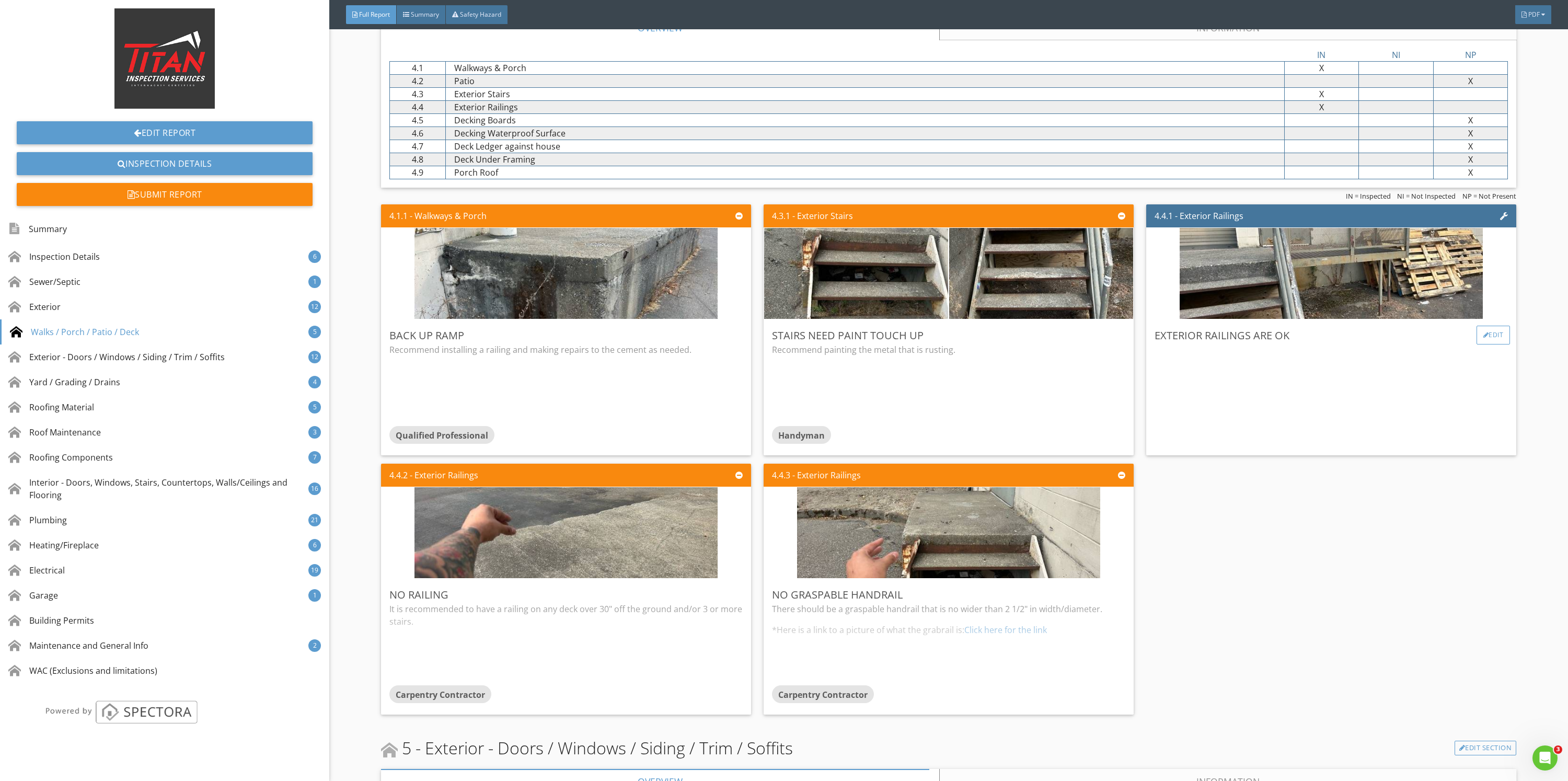
click at [1476, 326] on div "Edit" at bounding box center [1493, 335] width 34 height 19
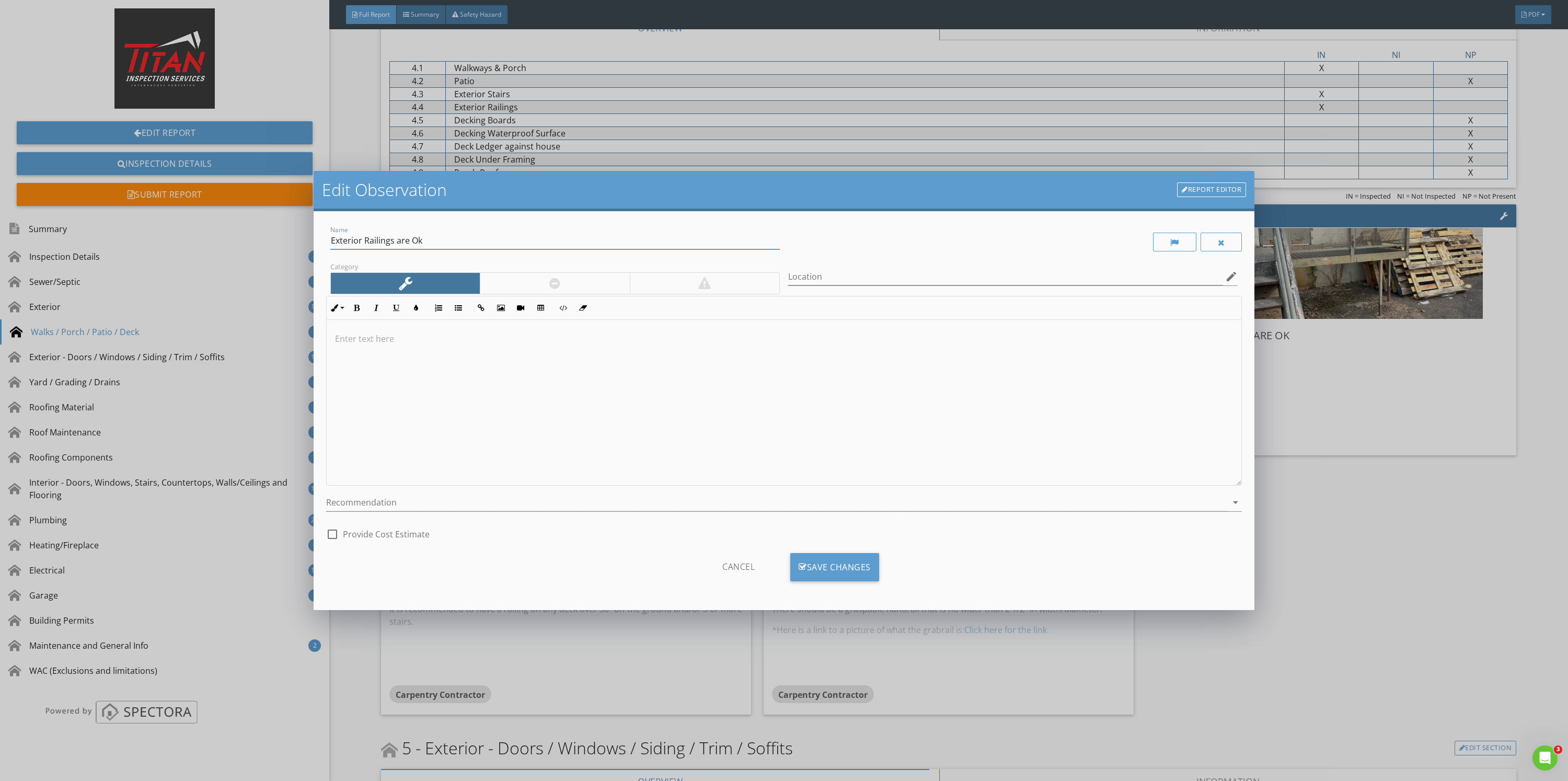
drag, startPoint x: 451, startPoint y: 239, endPoint x: 394, endPoint y: 250, distance: 58.1
click at [394, 250] on div "Name Exterior Railings are Ok" at bounding box center [555, 245] width 449 height 27
type input "Exterior Railings need paint touch up"
click at [392, 345] on div at bounding box center [783, 403] width 914 height 166
drag, startPoint x: 517, startPoint y: 275, endPoint x: 526, endPoint y: 296, distance: 22.8
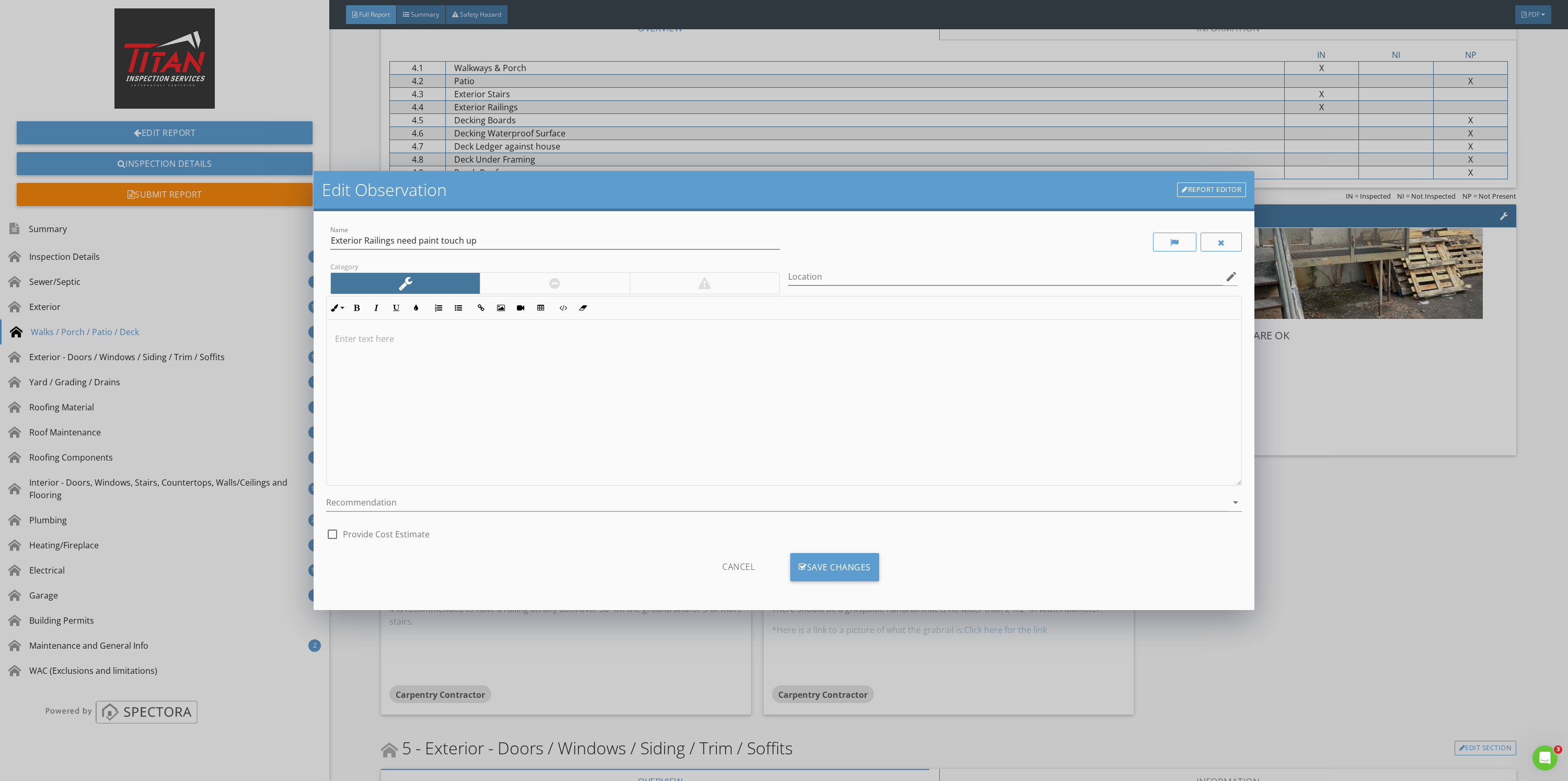
click at [519, 275] on div at bounding box center [555, 283] width 149 height 21
click at [529, 506] on div at bounding box center [776, 503] width 901 height 17
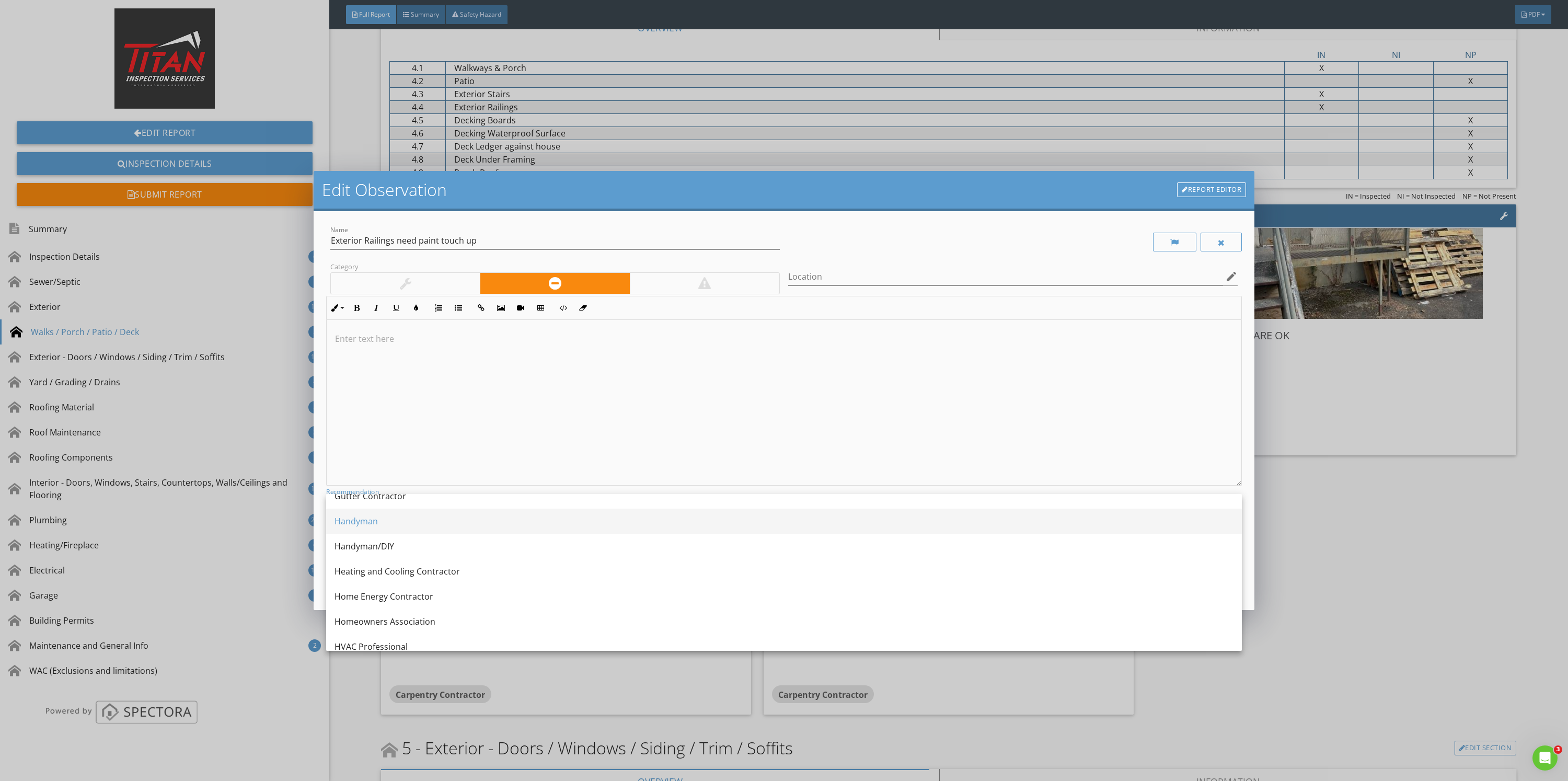
click at [564, 525] on div "Handyman" at bounding box center [784, 521] width 899 height 12
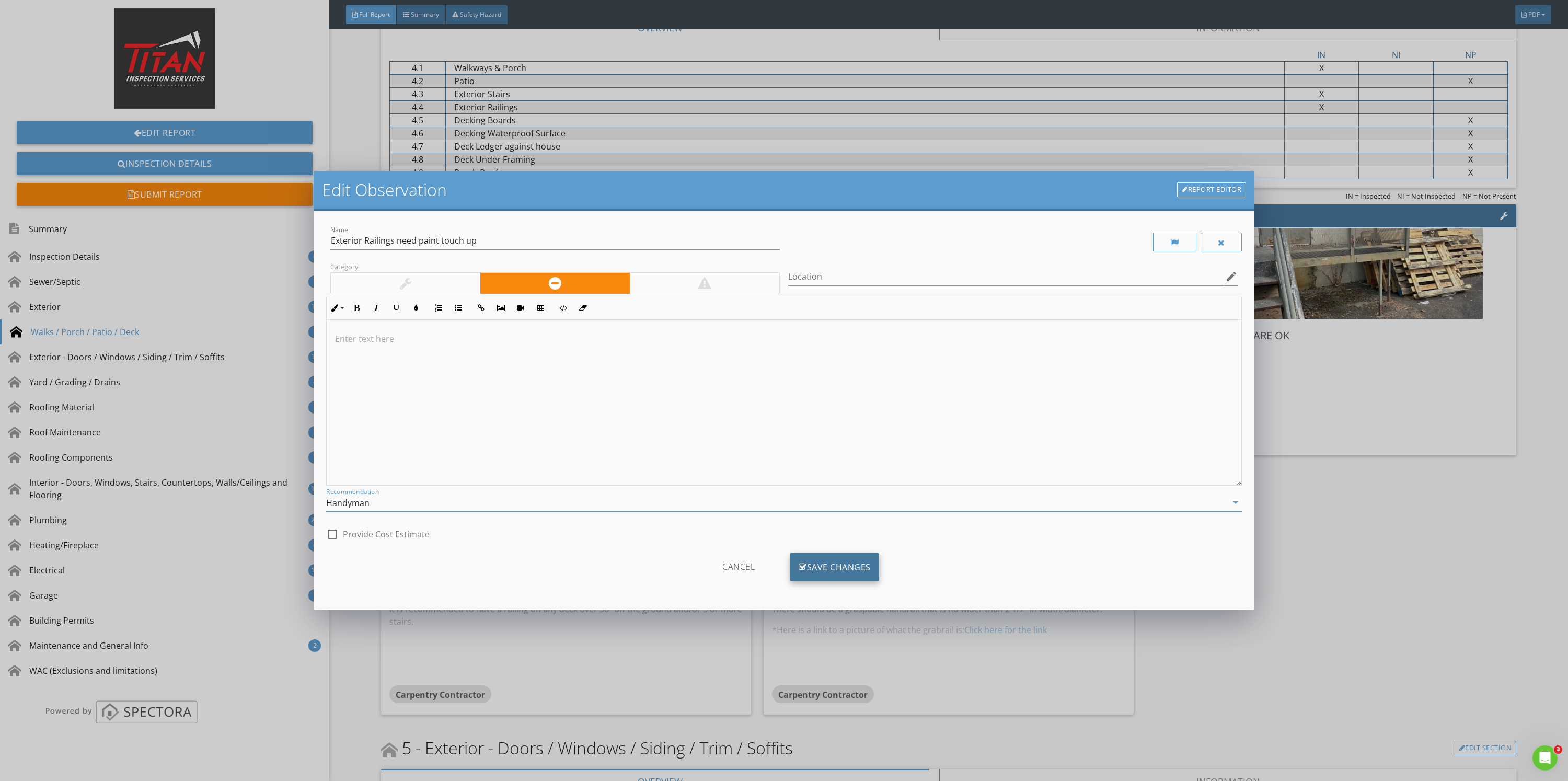
click at [824, 575] on div "Save Changes" at bounding box center [835, 567] width 89 height 28
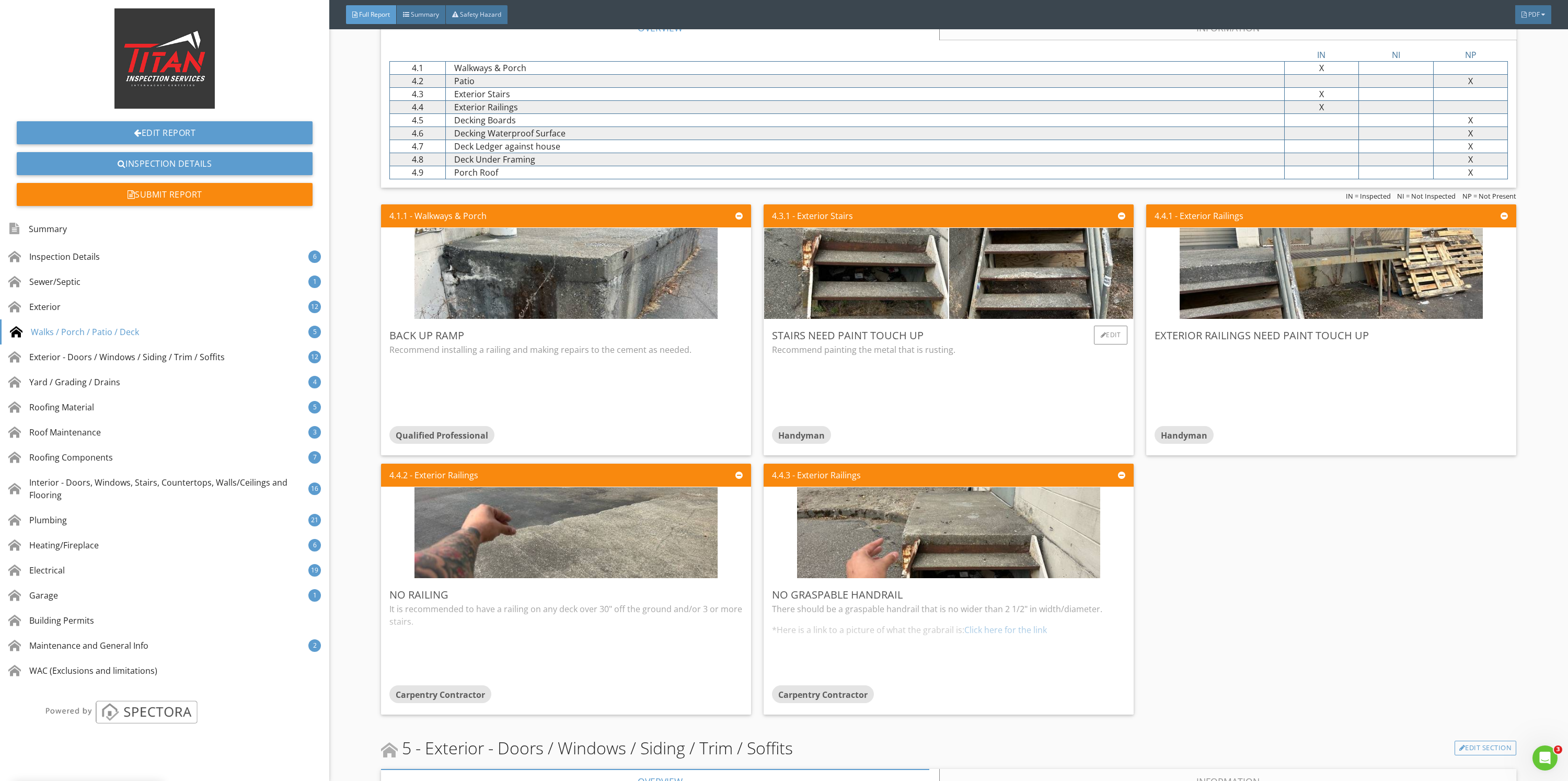
click at [950, 366] on div "Recommend painting the metal that is rusting." at bounding box center [948, 373] width 353 height 58
click at [1101, 342] on div "Edit" at bounding box center [1111, 335] width 34 height 19
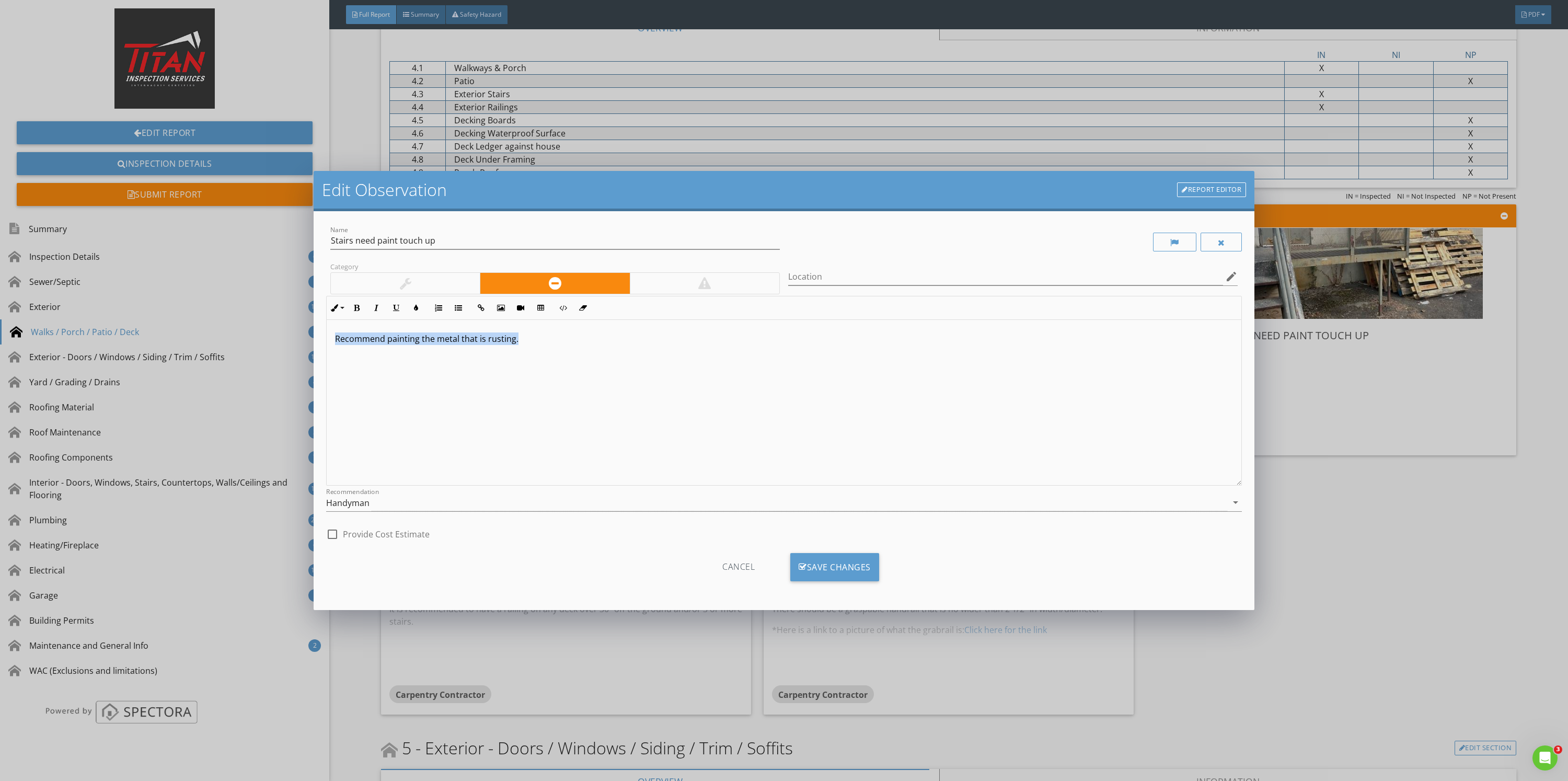
drag, startPoint x: 584, startPoint y: 335, endPoint x: 1, endPoint y: 319, distance: 583.2
click at [0, 319] on div "Edit Observation Report Editor Name Stairs need paint touch up Category Locatio…" at bounding box center [784, 390] width 1568 height 781
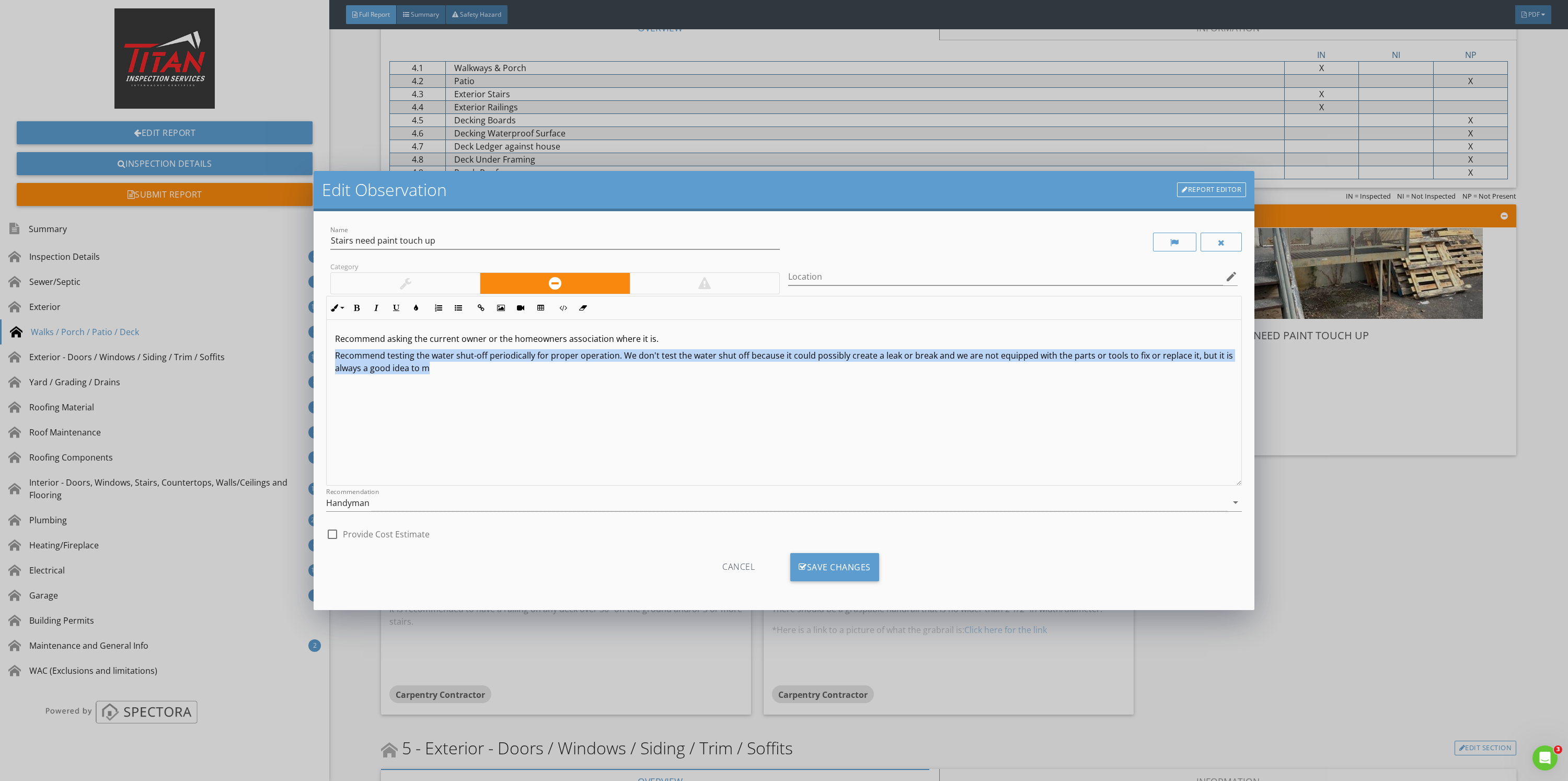
drag, startPoint x: 460, startPoint y: 374, endPoint x: 321, endPoint y: 357, distance: 140.0
click at [321, 357] on div "Name Stairs need paint touch up Category Location edit Inline Style XLarge Larg…" at bounding box center [783, 410] width 941 height 399
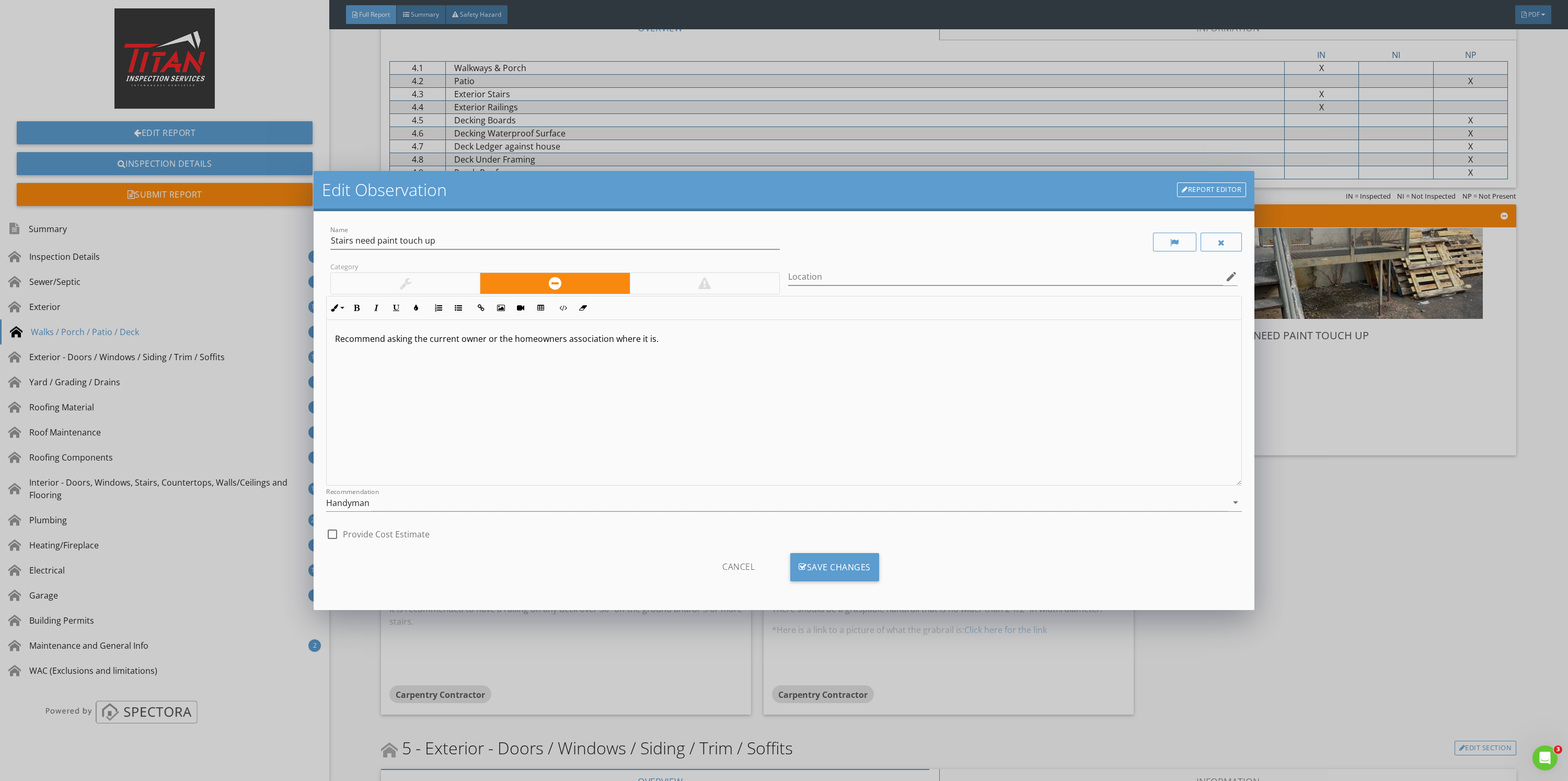
drag, startPoint x: 686, startPoint y: 336, endPoint x: 192, endPoint y: 337, distance: 494.0
click at [192, 337] on div "Edit Observation Report Editor Name Stairs need paint touch up Category Locatio…" at bounding box center [784, 390] width 1568 height 781
click at [830, 572] on div "Save Changes" at bounding box center [835, 567] width 89 height 28
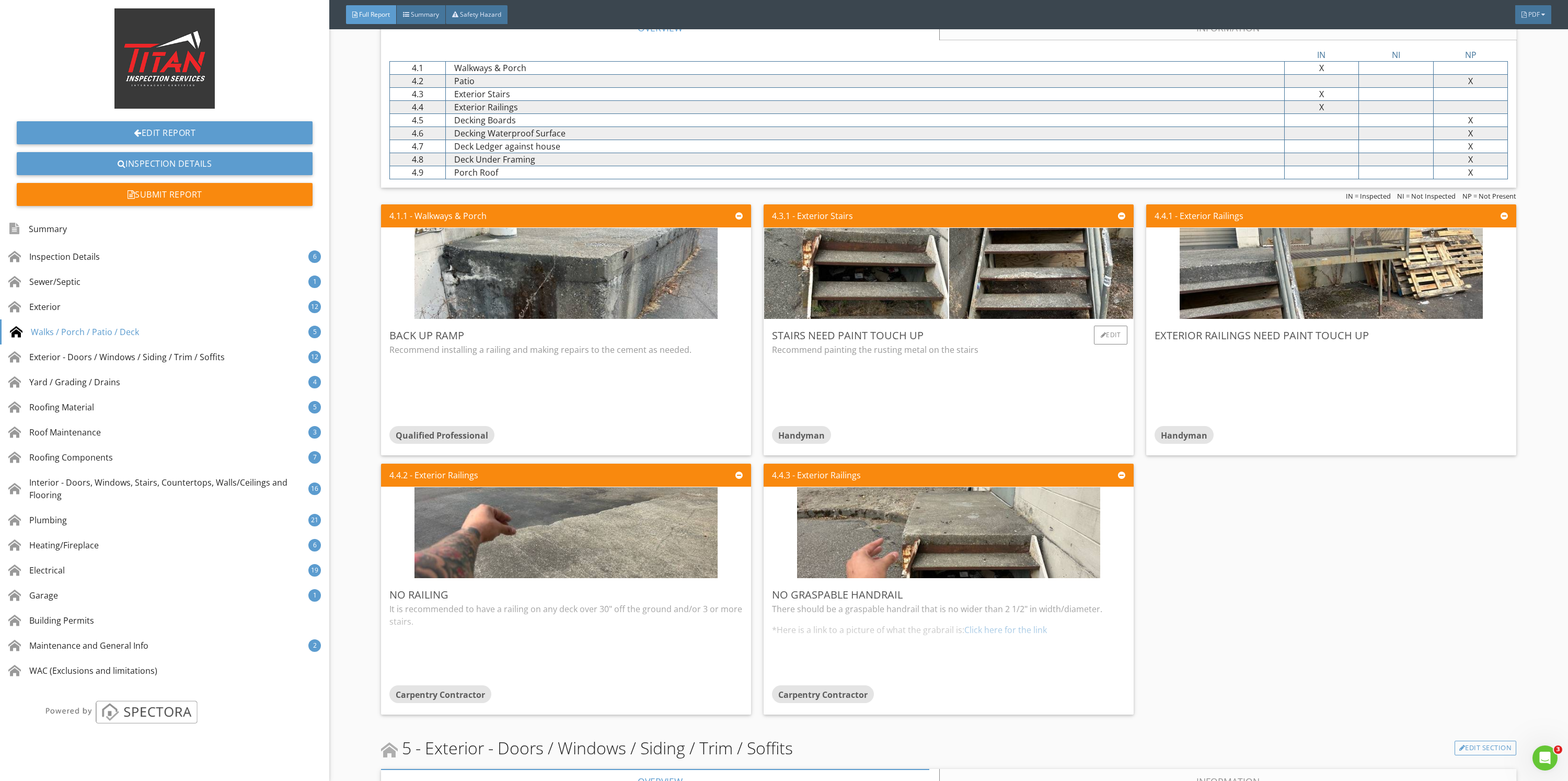
click at [929, 379] on div "Recommend painting the rusting metal on the stairs" at bounding box center [948, 373] width 353 height 58
click at [1476, 334] on div "Edit" at bounding box center [1493, 335] width 34 height 19
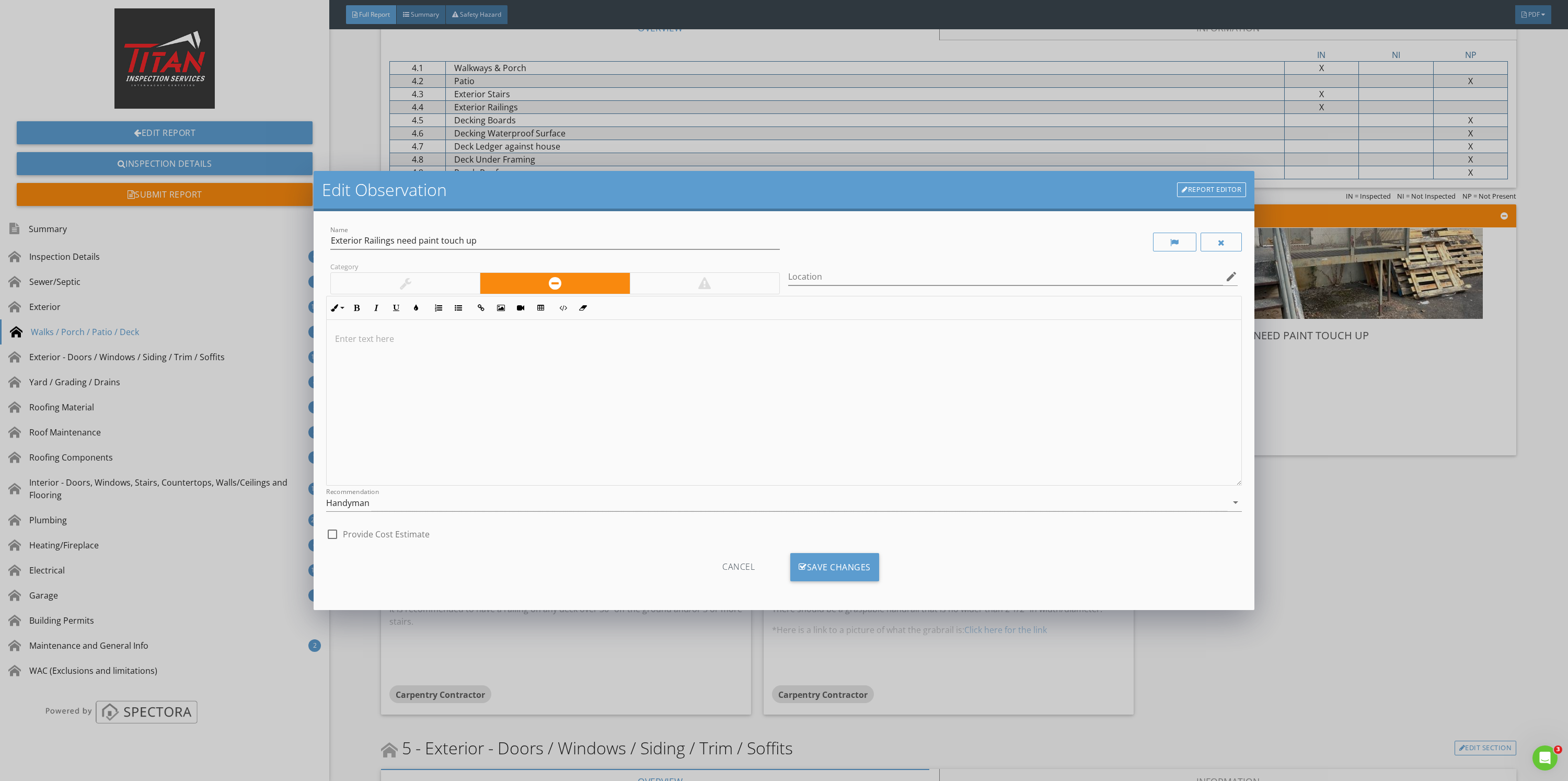
click at [1567, 514] on div "Edit Observation Report Editor Name Exterior Railings need paint touch up Categ…" at bounding box center [784, 390] width 1568 height 781
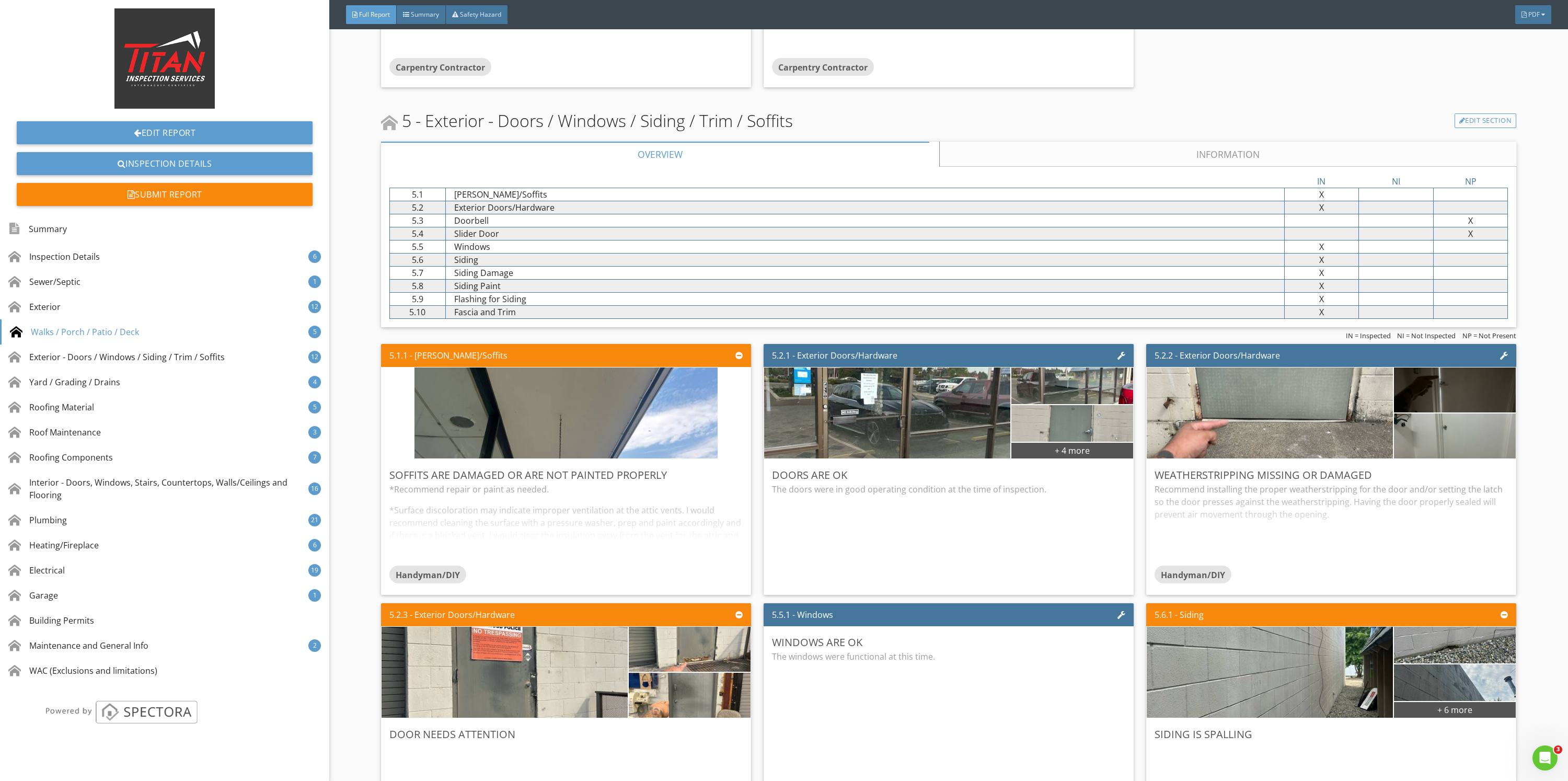
scroll to position [3919, 0]
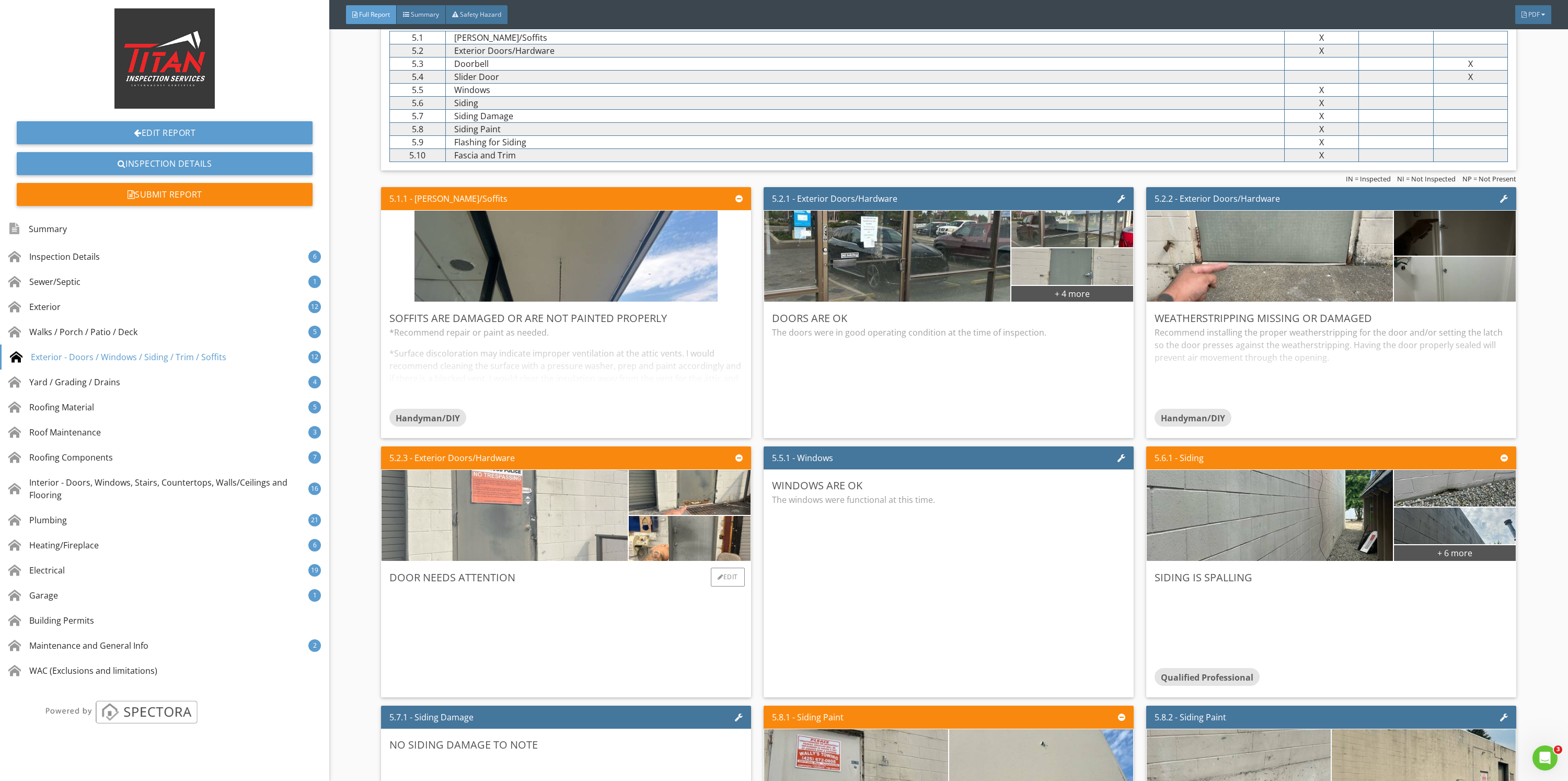
click at [488, 509] on img at bounding box center [504, 515] width 303 height 227
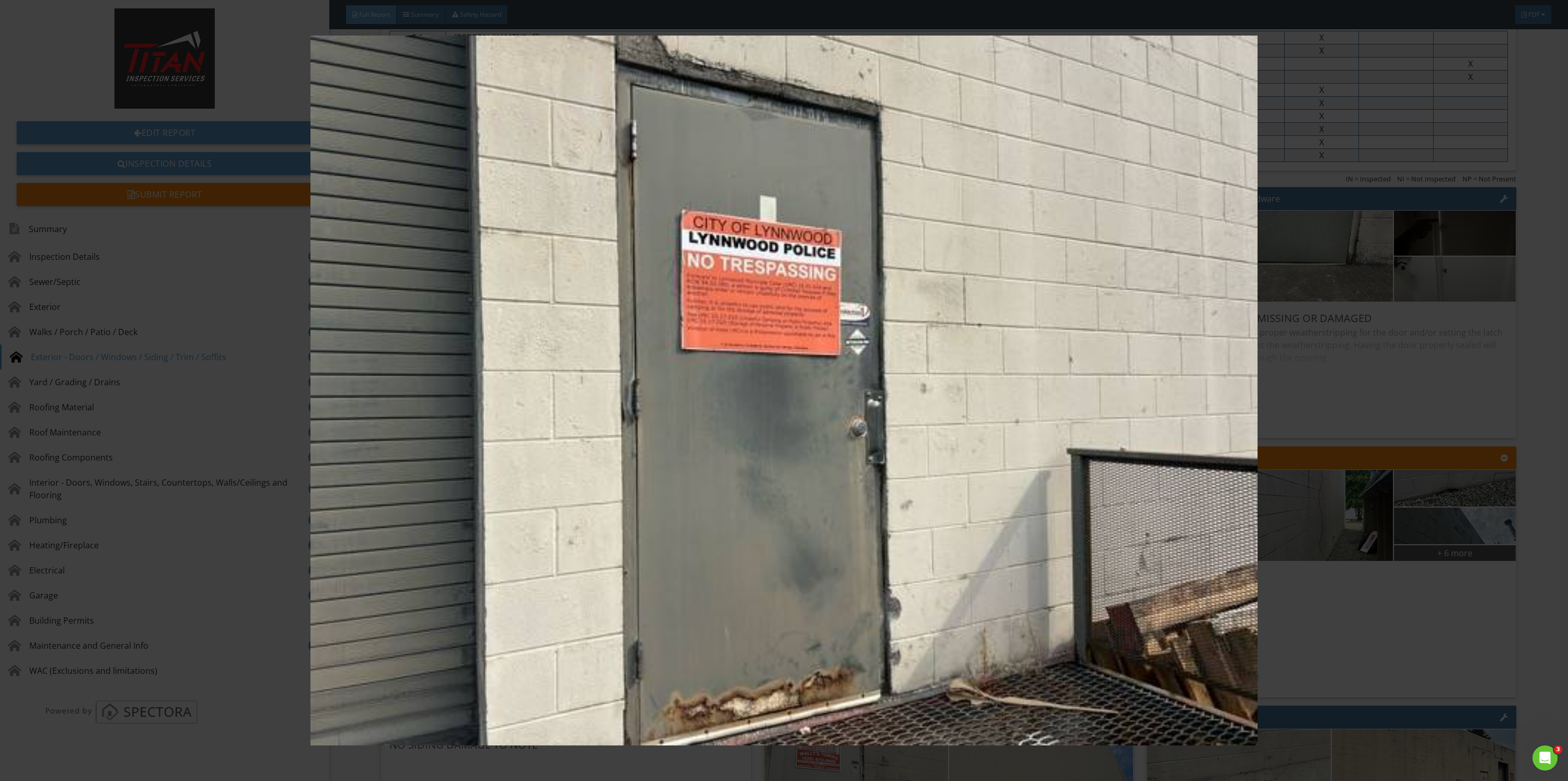
click at [1403, 585] on img at bounding box center [783, 390] width 1458 height 710
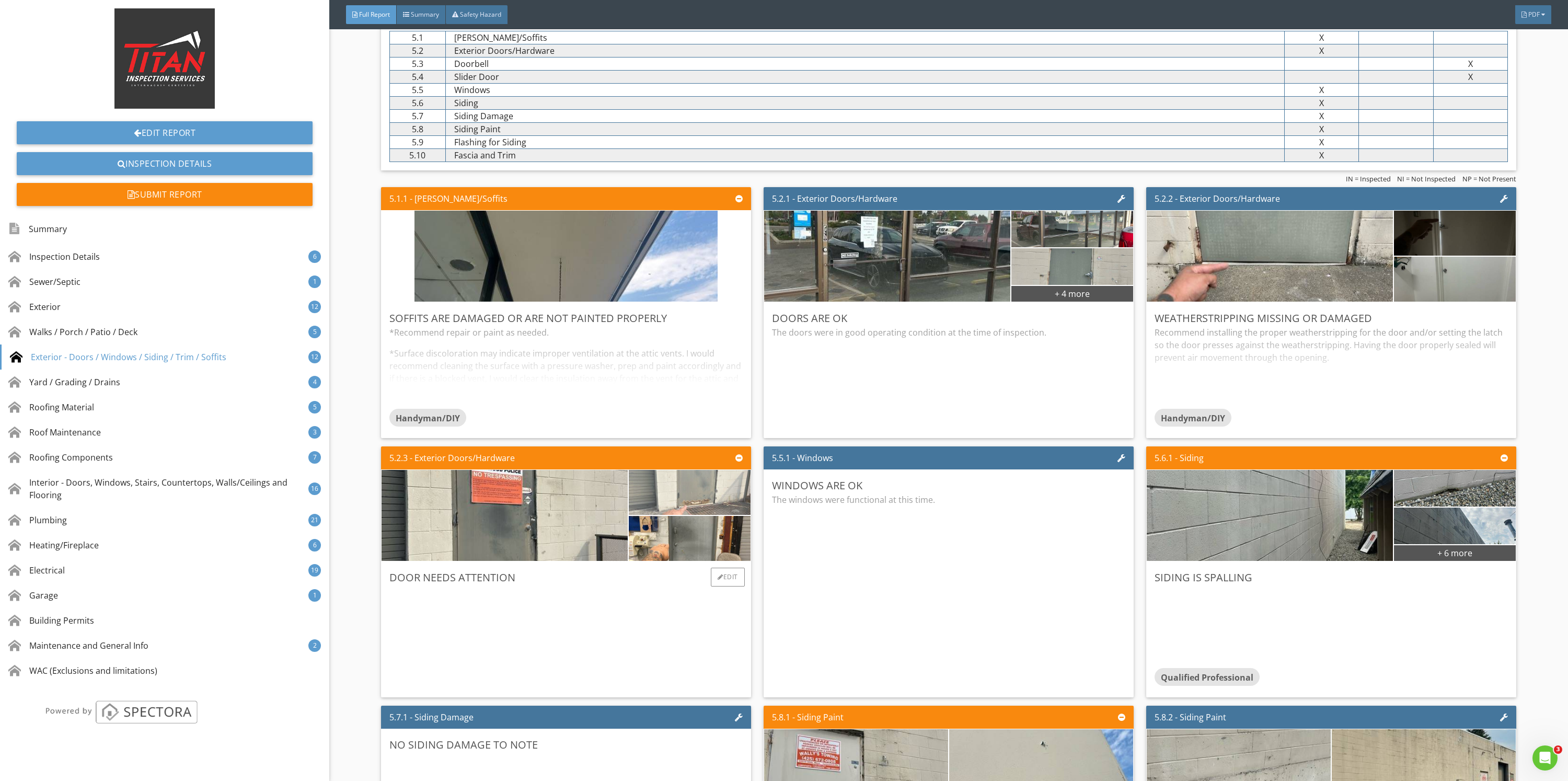
click at [685, 488] on img at bounding box center [689, 492] width 150 height 112
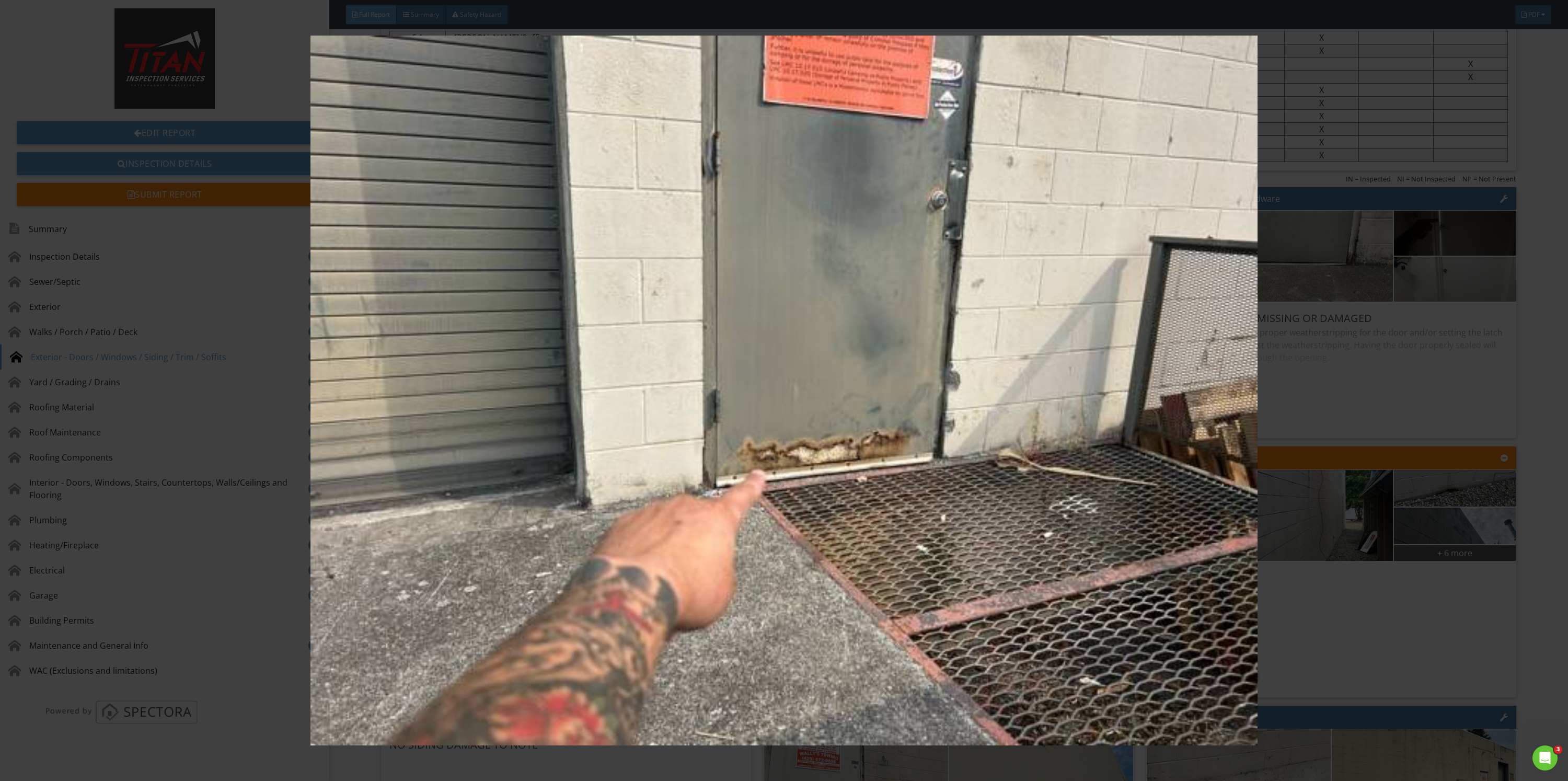
click at [1352, 434] on img at bounding box center [783, 390] width 1458 height 710
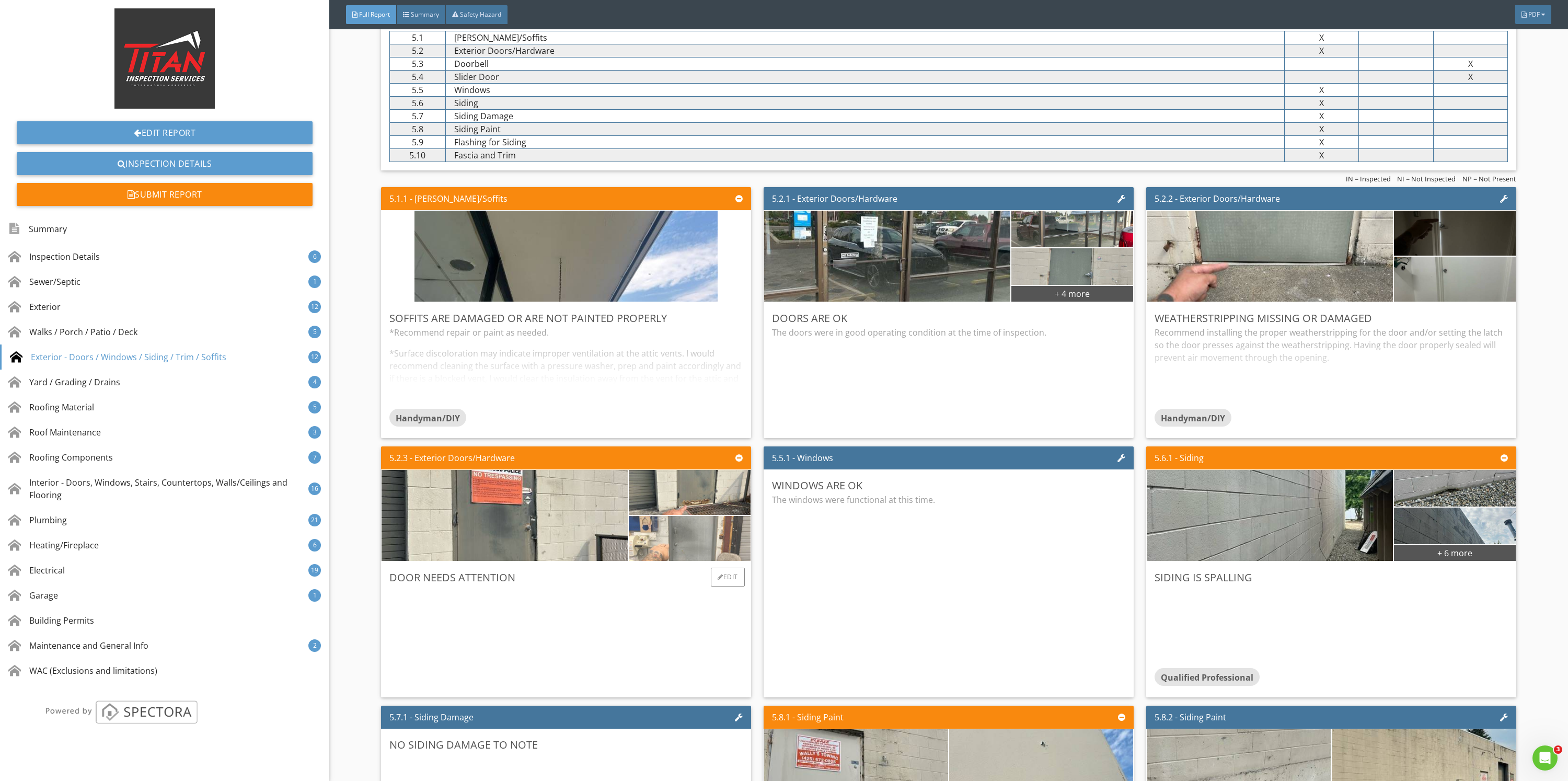
click at [698, 539] on img at bounding box center [689, 538] width 150 height 112
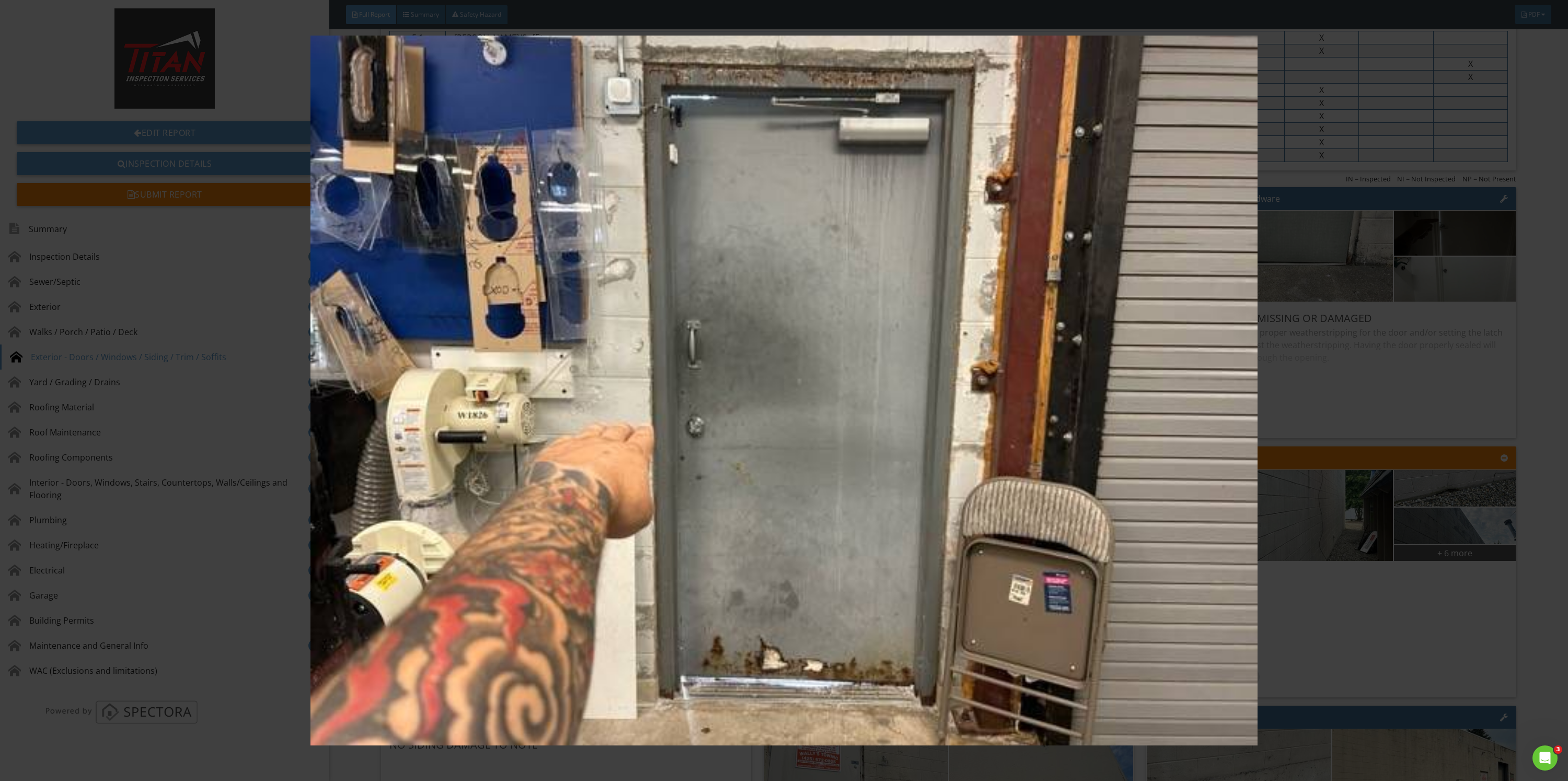
click at [1510, 512] on img at bounding box center [783, 390] width 1458 height 710
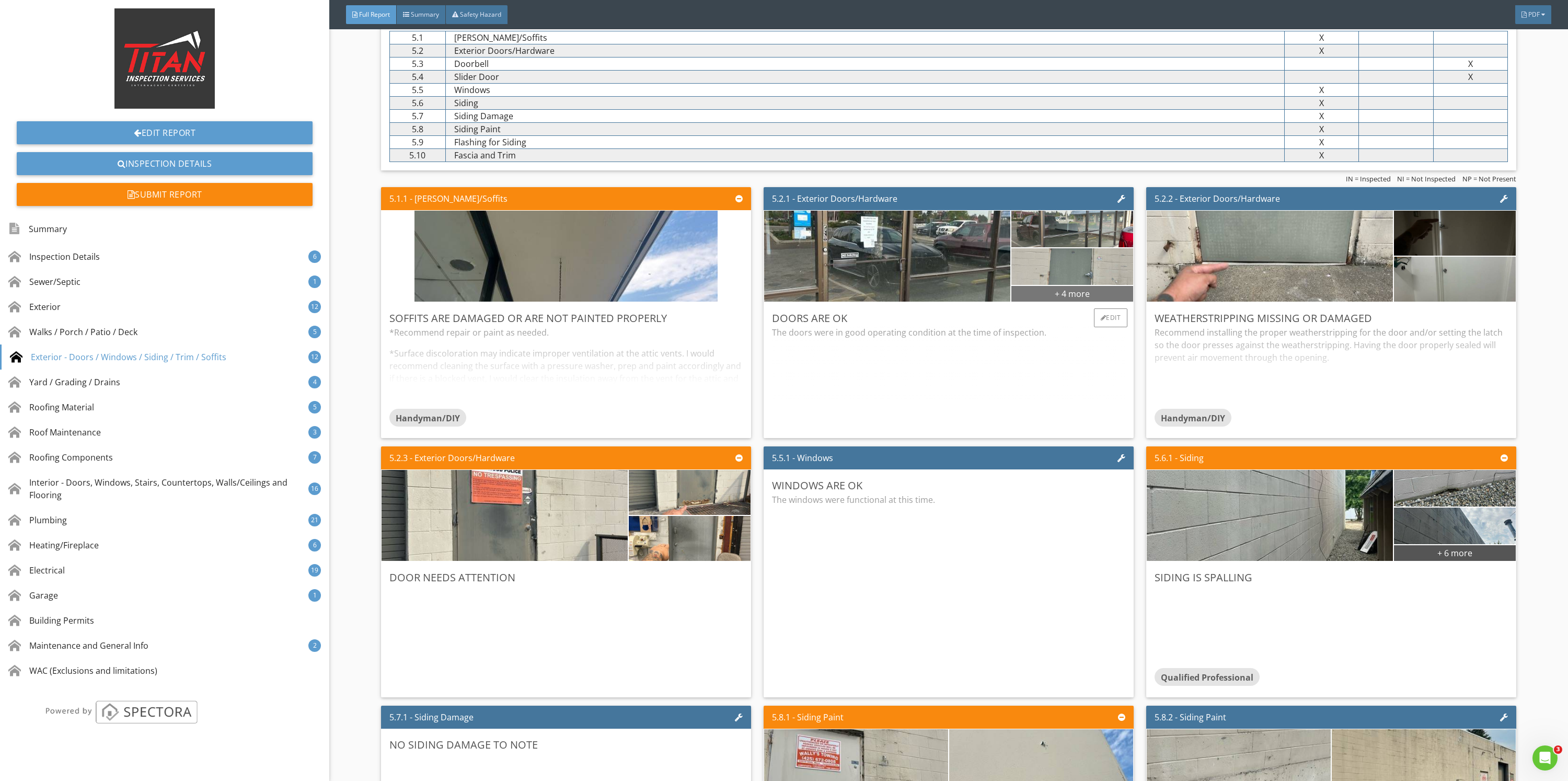
click at [1076, 286] on div "+ 4 more" at bounding box center [1072, 293] width 122 height 17
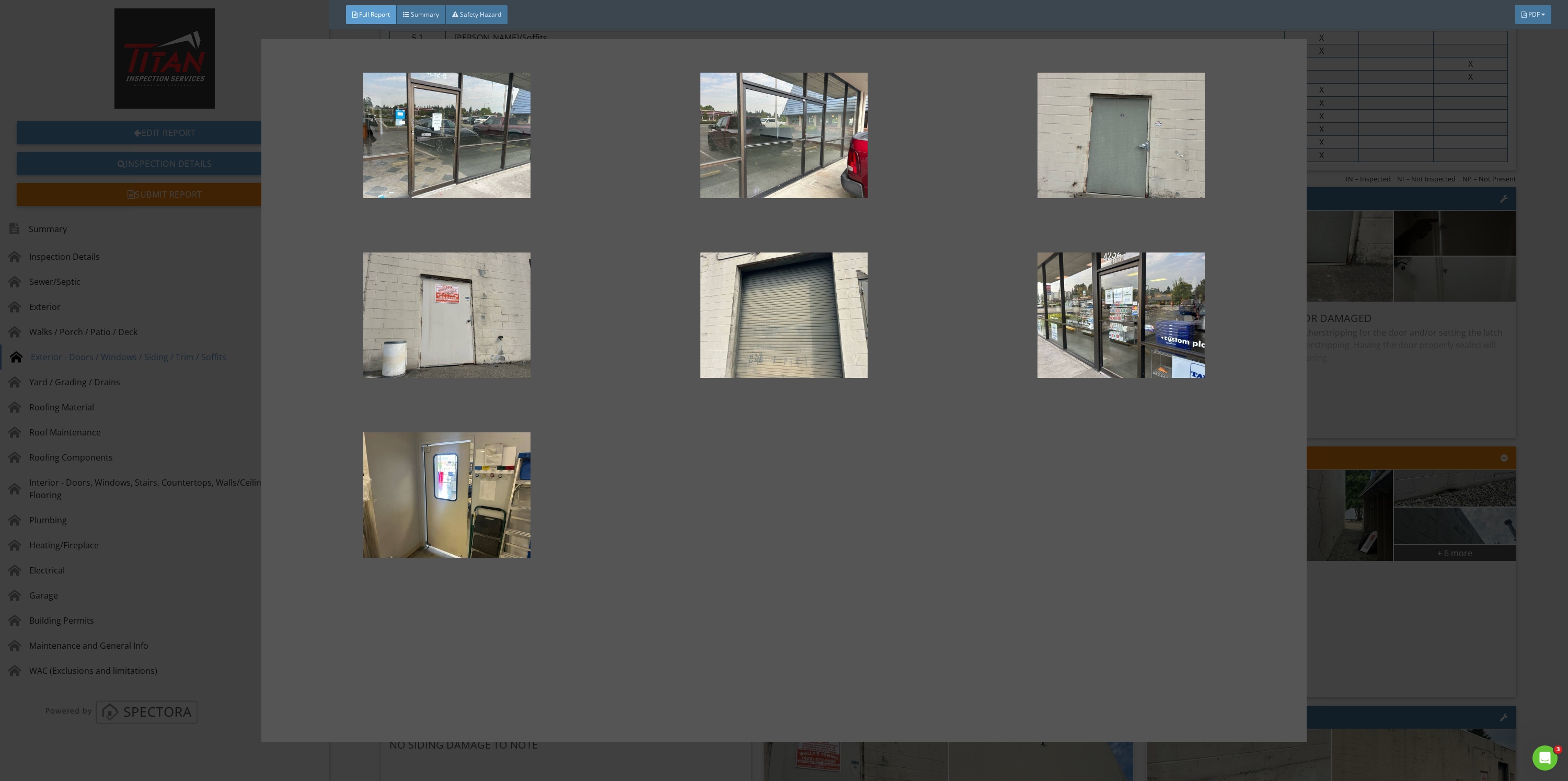
click at [1469, 414] on div at bounding box center [784, 390] width 1568 height 781
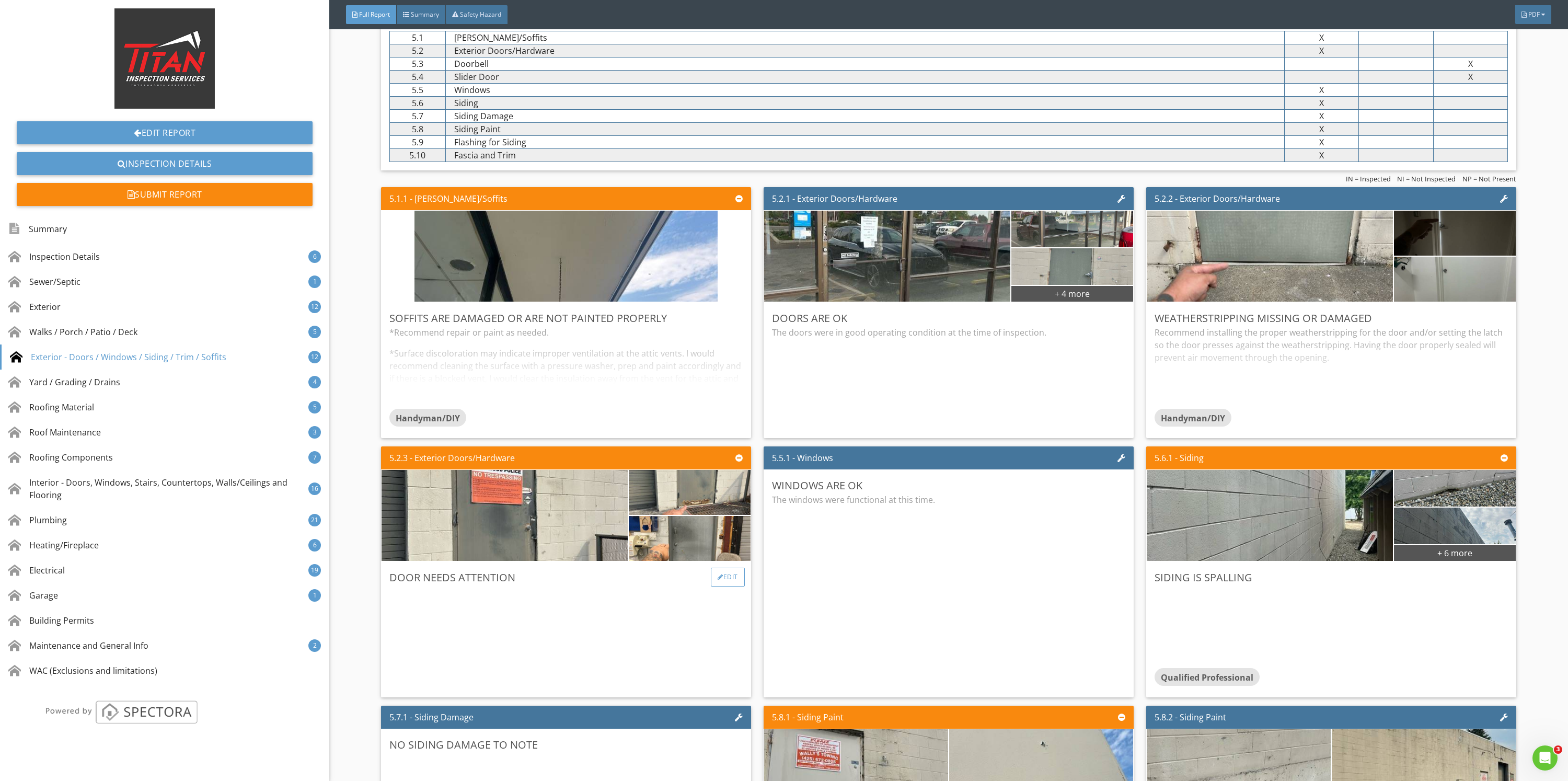
click at [722, 573] on div "Edit" at bounding box center [727, 577] width 34 height 19
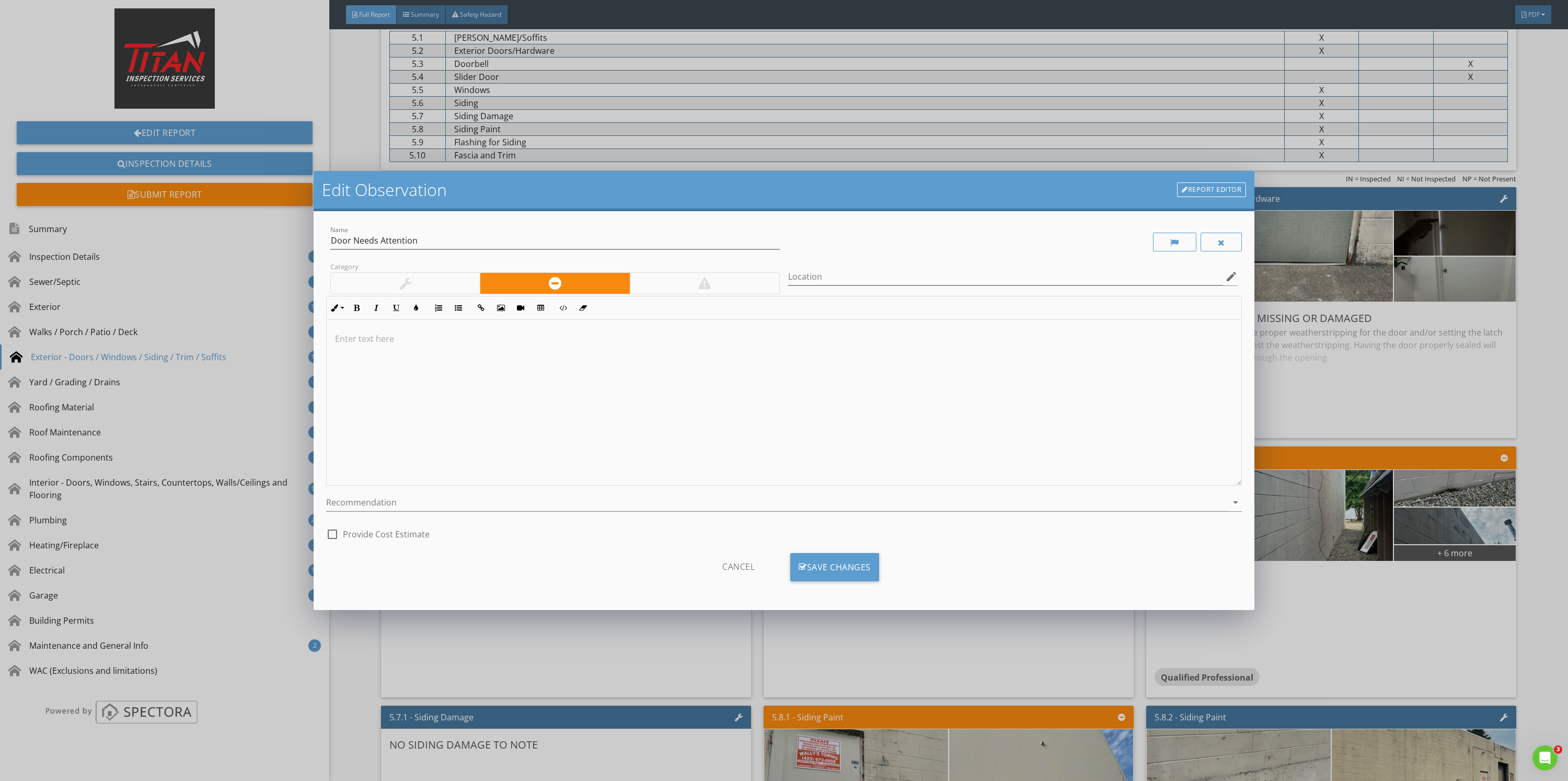
click at [592, 409] on div at bounding box center [783, 403] width 914 height 166
click at [454, 342] on p "Recommend painting the rust with a rust inhibiter. Or you can replace the door …" at bounding box center [784, 338] width 898 height 12
click at [761, 510] on div at bounding box center [776, 503] width 901 height 17
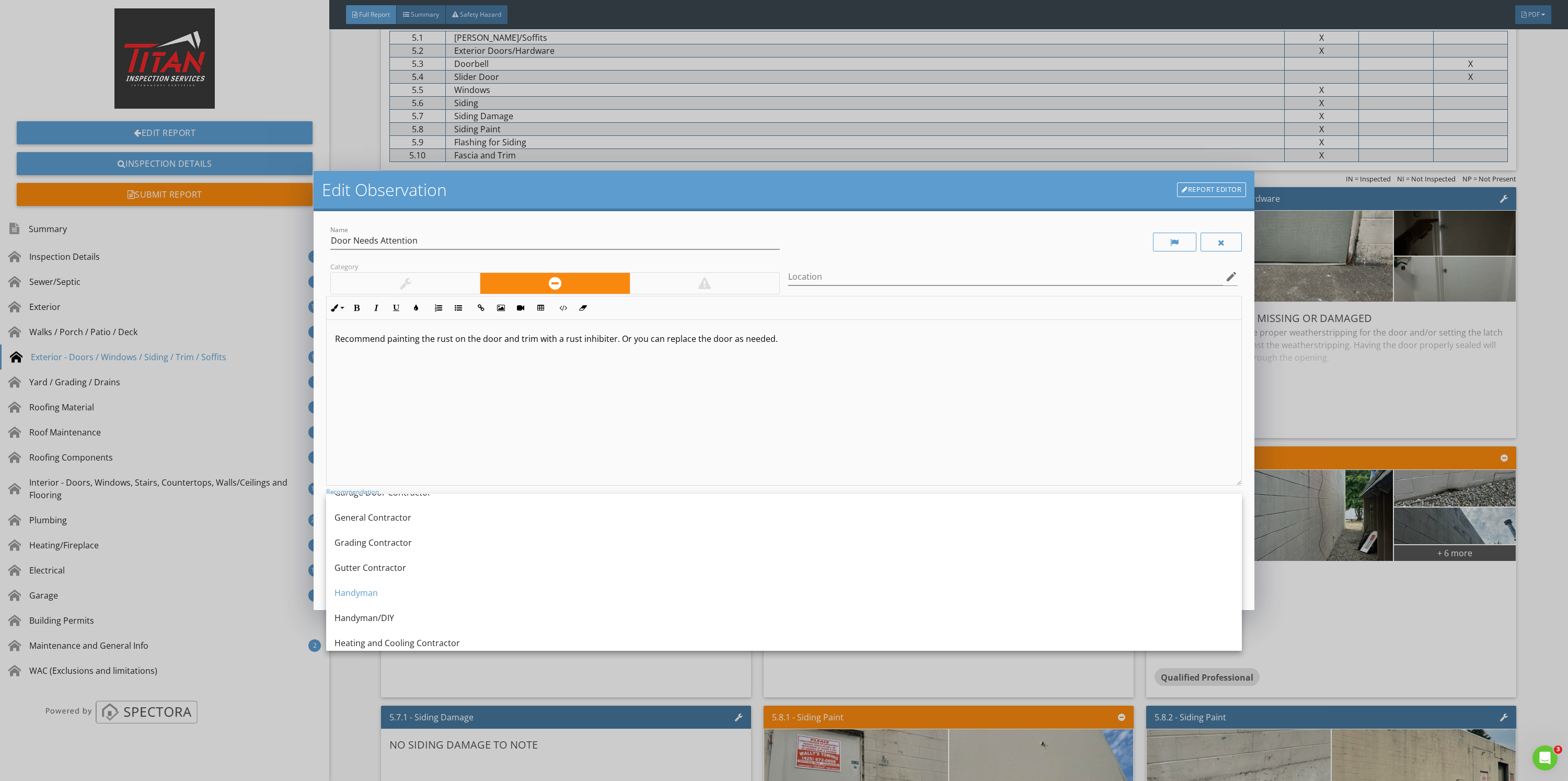
scroll to position [627, 0]
click at [762, 548] on div "Handyman" at bounding box center [784, 560] width 899 height 25
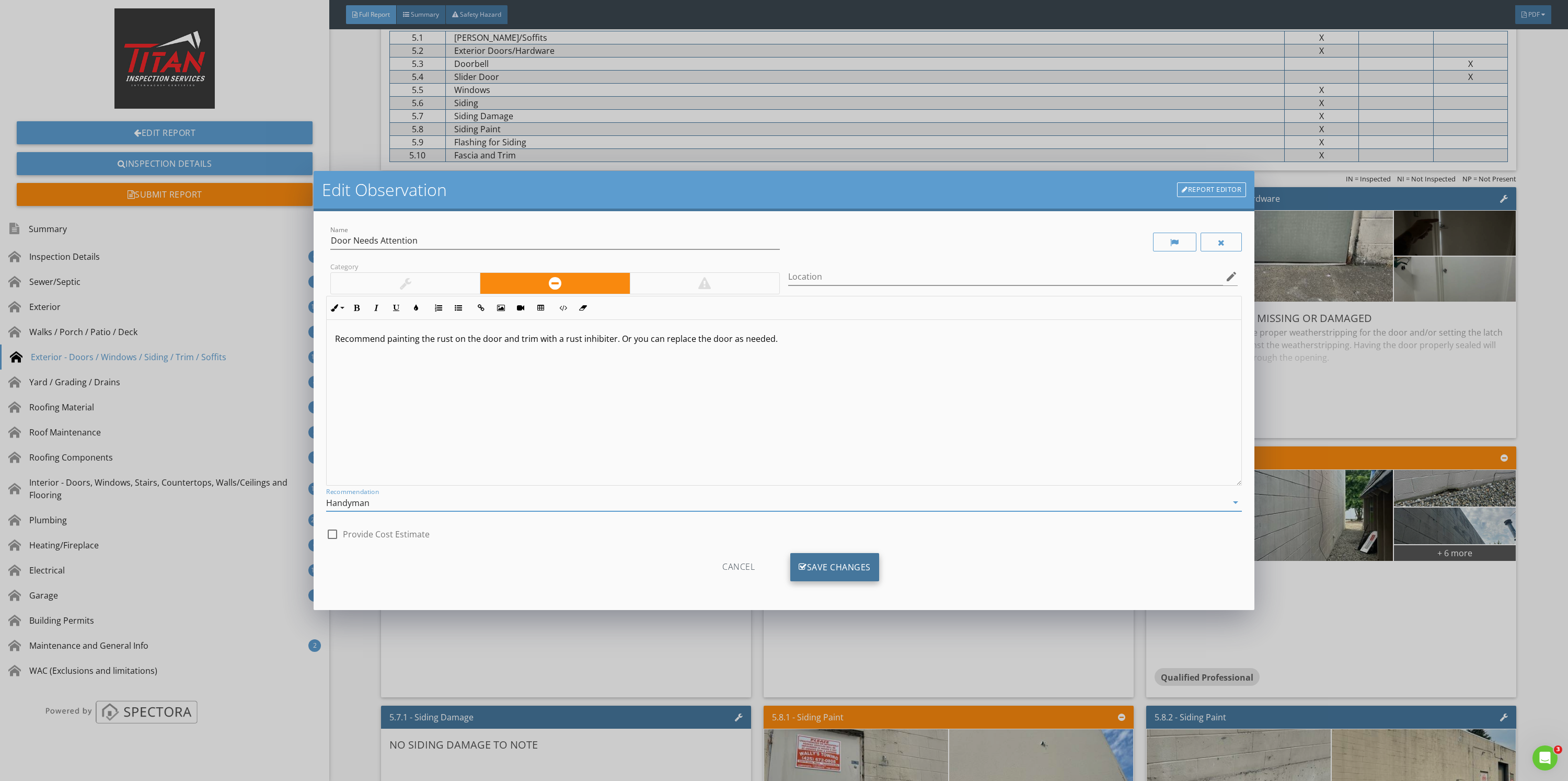
click at [815, 556] on div "Save Changes" at bounding box center [835, 567] width 89 height 28
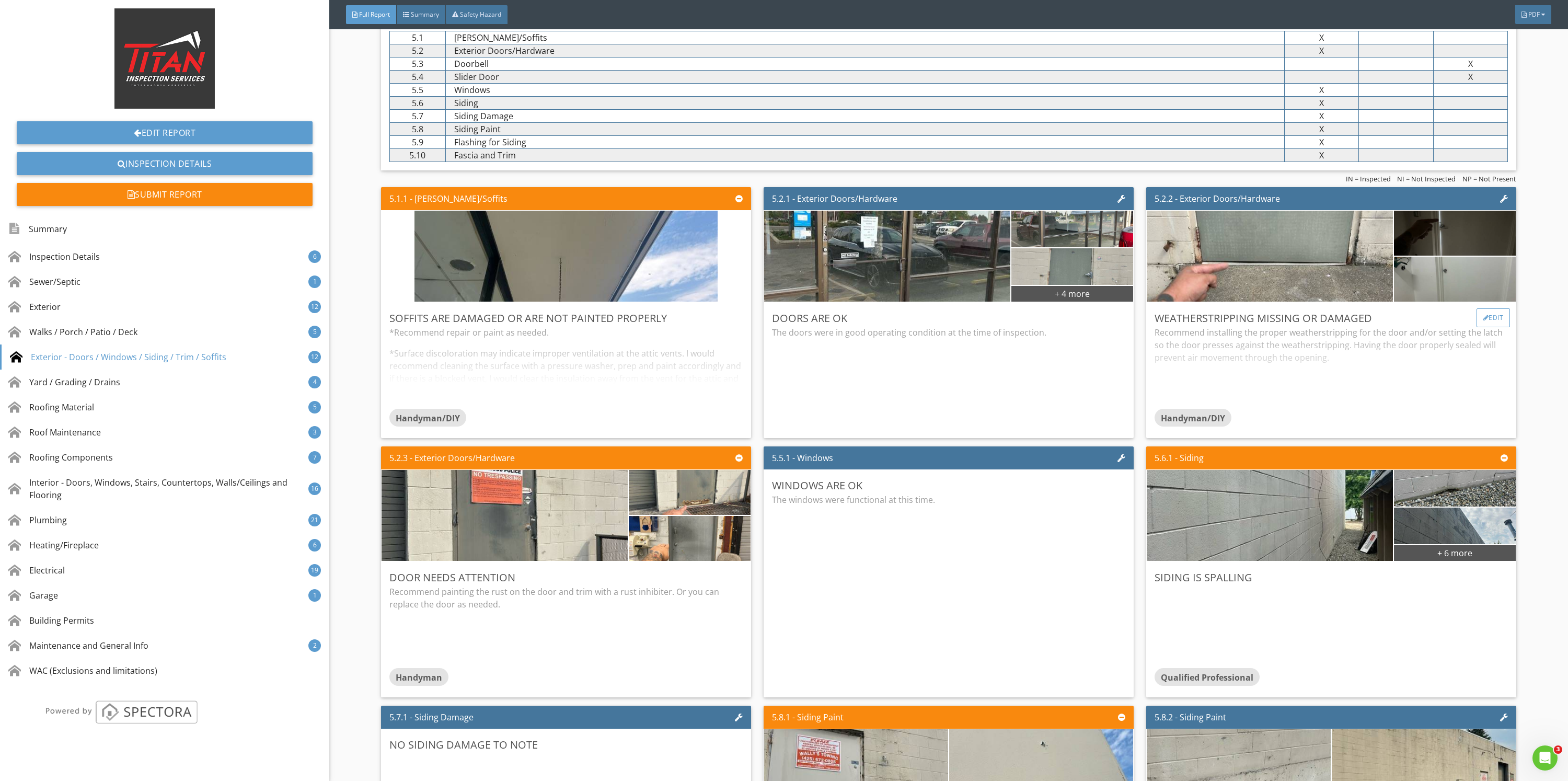
click at [1480, 311] on div "Edit" at bounding box center [1493, 318] width 34 height 19
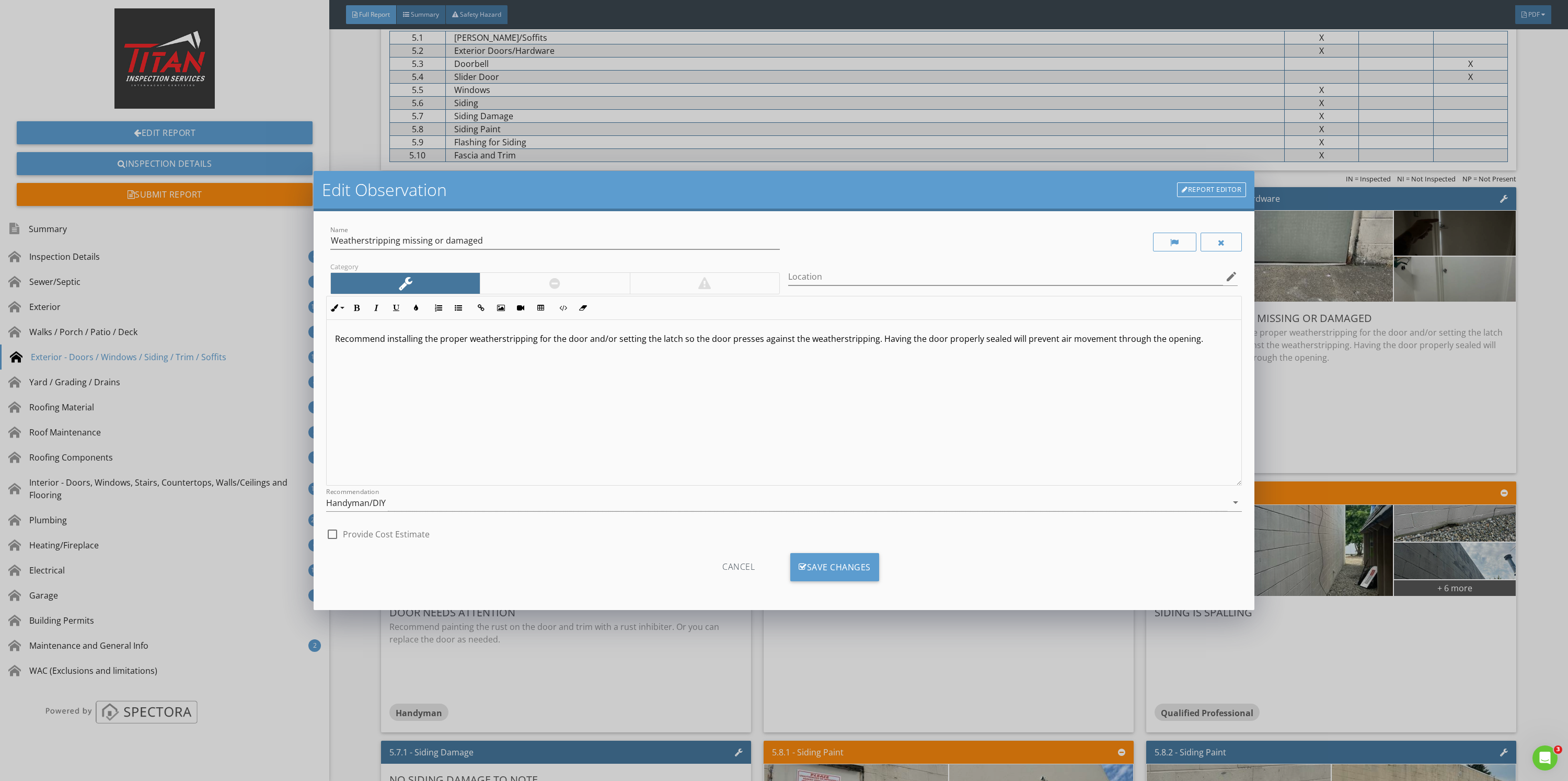
click at [573, 282] on div at bounding box center [555, 283] width 149 height 21
click at [857, 272] on input "Location" at bounding box center [1005, 276] width 435 height 17
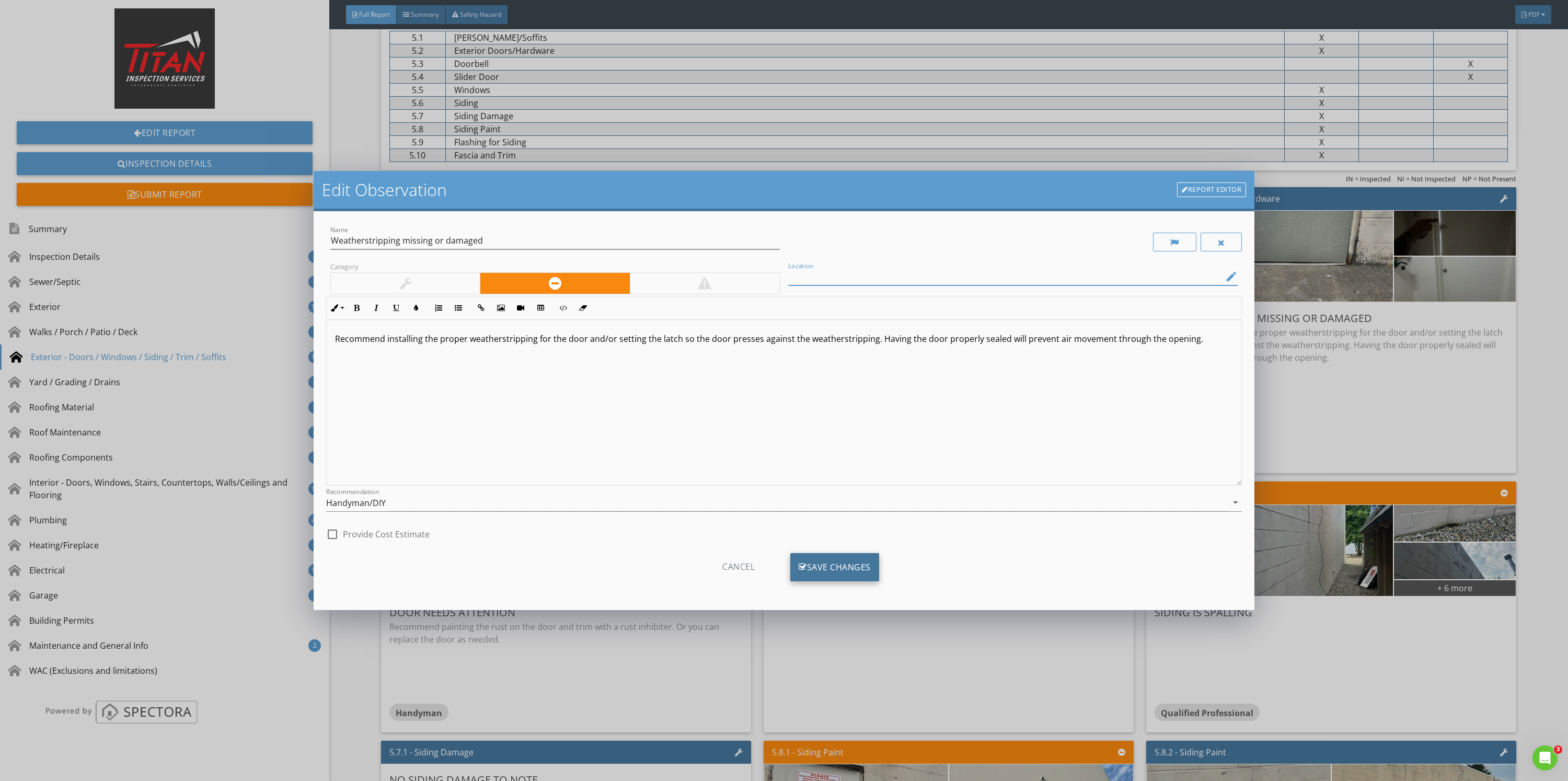
click at [851, 563] on div "Save Changes" at bounding box center [835, 567] width 89 height 28
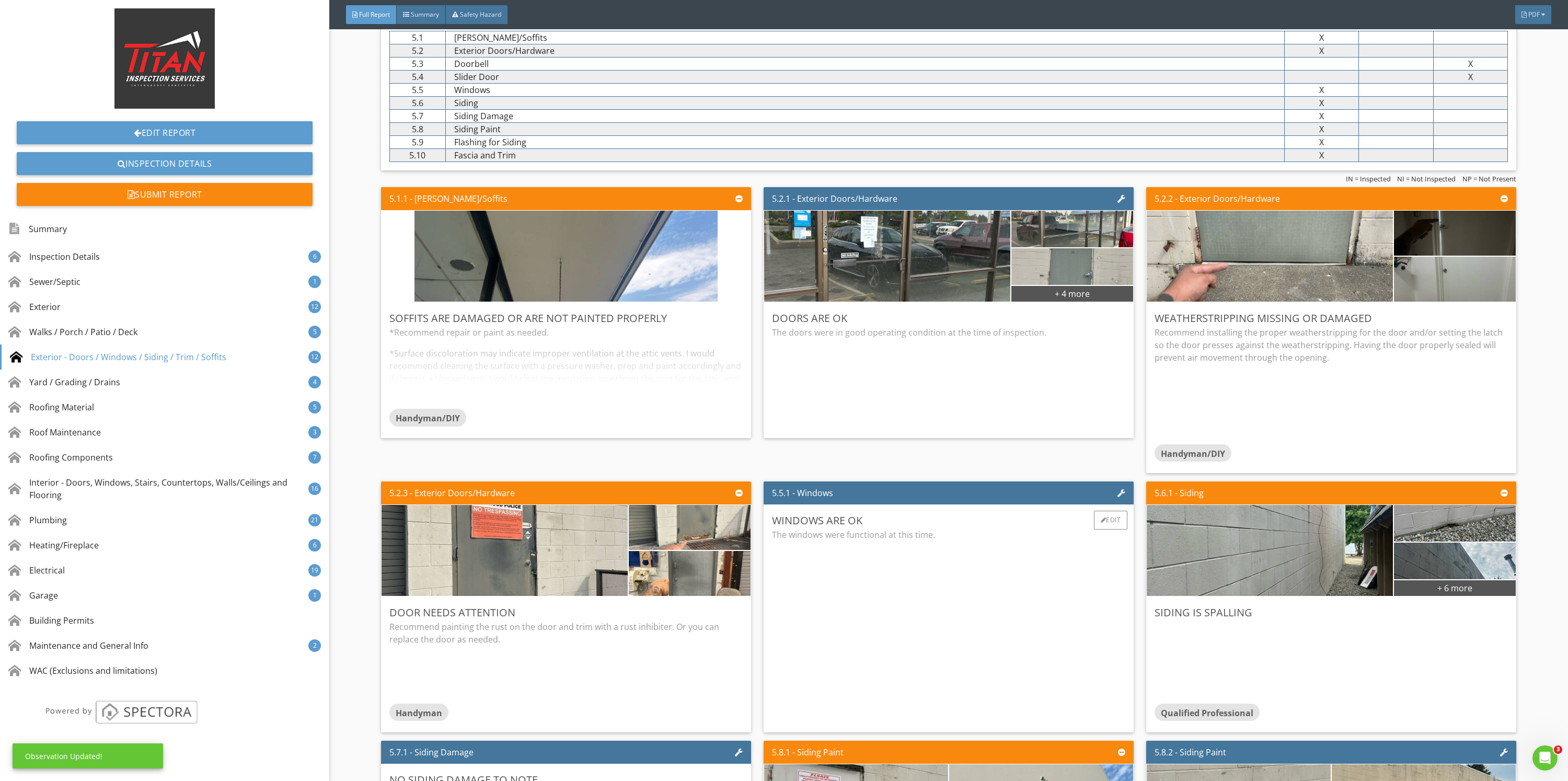
scroll to position [4076, 0]
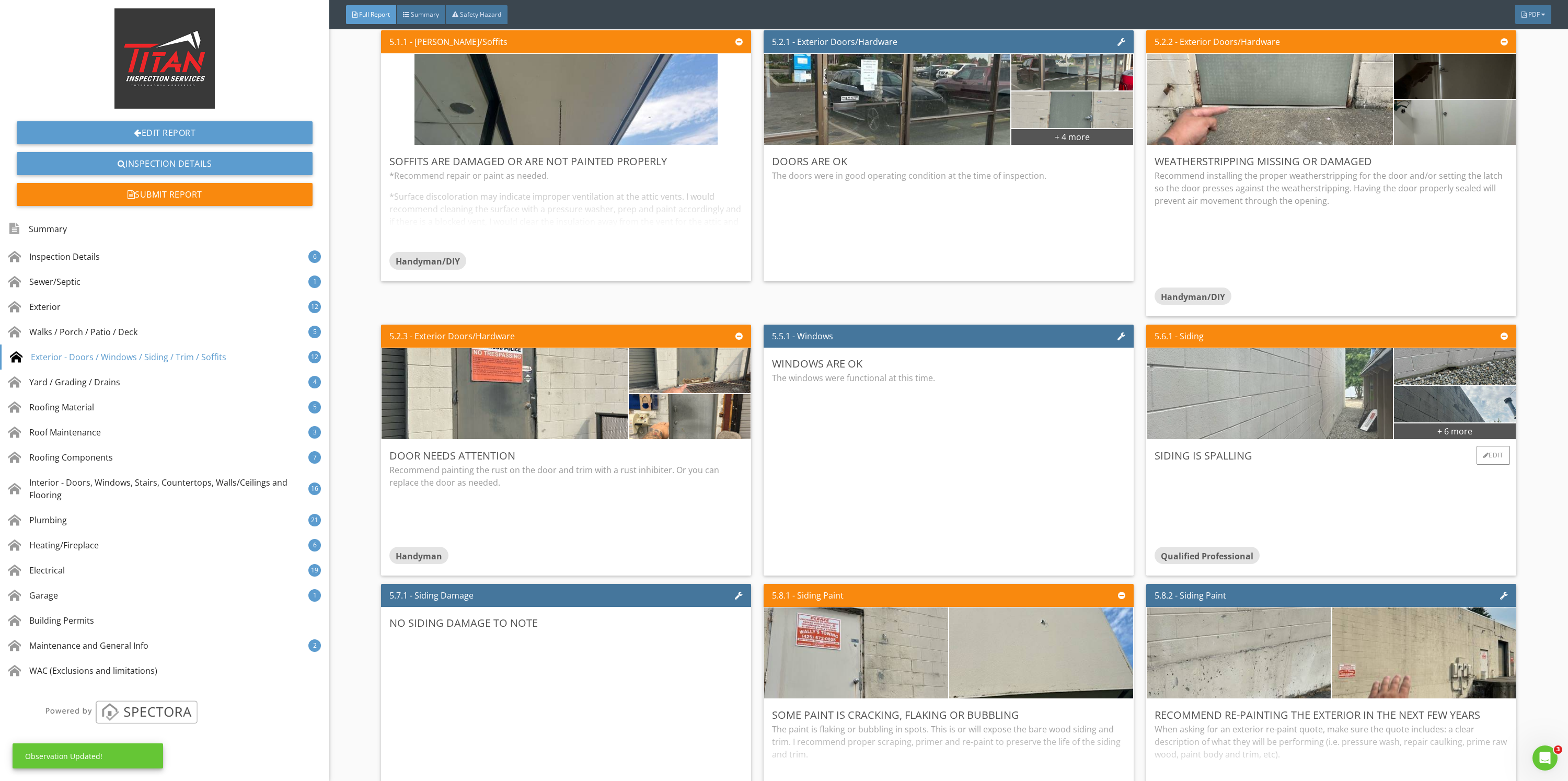
click at [1324, 403] on img at bounding box center [1269, 393] width 303 height 227
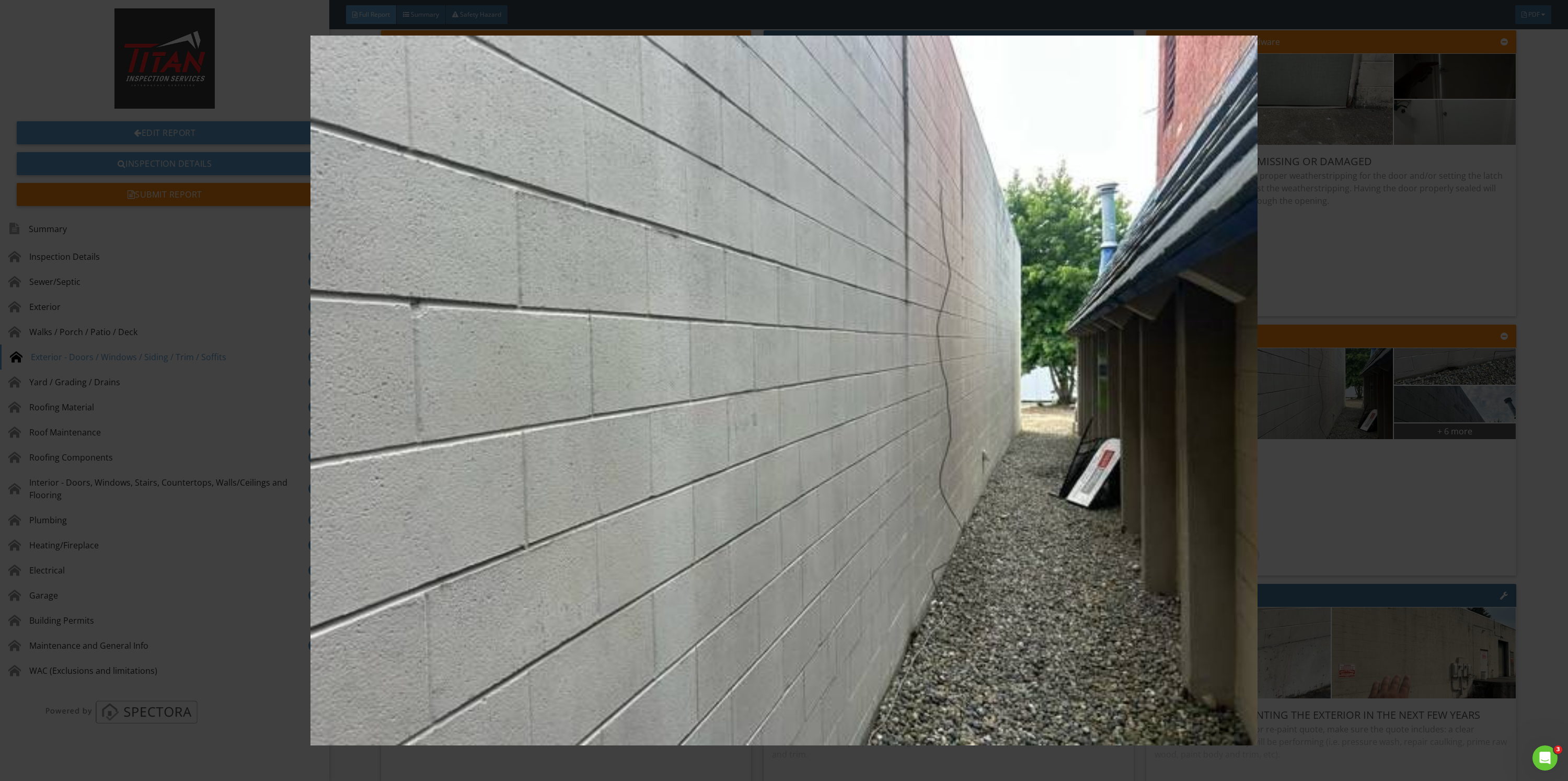
click at [1339, 509] on img at bounding box center [783, 390] width 1458 height 710
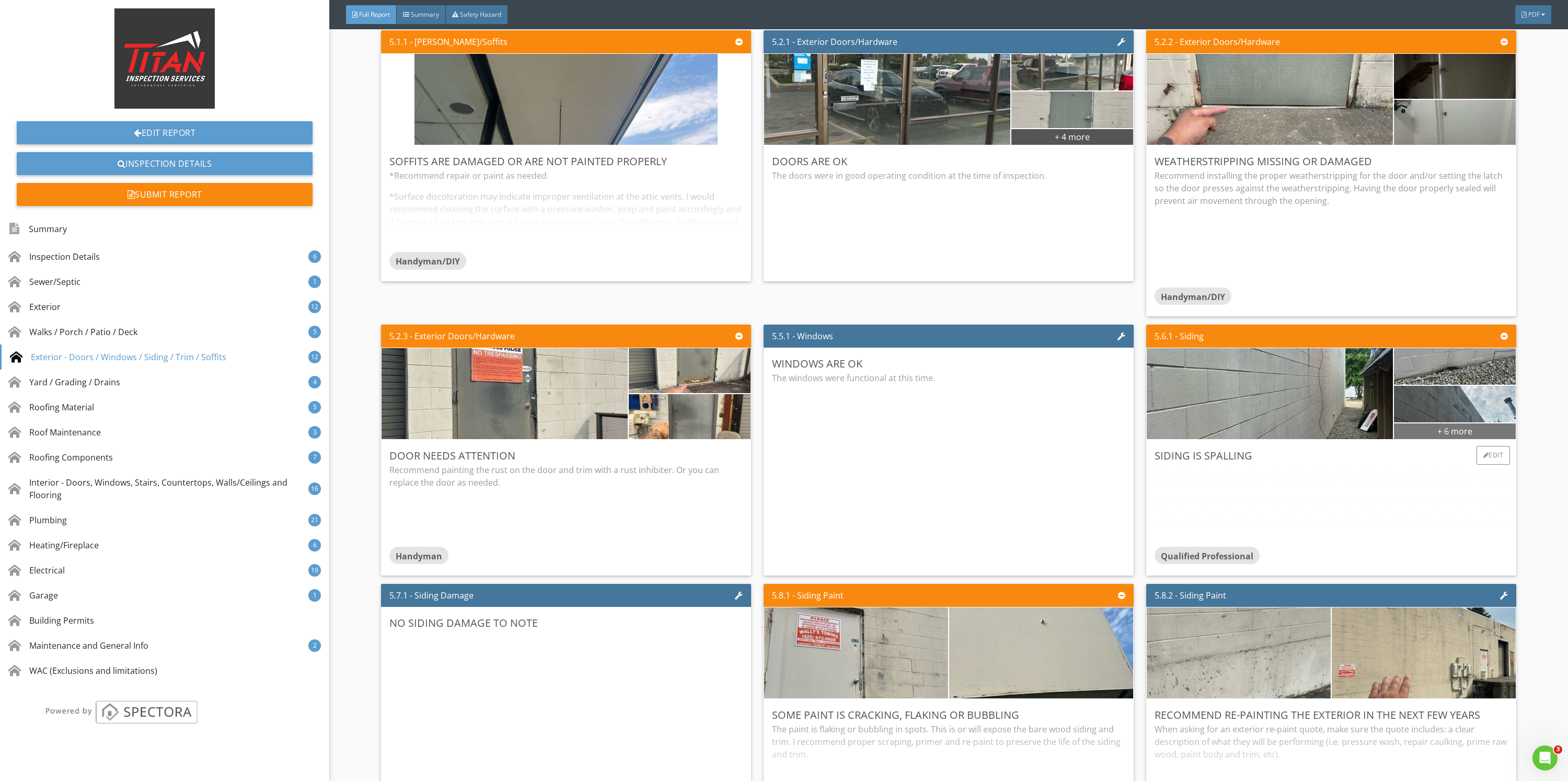
click at [1426, 436] on div "+ 6 more" at bounding box center [1455, 431] width 122 height 17
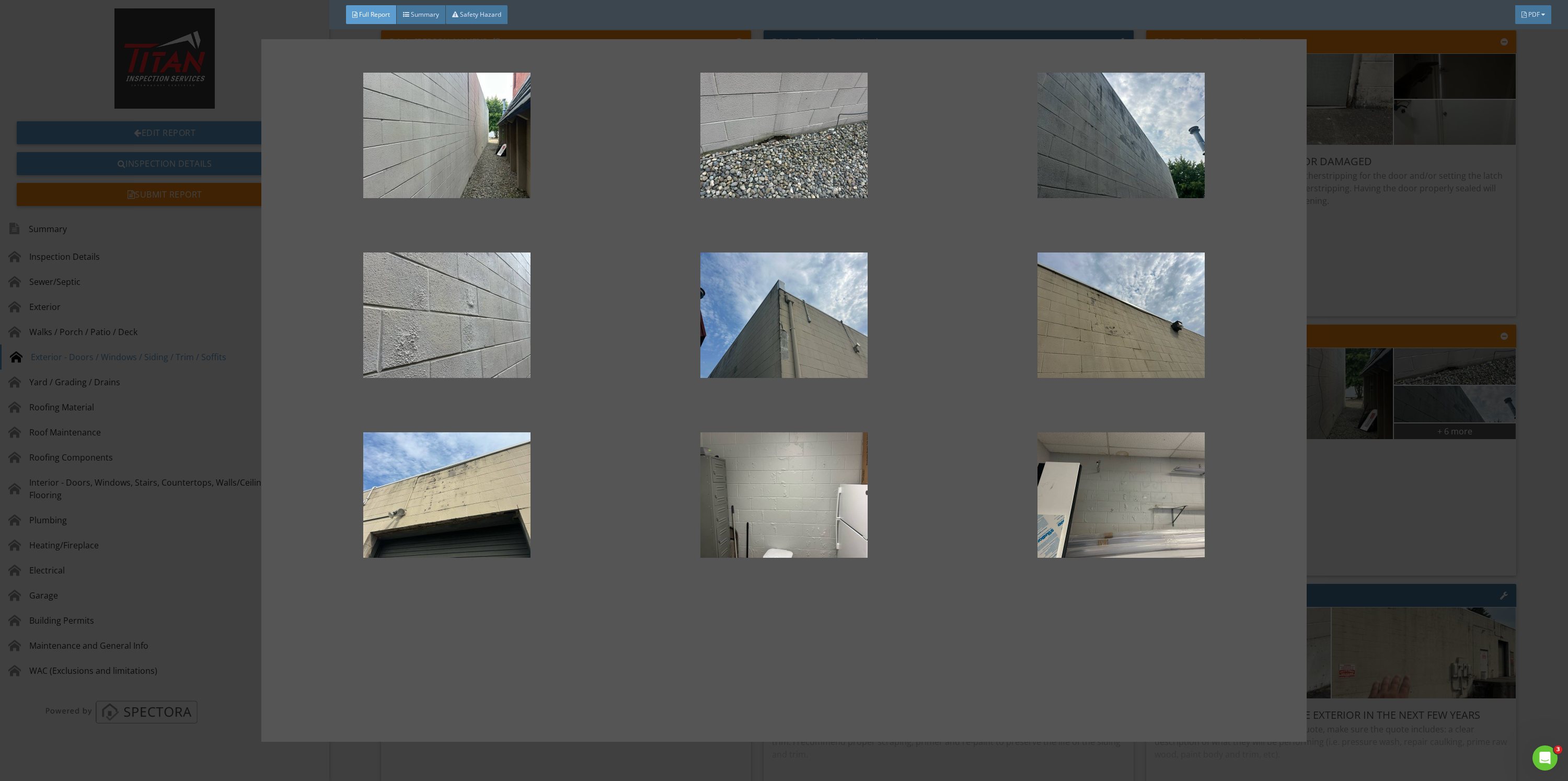
click at [1406, 451] on div at bounding box center [784, 390] width 1568 height 781
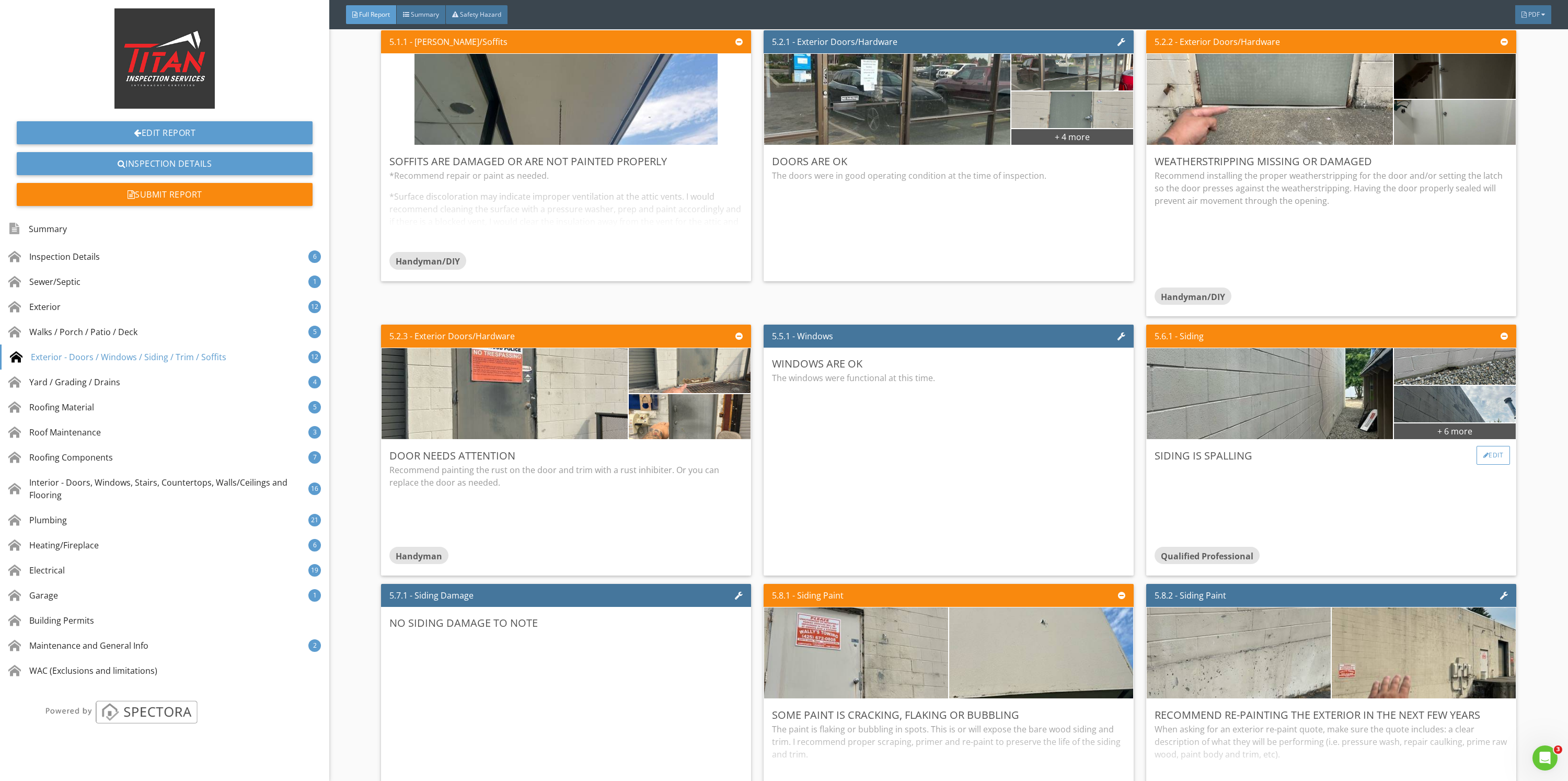
click at [1476, 454] on div "Edit" at bounding box center [1493, 456] width 34 height 19
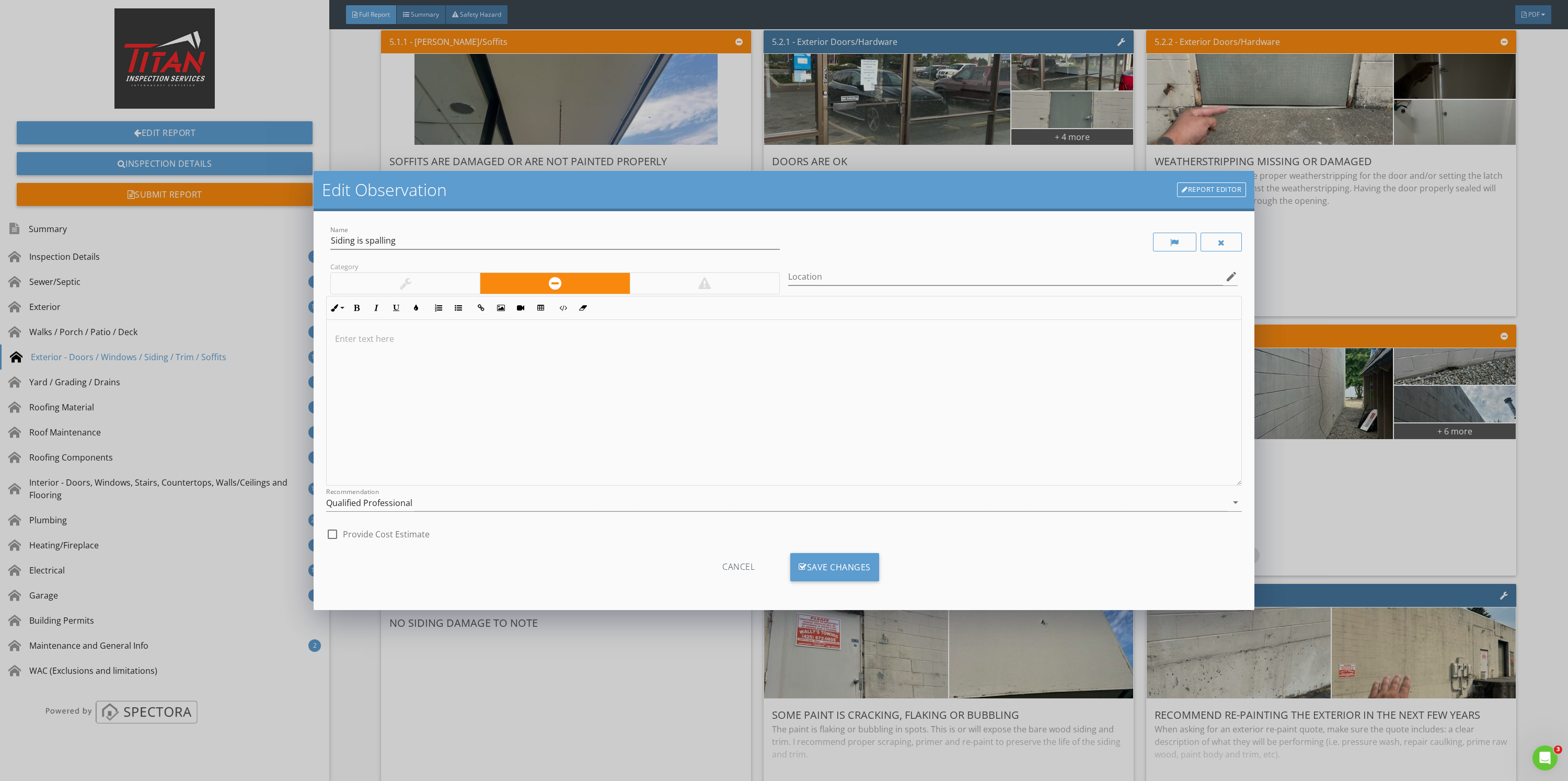
drag, startPoint x: 645, startPoint y: 338, endPoint x: 644, endPoint y: 353, distance: 15.0
click at [644, 338] on p at bounding box center [784, 338] width 898 height 12
click at [801, 280] on input "Location" at bounding box center [1005, 276] width 435 height 17
type input "Inside and outside of the building"
click at [837, 569] on div "Save Changes" at bounding box center [835, 567] width 89 height 28
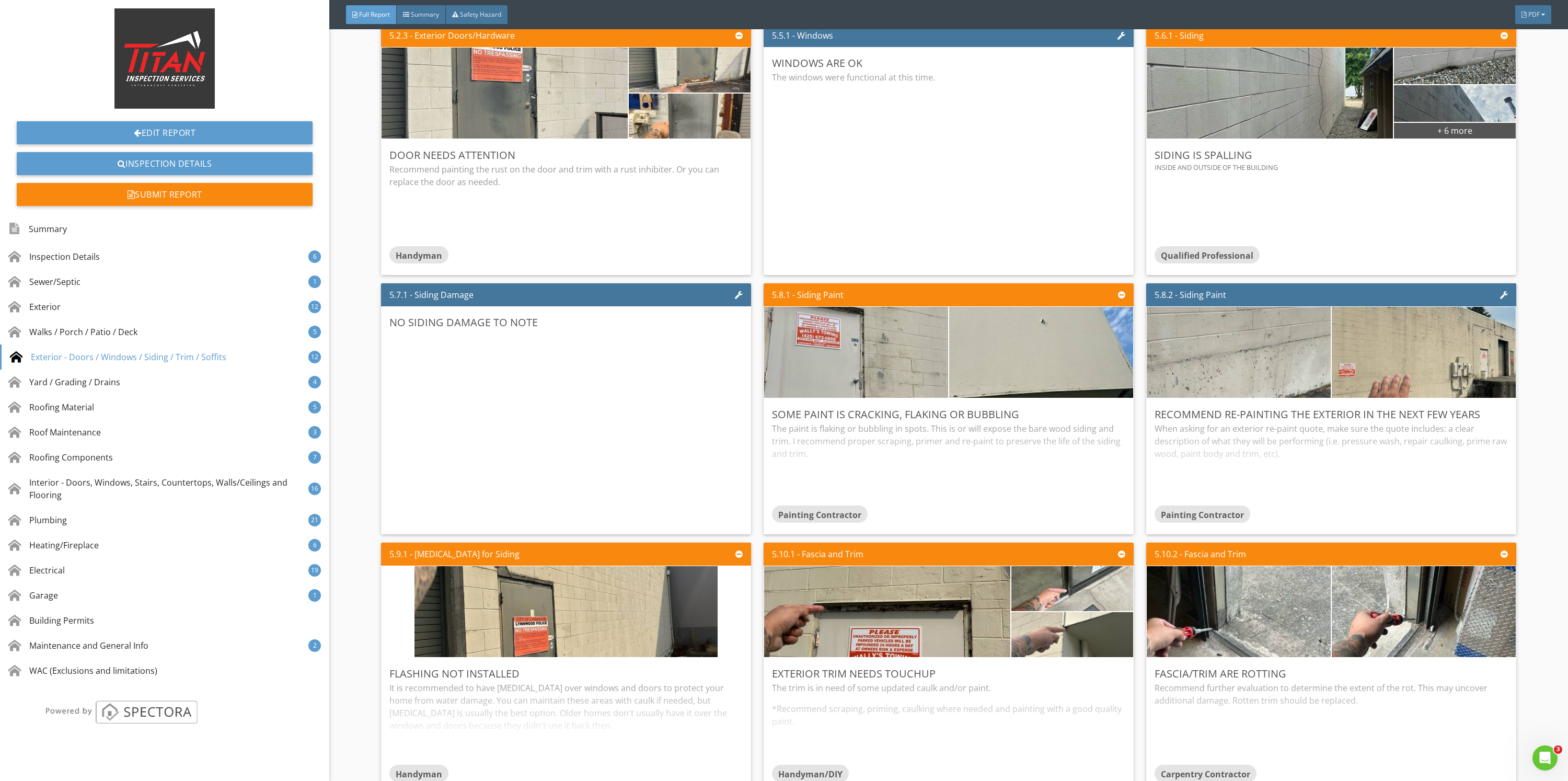
scroll to position [4390, 0]
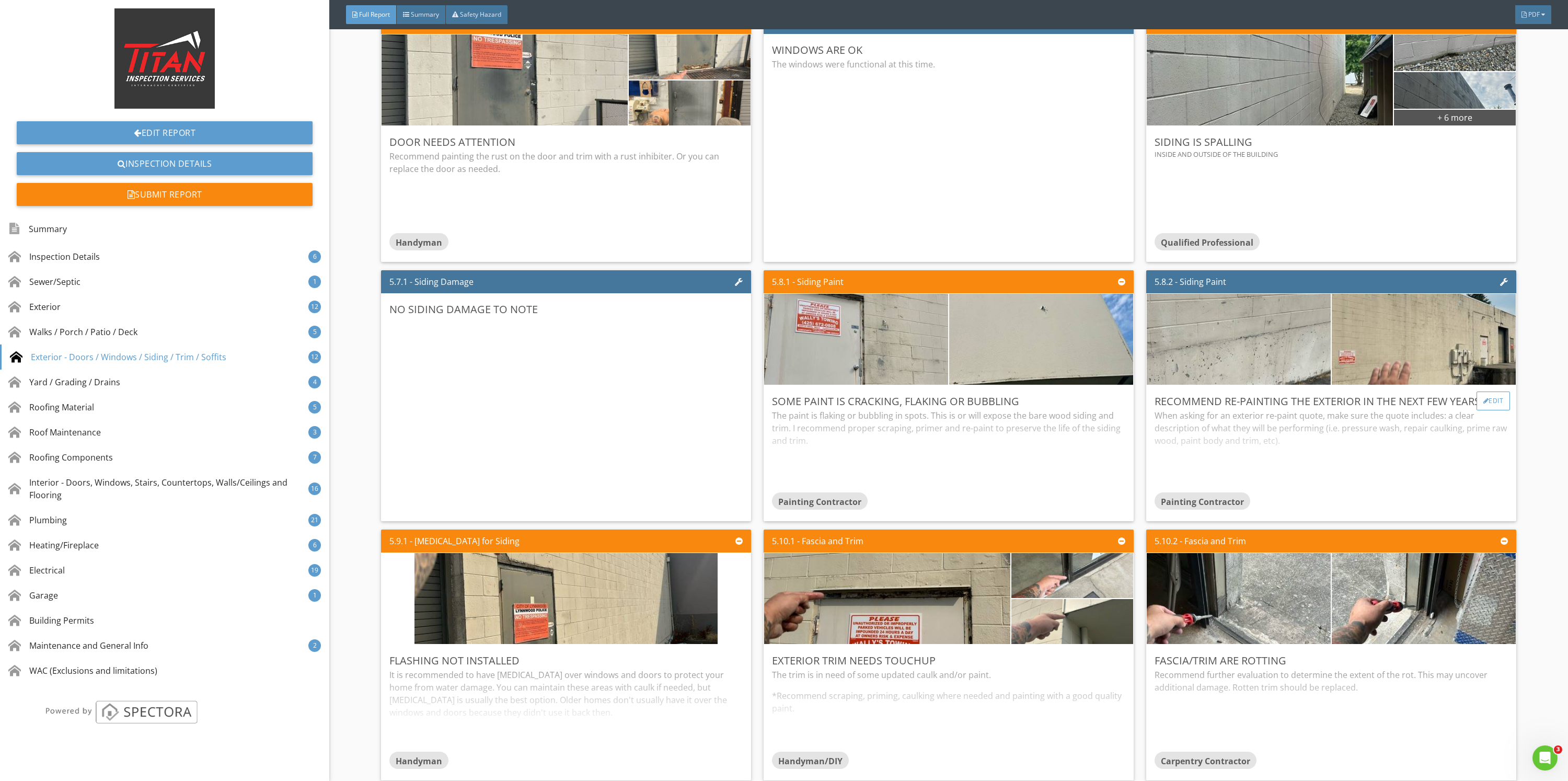
click at [1476, 393] on div "Edit" at bounding box center [1493, 401] width 34 height 19
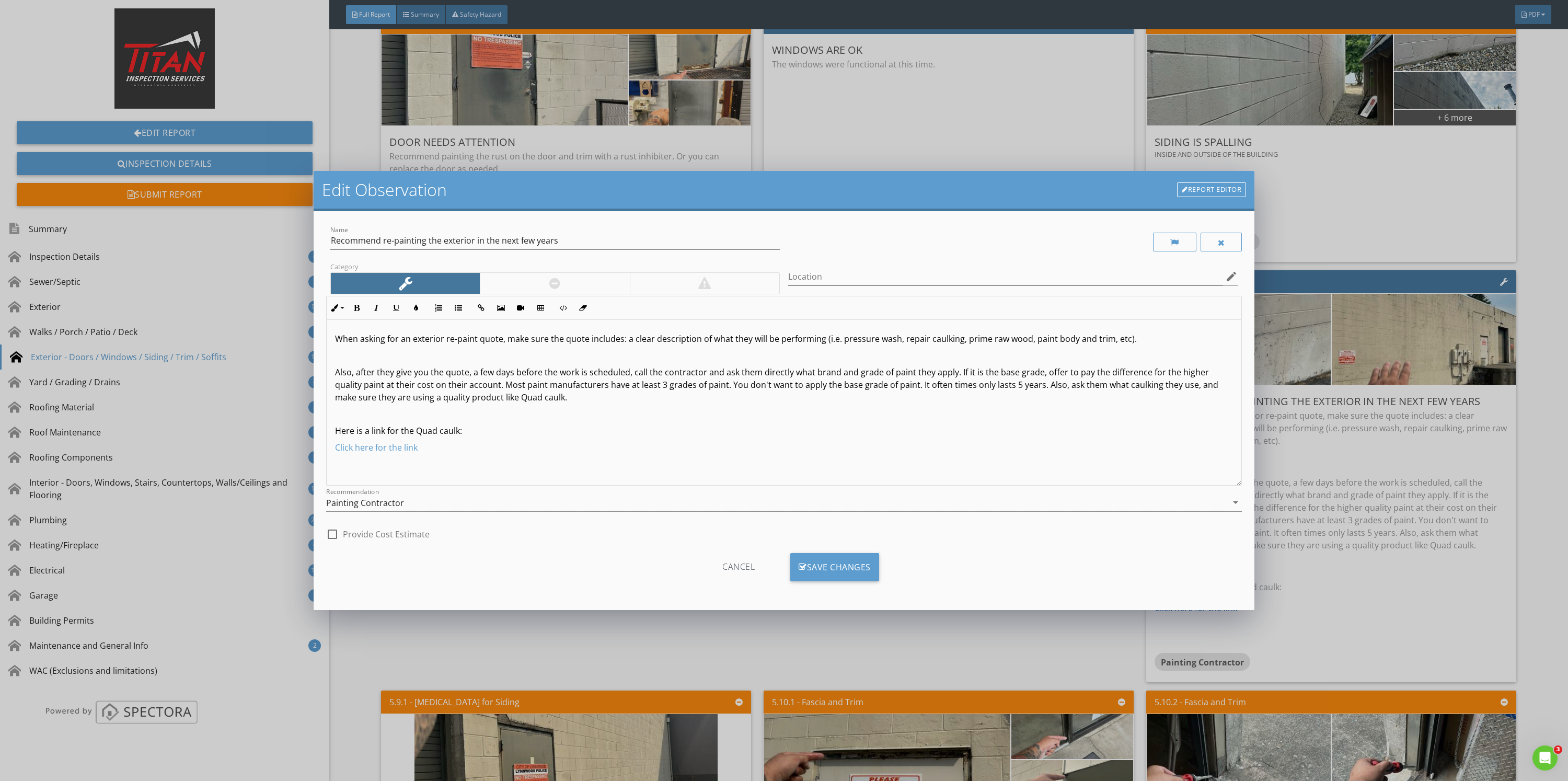
click at [534, 276] on div at bounding box center [555, 283] width 149 height 21
drag, startPoint x: 562, startPoint y: 241, endPoint x: 475, endPoint y: 240, distance: 87.0
click at [479, 239] on input "Recommend re-painting the exterior in the next few years" at bounding box center [555, 241] width 449 height 17
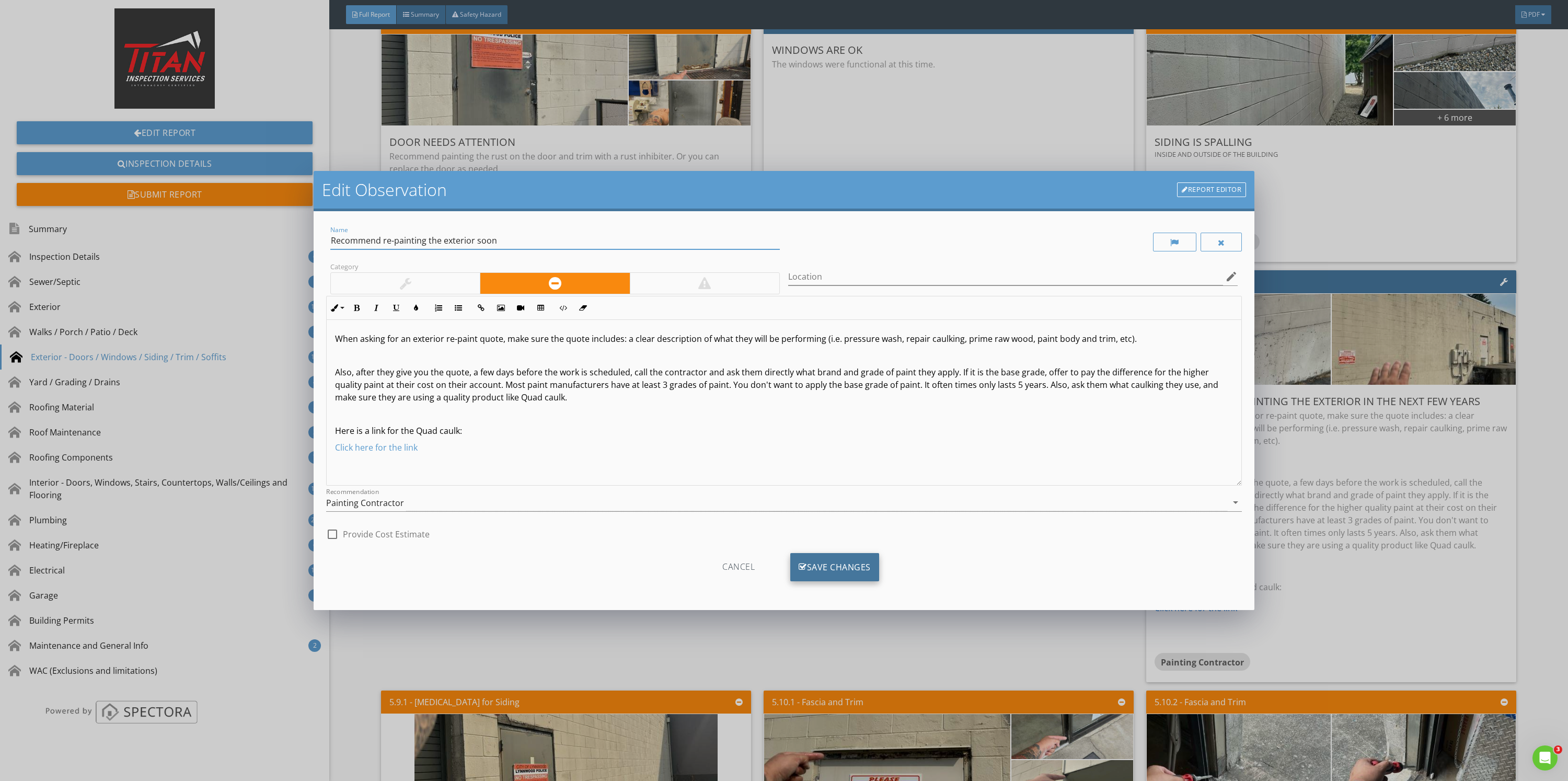
type input "Recommend re-painting the exterior soon"
click at [825, 577] on div "Save Changes" at bounding box center [835, 567] width 89 height 28
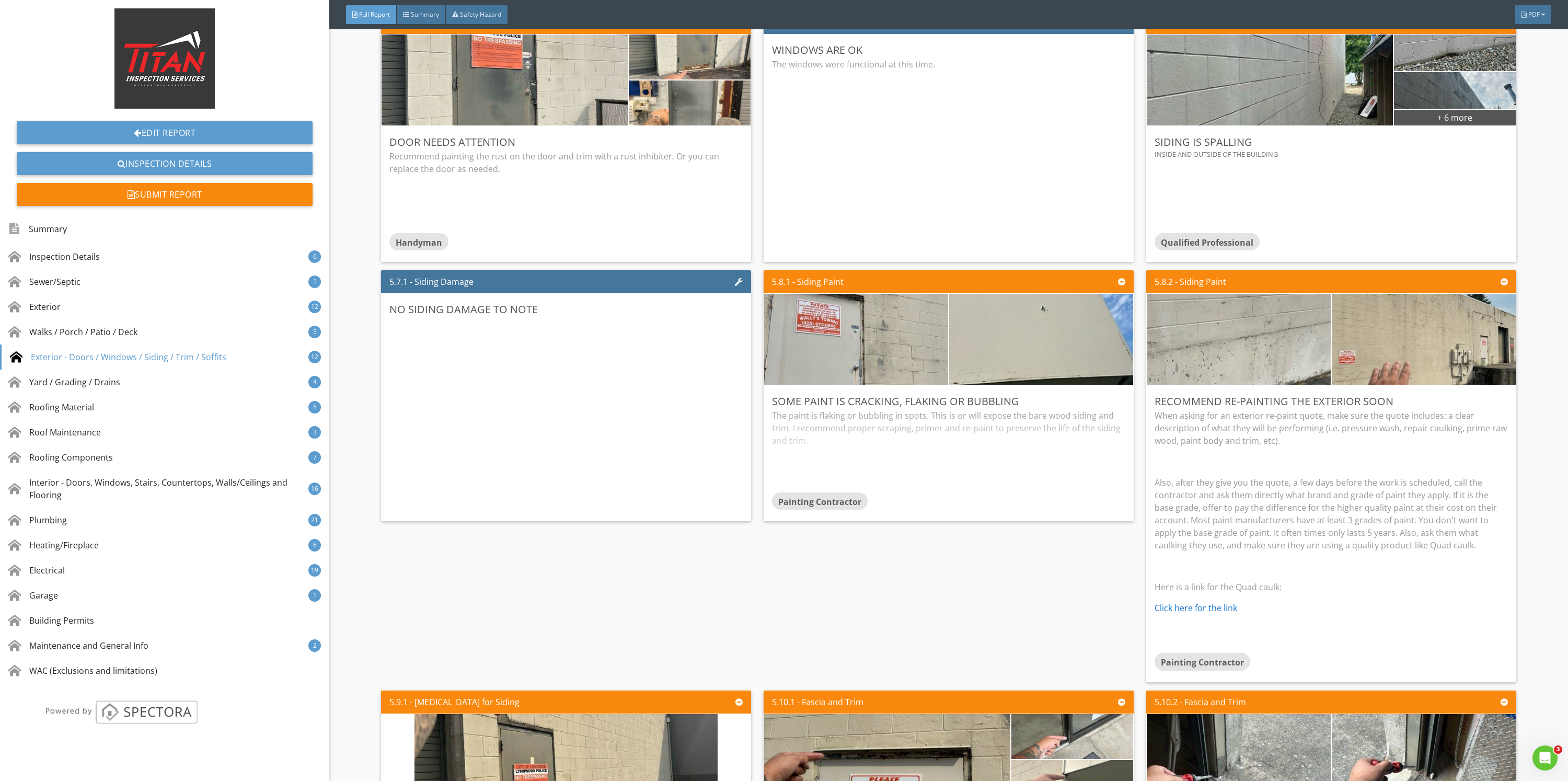
scroll to position [4860, 0]
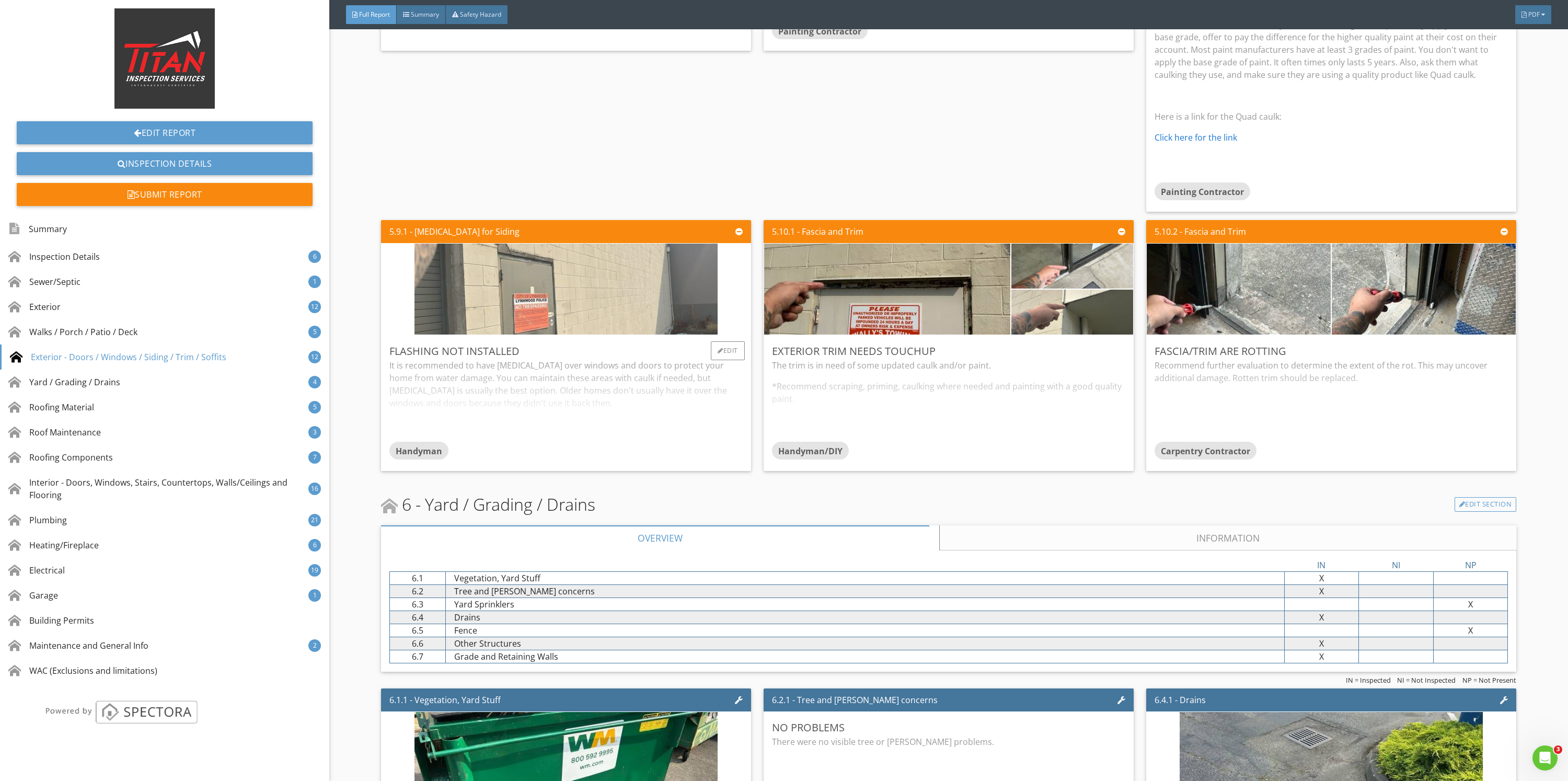
click at [528, 252] on img at bounding box center [565, 289] width 303 height 227
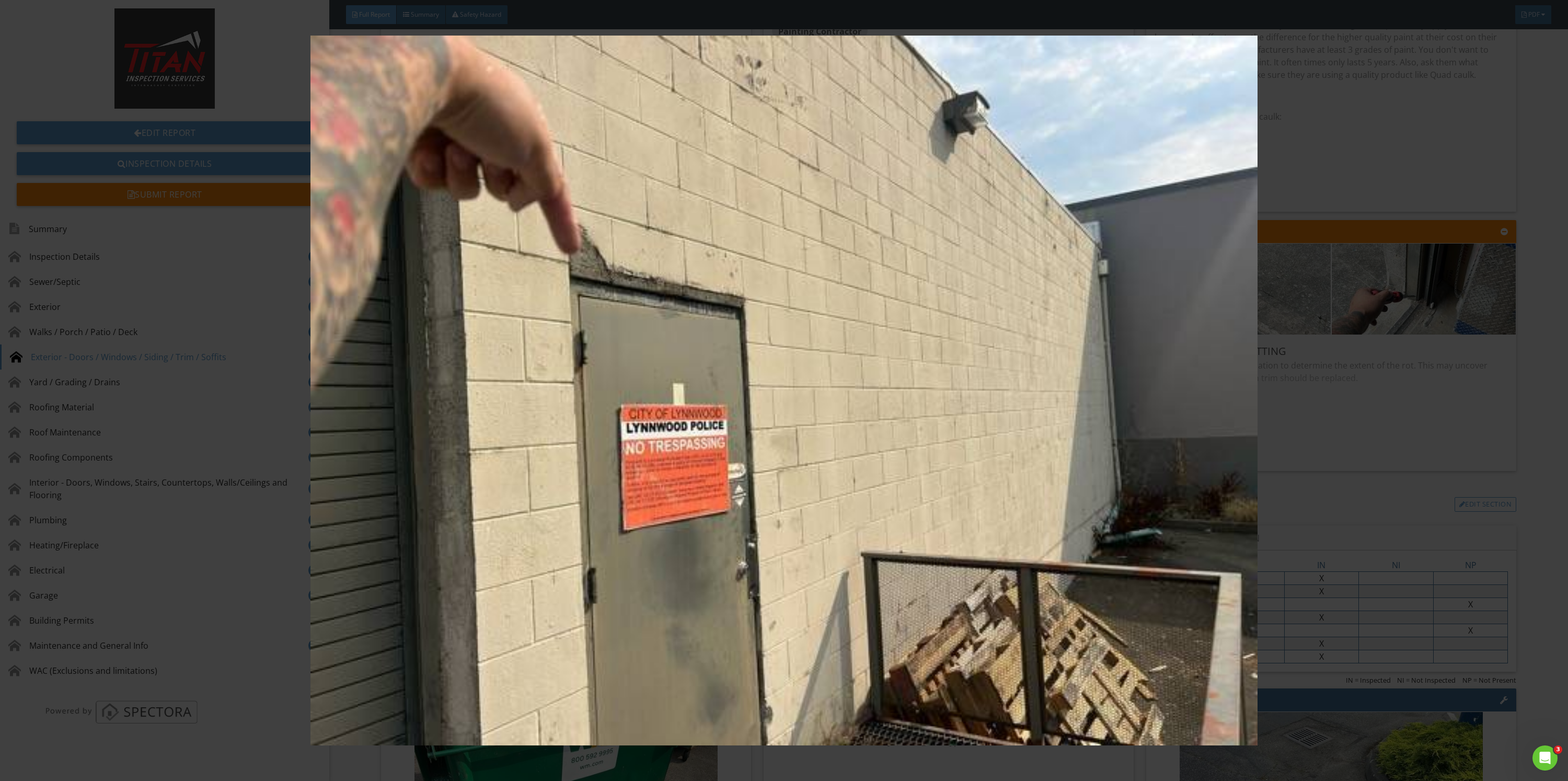
click at [1410, 422] on img at bounding box center [783, 390] width 1458 height 710
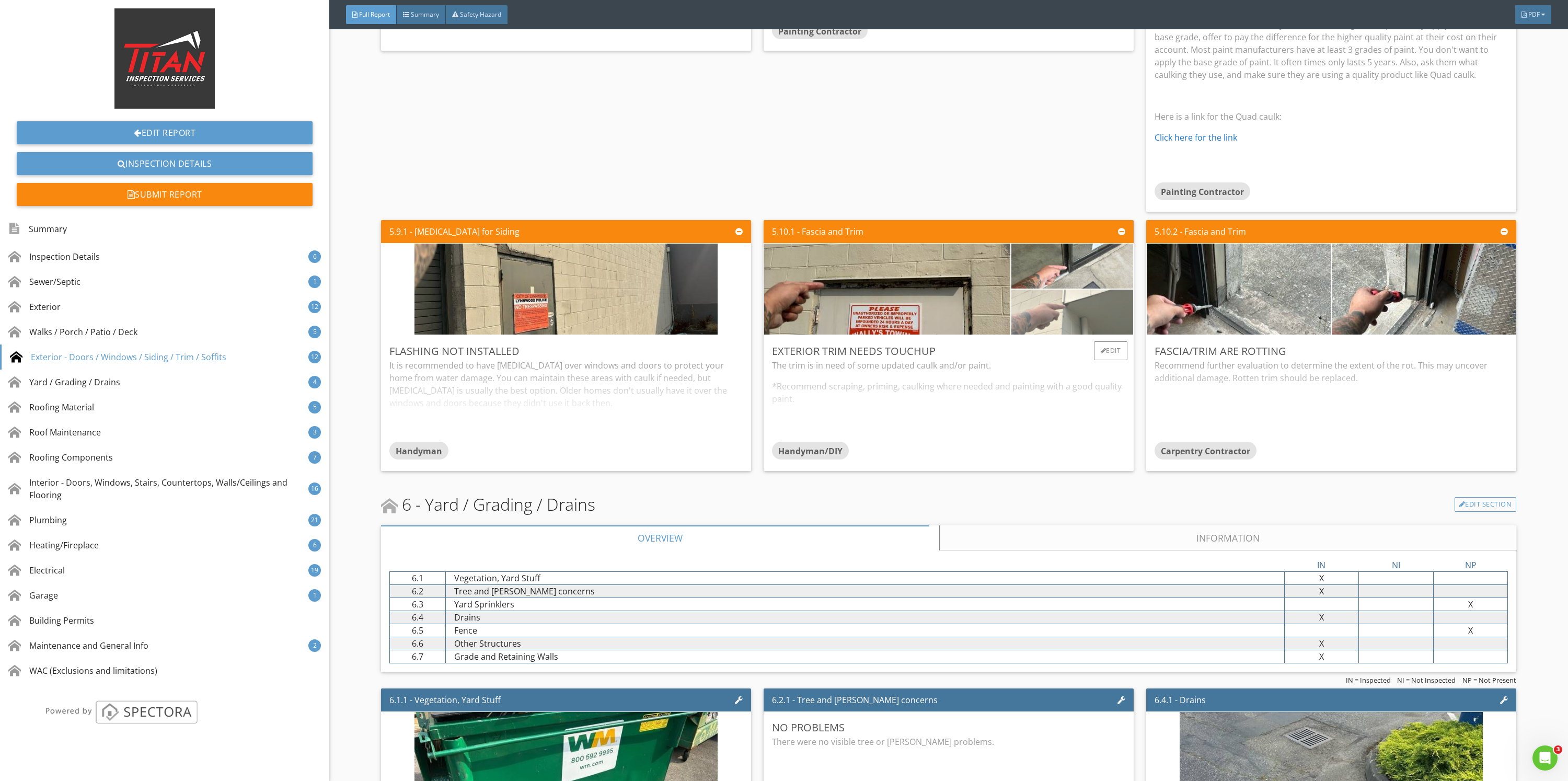
click at [1080, 307] on img at bounding box center [1072, 311] width 150 height 112
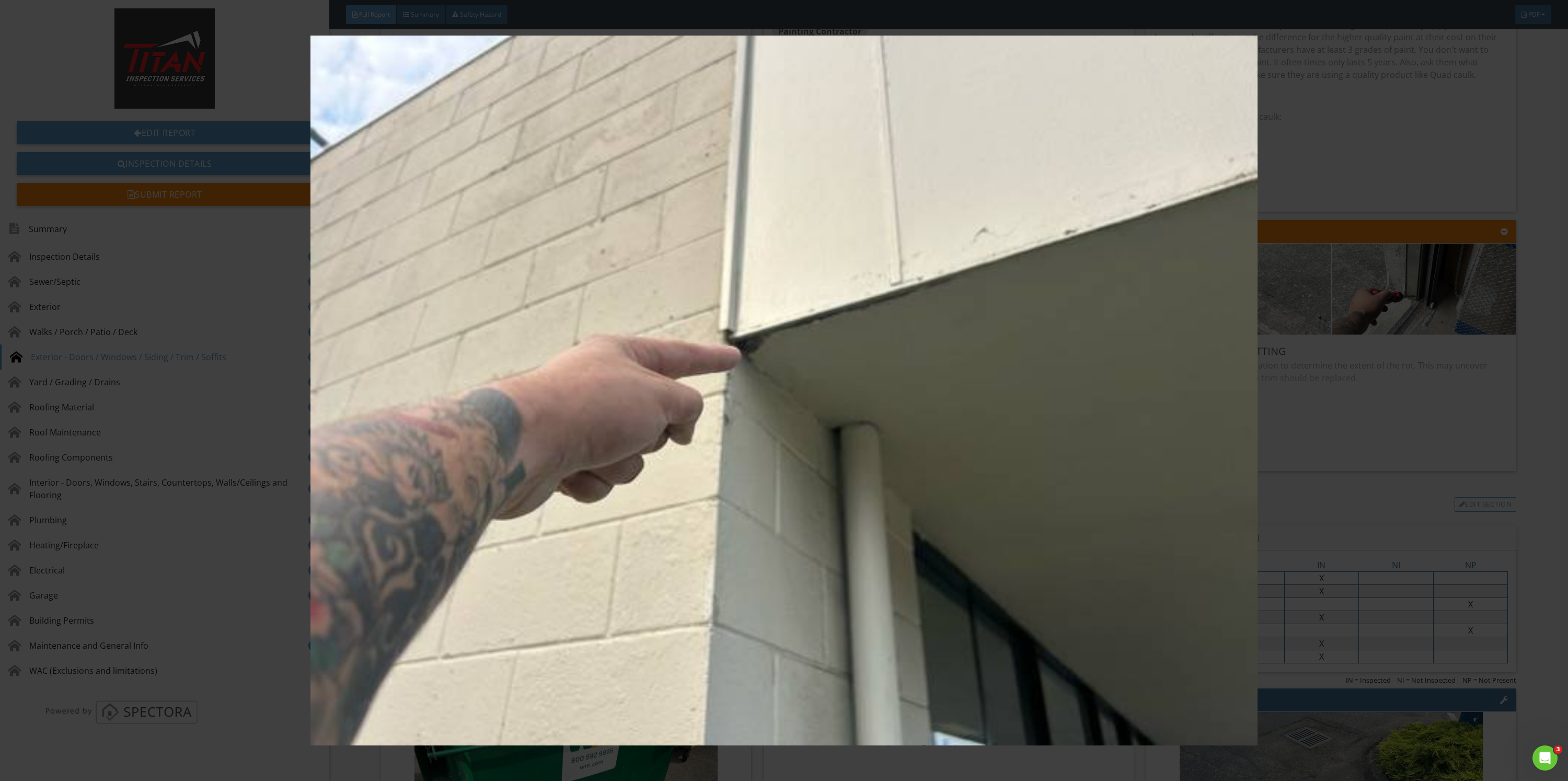
click at [1346, 355] on img at bounding box center [783, 390] width 1458 height 710
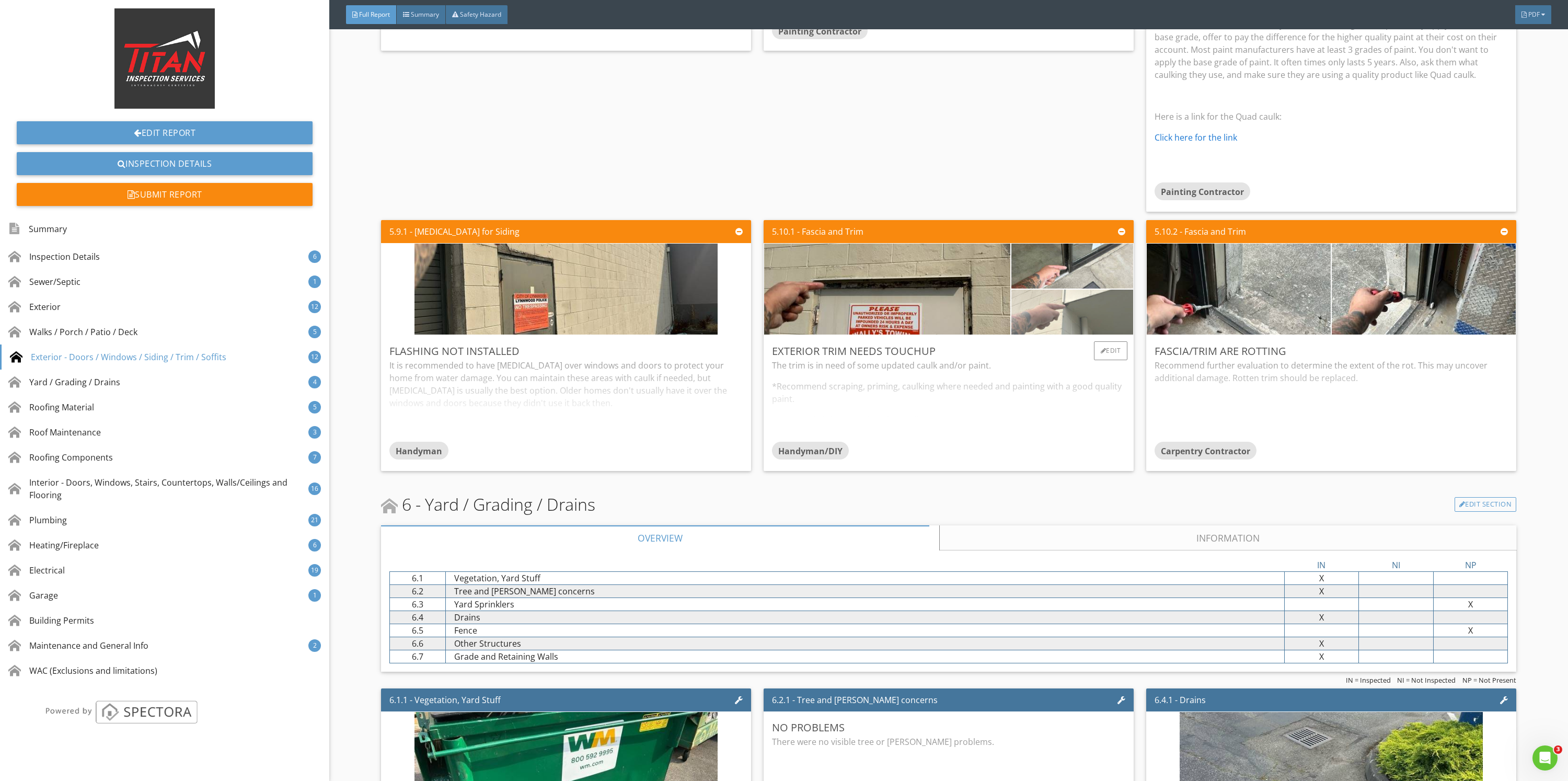
click at [1060, 289] on img at bounding box center [1072, 311] width 150 height 112
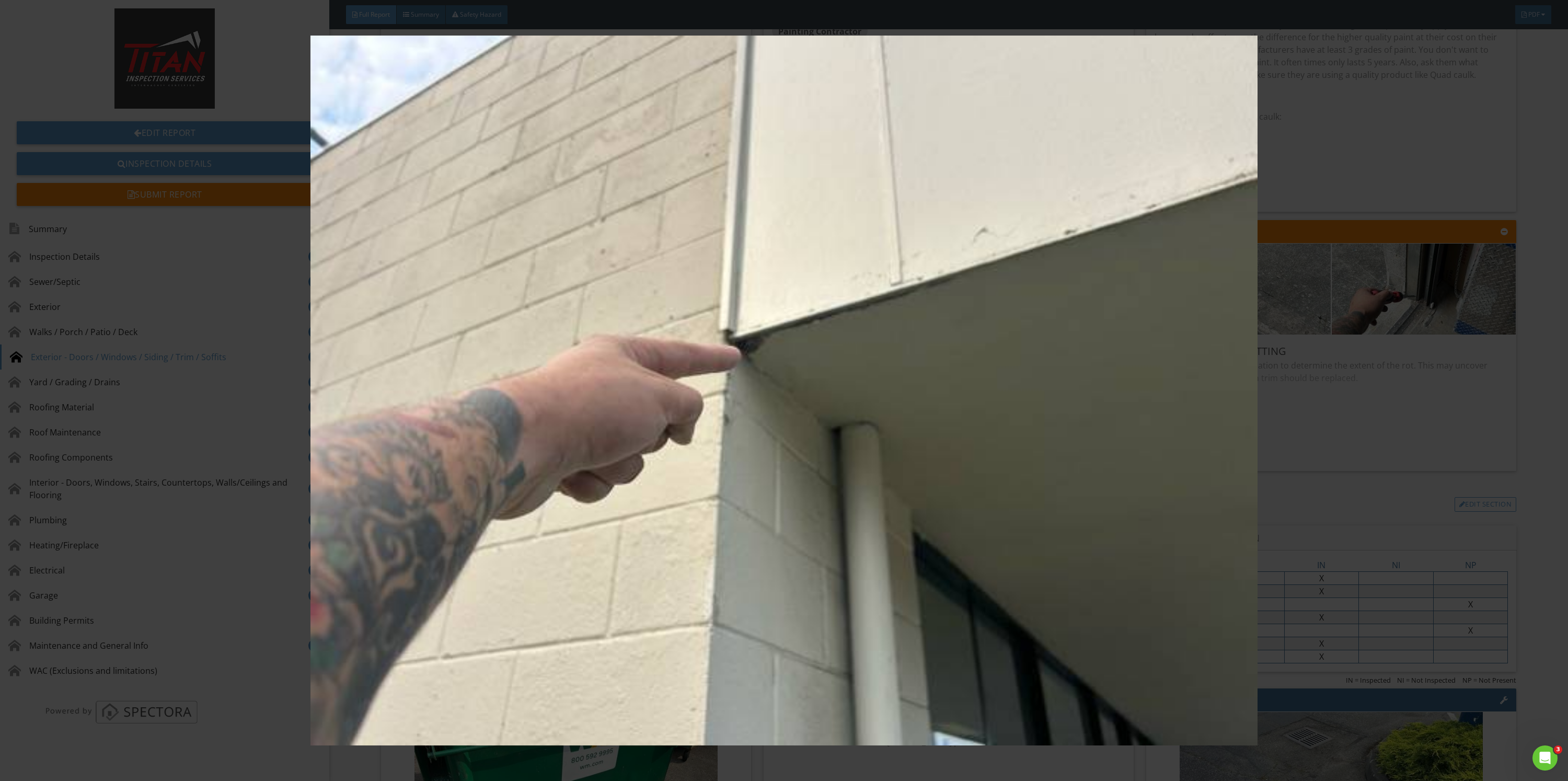
click at [1406, 395] on img at bounding box center [783, 390] width 1458 height 710
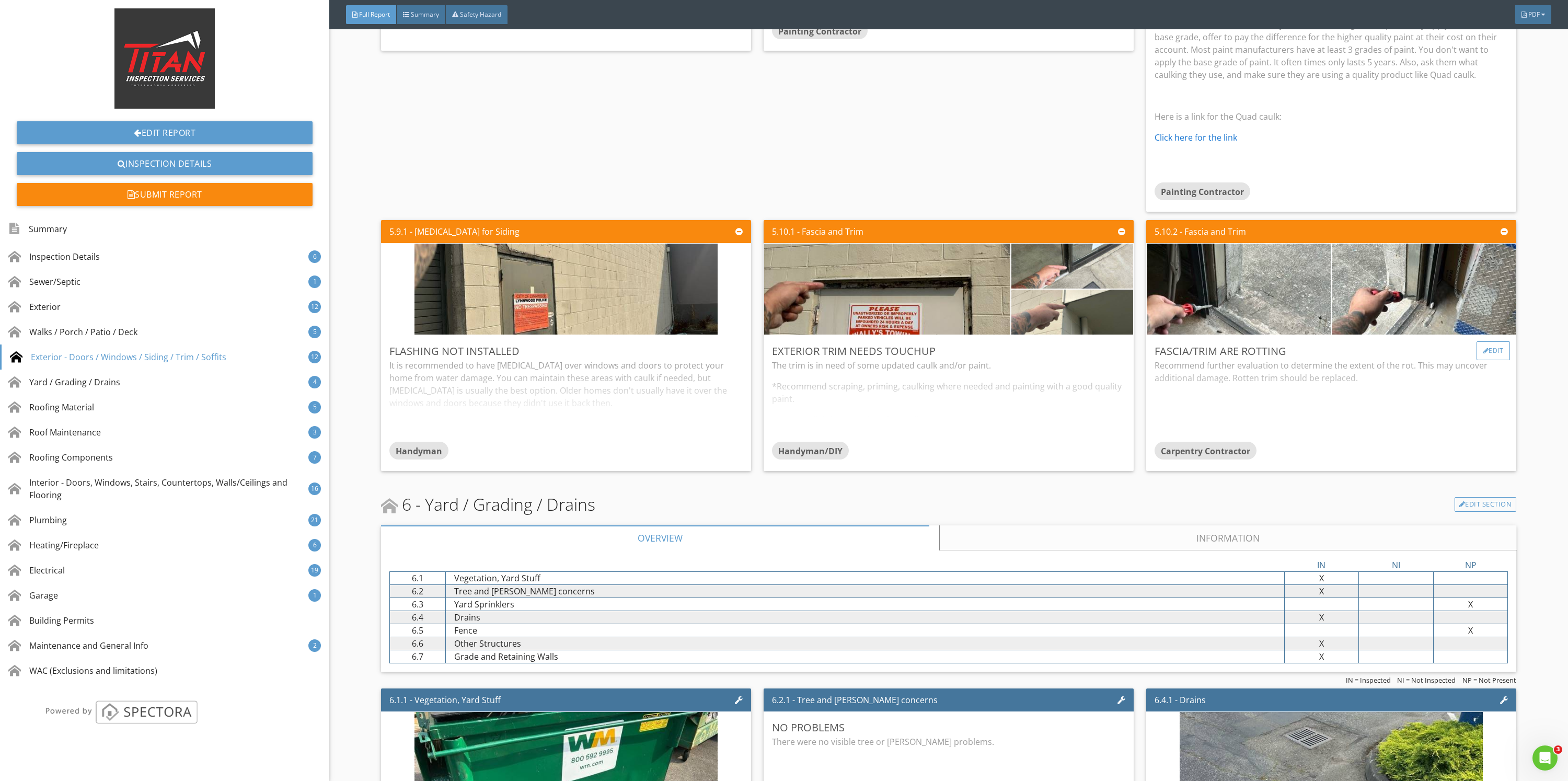
click at [1483, 350] on div at bounding box center [1486, 350] width 6 height 7
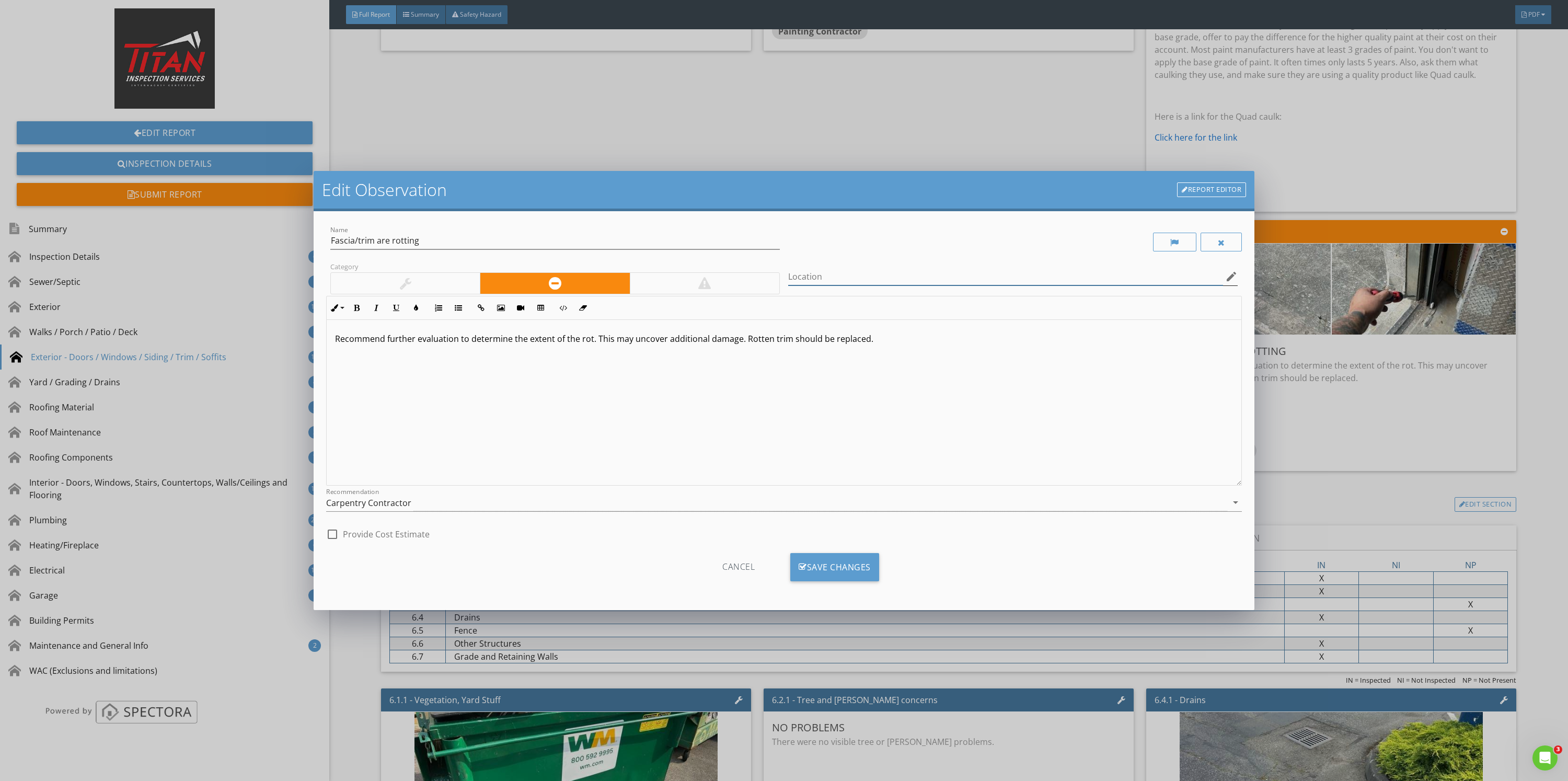
click at [901, 272] on input "Location" at bounding box center [1005, 276] width 435 height 17
type input "Store 1 manual door"
click at [859, 567] on div "Save Changes" at bounding box center [835, 567] width 89 height 28
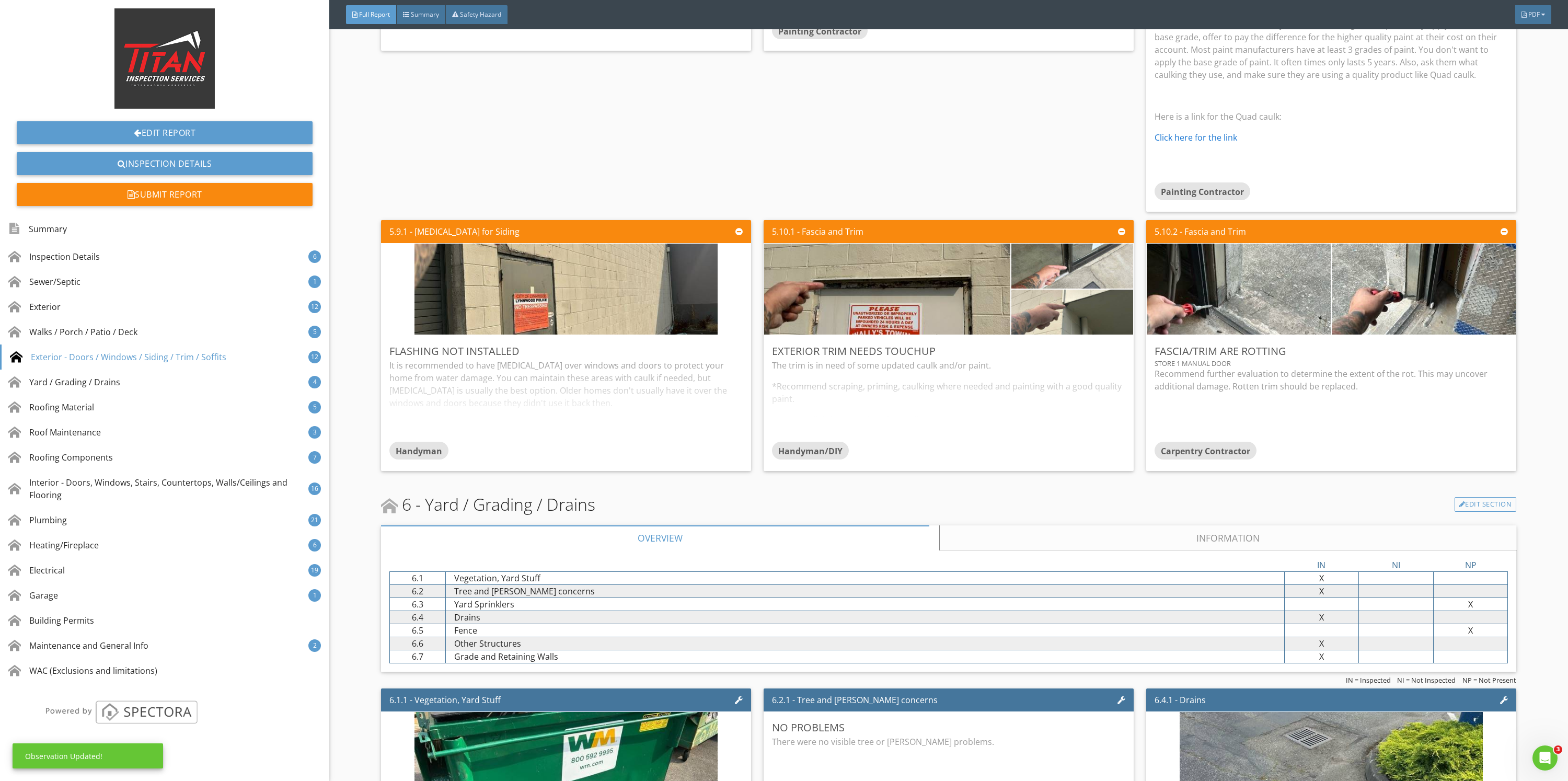
scroll to position [5330, 0]
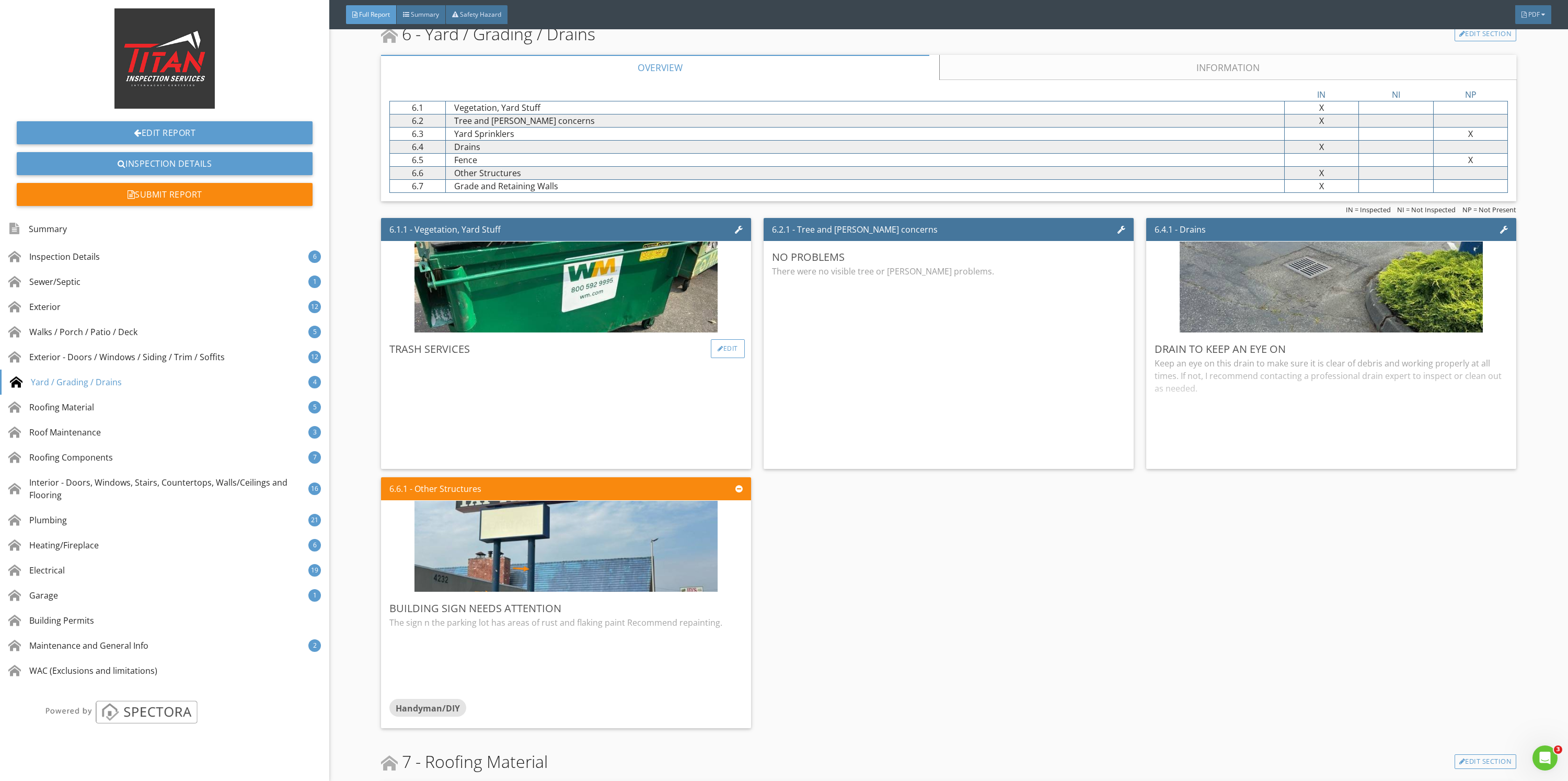
click at [710, 354] on div "Edit" at bounding box center [727, 349] width 34 height 19
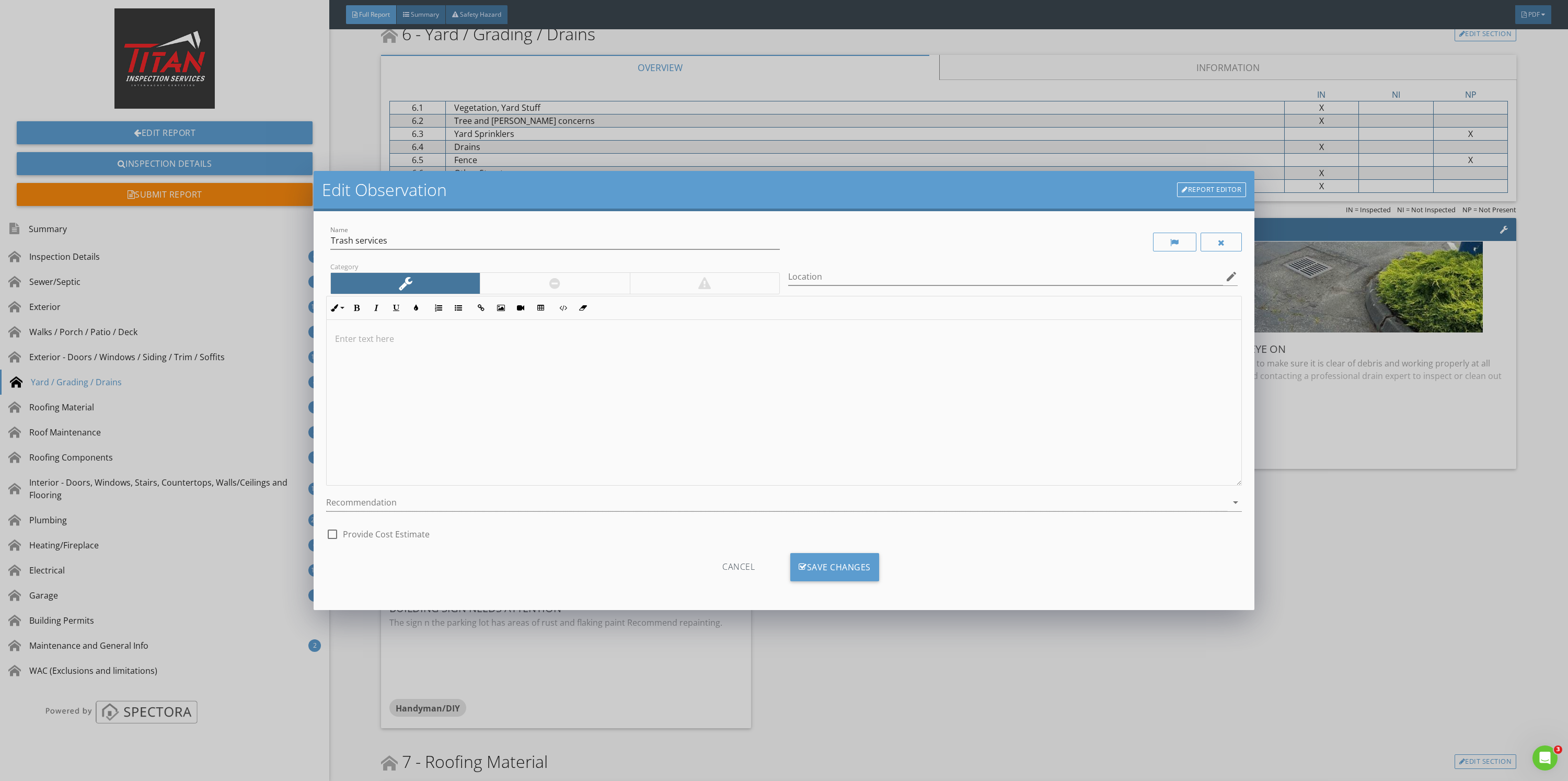
click at [597, 347] on div at bounding box center [783, 403] width 914 height 166
click at [833, 570] on div "Save Changes" at bounding box center [835, 567] width 89 height 28
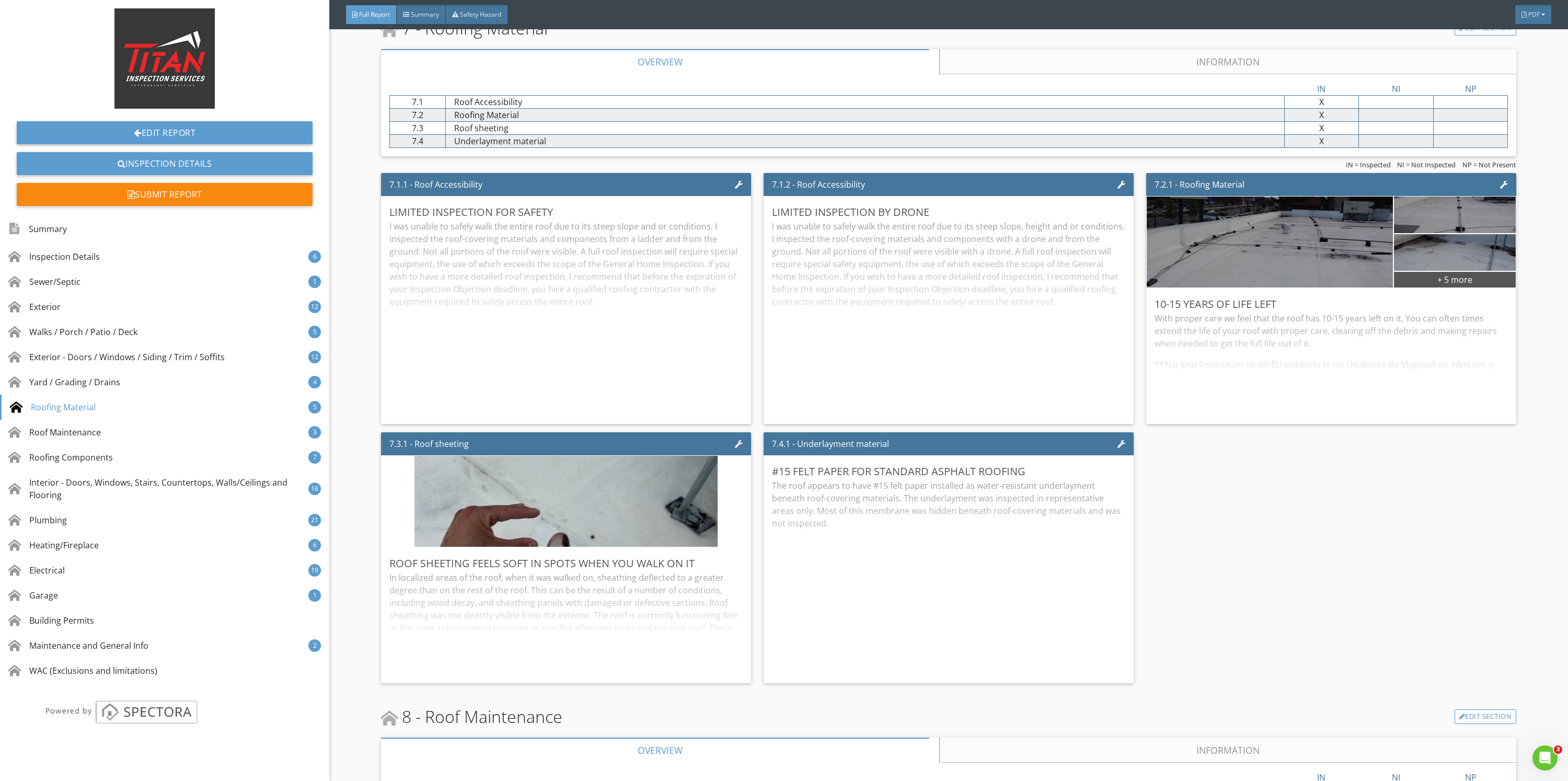
scroll to position [6114, 0]
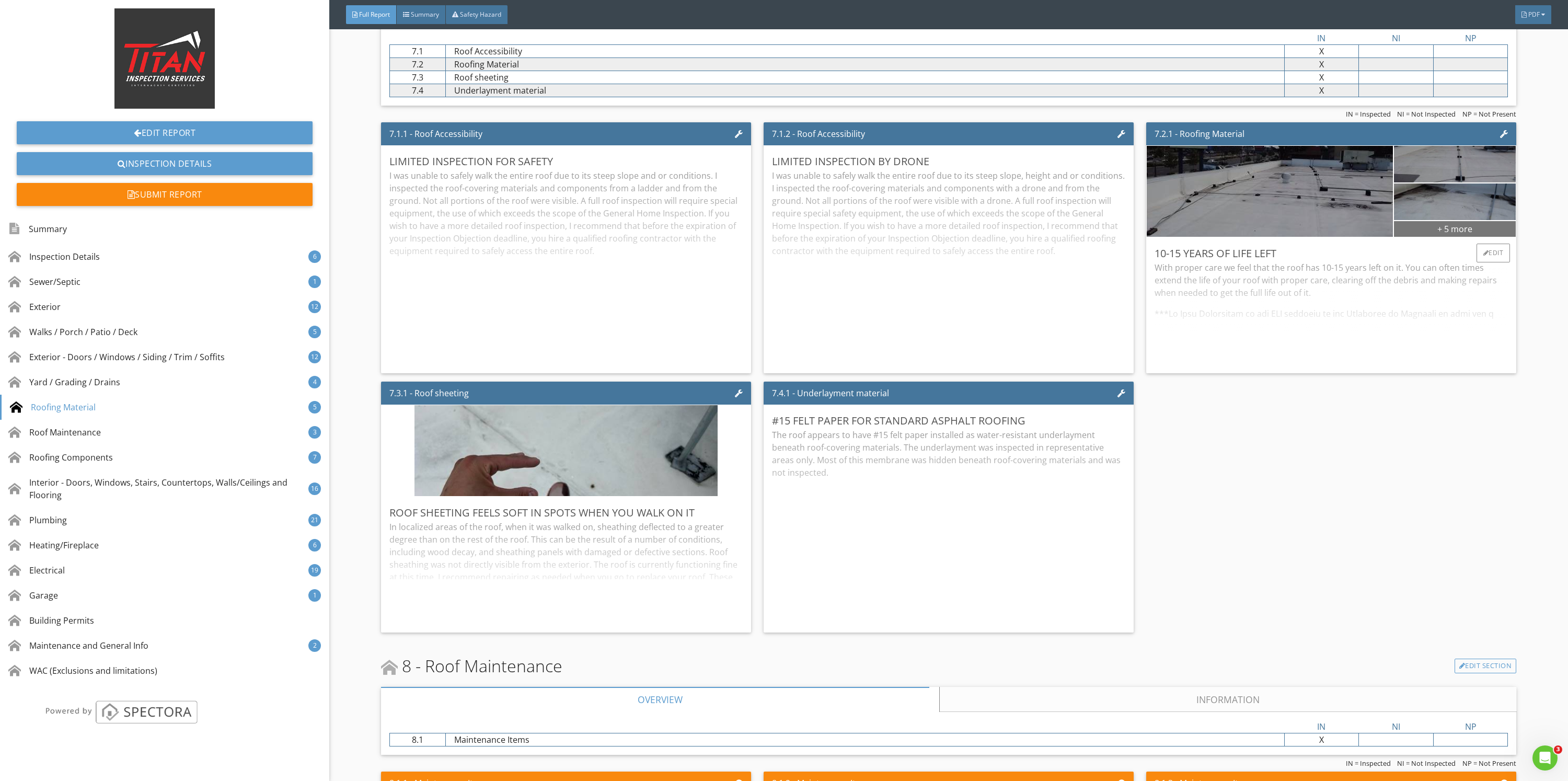
click at [1460, 227] on div "+ 5 more" at bounding box center [1455, 228] width 122 height 17
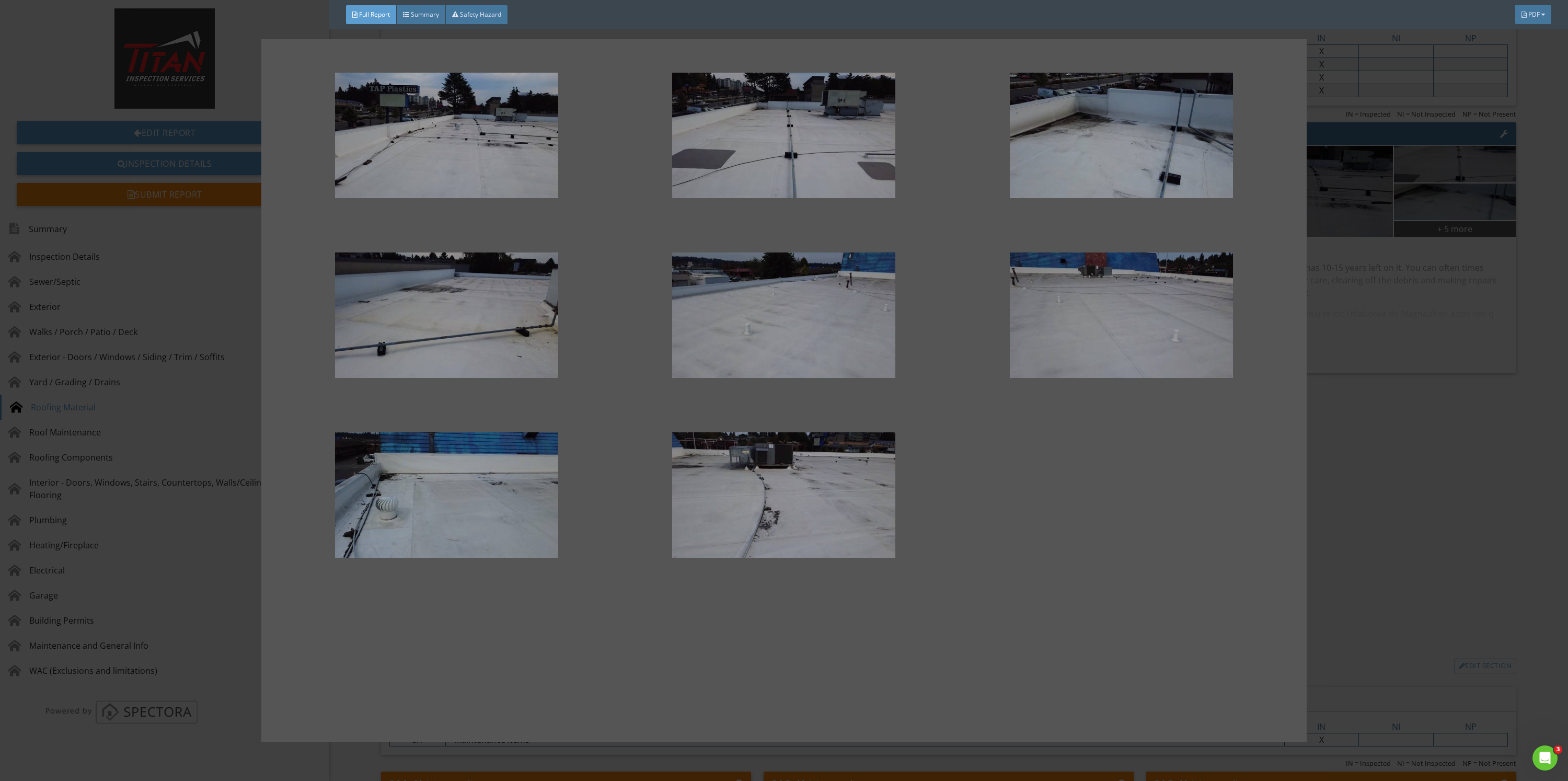
click at [1528, 539] on div at bounding box center [784, 390] width 1568 height 781
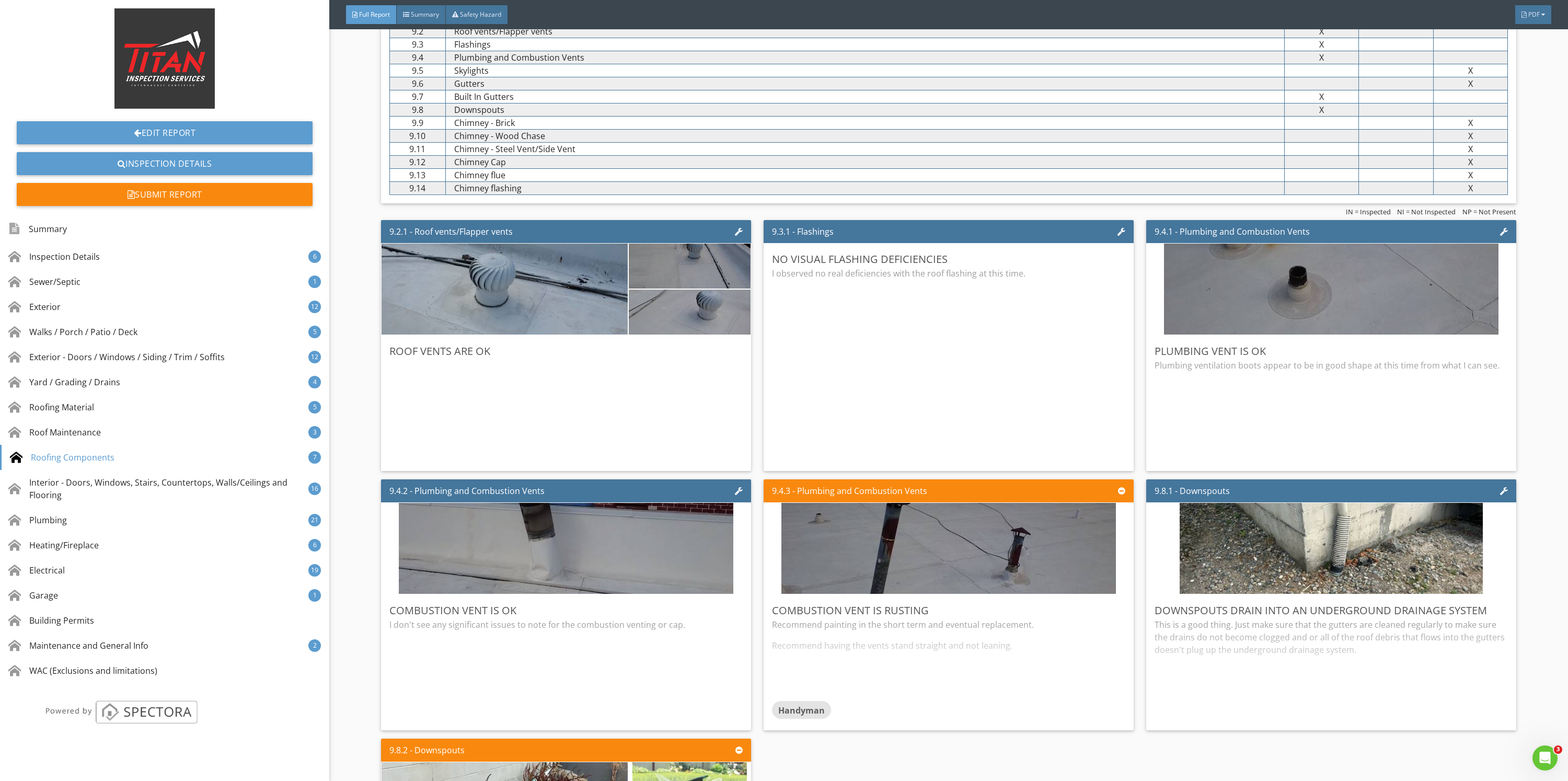
scroll to position [7368, 0]
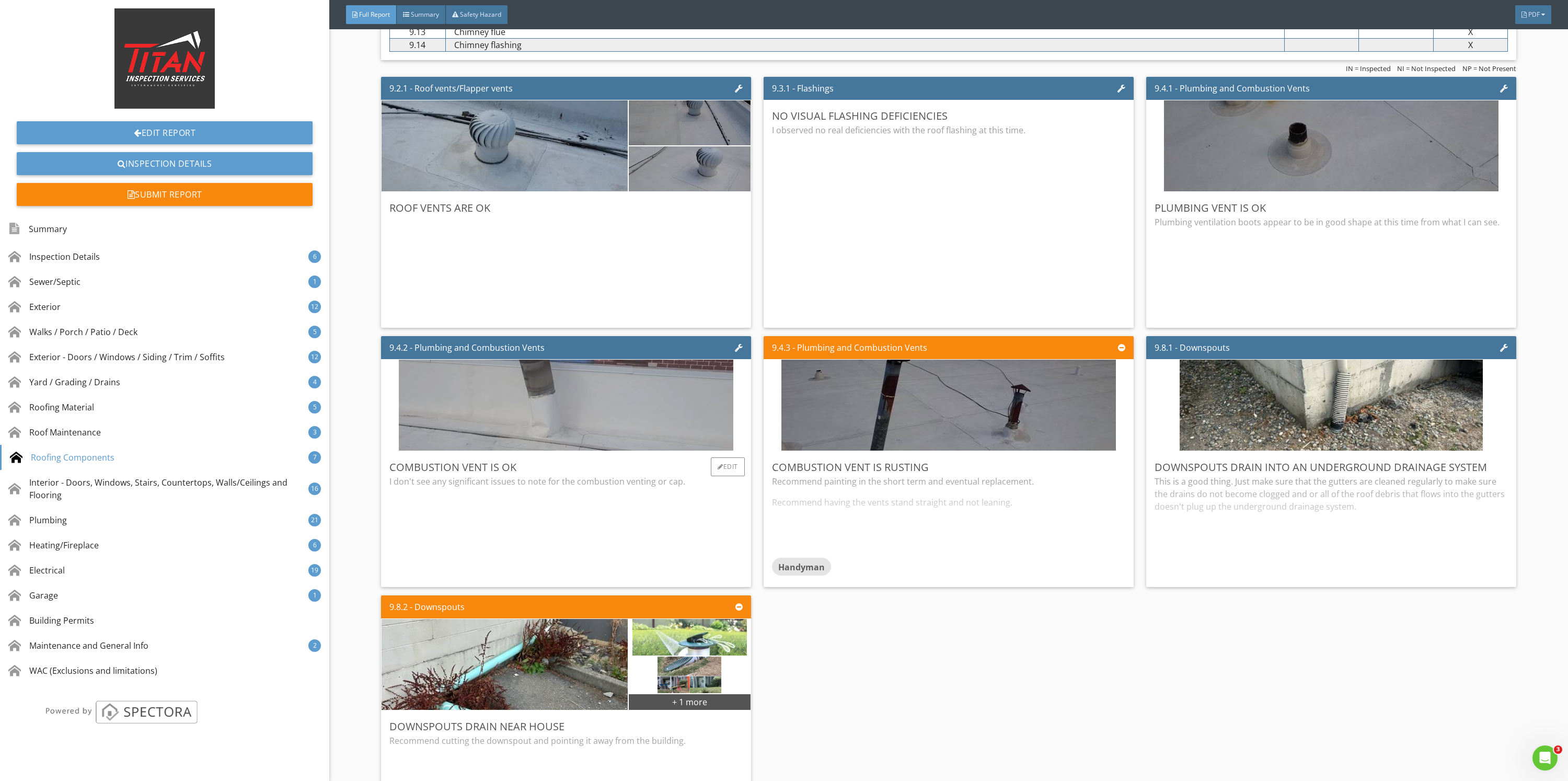
click at [655, 424] on img at bounding box center [566, 405] width 335 height 188
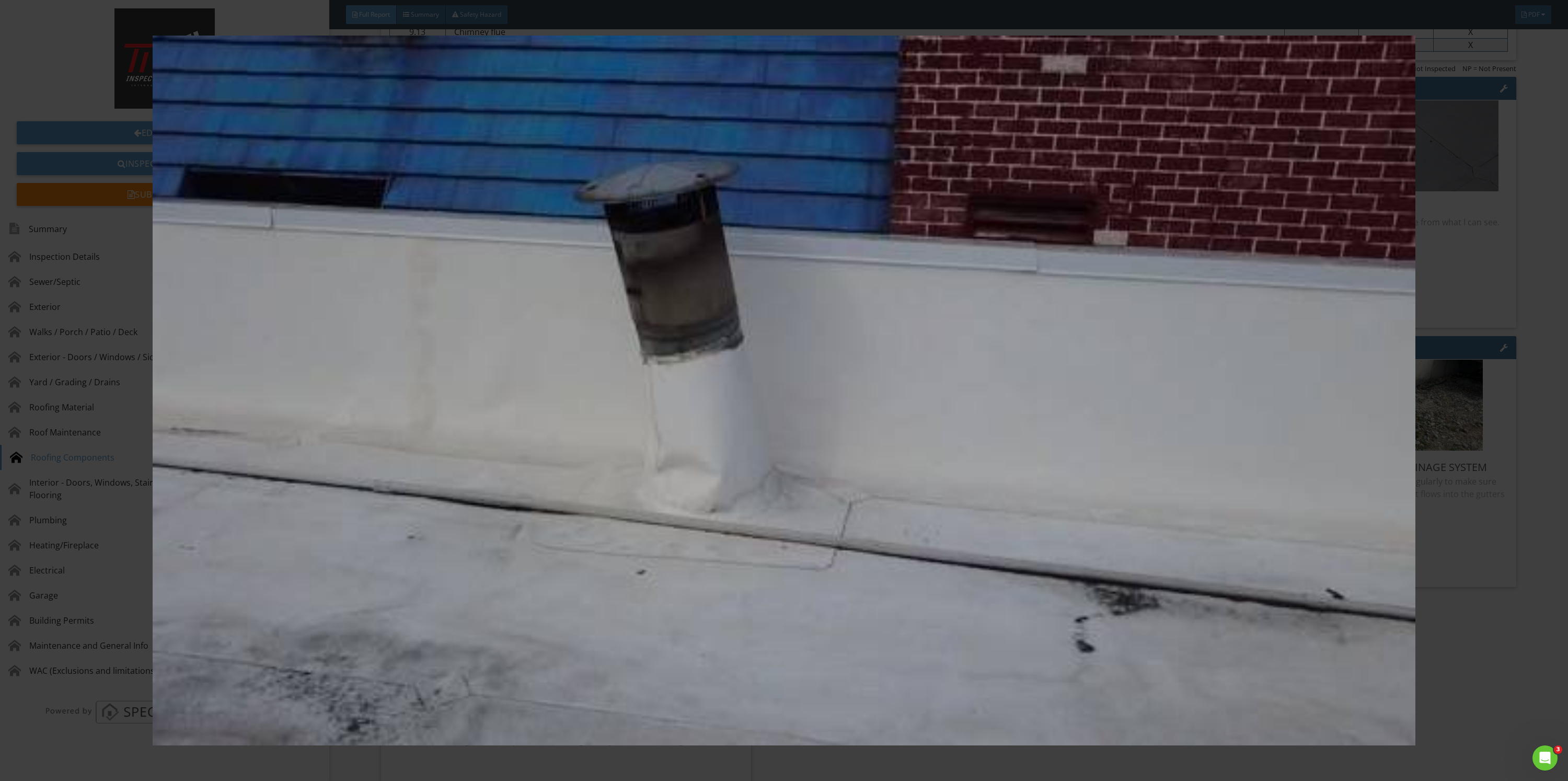
click at [1567, 460] on div at bounding box center [784, 390] width 1568 height 781
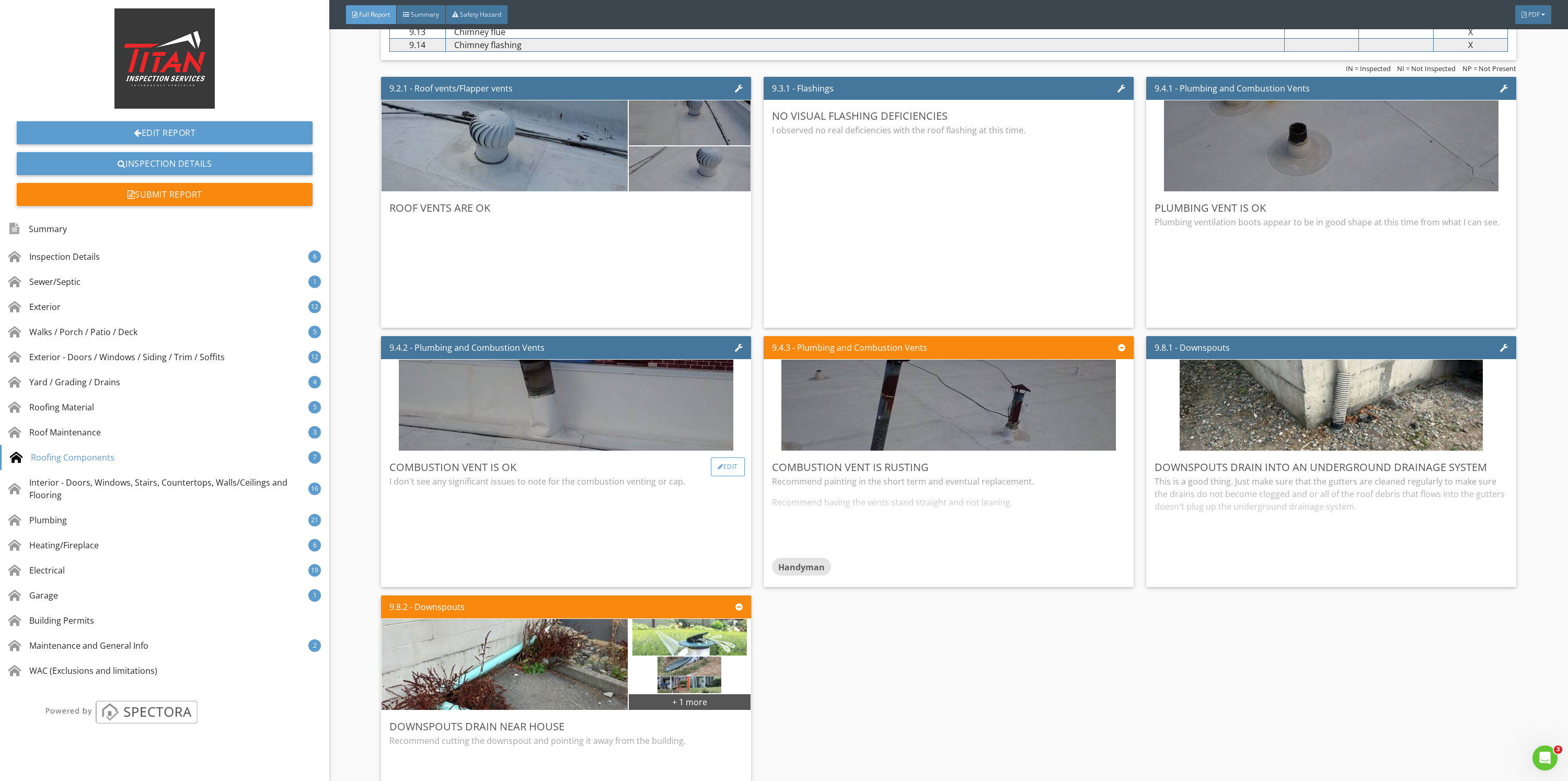
click at [727, 467] on div "Edit" at bounding box center [727, 467] width 34 height 19
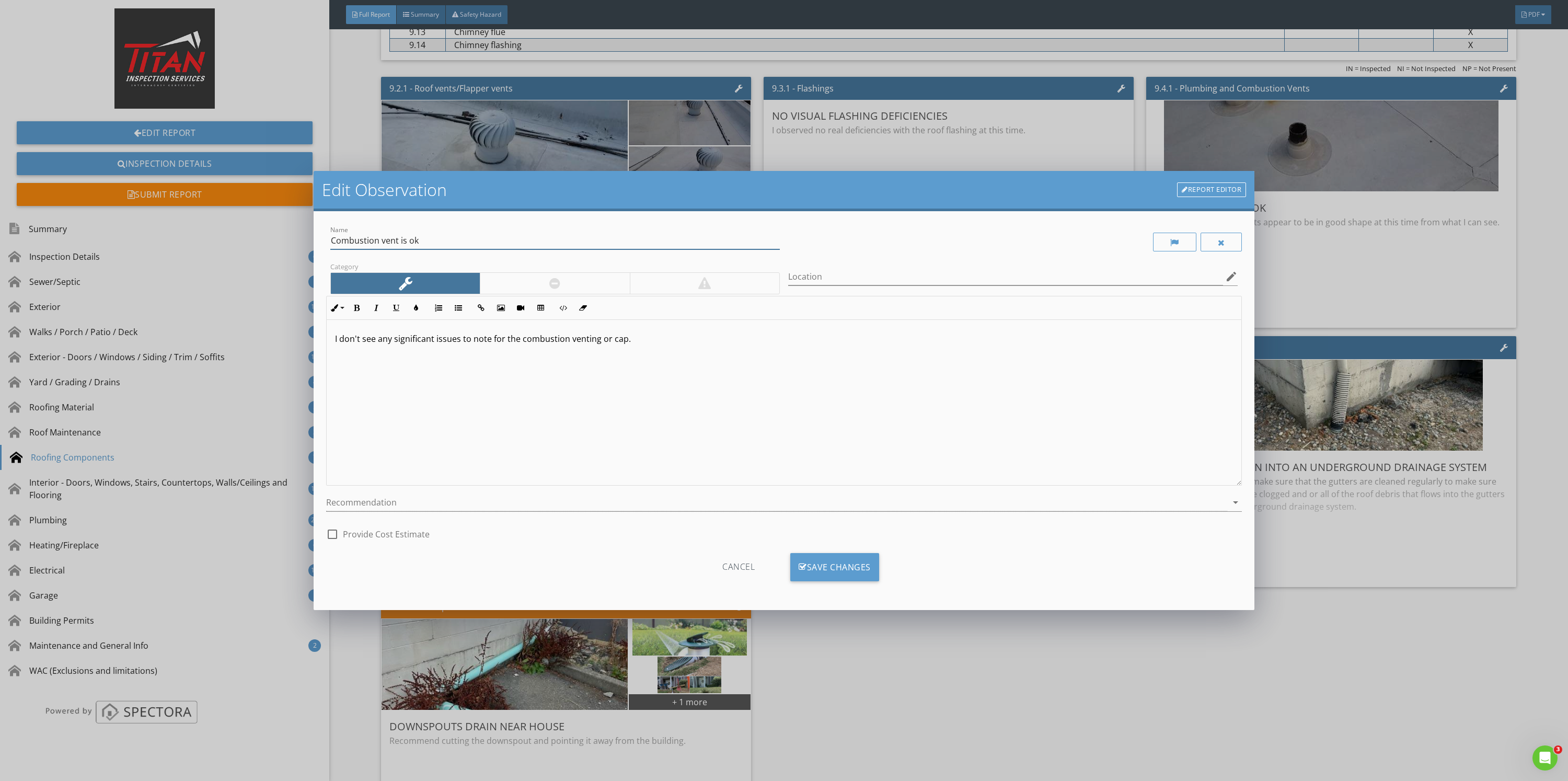
click at [467, 241] on input "Combustion vent is ok" at bounding box center [555, 241] width 449 height 17
type input "Combustion vent dented and leaning"
drag, startPoint x: 468, startPoint y: 342, endPoint x: 209, endPoint y: 334, distance: 259.1
click at [209, 334] on div "Edit Observation Report Editor Name Combustion vent dented and leaning Category…" at bounding box center [784, 390] width 1568 height 781
drag, startPoint x: 717, startPoint y: 345, endPoint x: 671, endPoint y: 372, distance: 53.3
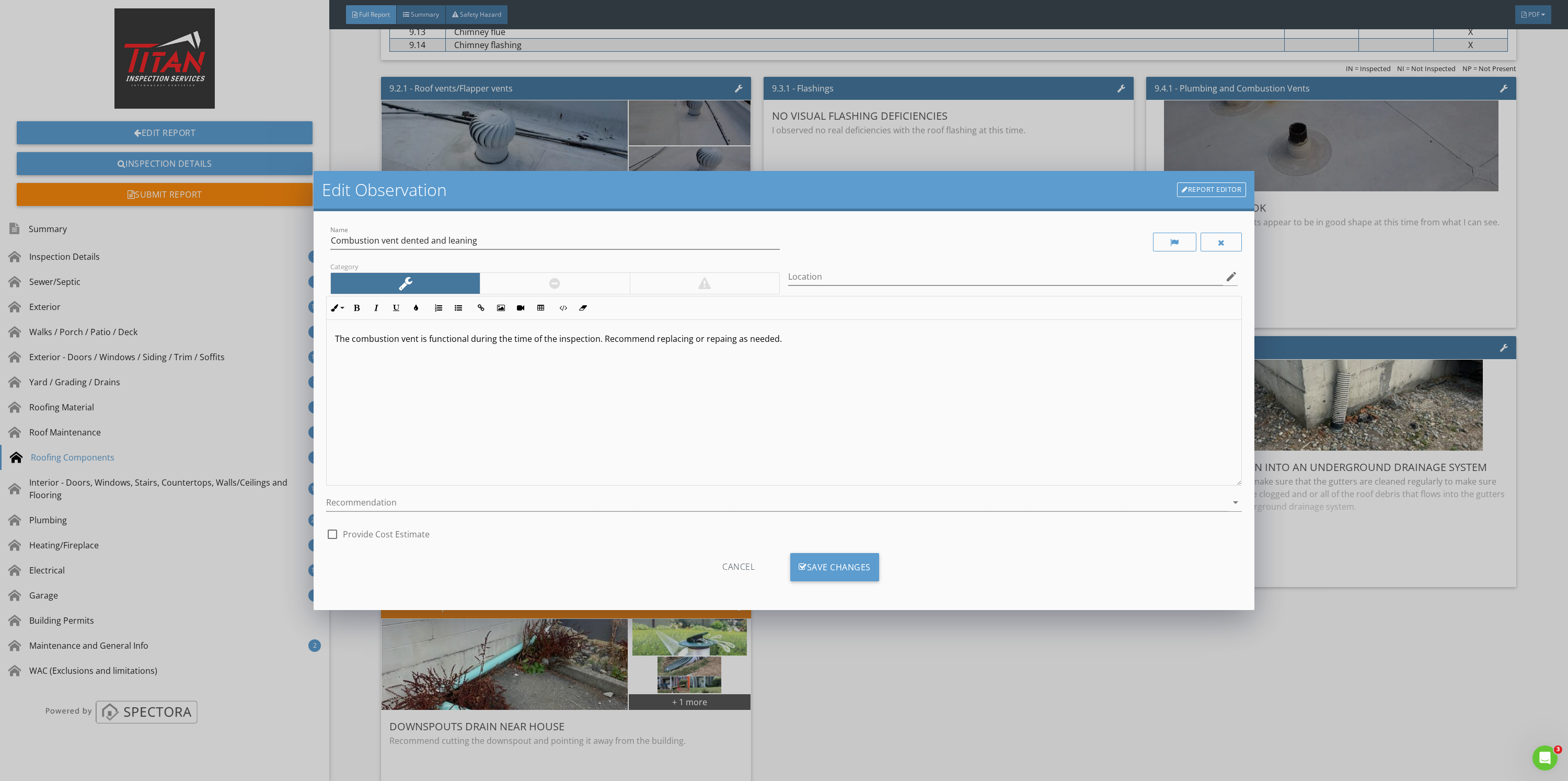
click at [658, 397] on div "The combustion vent is functional during the time of the inspection. Recommend …" at bounding box center [783, 403] width 914 height 166
click at [732, 344] on p "The combustion vent is functional during the time of the inspection. Recommend …" at bounding box center [784, 338] width 898 height 12
drag, startPoint x: 808, startPoint y: 319, endPoint x: 821, endPoint y: 318, distance: 13.0
click at [821, 318] on div "Inline Style XLarge Large Normal Small Light Small/Light Bold Italic Underline …" at bounding box center [784, 307] width 916 height 24
click at [839, 346] on div "The combustion vent is functional during the time of the inspection. Recommend …" at bounding box center [783, 403] width 914 height 166
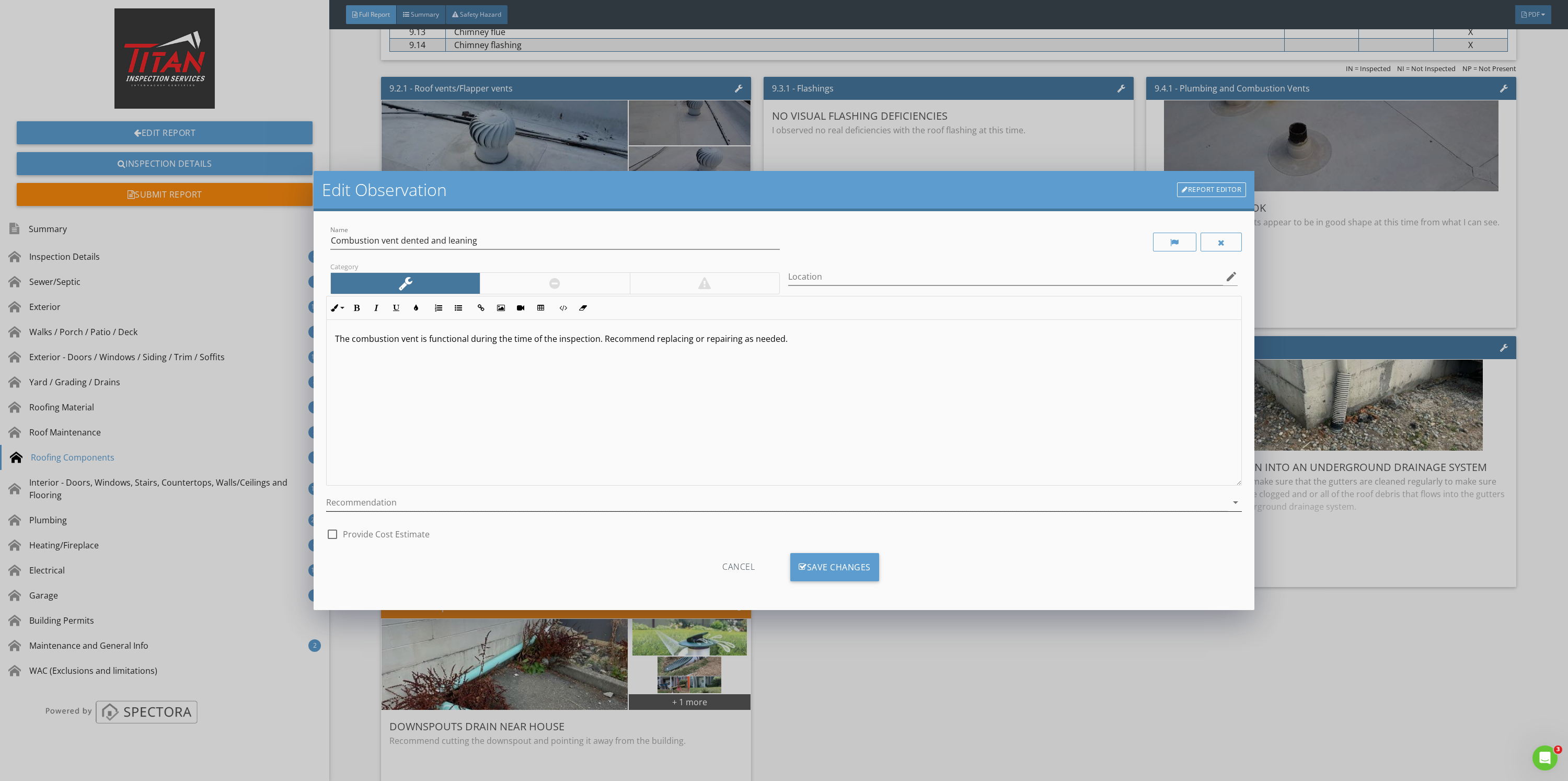
click at [580, 499] on div at bounding box center [776, 503] width 901 height 17
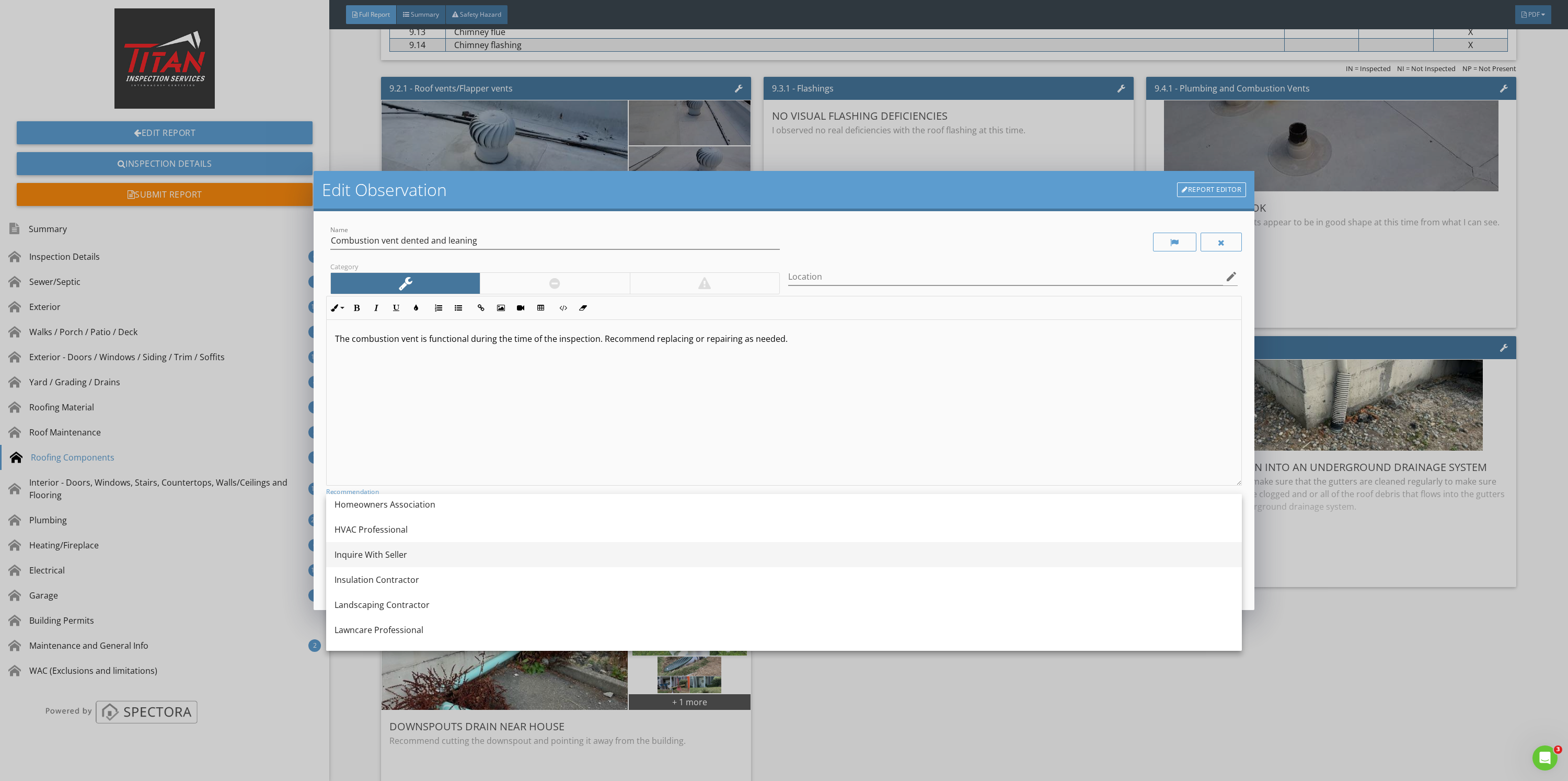
scroll to position [627, 0]
click at [546, 552] on div "Handyman" at bounding box center [784, 560] width 899 height 25
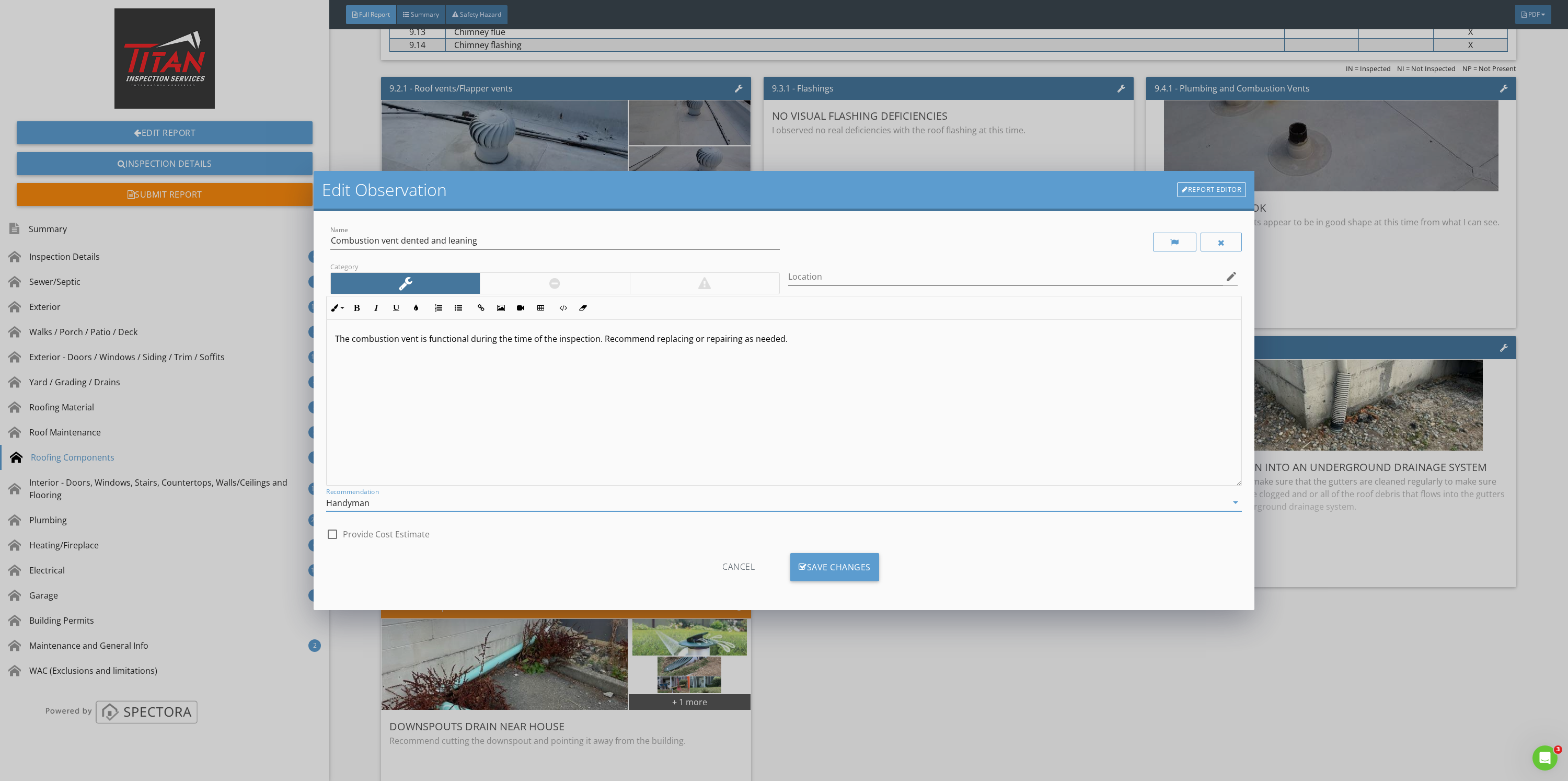
drag, startPoint x: 523, startPoint y: 302, endPoint x: 535, endPoint y: 291, distance: 16.3
click at [525, 299] on button "Insert Video" at bounding box center [520, 307] width 20 height 20
click at [713, 431] on div "​ ​ The combustion vent is functional during the time of the inspection. Recomm…" at bounding box center [783, 403] width 914 height 166
click at [516, 278] on div at bounding box center [555, 283] width 149 height 21
click at [842, 553] on div "Cancel Save Changes" at bounding box center [784, 571] width 916 height 53
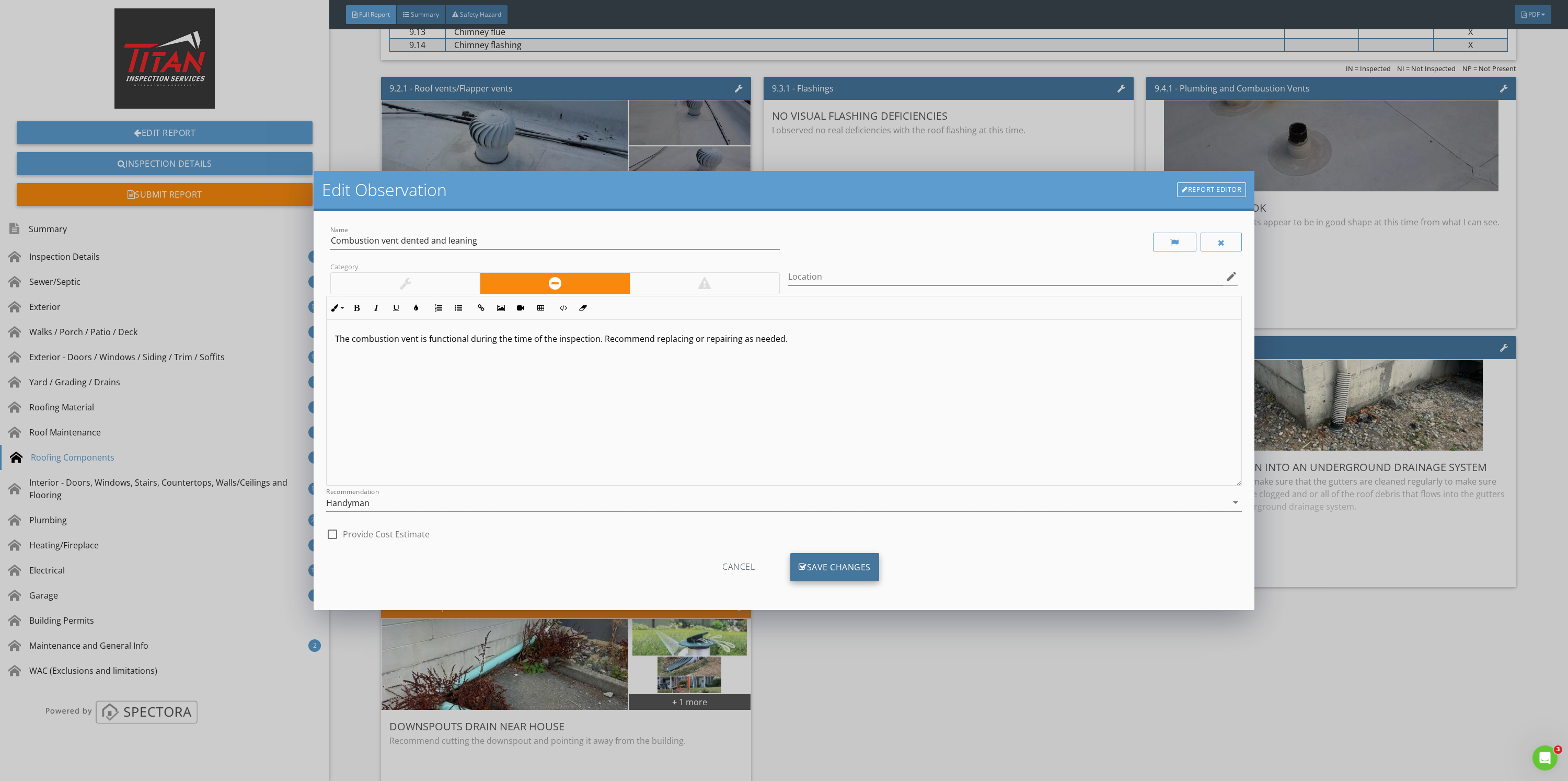
click at [864, 570] on div "Save Changes" at bounding box center [835, 567] width 89 height 28
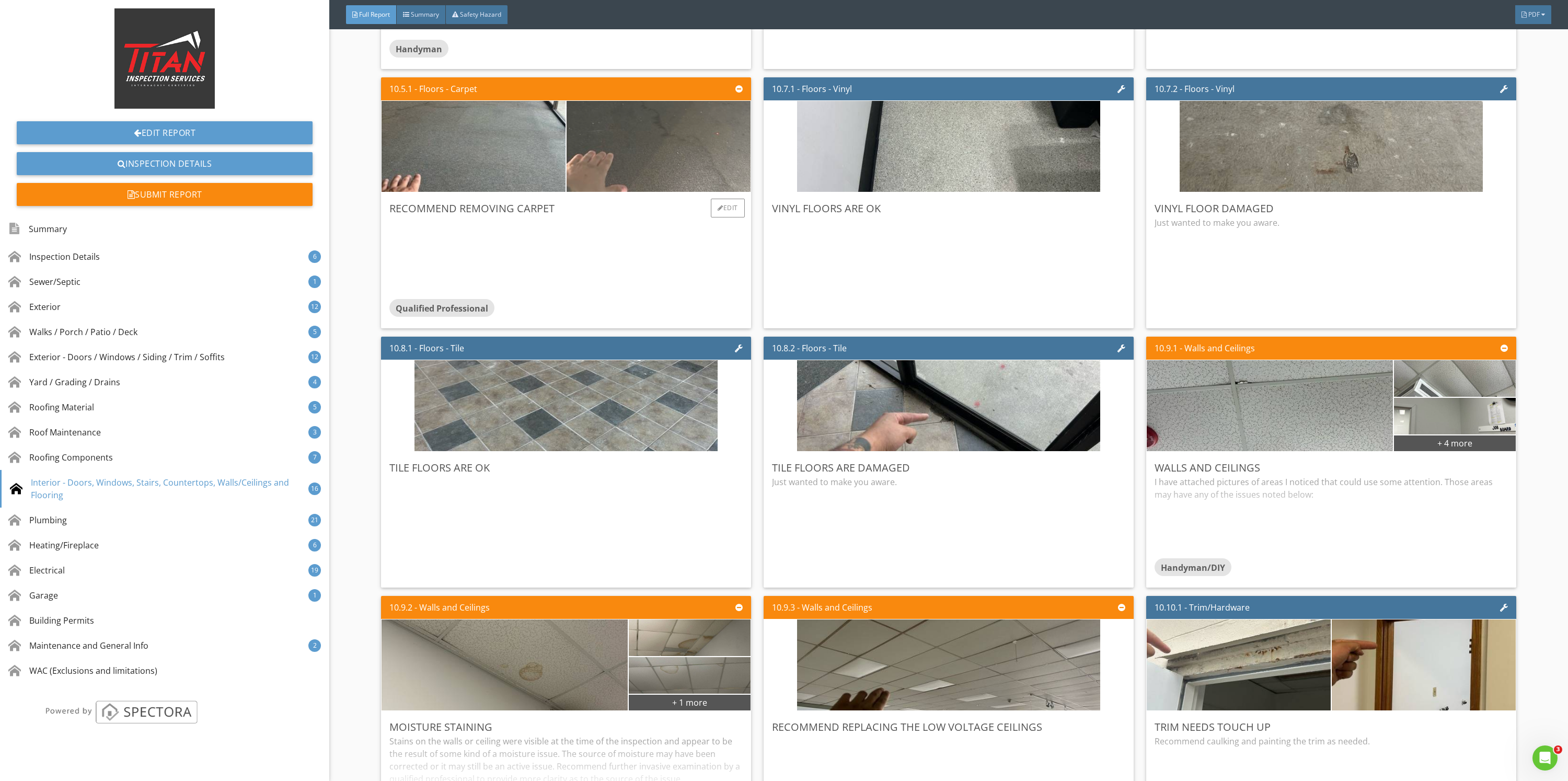
scroll to position [8779, 0]
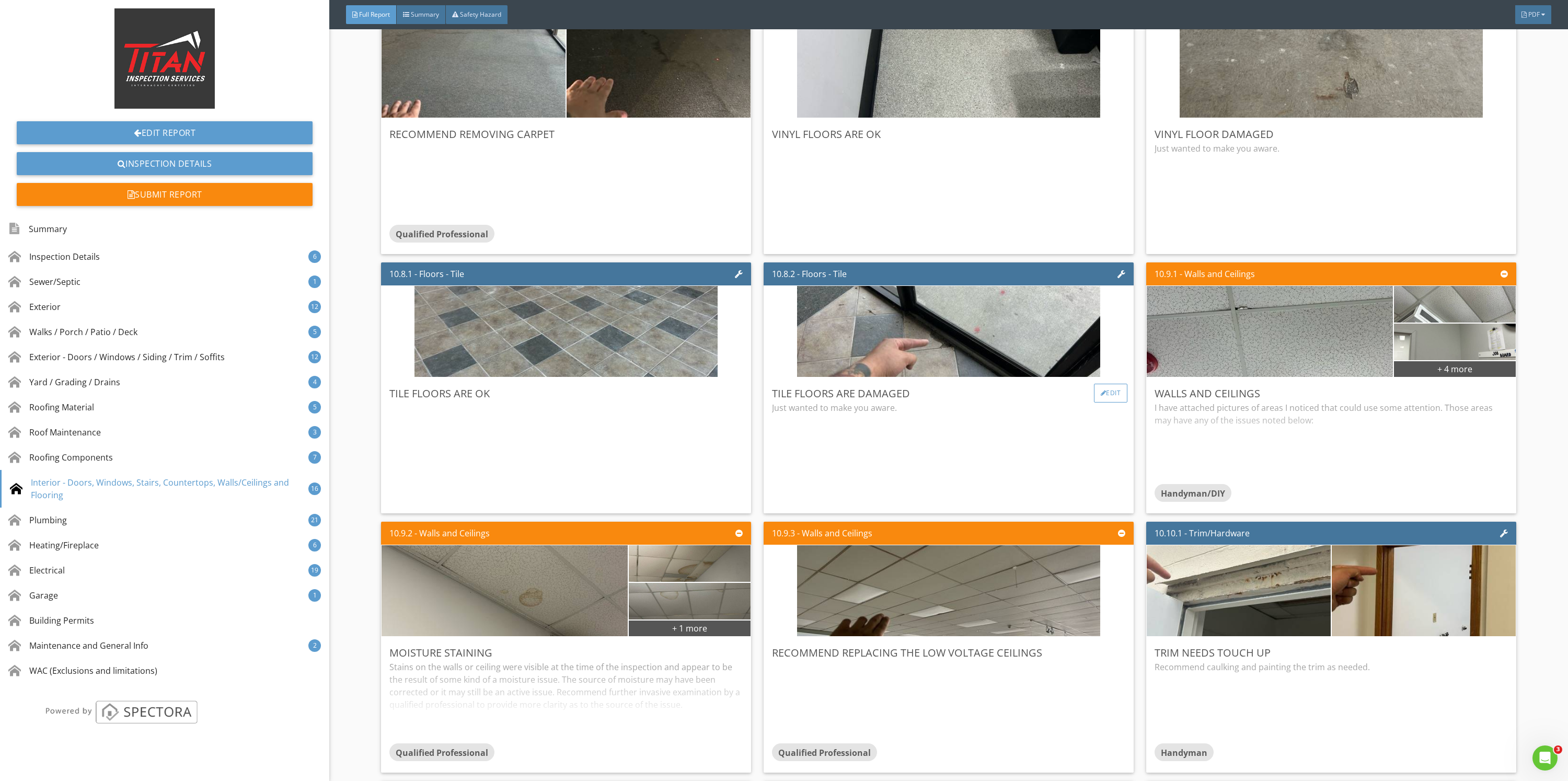
click at [1097, 389] on div "Edit" at bounding box center [1111, 393] width 34 height 19
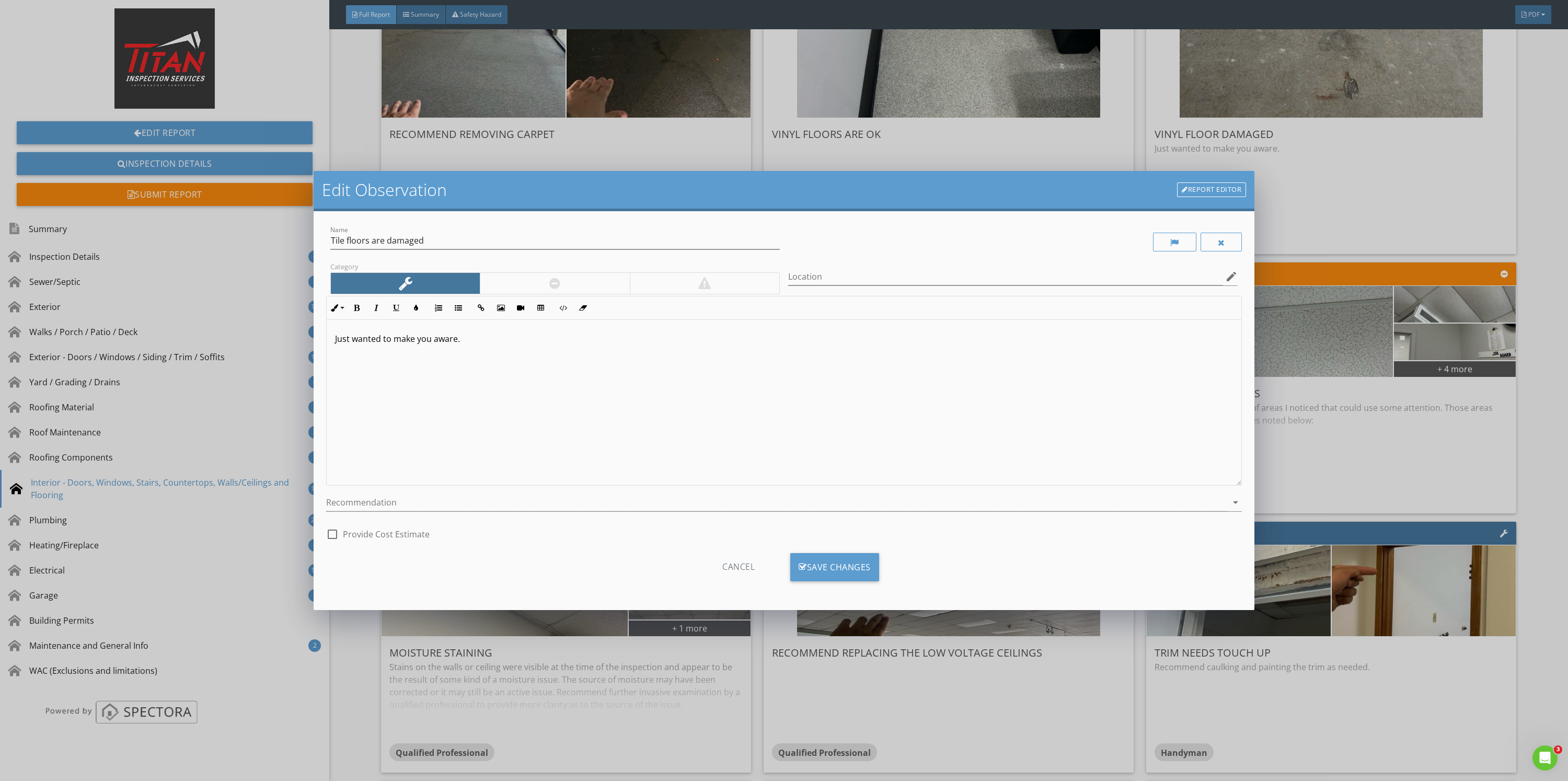
click at [549, 287] on div at bounding box center [555, 283] width 149 height 21
click at [821, 564] on div "Save Changes" at bounding box center [835, 567] width 89 height 28
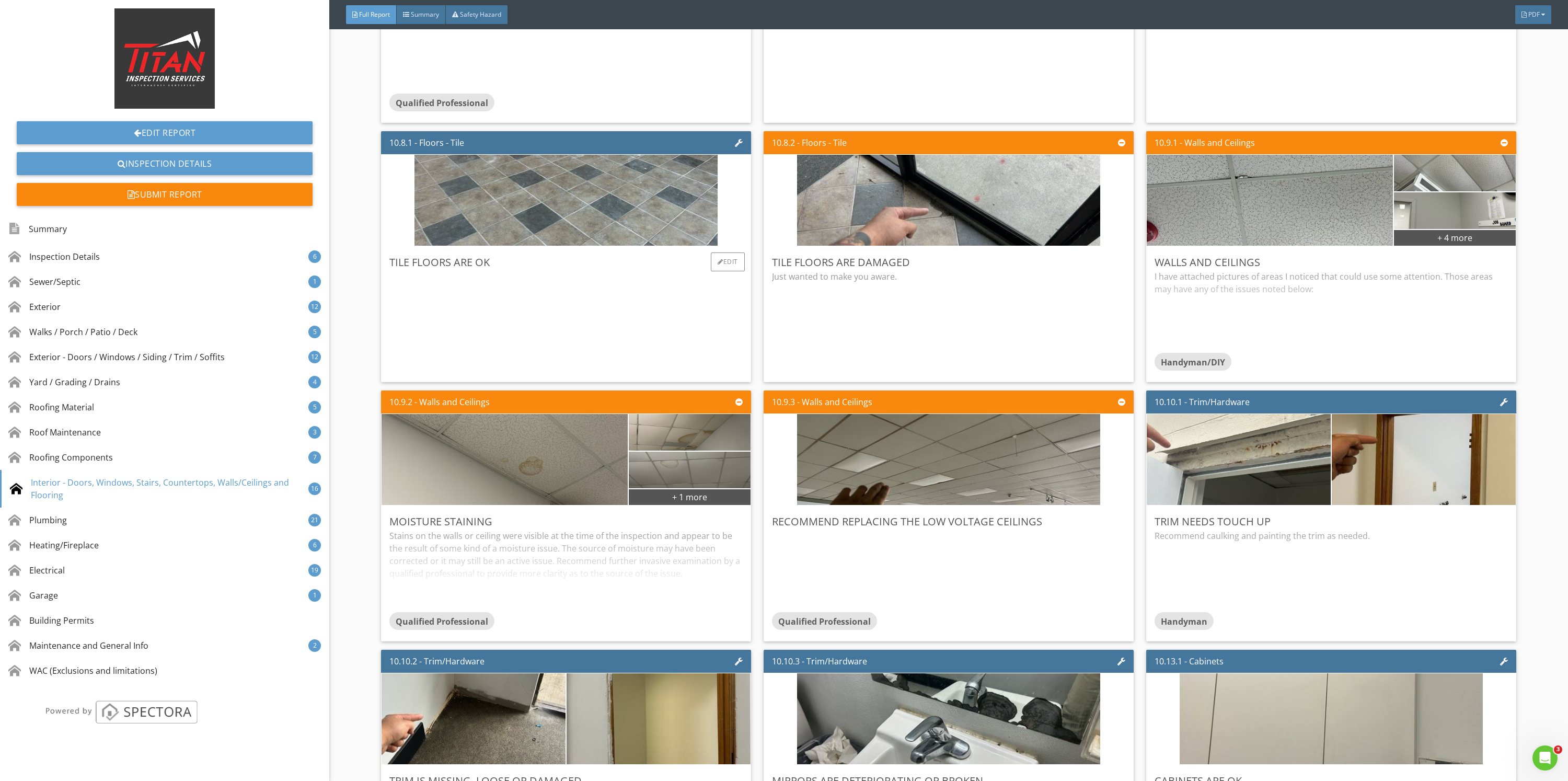
scroll to position [8935, 0]
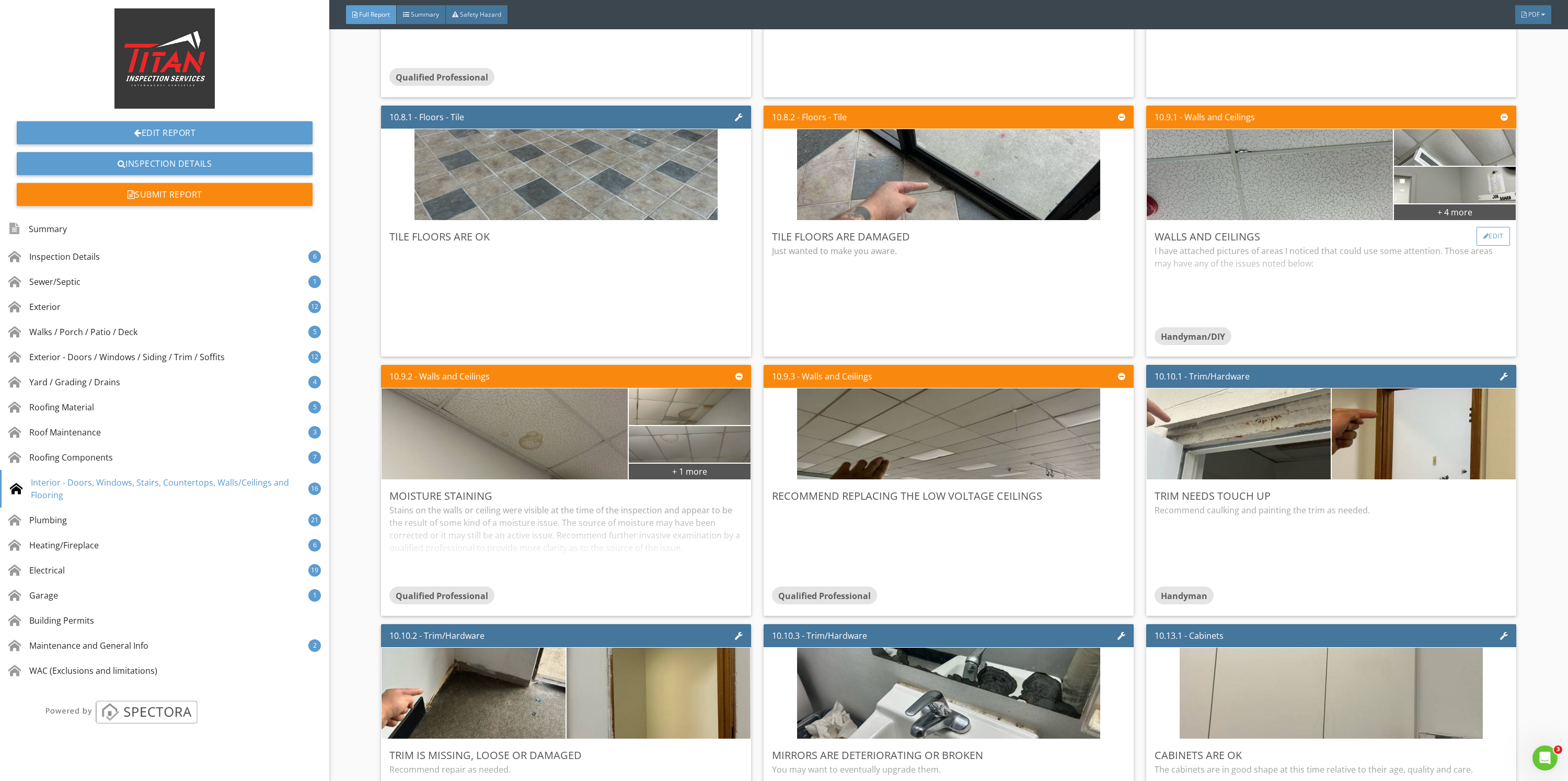
click at [1476, 230] on div "Edit" at bounding box center [1493, 236] width 34 height 19
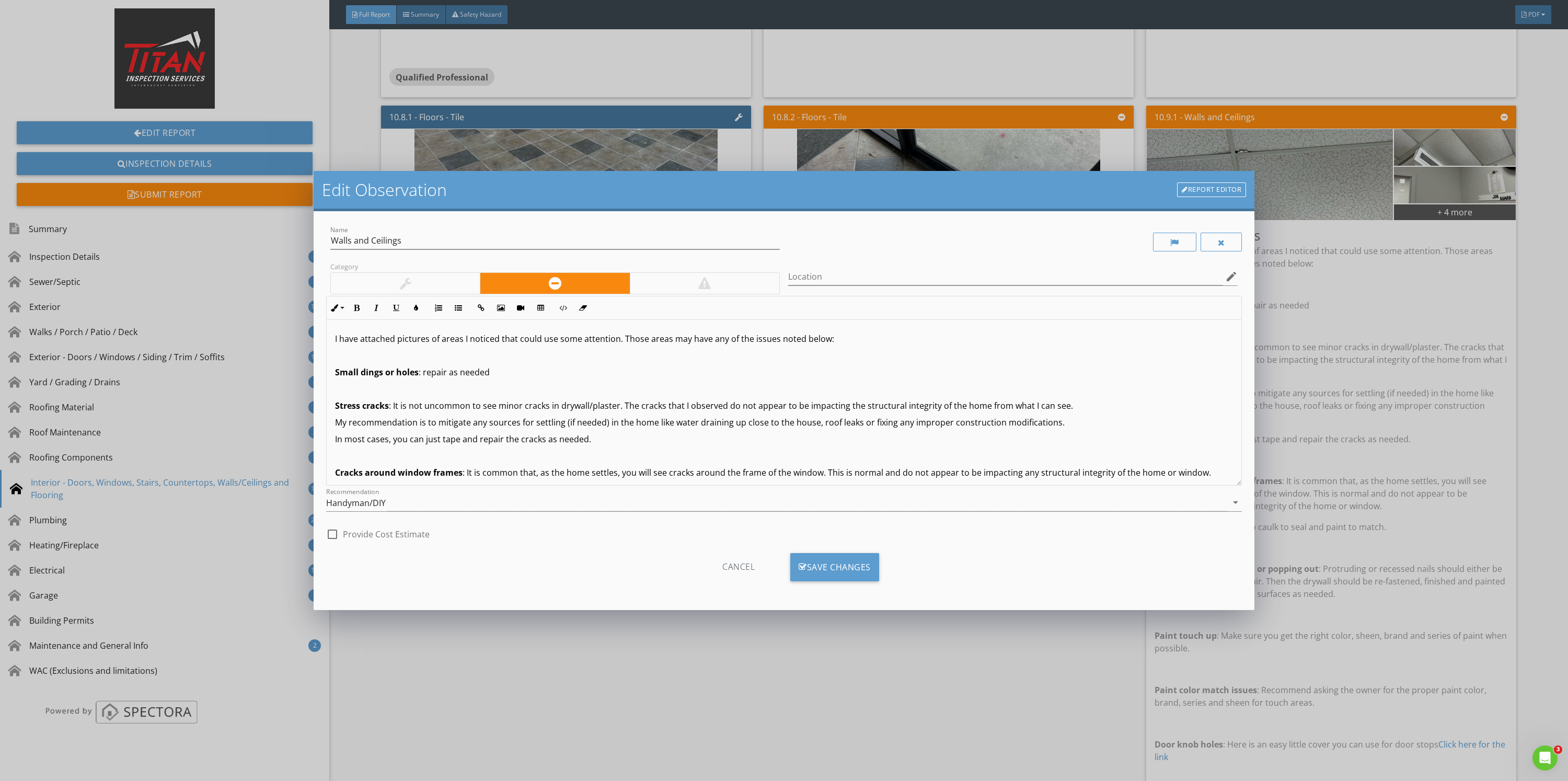
drag, startPoint x: 335, startPoint y: 334, endPoint x: 345, endPoint y: 337, distance: 10.4
click at [338, 335] on div "I have attached pictures of areas I noticed that could use some attention. Thos…" at bounding box center [783, 550] width 914 height 460
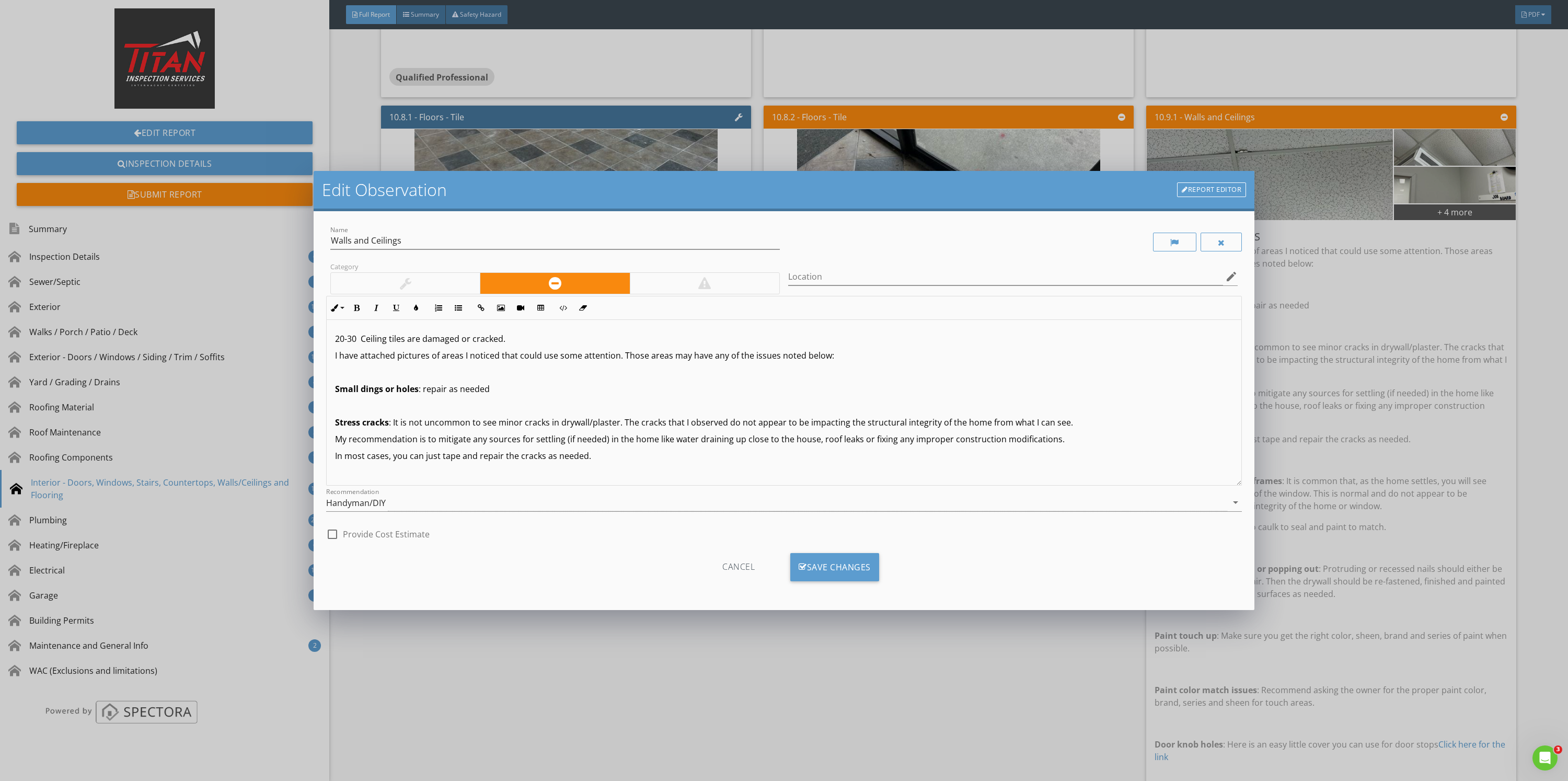
click at [542, 336] on p "20-30 Ceiling tiles are damaged or cracked." at bounding box center [784, 338] width 898 height 12
click at [837, 562] on div "Save Changes" at bounding box center [835, 567] width 89 height 28
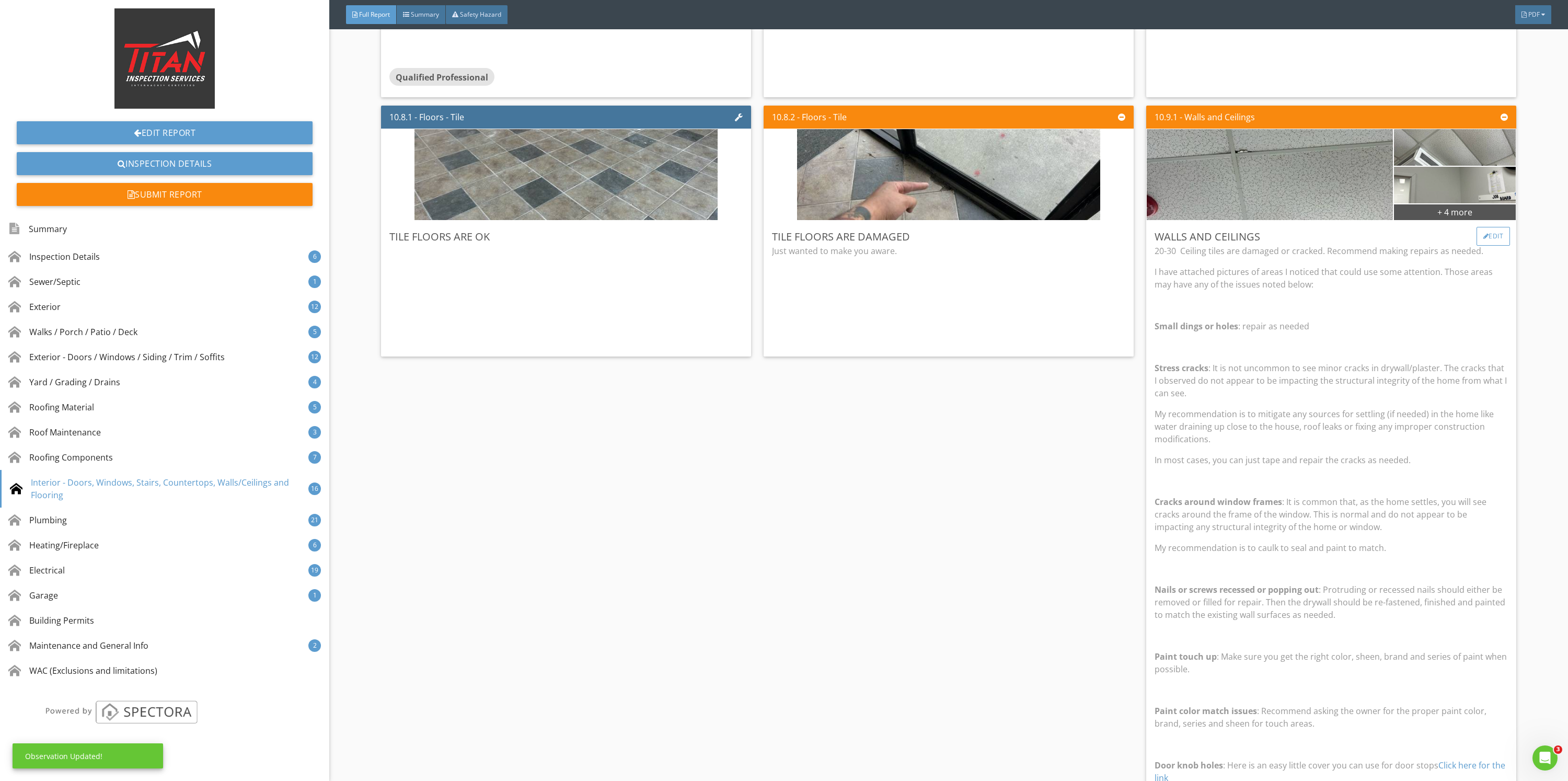
click at [1483, 239] on div at bounding box center [1486, 236] width 6 height 7
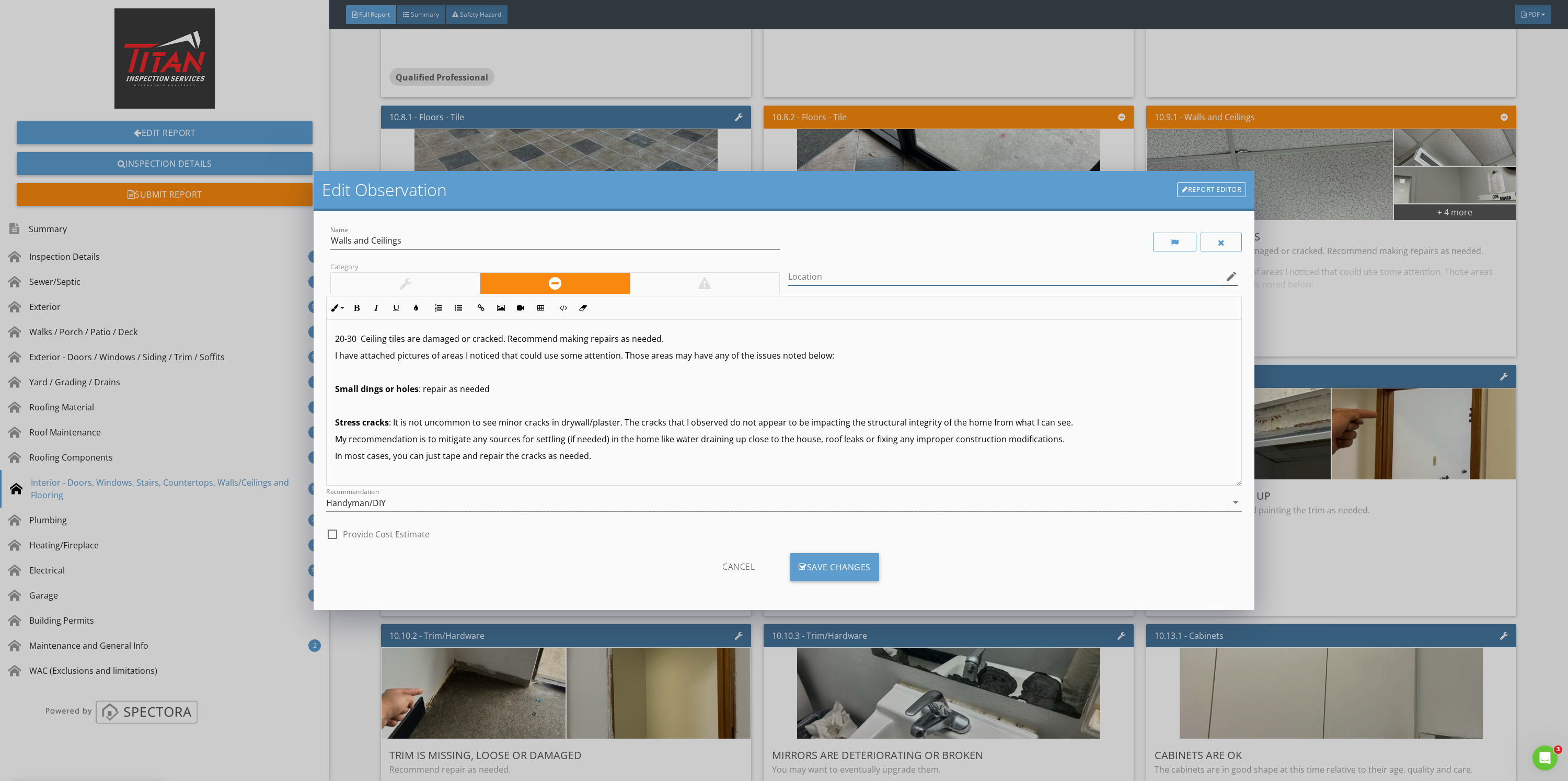
click at [864, 274] on input "Location" at bounding box center [1005, 276] width 435 height 17
type input "I"
click at [1359, 357] on div "Edit Observation Report Editor Name Walls and Ceilings Category Location edit I…" at bounding box center [784, 390] width 1568 height 781
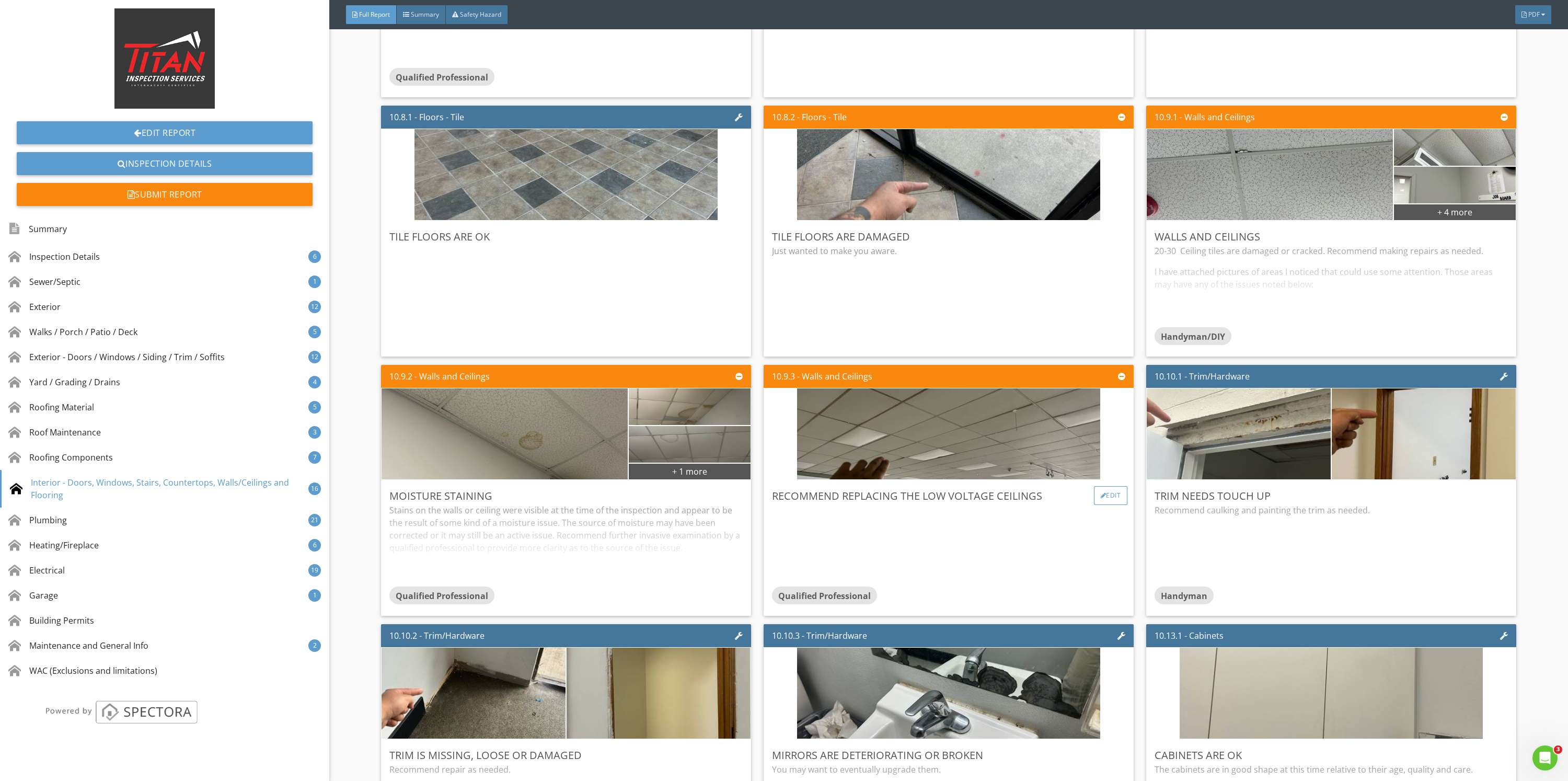
click at [1096, 494] on div "Edit" at bounding box center [1111, 495] width 34 height 19
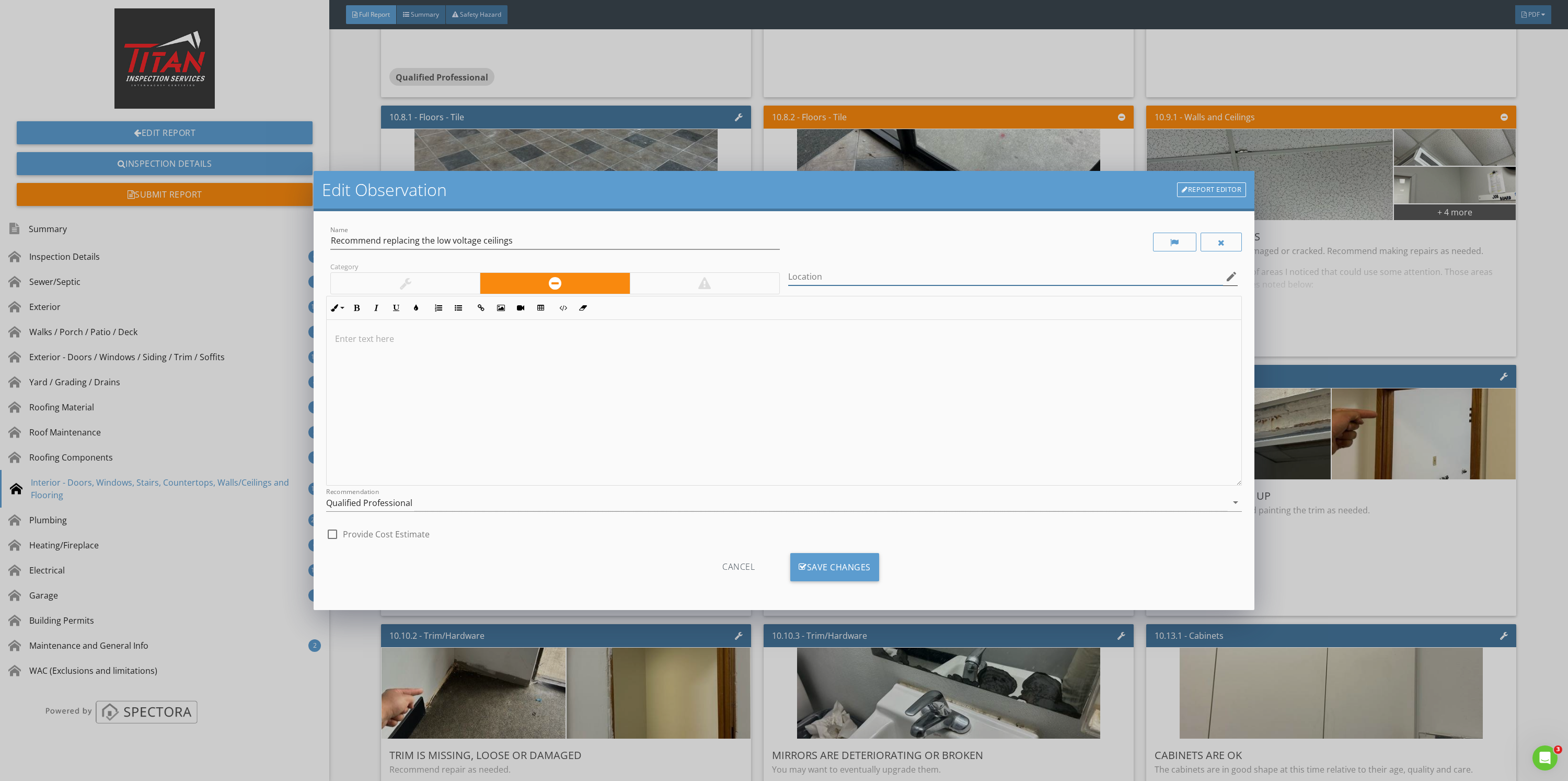
click at [991, 269] on input "Location" at bounding box center [1005, 276] width 435 height 17
type input "C"
type input "Vacant store"
click at [836, 568] on div "Save Changes" at bounding box center [835, 567] width 89 height 28
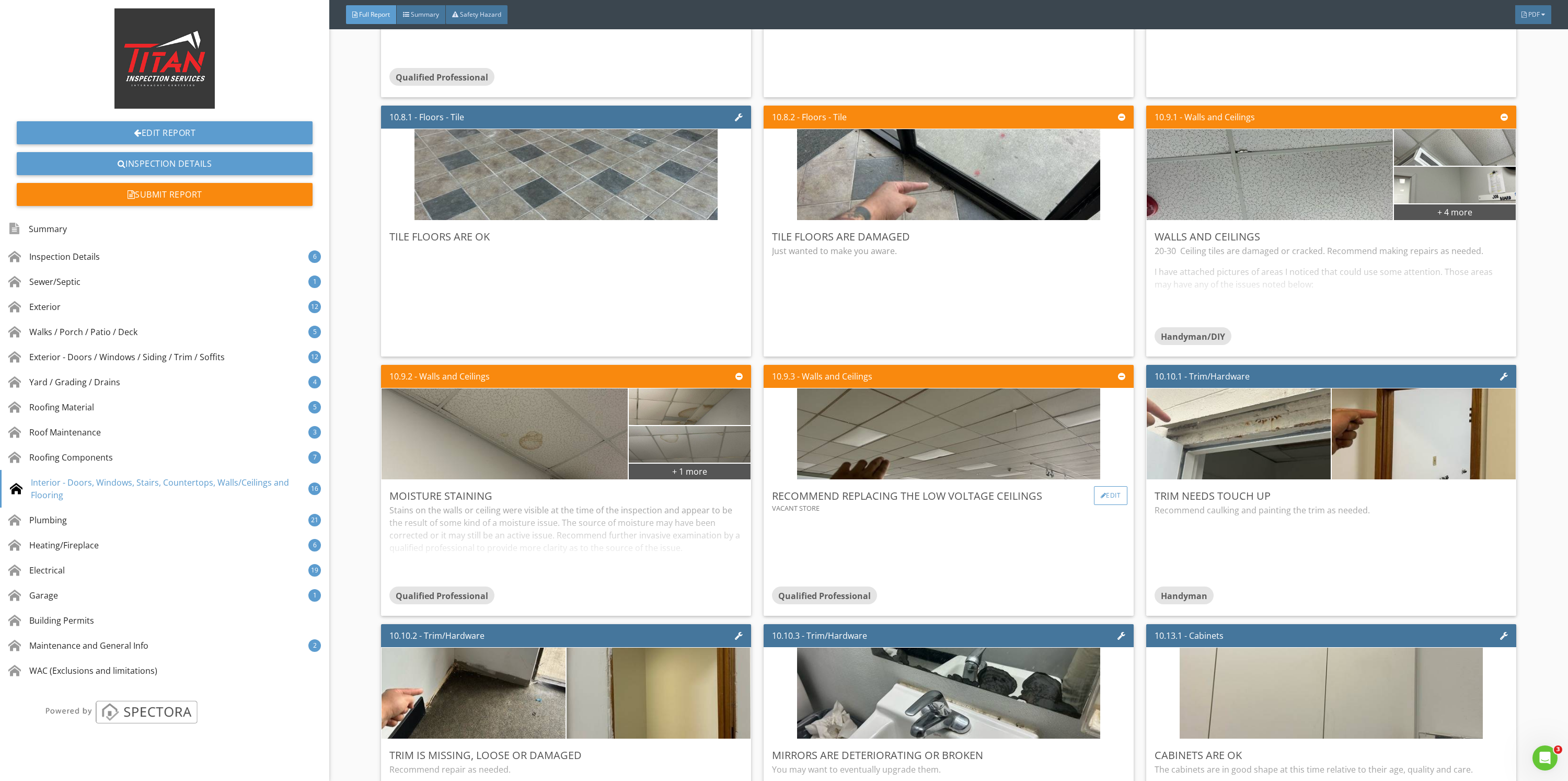
click at [1103, 494] on div "Edit" at bounding box center [1111, 495] width 34 height 19
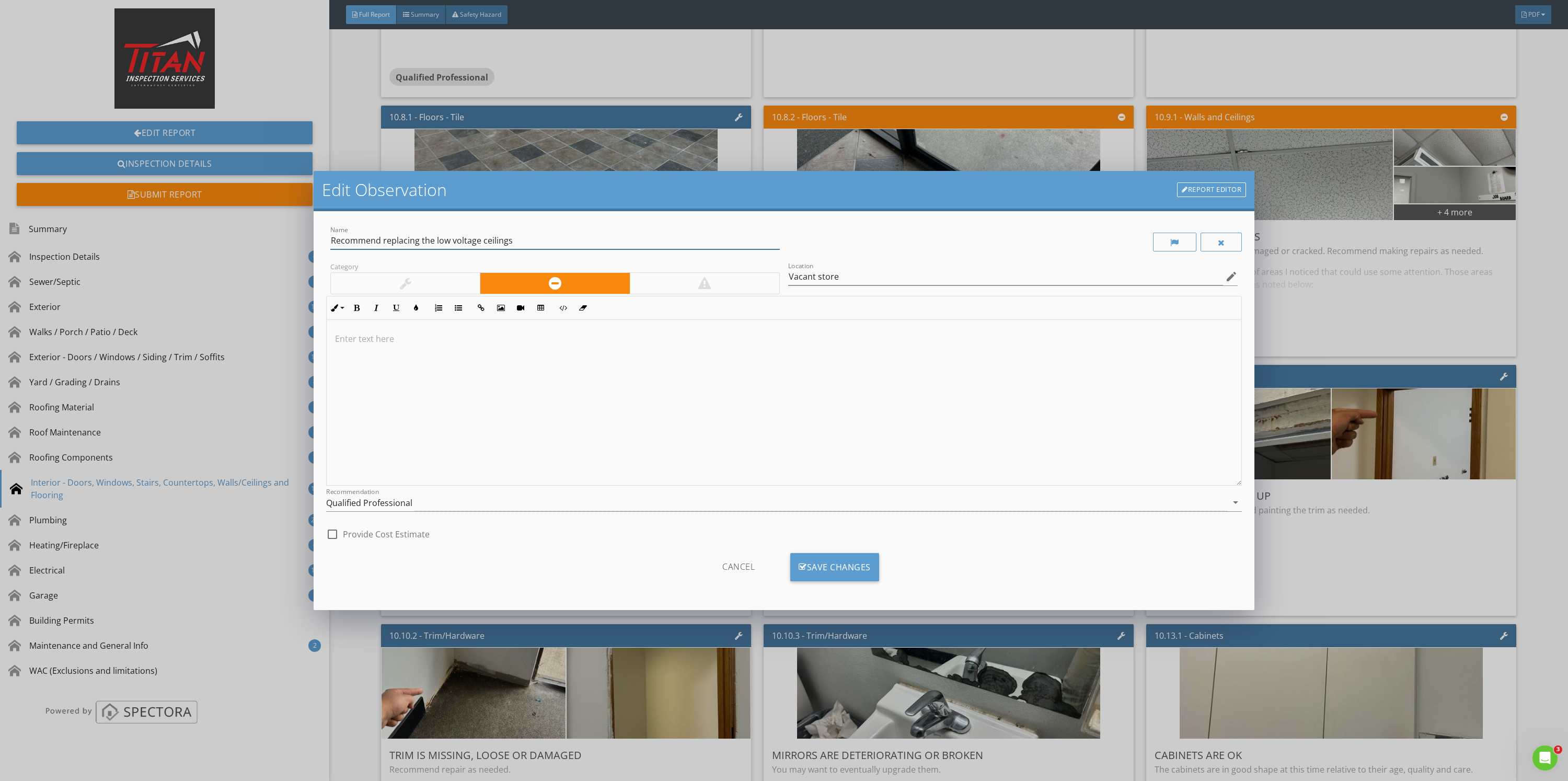
click at [482, 241] on input "Recommend replacing the low voltage ceilings" at bounding box center [555, 241] width 449 height 17
click at [605, 229] on div "Name Recommend replacing the low suspended ceilings" at bounding box center [555, 242] width 449 height 34
click at [590, 241] on input "Recommend replacing the low suspended ceilings" at bounding box center [555, 241] width 449 height 17
type input "Recommend replacing the low suspended ceiling"
click at [542, 389] on div at bounding box center [783, 403] width 914 height 166
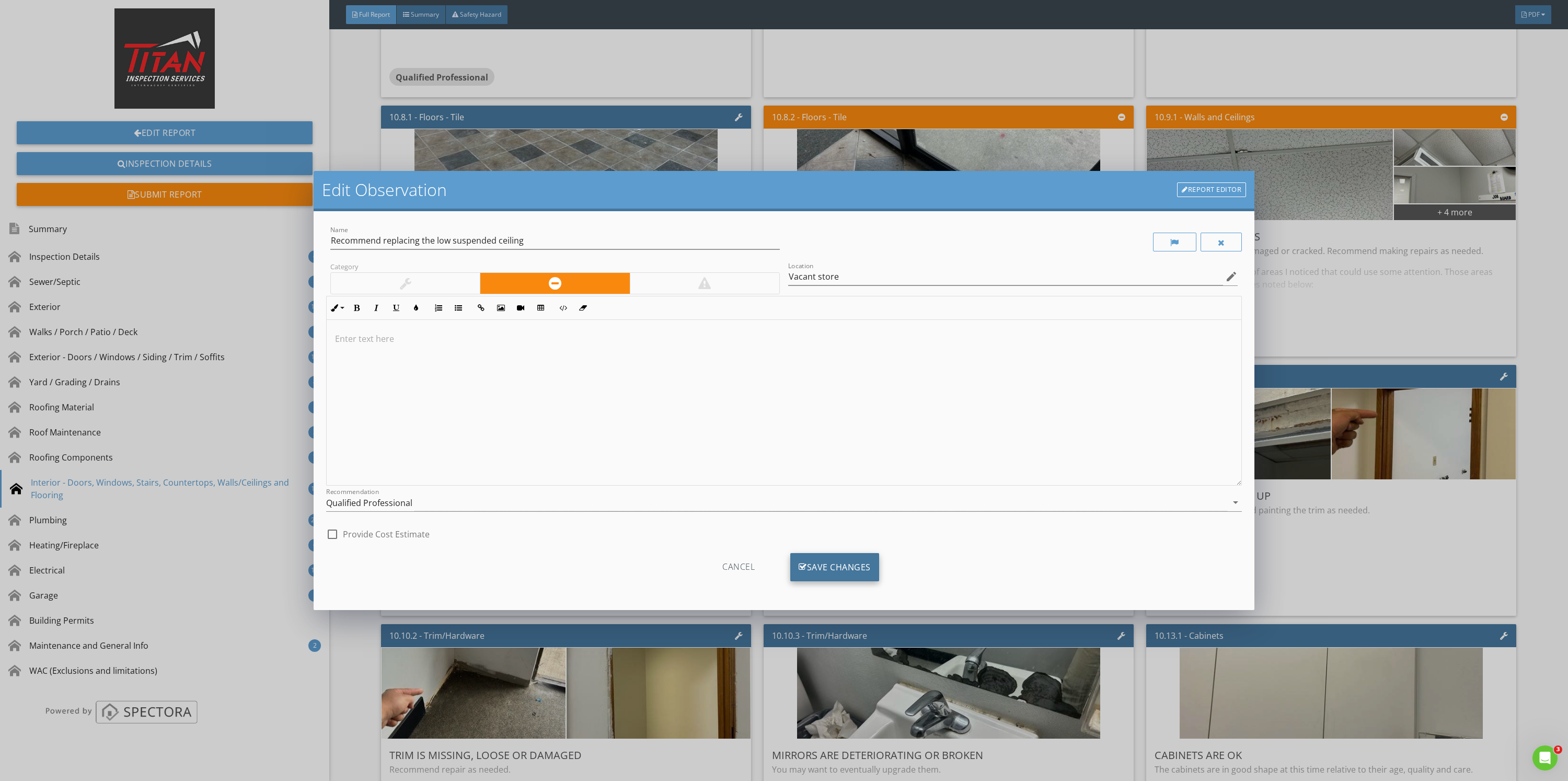
click at [830, 570] on div "Save Changes" at bounding box center [835, 567] width 89 height 28
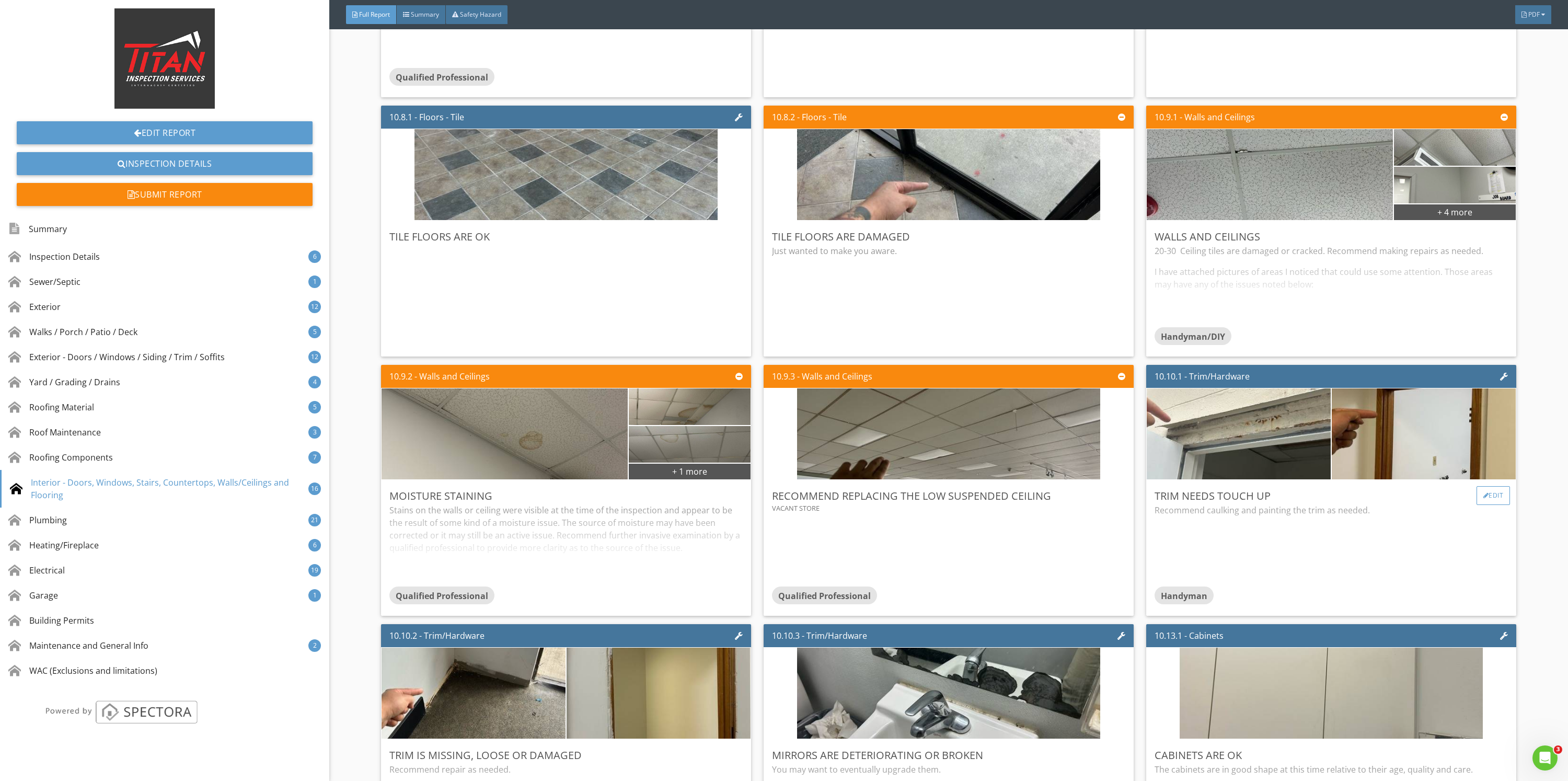
click at [1476, 494] on div "Edit" at bounding box center [1493, 495] width 34 height 19
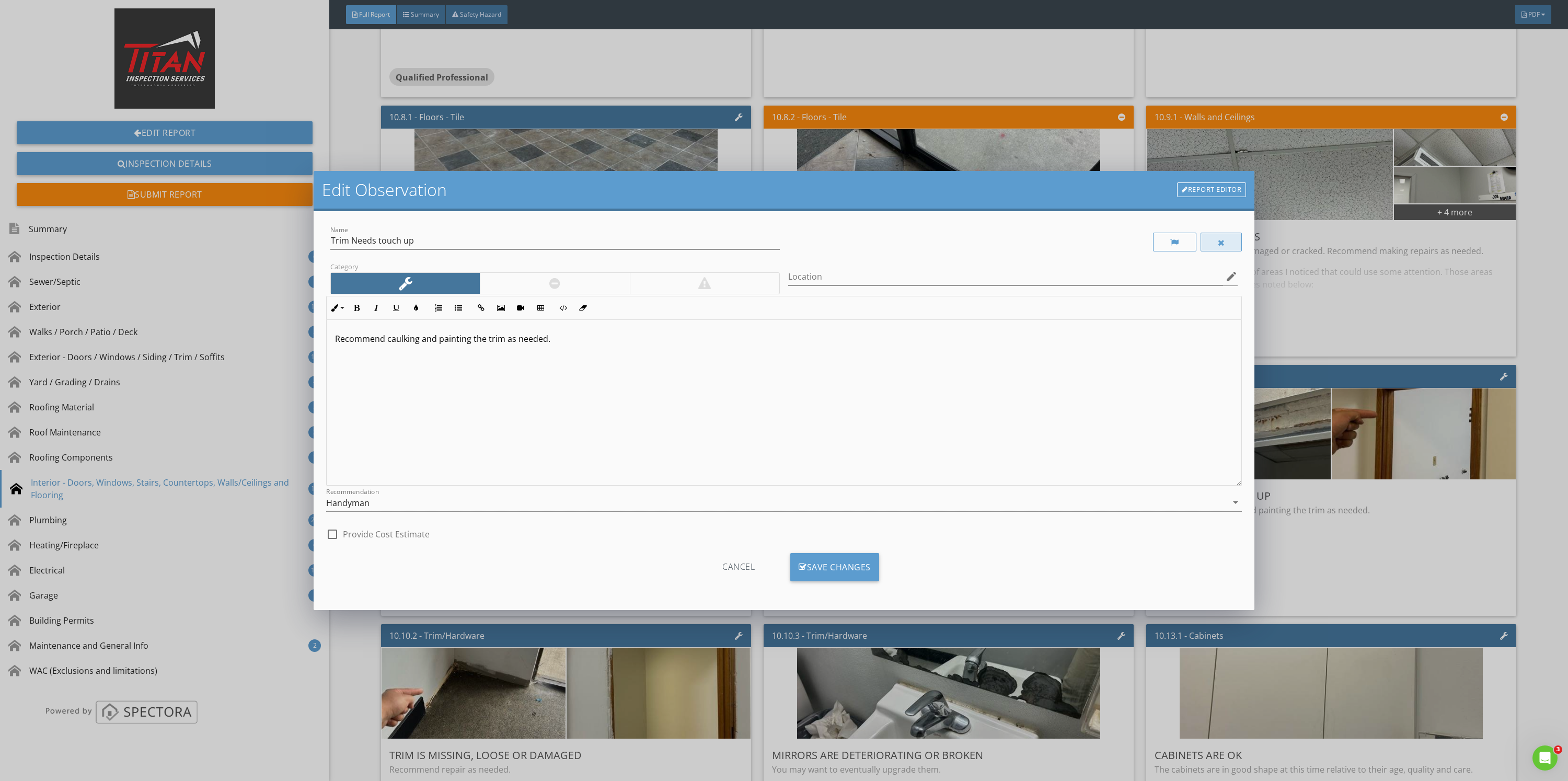
click at [1234, 241] on div at bounding box center [1222, 242] width 42 height 19
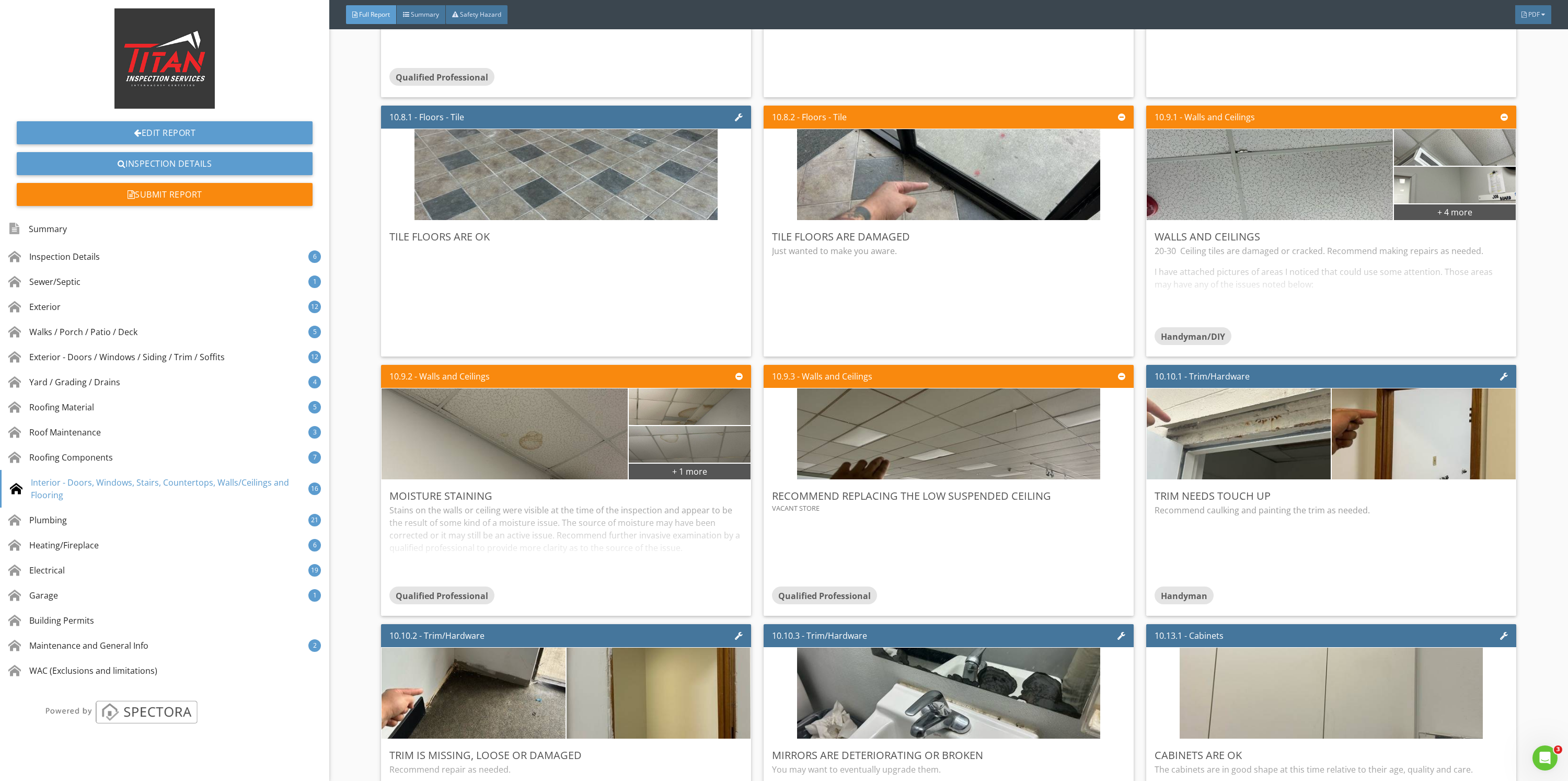
click at [1357, 512] on div at bounding box center [784, 390] width 1568 height 781
click at [1387, 440] on img at bounding box center [1423, 433] width 303 height 227
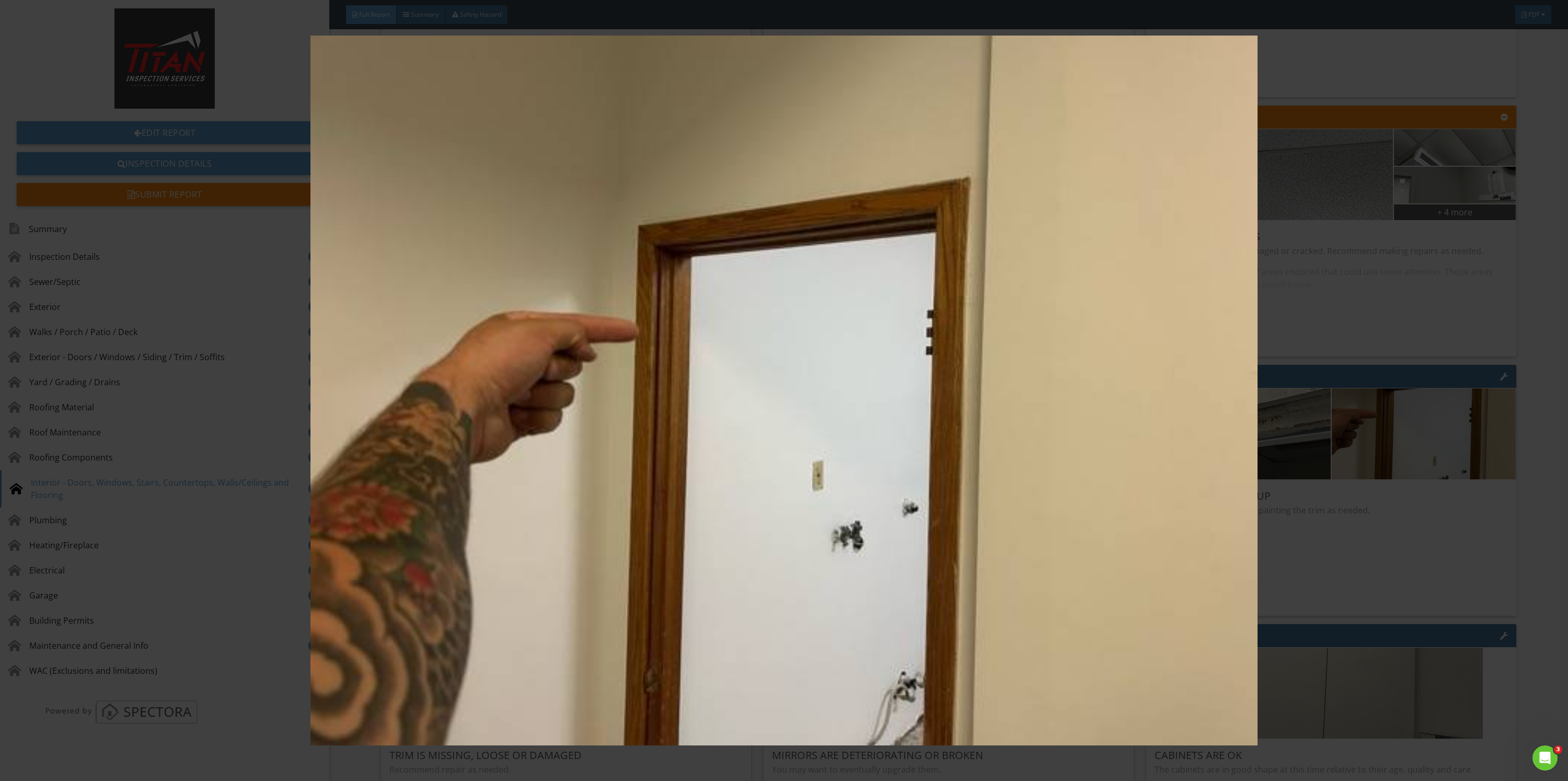
click at [1476, 522] on img at bounding box center [783, 390] width 1458 height 710
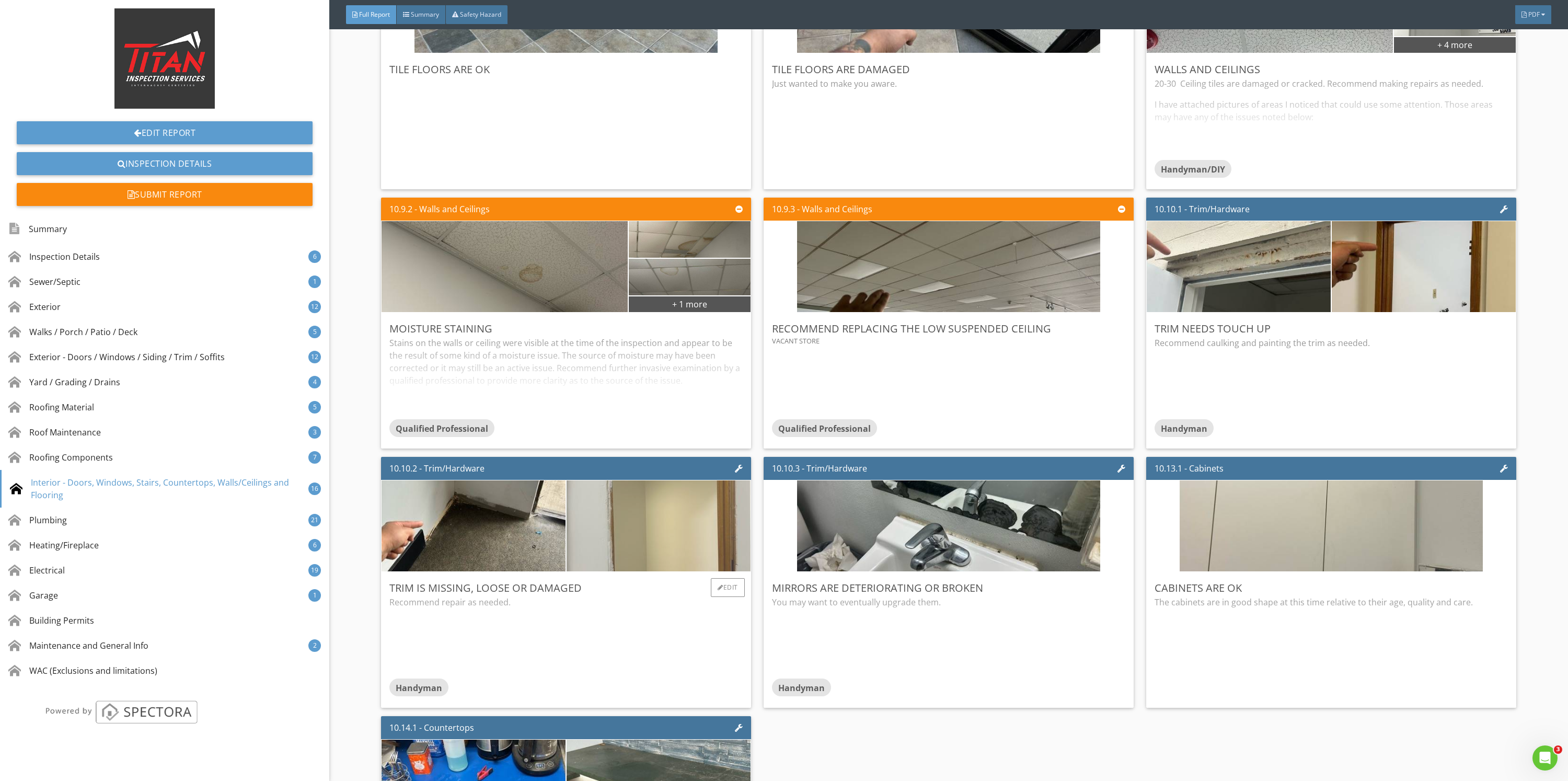
scroll to position [9092, 0]
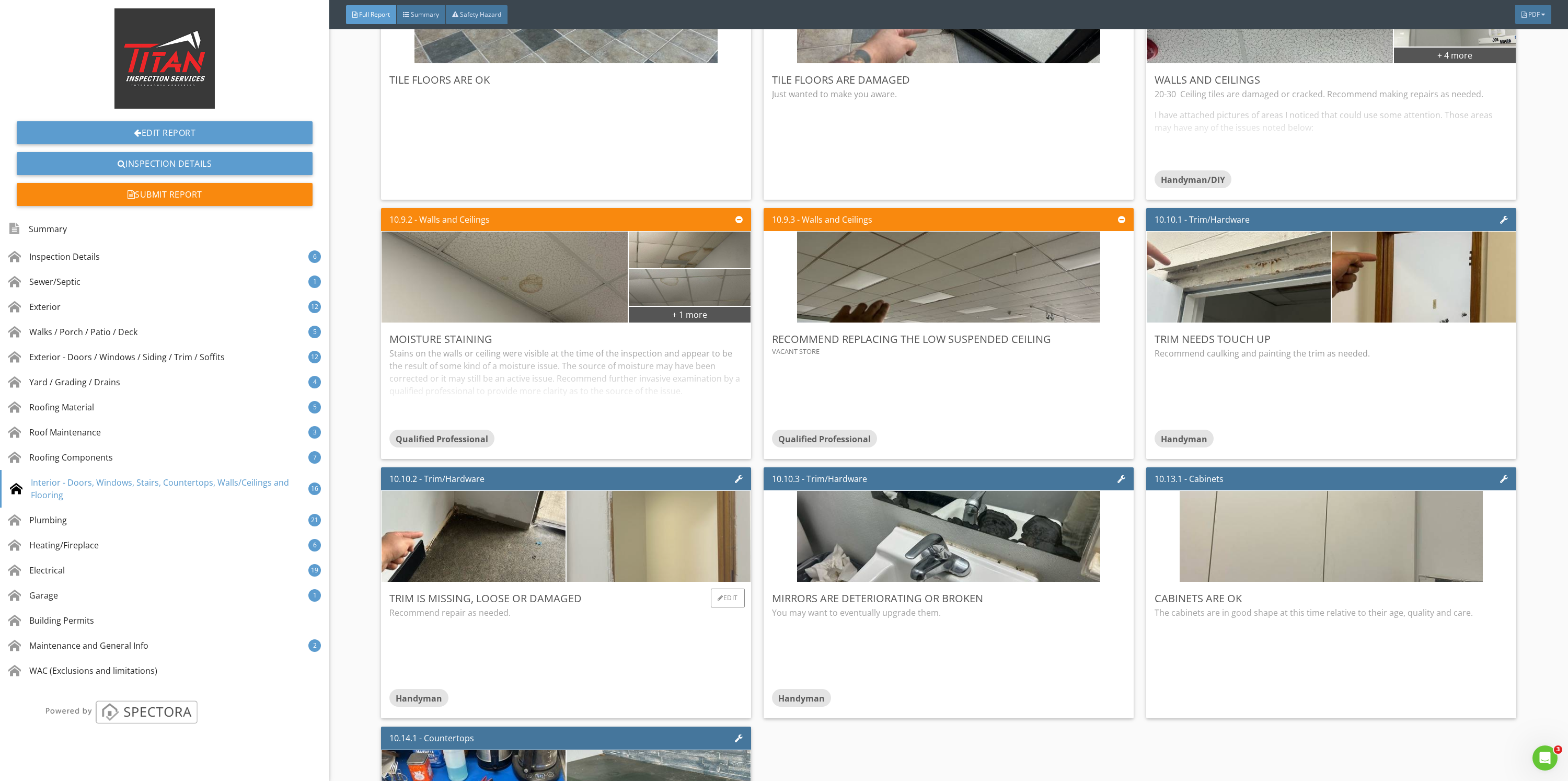
click at [688, 541] on img at bounding box center [658, 536] width 303 height 227
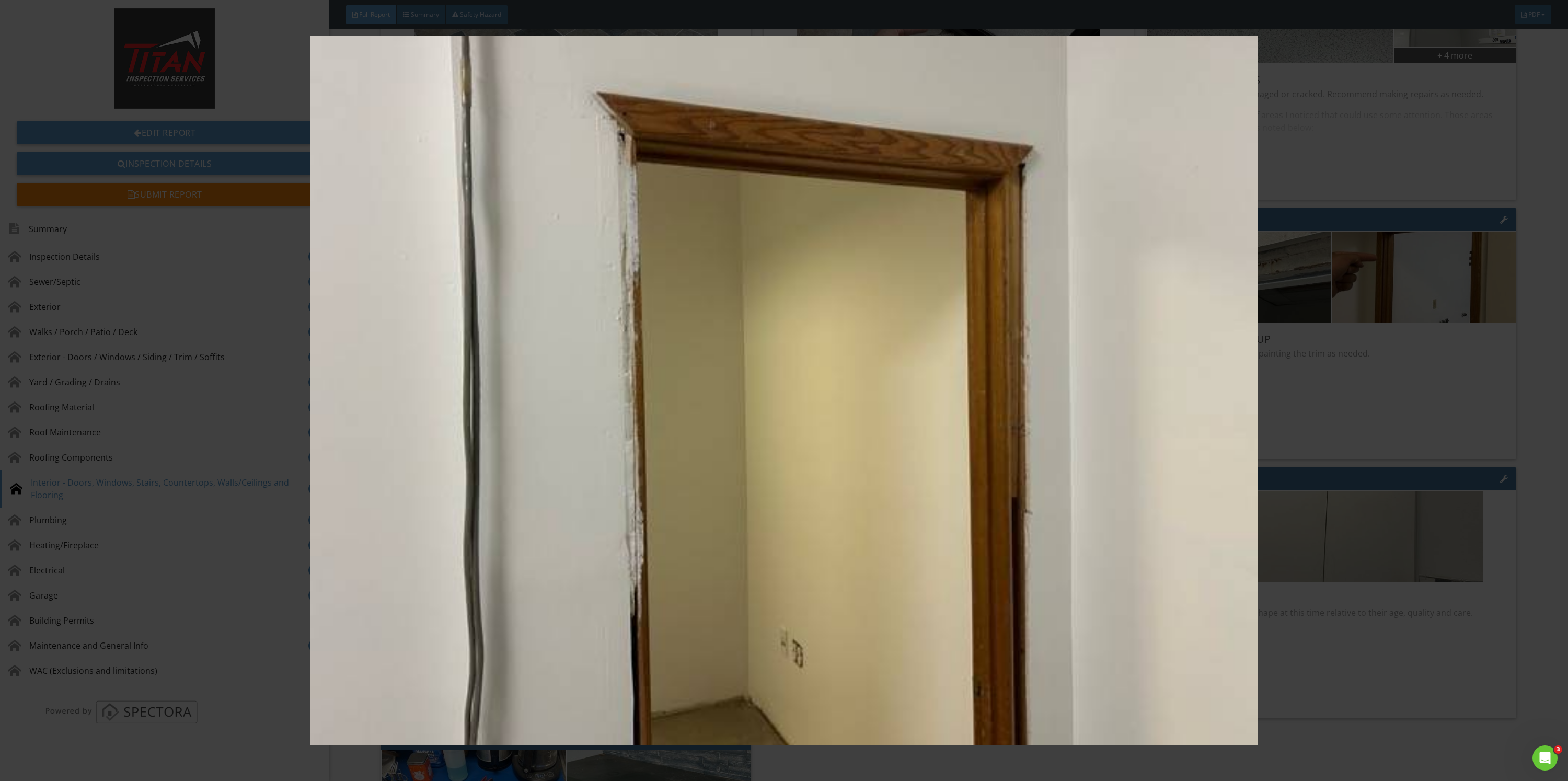
click at [1310, 483] on img at bounding box center [783, 390] width 1458 height 710
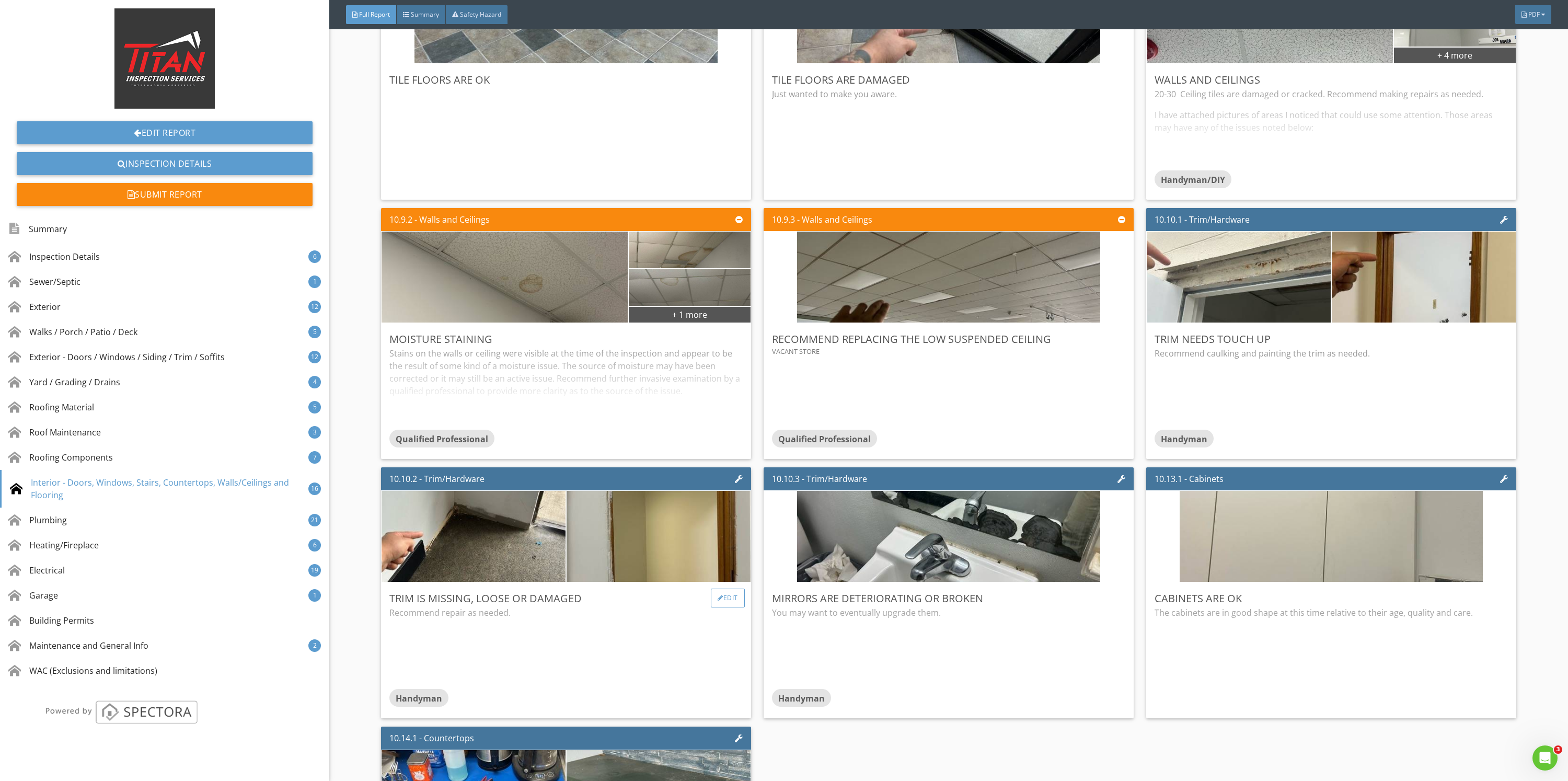
click at [728, 593] on div "Edit" at bounding box center [727, 598] width 34 height 19
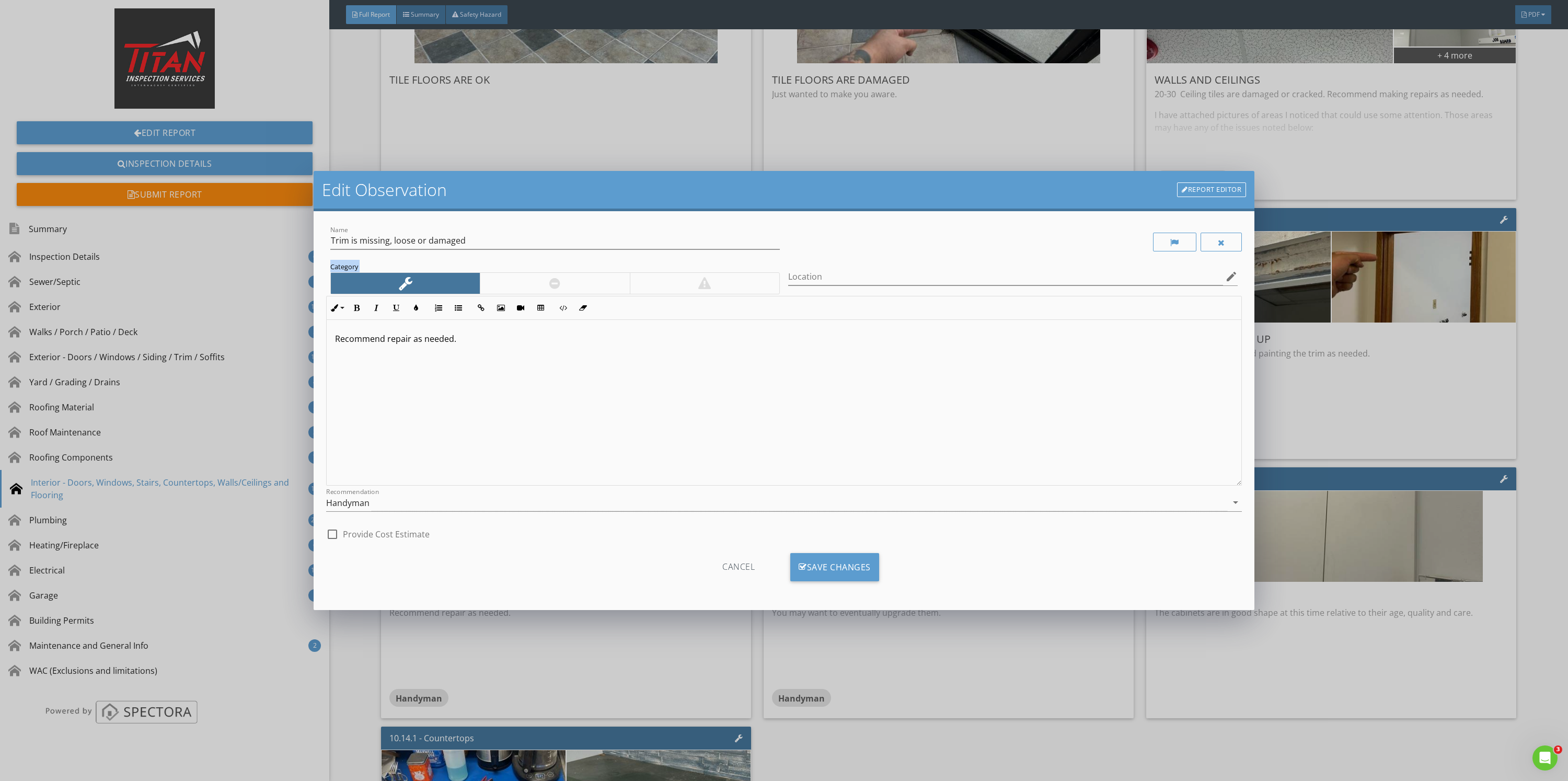
click at [937, 258] on div "Name Trim is missing, loose or damaged Category Location edit Inline Style XLar…" at bounding box center [784, 384] width 916 height 321
click at [937, 258] on div at bounding box center [1012, 241] width 458 height 36
click at [930, 274] on input "Location" at bounding box center [1005, 276] width 435 height 17
type input "Vacant store"
click at [567, 283] on div at bounding box center [555, 283] width 149 height 21
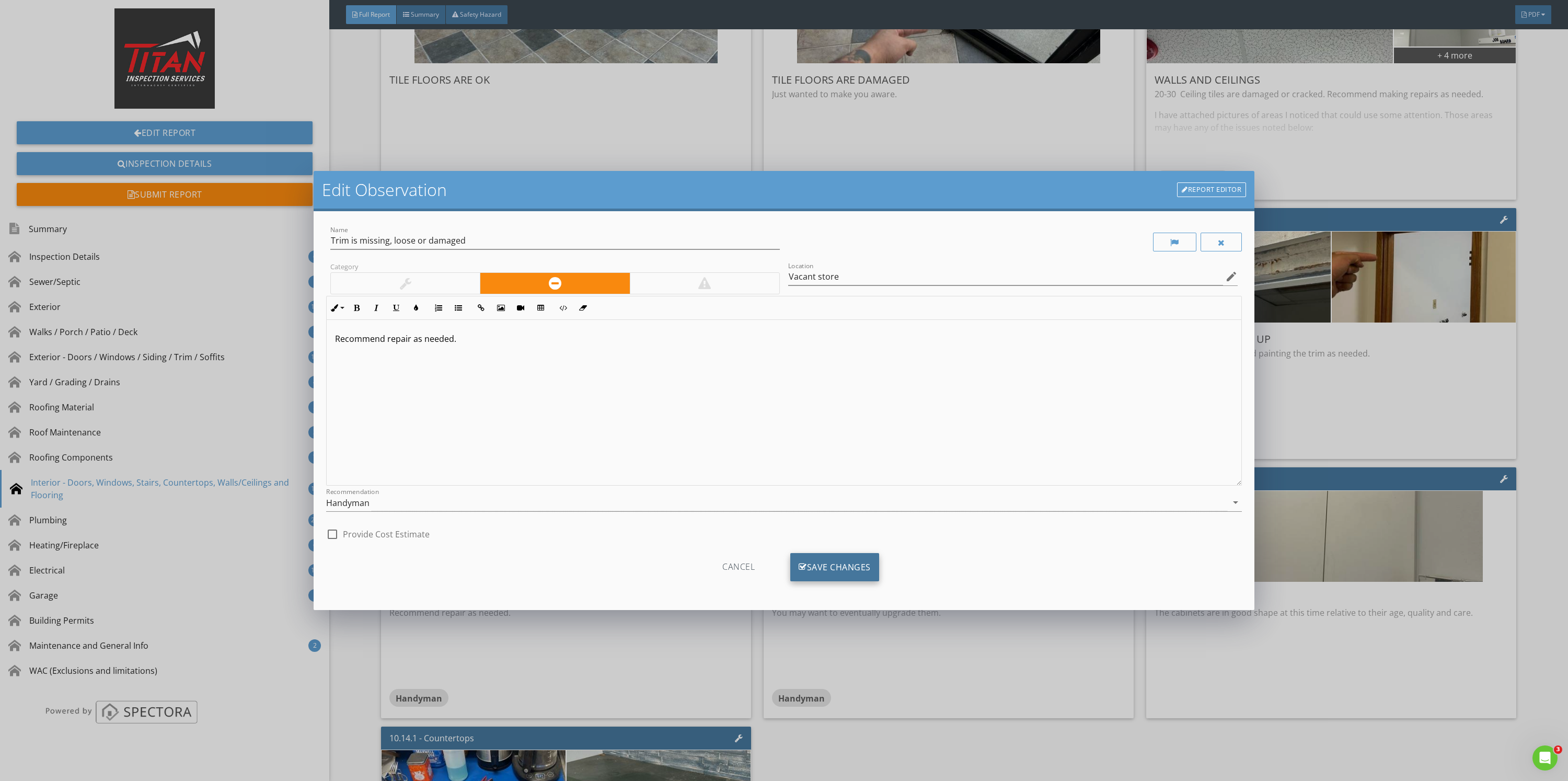
click at [826, 569] on div "Save Changes" at bounding box center [835, 567] width 89 height 28
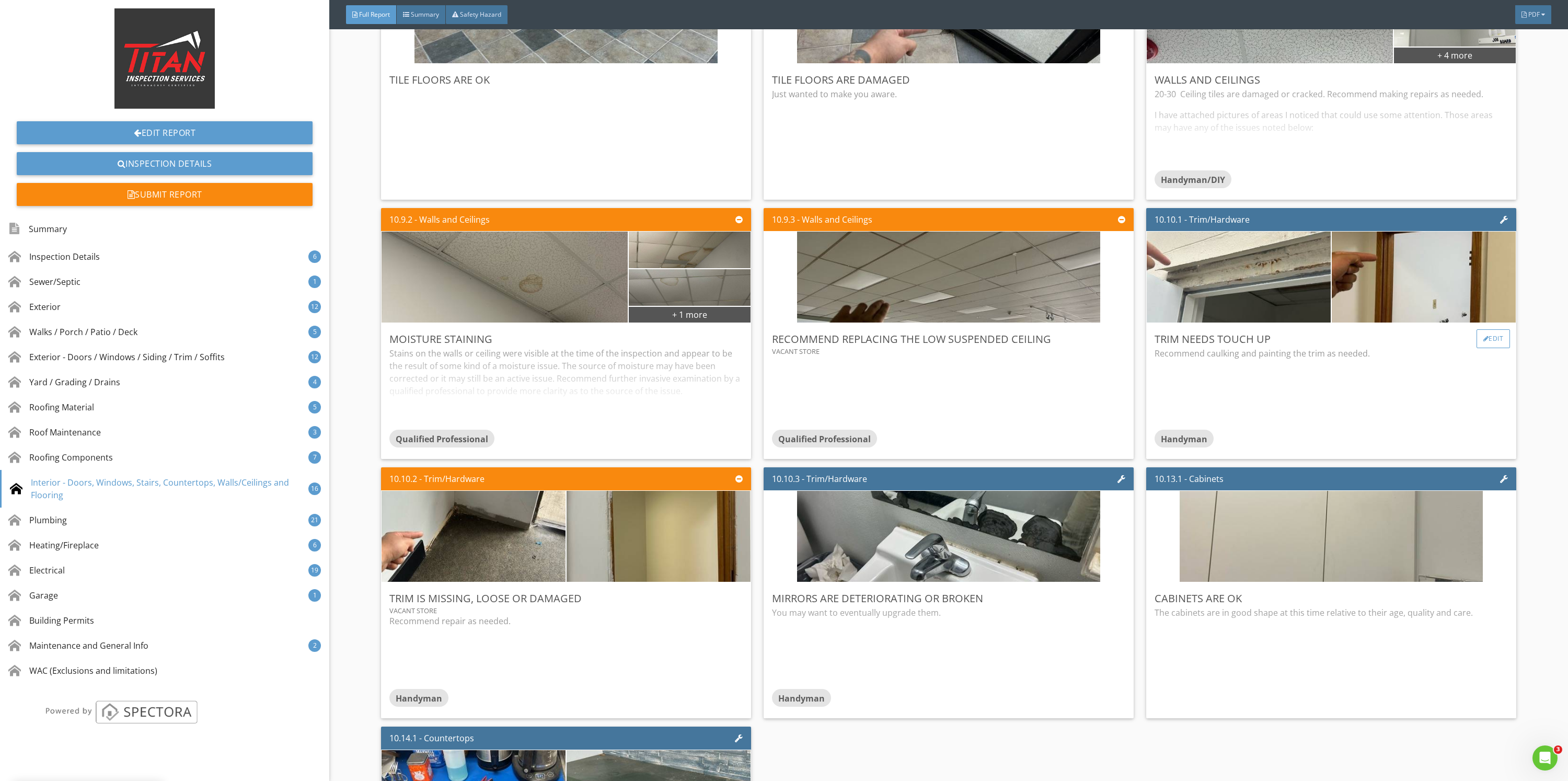
click at [1482, 333] on div "Edit" at bounding box center [1493, 339] width 34 height 19
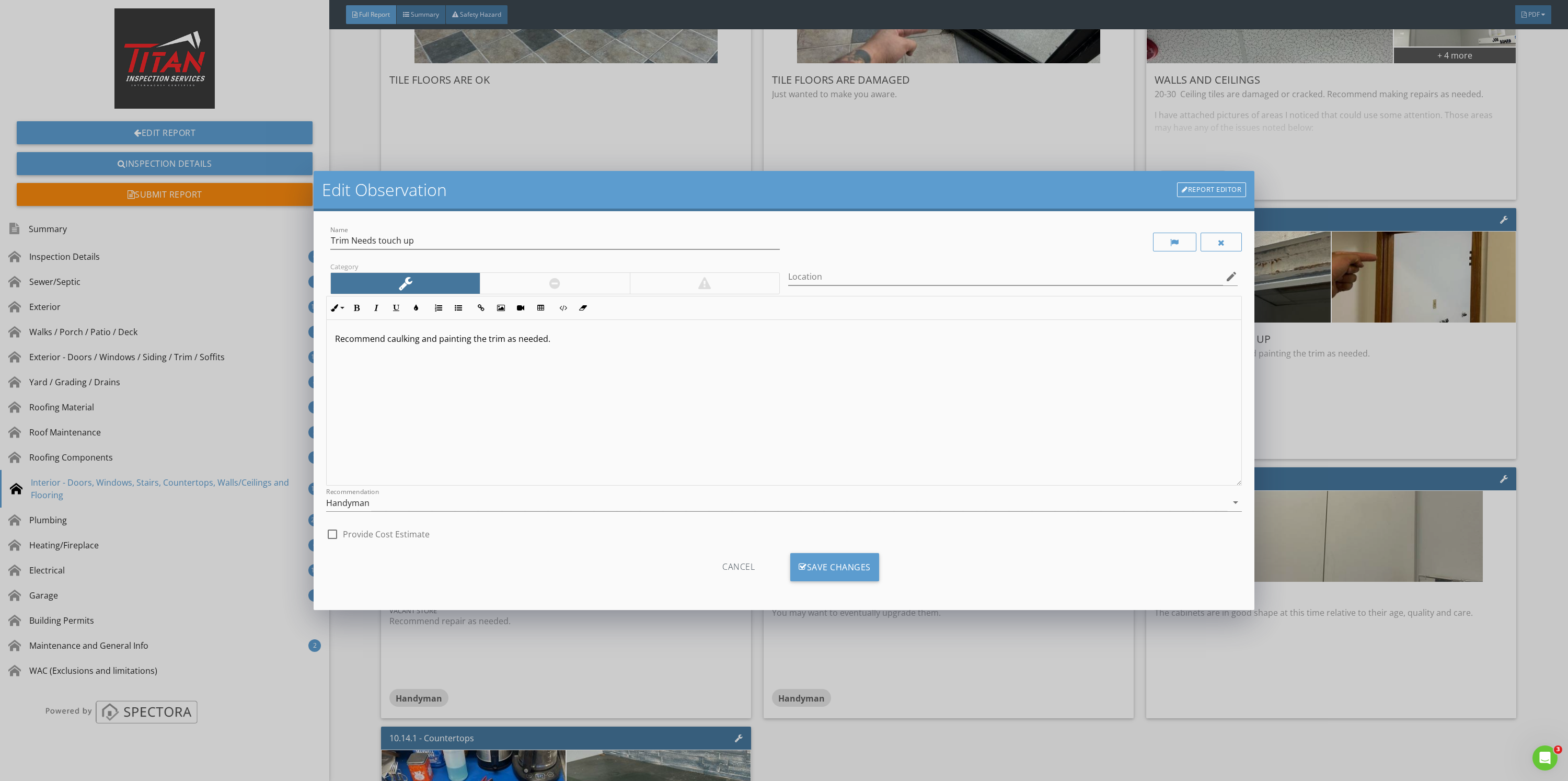
click at [1449, 403] on div "Edit Observation Report Editor Name Trim Needs touch up Category Location edit …" at bounding box center [784, 390] width 1568 height 781
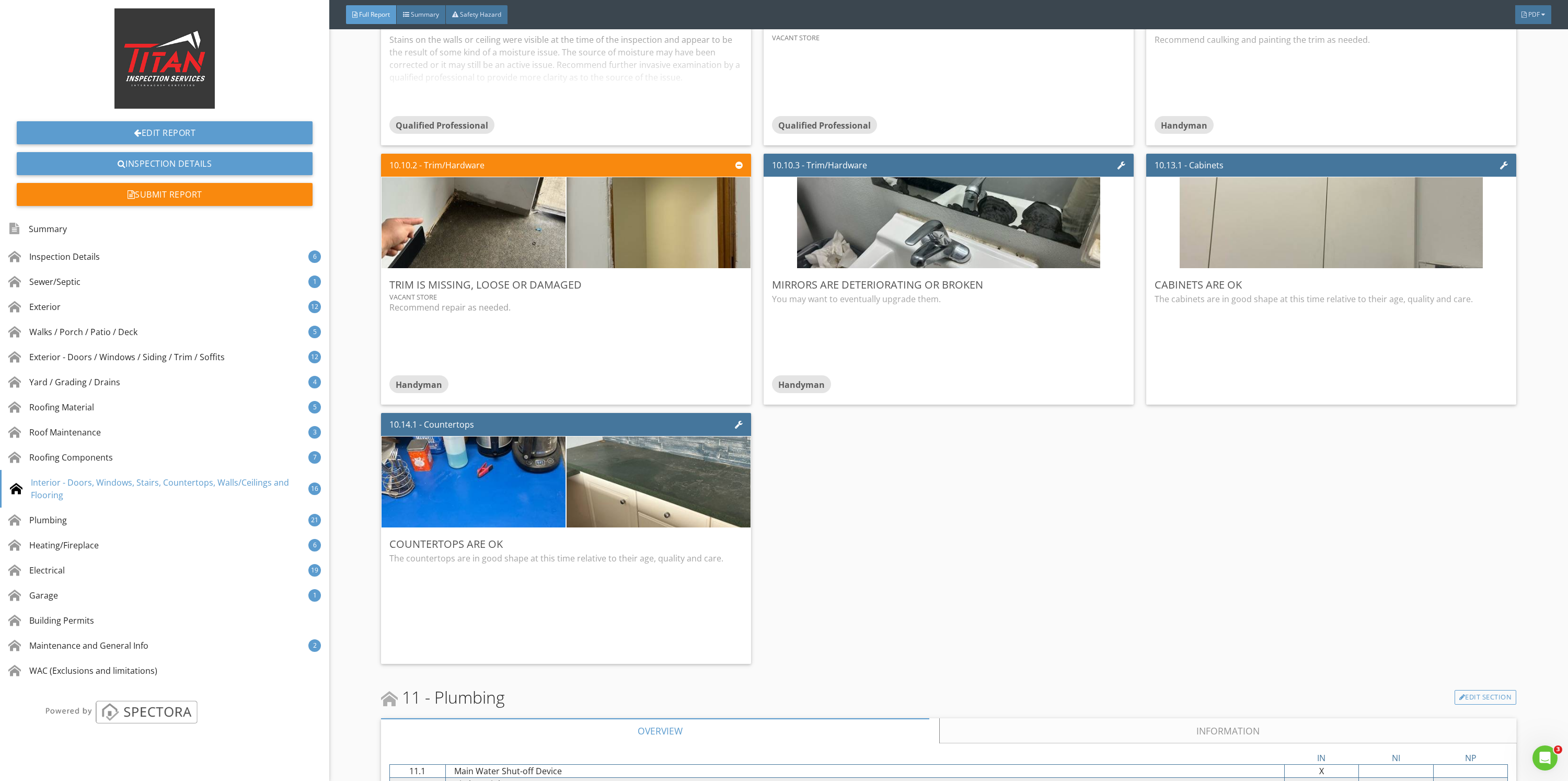
scroll to position [10033, 0]
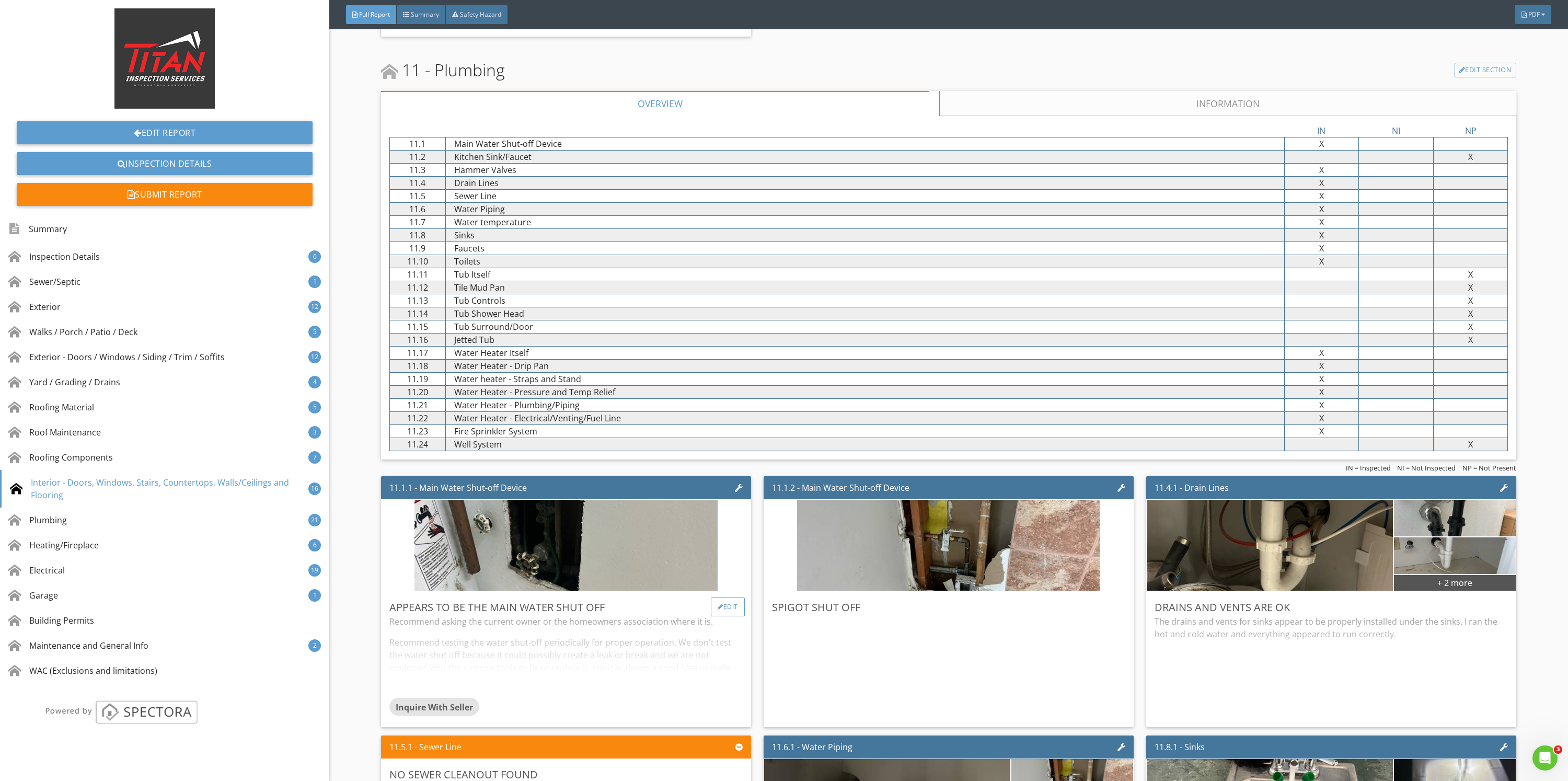
click at [728, 608] on div "Edit" at bounding box center [727, 607] width 34 height 19
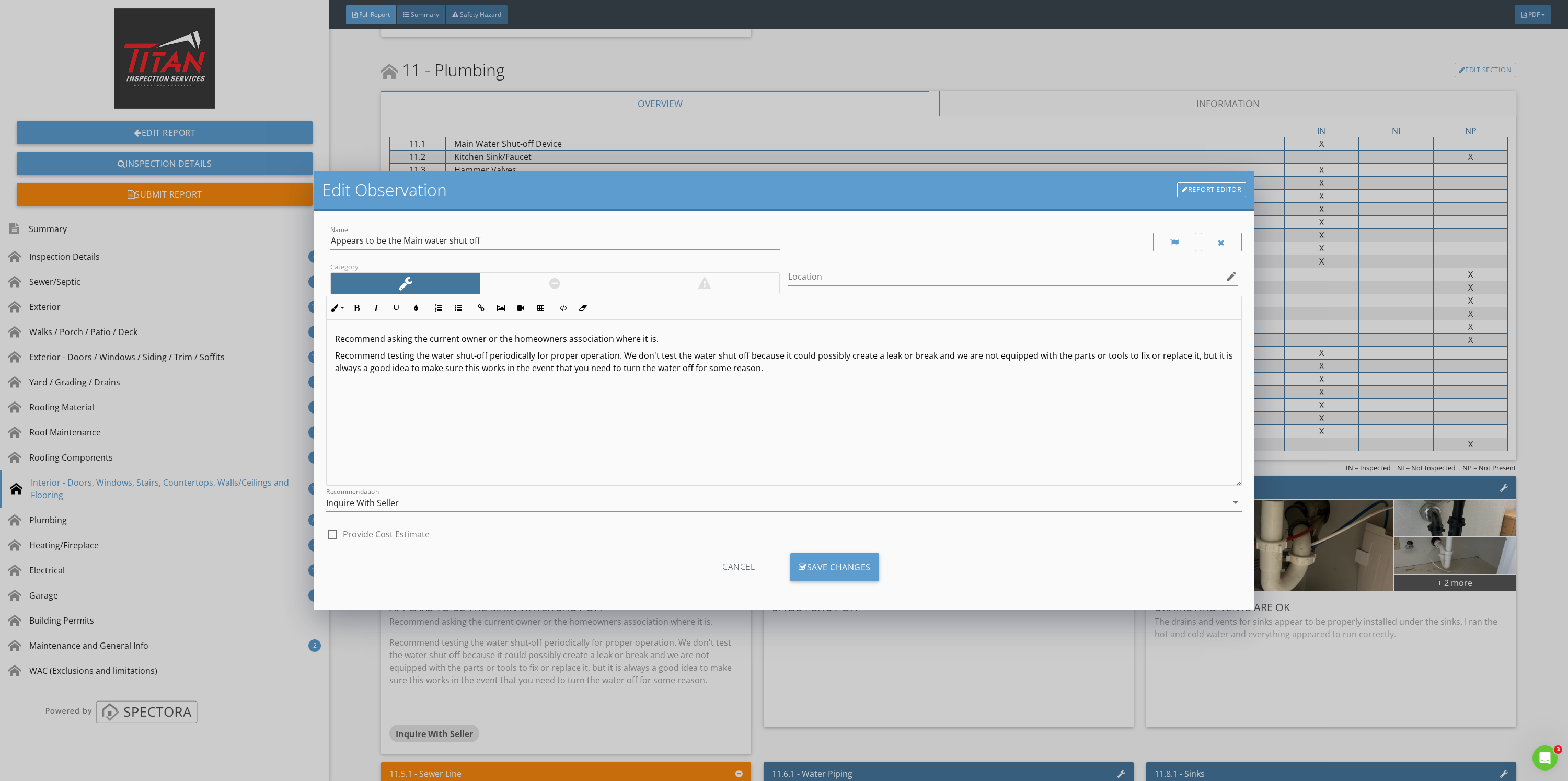
click at [588, 276] on div at bounding box center [555, 283] width 149 height 21
click at [838, 585] on div "Cancel Save Changes" at bounding box center [784, 571] width 916 height 36
click at [841, 574] on div "Save Changes" at bounding box center [835, 567] width 89 height 28
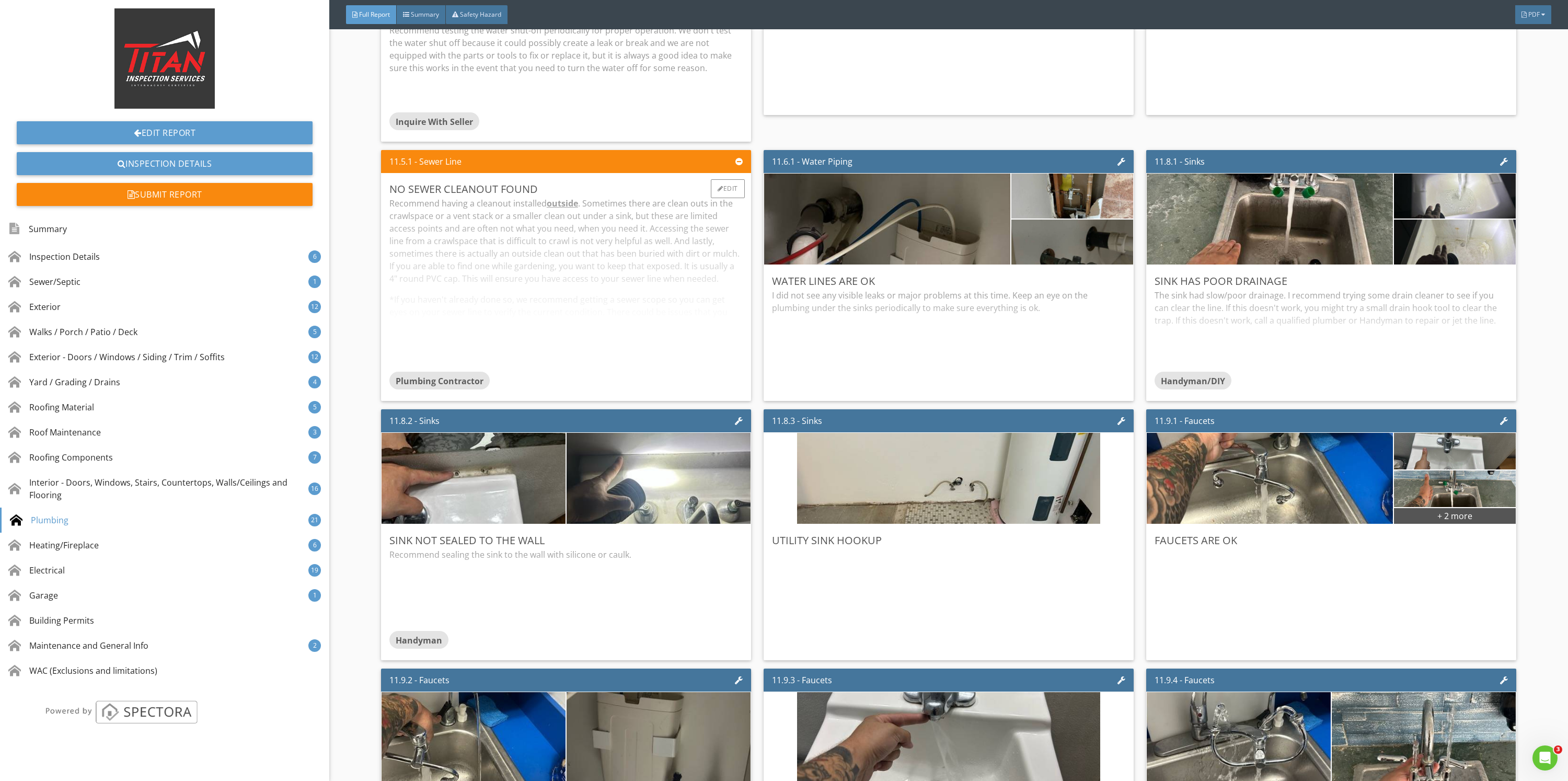
scroll to position [10660, 0]
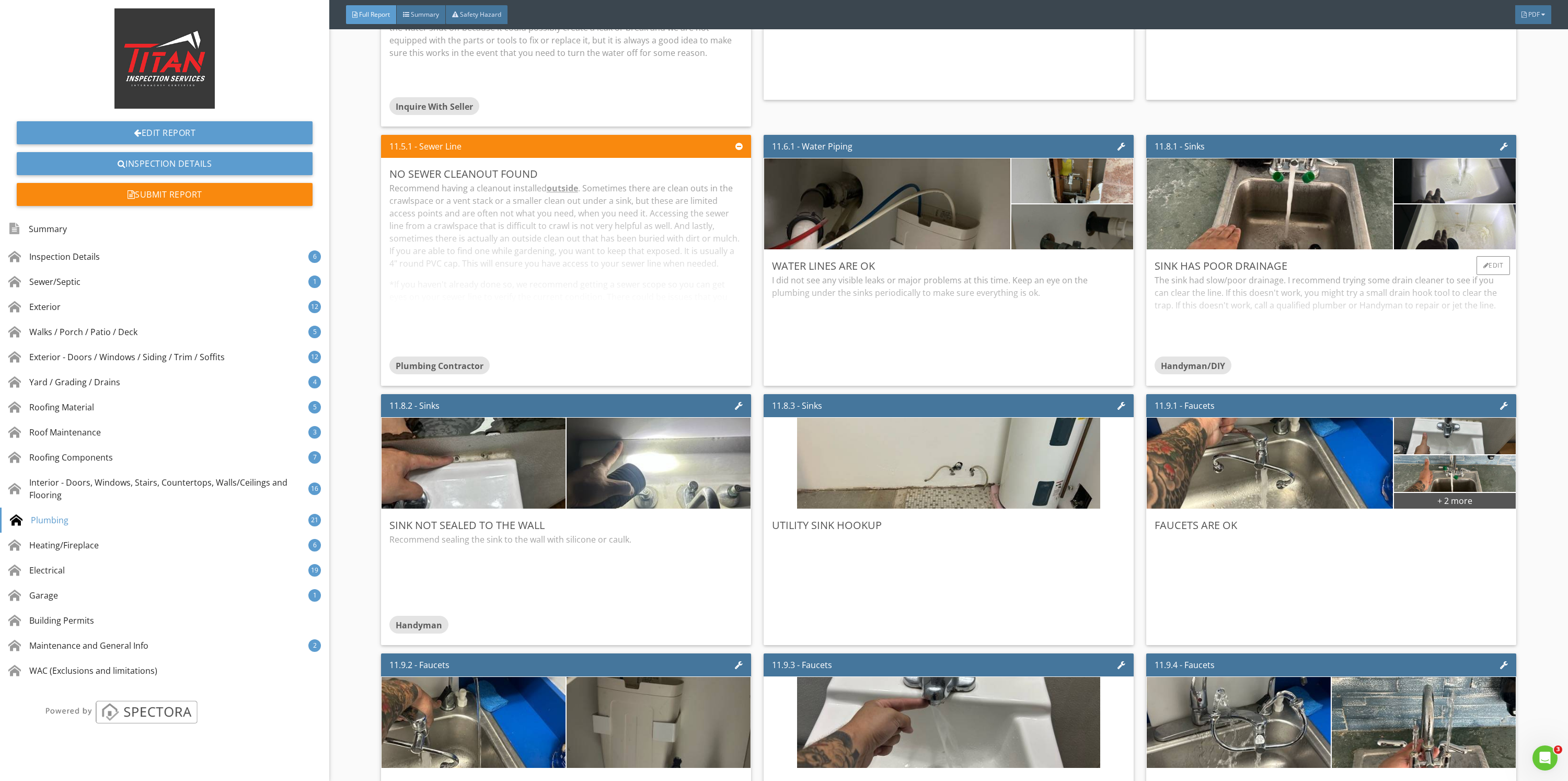
drag, startPoint x: 1476, startPoint y: 277, endPoint x: 1471, endPoint y: 274, distance: 5.8
click at [1474, 277] on div "The sink had slow/poor drainage. I recommend trying some drain cleaner to see i…" at bounding box center [1331, 315] width 353 height 83
click at [1476, 272] on div "Edit" at bounding box center [1493, 265] width 34 height 19
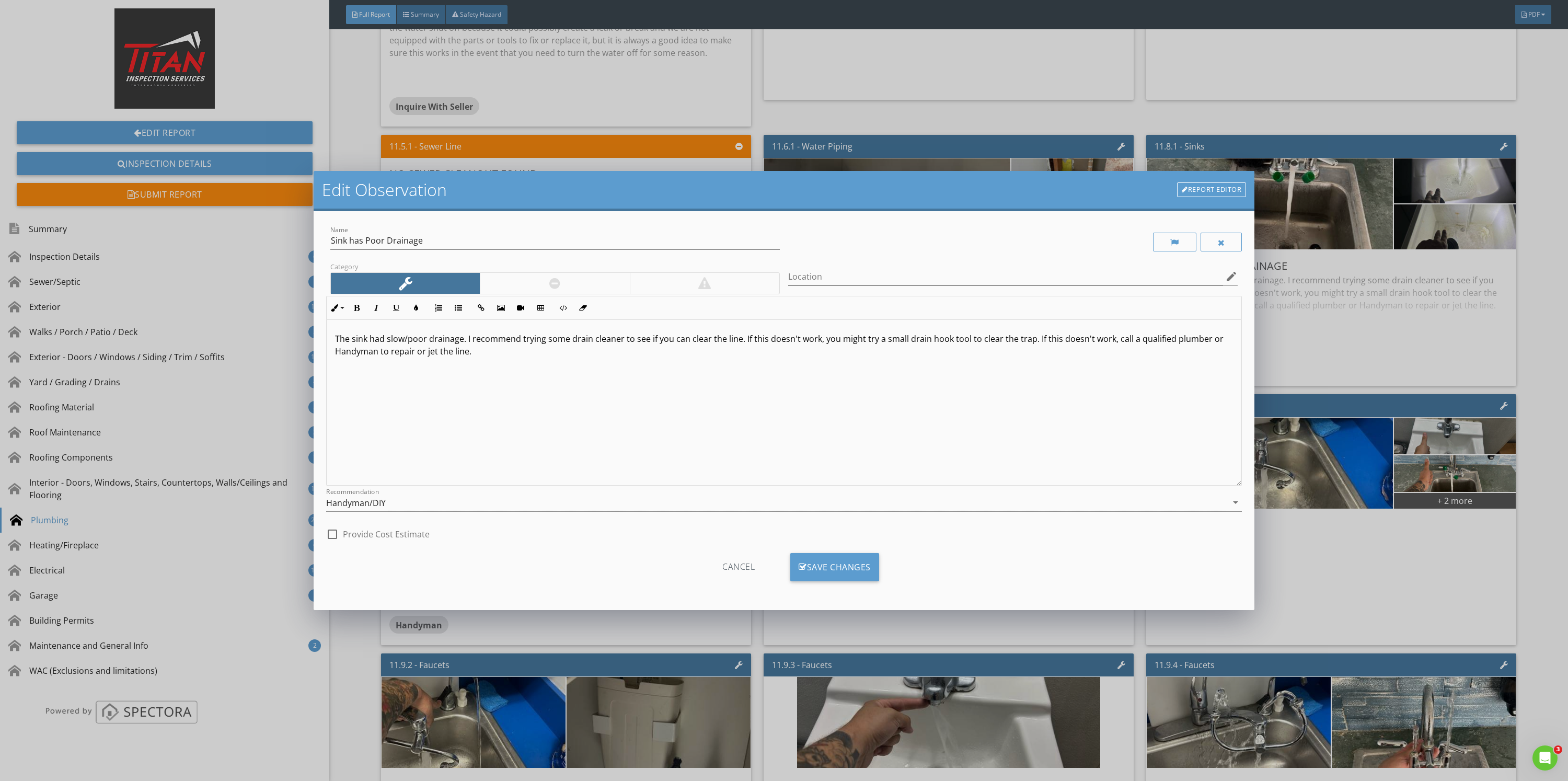
click at [607, 282] on div at bounding box center [555, 283] width 149 height 21
click at [821, 552] on div "Cancel Save Changes" at bounding box center [784, 571] width 916 height 53
click at [824, 557] on div "Save Changes" at bounding box center [835, 567] width 89 height 28
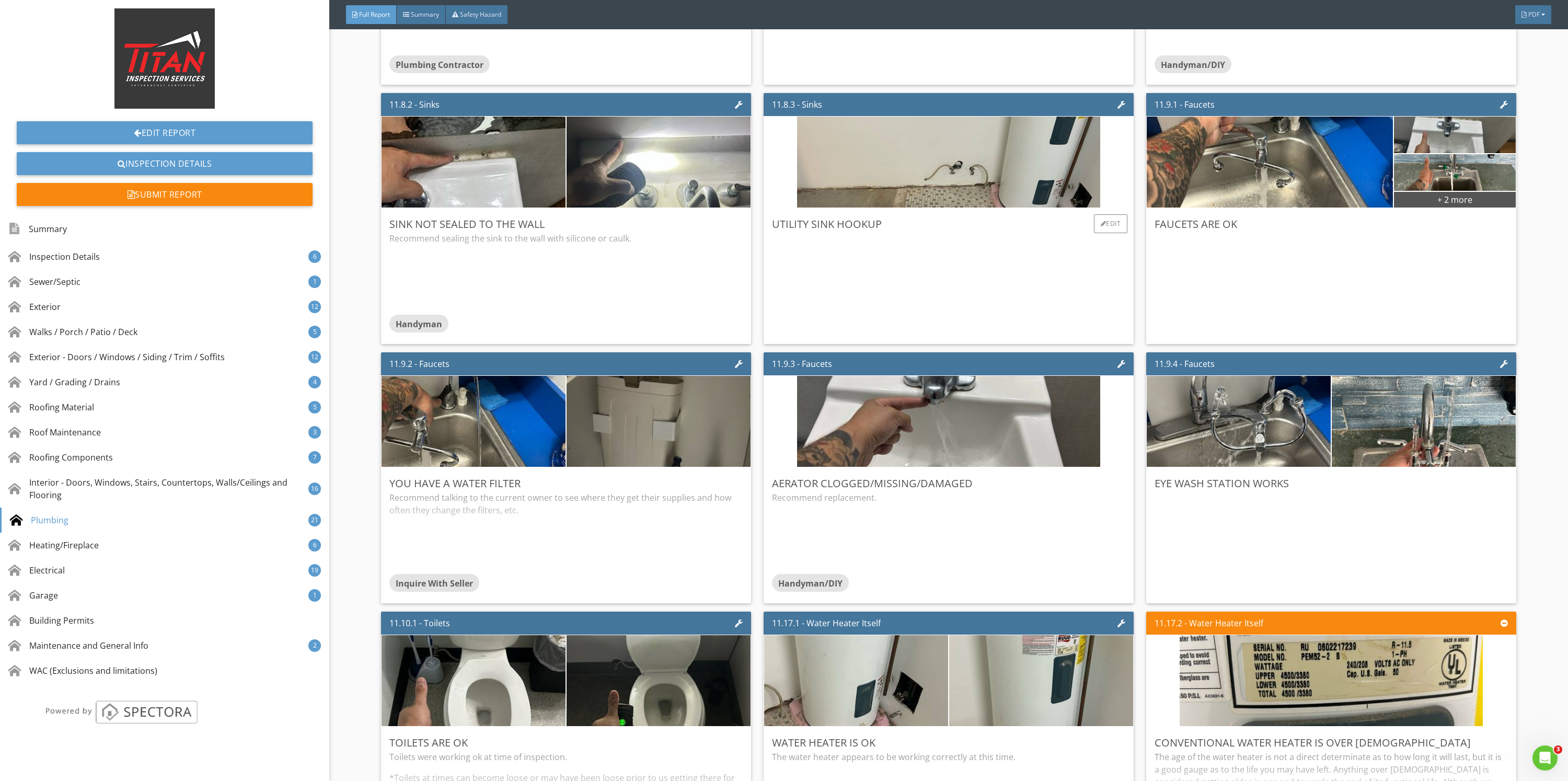
scroll to position [10974, 0]
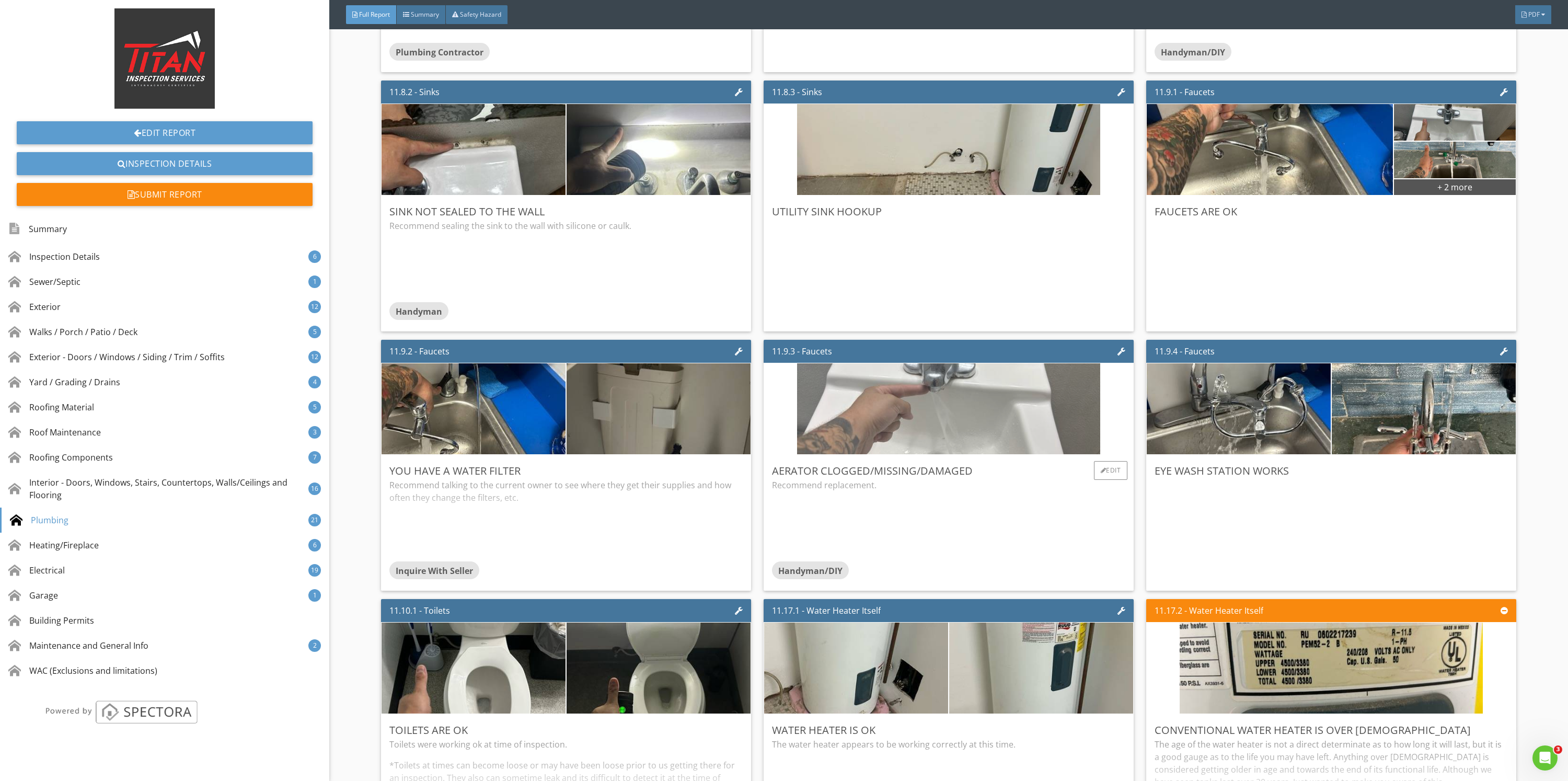
click at [1059, 405] on img at bounding box center [948, 408] width 303 height 227
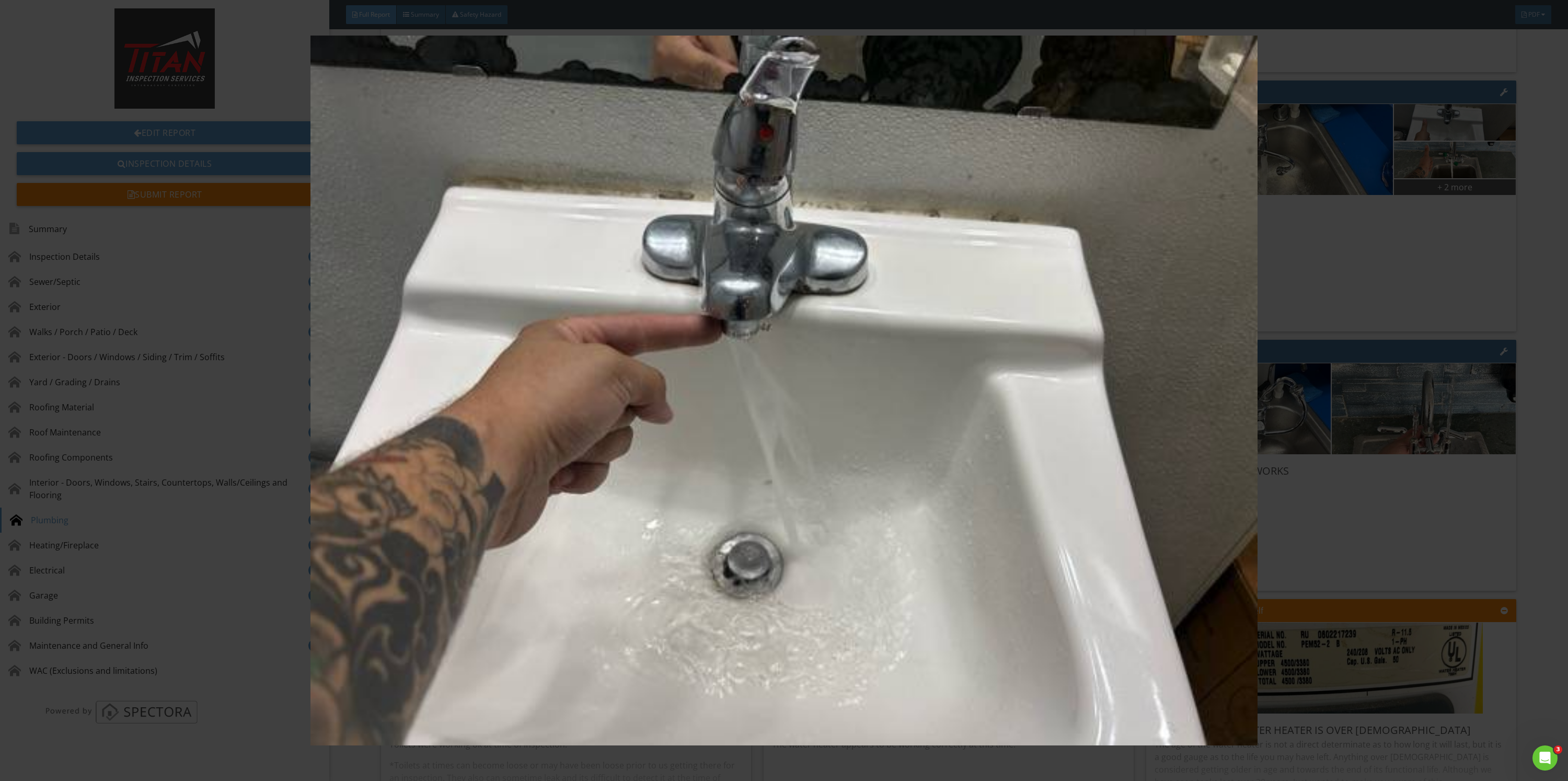
click at [1458, 460] on img at bounding box center [783, 390] width 1458 height 710
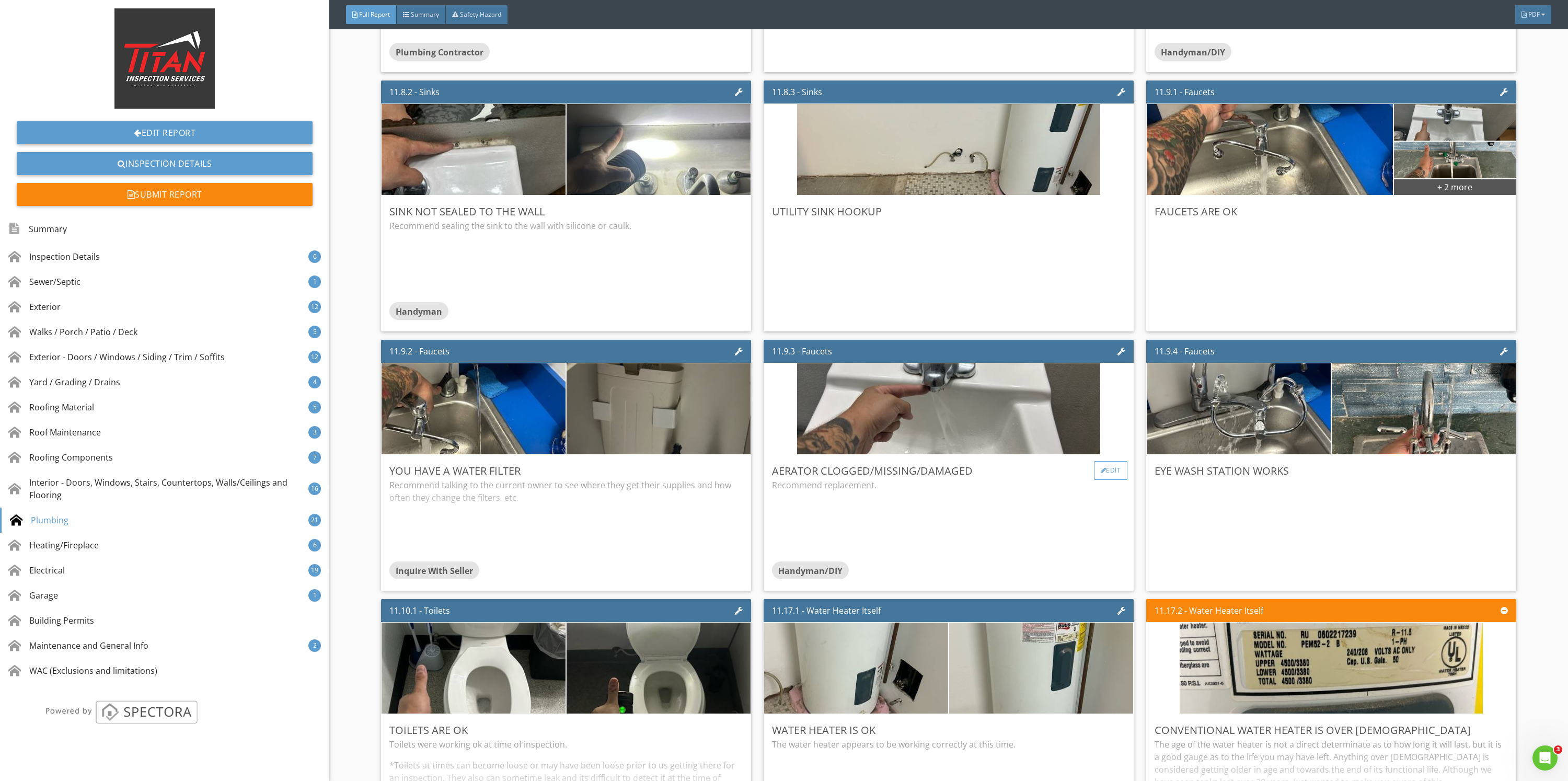
click at [1094, 468] on div "Edit" at bounding box center [1111, 471] width 34 height 19
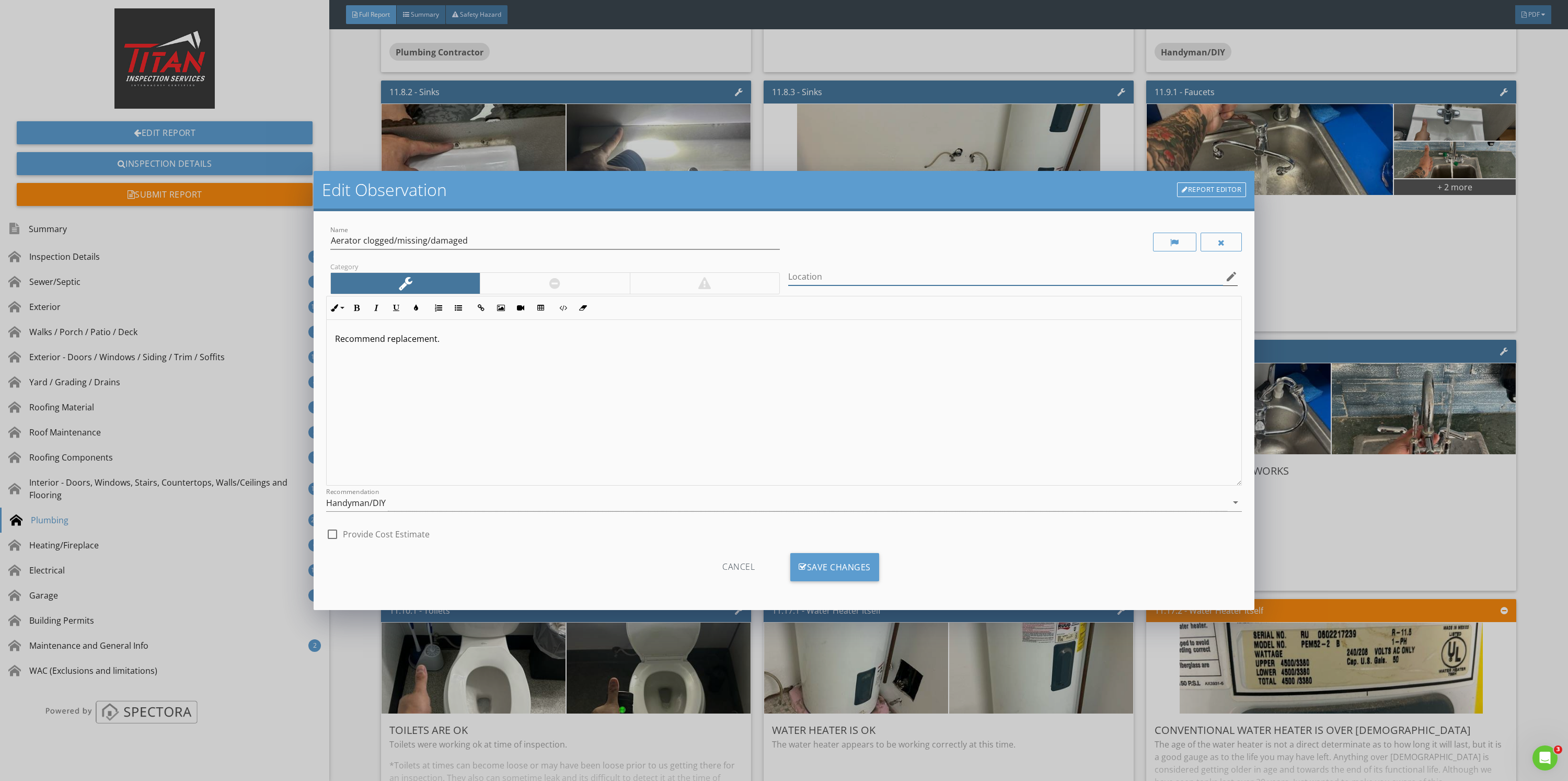
click at [939, 269] on input "Location" at bounding box center [1005, 276] width 435 height 17
type input "Vacantt building"
drag, startPoint x: 809, startPoint y: 279, endPoint x: 762, endPoint y: 321, distance: 63.0
click at [737, 353] on div "Recommend replacement." at bounding box center [783, 403] width 914 height 166
click at [1368, 319] on div "Edit Observation Report Editor Name Aerator clogged/missing/damaged Category Lo…" at bounding box center [784, 390] width 1568 height 781
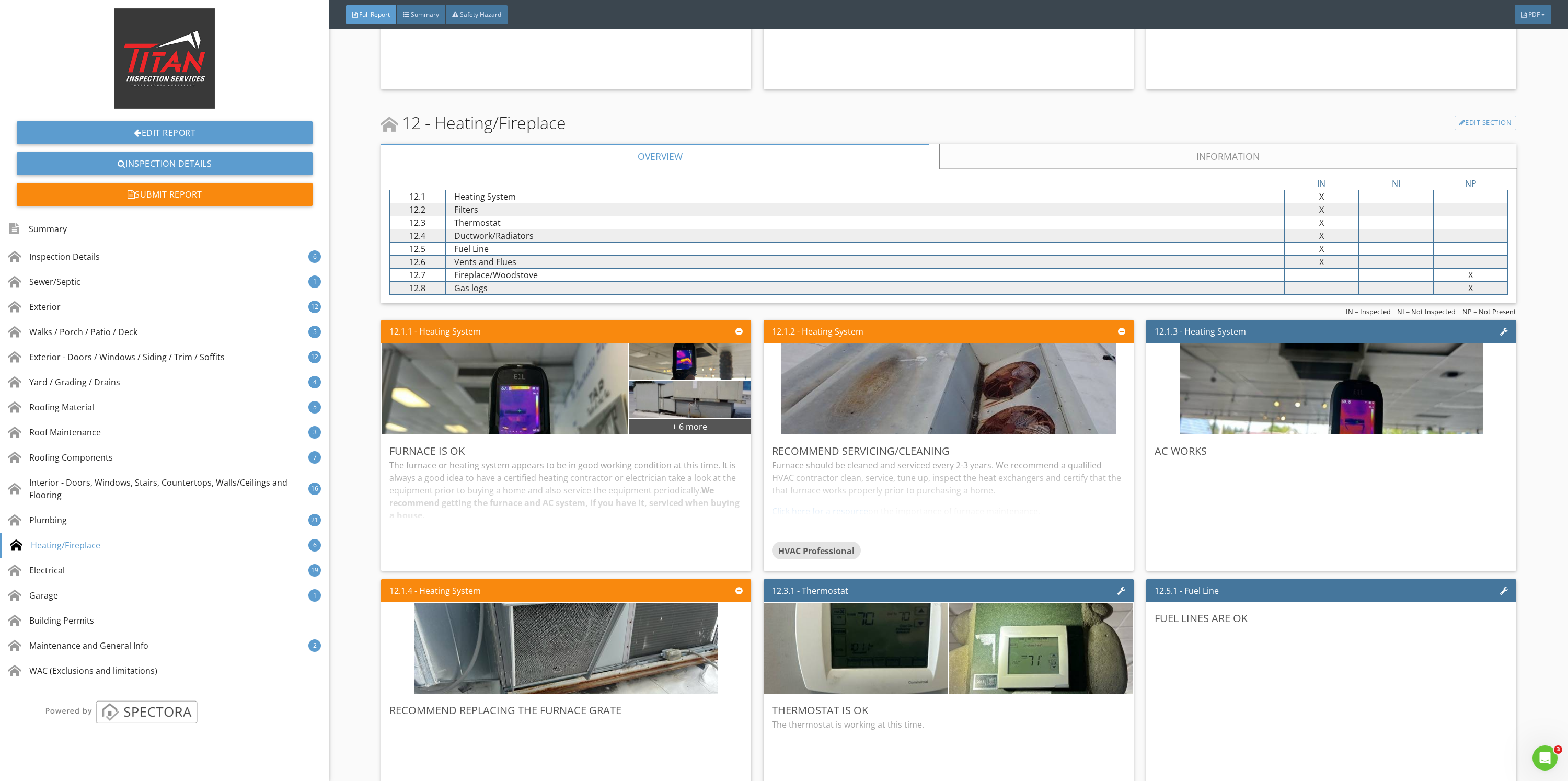
scroll to position [12385, 0]
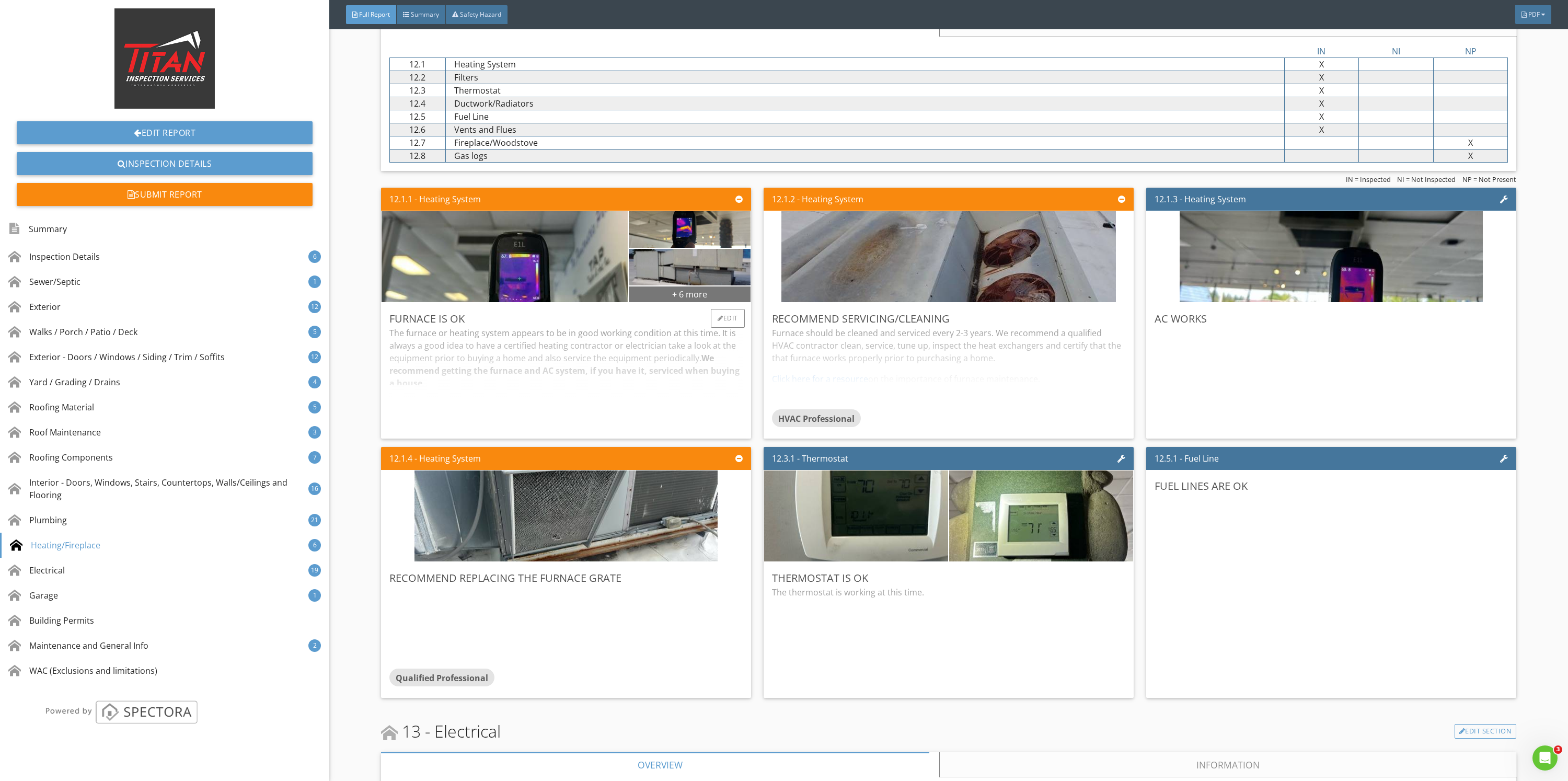
click at [706, 290] on div "+ 6 more" at bounding box center [689, 293] width 122 height 17
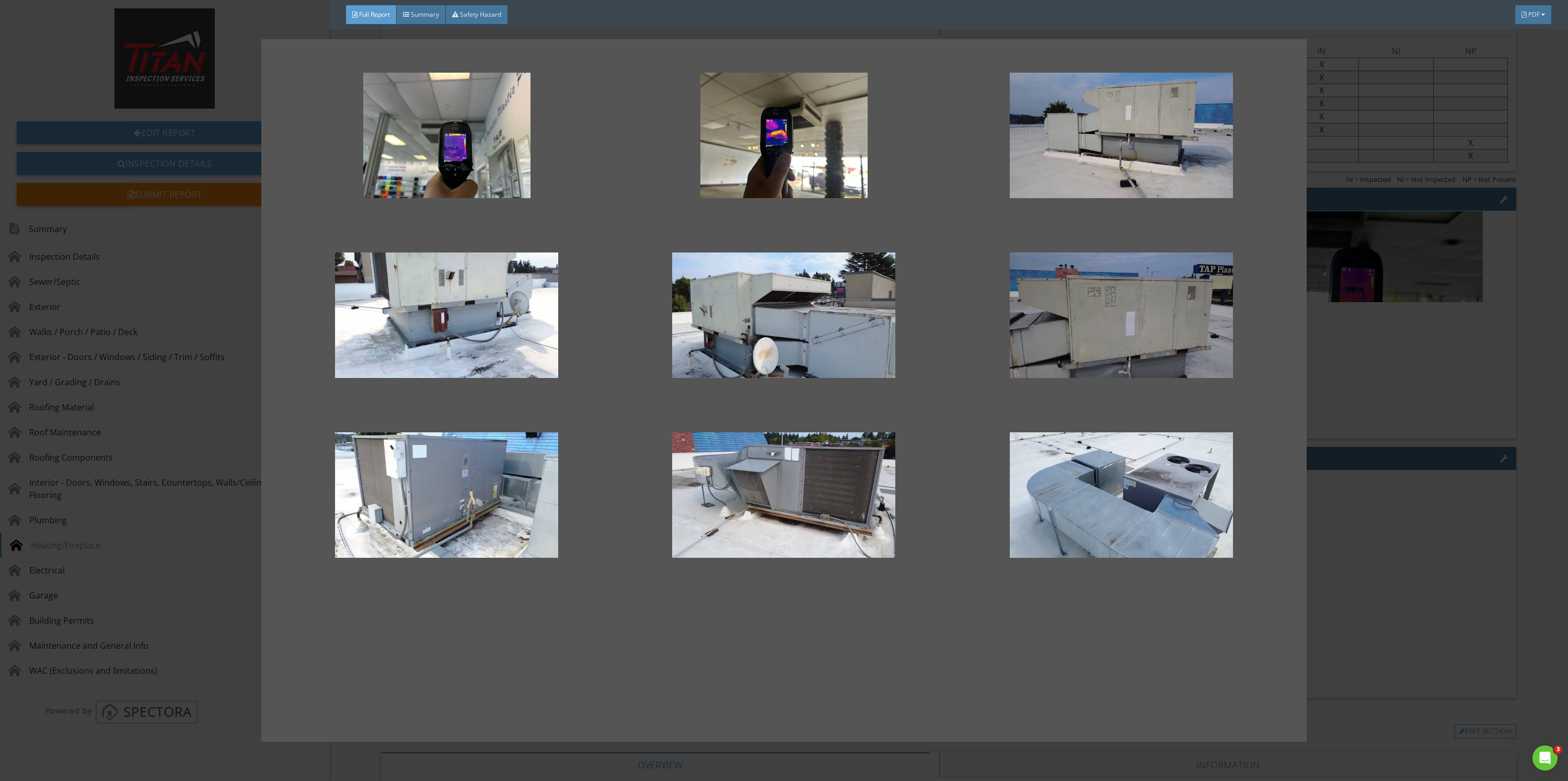
click at [1471, 429] on div at bounding box center [784, 390] width 1568 height 781
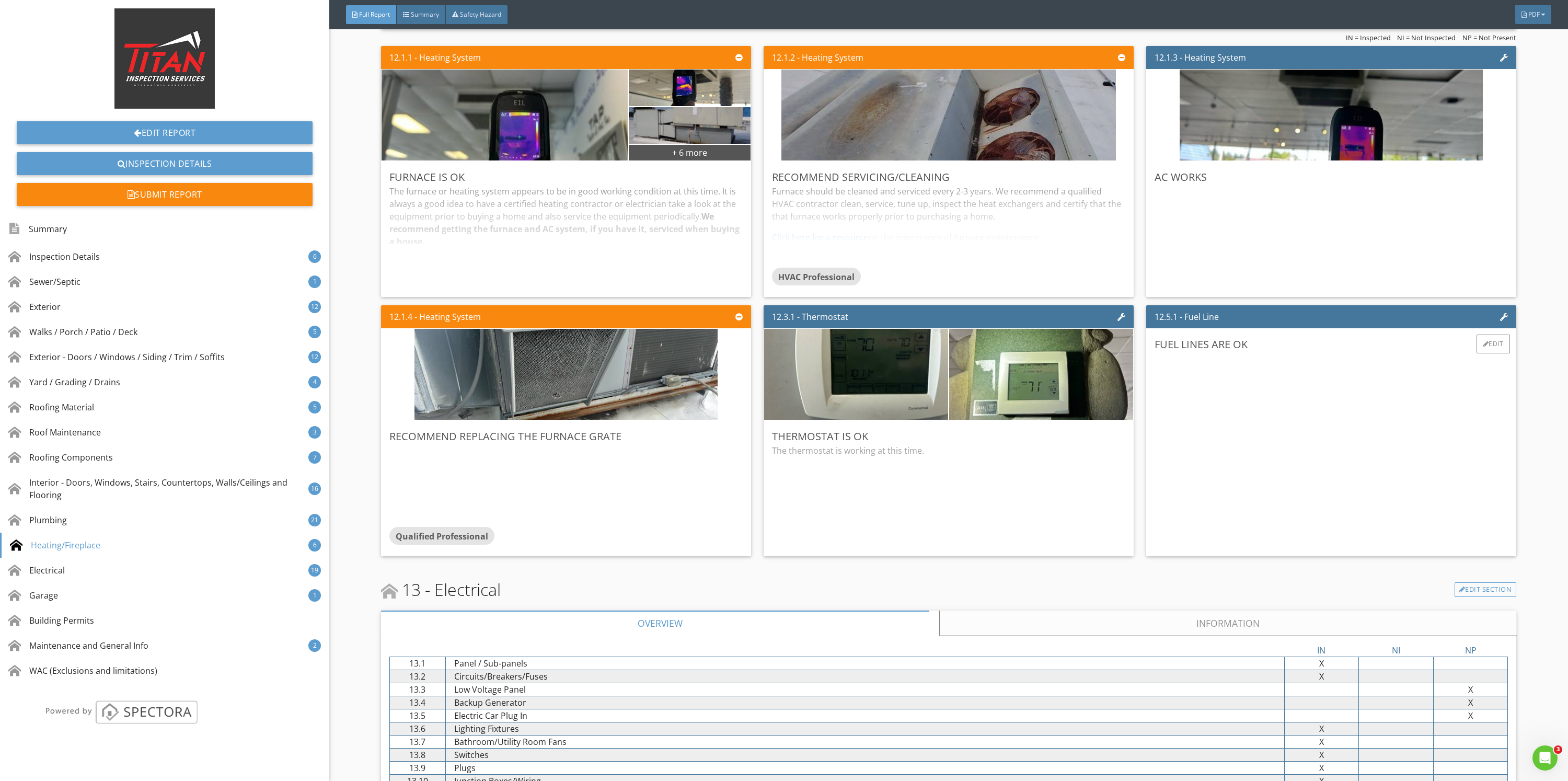
scroll to position [12541, 0]
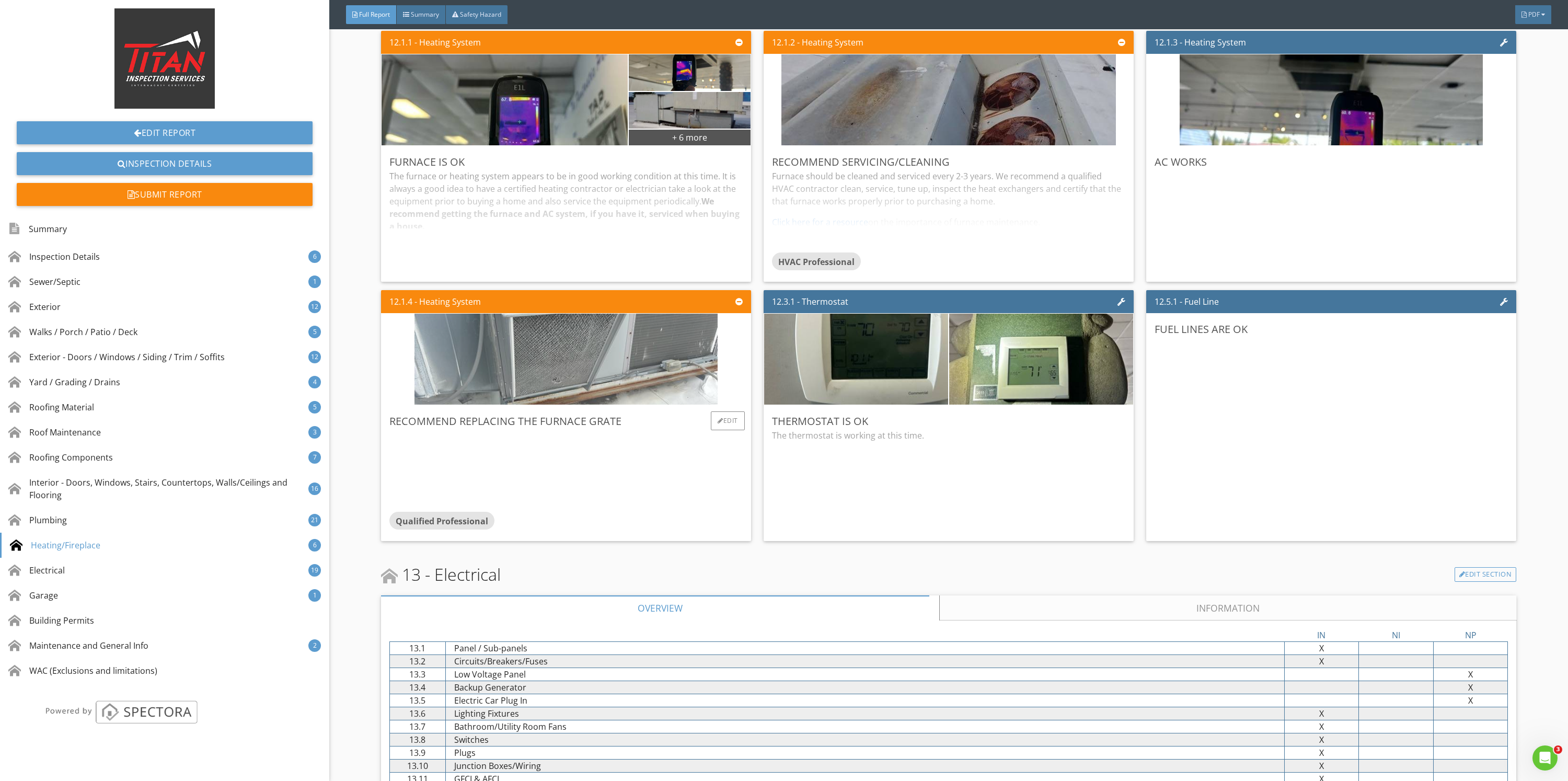
click at [512, 353] on img at bounding box center [565, 358] width 303 height 227
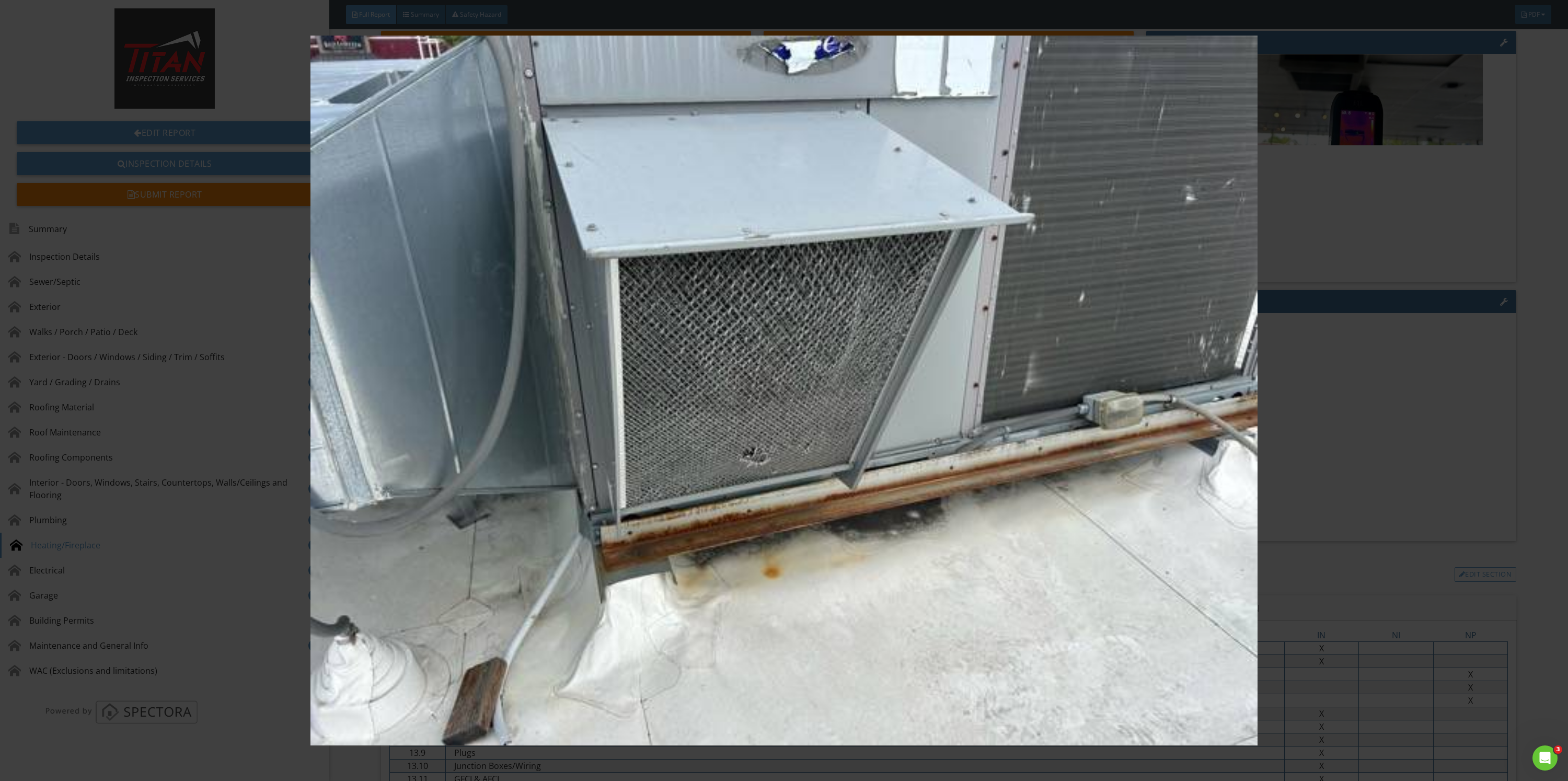
click at [1509, 427] on img at bounding box center [783, 390] width 1458 height 710
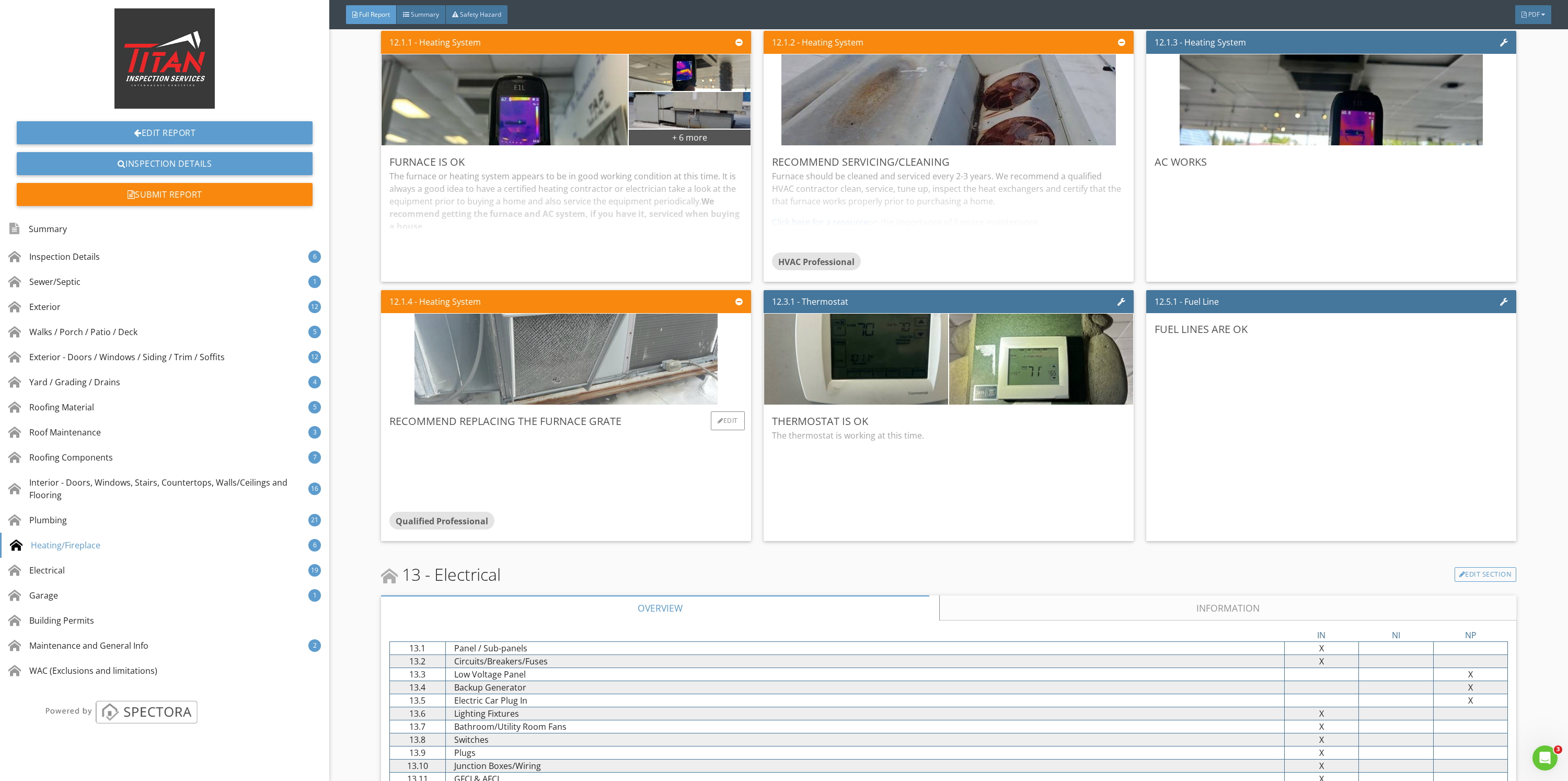
click at [583, 370] on img at bounding box center [565, 358] width 303 height 227
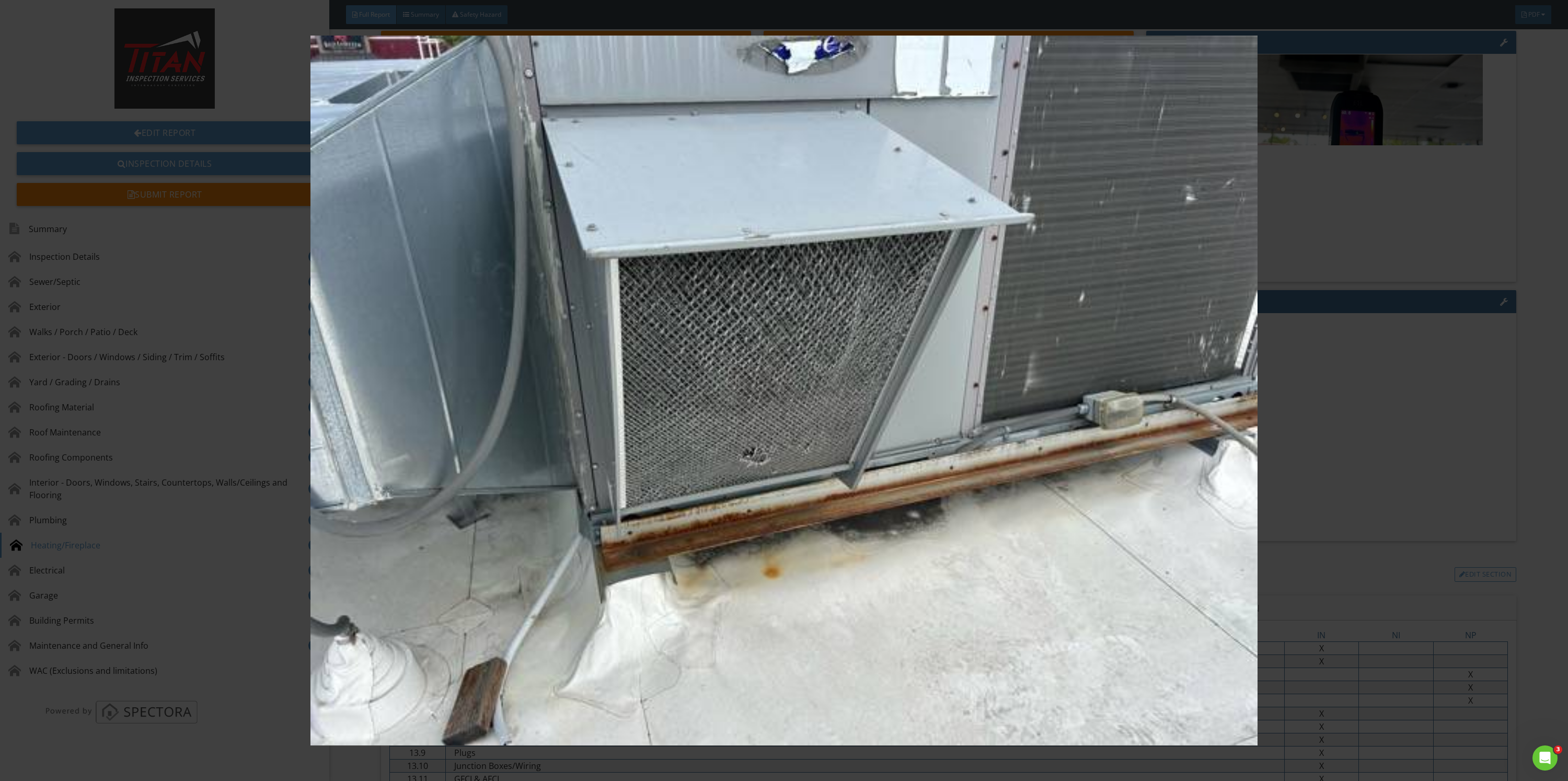
click at [1443, 383] on img at bounding box center [783, 390] width 1458 height 710
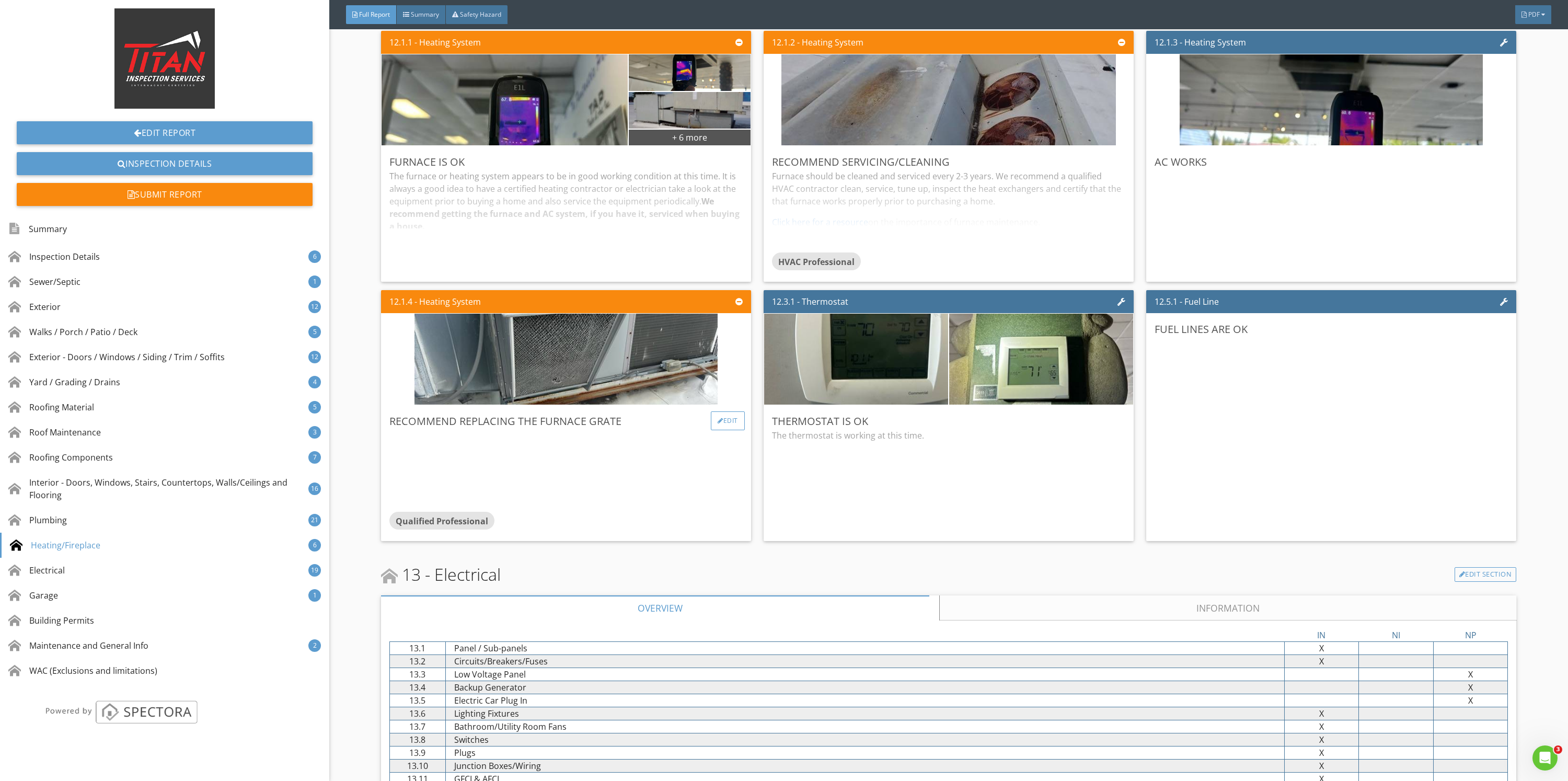
click at [719, 418] on div "Edit" at bounding box center [727, 421] width 34 height 19
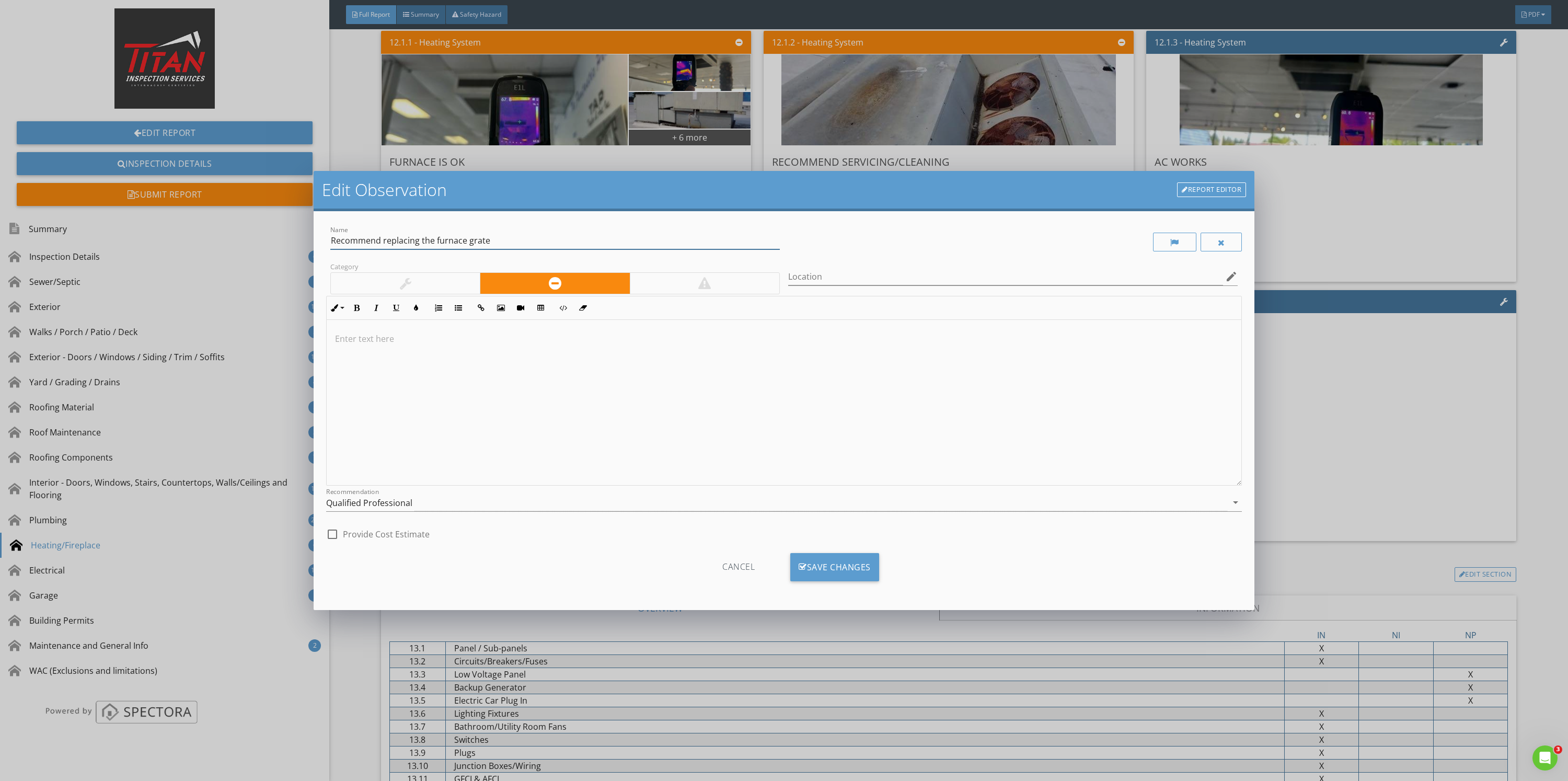
click at [542, 243] on input "Recommend replacing the furnace grate" at bounding box center [555, 241] width 449 height 17
type input "Recommend replacing the furnace filter"
click at [609, 502] on div "Qualified Professional" at bounding box center [776, 503] width 901 height 17
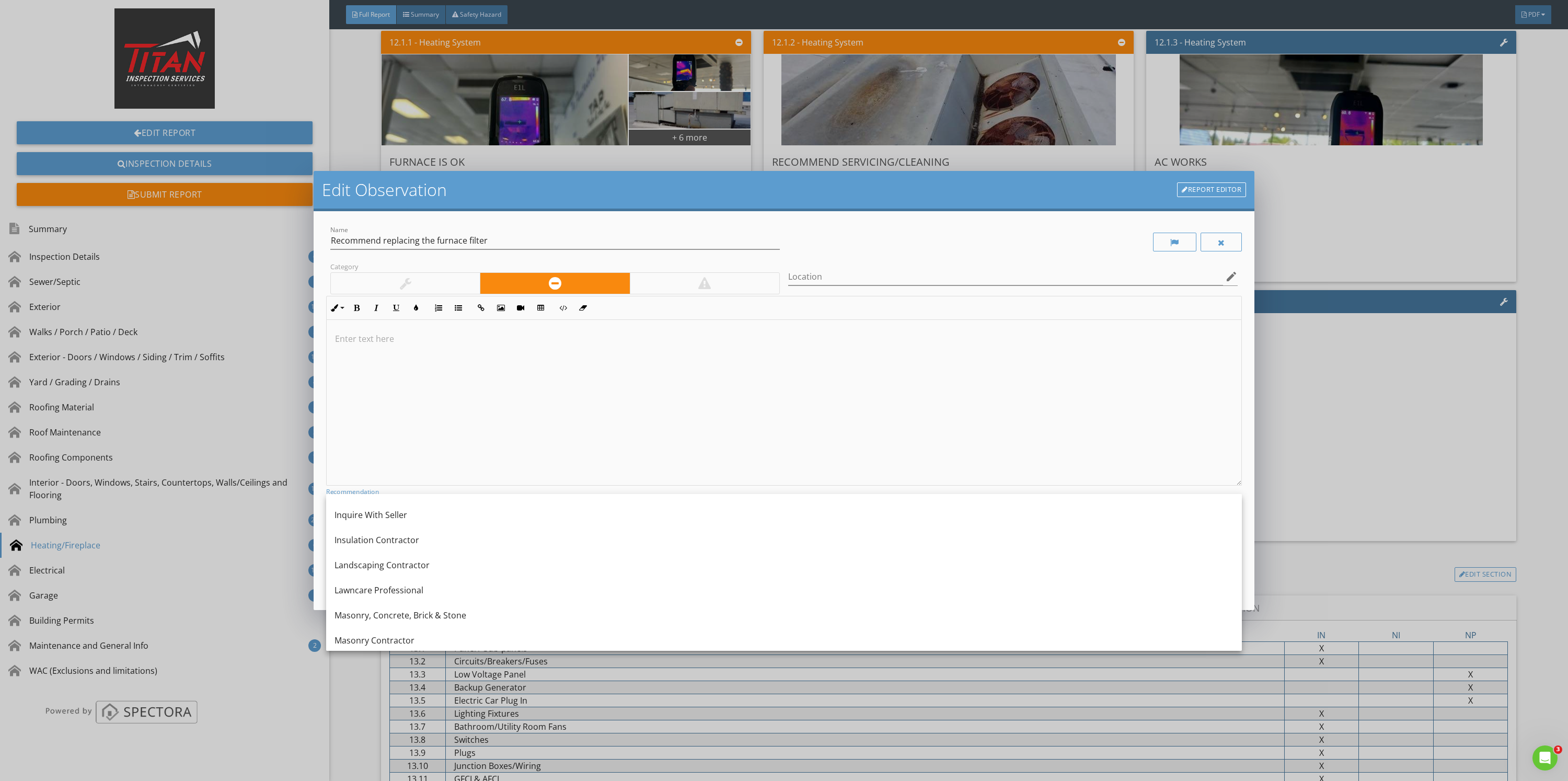
scroll to position [667, 0]
click at [541, 515] on div "Handyman" at bounding box center [784, 521] width 899 height 12
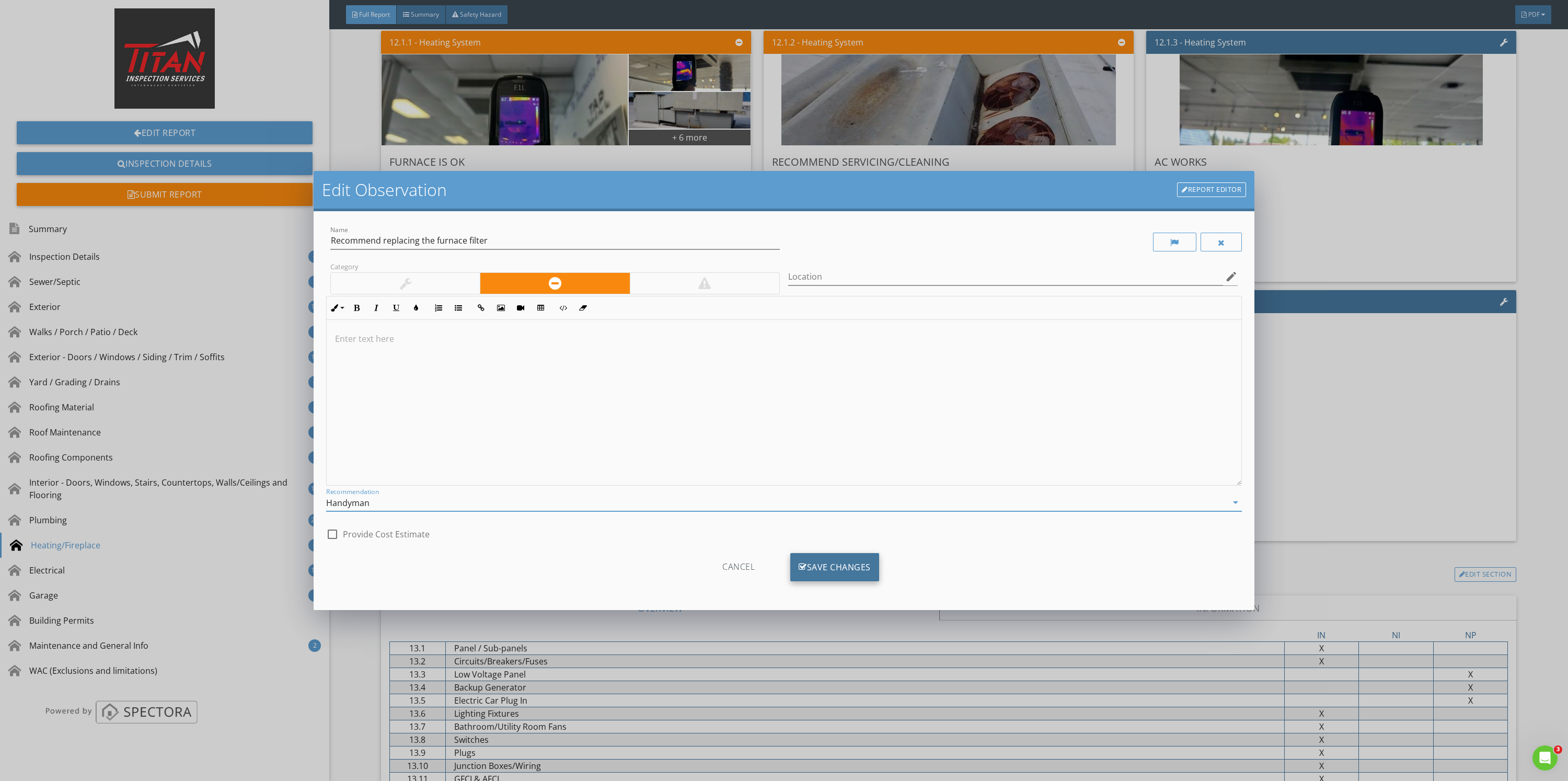
click at [860, 564] on div "Save Changes" at bounding box center [835, 567] width 89 height 28
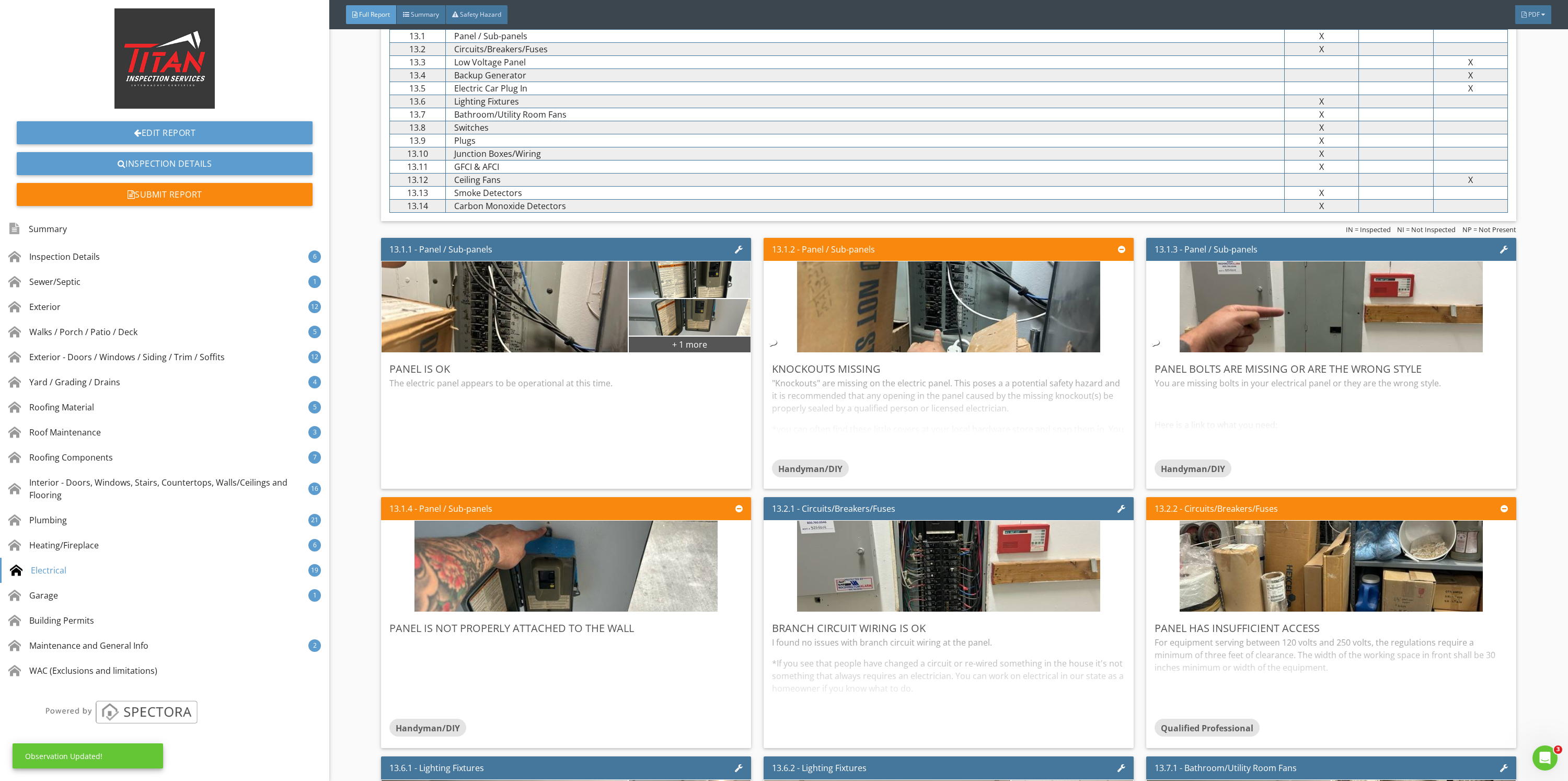
scroll to position [13169, 0]
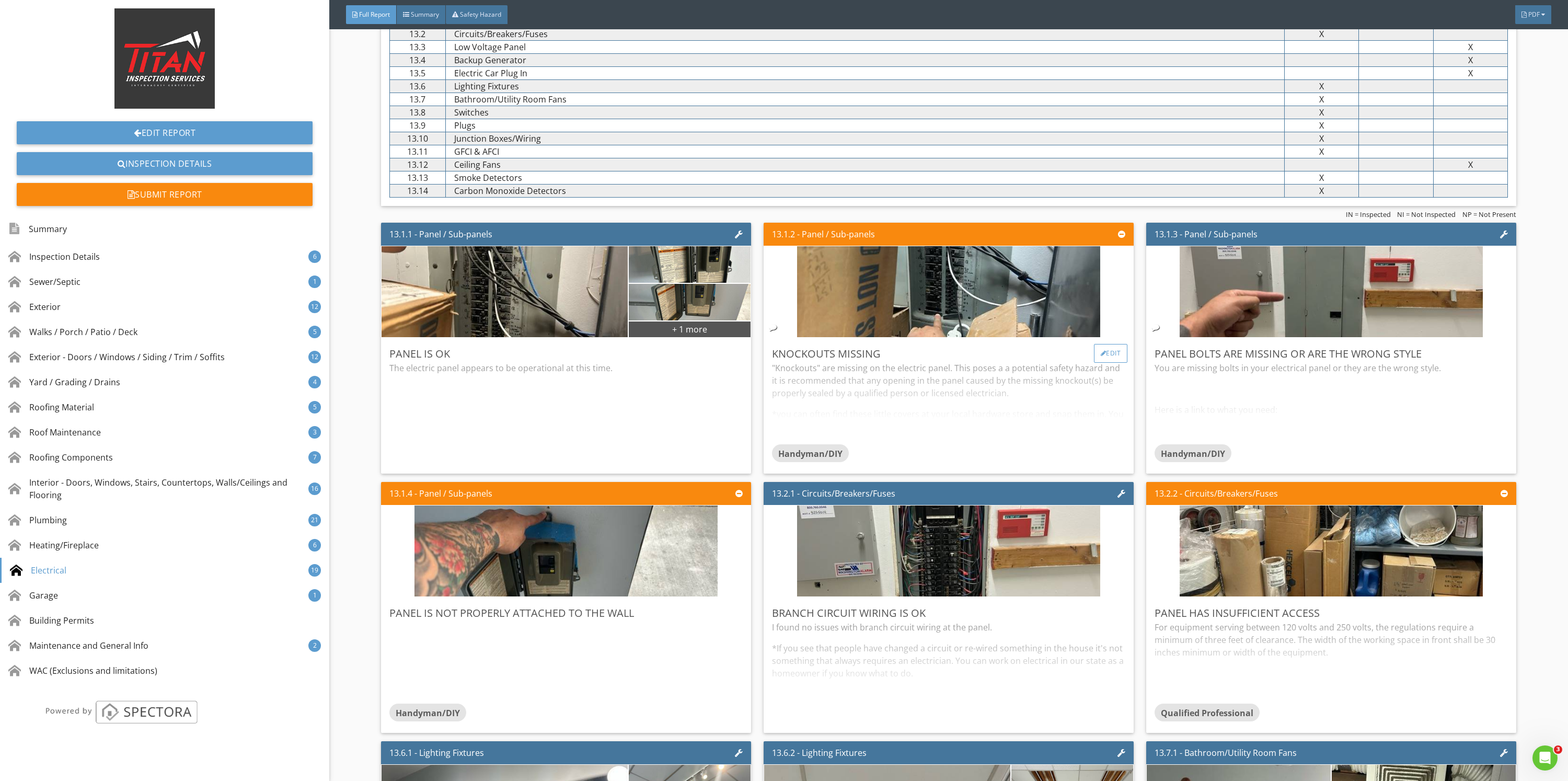
click at [1094, 351] on div "Edit" at bounding box center [1111, 354] width 34 height 19
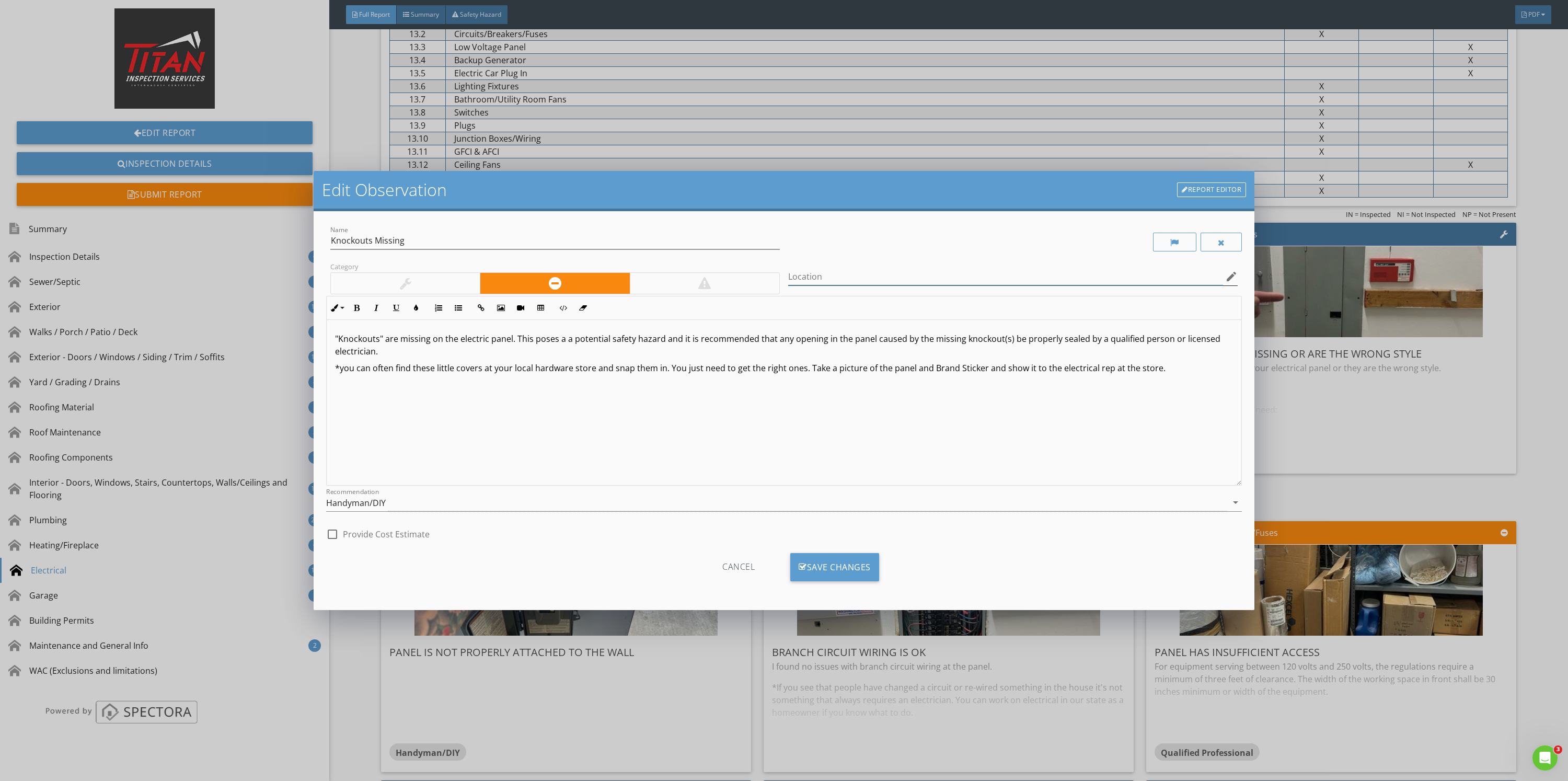
click at [817, 276] on input "Location" at bounding box center [1005, 276] width 435 height 17
click at [1397, 409] on div "Edit Observation Report Editor Name Knockouts Missing Category Location edit In…" at bounding box center [784, 390] width 1568 height 781
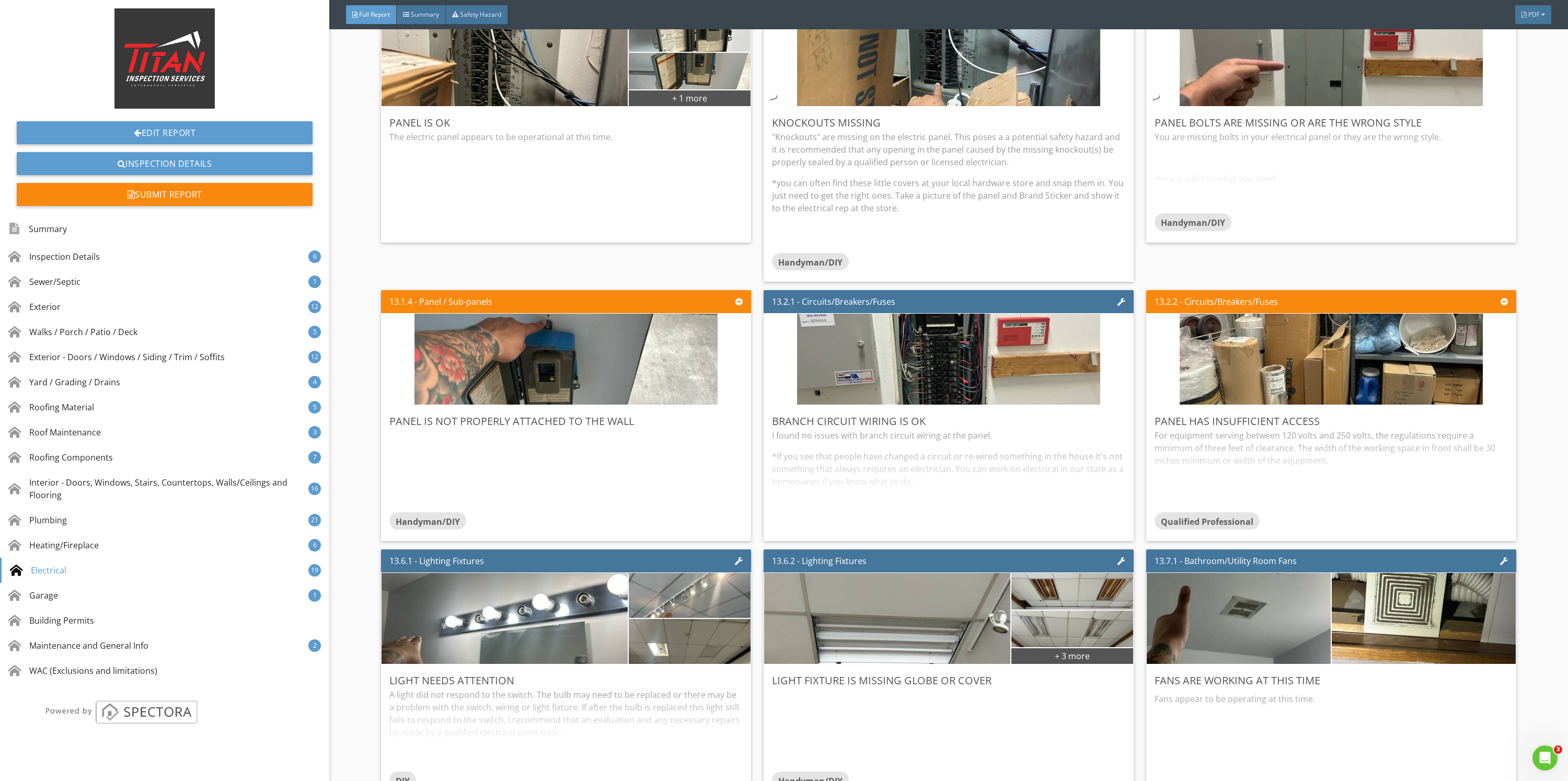
scroll to position [13482, 0]
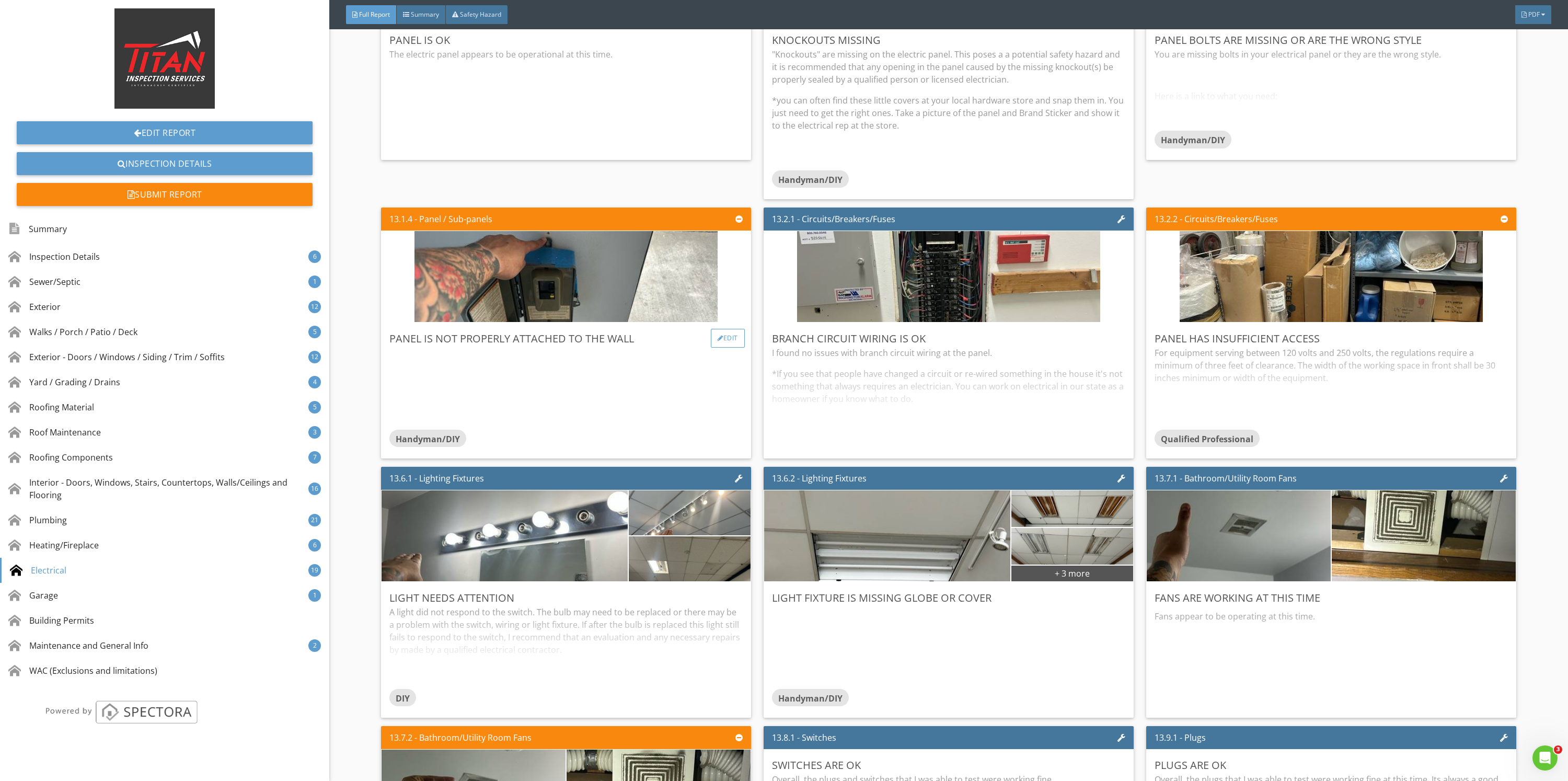
click at [722, 343] on div "Edit" at bounding box center [727, 338] width 34 height 19
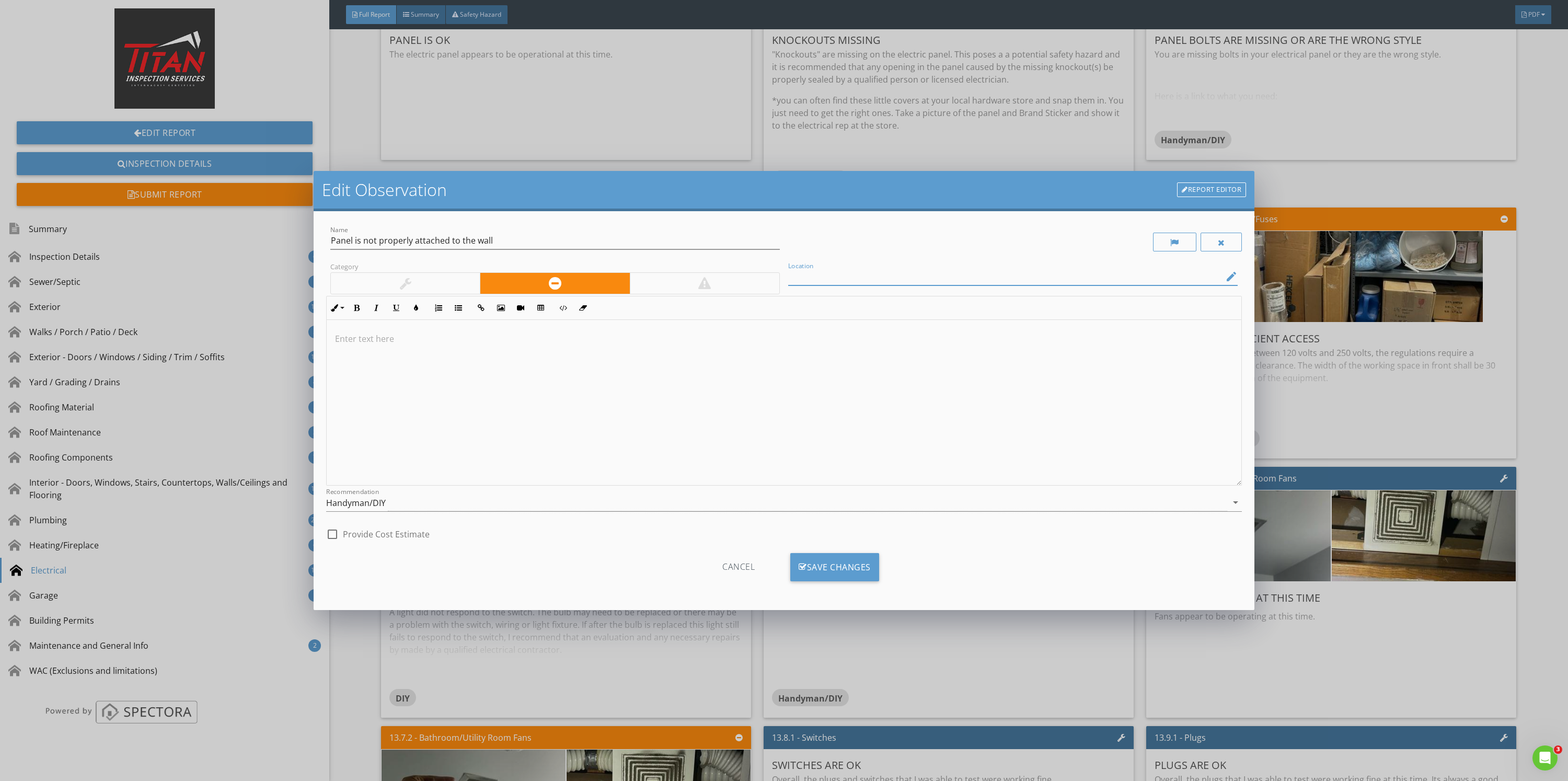
click at [819, 279] on input "Location" at bounding box center [1005, 276] width 435 height 17
type input "Vacant store"
click at [835, 558] on div "Save Changes" at bounding box center [835, 567] width 89 height 28
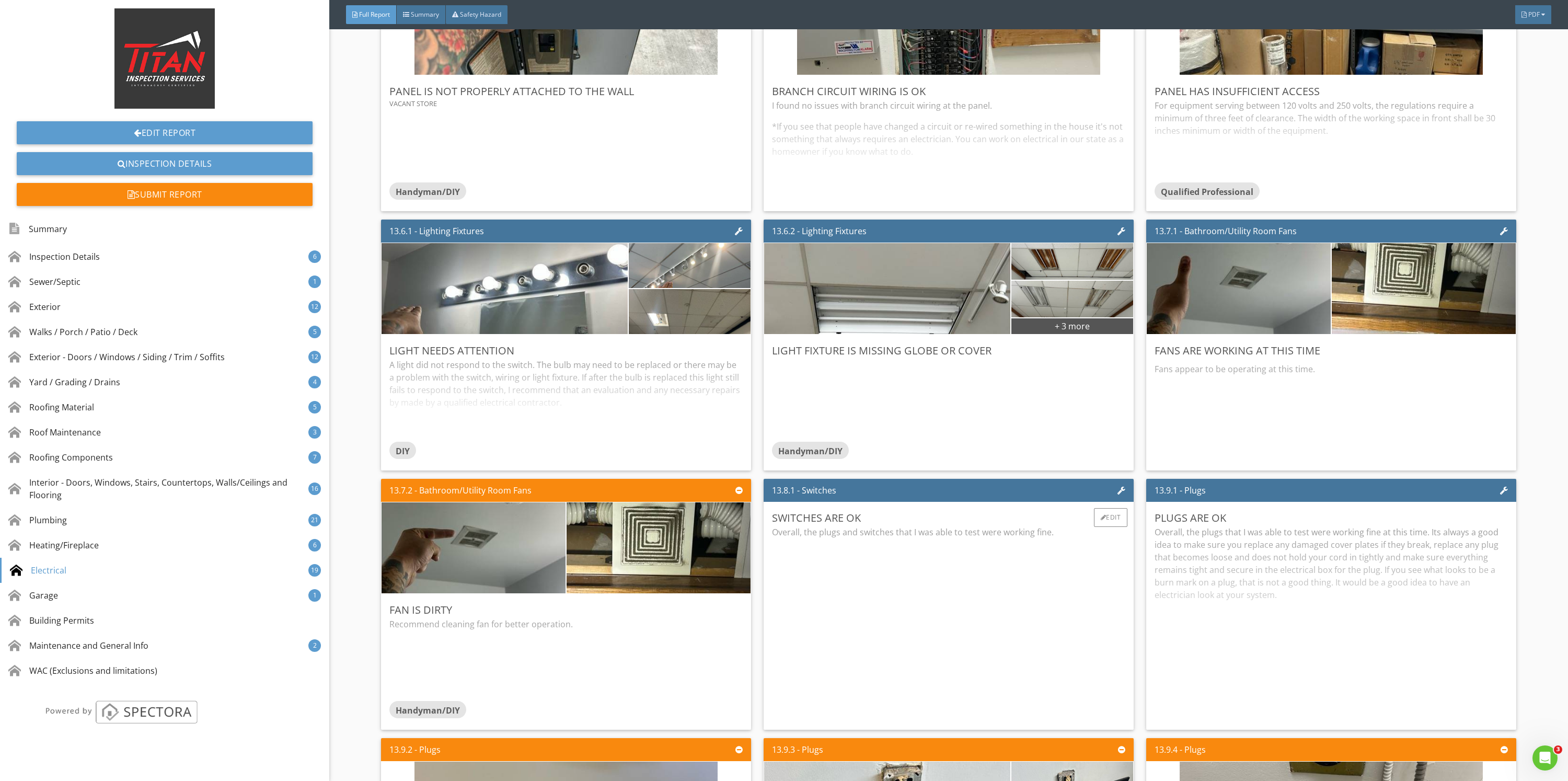
scroll to position [13795, 0]
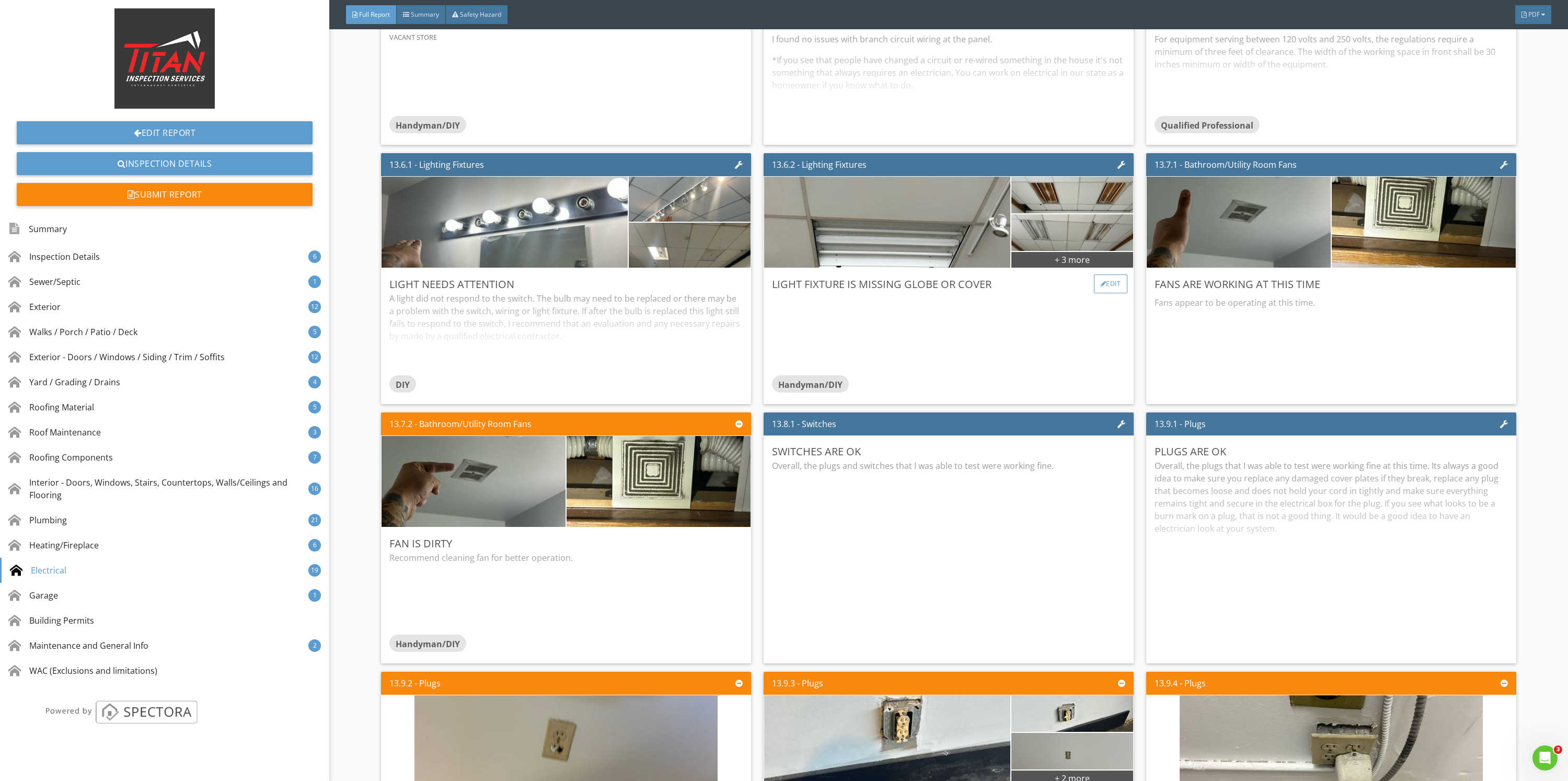
click at [1098, 282] on div "Edit" at bounding box center [1111, 284] width 34 height 19
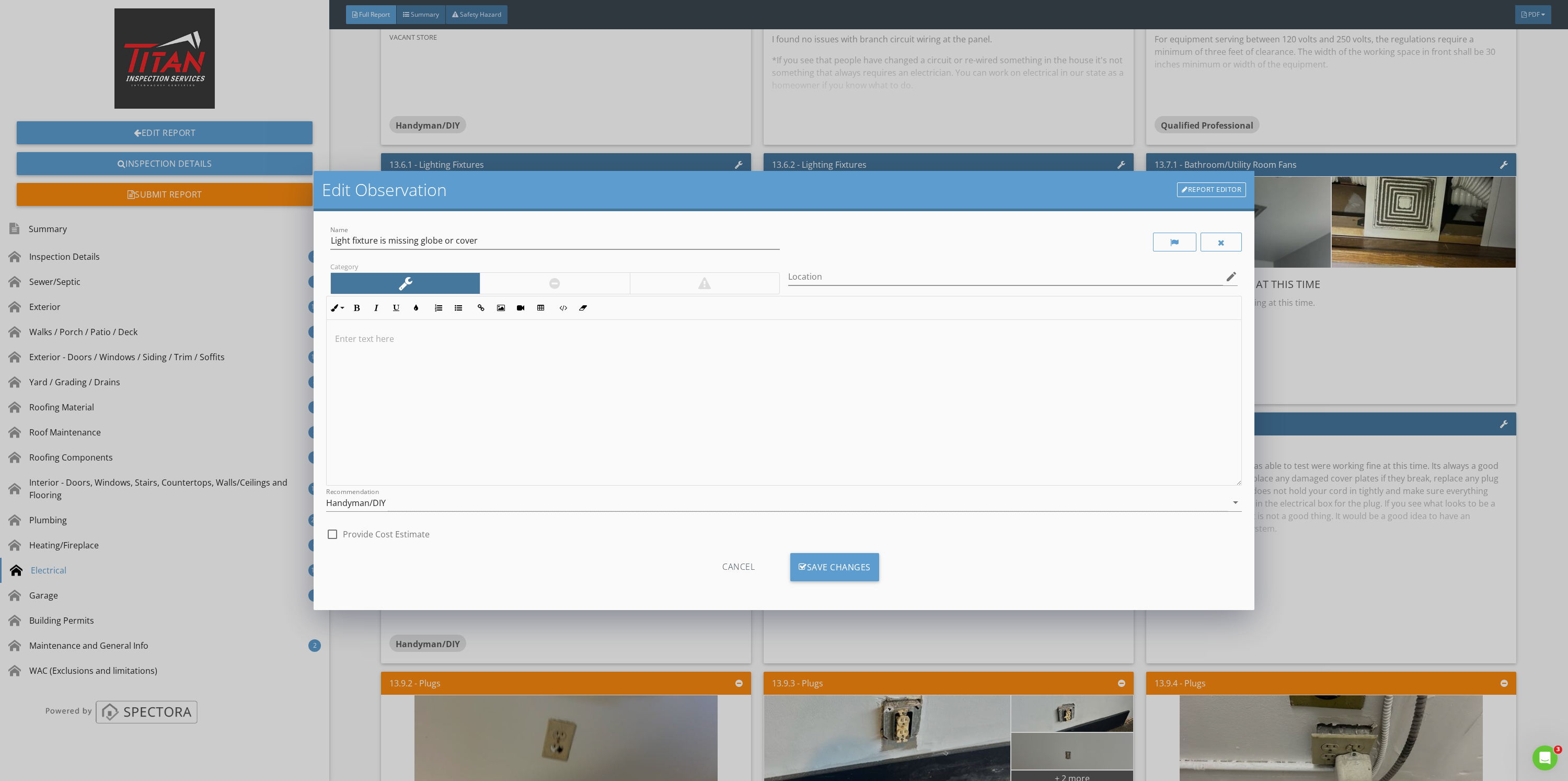
click at [1045, 276] on div "Location edit" at bounding box center [1012, 279] width 449 height 34
click at [1039, 289] on div "Location edit" at bounding box center [1012, 281] width 449 height 27
click at [1056, 258] on div at bounding box center [1012, 241] width 458 height 36
click at [1049, 269] on input "Location" at bounding box center [1005, 276] width 435 height 17
type input "Vacant store"
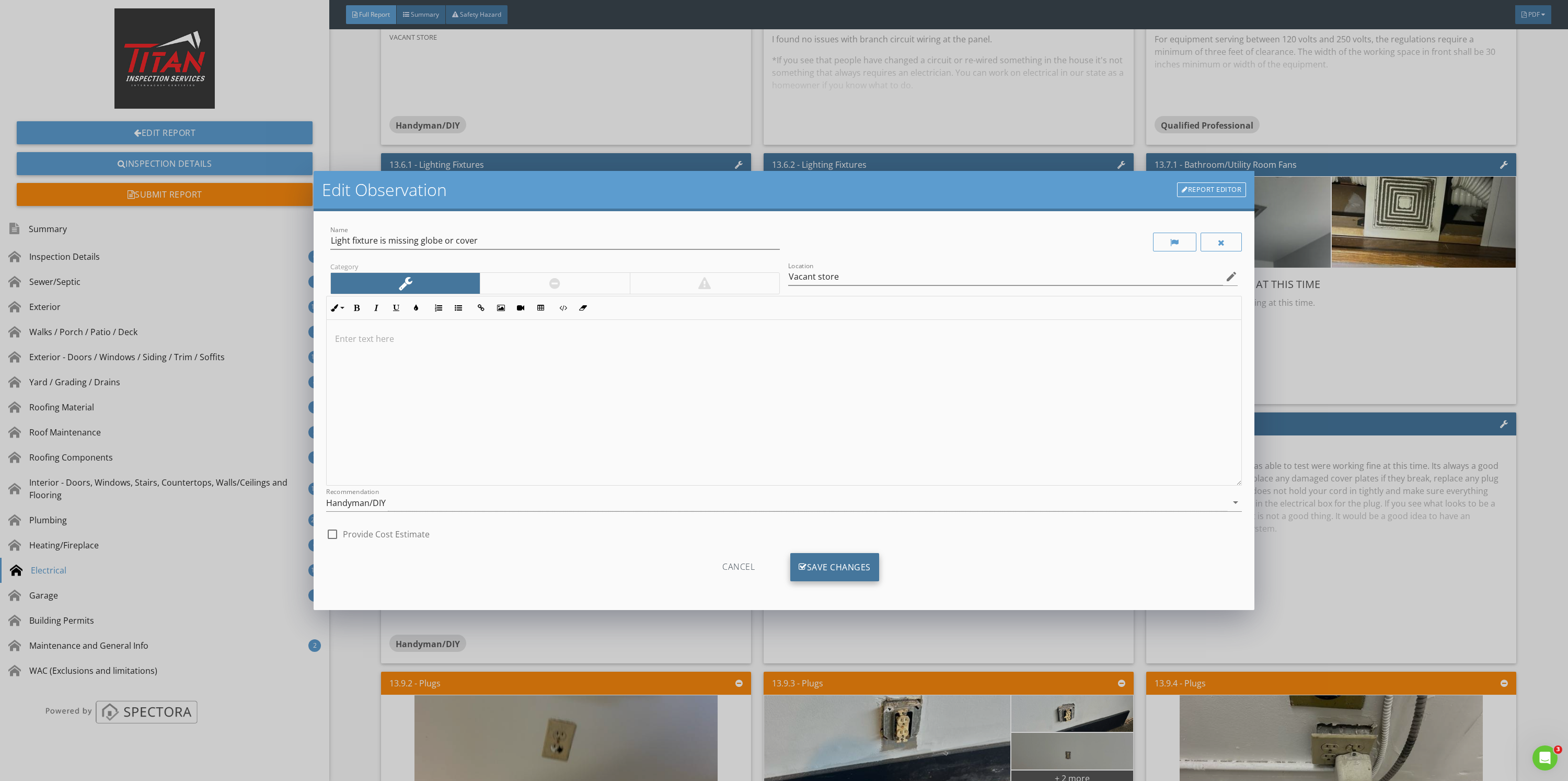
click at [807, 565] on div "Save Changes" at bounding box center [835, 567] width 89 height 28
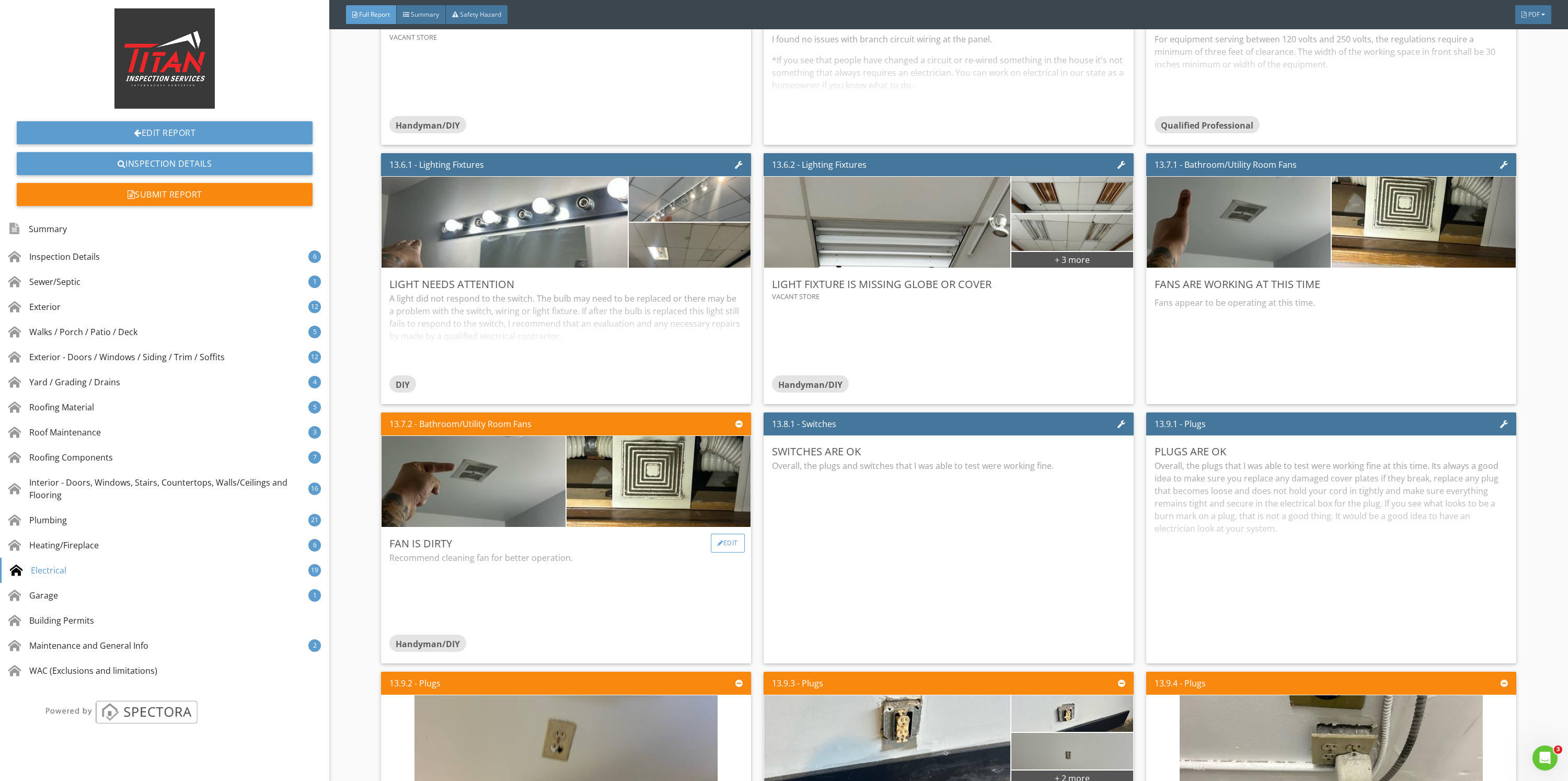
click at [719, 539] on div "Edit" at bounding box center [727, 543] width 34 height 19
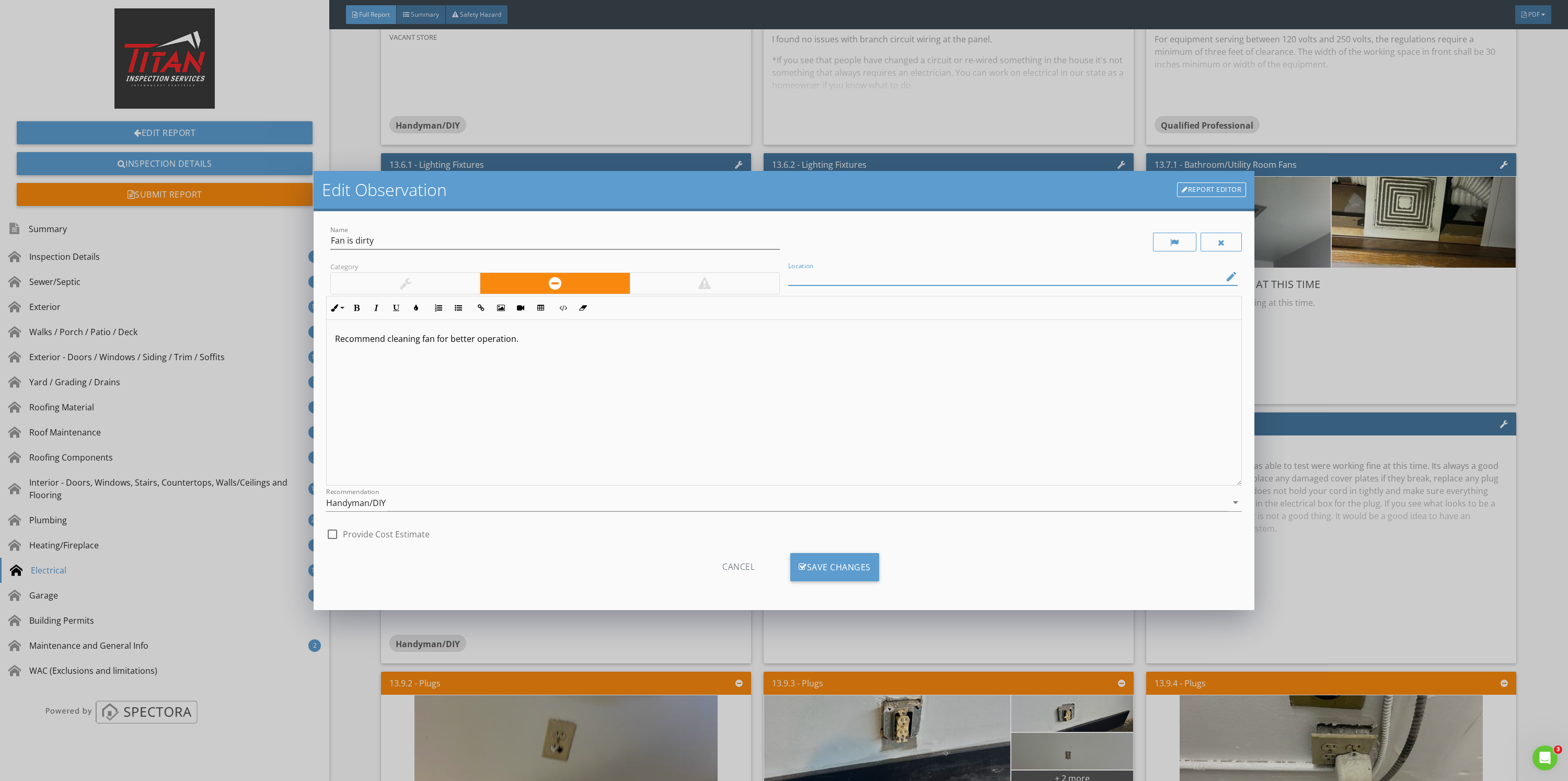
click at [835, 269] on input "Location" at bounding box center [1005, 276] width 435 height 17
type input "V"
click at [1343, 394] on div "Edit Observation Report Editor Name Fan is dirty Category Location edit Inline …" at bounding box center [784, 390] width 1568 height 781
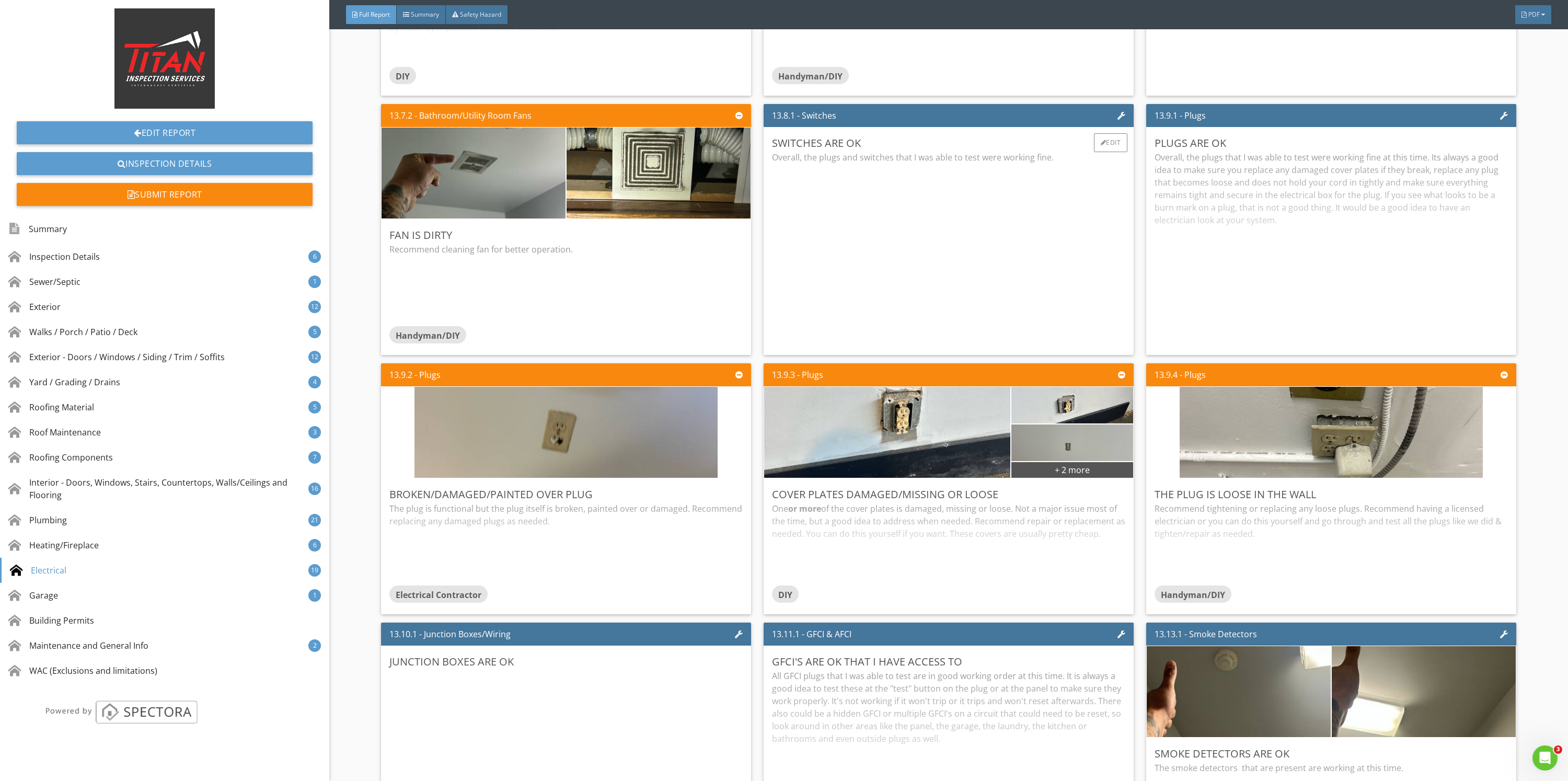
scroll to position [14266, 0]
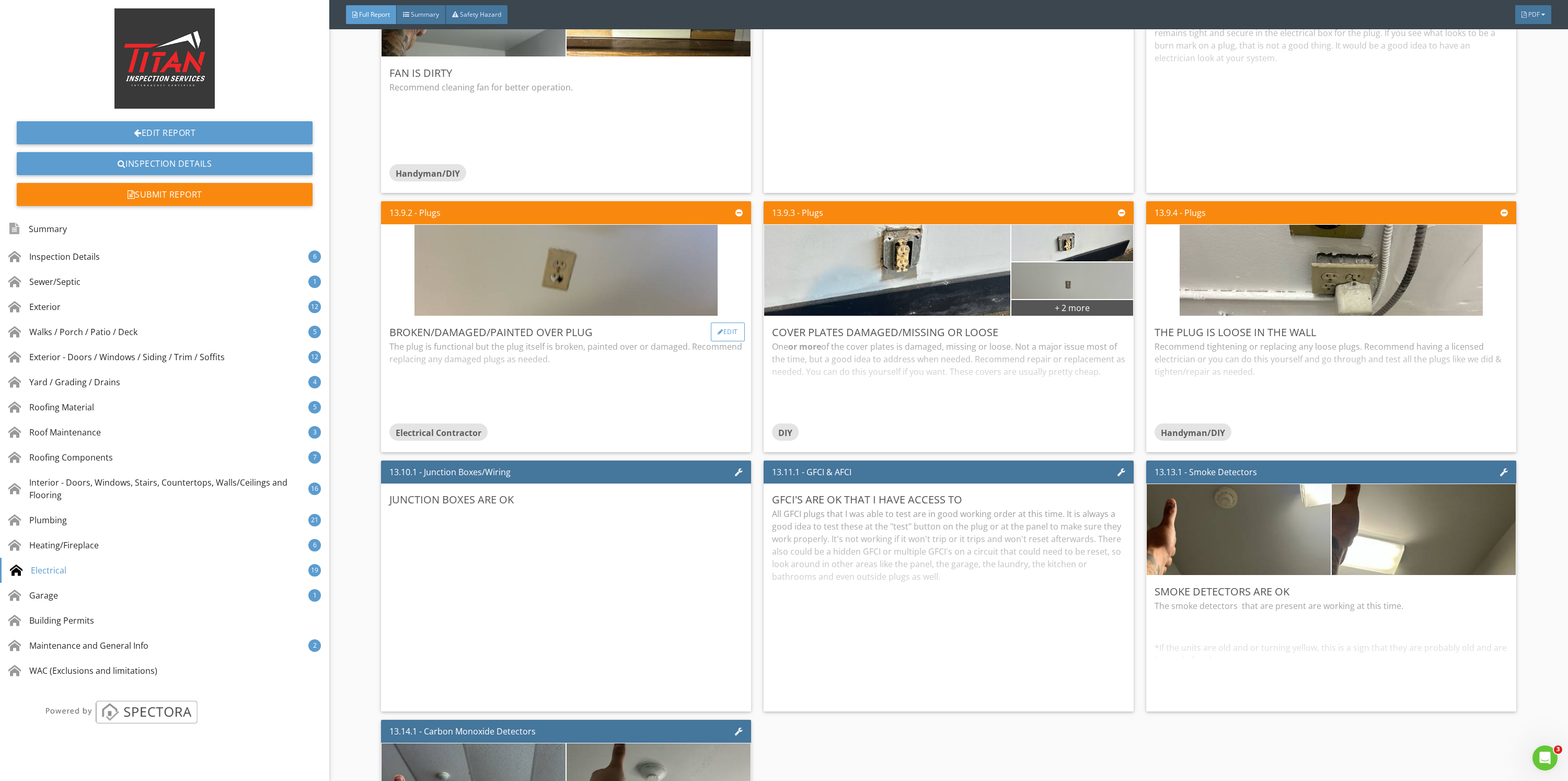
click at [730, 331] on div "Edit" at bounding box center [727, 332] width 34 height 19
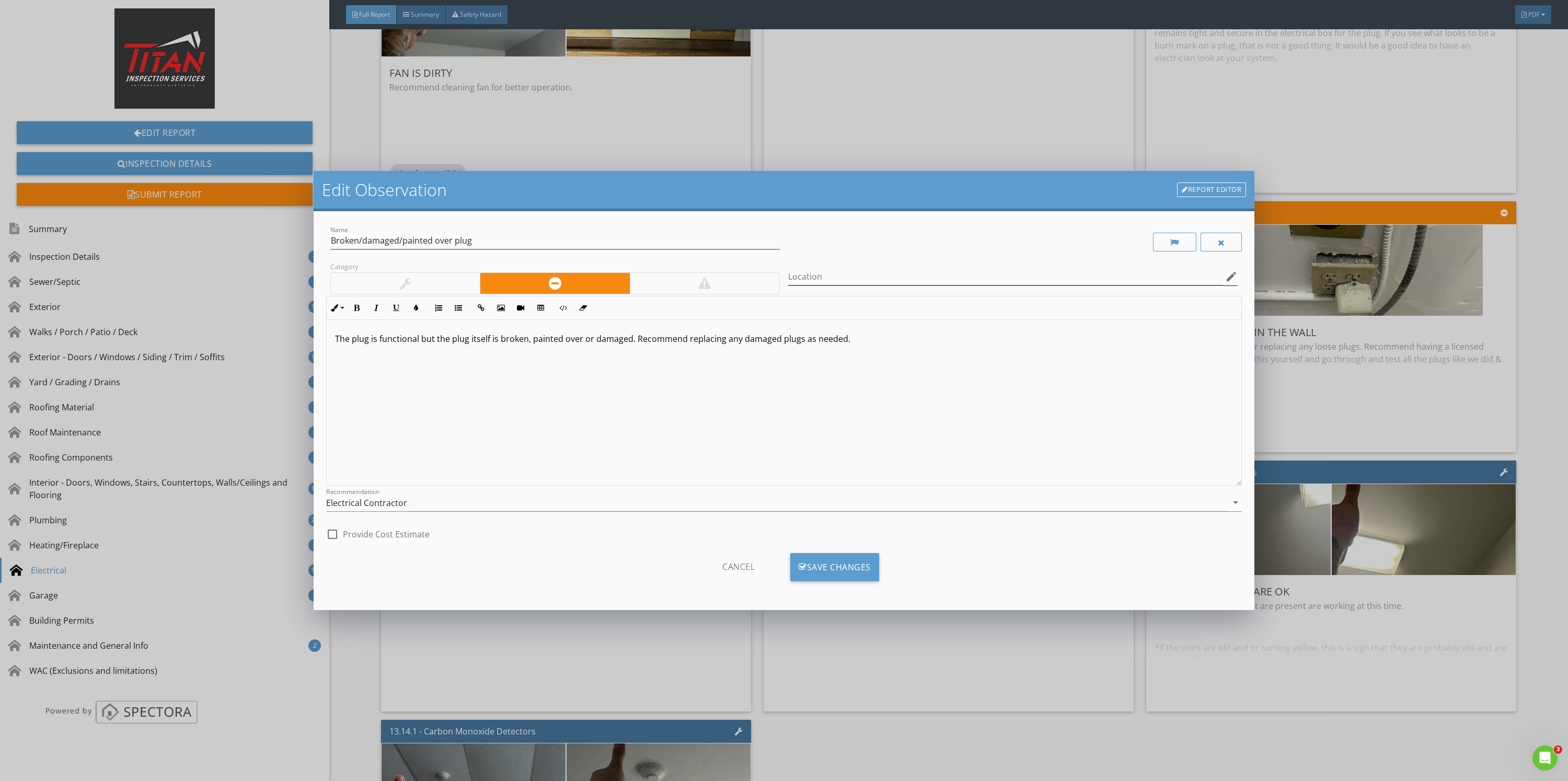
click at [826, 269] on input "Location" at bounding box center [1005, 276] width 435 height 17
drag, startPoint x: 843, startPoint y: 272, endPoint x: 596, endPoint y: 229, distance: 250.7
click at [596, 229] on div "Name Broken/damaged/painted over plug Category Location Vacant store edit Inlin…" at bounding box center [784, 384] width 916 height 321
type input "Vacant store"
click at [988, 434] on div "The plug is functional but the plug itself is broken, painted over or damaged. …" at bounding box center [783, 403] width 914 height 166
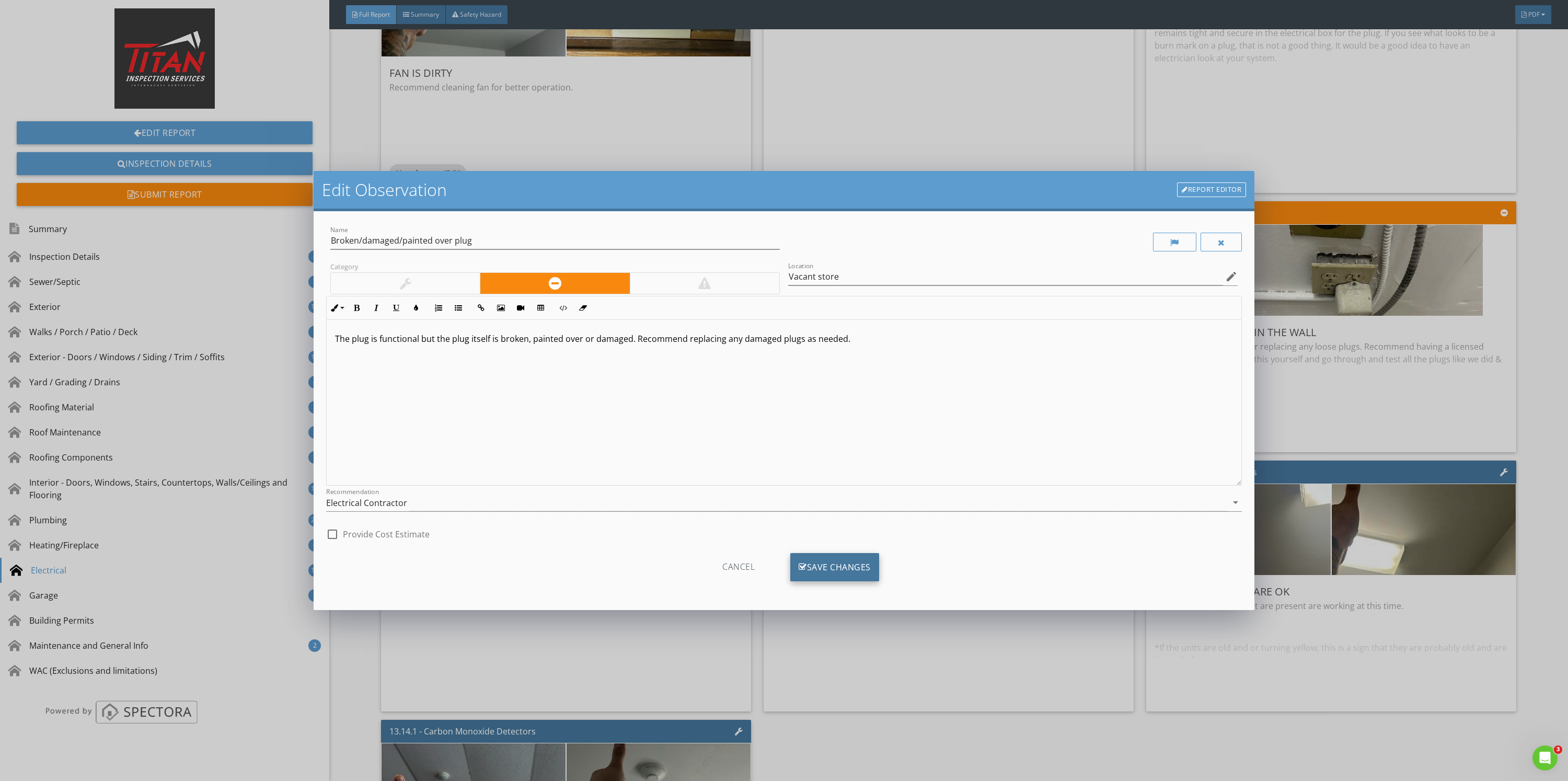
click at [846, 573] on div "Save Changes" at bounding box center [835, 567] width 89 height 28
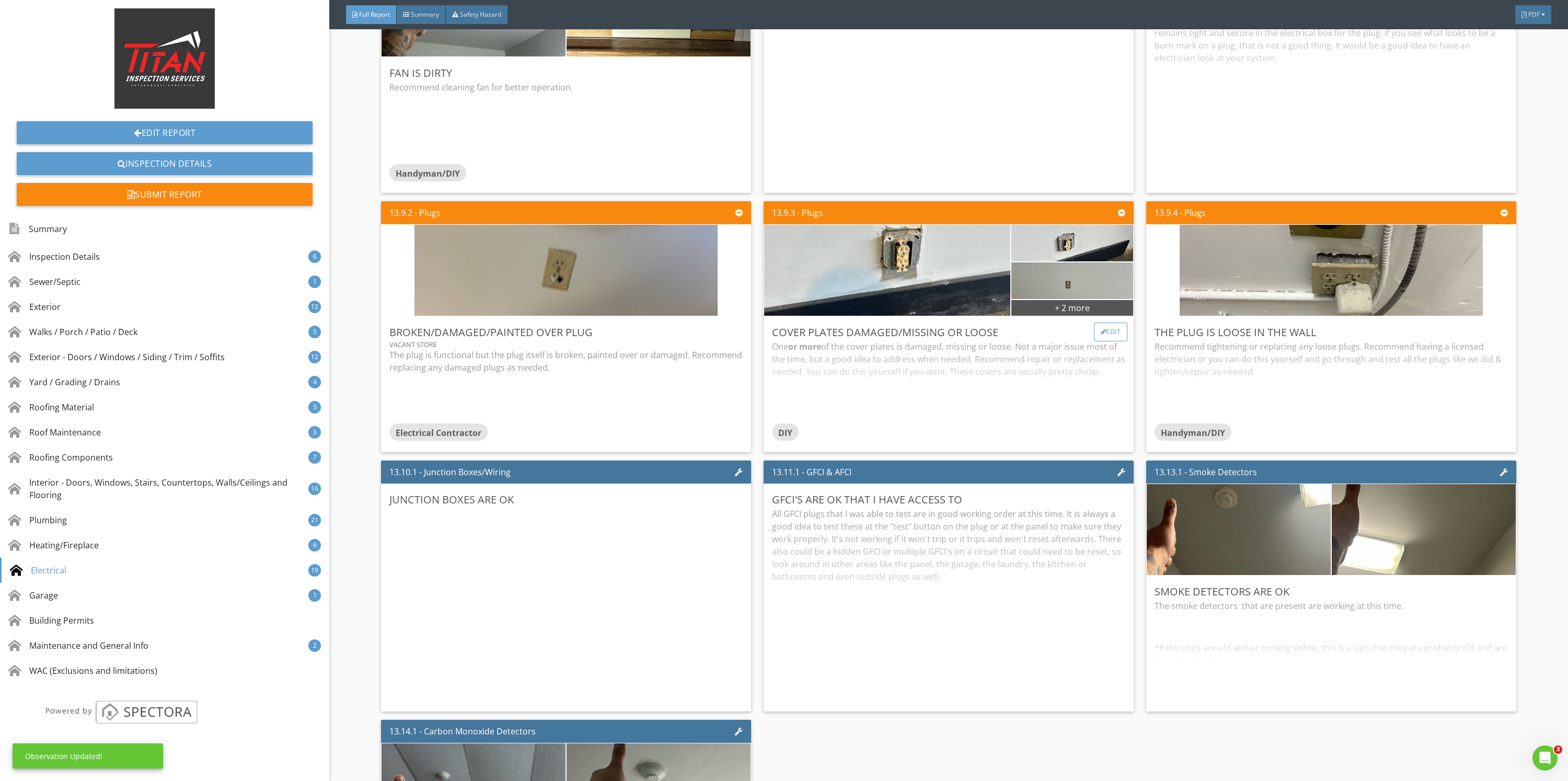
click at [1094, 327] on div "Edit" at bounding box center [1111, 332] width 34 height 19
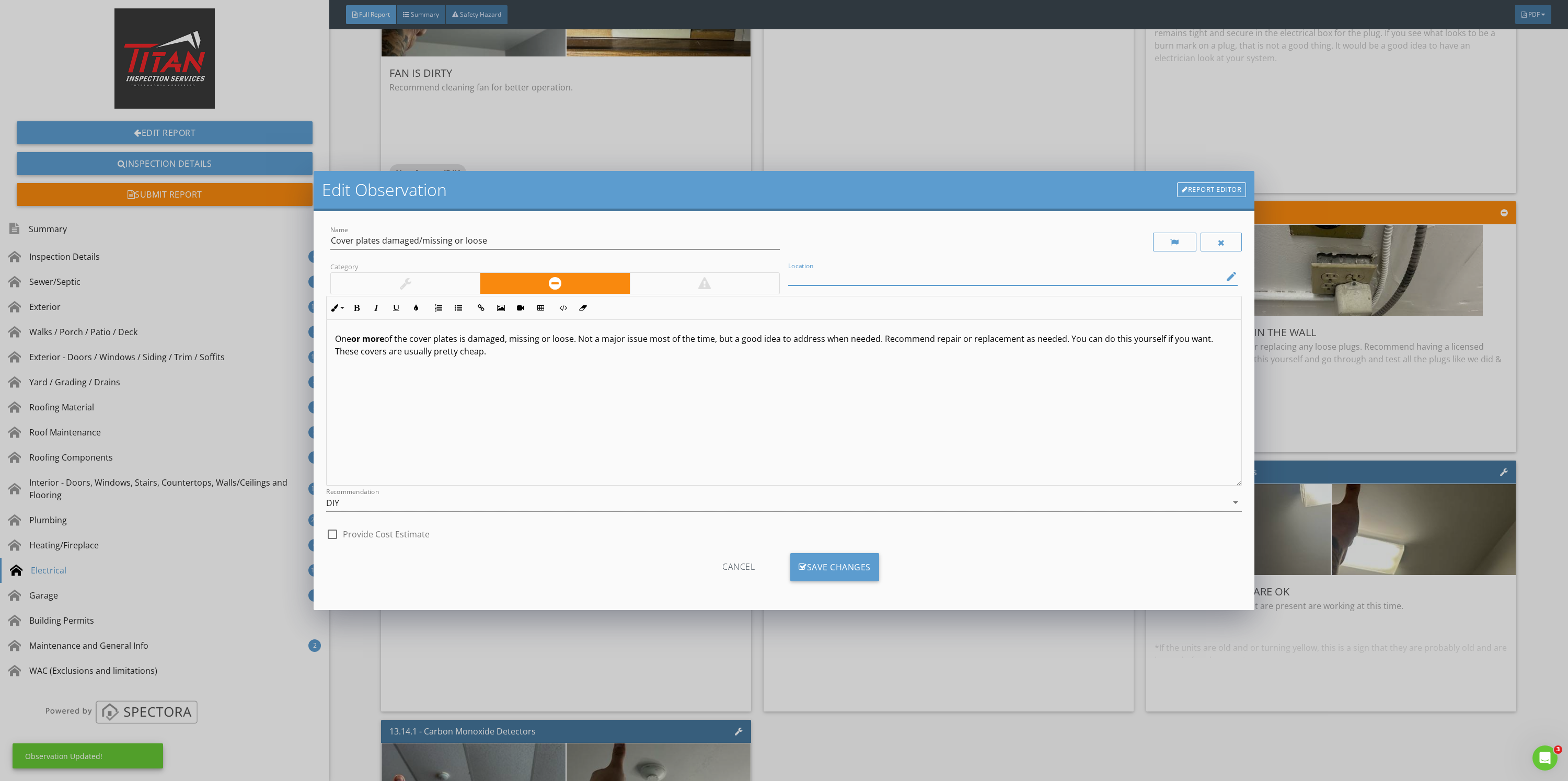
click at [931, 273] on input "Location" at bounding box center [1005, 276] width 435 height 17
paste input "Vacant store"
type input "Vacant store"
click at [858, 573] on div "Save Changes" at bounding box center [835, 567] width 89 height 28
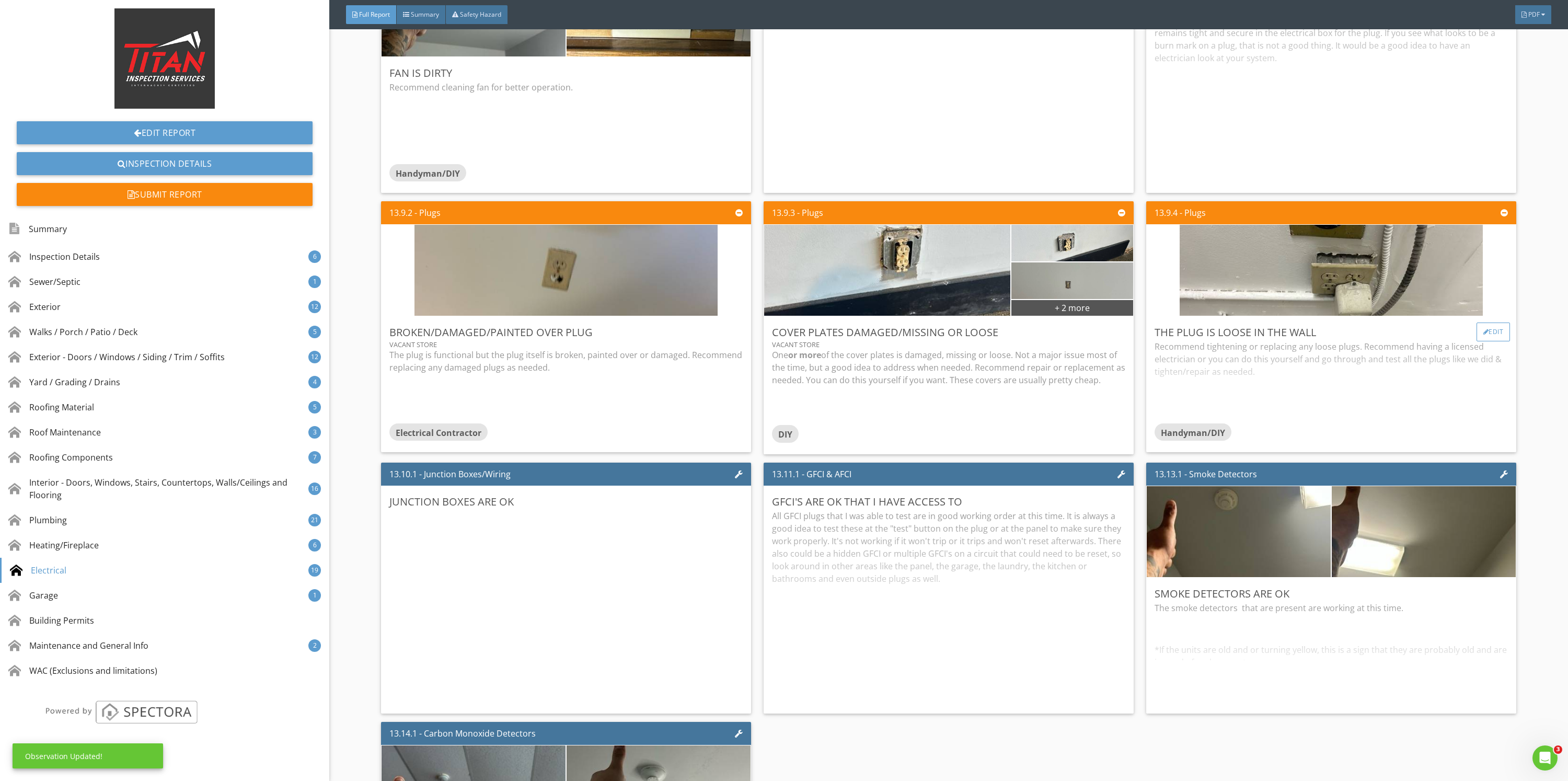
click at [1483, 327] on div "Edit" at bounding box center [1493, 332] width 34 height 19
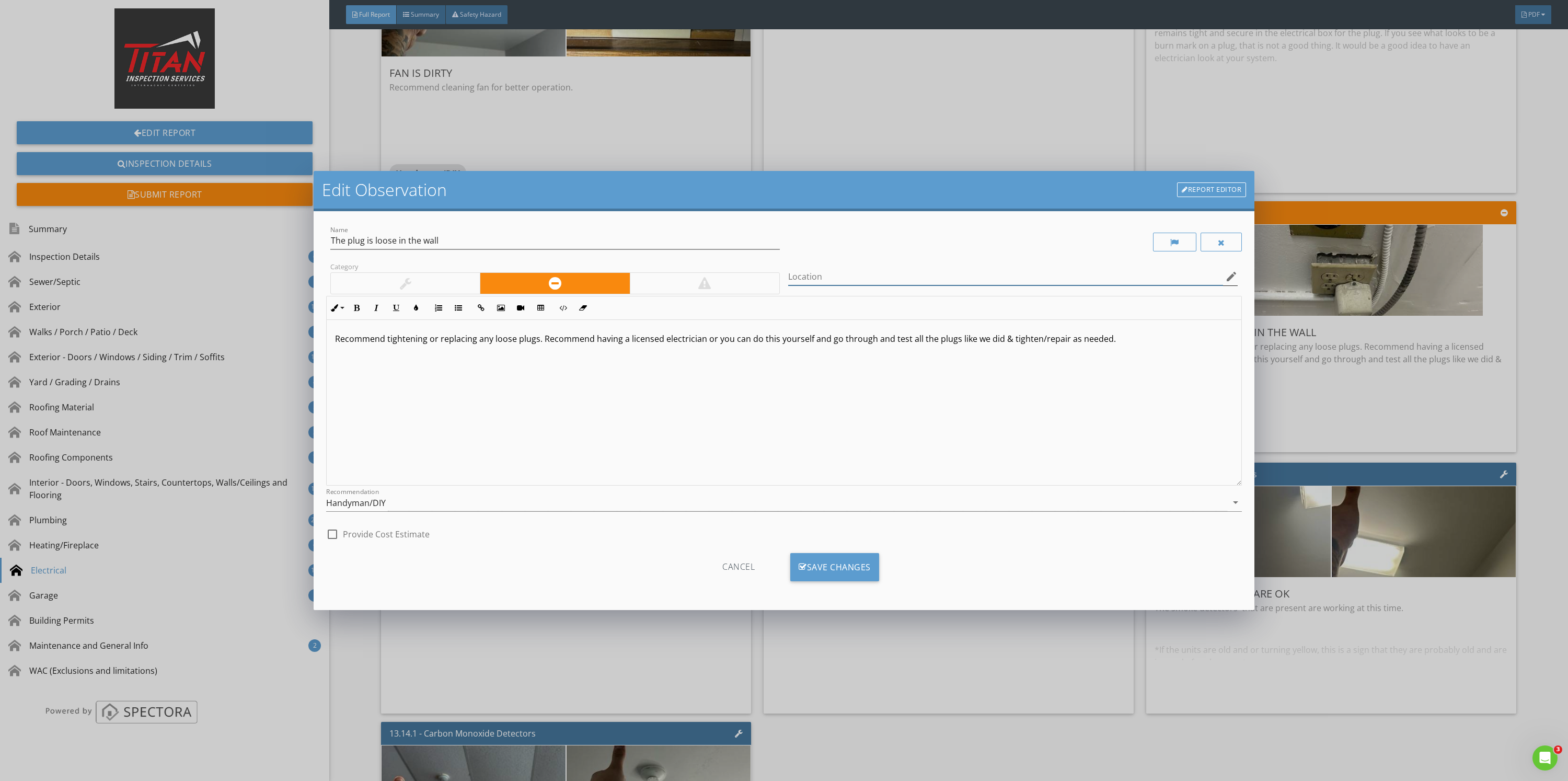
click at [988, 277] on input "Location" at bounding box center [1005, 276] width 435 height 17
paste input "Vacant store"
type input "Vacant store"
click at [846, 567] on div "Save Changes" at bounding box center [835, 567] width 89 height 28
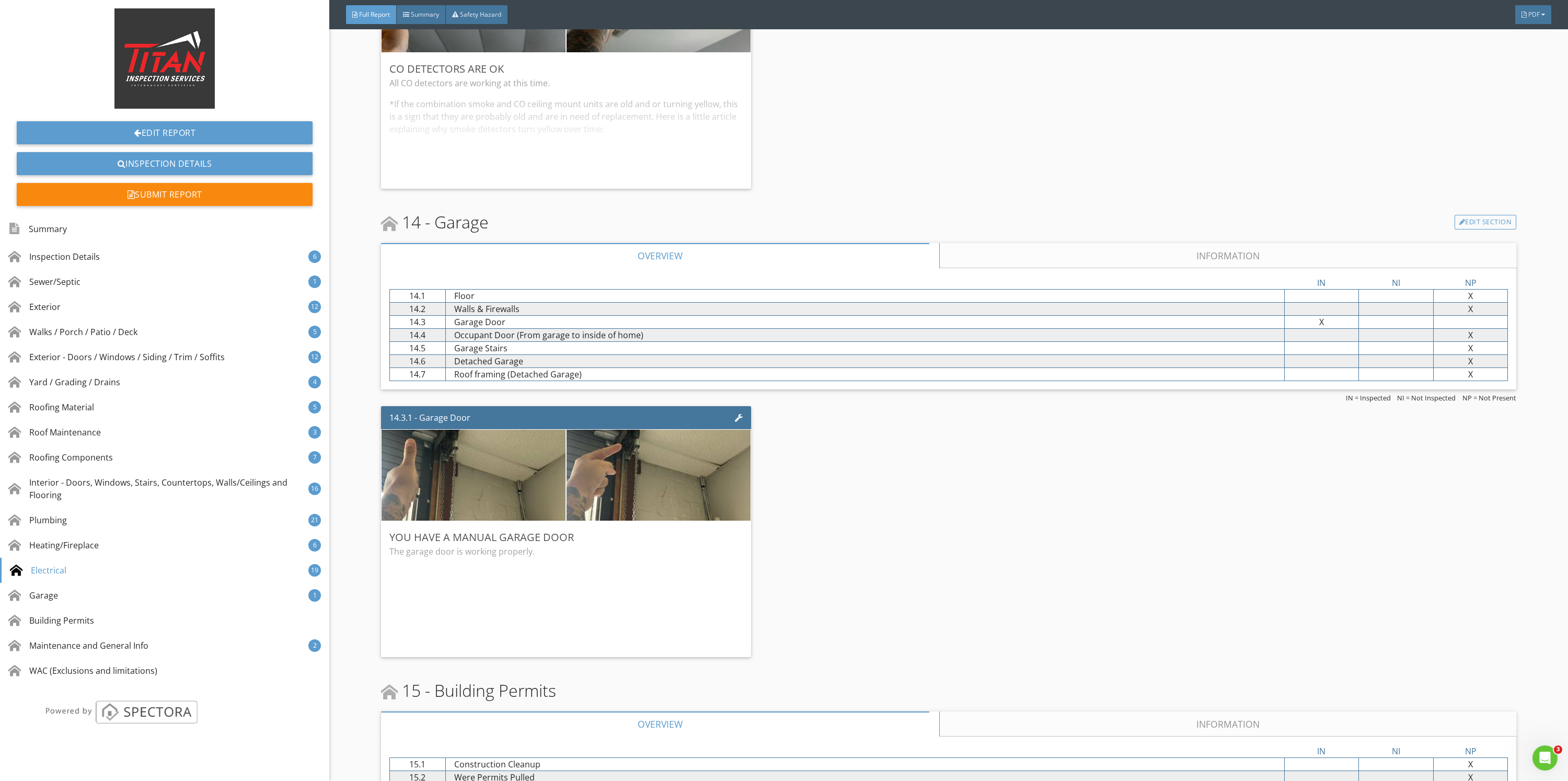
scroll to position [15206, 0]
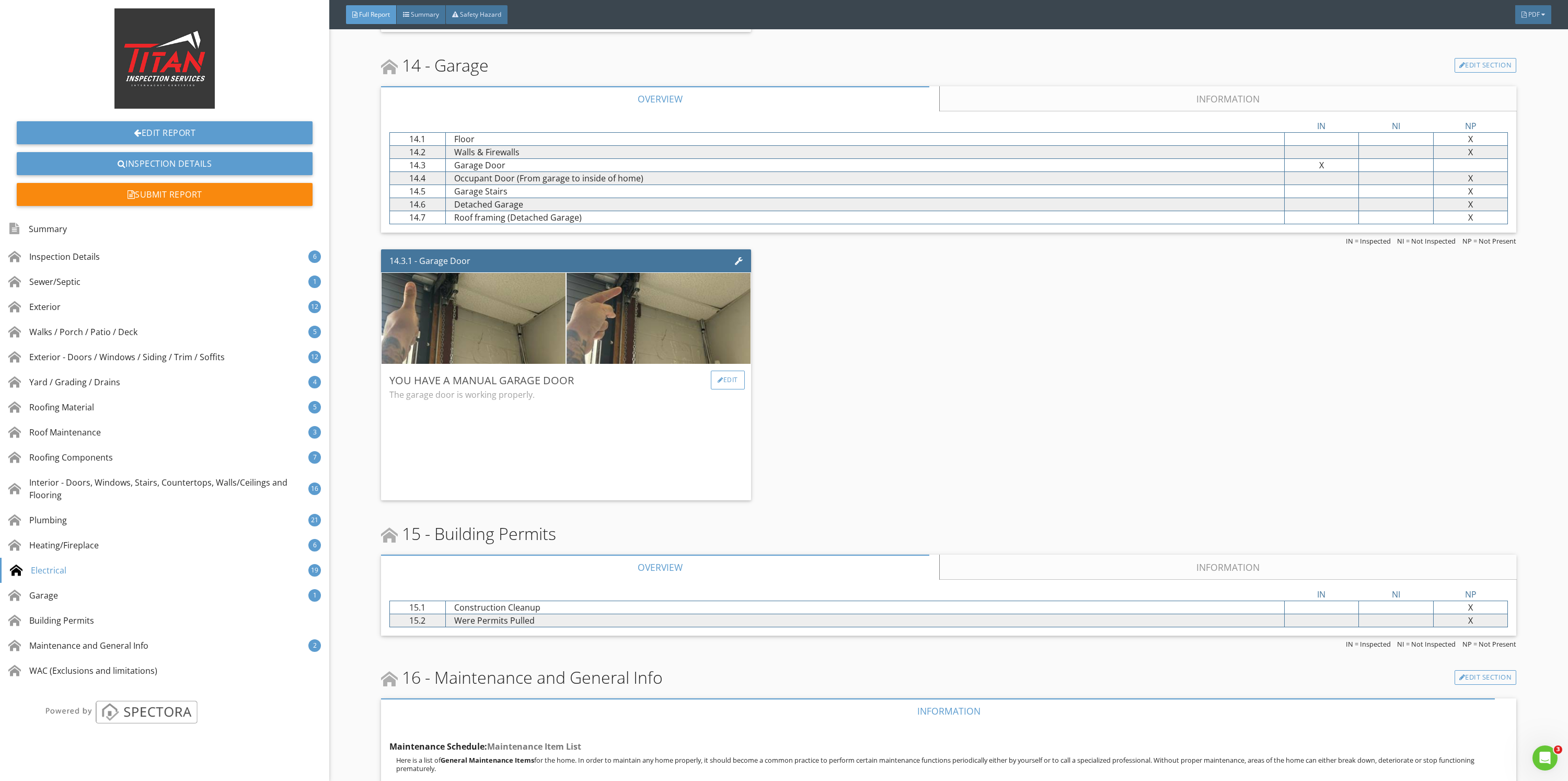
click at [734, 371] on div "Edit" at bounding box center [727, 380] width 34 height 19
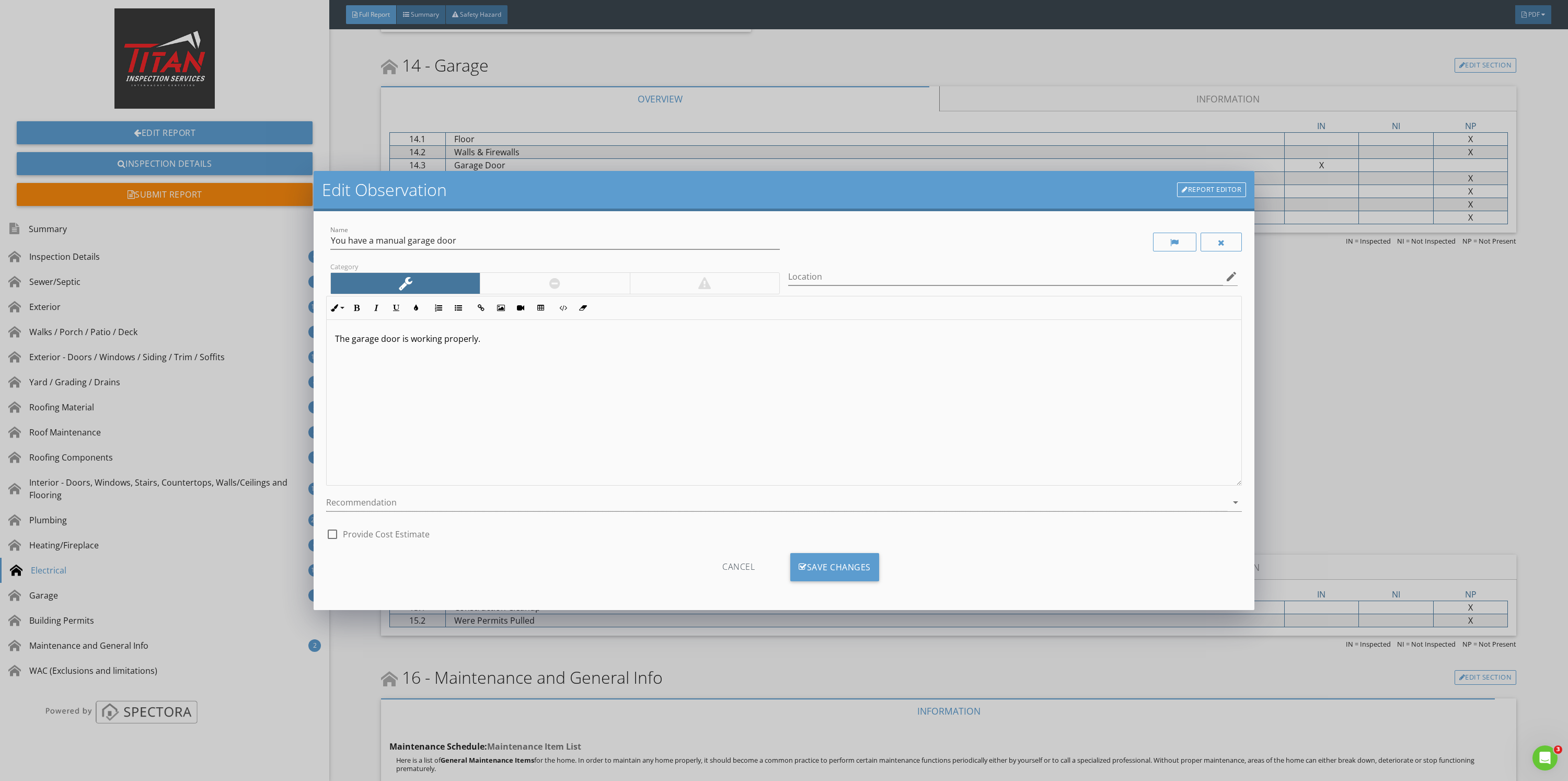
click at [598, 364] on div "The garage door is working properly." at bounding box center [783, 403] width 914 height 166
click at [431, 505] on div at bounding box center [776, 503] width 901 height 17
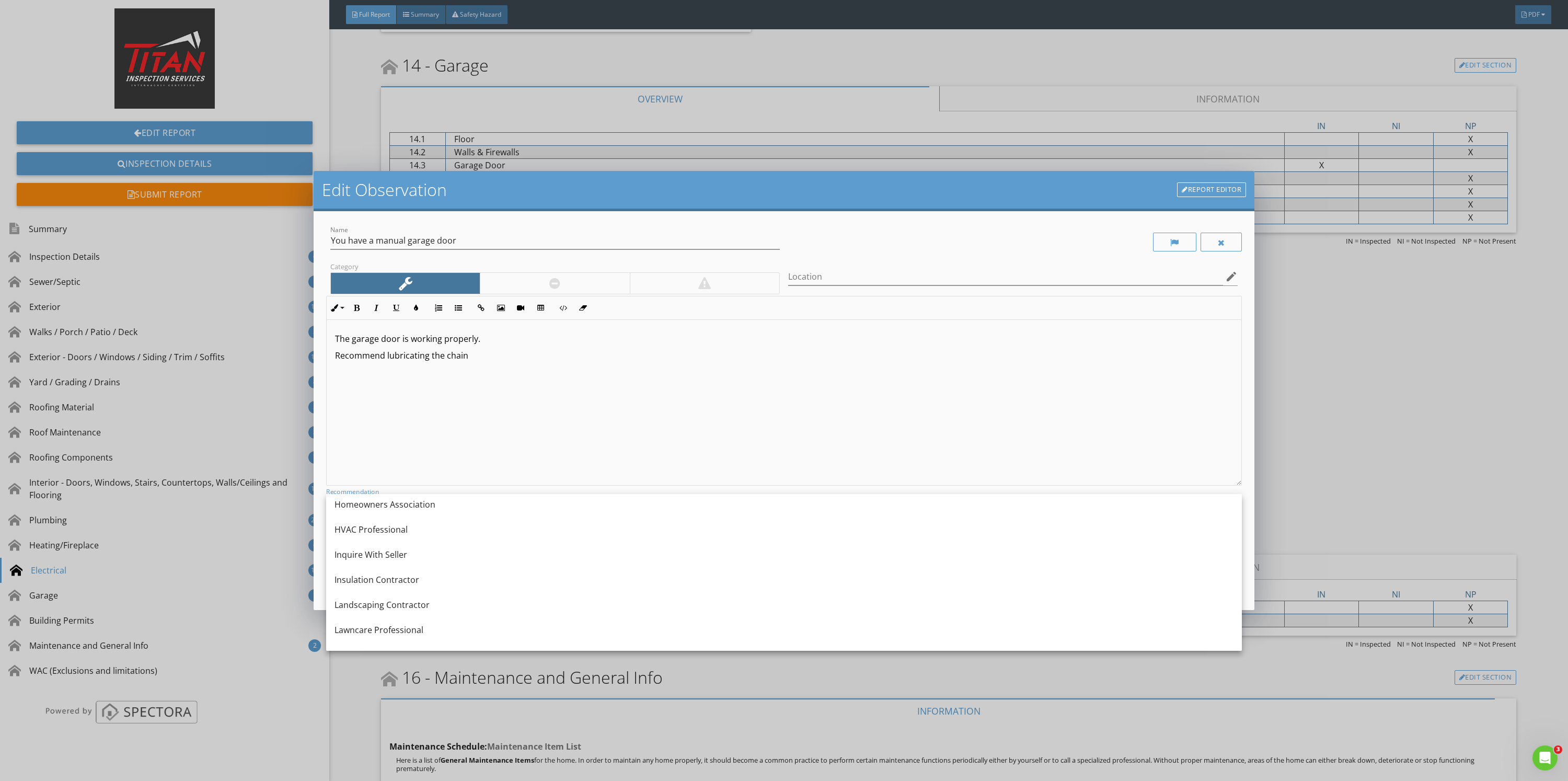
scroll to position [627, 0]
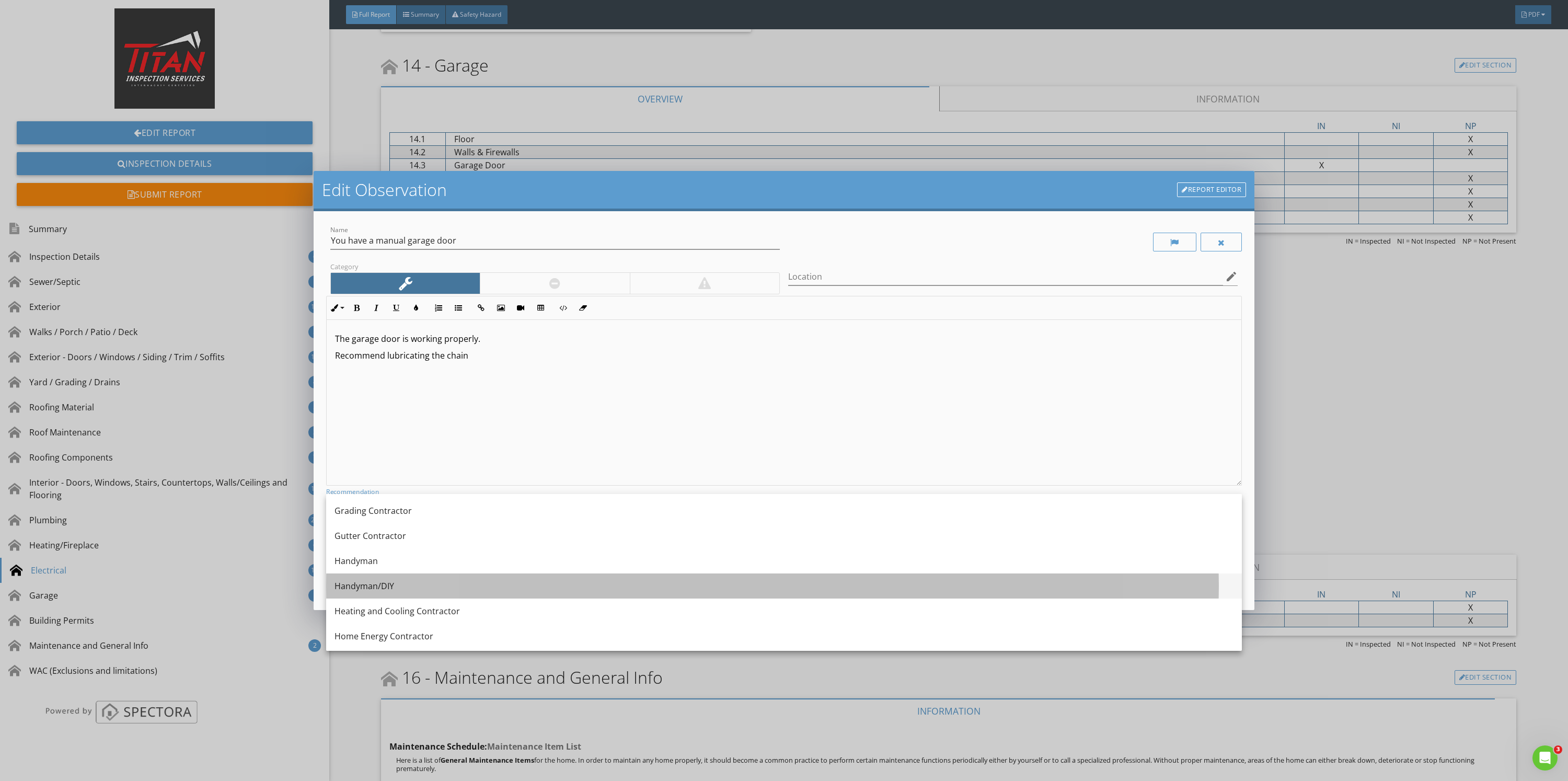
click at [392, 583] on div "Handyman/DIY" at bounding box center [784, 585] width 899 height 12
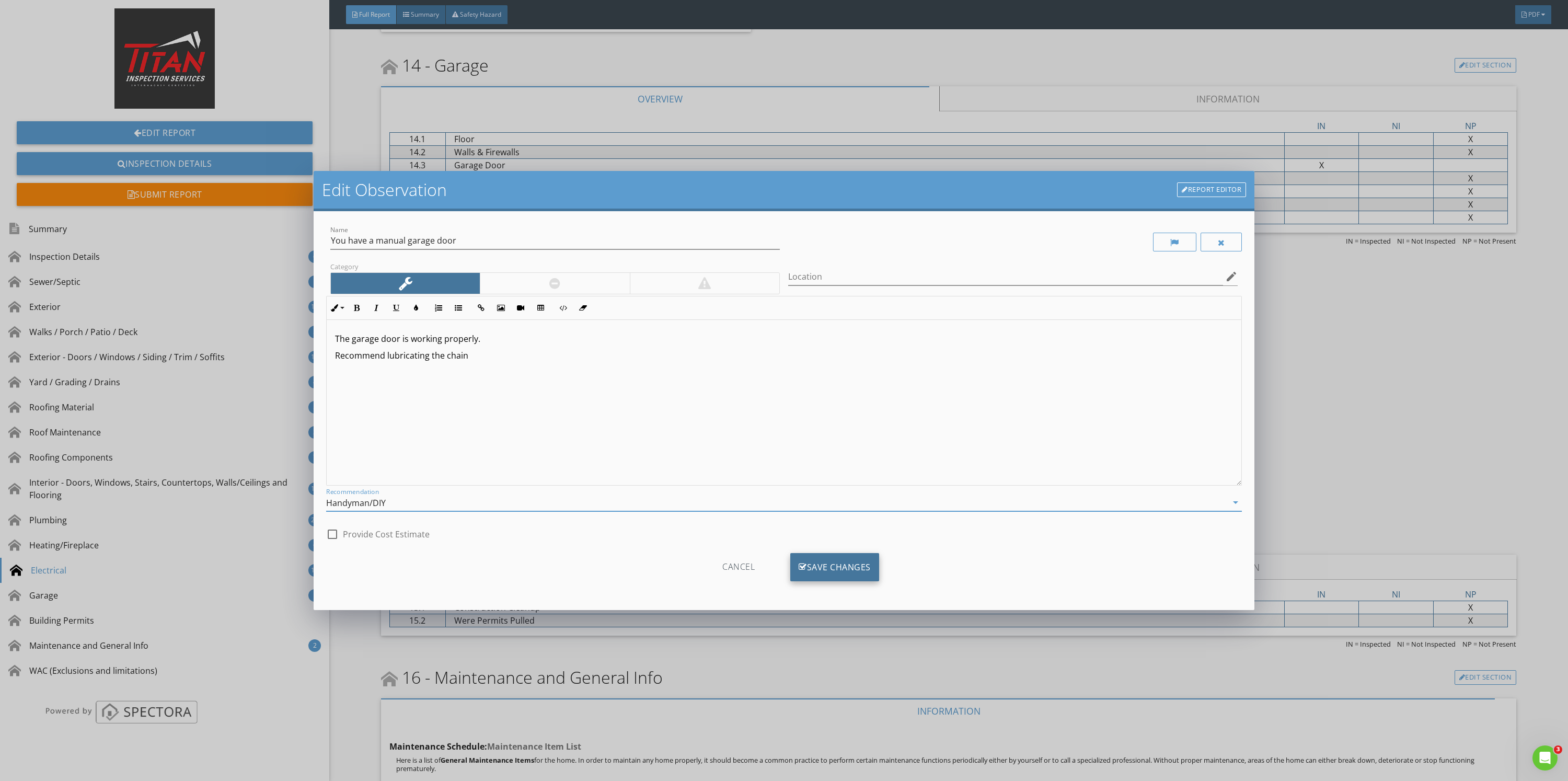
click at [834, 568] on div "Save Changes" at bounding box center [835, 567] width 89 height 28
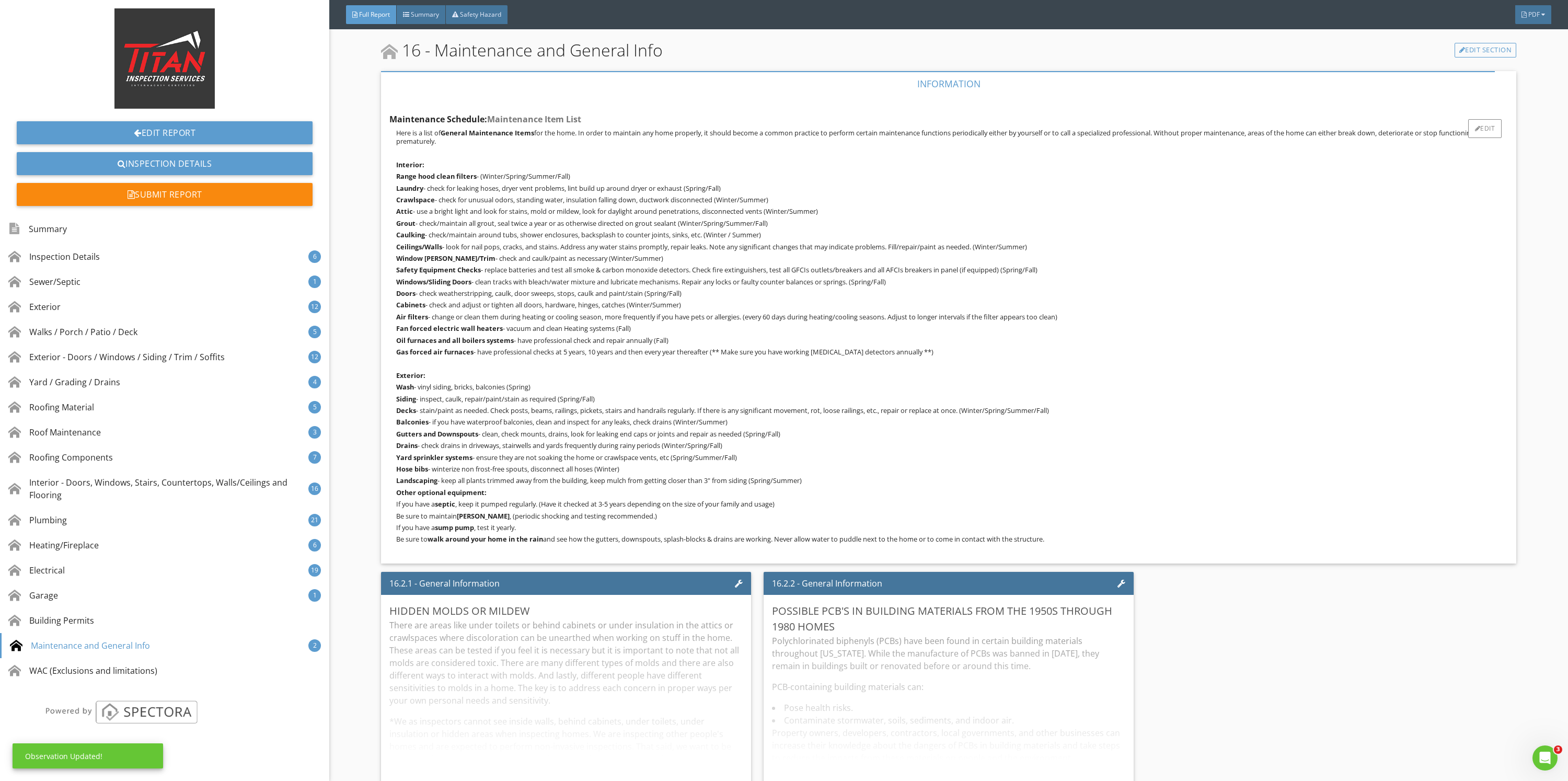
scroll to position [16034, 0]
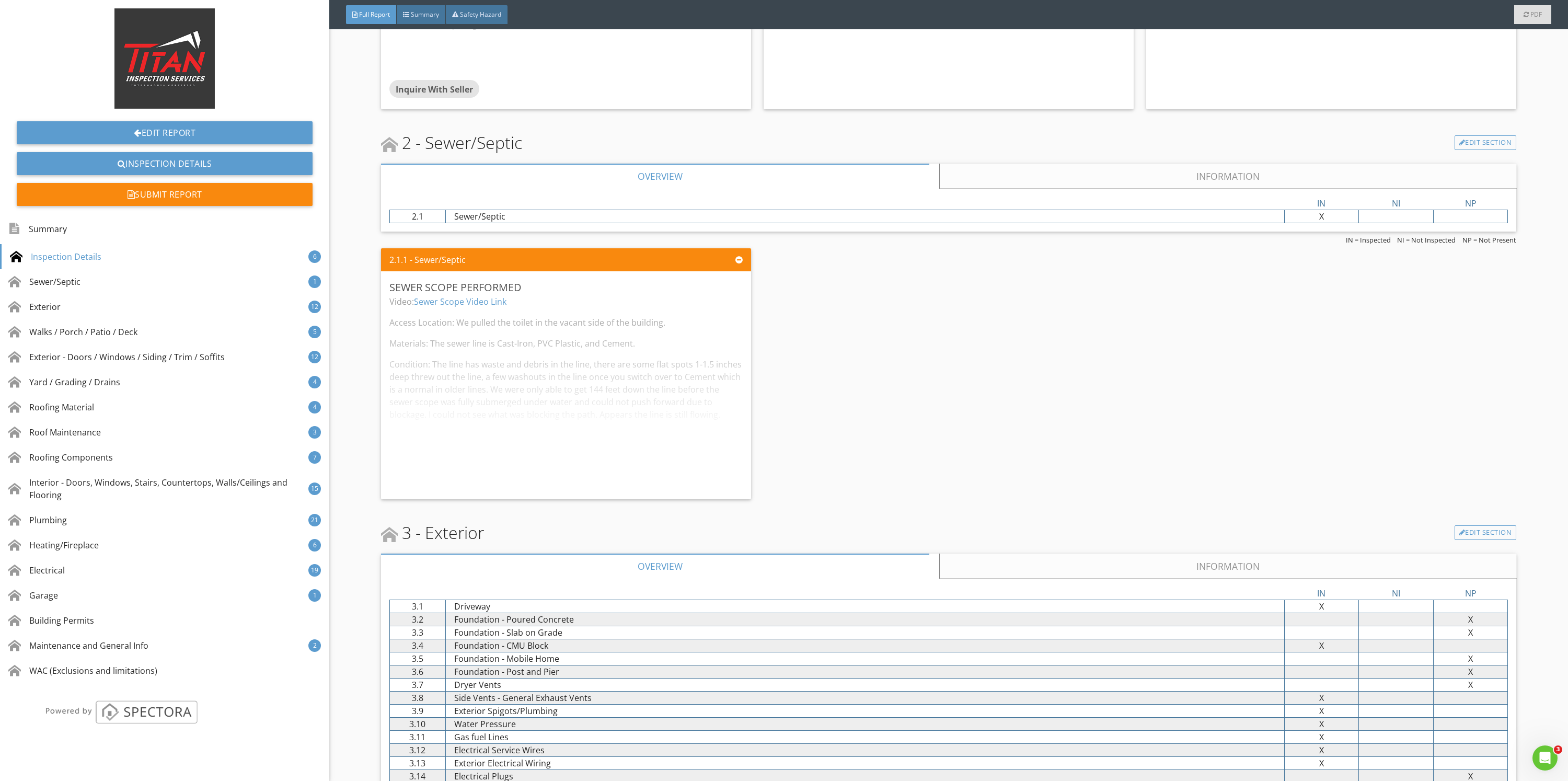
scroll to position [1255, 0]
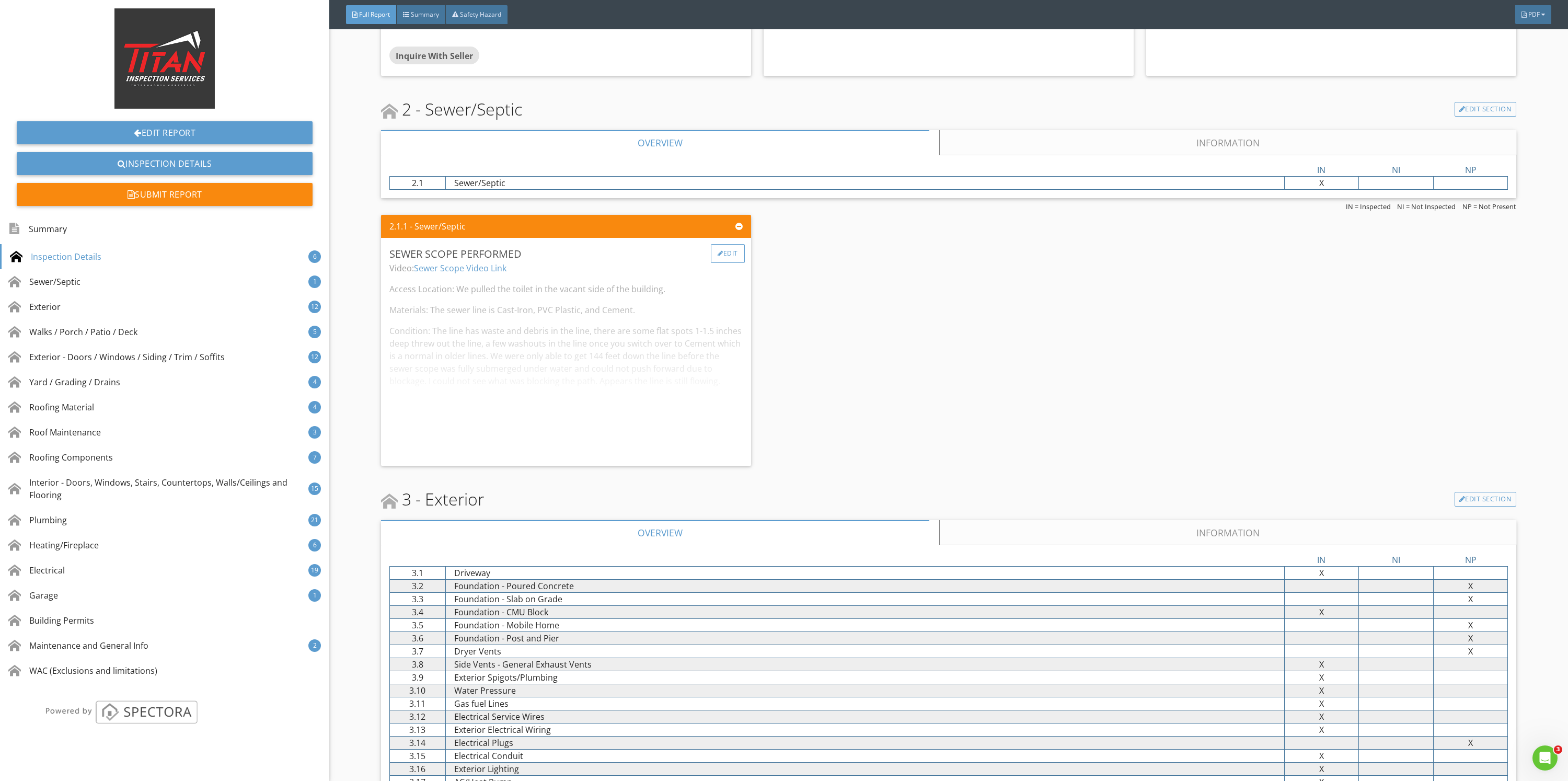
click at [729, 252] on div "Edit" at bounding box center [727, 254] width 34 height 19
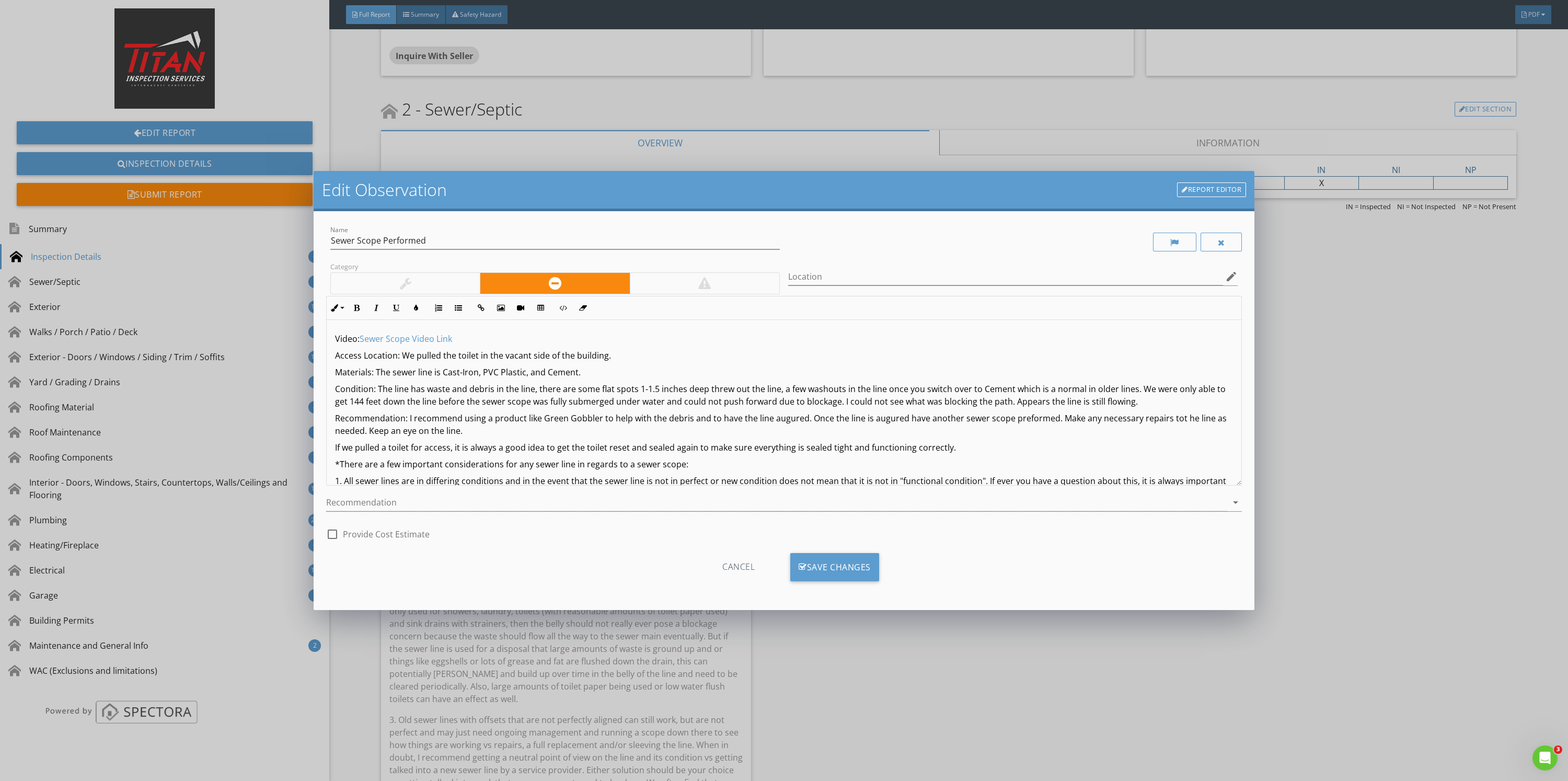
click at [549, 356] on p "Access Location: We pulled the toilet in the vacant side of the building." at bounding box center [784, 355] width 898 height 12
click at [867, 558] on div "Save Changes" at bounding box center [835, 567] width 89 height 28
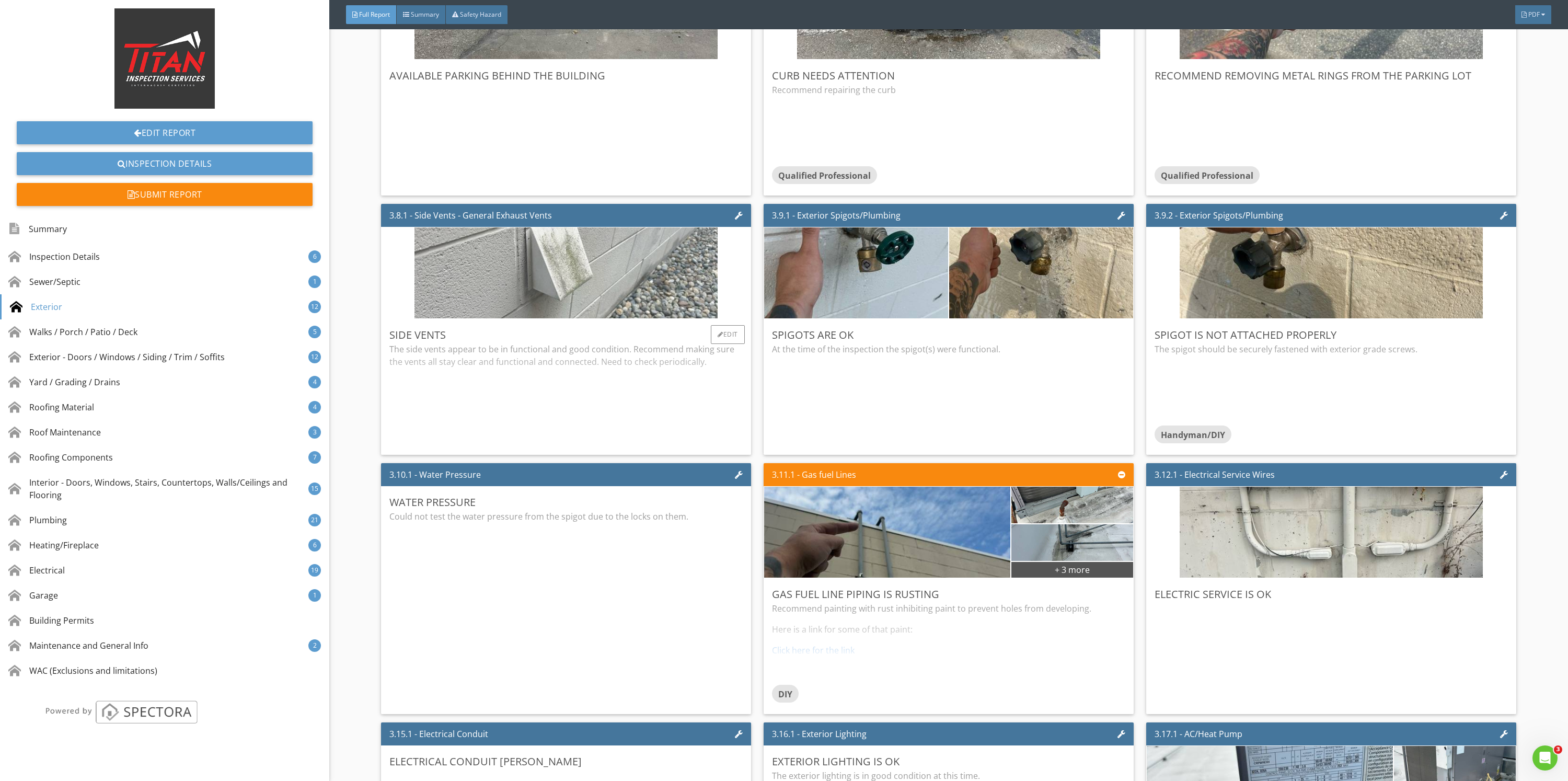
scroll to position [3606, 0]
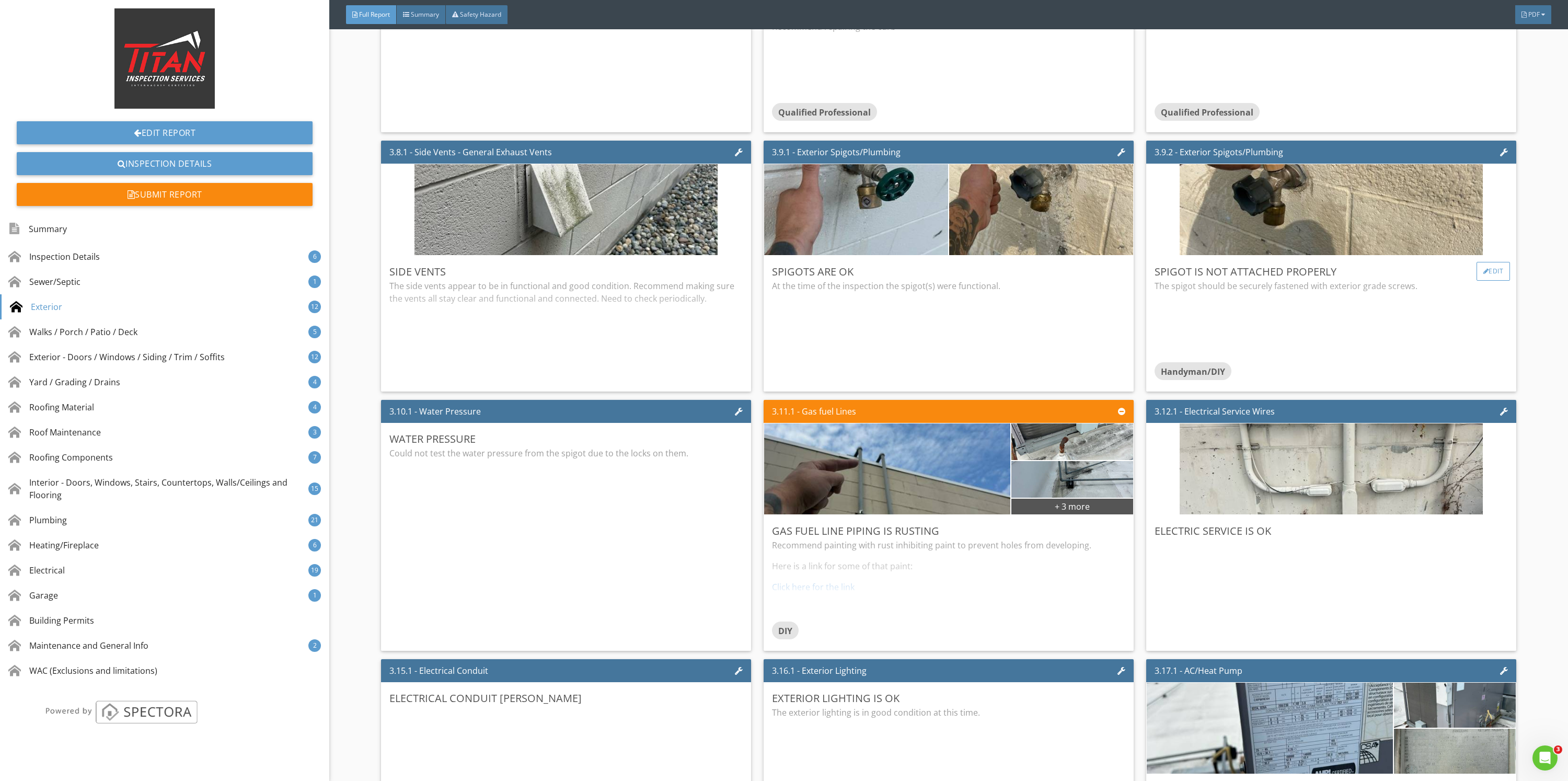
click at [1476, 280] on div "Edit" at bounding box center [1493, 272] width 34 height 19
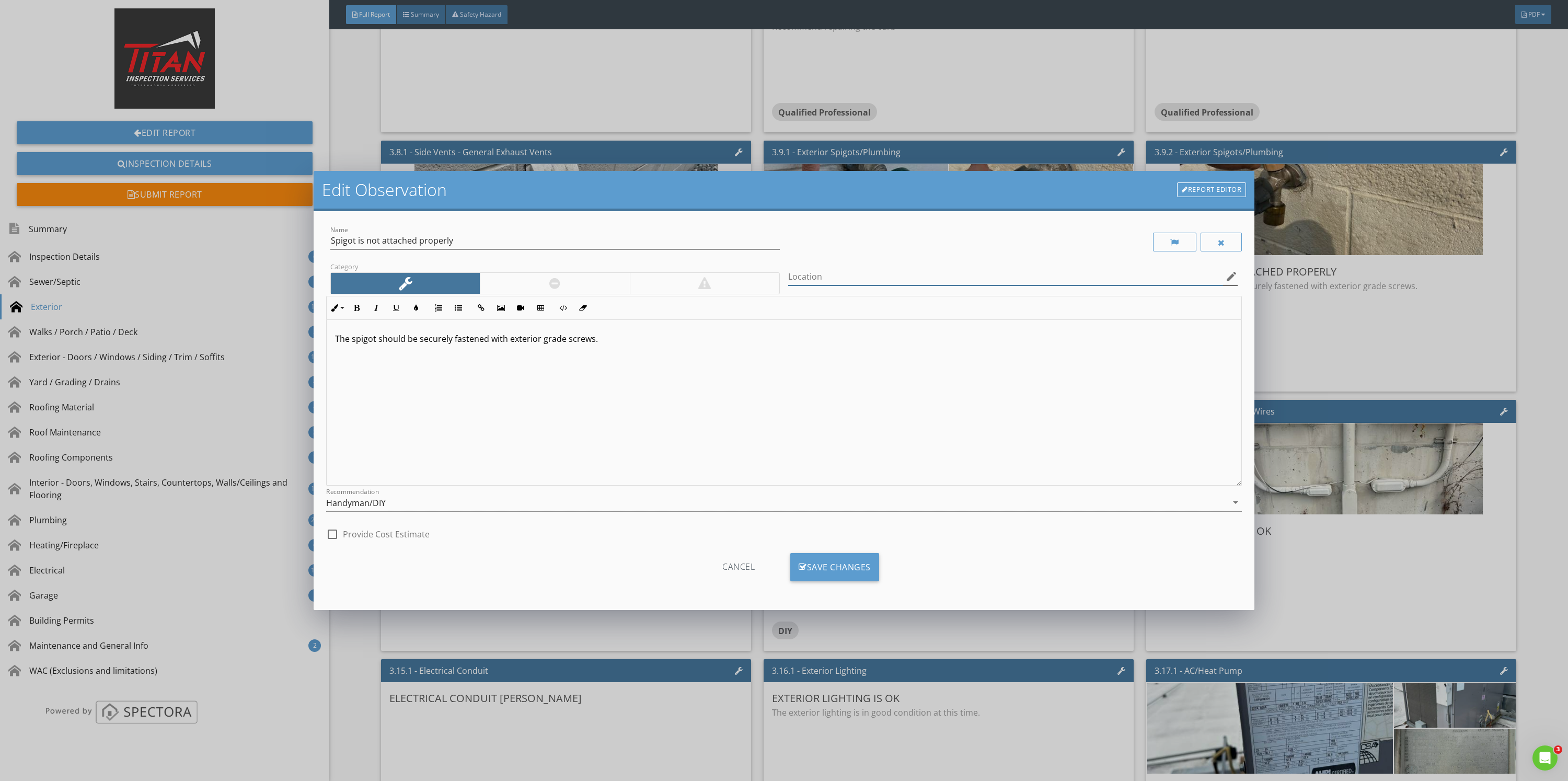
click at [864, 273] on input "Location" at bounding box center [1005, 276] width 435 height 17
type input "Behind the building"
click at [574, 283] on div at bounding box center [555, 283] width 149 height 21
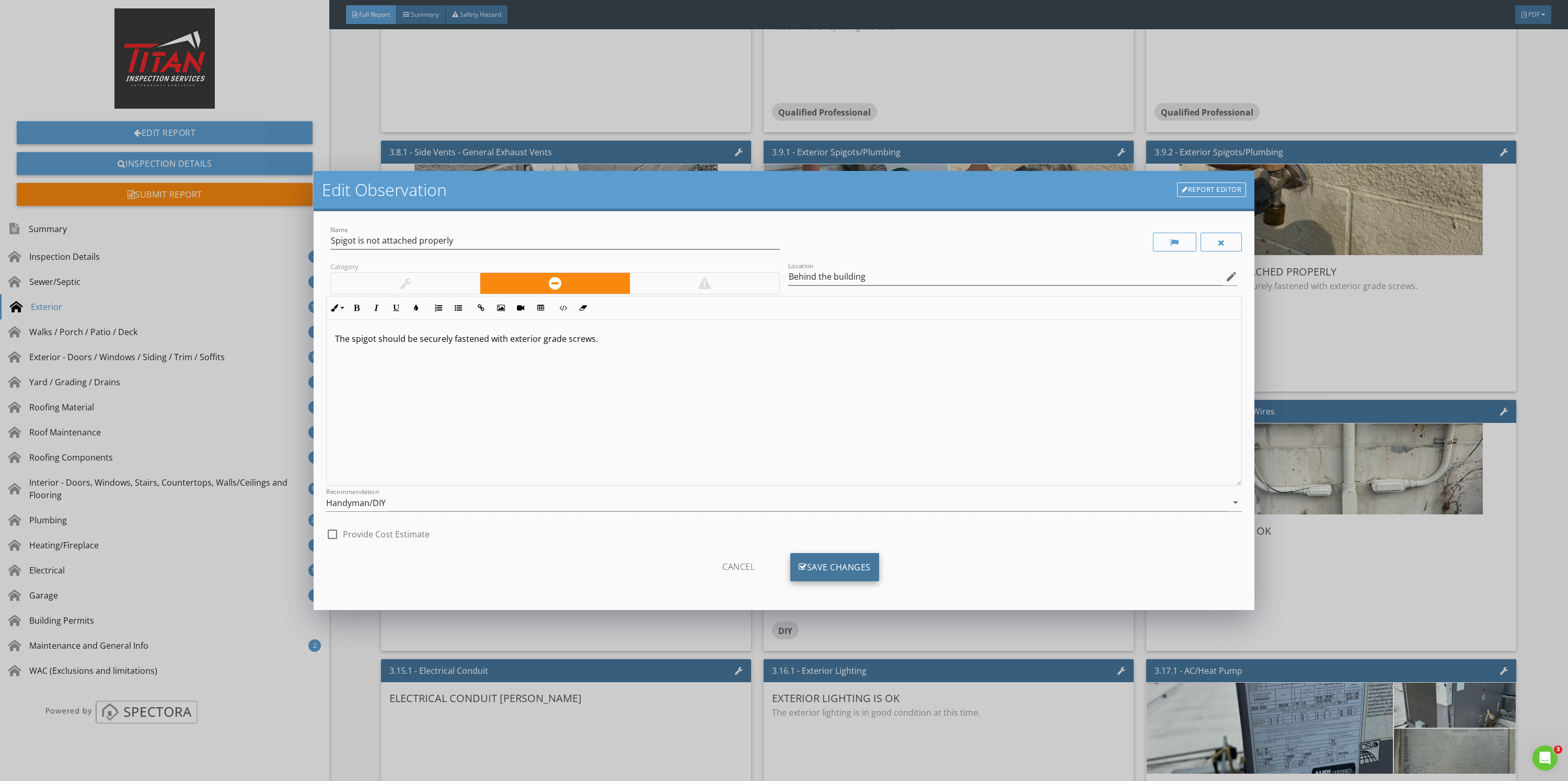
click at [832, 559] on div "Save Changes" at bounding box center [835, 567] width 89 height 28
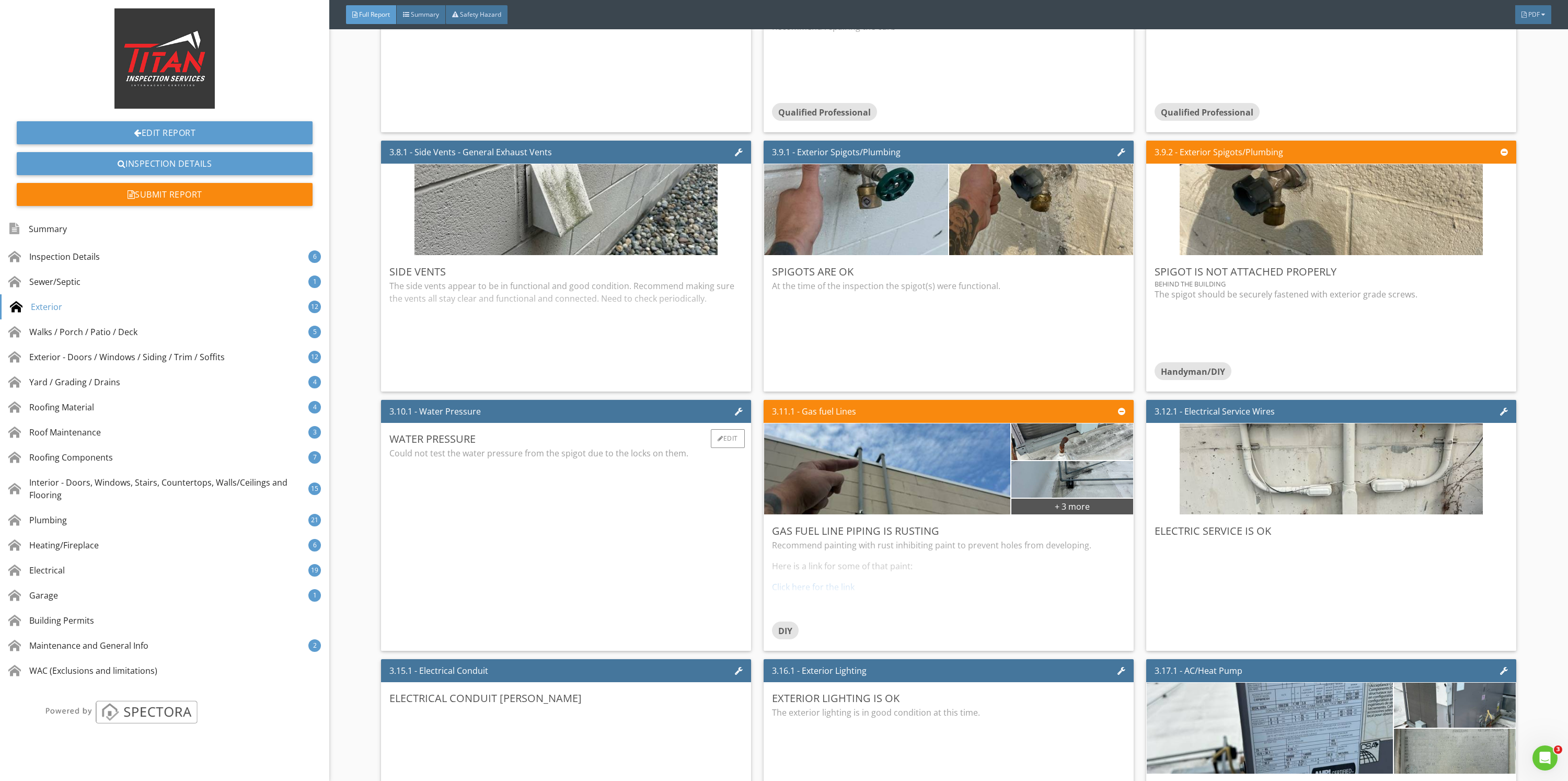
click at [675, 447] on div "Water pressure" at bounding box center [566, 439] width 353 height 16
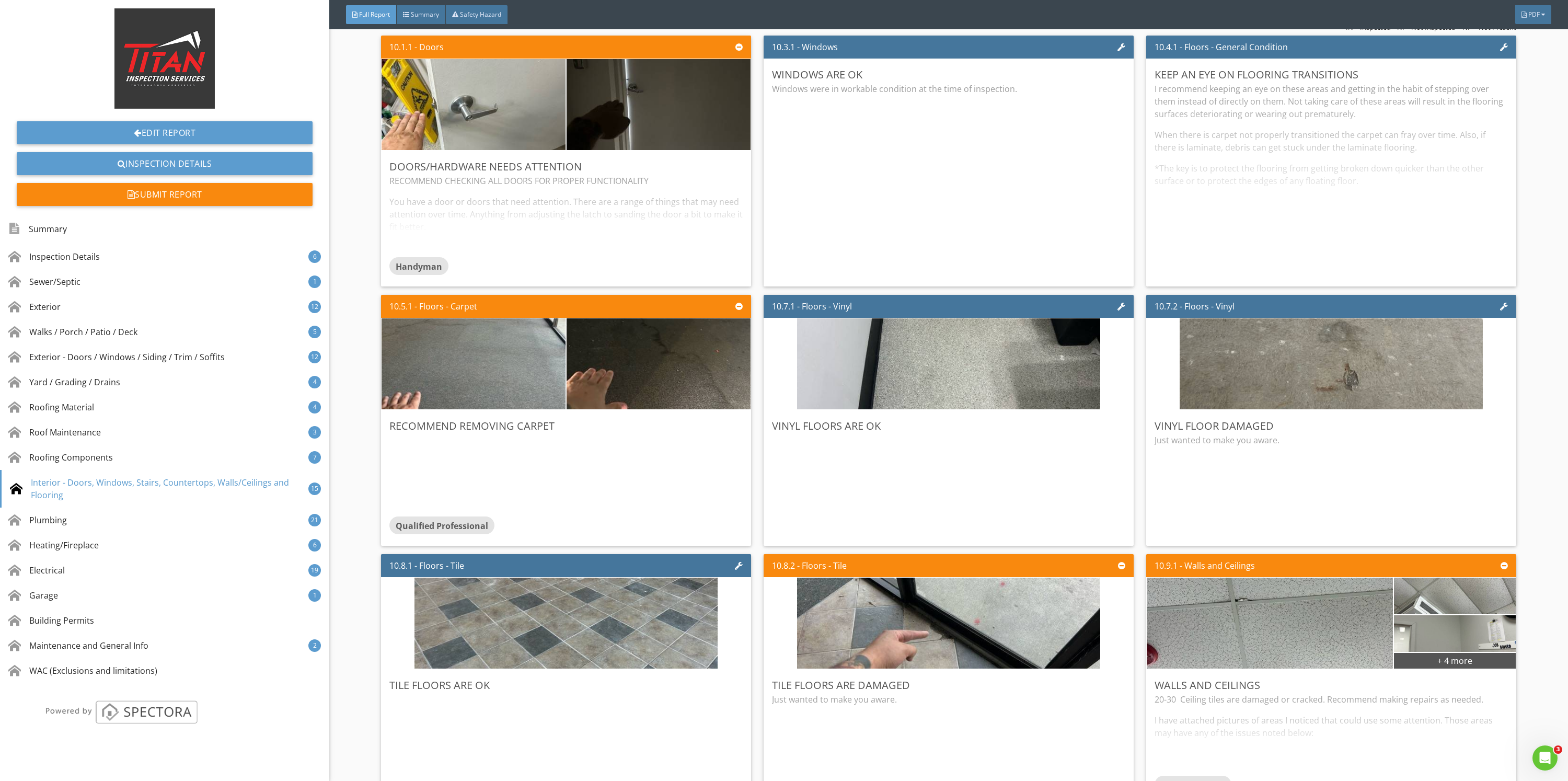
scroll to position [9719, 0]
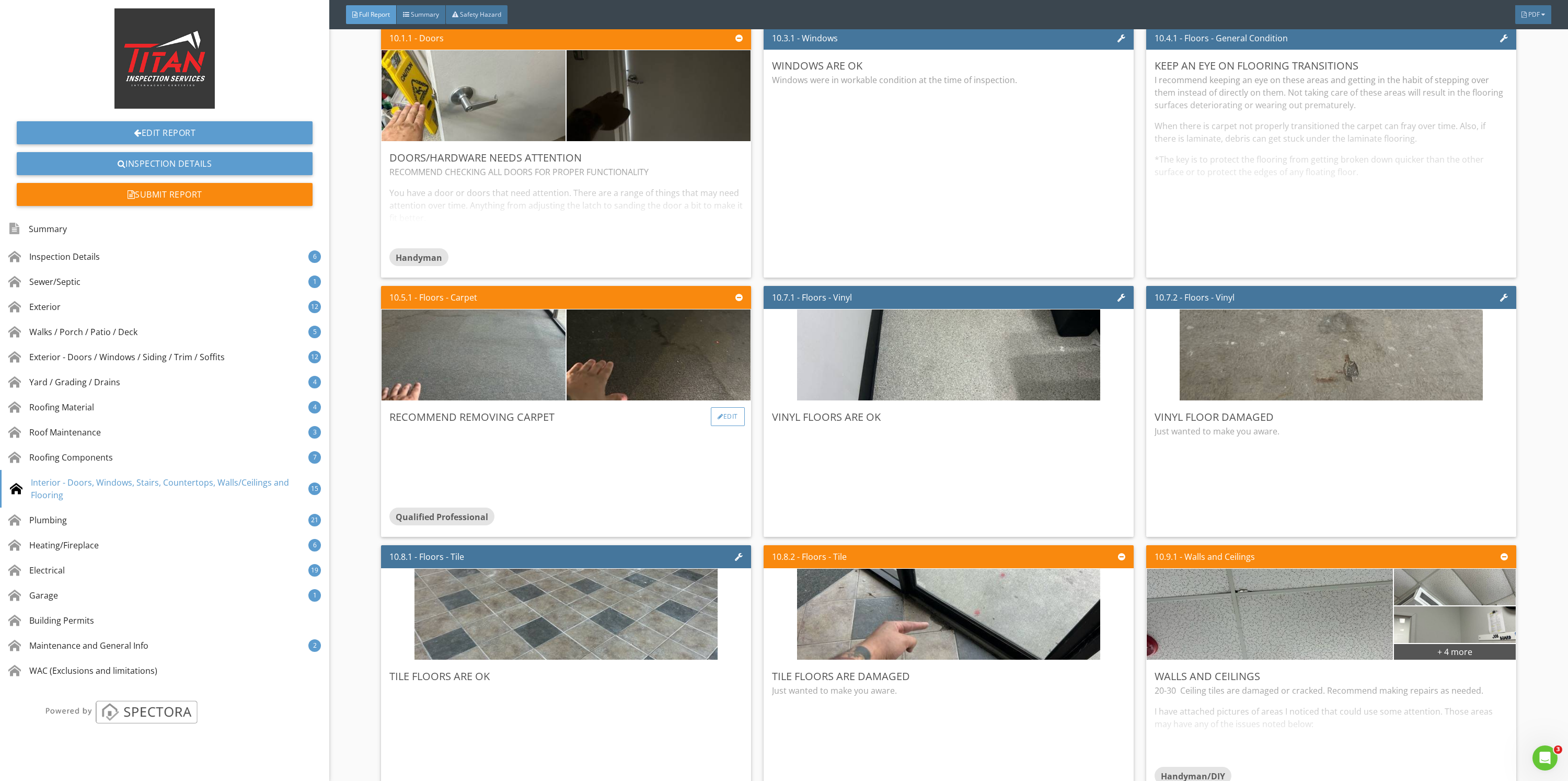
click at [713, 426] on div "Edit" at bounding box center [727, 417] width 34 height 19
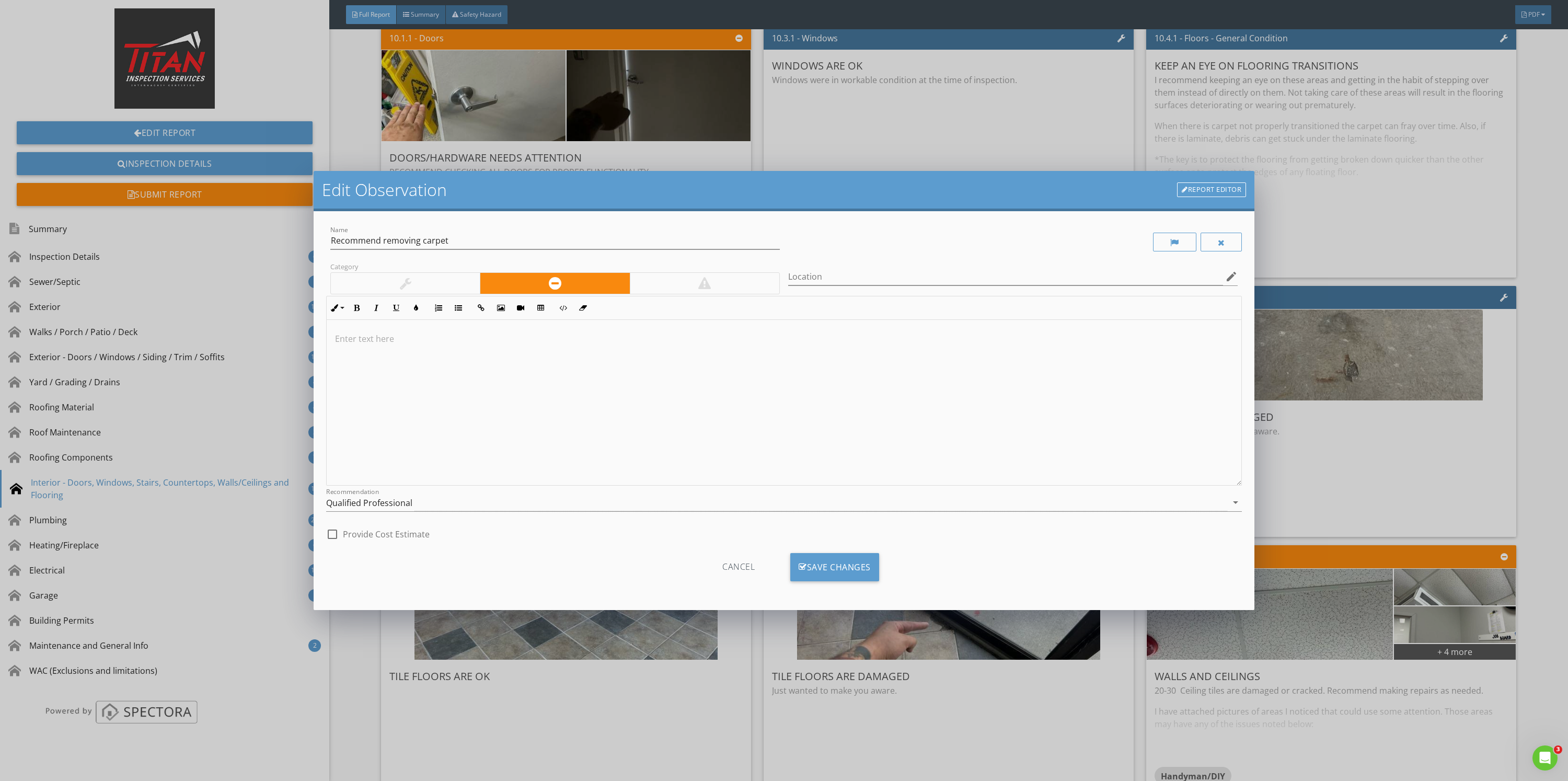
click at [669, 376] on div at bounding box center [783, 403] width 914 height 166
click at [812, 283] on input "Location" at bounding box center [1005, 276] width 435 height 17
type input "The Vacnt"
click at [1515, 448] on div "Edit Observation Report Editor Name Recommend removing carpet Category Location…" at bounding box center [784, 390] width 1568 height 781
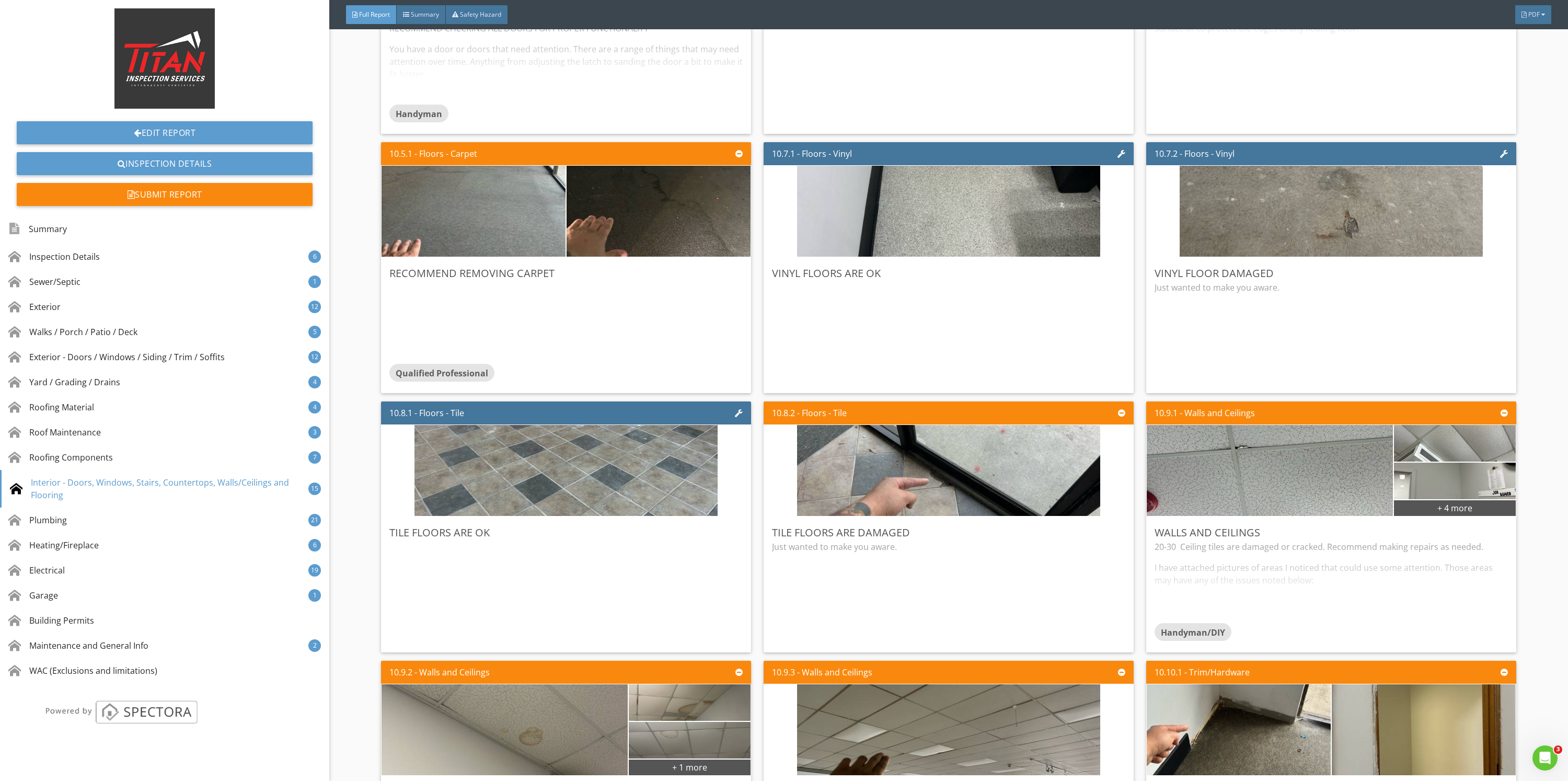
scroll to position [9876, 0]
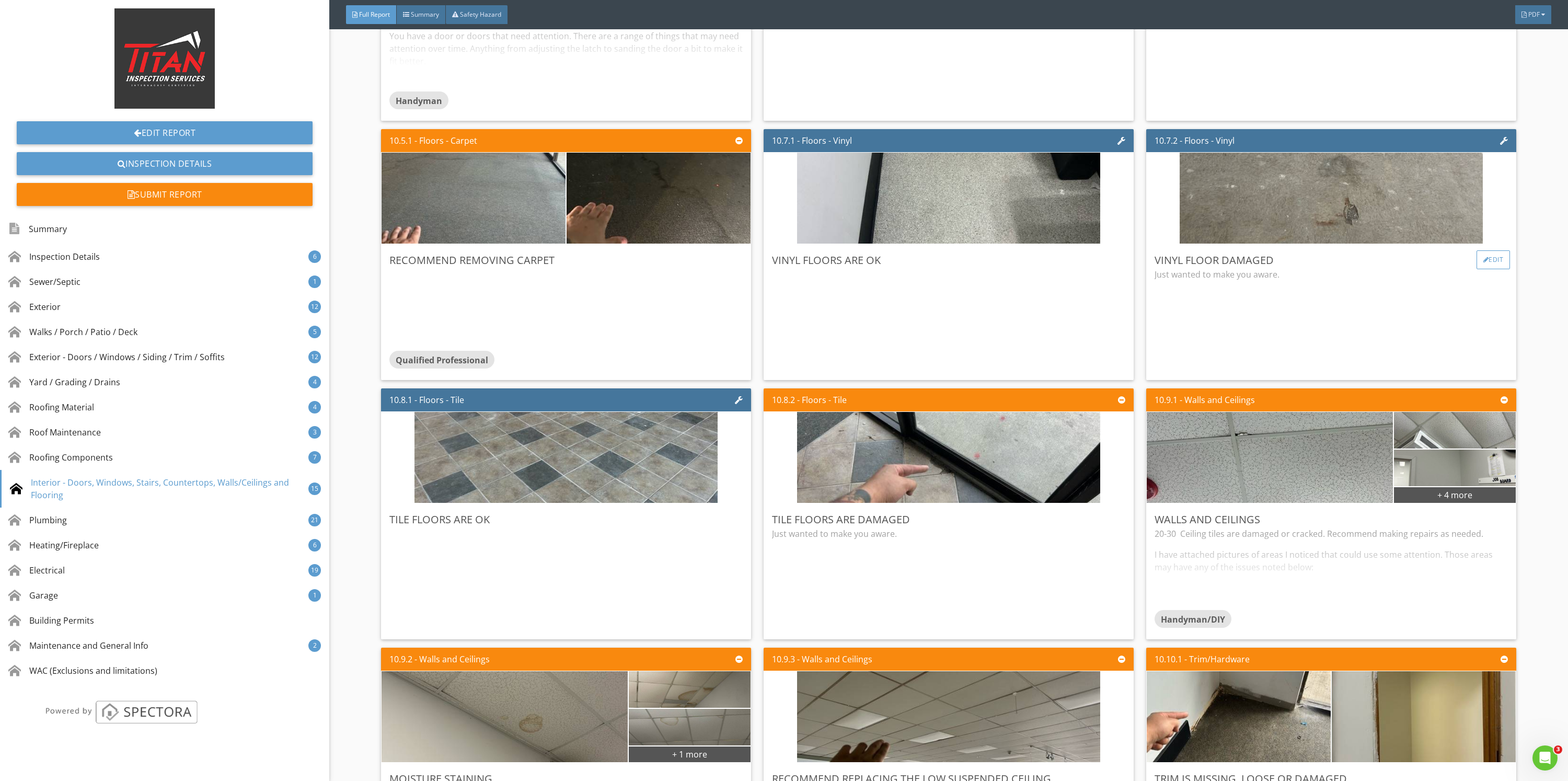
click at [1476, 269] on div "Edit" at bounding box center [1493, 259] width 34 height 19
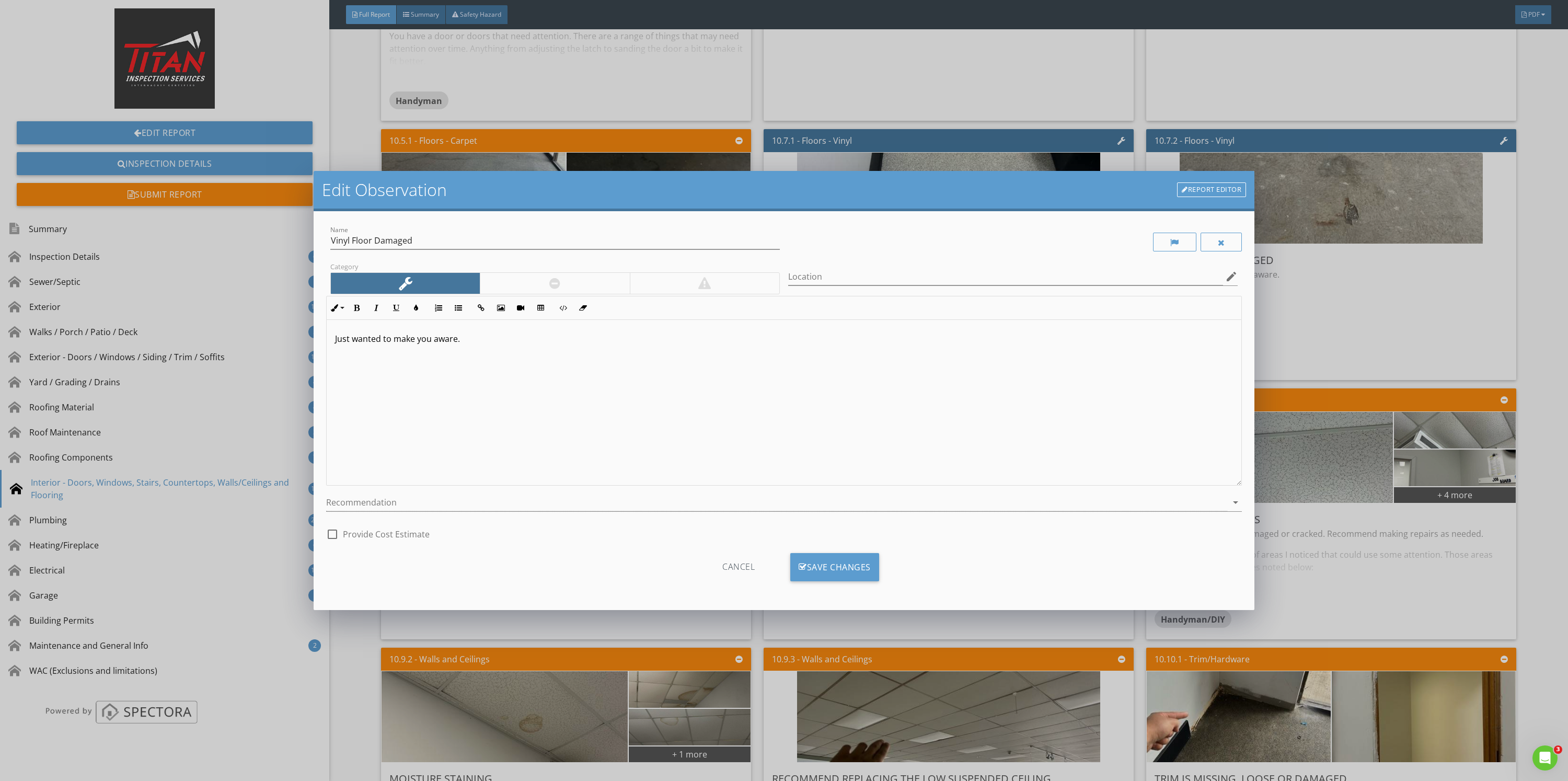
click at [583, 275] on div at bounding box center [555, 283] width 149 height 21
click at [890, 267] on div "Location edit" at bounding box center [1012, 279] width 449 height 34
click at [899, 272] on input "Location" at bounding box center [1005, 276] width 435 height 17
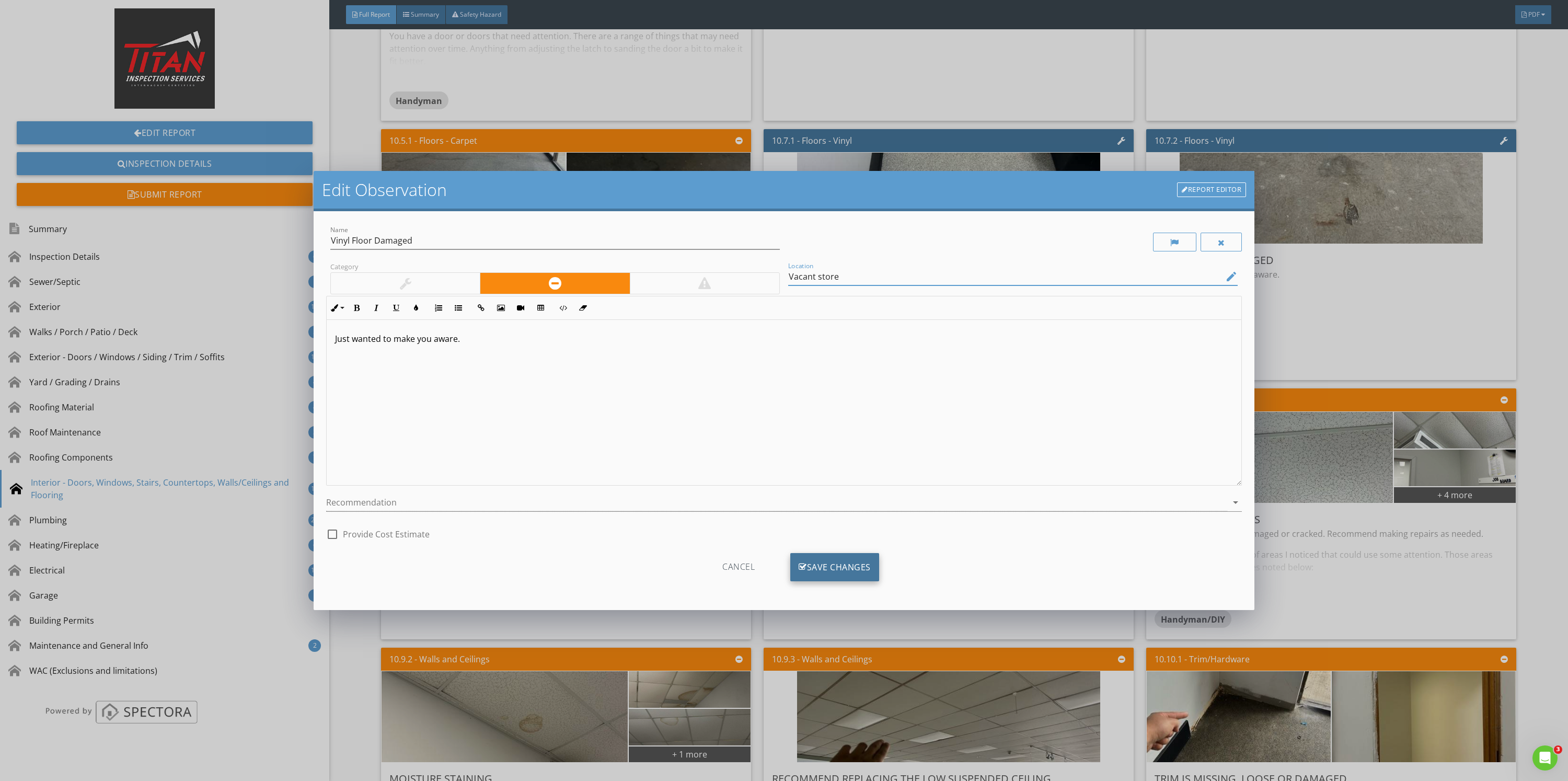
type input "Vacant store"
drag, startPoint x: 819, startPoint y: 561, endPoint x: 809, endPoint y: 553, distance: 12.8
click at [809, 553] on div "Cancel Save Changes" at bounding box center [784, 571] width 916 height 53
click at [807, 570] on div "Save Changes" at bounding box center [835, 567] width 89 height 28
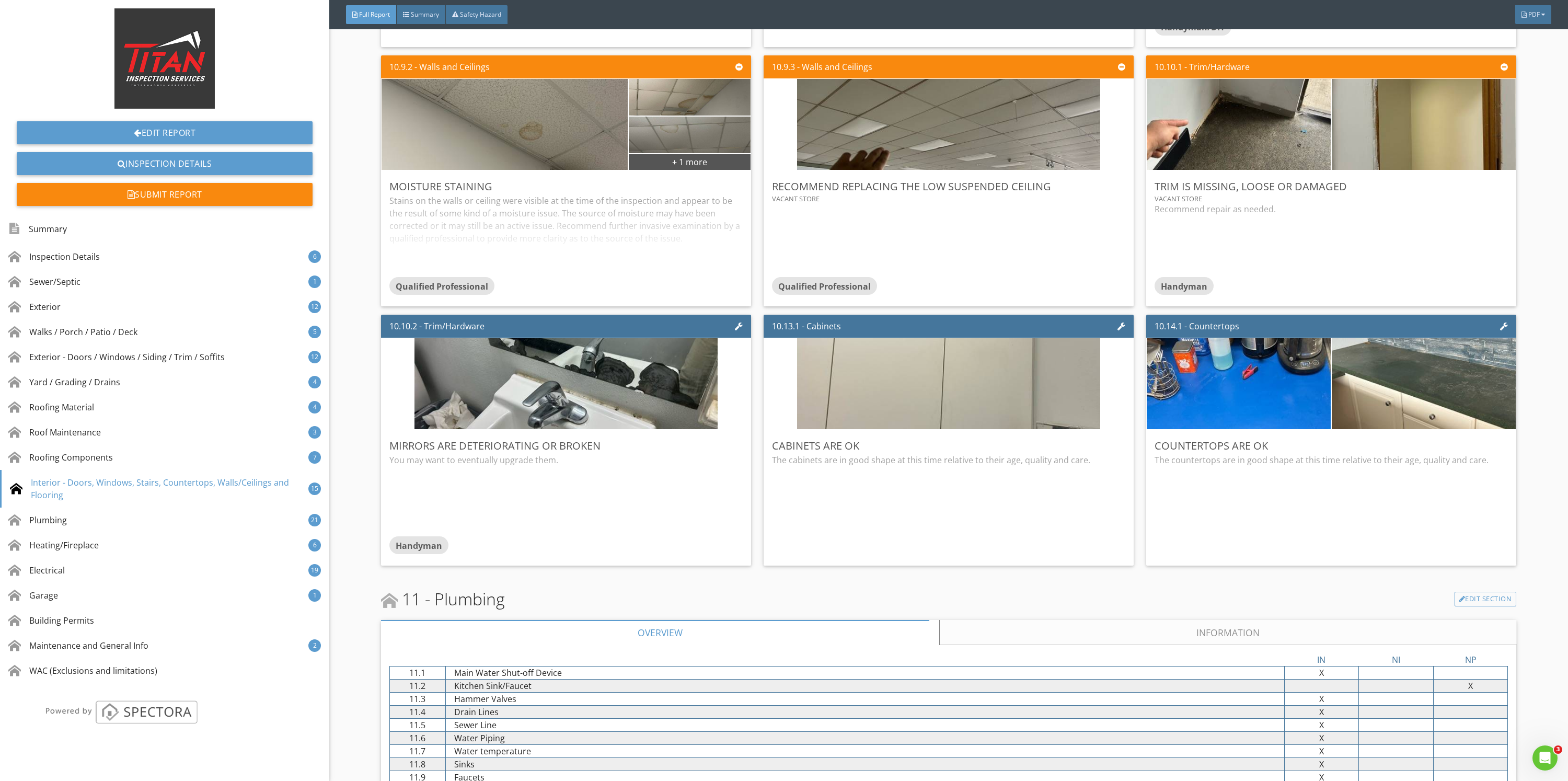
scroll to position [10503, 0]
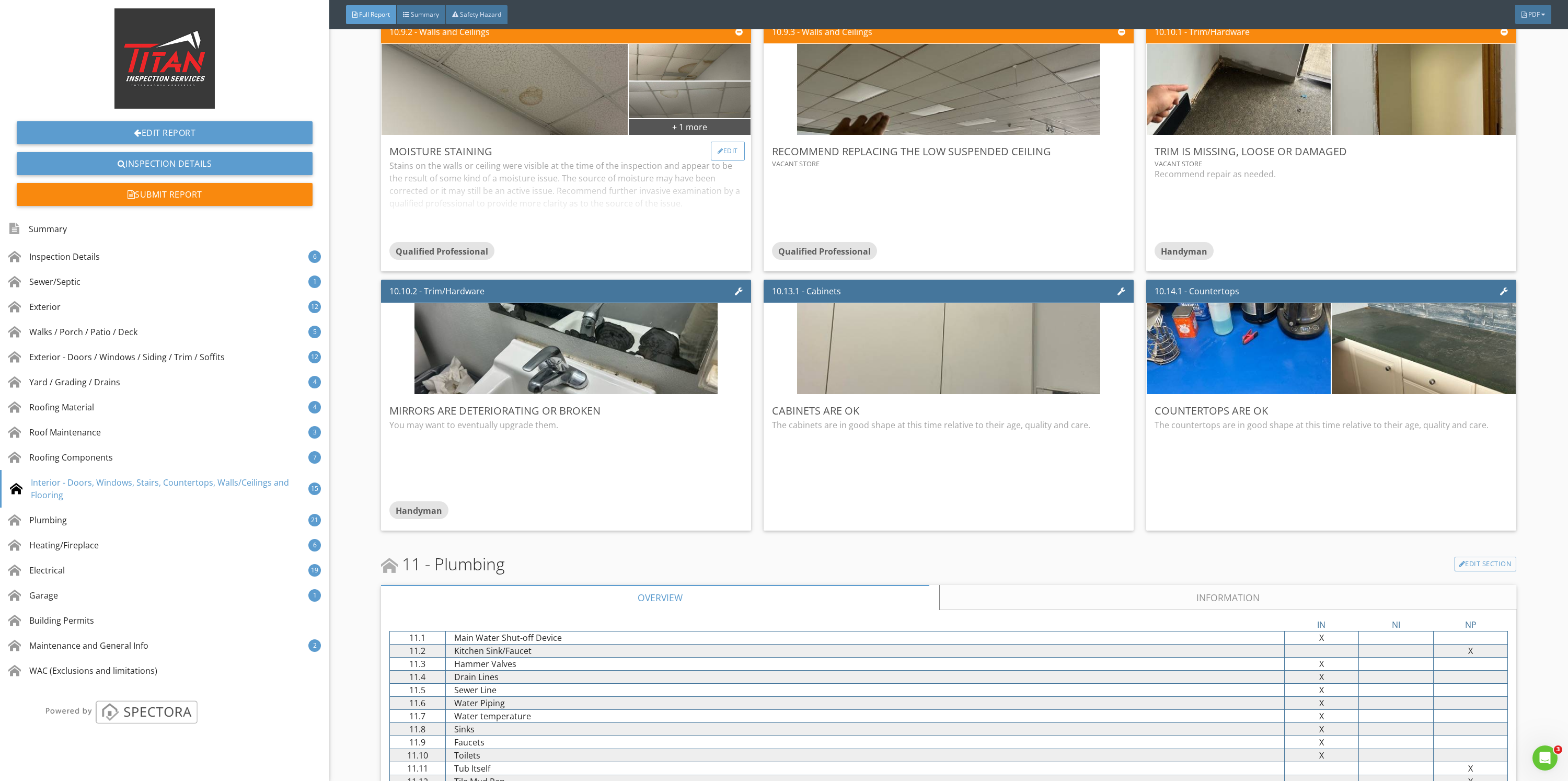
click at [714, 160] on div "Edit" at bounding box center [727, 151] width 34 height 19
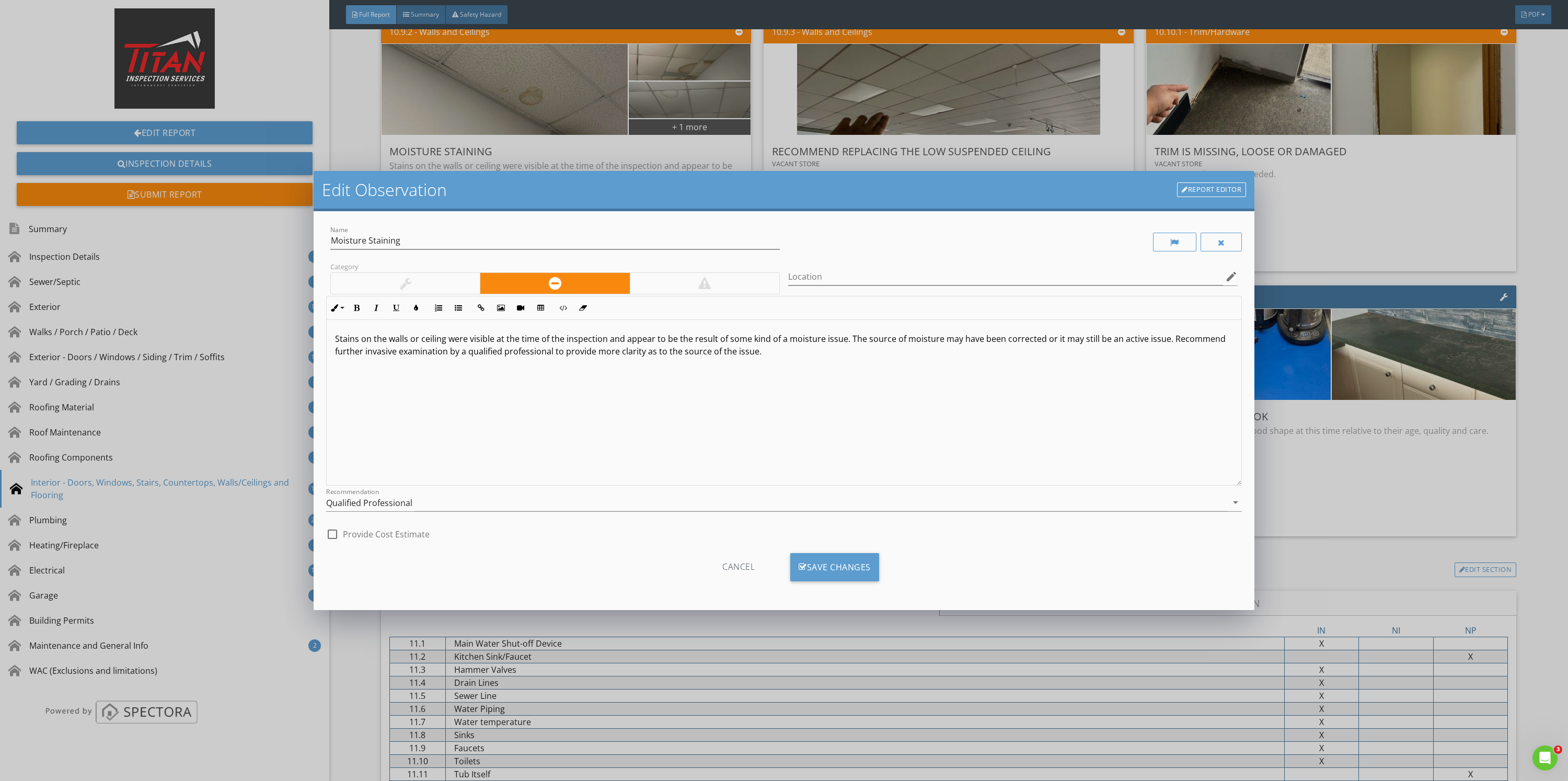
click at [331, 334] on div "Stains on the walls or ceiling were visible at the time of the inspection and a…" at bounding box center [783, 403] width 914 height 166
click at [1364, 495] on div "Edit Observation Report Editor Name Moisture Staining Category Location edit In…" at bounding box center [784, 390] width 1568 height 781
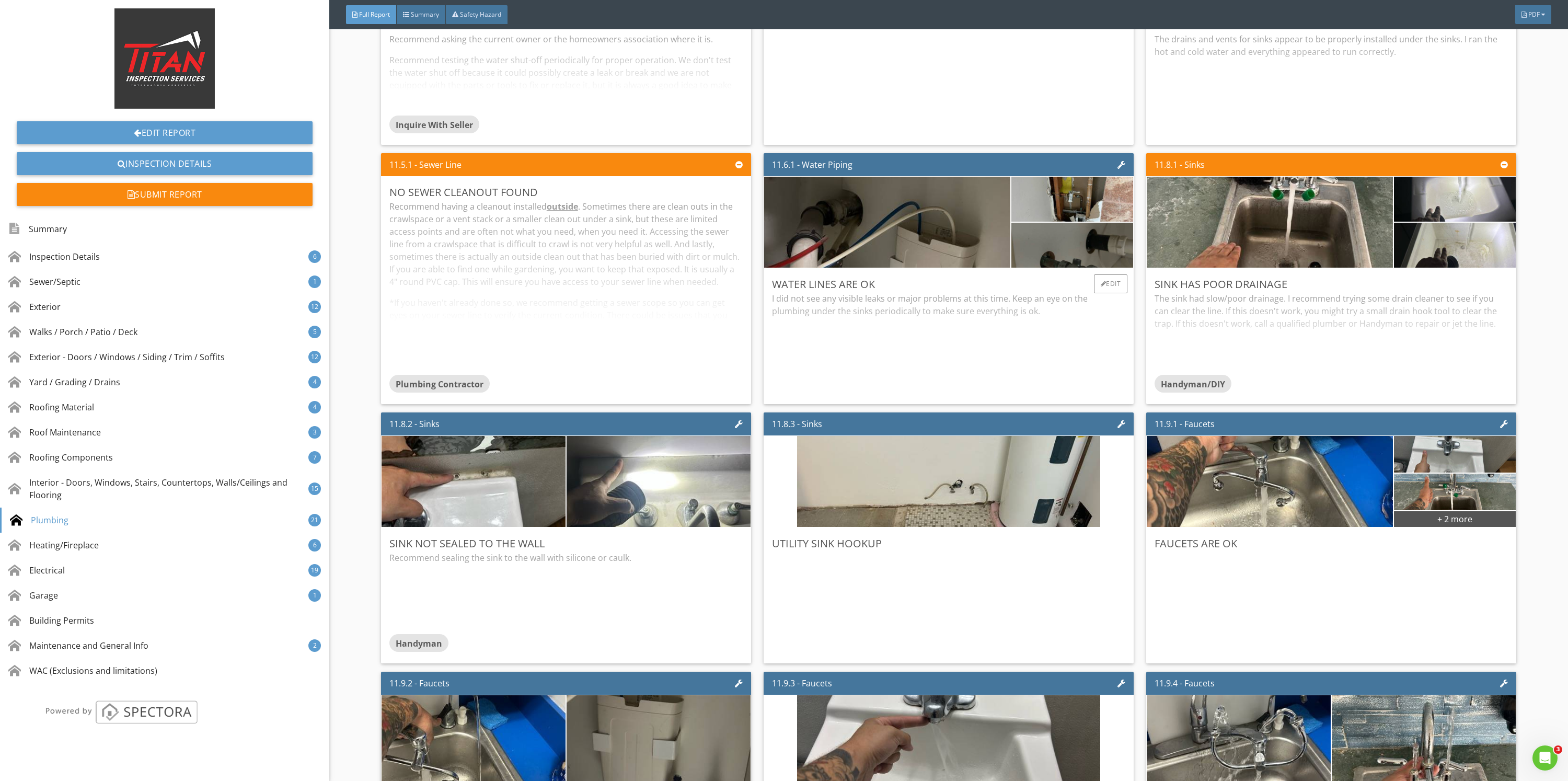
scroll to position [11601, 0]
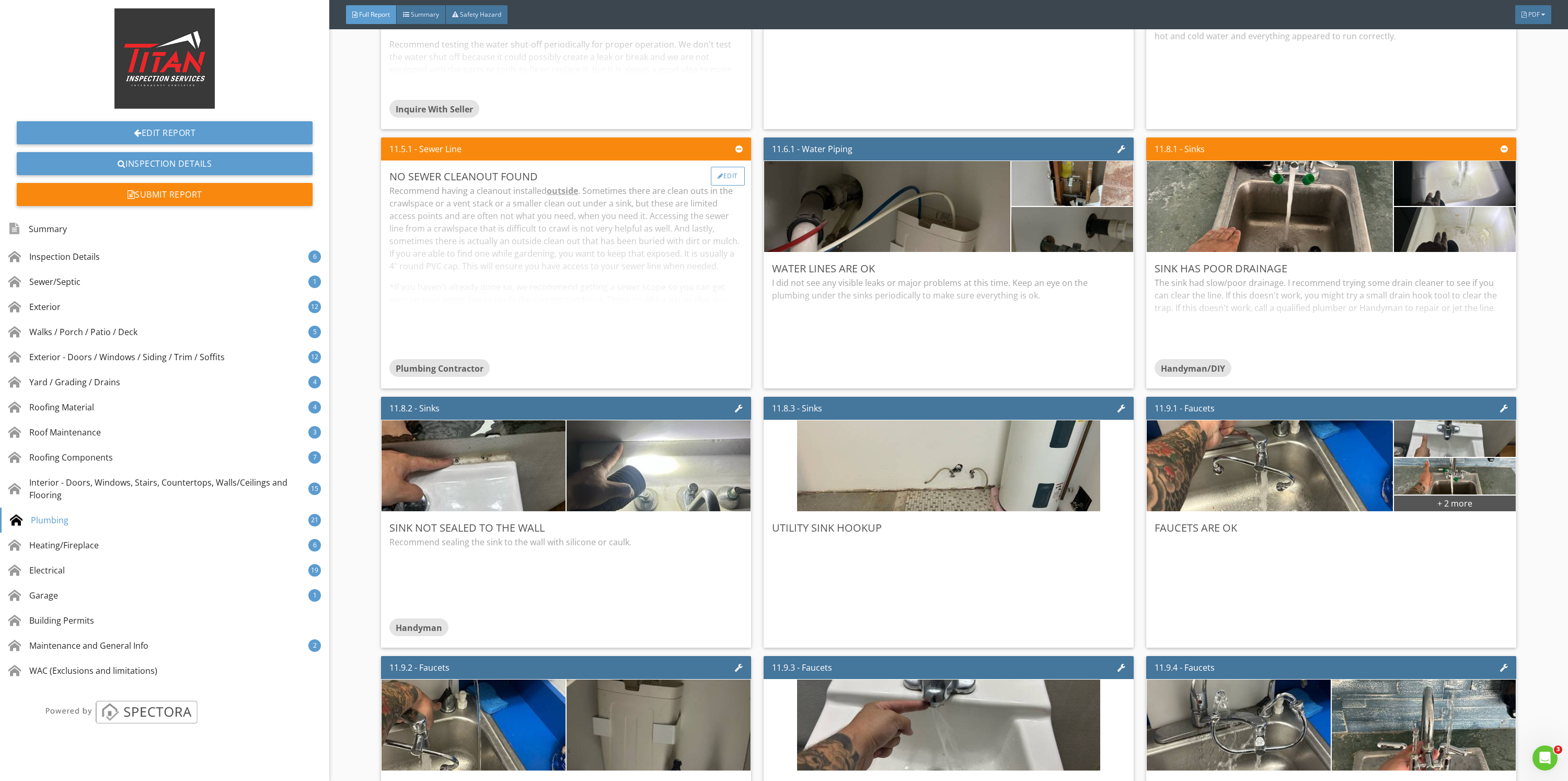
click at [716, 186] on div "Edit" at bounding box center [727, 176] width 34 height 19
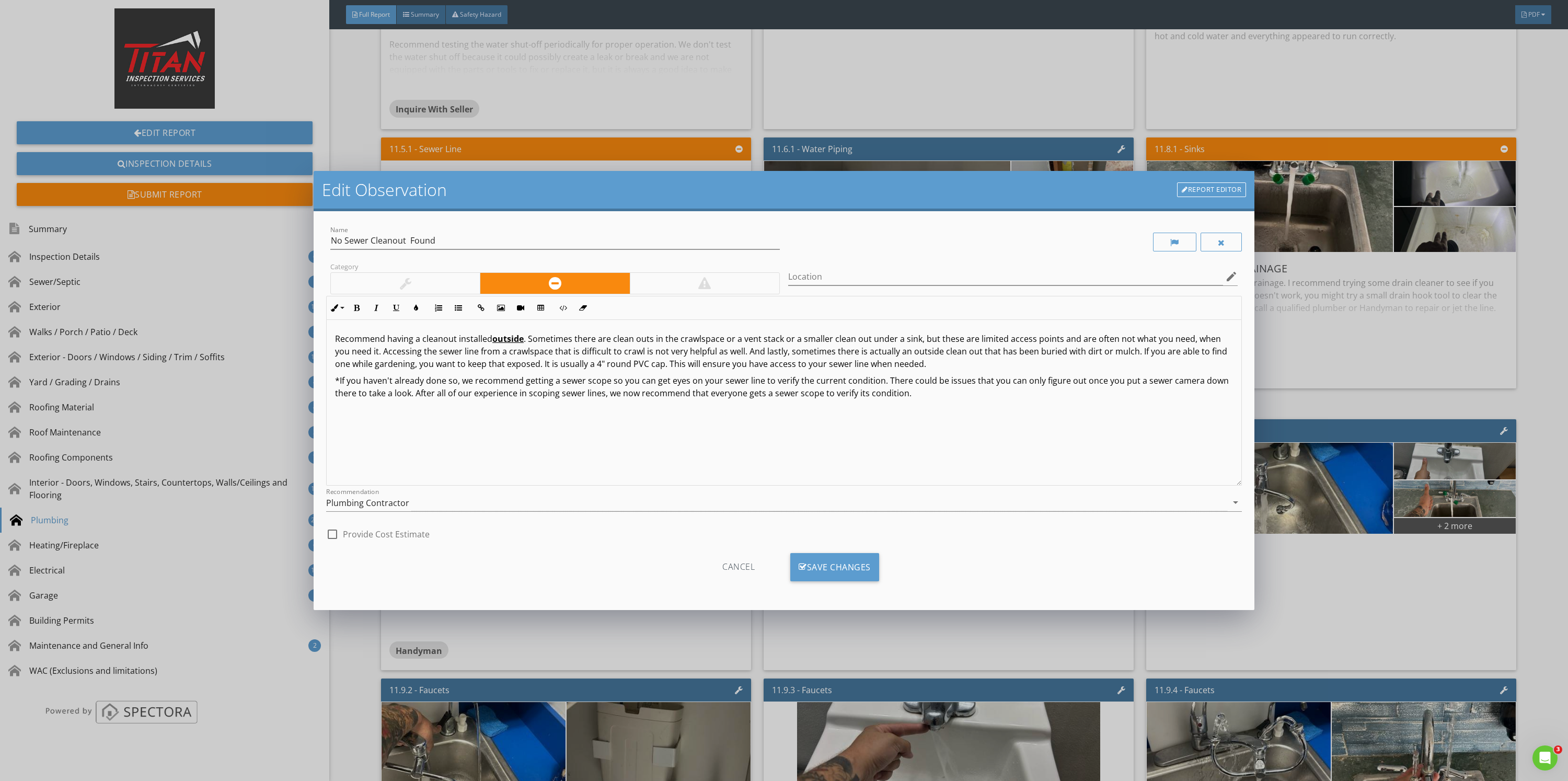
click at [525, 338] on p "Recommend having a cleanout installed outside . Sometimes there are clean outs …" at bounding box center [784, 351] width 898 height 38
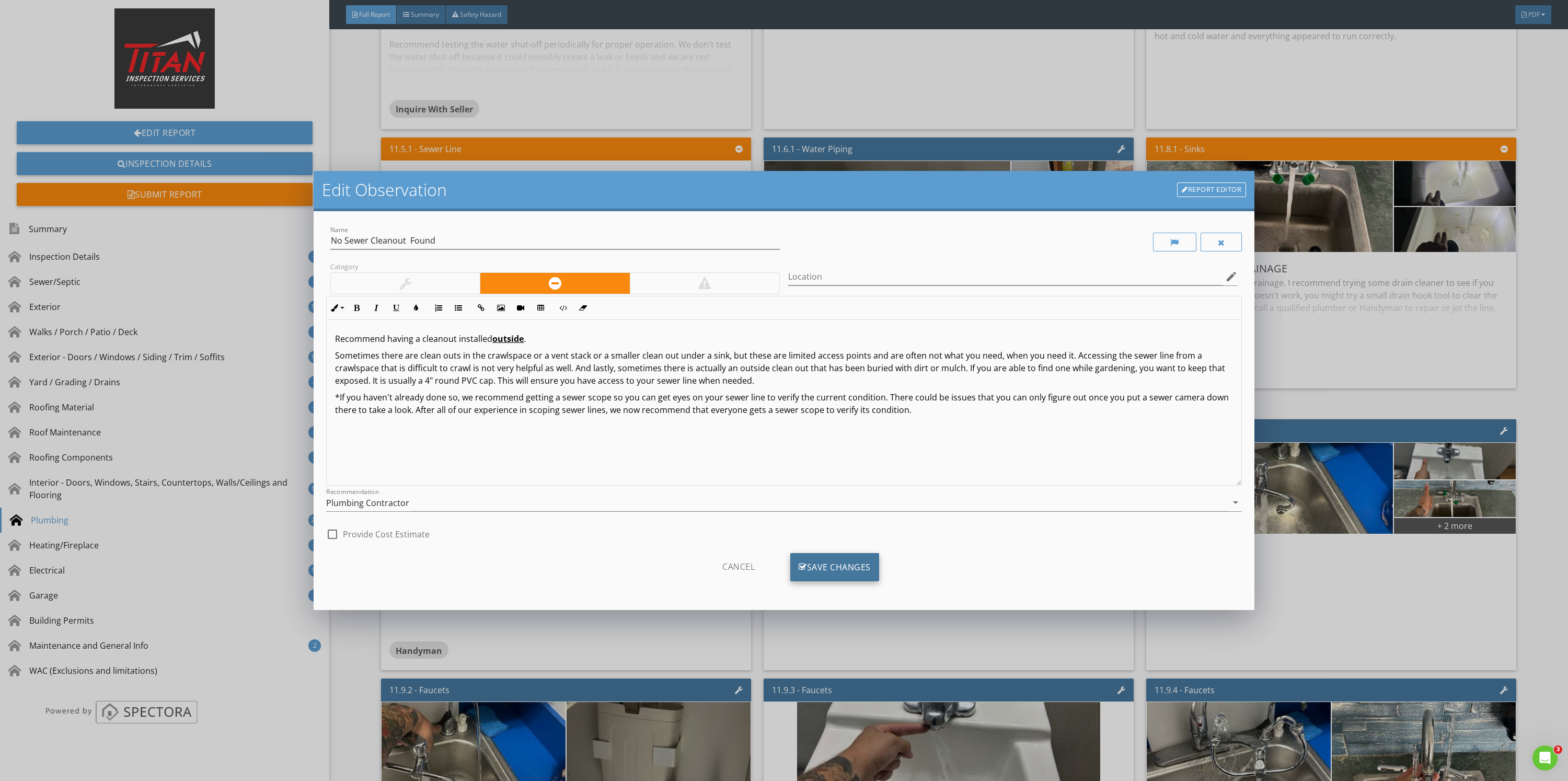
click at [858, 561] on div "Save Changes" at bounding box center [835, 567] width 89 height 28
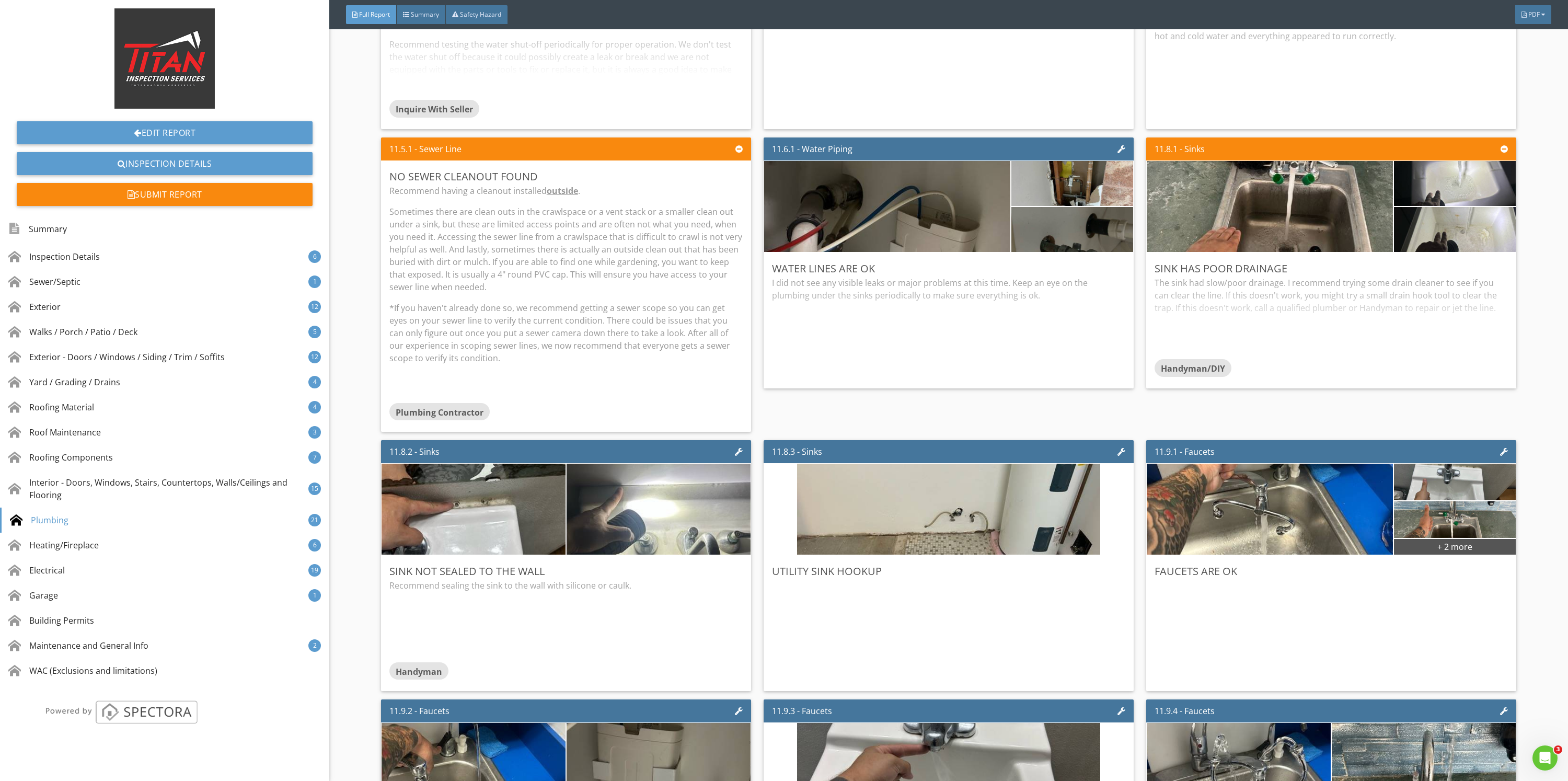
scroll to position [11757, 0]
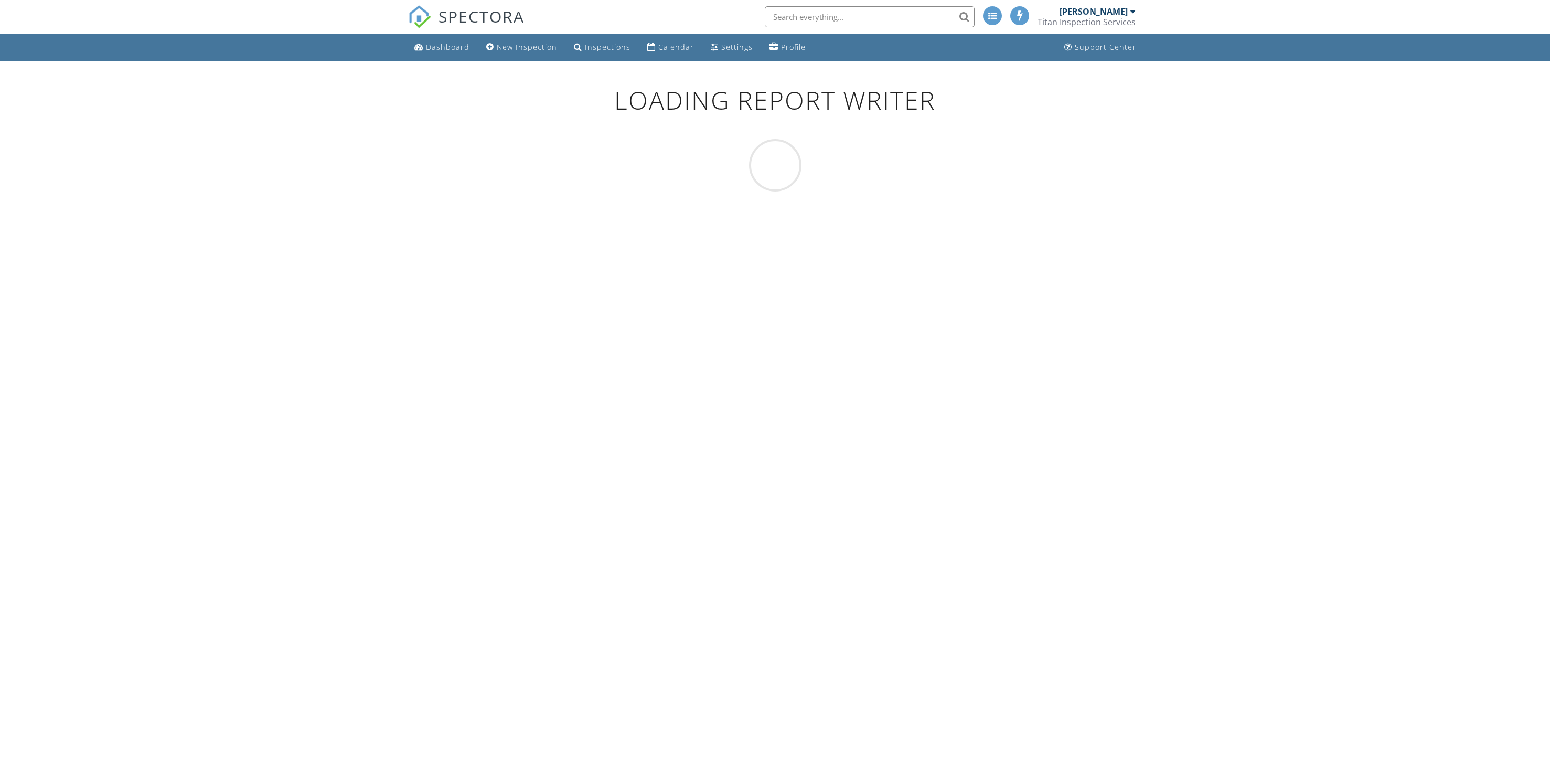
scroll to position [62, 0]
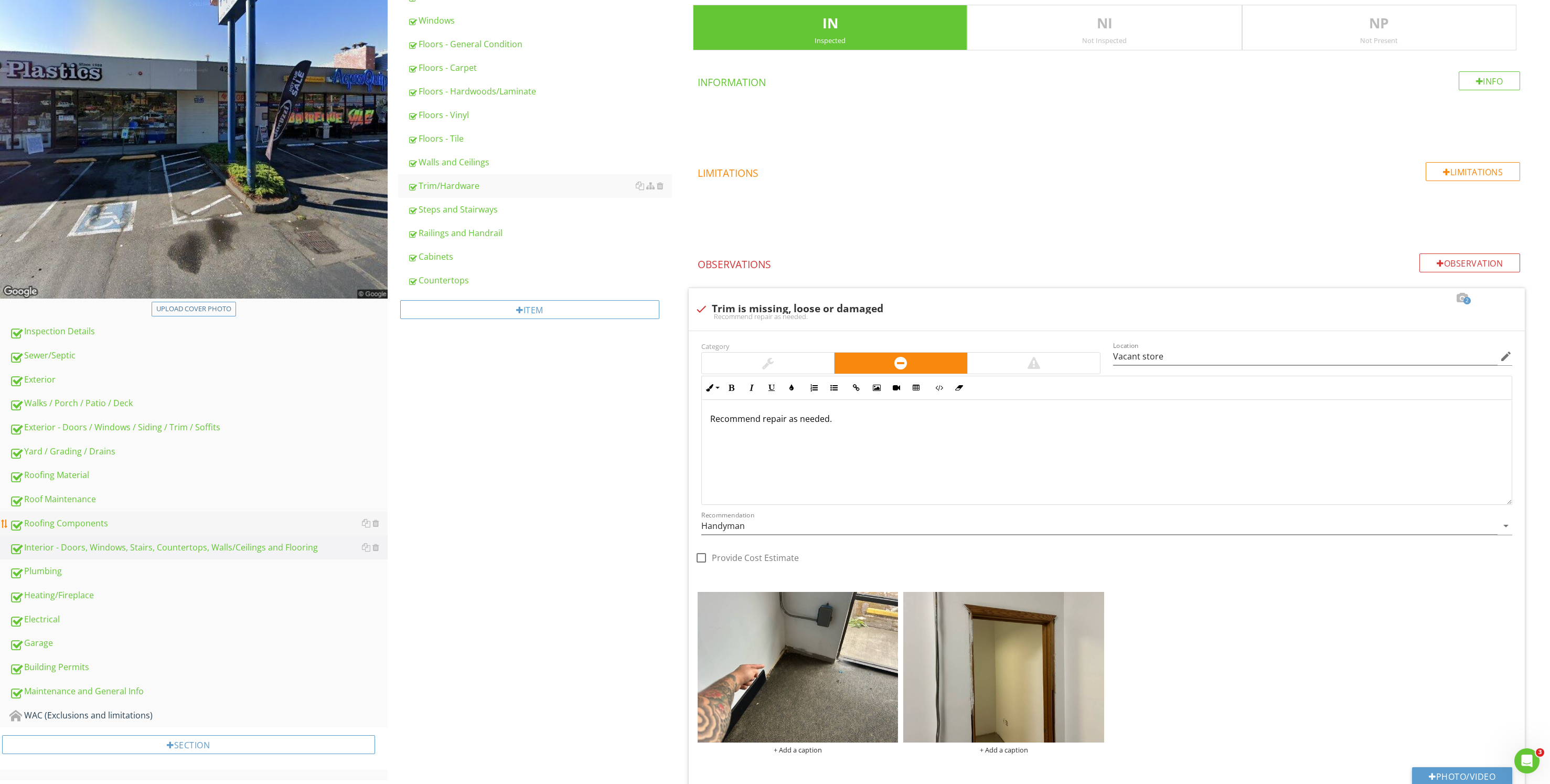
scroll to position [219, 0]
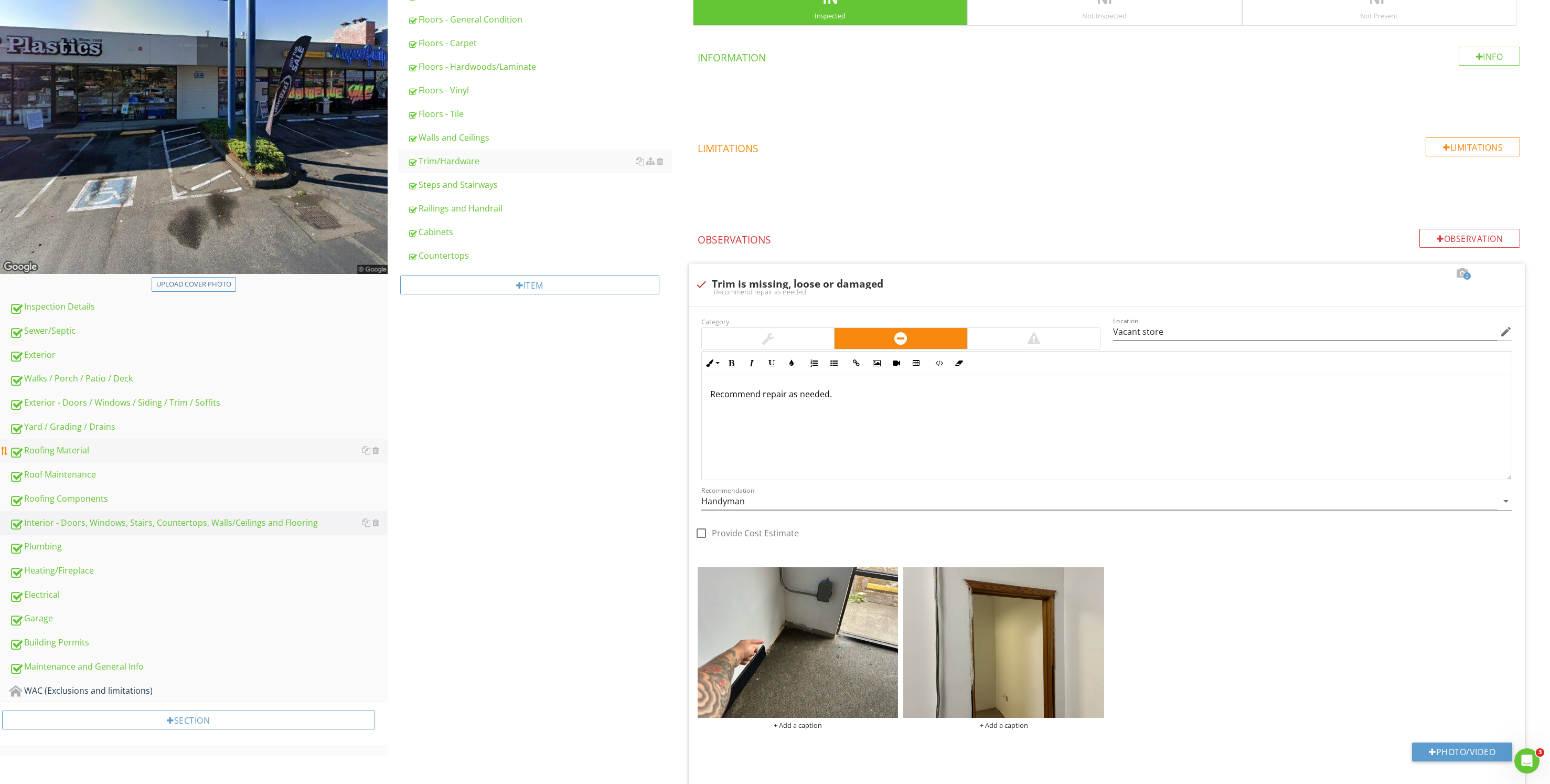
click at [145, 444] on div "Roofing Material" at bounding box center [198, 451] width 378 height 13
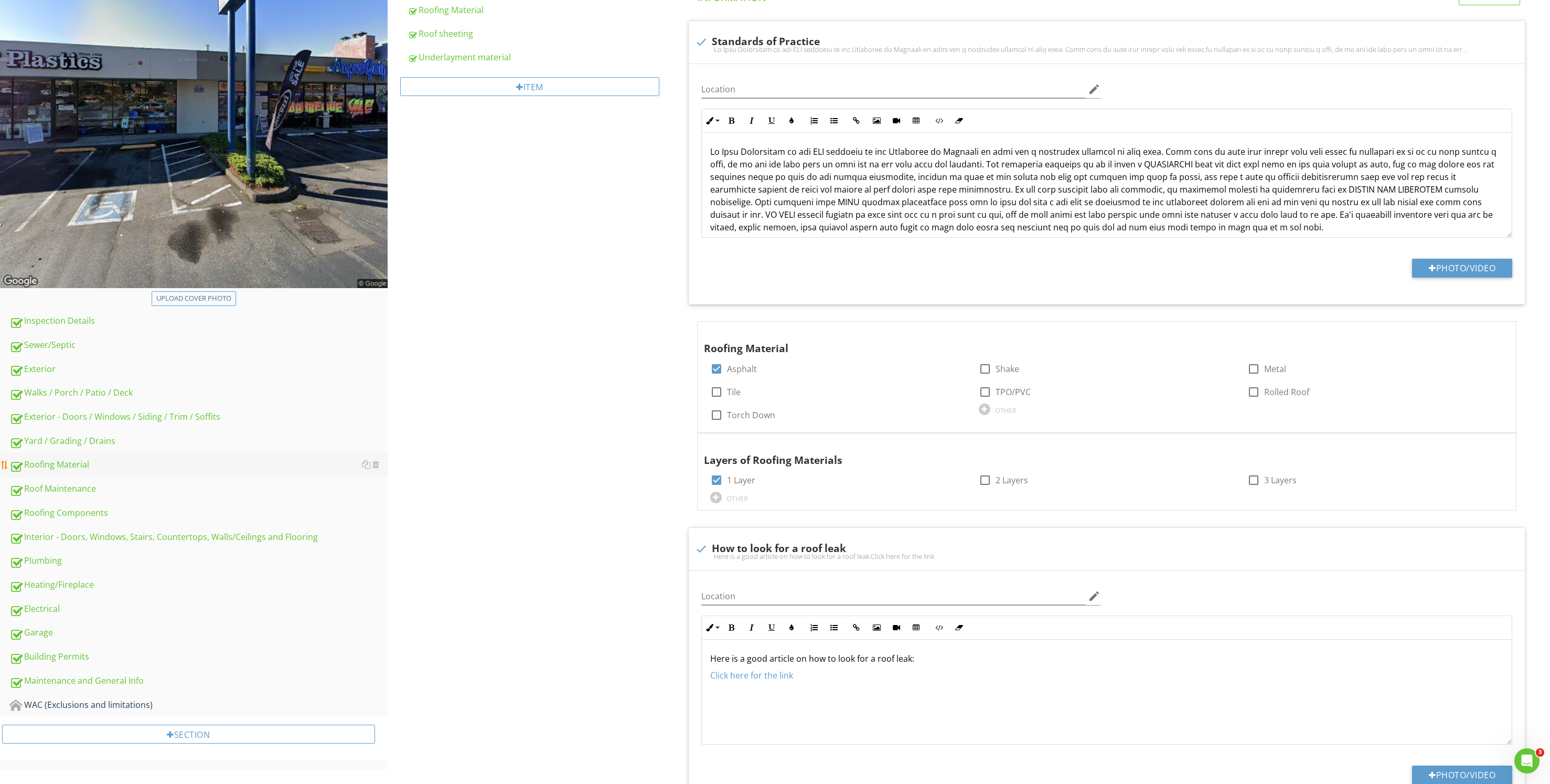
scroll to position [219, 0]
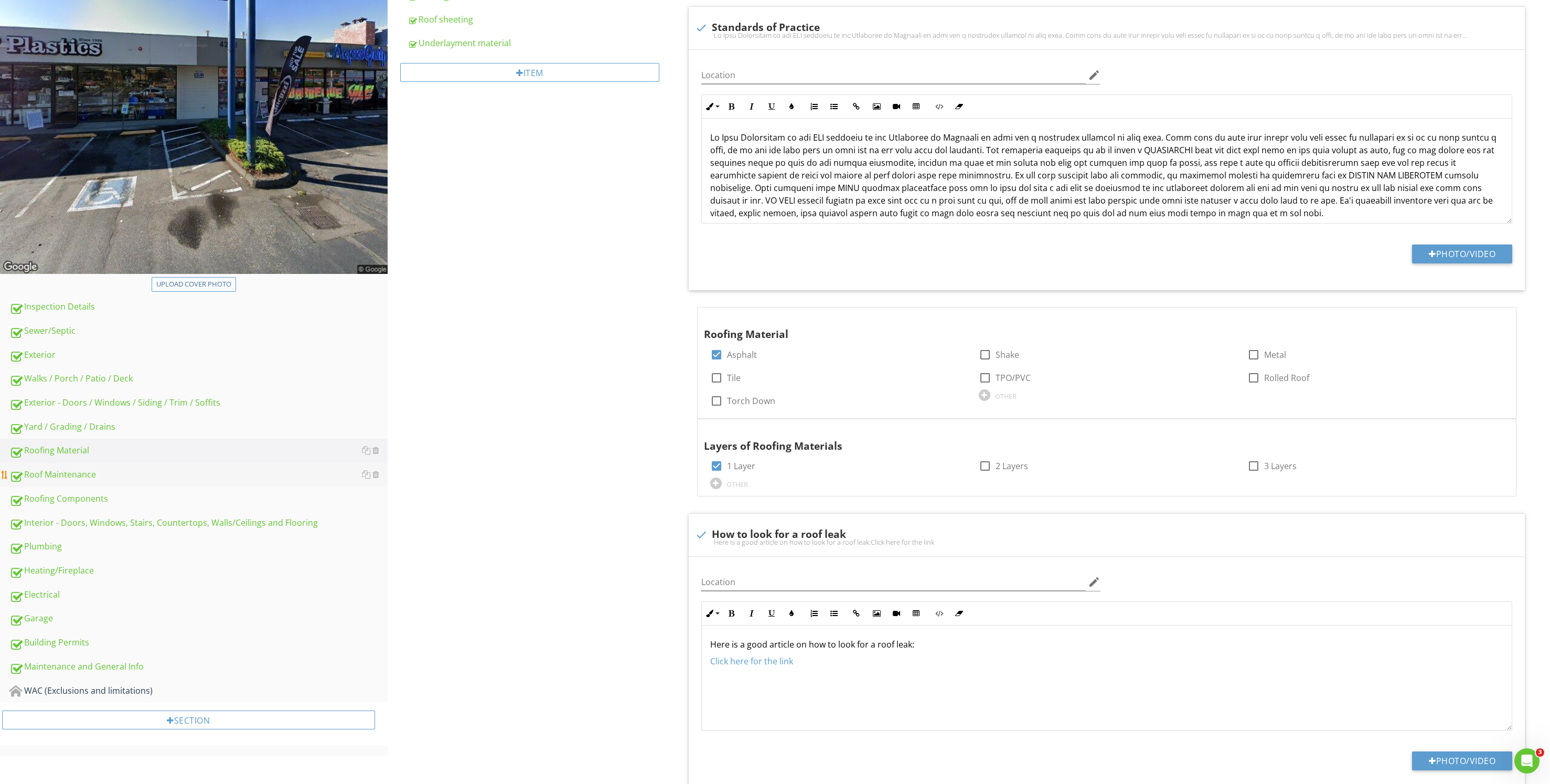
click at [192, 482] on link "Roof Maintenance" at bounding box center [198, 474] width 378 height 24
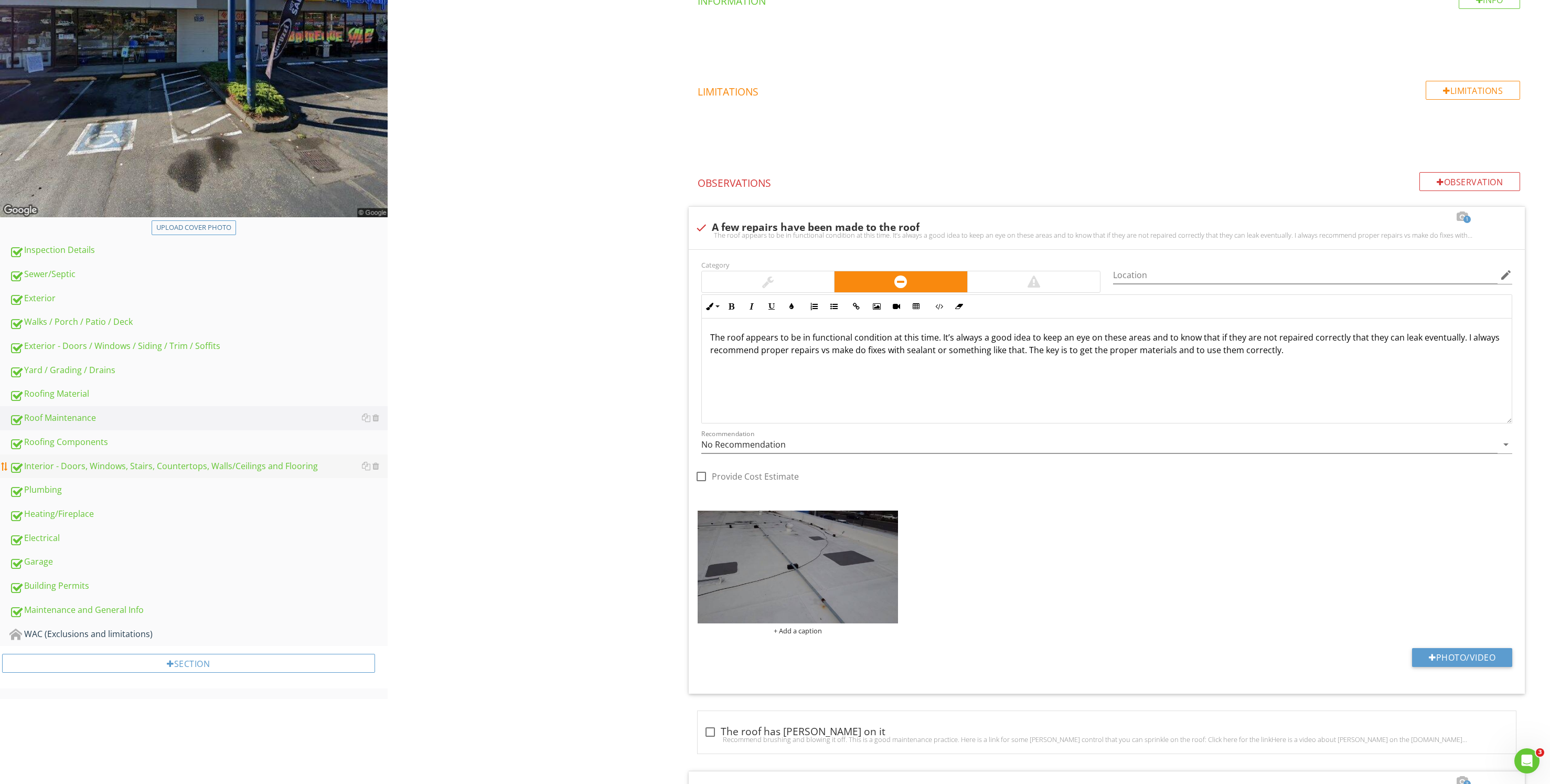
scroll to position [314, 0]
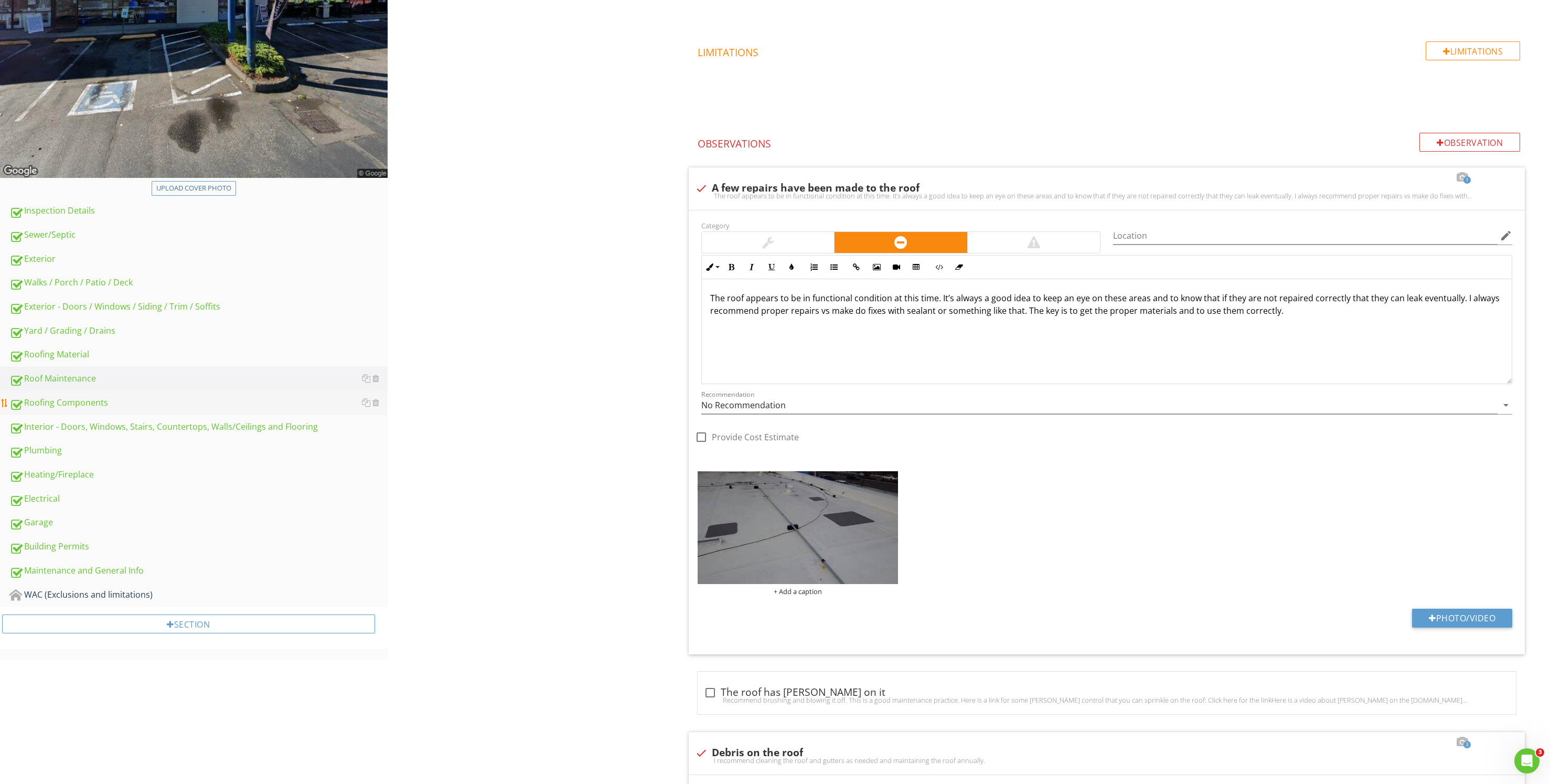
click at [130, 413] on link "Roofing Components" at bounding box center [198, 402] width 378 height 24
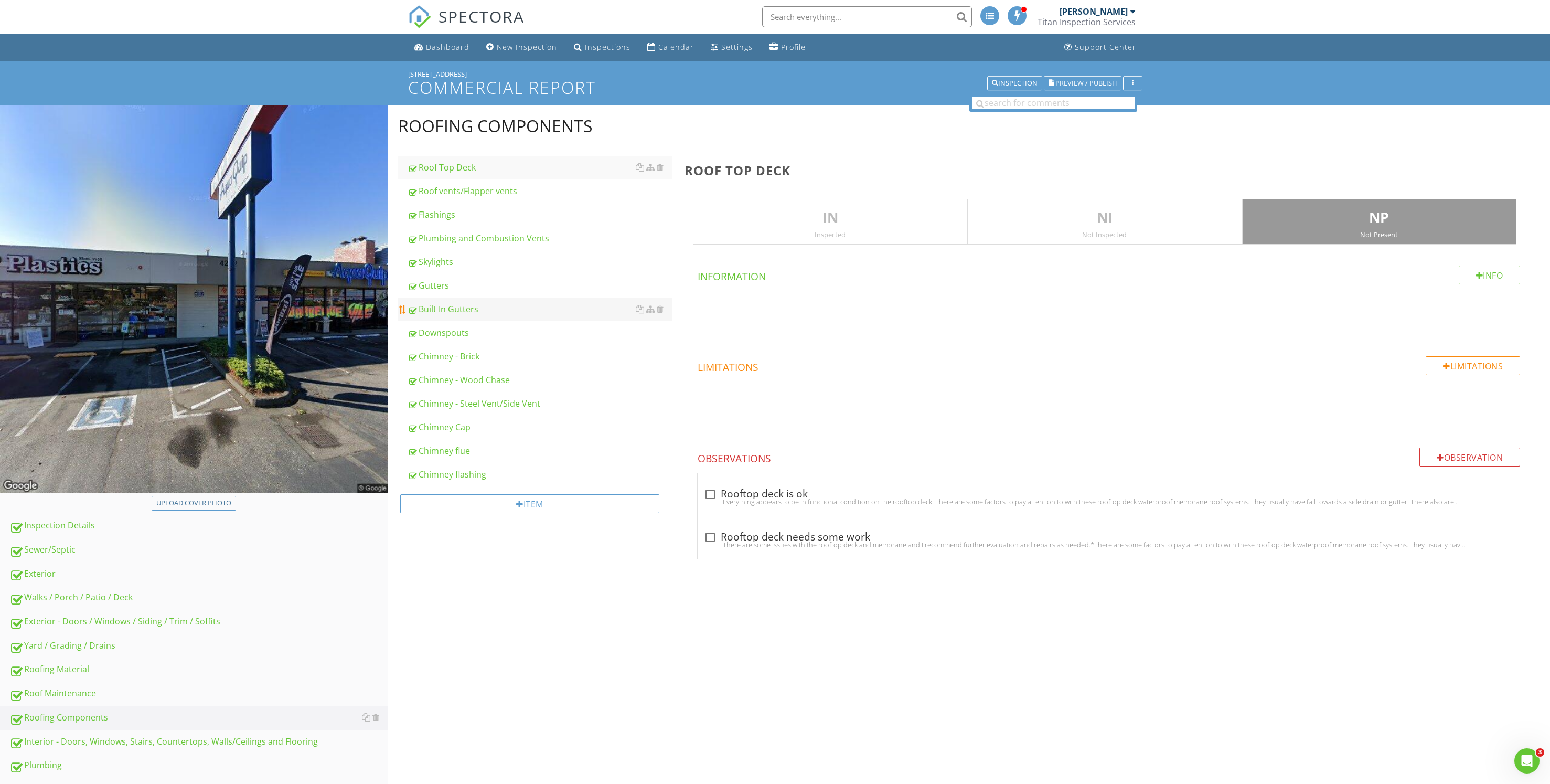
click at [499, 308] on div "Built In Gutters" at bounding box center [539, 309] width 264 height 12
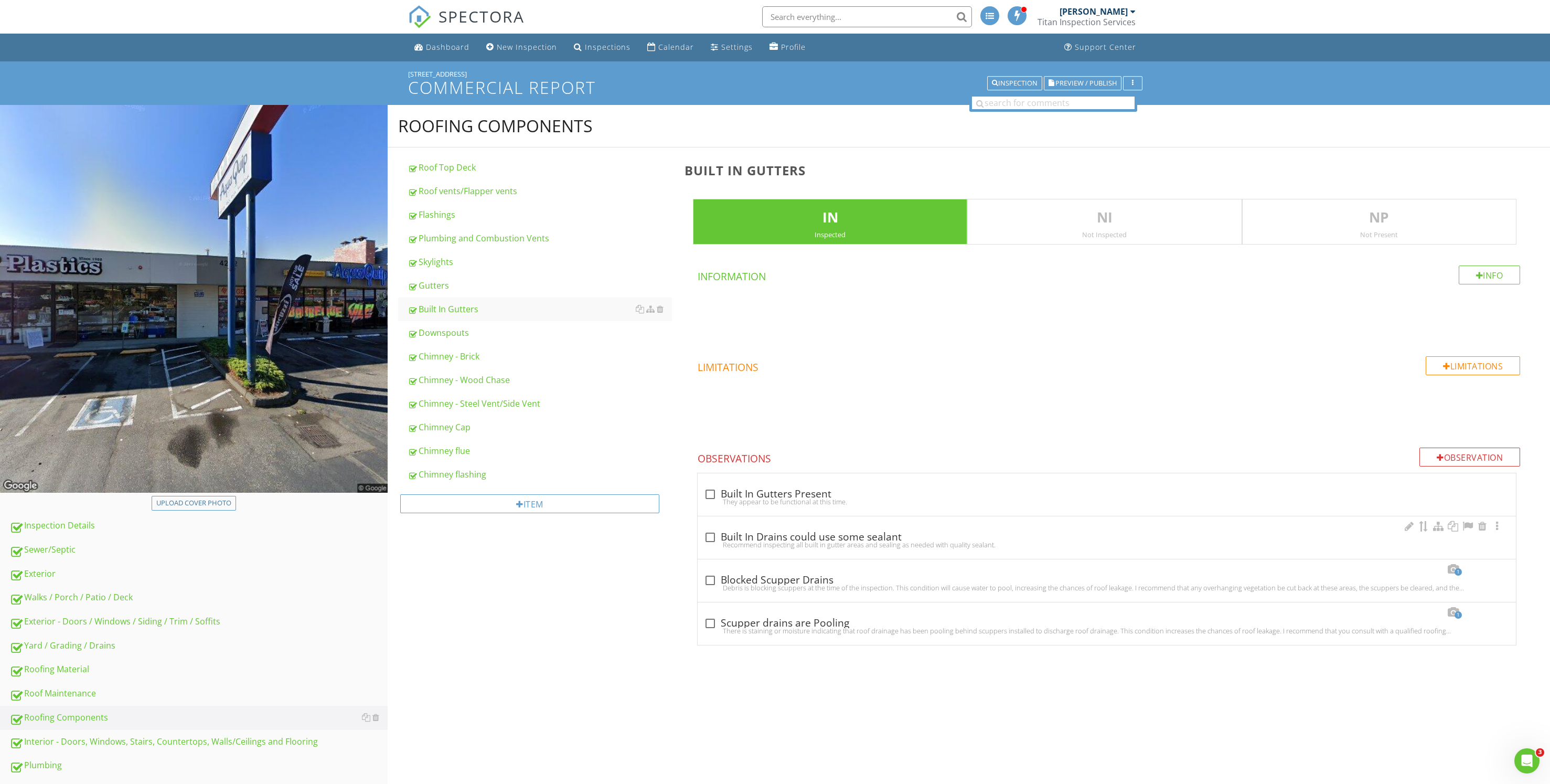
scroll to position [157, 0]
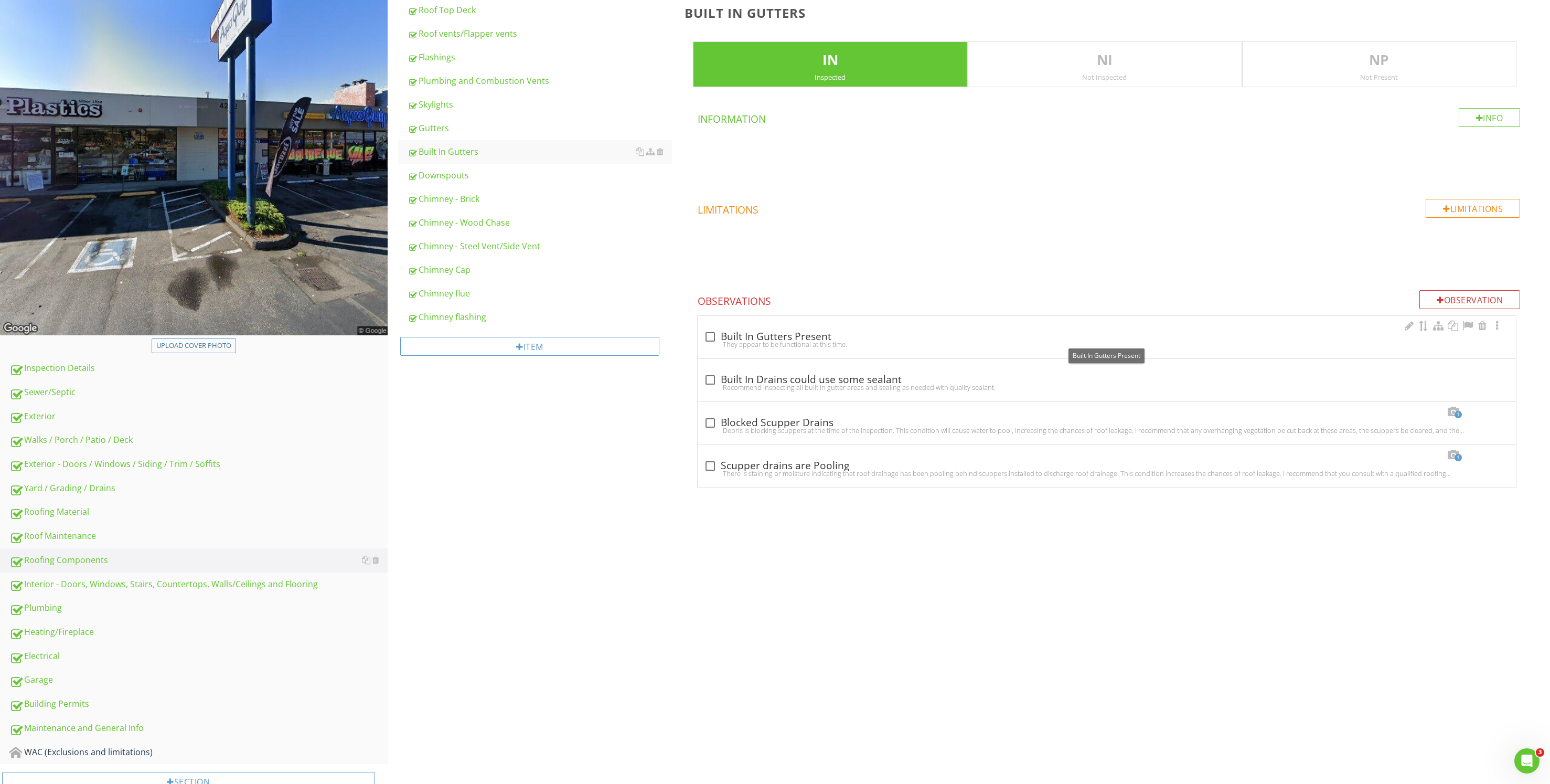
click at [966, 331] on div "check_box_outline_blank Built In Gutters Present" at bounding box center [1106, 336] width 806 height 12
checkbox input "true"
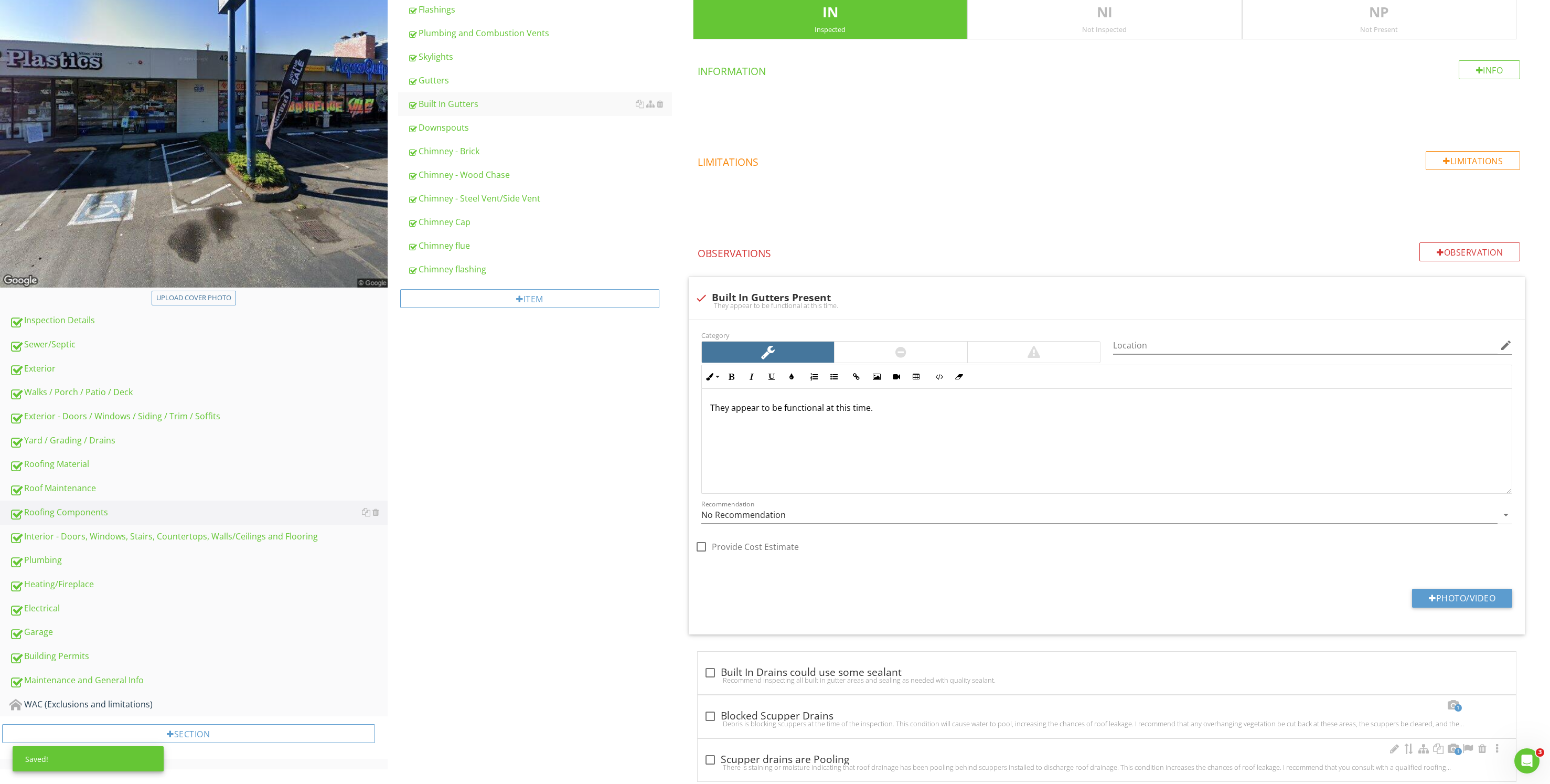
scroll to position [229, 0]
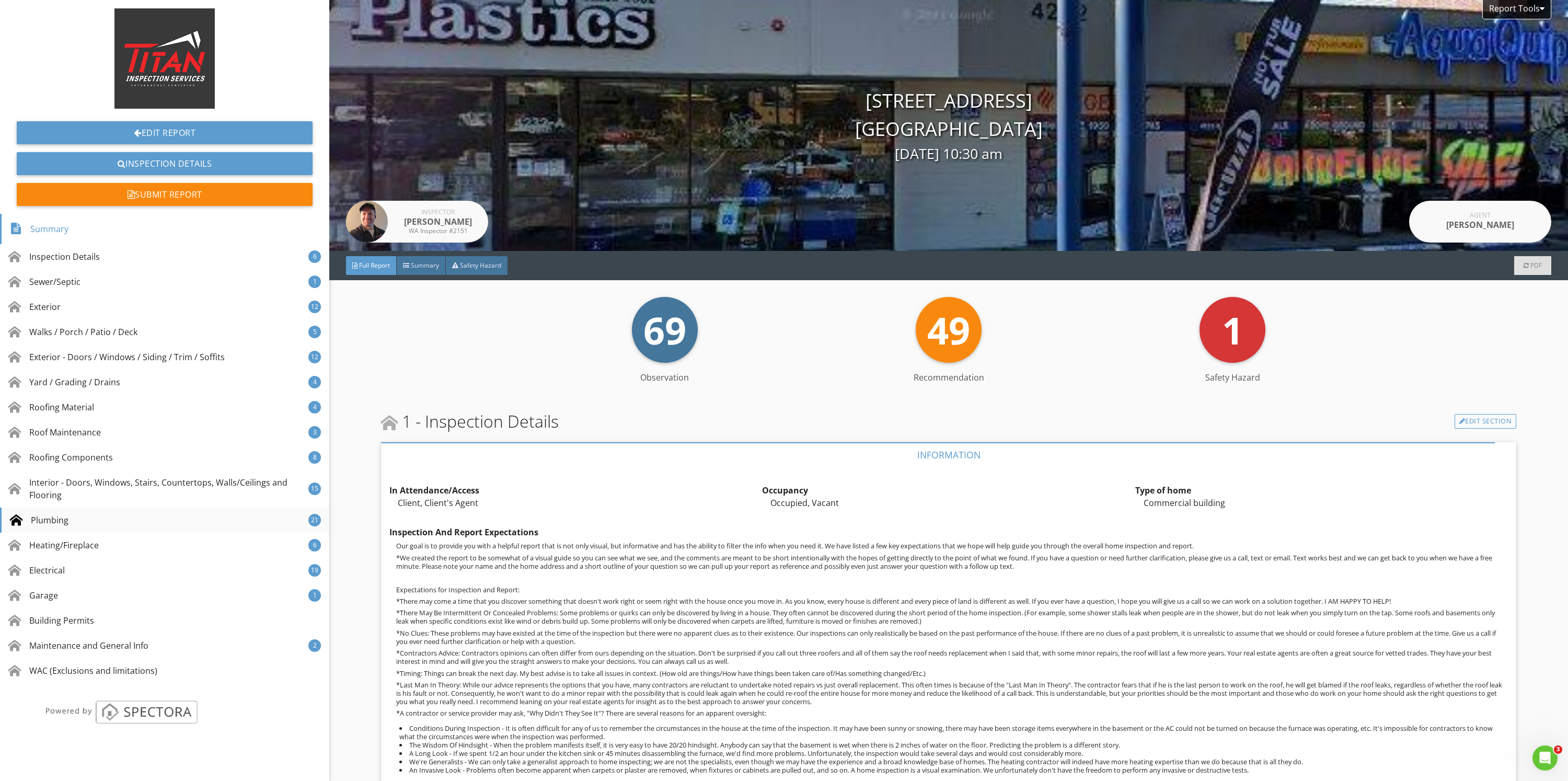
click at [48, 522] on div "Plumbing" at bounding box center [40, 520] width 58 height 12
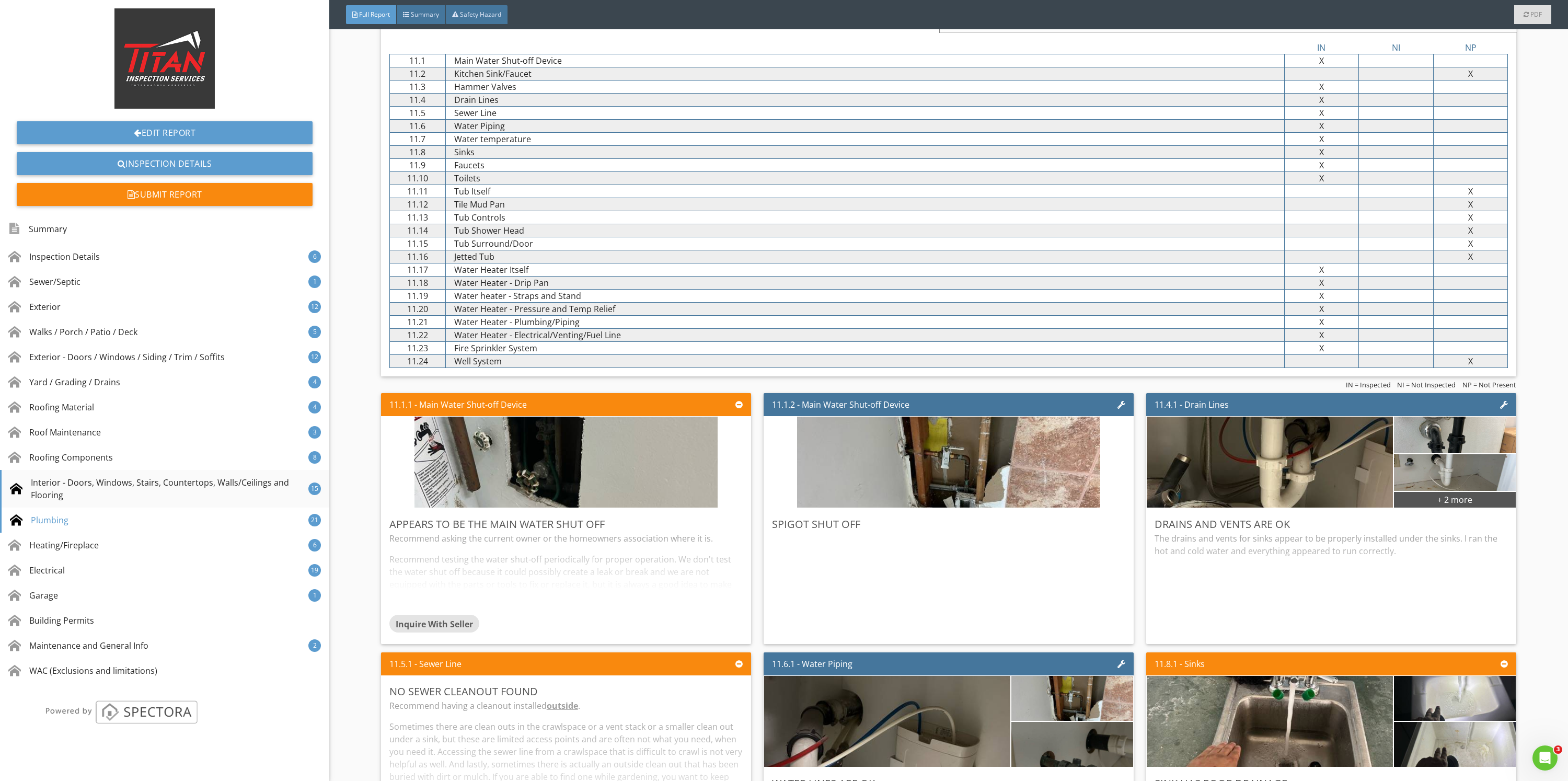
scroll to position [9664, 0]
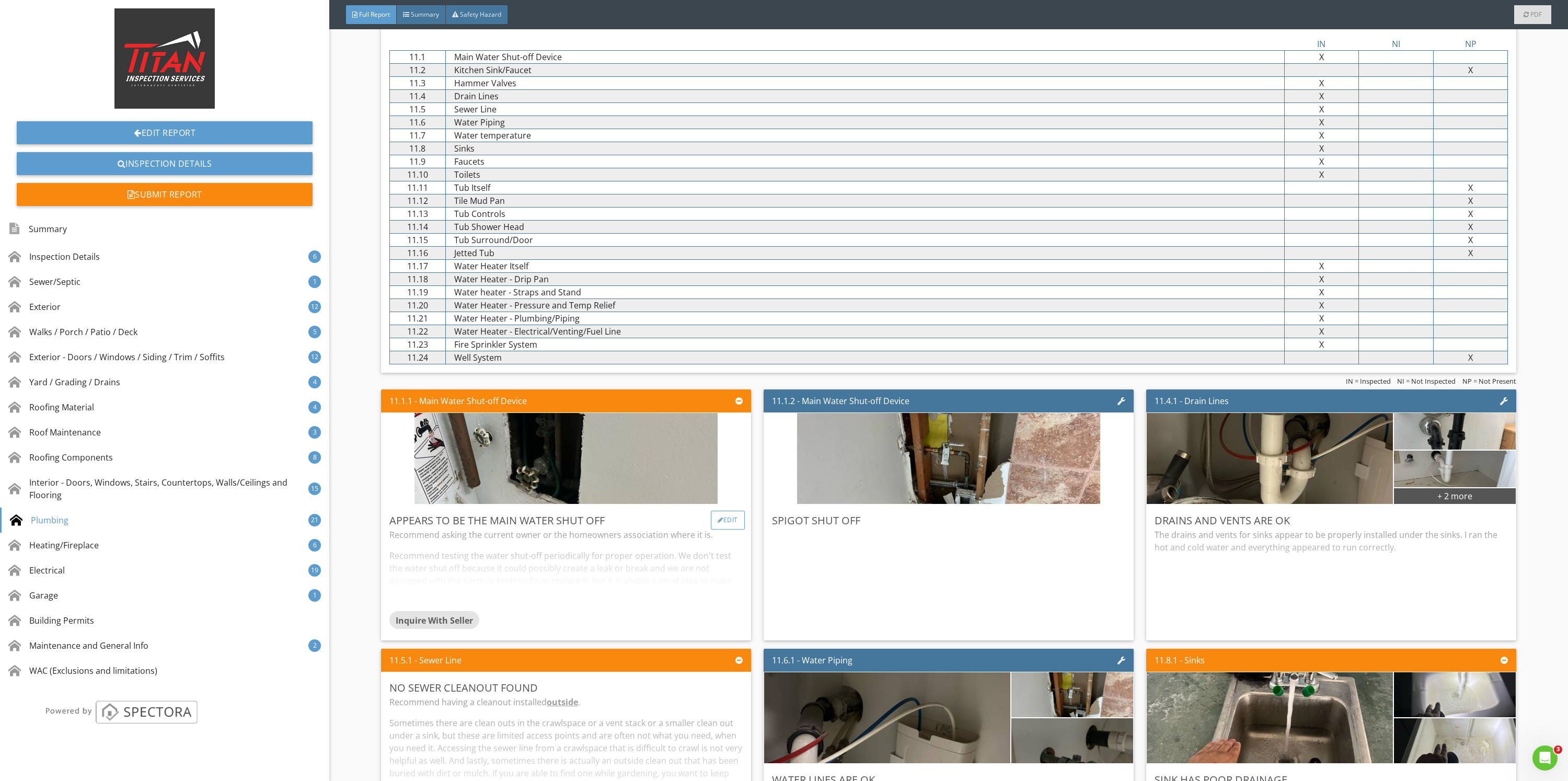
click at [719, 523] on div "Edit" at bounding box center [727, 520] width 34 height 19
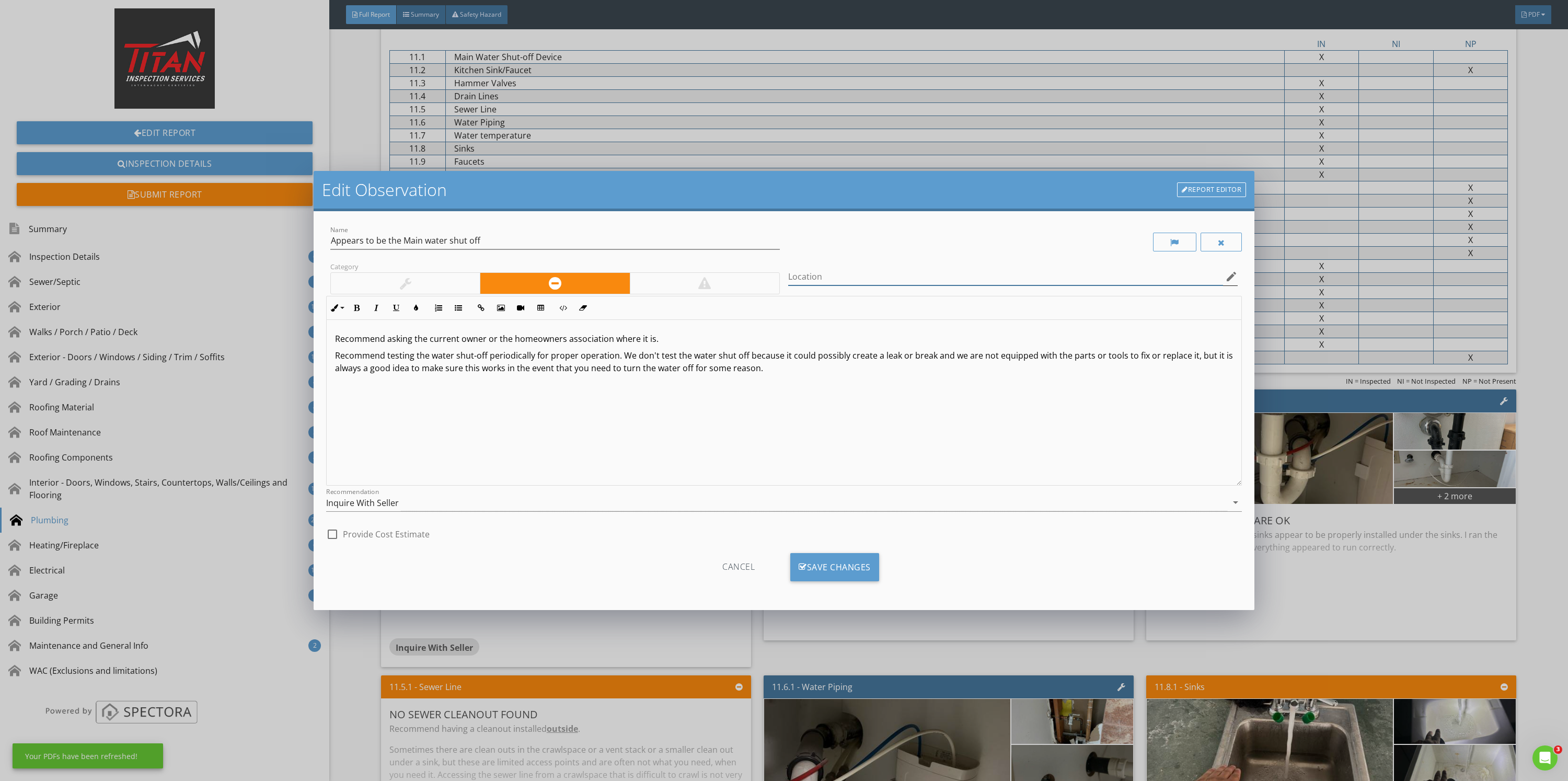
click at [841, 283] on input "Location" at bounding box center [1005, 276] width 435 height 17
type input "Vacant store"
click at [883, 425] on div "Recommend asking the current owner or the homeowners association where it is. R…" at bounding box center [783, 403] width 914 height 166
click at [834, 558] on div "Save Changes" at bounding box center [835, 567] width 89 height 28
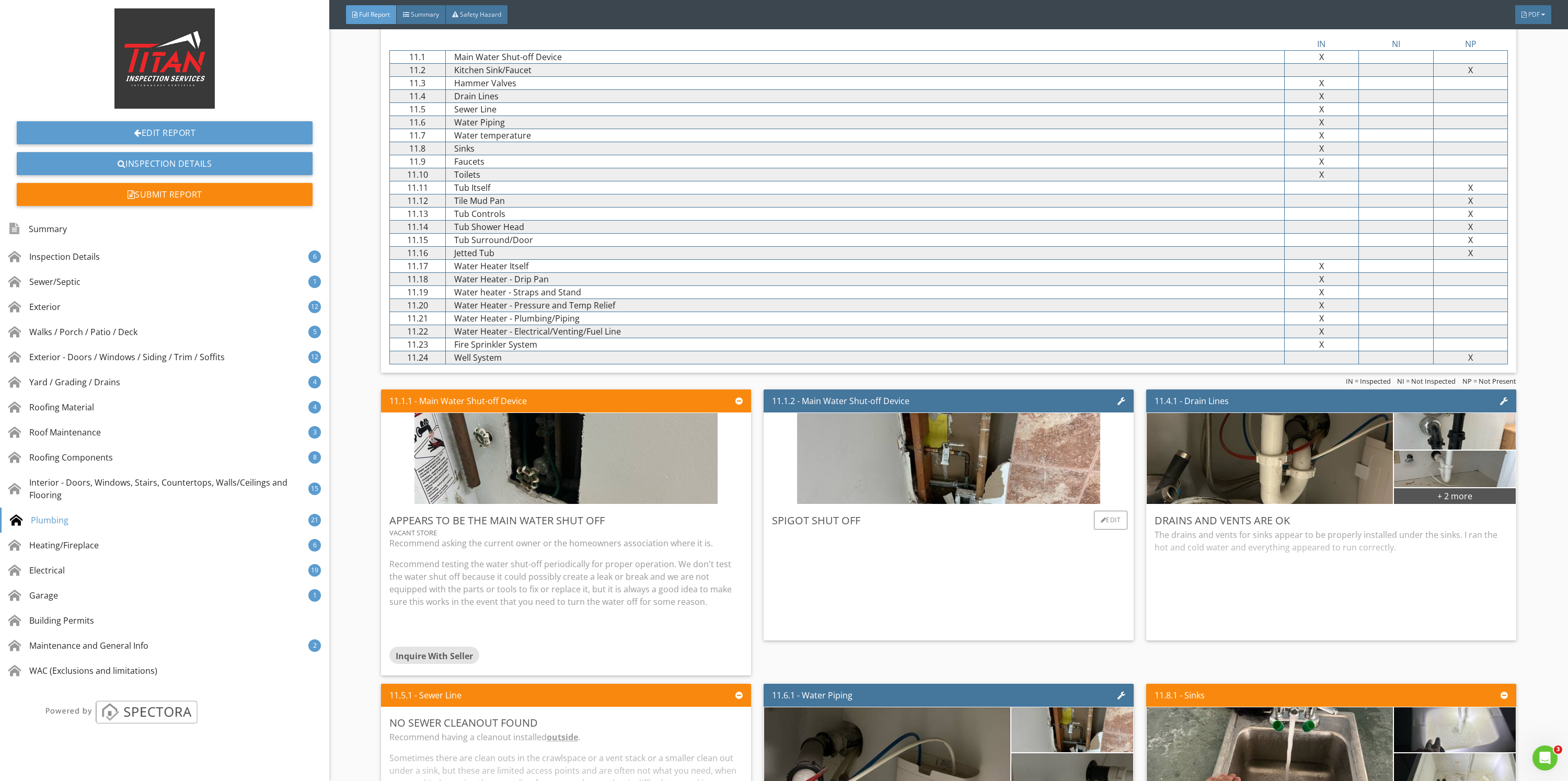
click at [1105, 499] on div "Spigot shut off Edit" at bounding box center [948, 526] width 370 height 228
click at [1094, 524] on div "Edit" at bounding box center [1111, 520] width 34 height 19
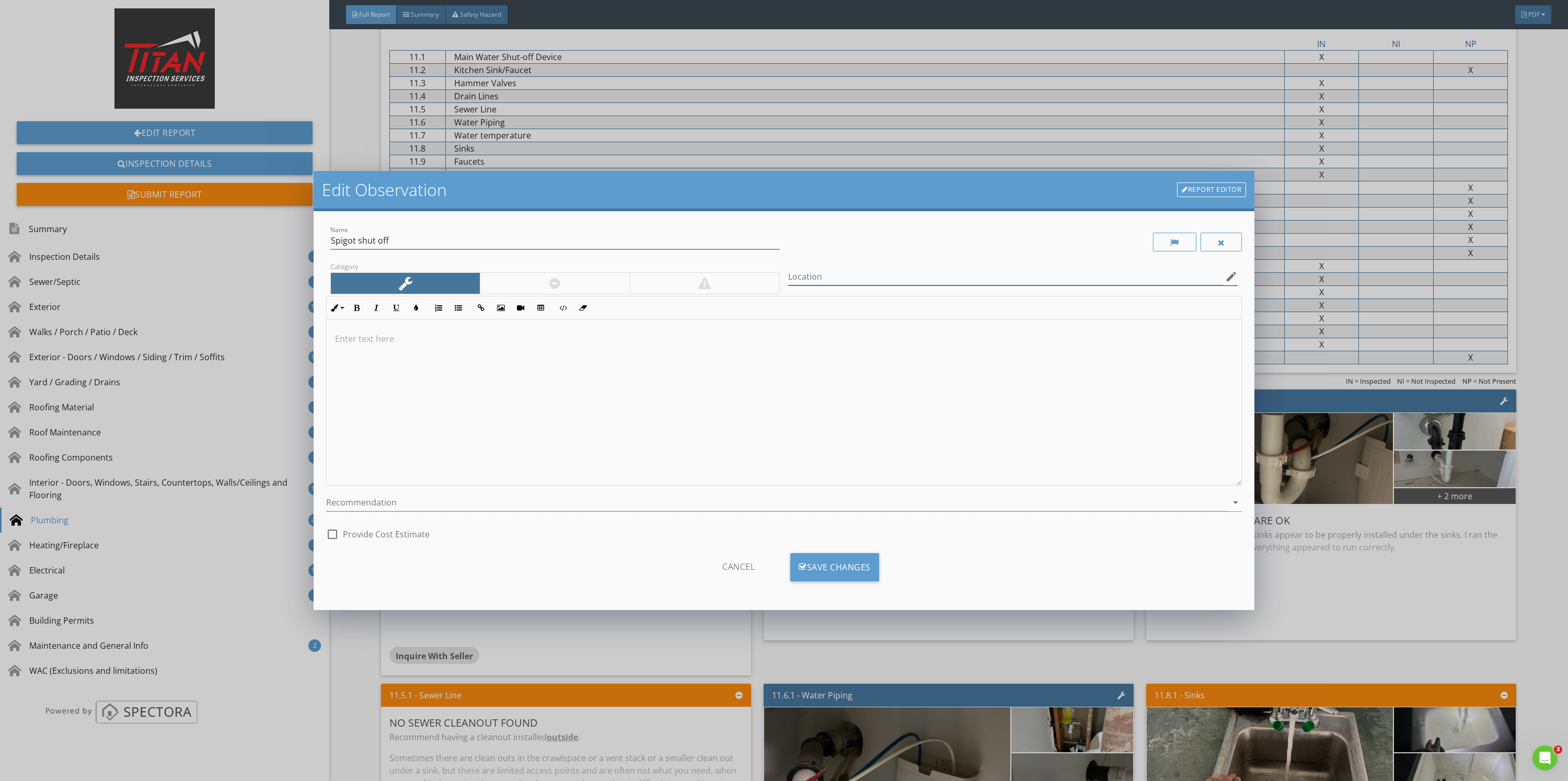
click at [846, 276] on input "Location" at bounding box center [1005, 276] width 435 height 17
paste input "Vacant store"
type input "Vacant store"
click at [828, 565] on div "Save Changes" at bounding box center [835, 567] width 89 height 28
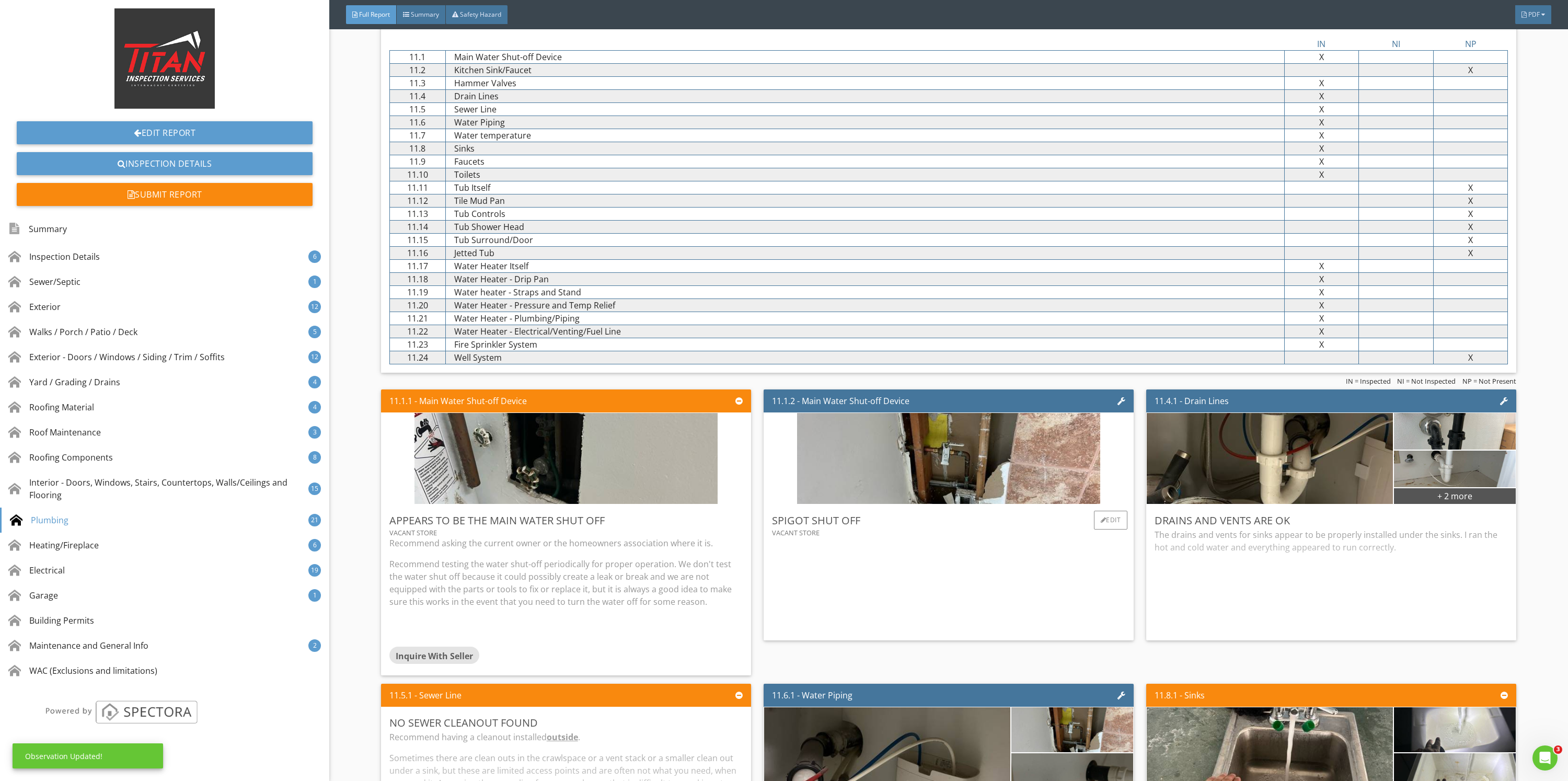
scroll to position [9979, 0]
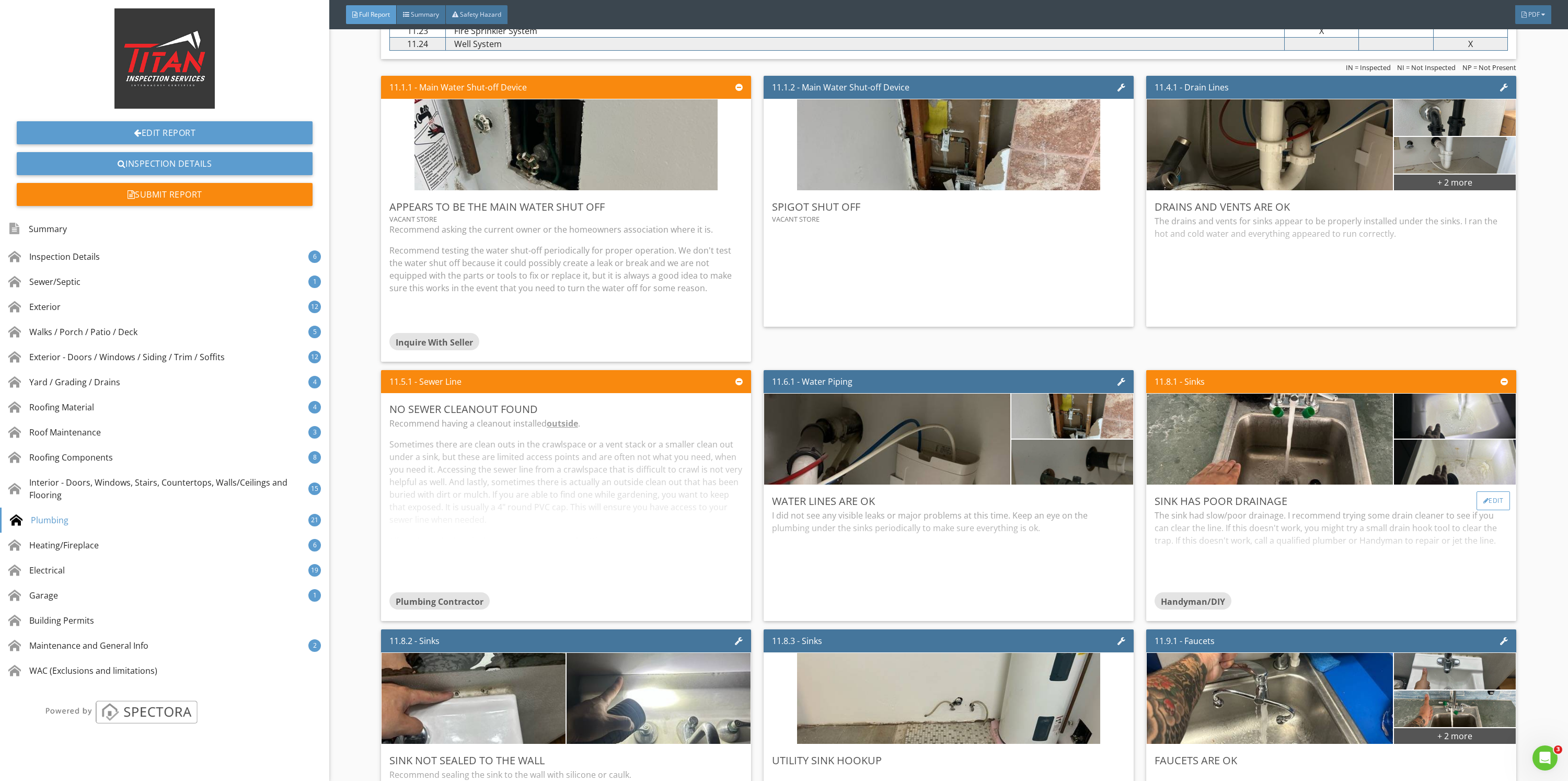
click at [1477, 498] on div "Edit" at bounding box center [1493, 501] width 34 height 19
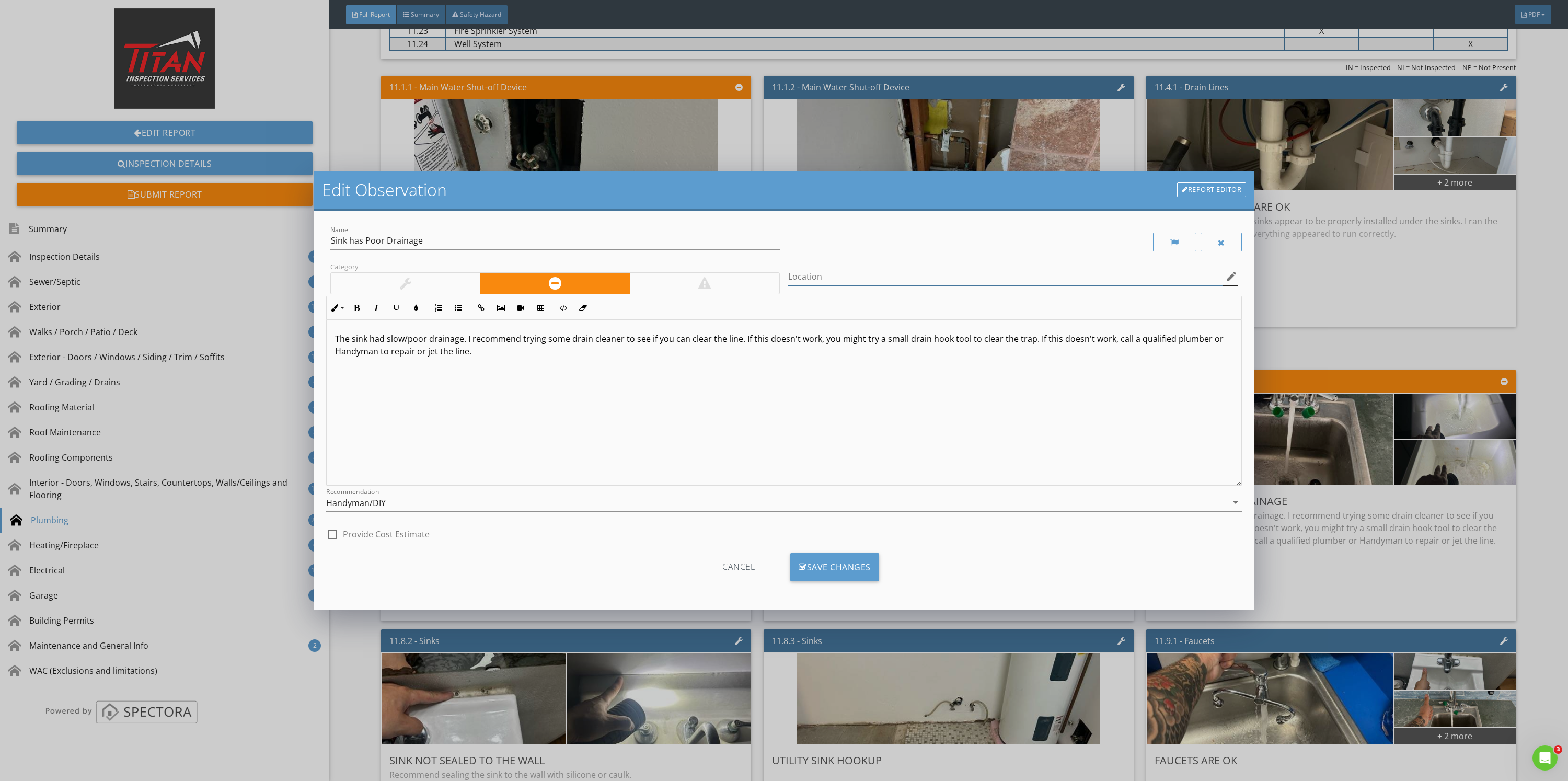
click at [829, 270] on input "Location" at bounding box center [1005, 276] width 435 height 17
type input "Both stores"
click at [836, 567] on div "Save Changes" at bounding box center [835, 567] width 89 height 28
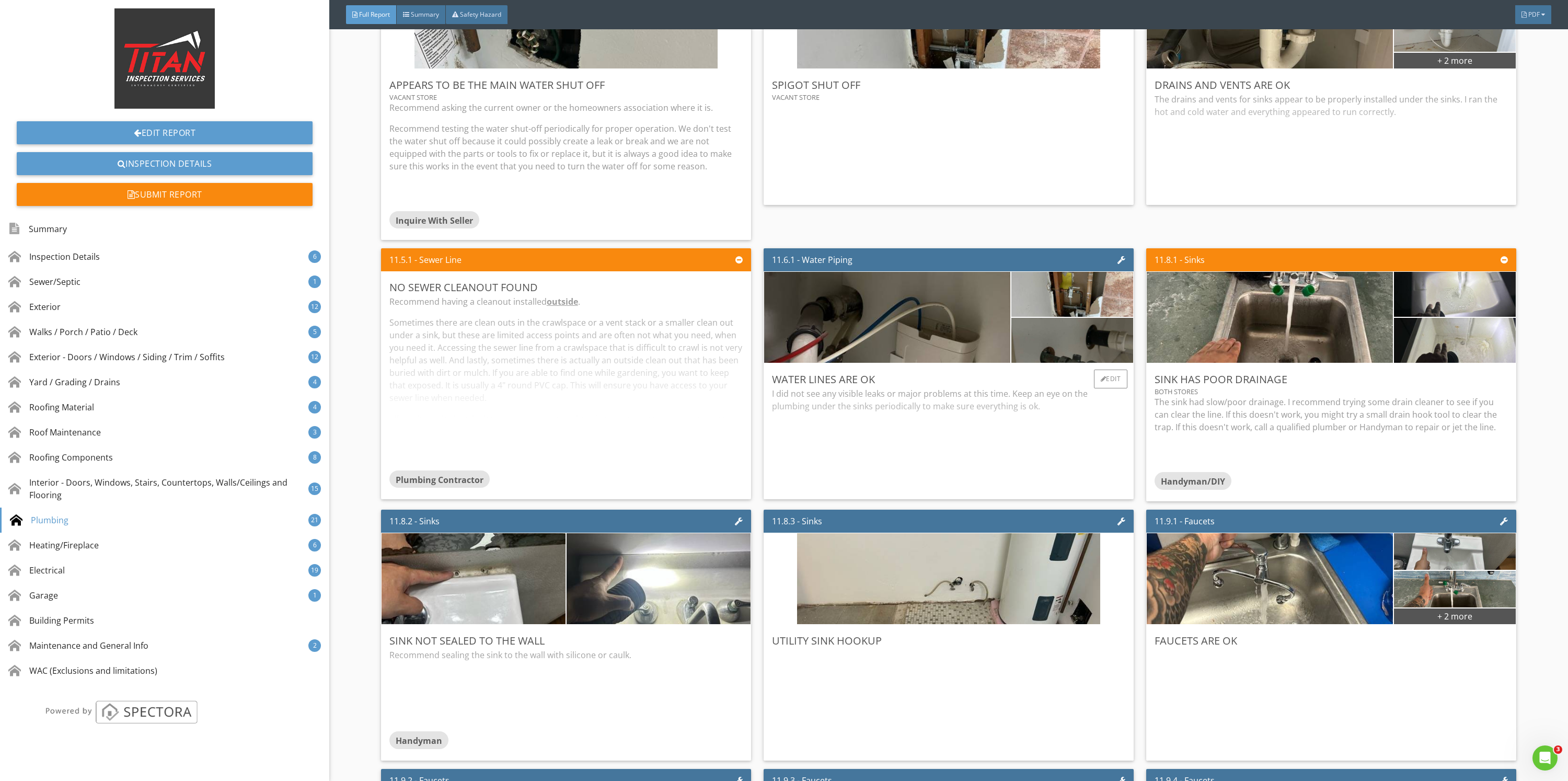
scroll to position [10135, 0]
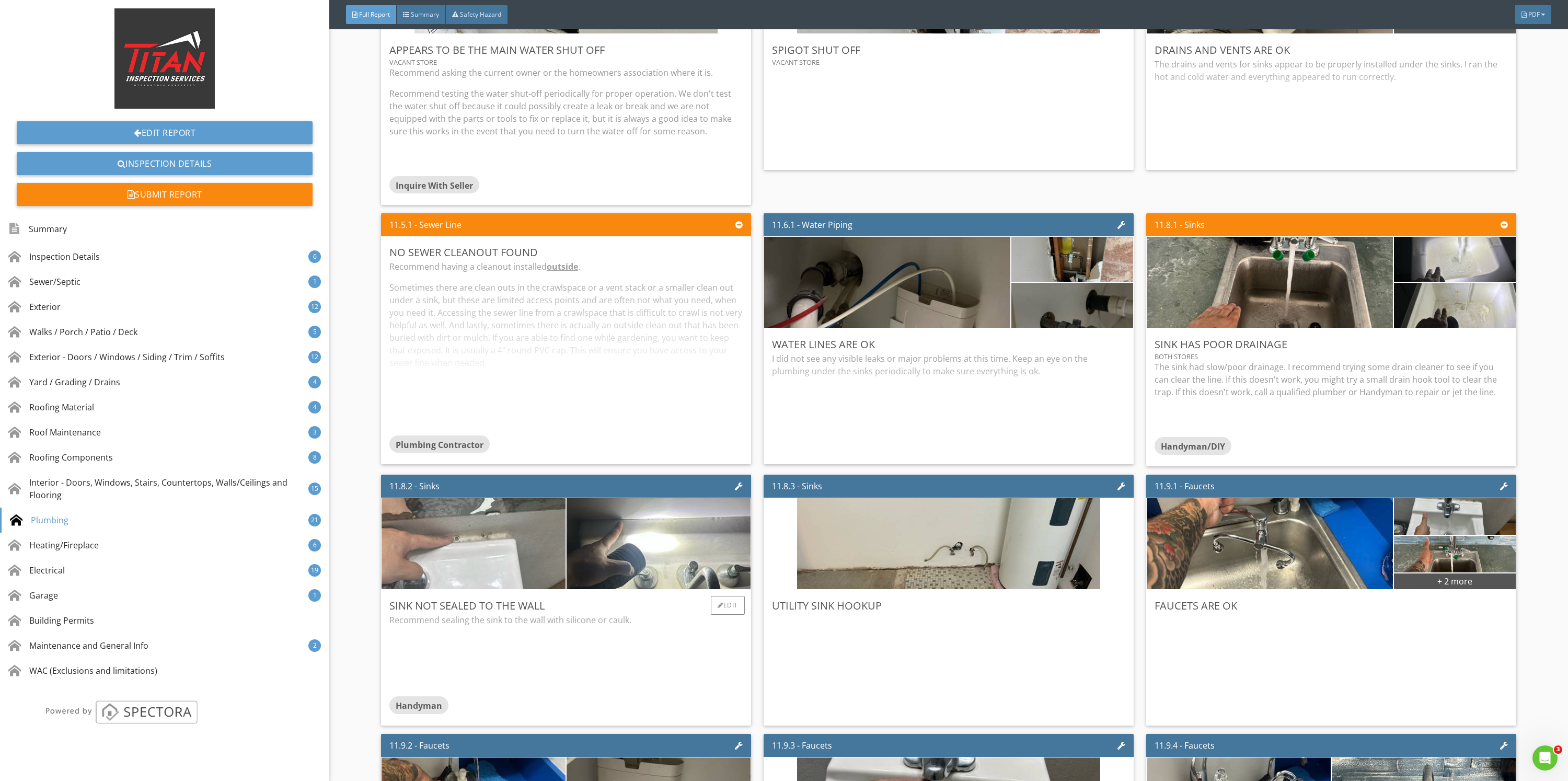
click at [447, 560] on img at bounding box center [473, 542] width 303 height 227
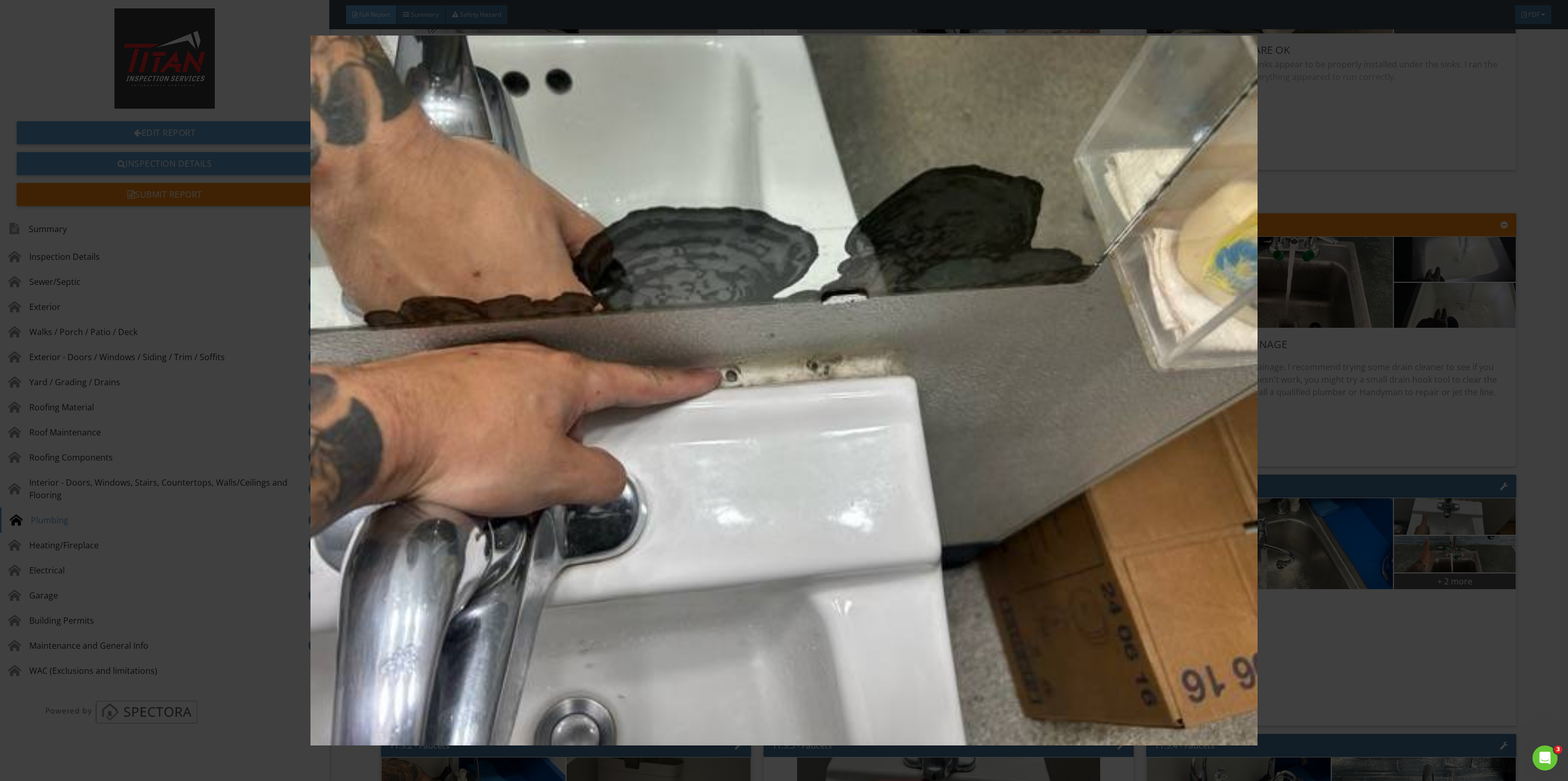
click at [1424, 465] on img at bounding box center [783, 390] width 1458 height 710
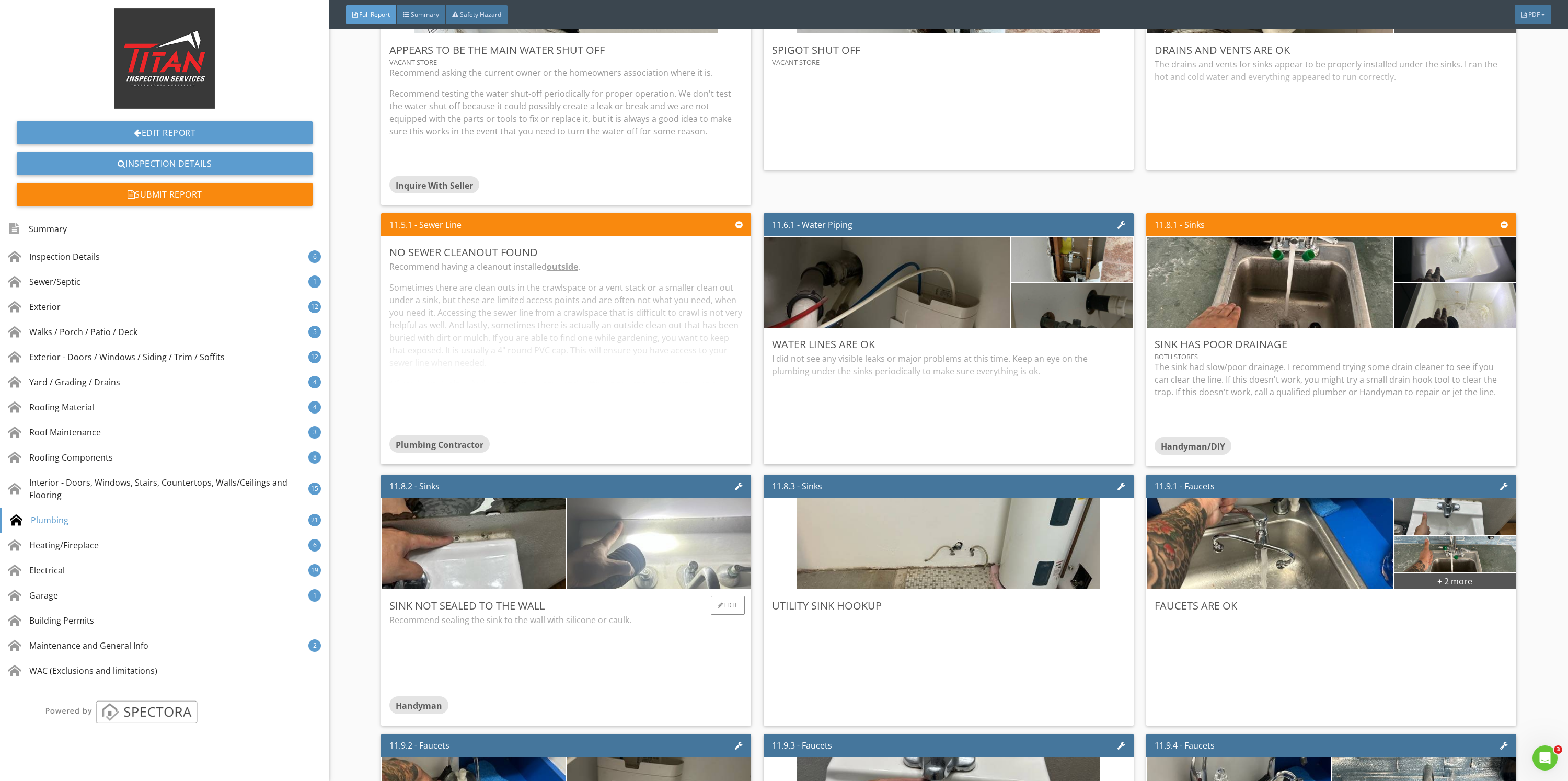
click at [631, 580] on img at bounding box center [658, 542] width 303 height 227
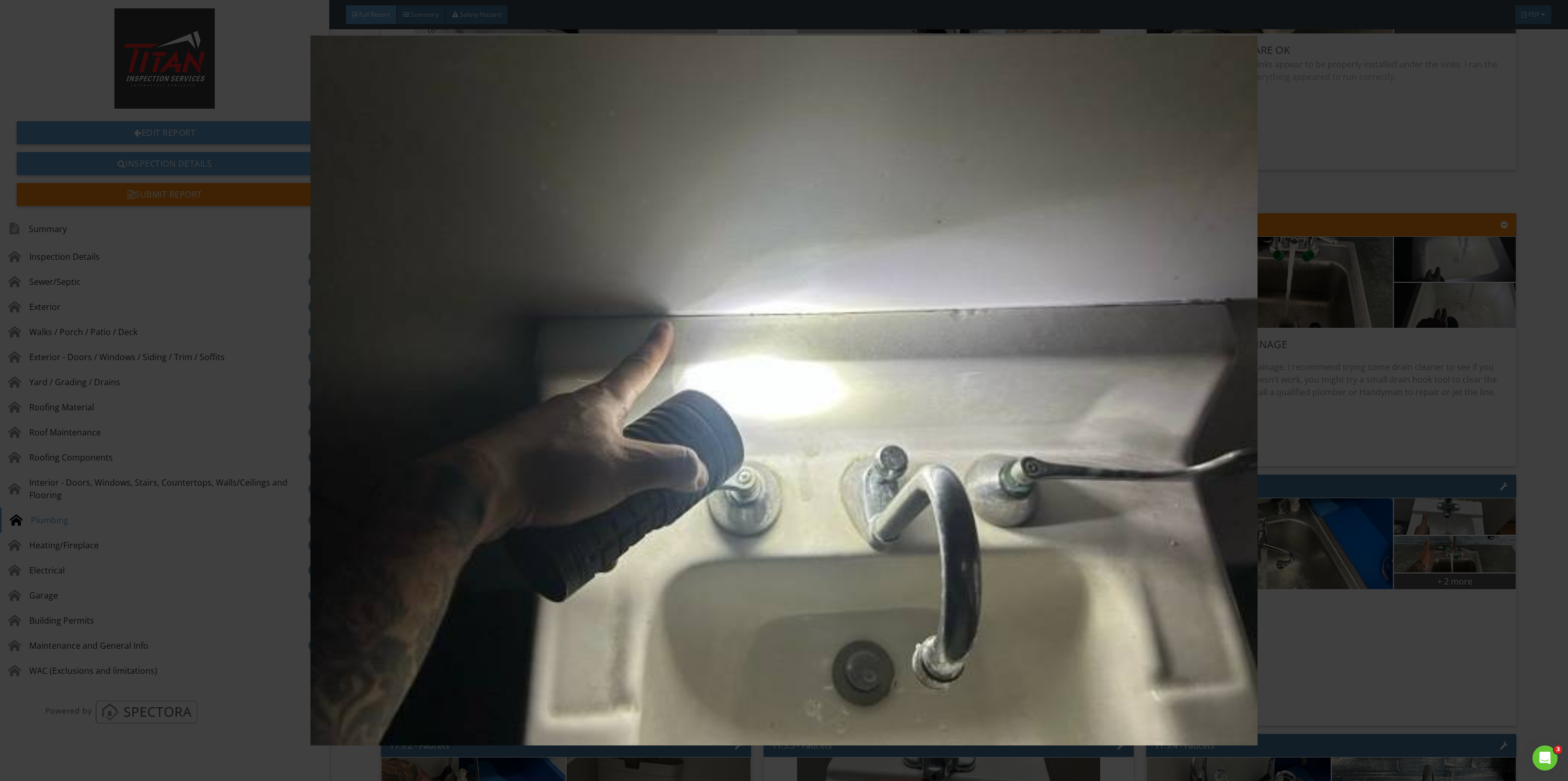
click at [1567, 548] on div at bounding box center [784, 390] width 1568 height 781
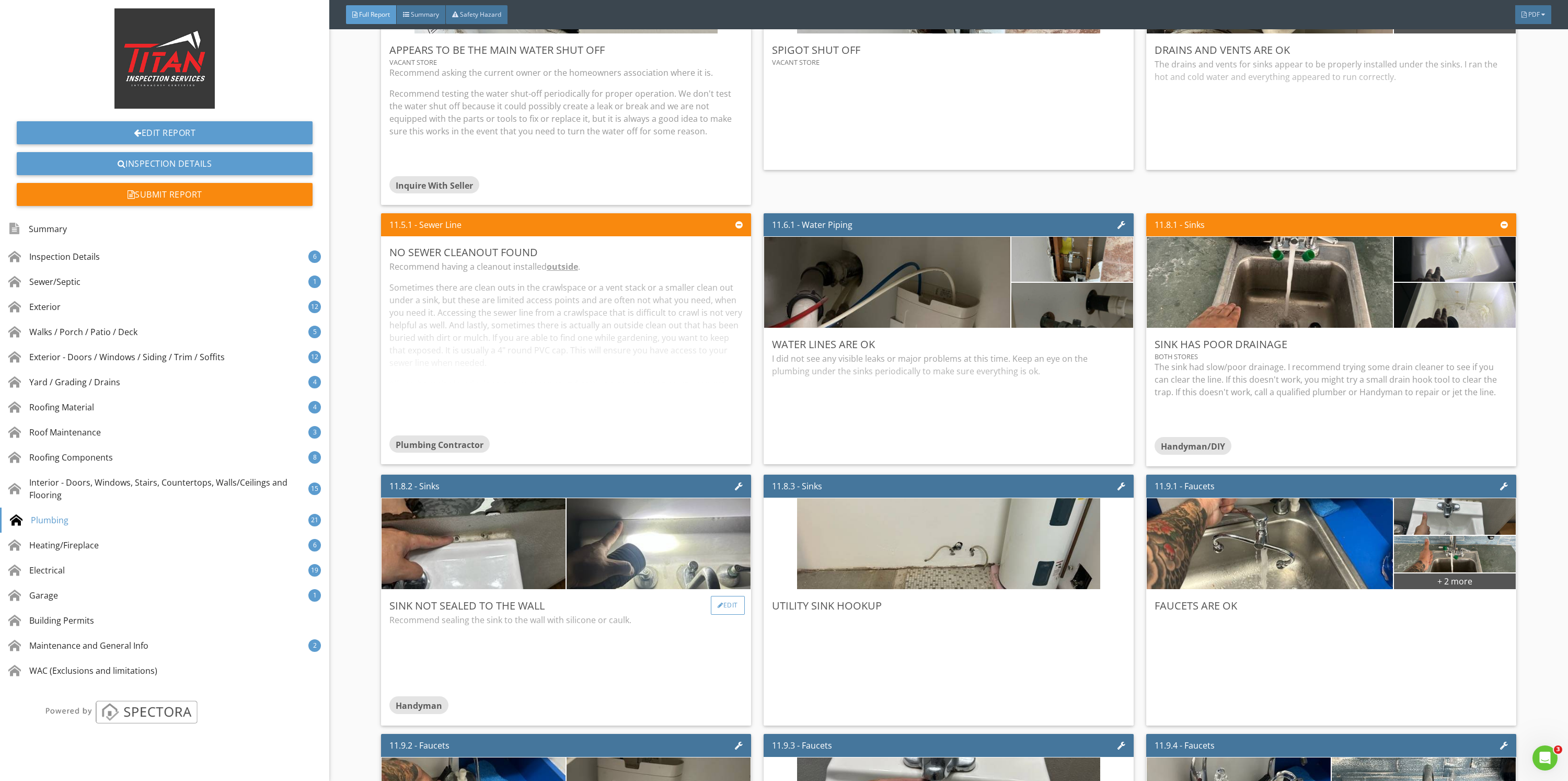
click at [710, 608] on div "Edit" at bounding box center [727, 606] width 34 height 19
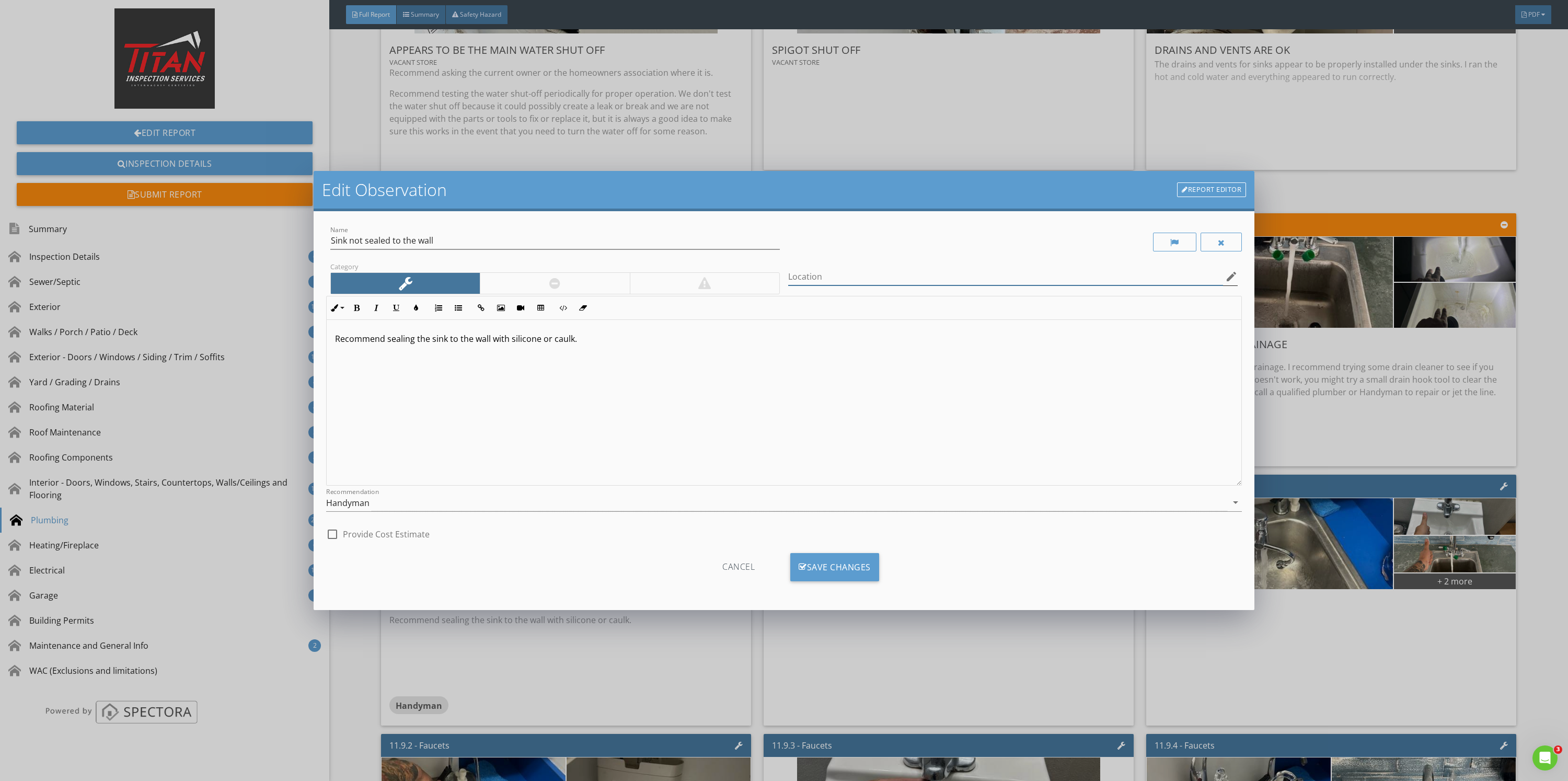
click at [862, 274] on input "Location" at bounding box center [1005, 276] width 435 height 17
type input "Both stores"
click at [834, 567] on div "Save Changes" at bounding box center [835, 567] width 89 height 28
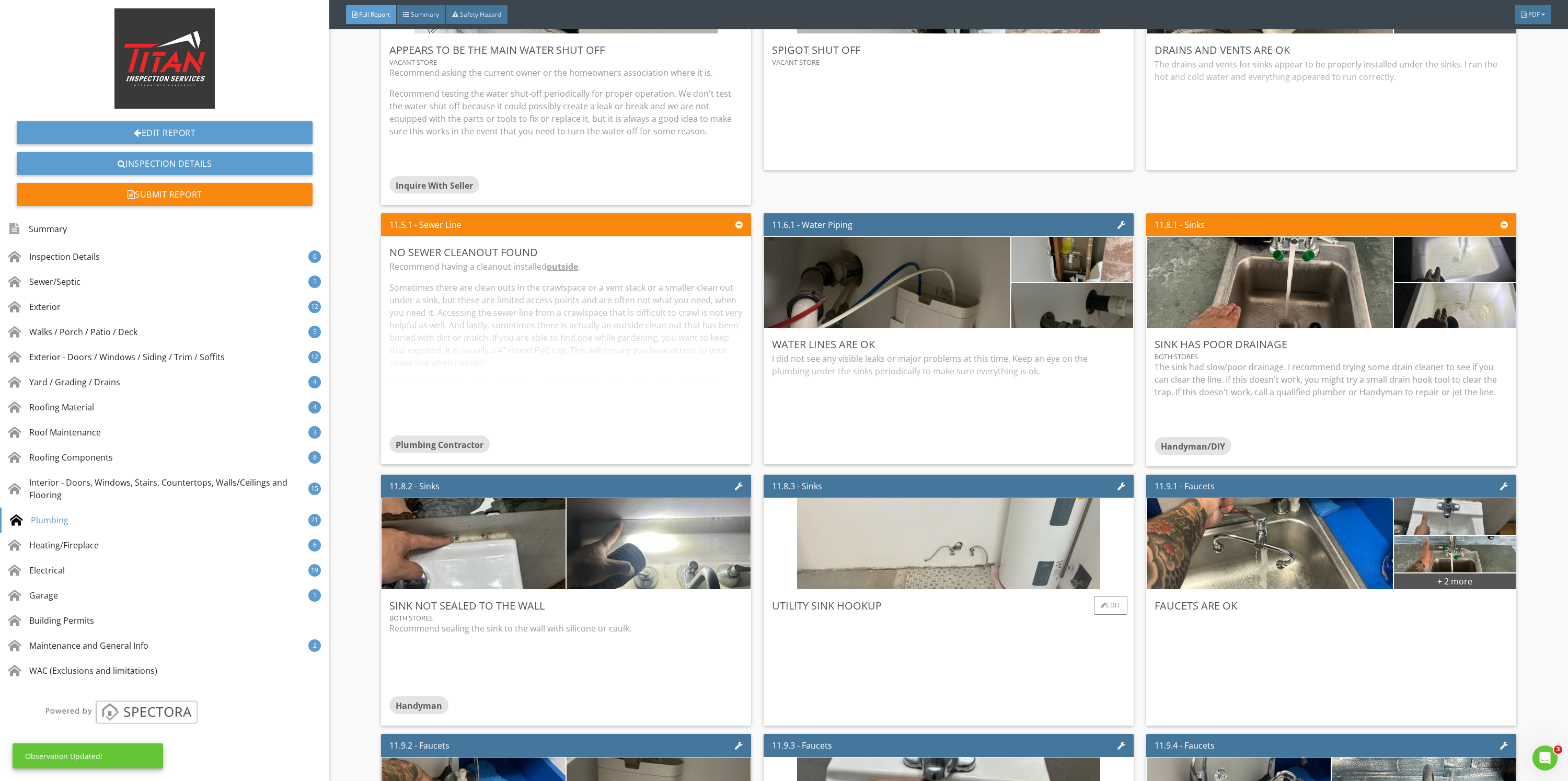
scroll to position [10448, 0]
